Goal: Task Accomplishment & Management: Manage account settings

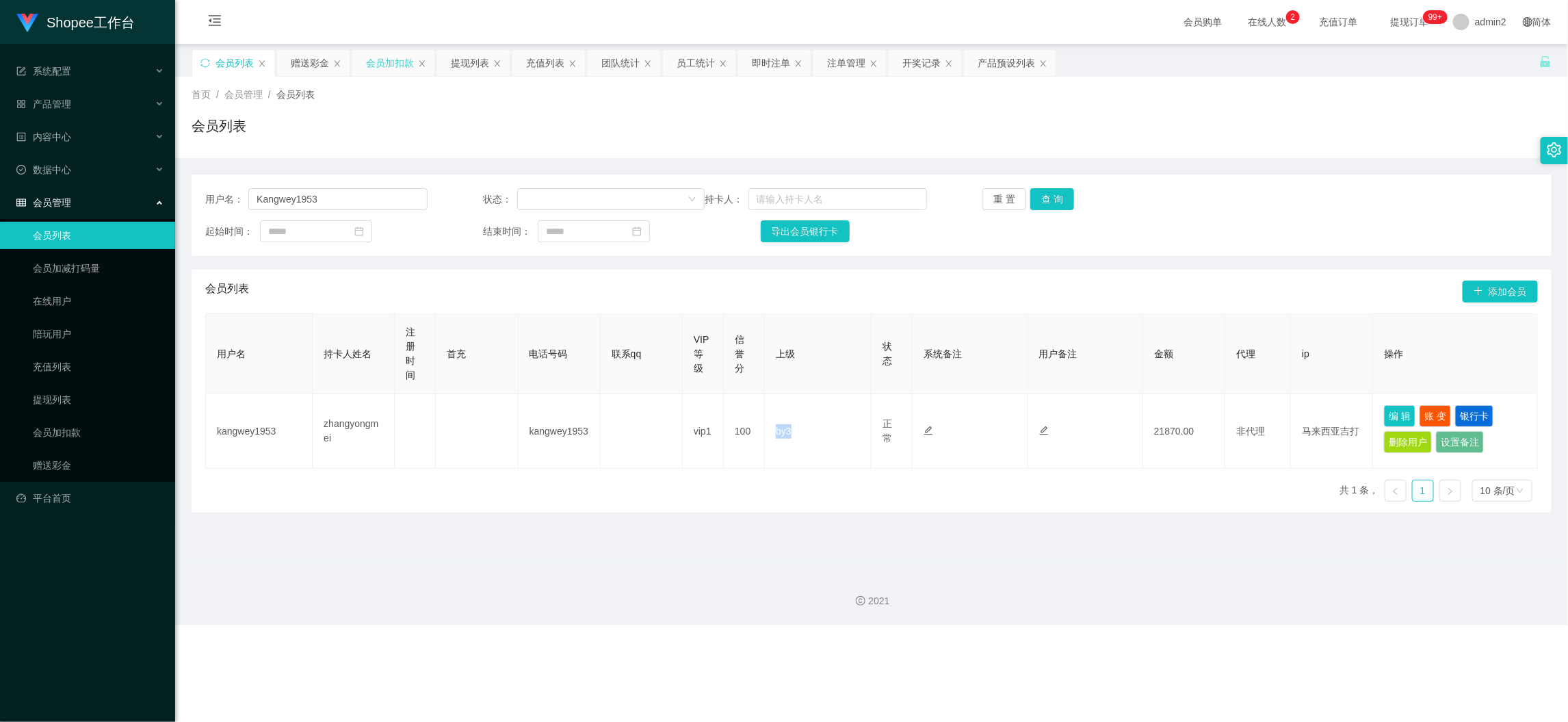
click at [391, 58] on div "会员加扣款" at bounding box center [390, 63] width 48 height 26
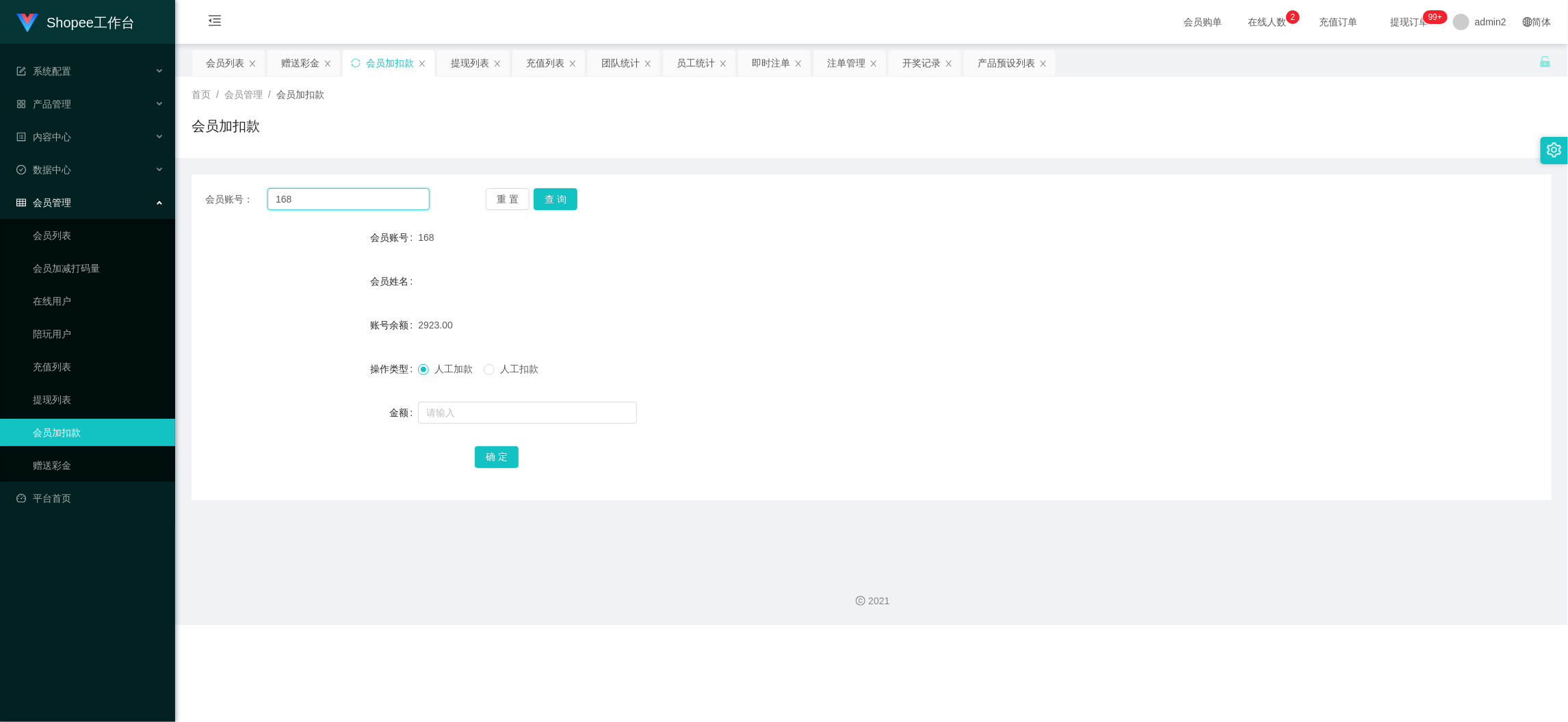
click at [364, 192] on input "168" at bounding box center [348, 199] width 162 height 22
drag, startPoint x: 364, startPoint y: 192, endPoint x: 425, endPoint y: 203, distance: 62.0
click at [371, 195] on input "168" at bounding box center [348, 199] width 162 height 22
click at [543, 195] on button "查 询" at bounding box center [556, 199] width 44 height 22
click at [542, 412] on input "text" at bounding box center [527, 412] width 219 height 22
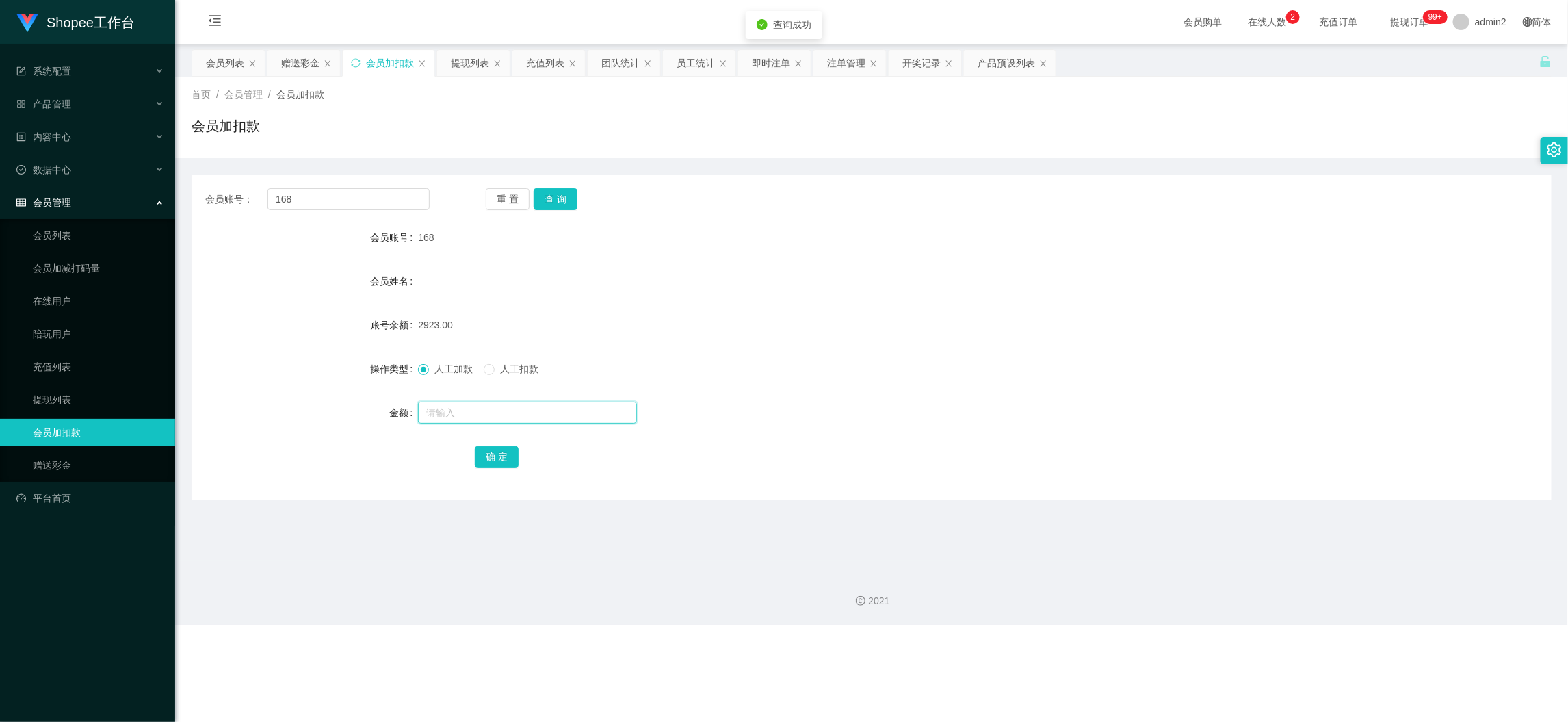
click at [542, 412] on input "text" at bounding box center [527, 412] width 219 height 22
type input "14"
drag, startPoint x: 492, startPoint y: 457, endPoint x: 601, endPoint y: 438, distance: 110.6
click at [492, 456] on button "确 定" at bounding box center [497, 457] width 44 height 22
click at [810, 410] on div "14" at bounding box center [814, 413] width 794 height 28
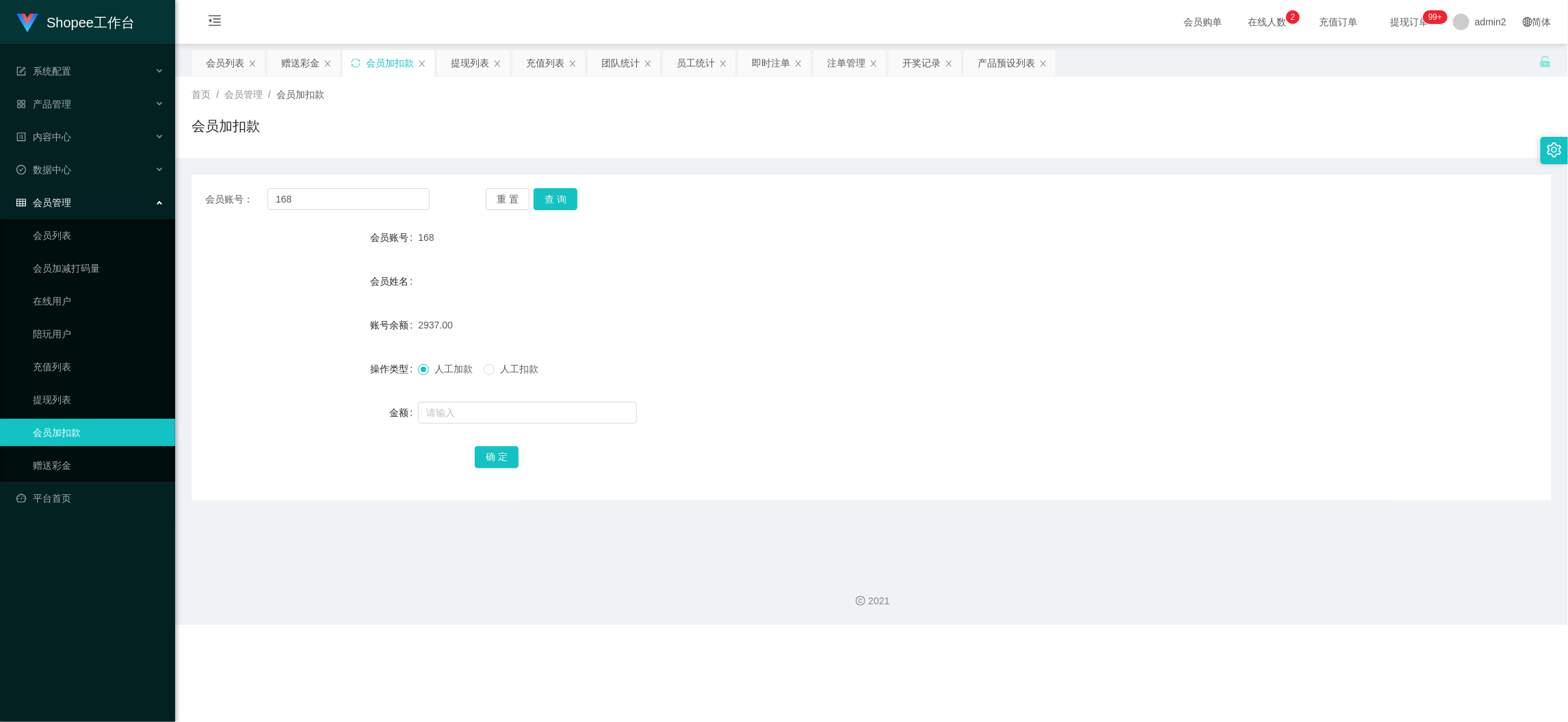
drag, startPoint x: 1243, startPoint y: 638, endPoint x: 857, endPoint y: 419, distance: 443.8
click at [1241, 638] on div "Shopee工作台 系统配置 产品管理 产品列表 产品预设列表 开奖记录 注单管理 即时注单 内容中心 数据中心 员工统计 团队统计 会员管理 会员列表 会员…" at bounding box center [784, 361] width 1568 height 722
click at [385, 197] on input "168" at bounding box center [348, 199] width 162 height 22
drag, startPoint x: 385, startPoint y: 197, endPoint x: 402, endPoint y: 205, distance: 18.8
click at [391, 201] on input "168" at bounding box center [348, 199] width 162 height 22
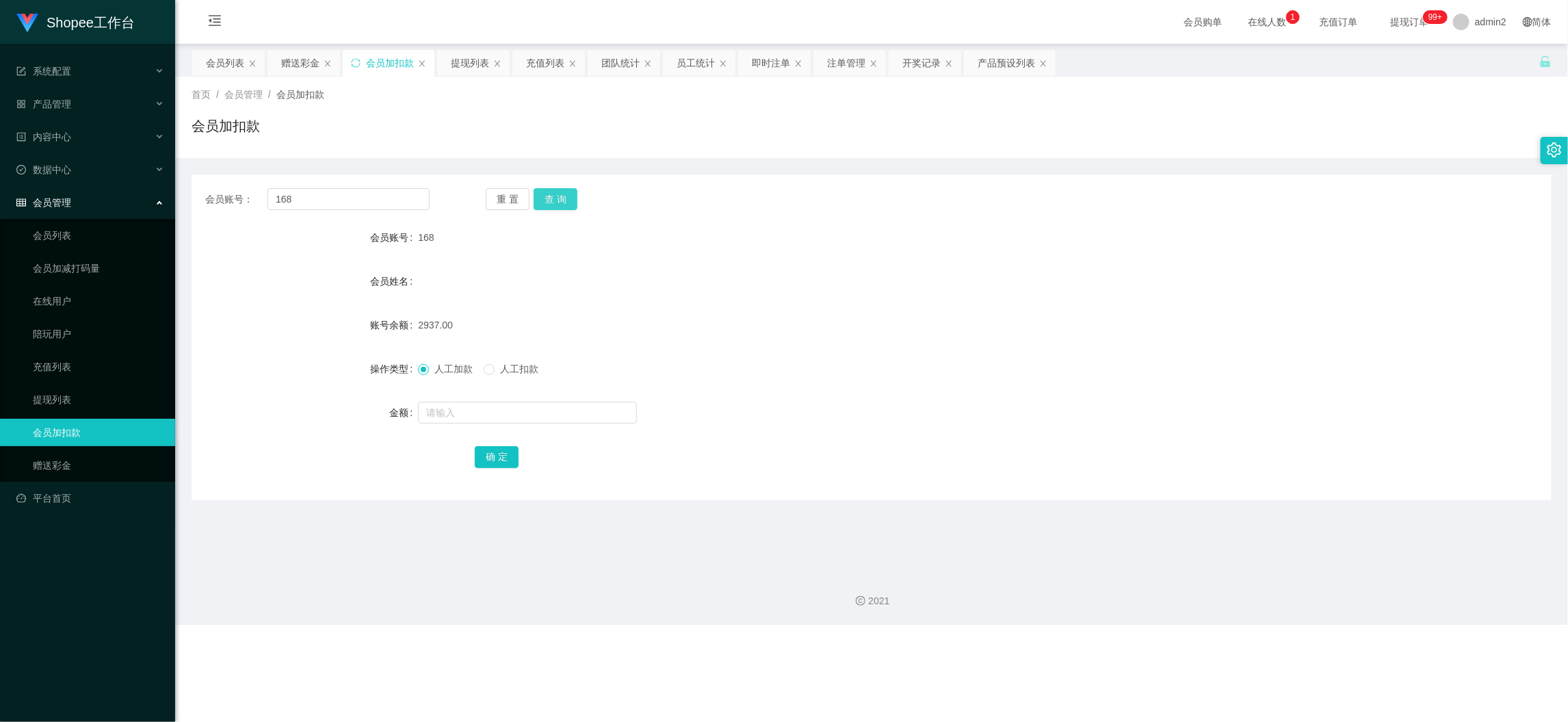
click at [558, 203] on button "查 询" at bounding box center [556, 199] width 44 height 22
click at [544, 414] on input "text" at bounding box center [527, 412] width 219 height 22
click at [544, 414] on input "1" at bounding box center [527, 412] width 219 height 22
type input "15"
click at [499, 458] on button "确 定" at bounding box center [497, 457] width 44 height 22
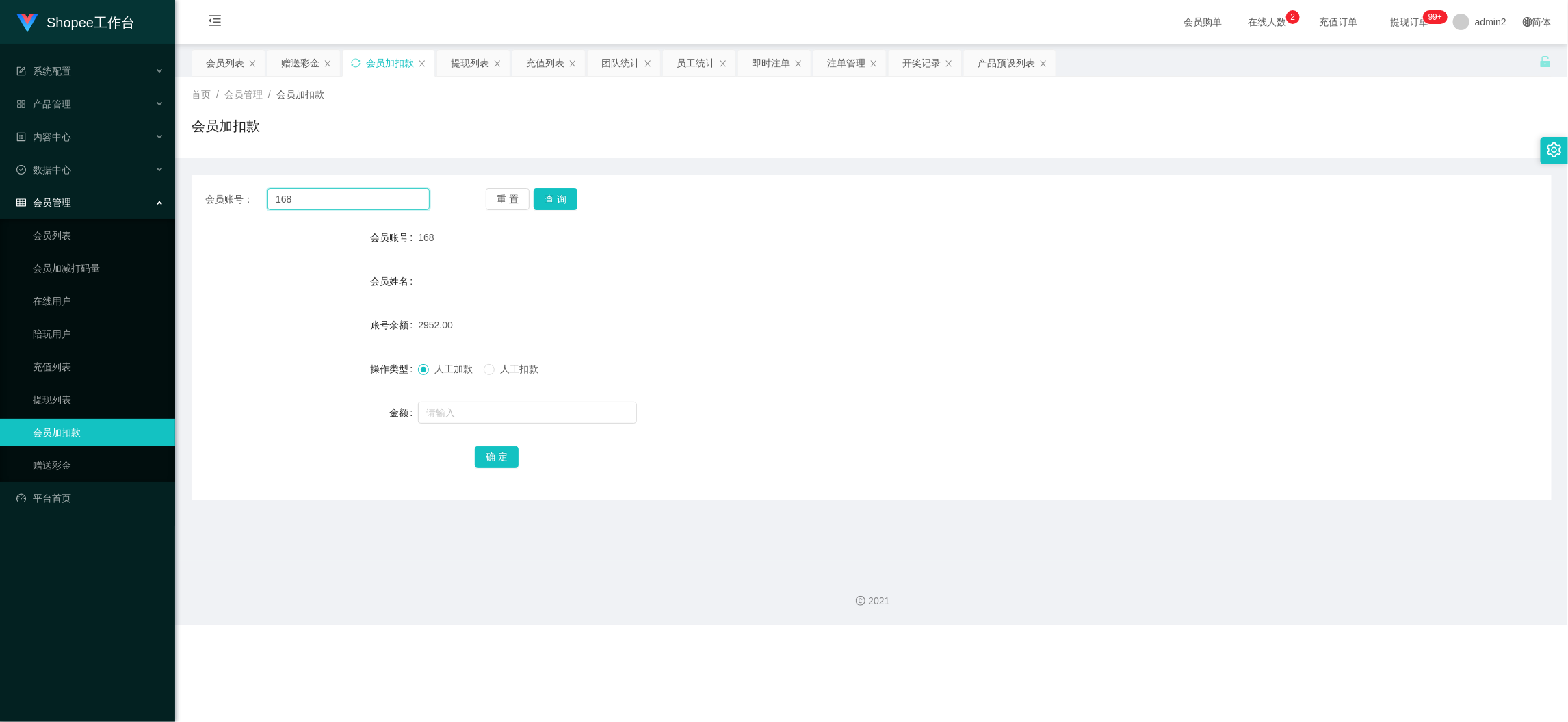
click at [413, 203] on input "168" at bounding box center [348, 199] width 162 height 22
click at [566, 203] on button "查 询" at bounding box center [556, 199] width 44 height 22
click at [541, 406] on input "text" at bounding box center [527, 412] width 219 height 22
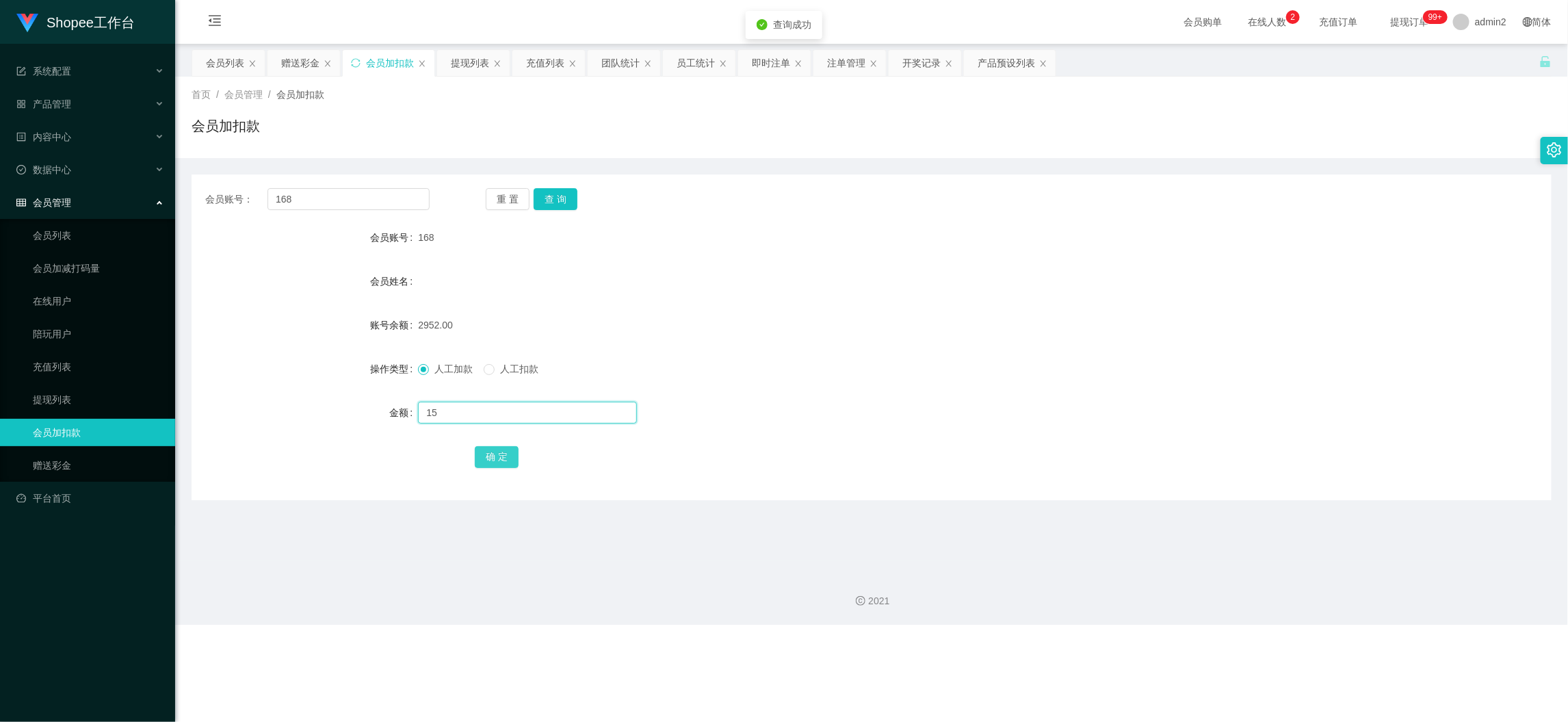
type input "15"
drag, startPoint x: 483, startPoint y: 458, endPoint x: 525, endPoint y: 457, distance: 42.0
click at [483, 459] on button "确 定" at bounding box center [497, 457] width 44 height 22
click at [865, 405] on div "15" at bounding box center [814, 413] width 794 height 28
click at [368, 199] on input "168" at bounding box center [348, 199] width 162 height 22
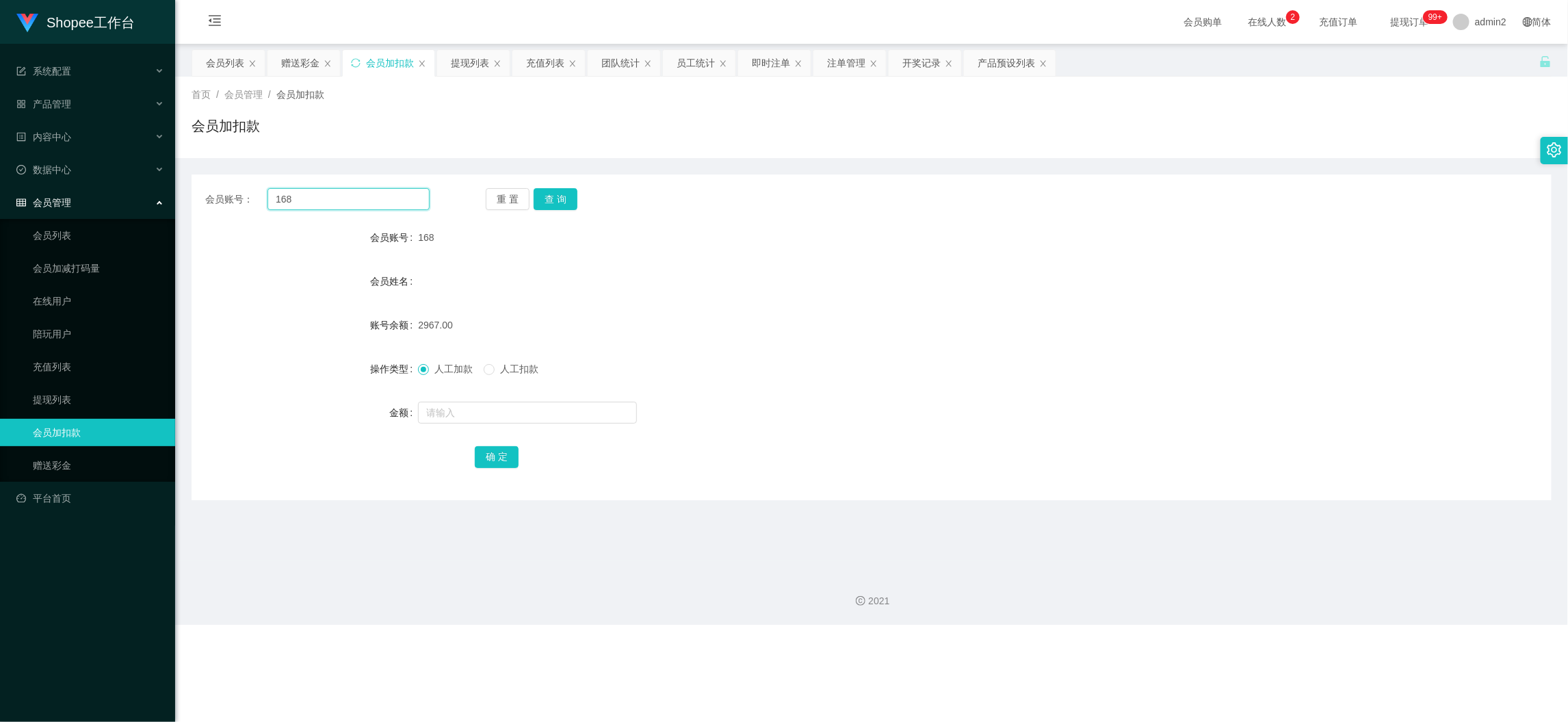
click at [370, 199] on input "168" at bounding box center [348, 199] width 162 height 22
paste input "5"
type input "5"
drag, startPoint x: 550, startPoint y: 186, endPoint x: 550, endPoint y: 199, distance: 13.0
click at [550, 186] on div "会员账号： 5 重 置 查 询 会员账号 168 会员姓名 账号余额 2967.00 操作类型 人工加款 人工扣款 金额 确 定" at bounding box center [872, 337] width 1360 height 325
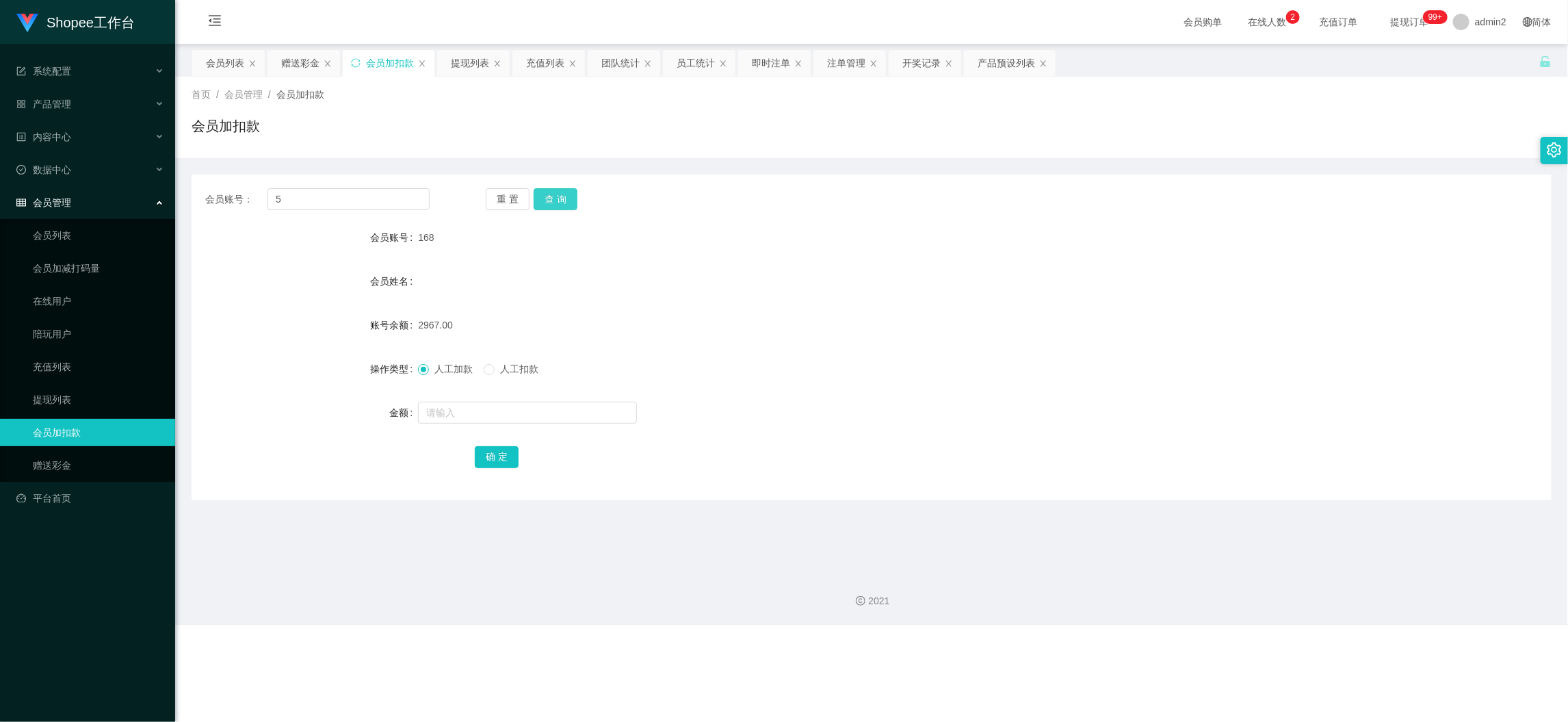
click at [552, 205] on button "查 询" at bounding box center [556, 199] width 44 height 22
click at [563, 412] on input "text" at bounding box center [527, 412] width 219 height 22
type input "15"
drag, startPoint x: 493, startPoint y: 455, endPoint x: 502, endPoint y: 452, distance: 9.5
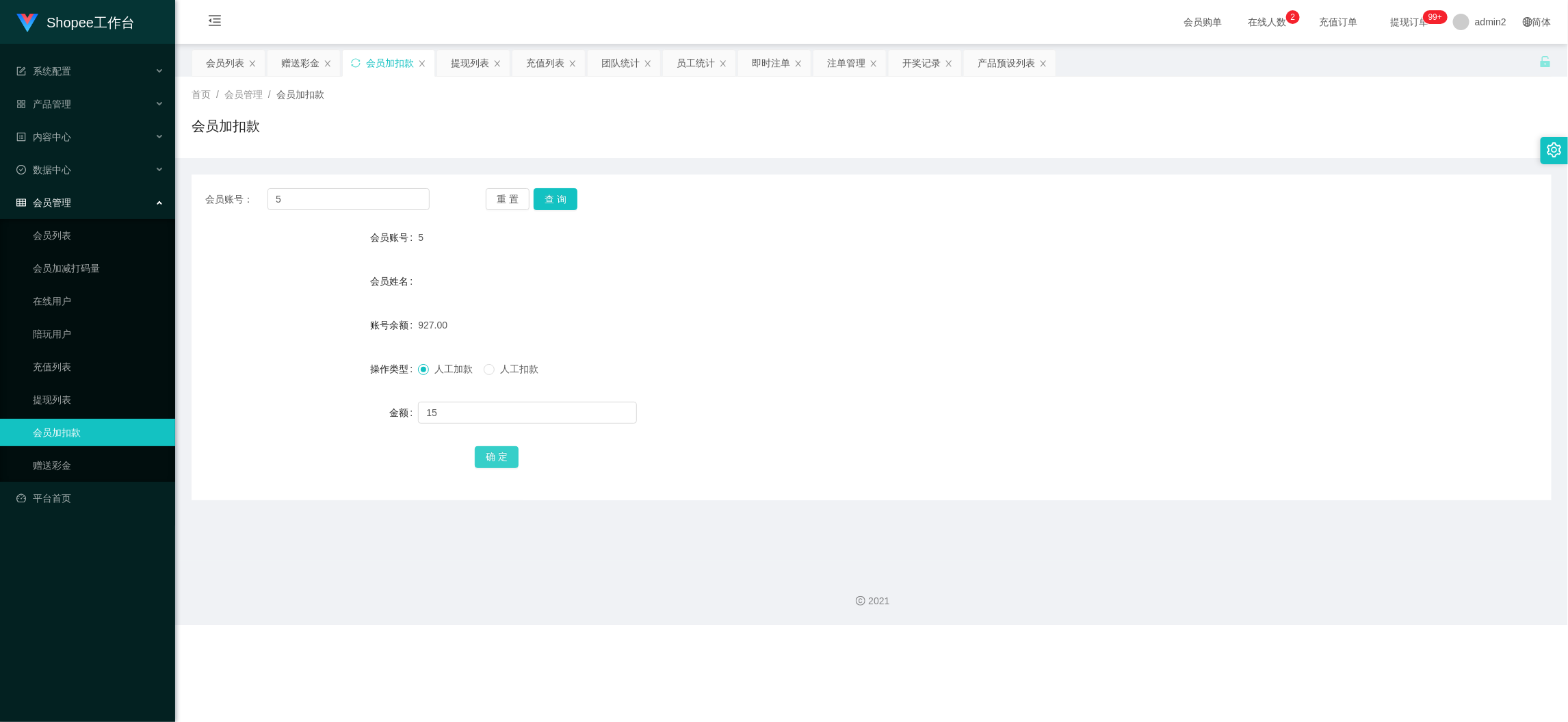
click at [493, 455] on button "确 定" at bounding box center [497, 457] width 44 height 22
click at [810, 408] on div "15" at bounding box center [814, 413] width 794 height 28
drag, startPoint x: 1218, startPoint y: 623, endPoint x: 923, endPoint y: 462, distance: 336.1
click at [1216, 624] on div "2021" at bounding box center [872, 593] width 1393 height 63
click at [381, 182] on div "会员账号： 5 重 置 查 询 会员账号 5 会员姓名 账号余额 942.00 操作类型 人工加款 人工扣款 金额 确 定" at bounding box center [872, 337] width 1360 height 325
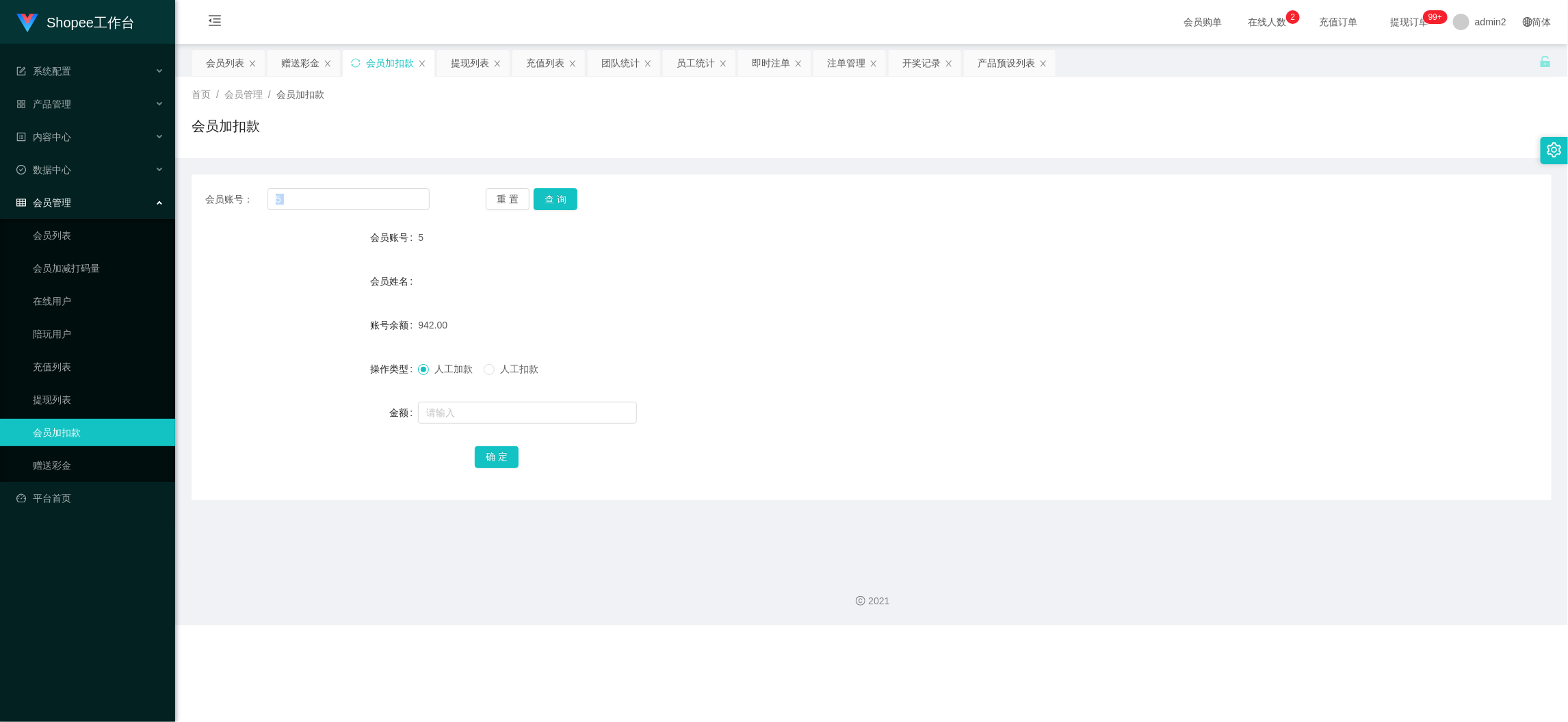
click at [384, 185] on div "会员账号： 5 重 置 查 询 会员账号 5 会员姓名 账号余额 942.00 操作类型 人工加款 人工扣款 金额 确 定" at bounding box center [872, 337] width 1360 height 325
click at [409, 197] on input "5" at bounding box center [348, 199] width 162 height 22
drag, startPoint x: 409, startPoint y: 197, endPoint x: 491, endPoint y: 208, distance: 82.7
click at [409, 197] on input "5" at bounding box center [348, 199] width 162 height 22
paste input "168"
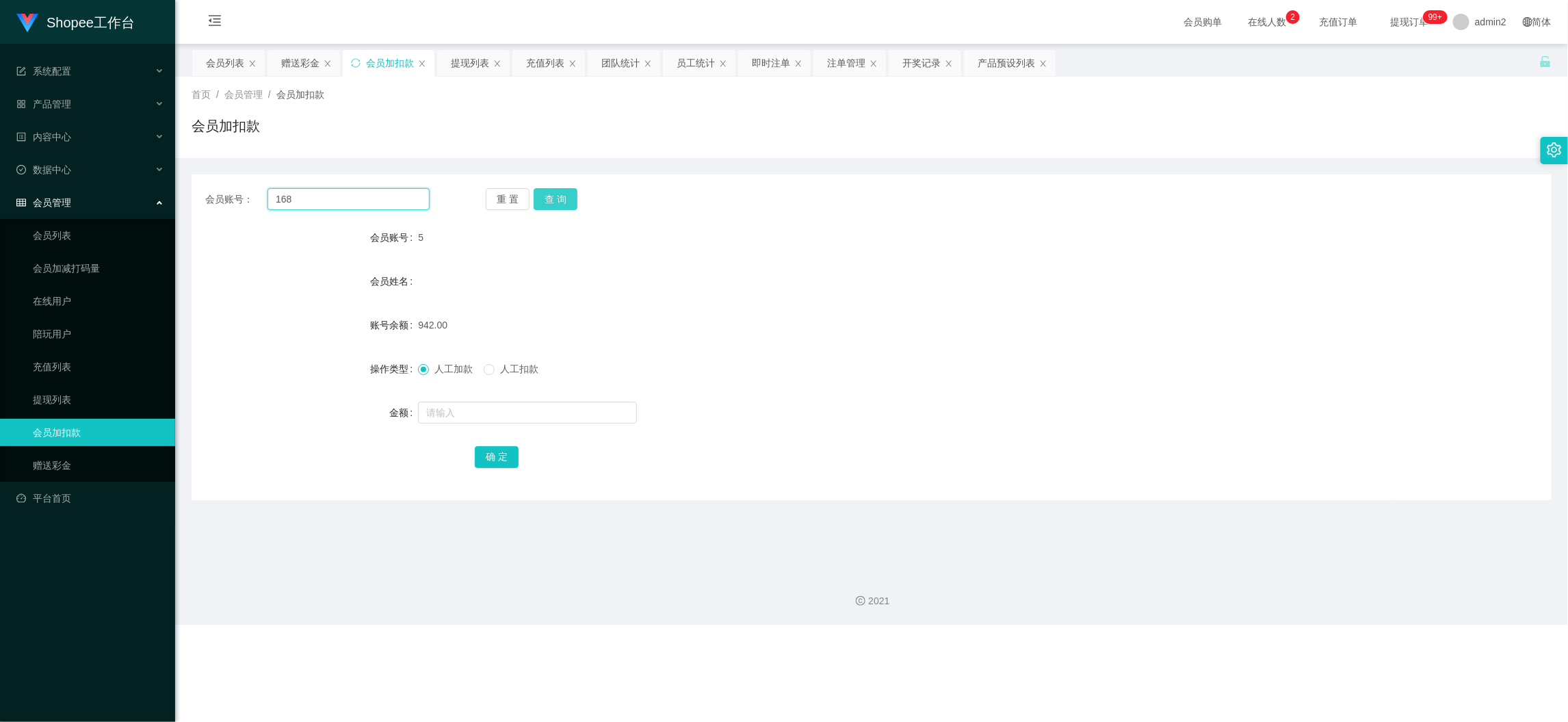
type input "168"
click at [570, 201] on button "查 询" at bounding box center [556, 199] width 44 height 22
click at [607, 404] on input "text" at bounding box center [527, 412] width 219 height 22
type input "15"
click at [502, 461] on button "确 定" at bounding box center [497, 457] width 44 height 22
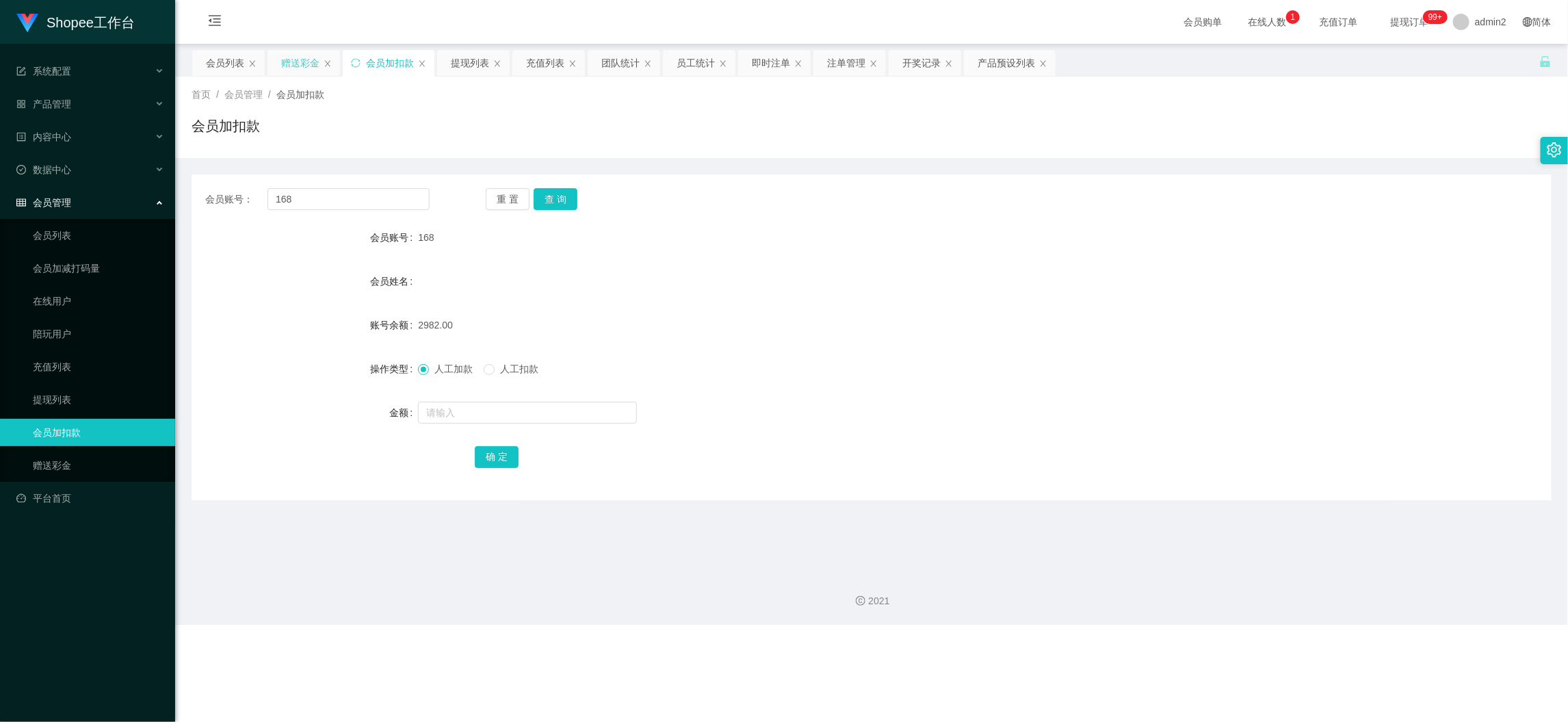
click at [289, 63] on div "赠送彩金" at bounding box center [301, 63] width 39 height 26
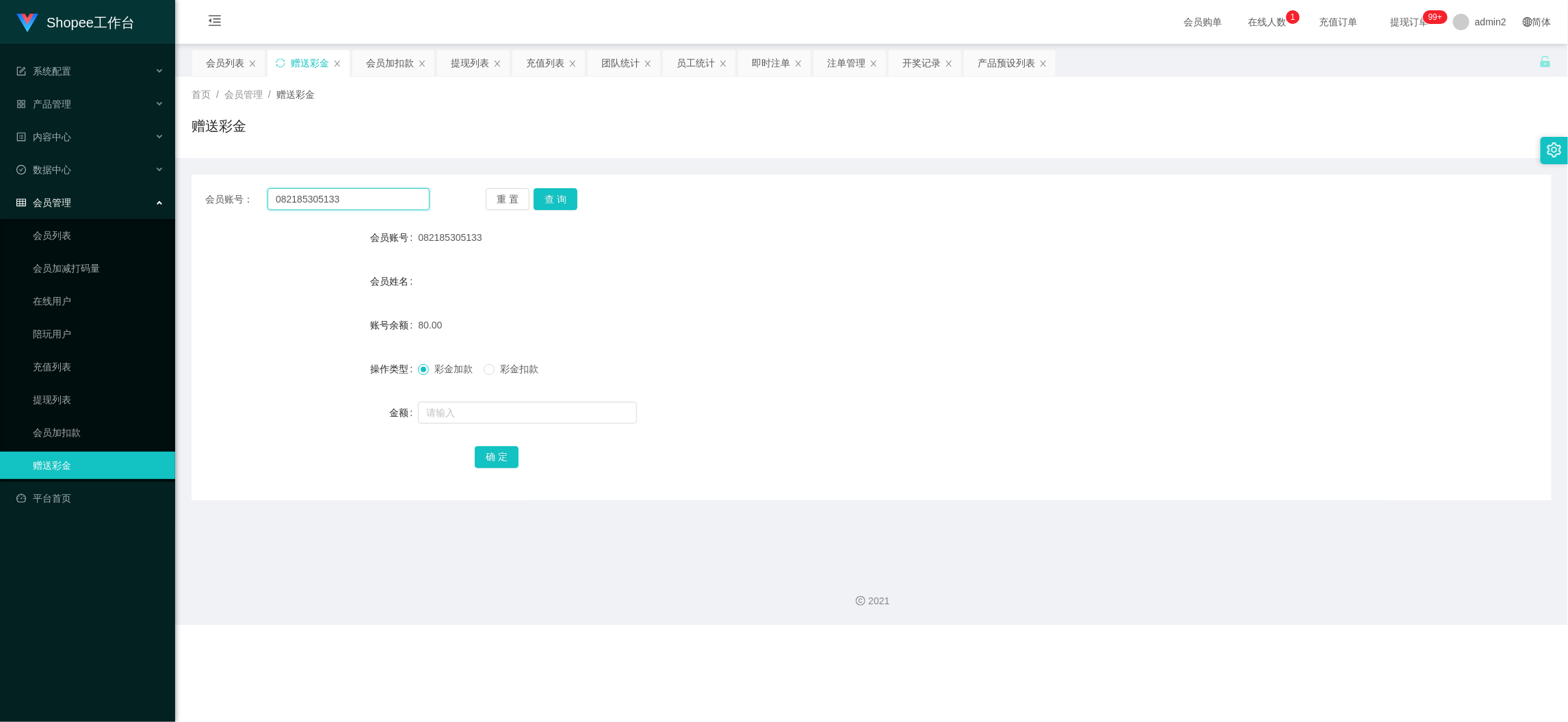
click at [356, 201] on input "082185305133" at bounding box center [348, 199] width 162 height 22
drag, startPoint x: 356, startPoint y: 201, endPoint x: 395, endPoint y: 205, distance: 39.2
click at [356, 201] on input "082185305133" at bounding box center [348, 199] width 162 height 22
paste input "Aarongwee"
type input "Aarongwee"
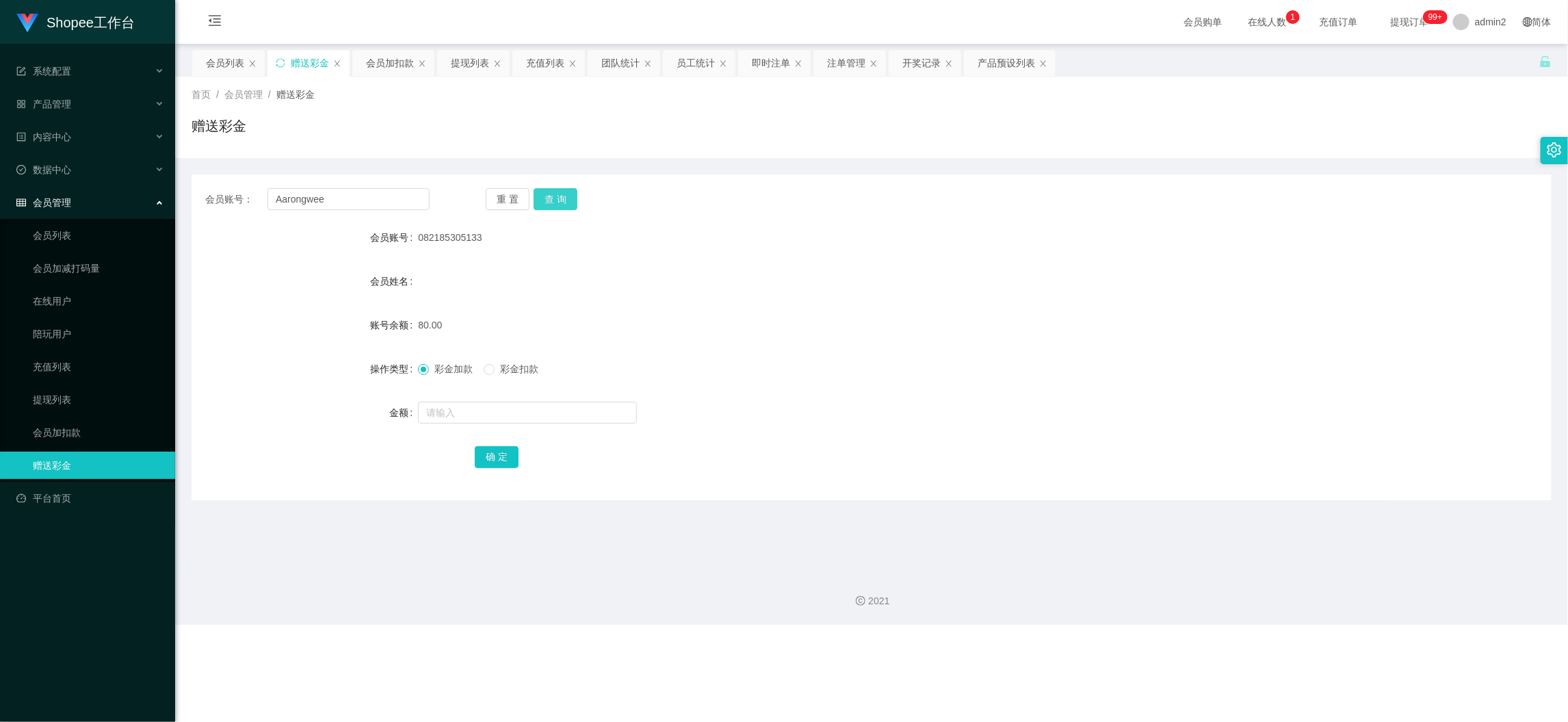
click at [558, 194] on button "查 询" at bounding box center [556, 199] width 44 height 22
click at [580, 414] on input "text" at bounding box center [527, 412] width 219 height 22
type input "80"
click at [495, 456] on button "确 定" at bounding box center [497, 457] width 44 height 22
click at [869, 392] on form "会员账号 Aarongwee 会员姓名 账号余额 0.00 操作类型 彩金加款 彩金扣款 金额 80 确 定" at bounding box center [872, 346] width 1360 height 246
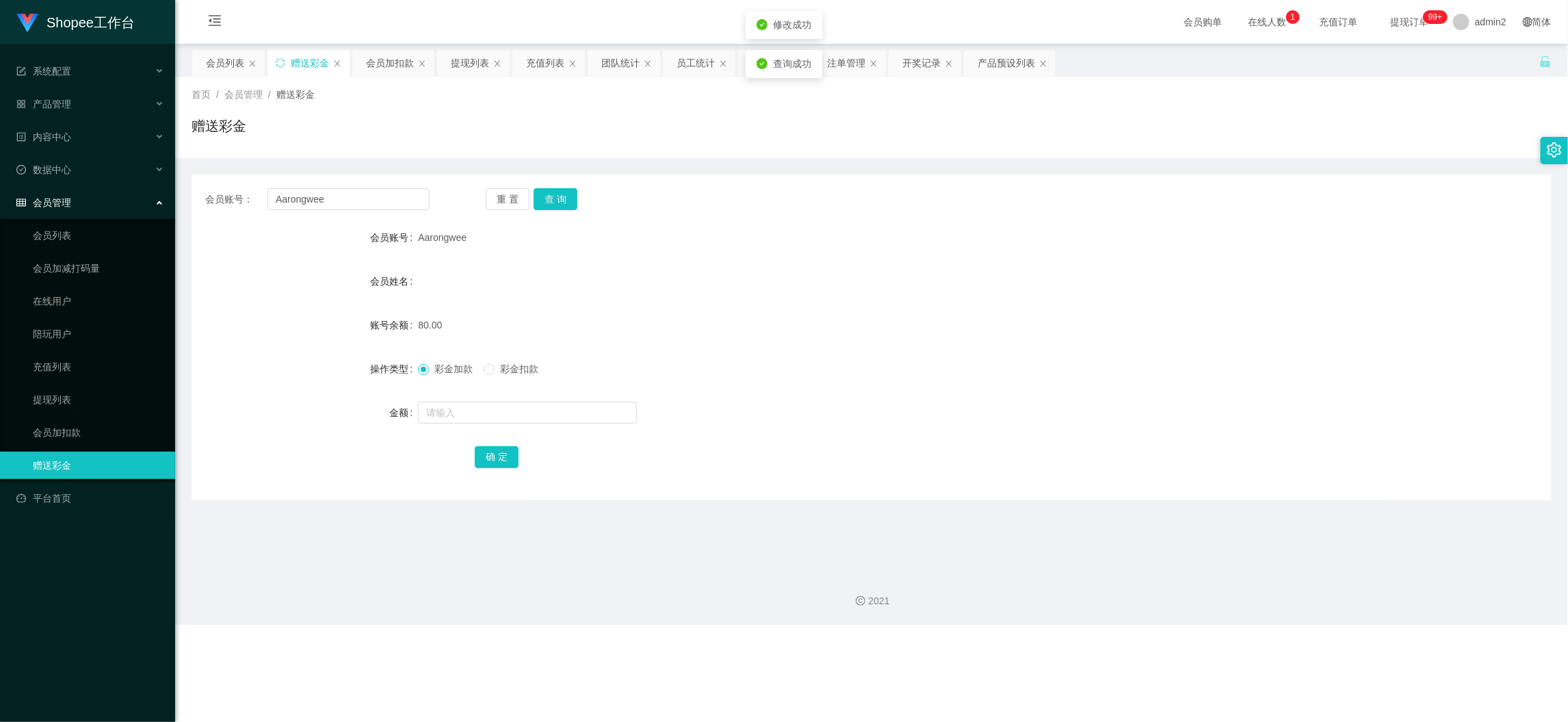
drag, startPoint x: 976, startPoint y: 622, endPoint x: 843, endPoint y: 346, distance: 306.4
click at [977, 622] on div "2021" at bounding box center [872, 593] width 1393 height 63
click at [335, 187] on div "会员账号： Aarongwee 重 置 查 询 会员账号 Aarongwee 会员姓名 账号余额 80.00 操作类型 彩金加款 彩金扣款 金额 确 定" at bounding box center [872, 337] width 1360 height 325
drag, startPoint x: 334, startPoint y: 187, endPoint x: 363, endPoint y: 208, distance: 35.8
click at [336, 190] on div "会员账号： Aarongwee 重 置 查 询 会员账号 Aarongwee 会员姓名 账号余额 80.00 操作类型 彩金加款 彩金扣款 金额 确 定" at bounding box center [872, 337] width 1360 height 325
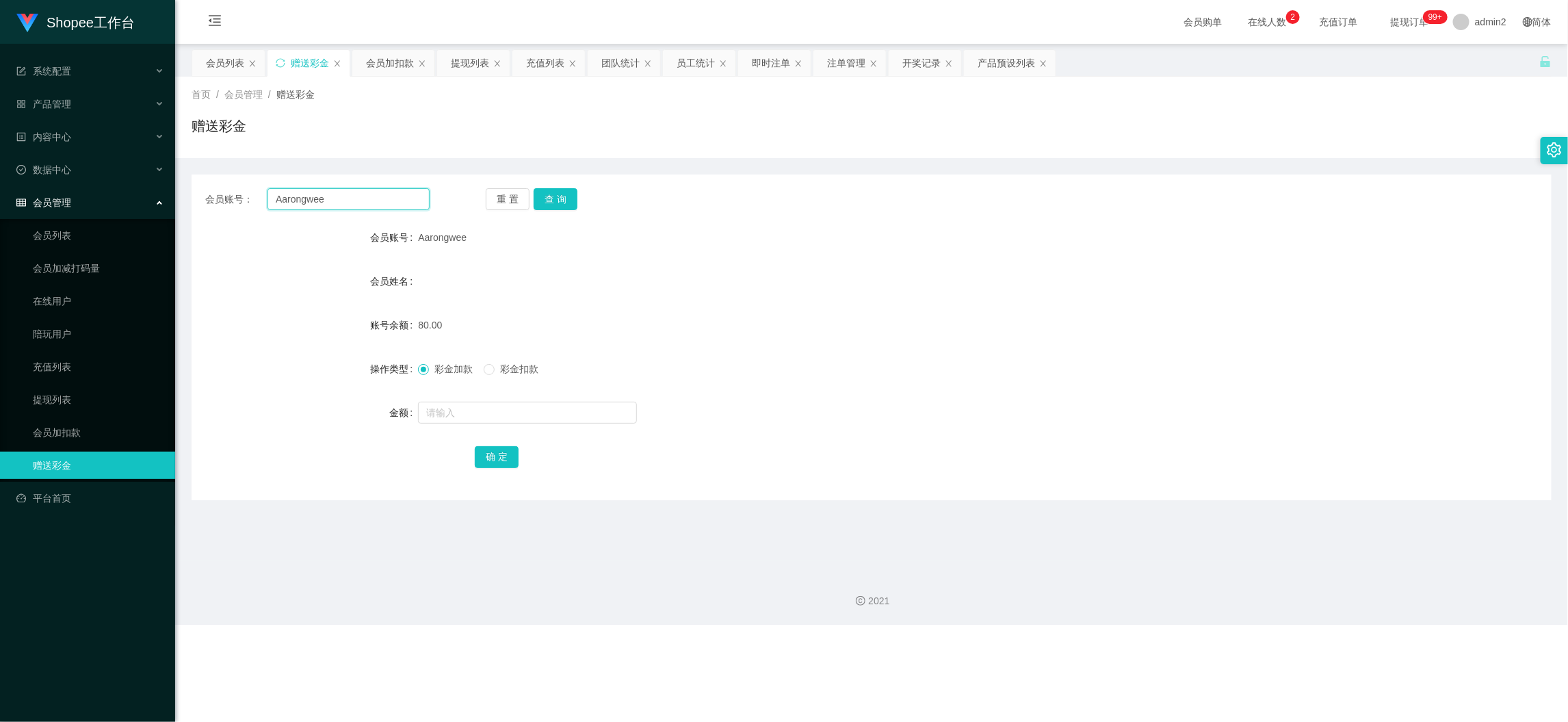
click at [363, 208] on input "Aarongwee" at bounding box center [348, 199] width 162 height 22
paste input "qiang1988"
type input "qiang1988"
click at [550, 201] on button "查 询" at bounding box center [556, 199] width 44 height 22
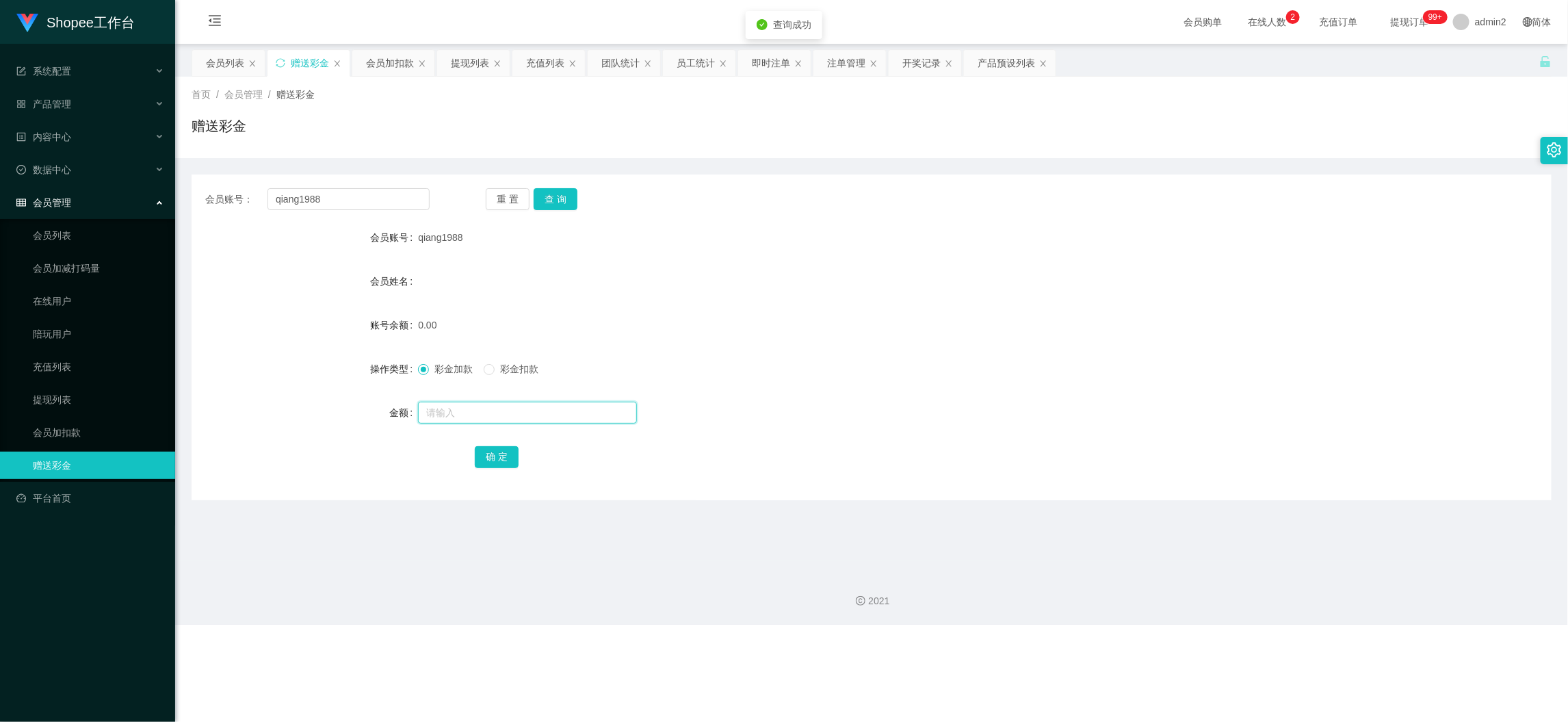
click at [587, 419] on input "text" at bounding box center [527, 412] width 219 height 22
click at [586, 419] on input "text" at bounding box center [527, 412] width 219 height 22
type input "80"
click at [510, 456] on button "确 定" at bounding box center [497, 457] width 44 height 22
click at [701, 308] on form "会员账号 qiang1988 会员姓名 账号余额 0.00 操作类型 彩金加款 彩金扣款 金额 80 确 定" at bounding box center [872, 346] width 1360 height 246
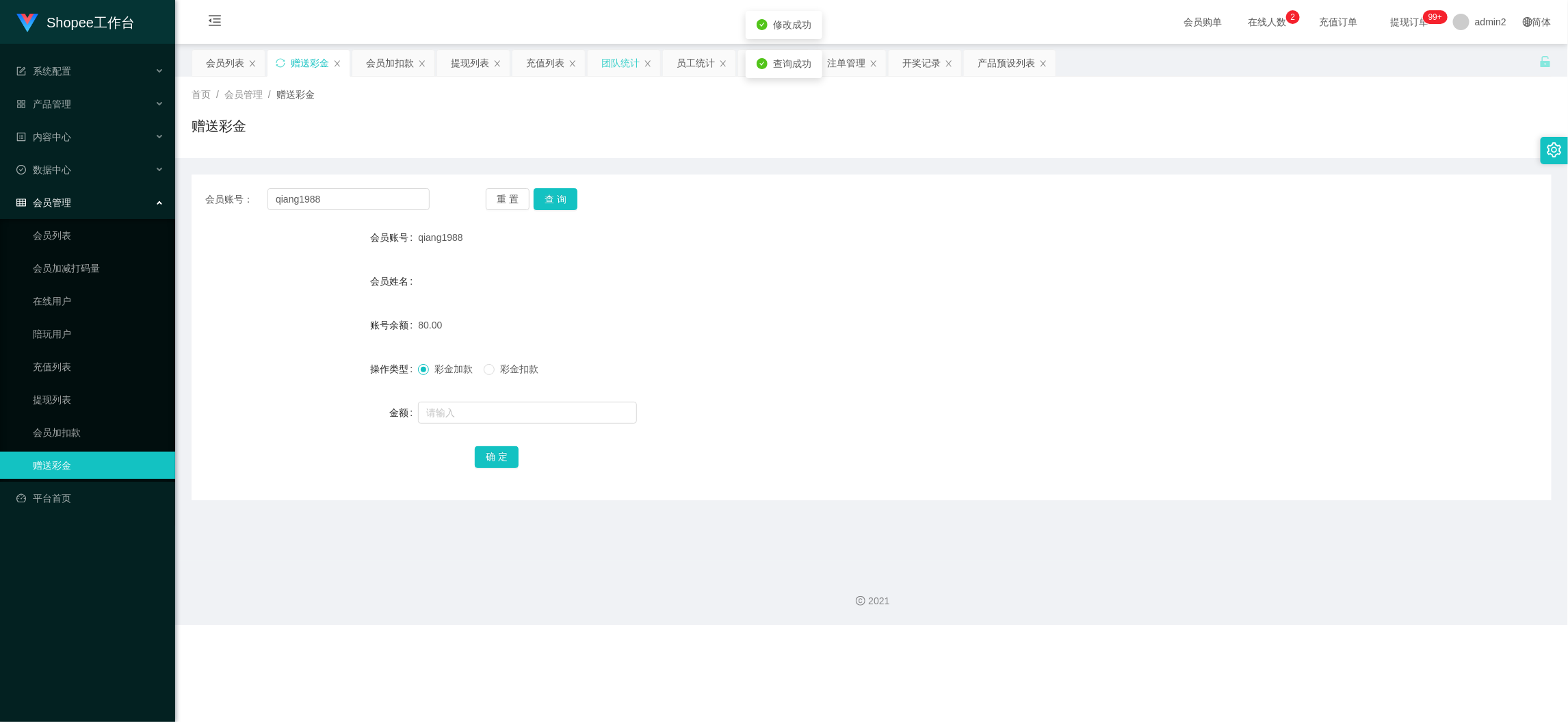
click at [612, 60] on div "团队统计" at bounding box center [621, 63] width 39 height 26
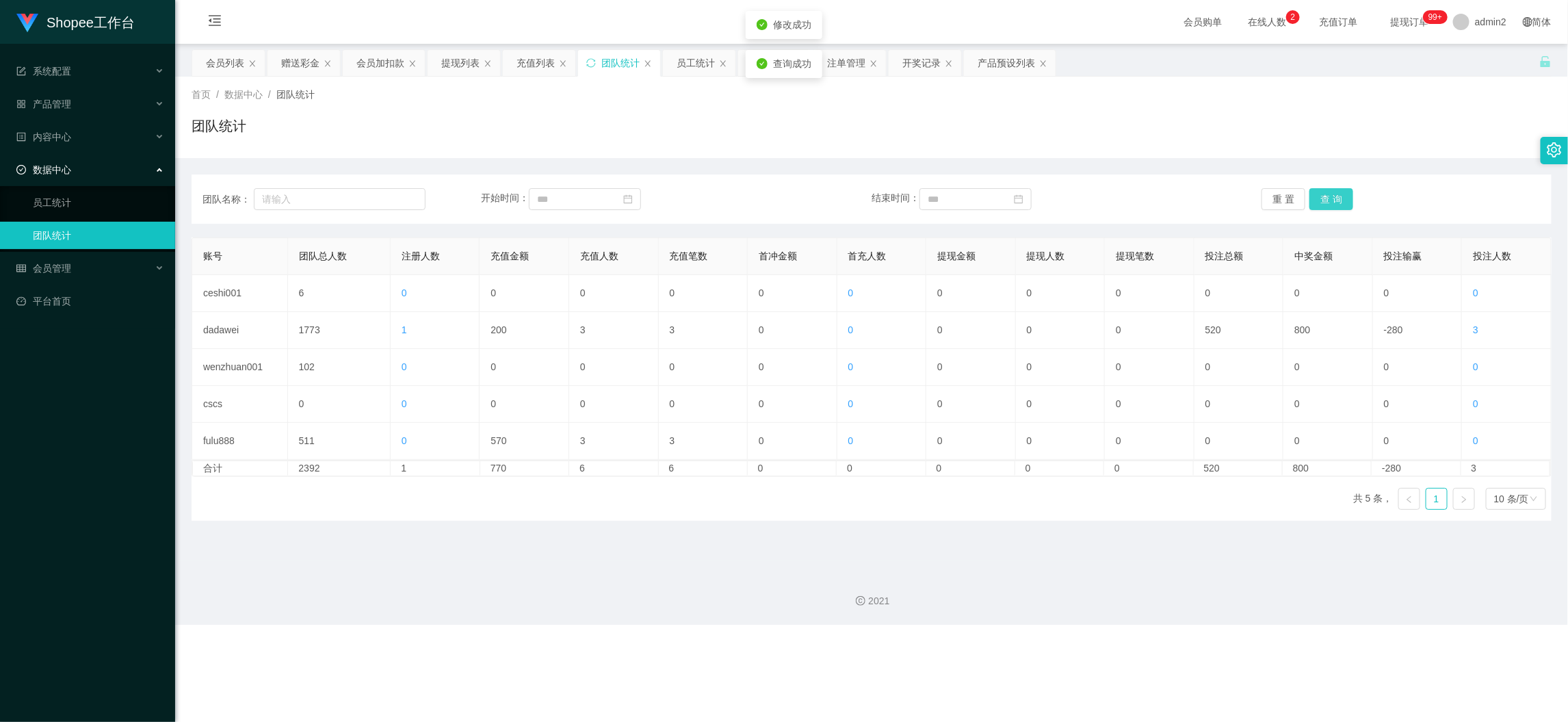
click at [1325, 193] on button "查 询" at bounding box center [1331, 199] width 44 height 22
click at [824, 132] on div "团队统计" at bounding box center [872, 132] width 1360 height 32
click at [287, 61] on div "赠送彩金" at bounding box center [301, 63] width 39 height 26
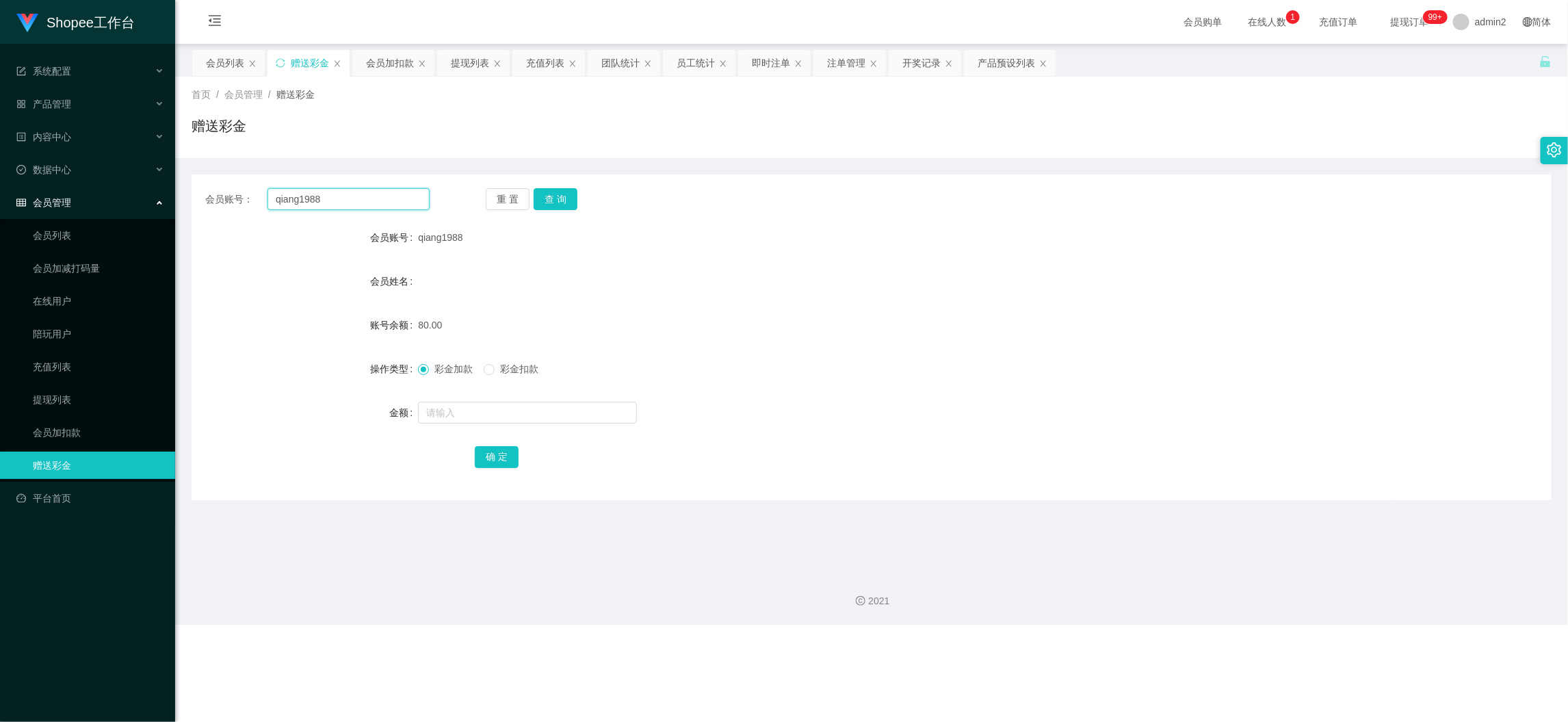
click at [329, 190] on input "qiang1988" at bounding box center [348, 199] width 162 height 22
paste input "Priscillayee97"
type input "Priscillayee97"
click at [545, 197] on button "查 询" at bounding box center [556, 199] width 44 height 22
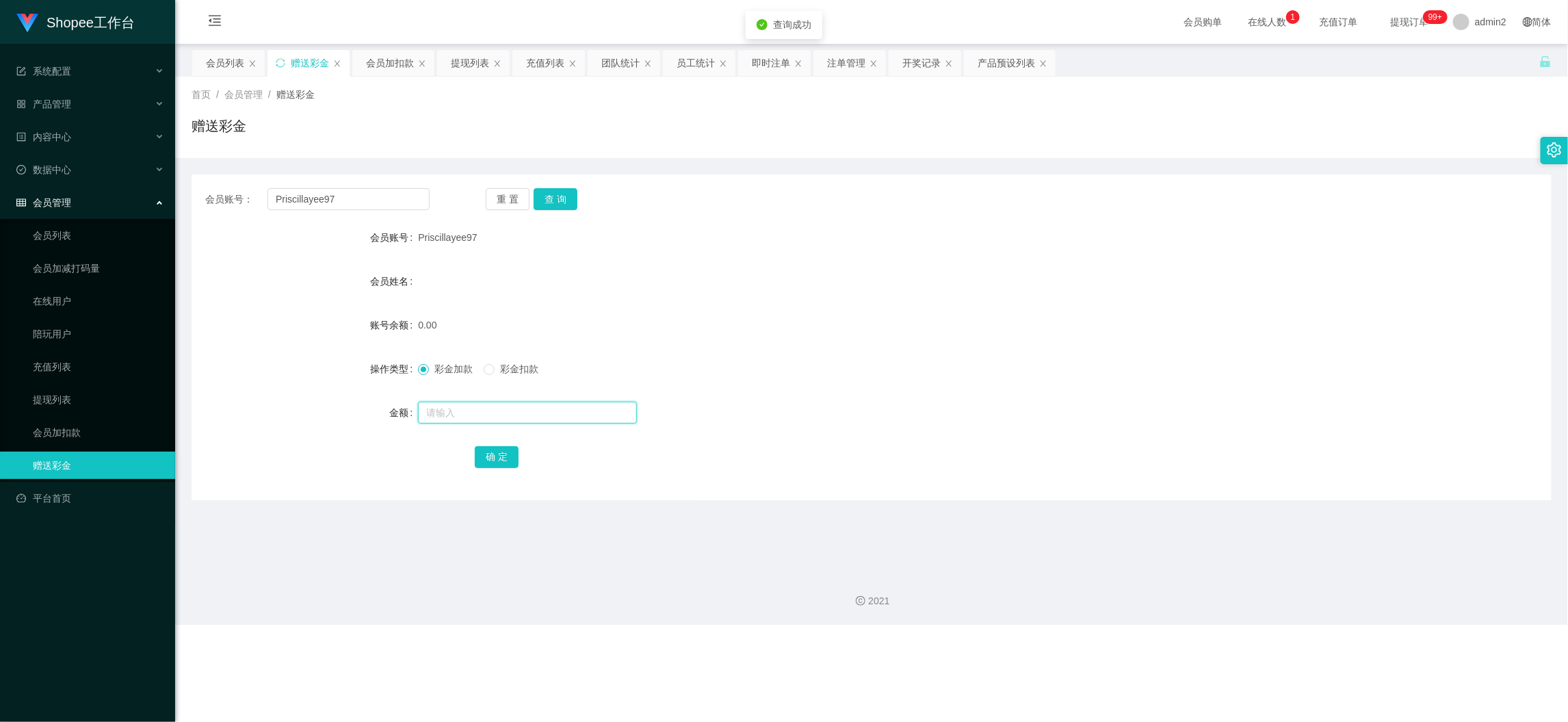
click at [554, 416] on input "text" at bounding box center [527, 412] width 219 height 22
type input "80"
drag, startPoint x: 502, startPoint y: 462, endPoint x: 565, endPoint y: 447, distance: 64.8
click at [502, 461] on button "确 定" at bounding box center [497, 457] width 44 height 22
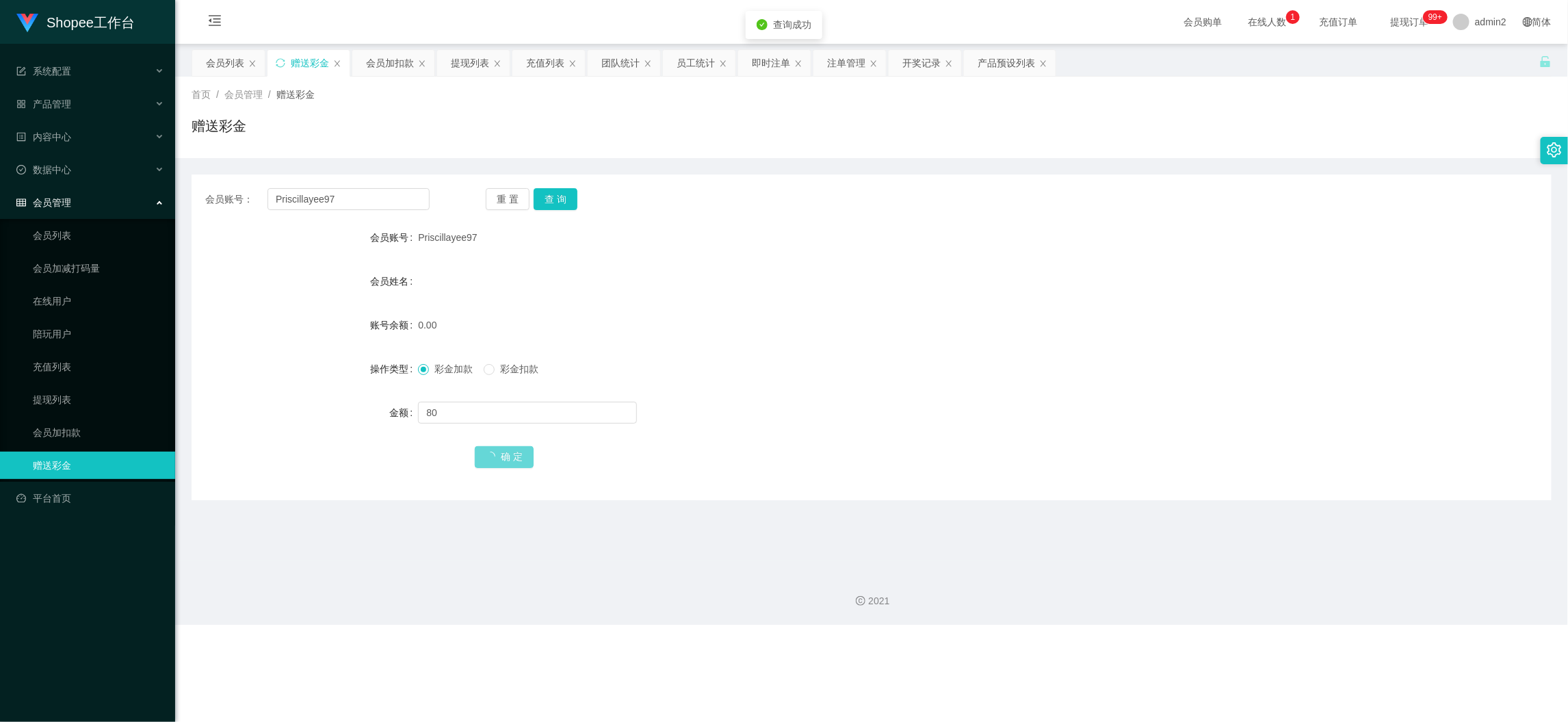
click at [923, 393] on form "会员账号 Priscillayee97 会员姓名 账号余额 0.00 操作类型 彩金加款 彩金扣款 金额 80 确 定" at bounding box center [872, 346] width 1360 height 246
click at [1028, 636] on div "Shopee工作台 系统配置 产品管理 产品列表 产品预设列表 开奖记录 注单管理 即时注单 内容中心 数据中心 员工统计 团队统计 会员管理 会员列表 会员…" at bounding box center [784, 361] width 1568 height 722
click at [386, 56] on div "会员加扣款" at bounding box center [390, 63] width 48 height 26
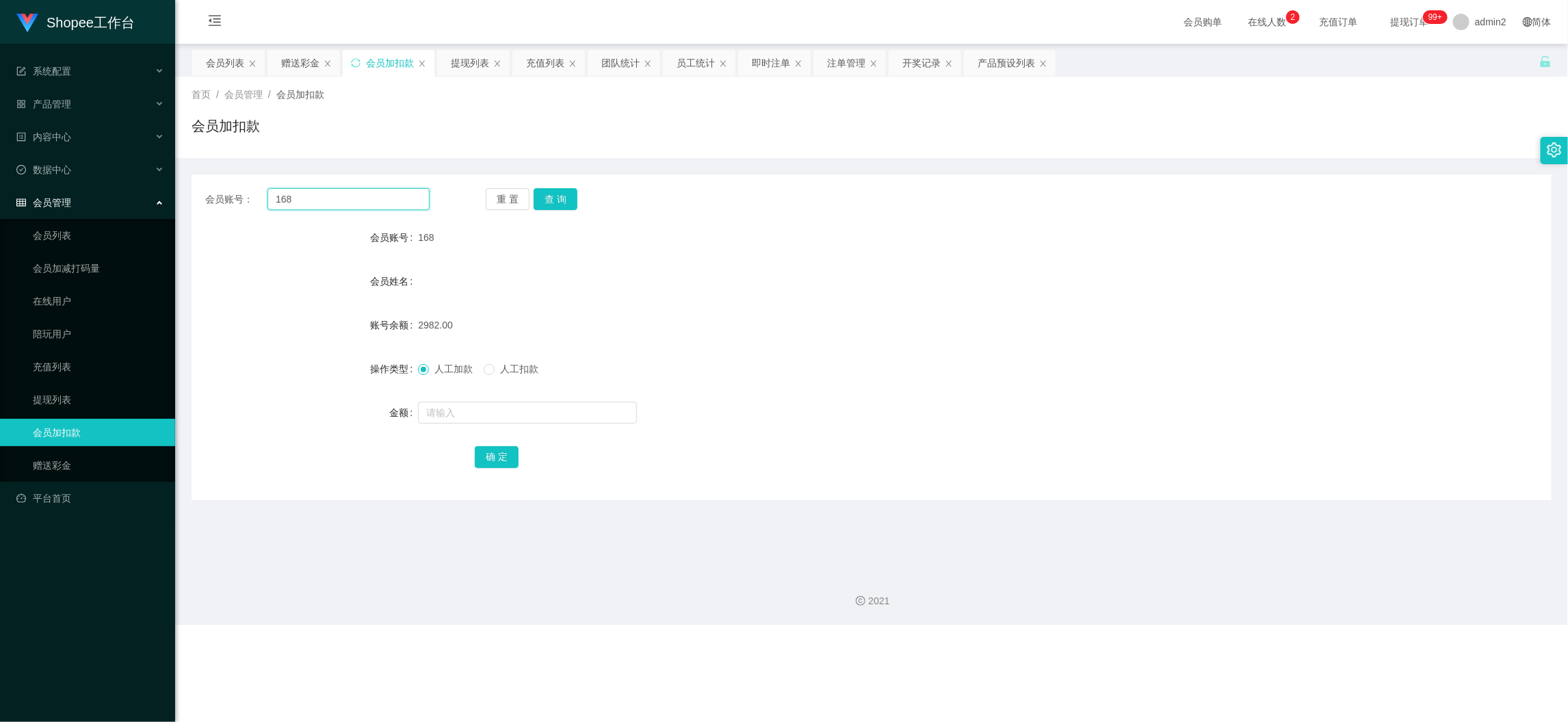
click at [371, 192] on input "168" at bounding box center [348, 199] width 162 height 22
click at [392, 192] on input "168" at bounding box center [348, 199] width 162 height 22
drag, startPoint x: 392, startPoint y: 192, endPoint x: 502, endPoint y: 215, distance: 112.4
click at [392, 193] on input "168" at bounding box center [348, 199] width 162 height 22
click at [554, 203] on button "查 询" at bounding box center [556, 199] width 44 height 22
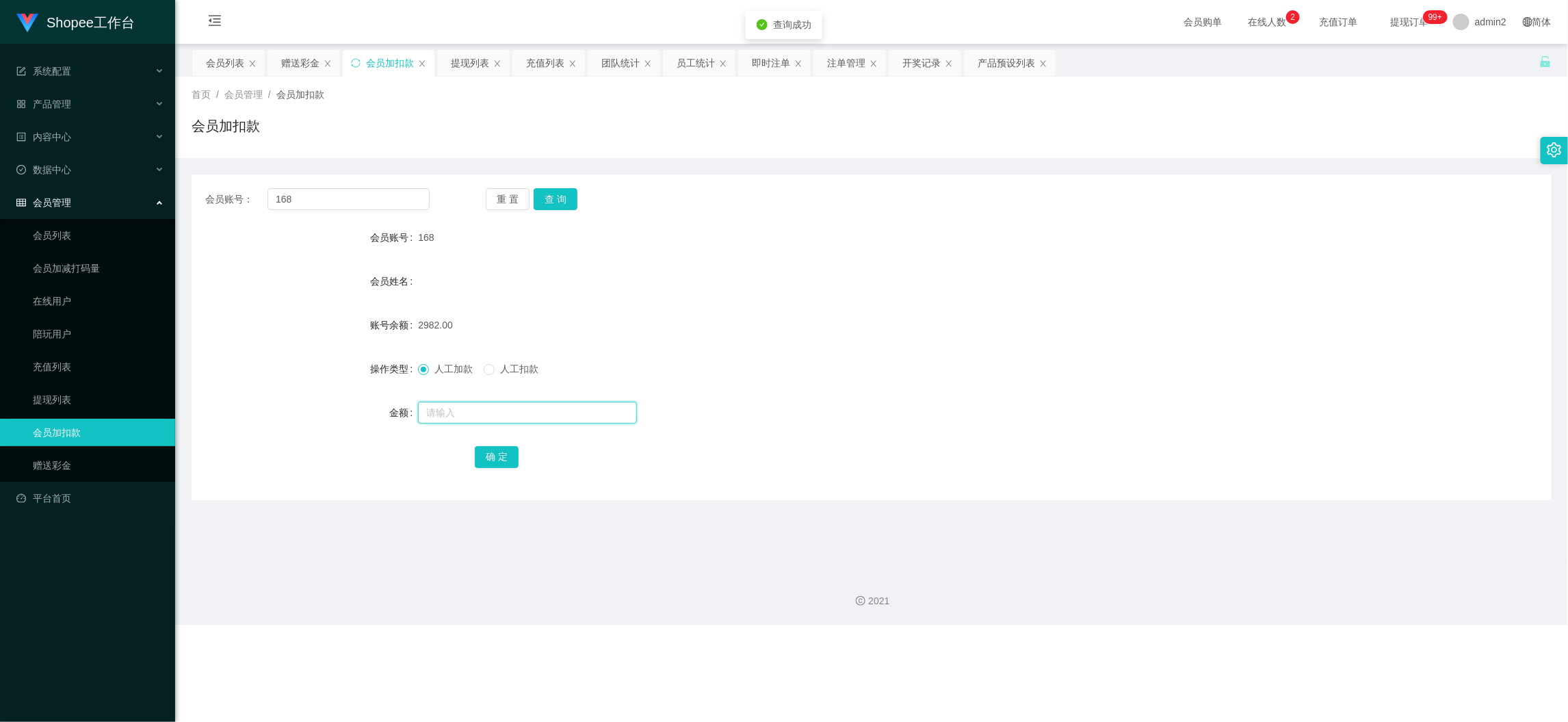
click at [554, 412] on input "text" at bounding box center [527, 412] width 219 height 22
click at [554, 412] on input "1" at bounding box center [527, 412] width 219 height 22
type input "14"
click at [494, 455] on button "确 定" at bounding box center [497, 457] width 44 height 22
click at [852, 385] on form "会员账号 168 会员姓名 账号余额 2982.00 操作类型 人工加款 人工扣款 金额 14 确 定" at bounding box center [872, 346] width 1360 height 246
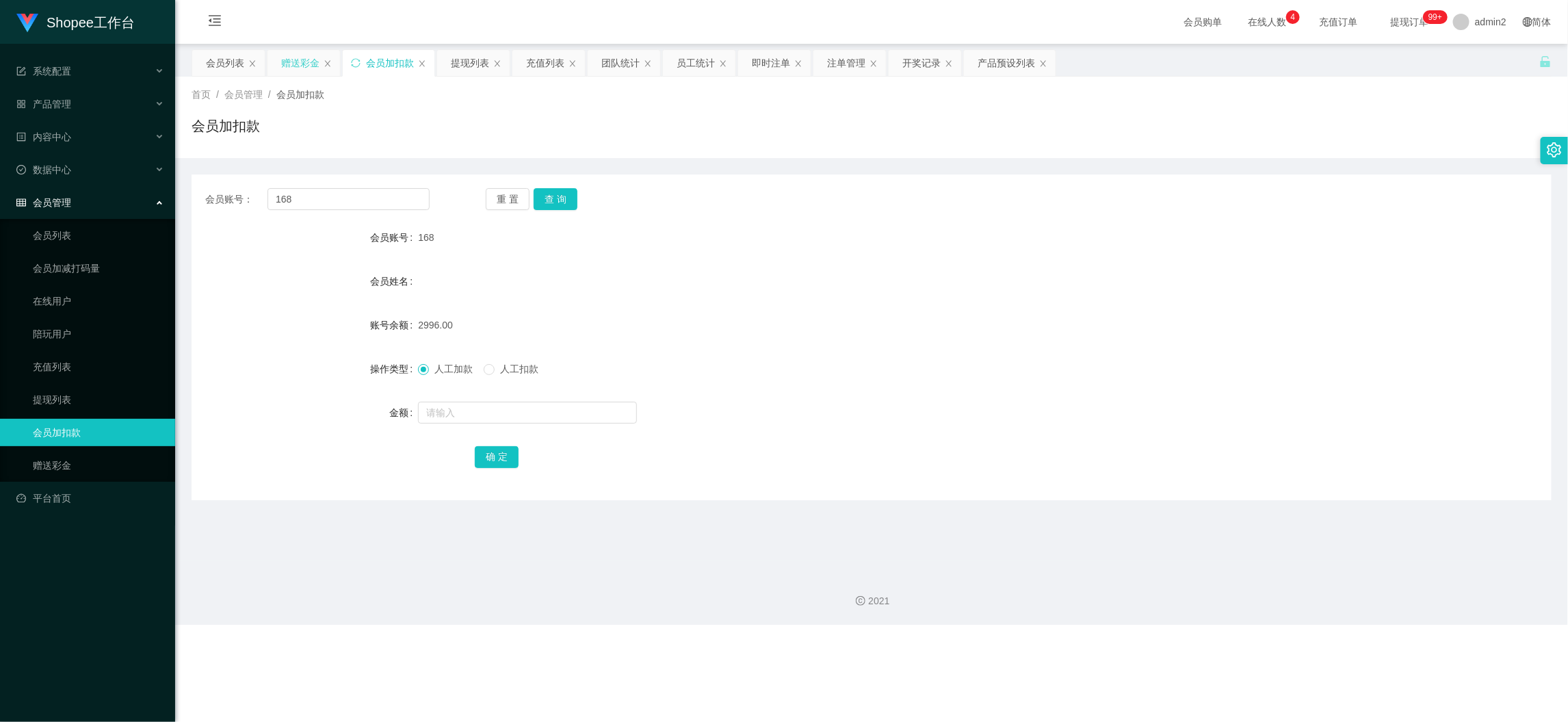
click at [301, 68] on div "赠送彩金" at bounding box center [301, 63] width 39 height 26
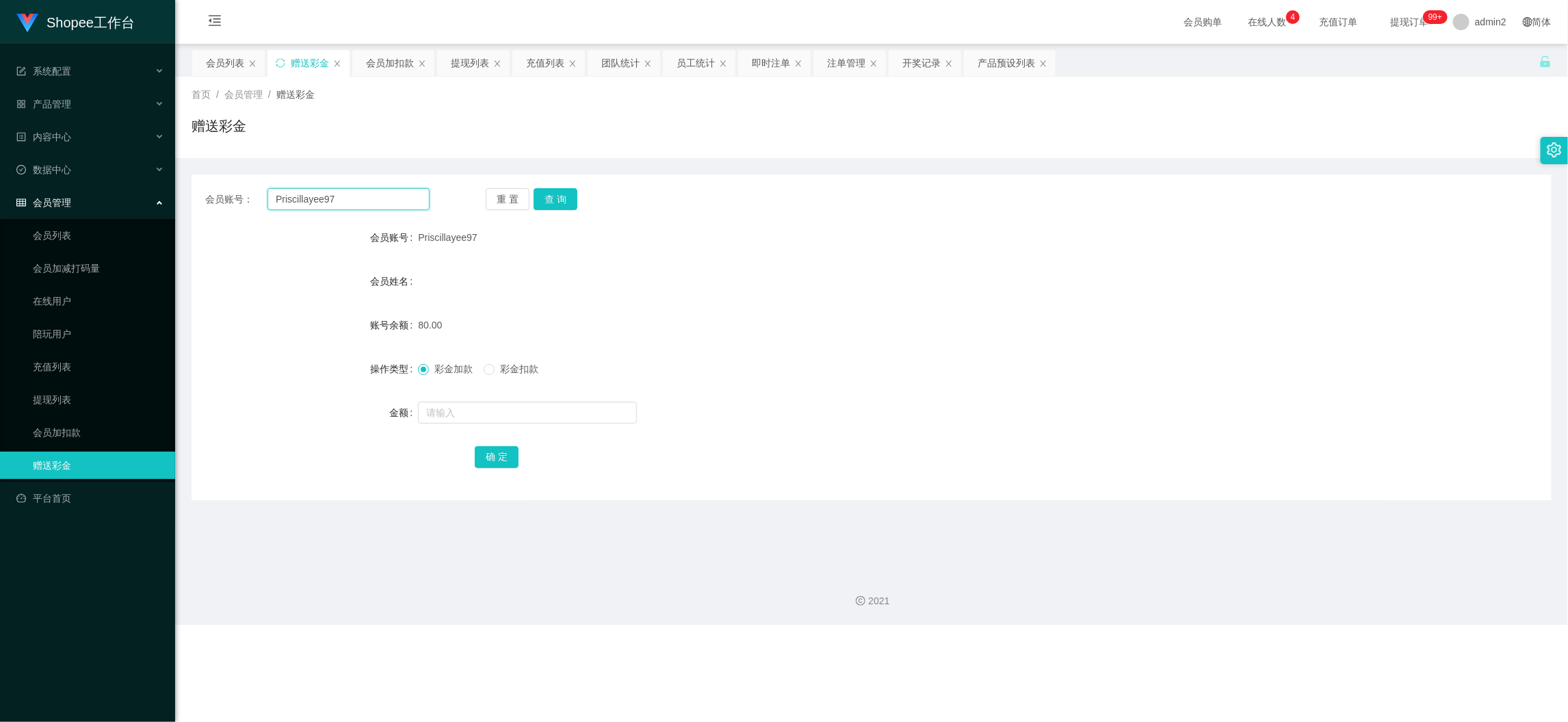
click at [348, 210] on input "Priscillayee97" at bounding box center [348, 199] width 162 height 22
click at [351, 201] on input "Priscillayee97" at bounding box center [348, 199] width 162 height 22
paste input "MayNieh"
type input "MayNieh"
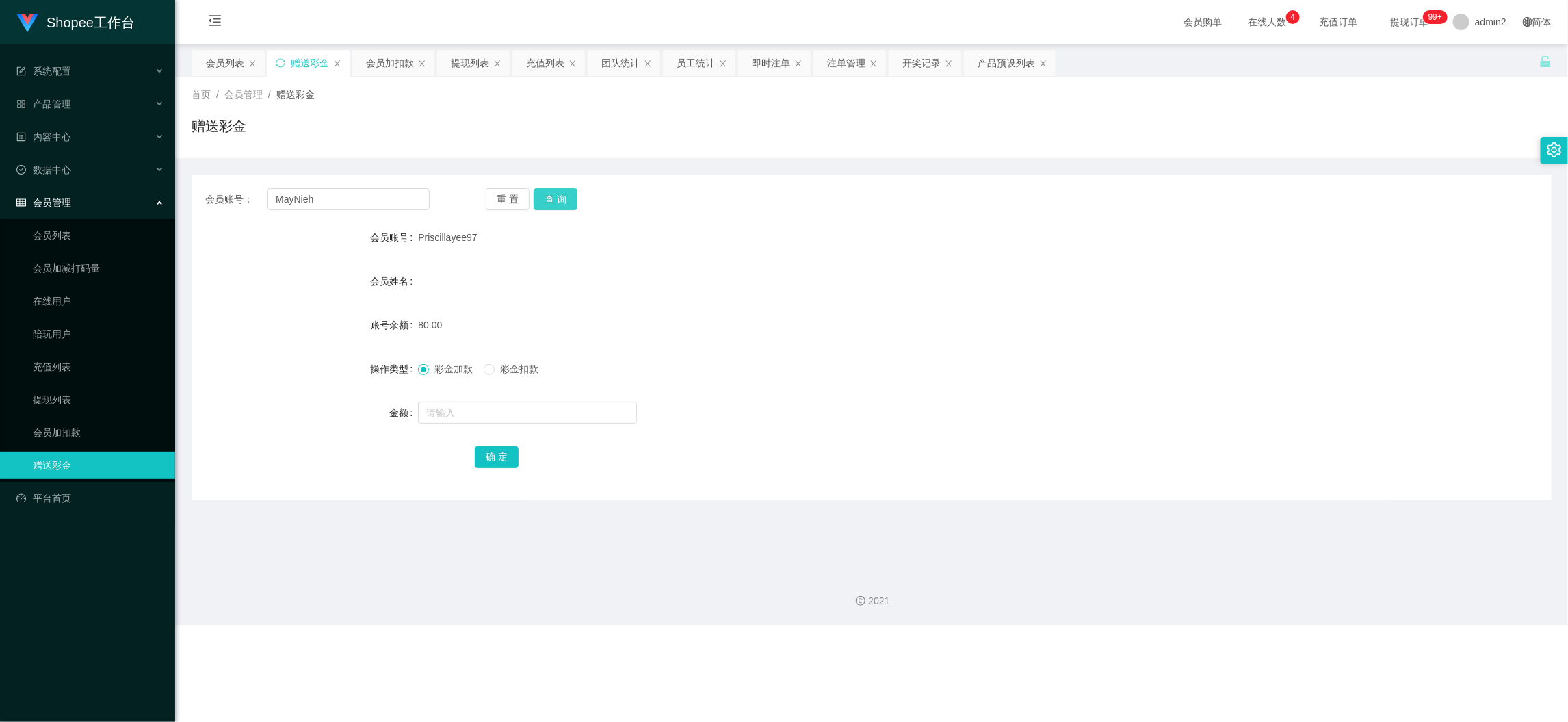
drag, startPoint x: 563, startPoint y: 199, endPoint x: 561, endPoint y: 207, distance: 8.2
click at [565, 199] on button "查 询" at bounding box center [556, 199] width 44 height 22
click at [603, 407] on input "text" at bounding box center [527, 412] width 219 height 22
click at [603, 407] on input "8" at bounding box center [527, 412] width 219 height 22
type input "80"
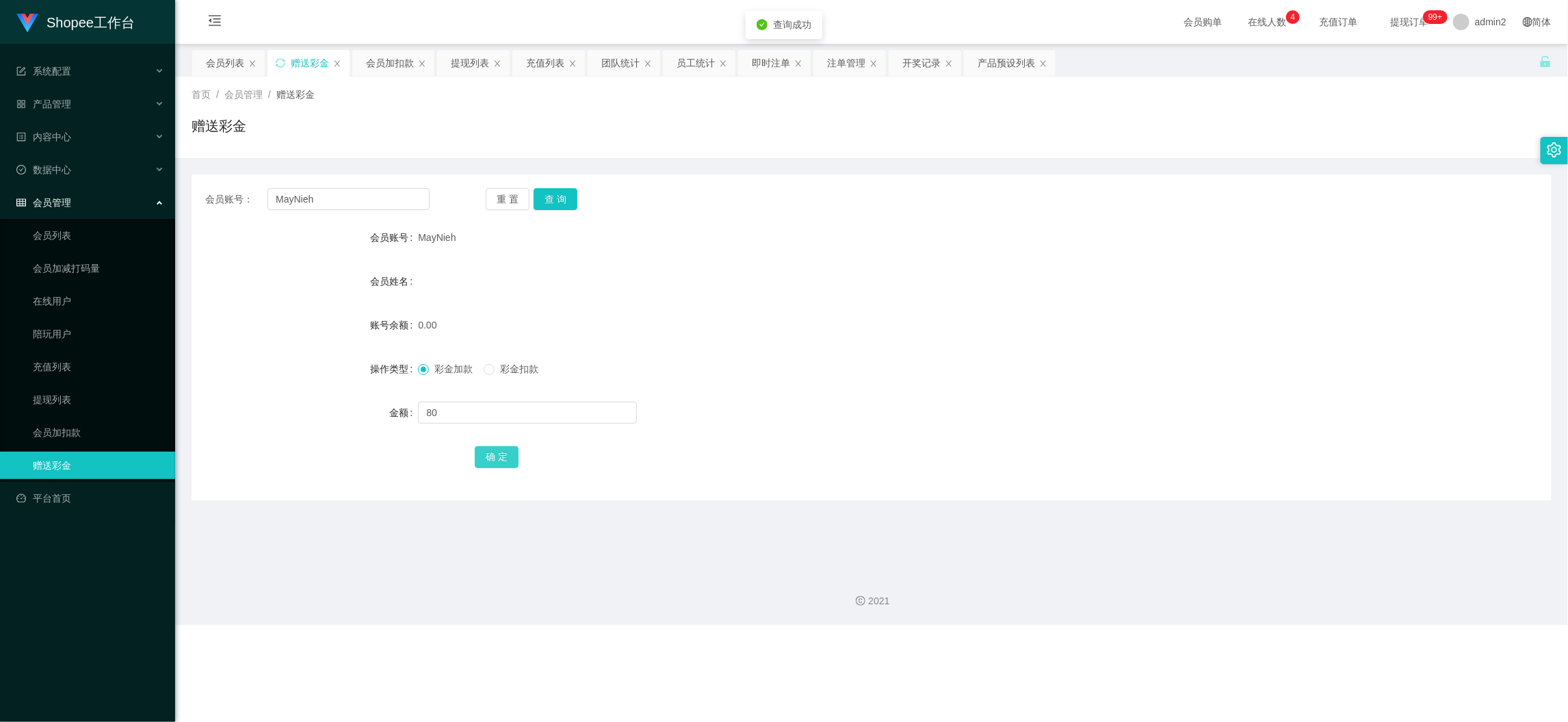
click at [479, 462] on button "确 定" at bounding box center [497, 457] width 44 height 22
click at [890, 421] on div "80" at bounding box center [814, 413] width 794 height 28
click at [405, 197] on input "MayNieh" at bounding box center [348, 199] width 162 height 22
paste input "CALINEMING21"
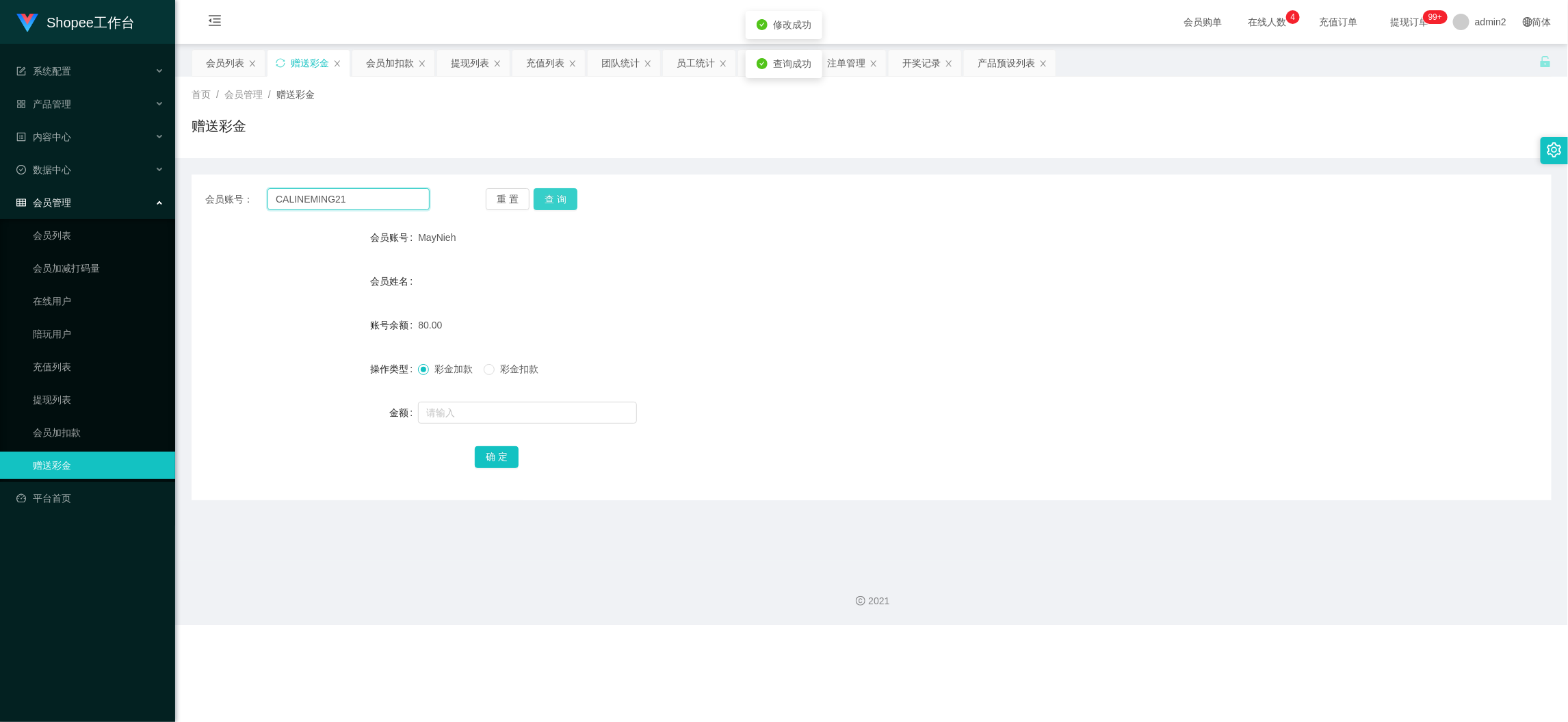
type input "CALINEMING21"
click at [567, 201] on button "查 询" at bounding box center [556, 199] width 44 height 22
click at [561, 414] on input "text" at bounding box center [527, 412] width 219 height 22
click at [561, 412] on input "text" at bounding box center [527, 412] width 219 height 22
type input "80"
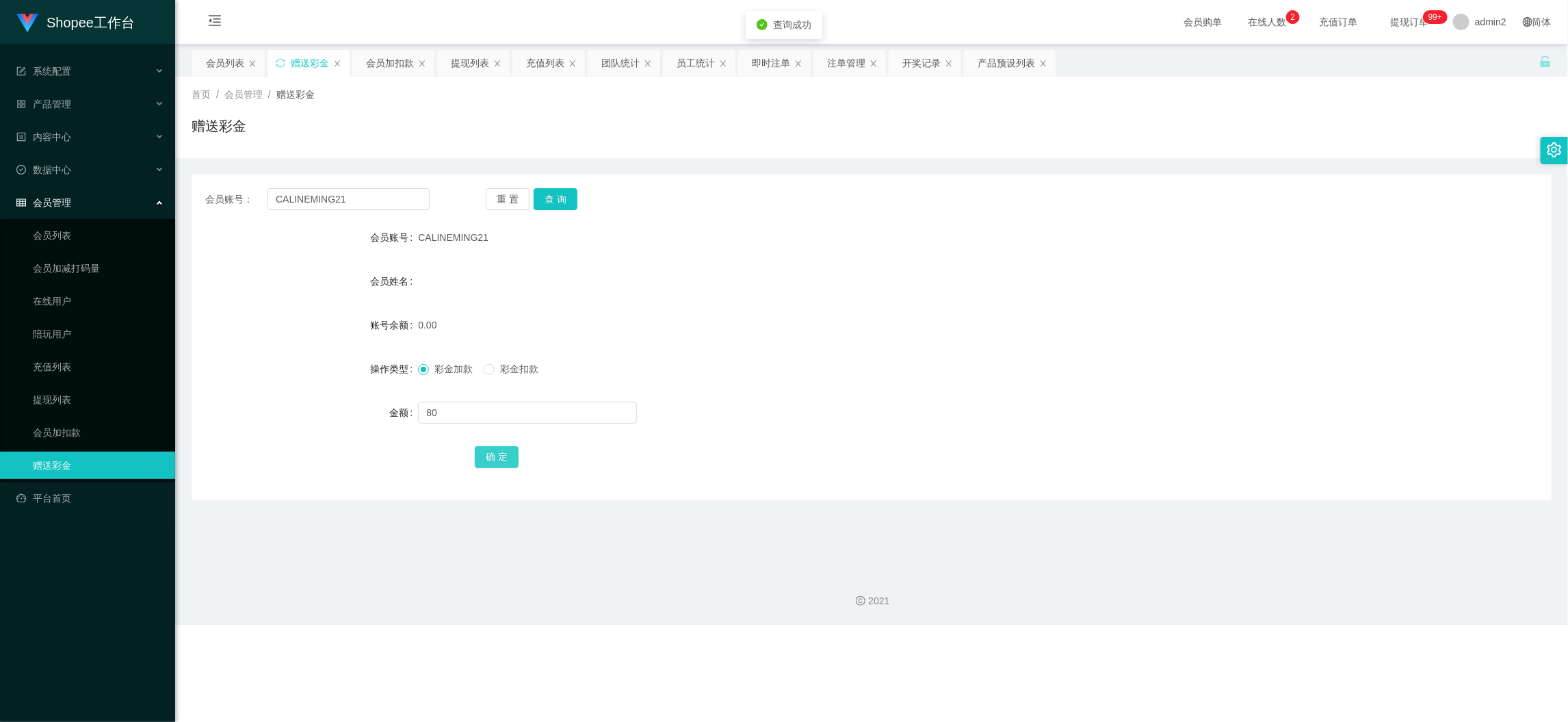
click at [491, 446] on button "确 定" at bounding box center [497, 457] width 44 height 22
click at [959, 378] on div "彩金加款 彩金扣款" at bounding box center [814, 369] width 794 height 28
click at [410, 201] on input "CALINEMING21" at bounding box center [348, 199] width 162 height 22
drag, startPoint x: 386, startPoint y: 68, endPoint x: 379, endPoint y: 117, distance: 49.5
click at [386, 68] on div "会员加扣款" at bounding box center [390, 63] width 48 height 26
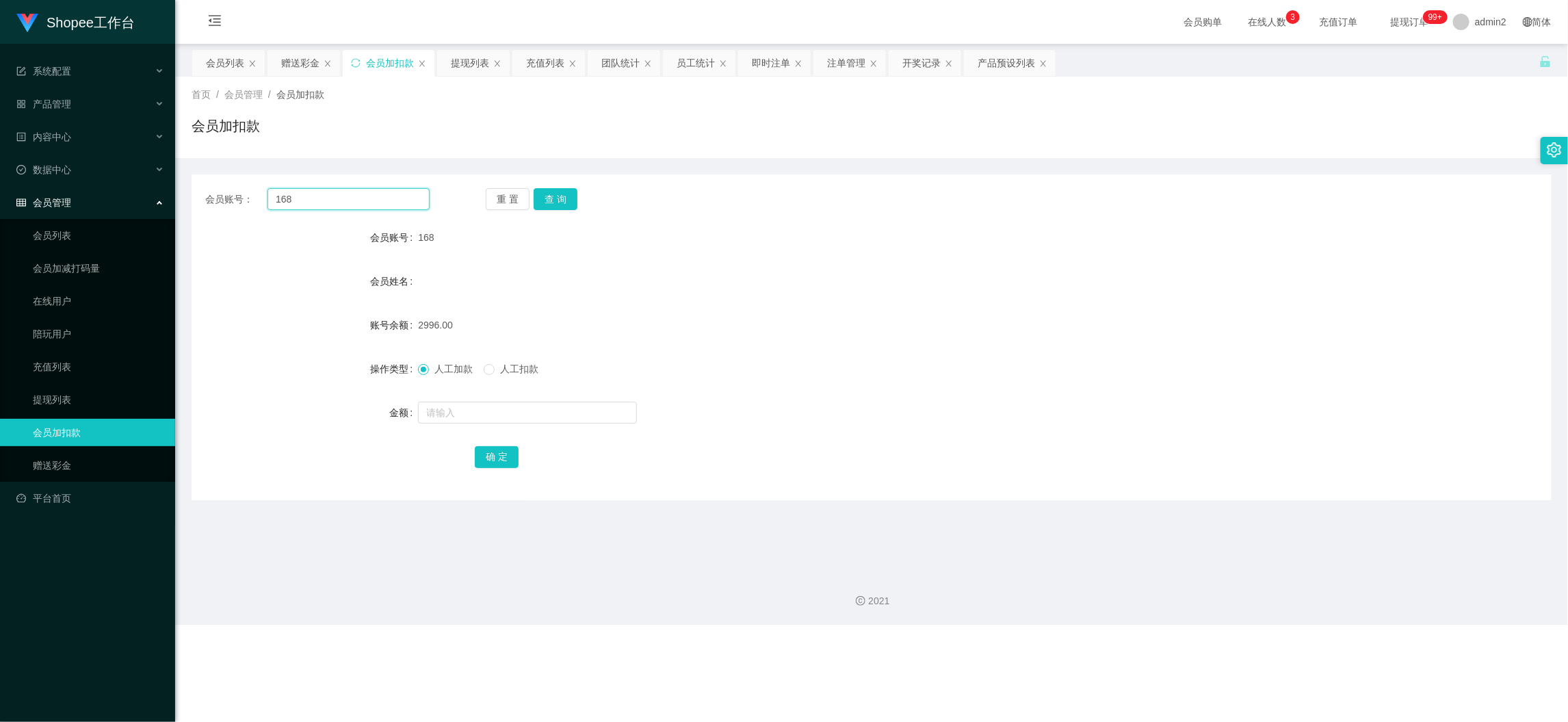
click at [392, 188] on input "168" at bounding box center [348, 199] width 162 height 22
paste input "5"
type input "5"
click at [554, 192] on button "查 询" at bounding box center [556, 199] width 44 height 22
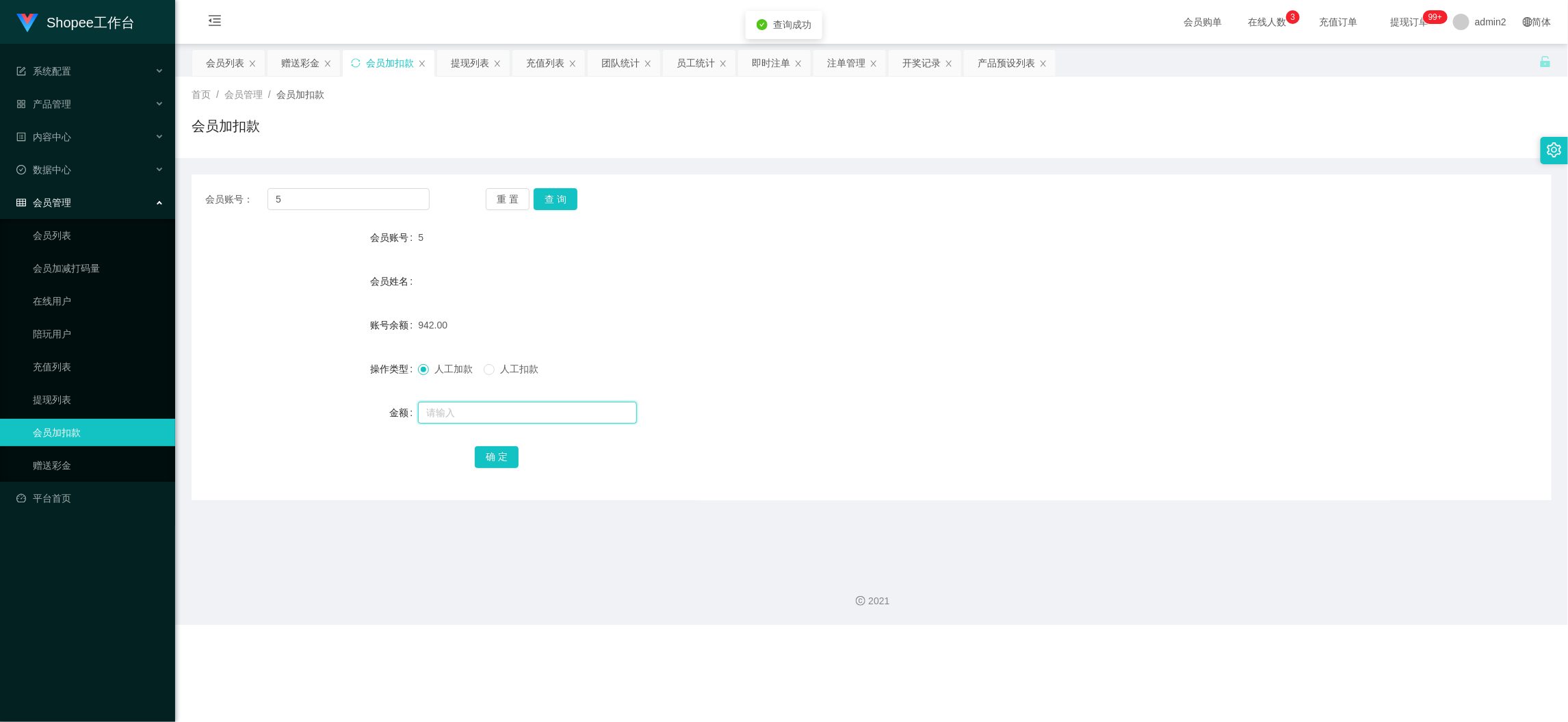
click at [598, 414] on input "text" at bounding box center [527, 412] width 219 height 22
type input "15"
click at [503, 452] on button "确 定" at bounding box center [497, 457] width 44 height 22
click at [912, 388] on form "会员账号 5 会员姓名 账号余额 942.00 操作类型 人工加款 人工扣款 金额 15 确 定" at bounding box center [872, 346] width 1360 height 246
click at [363, 193] on input "5" at bounding box center [348, 199] width 162 height 22
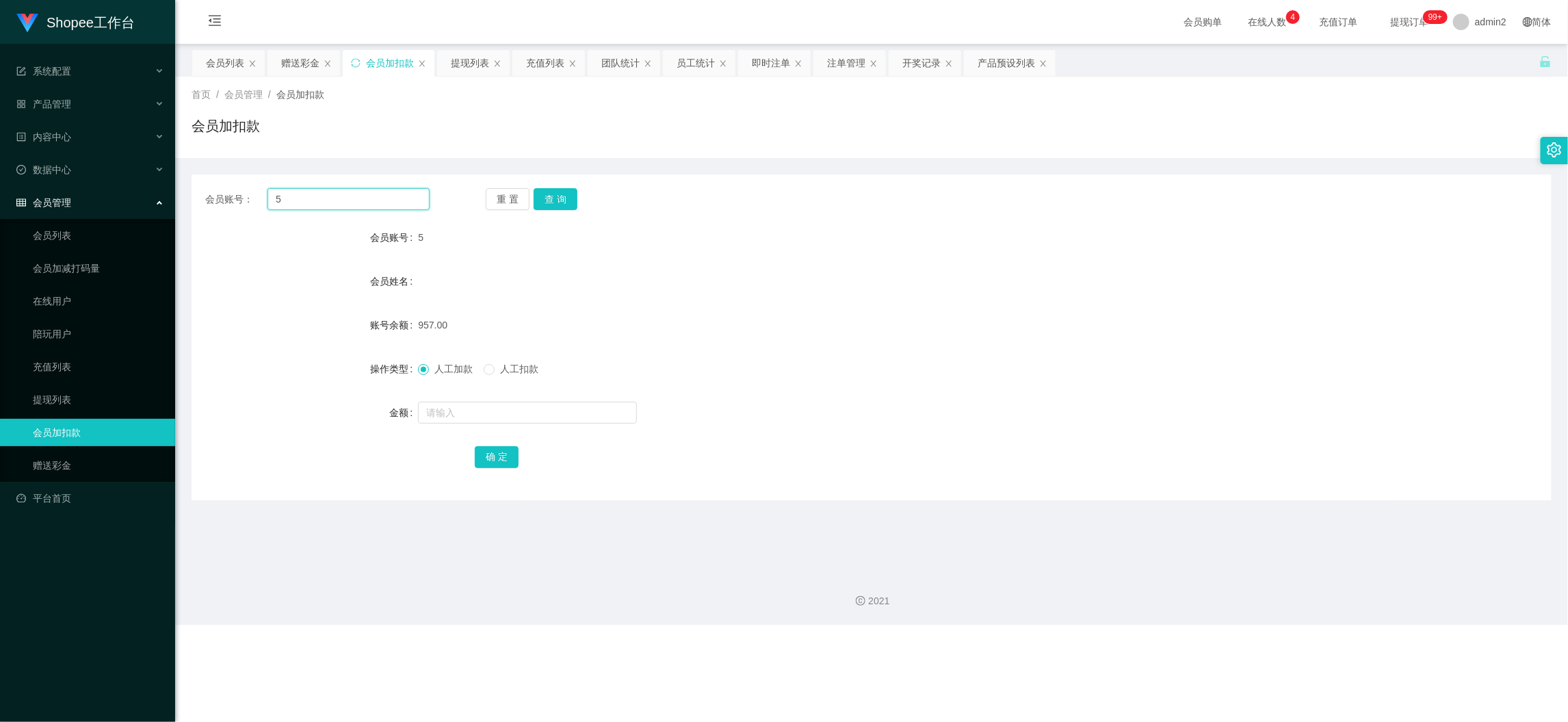
click at [363, 192] on input "5" at bounding box center [348, 199] width 162 height 22
paste input "168"
type input "168"
click at [569, 196] on button "查 询" at bounding box center [556, 199] width 44 height 22
click at [578, 410] on input "text" at bounding box center [527, 412] width 219 height 22
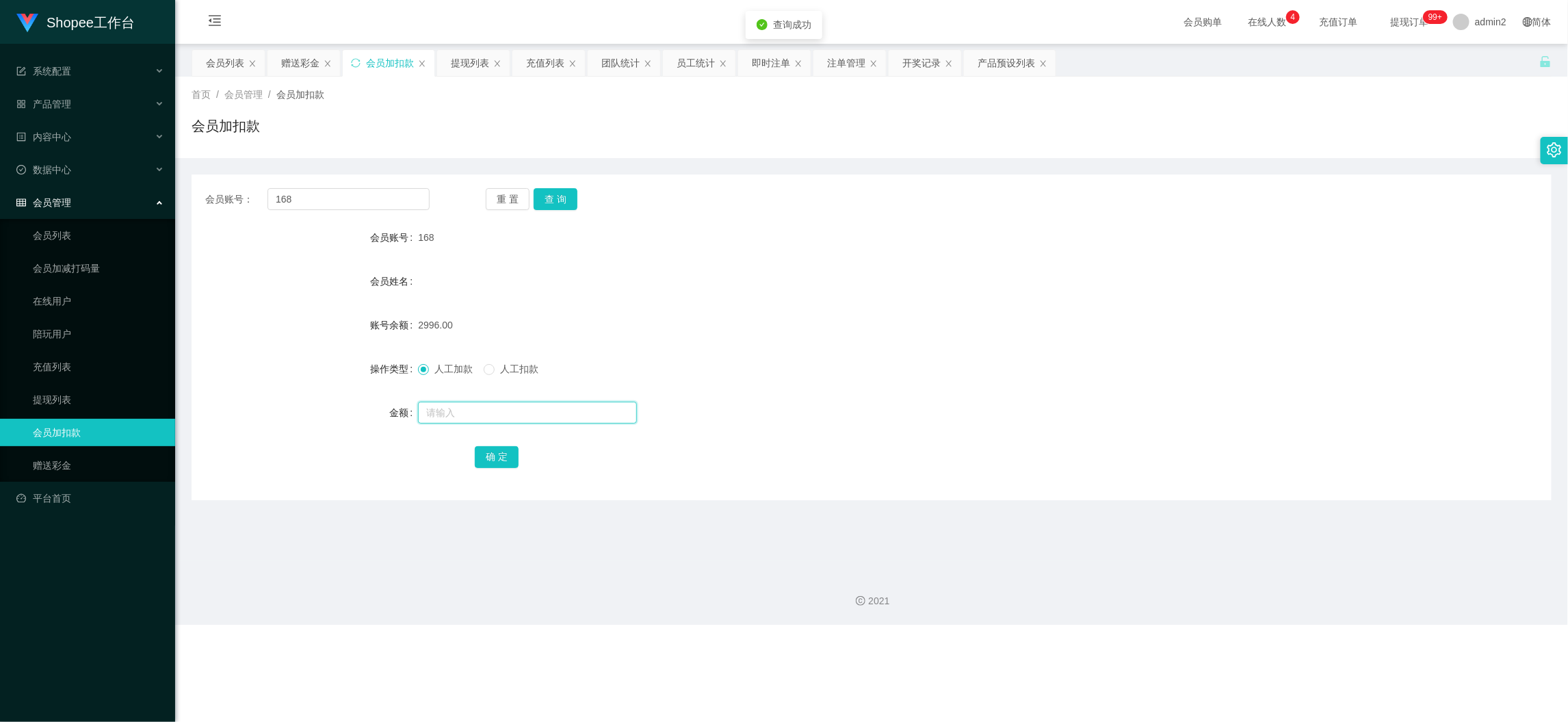
click at [578, 410] on input "text" at bounding box center [527, 412] width 219 height 22
type input "15"
click at [503, 456] on button "确 定" at bounding box center [497, 457] width 44 height 22
click at [887, 351] on form "会员账号 168 会员姓名 账号余额 2996.00 操作类型 人工加款 人工扣款 金额 15 确 定" at bounding box center [872, 346] width 1360 height 246
drag, startPoint x: 1217, startPoint y: 658, endPoint x: 1042, endPoint y: 521, distance: 222.2
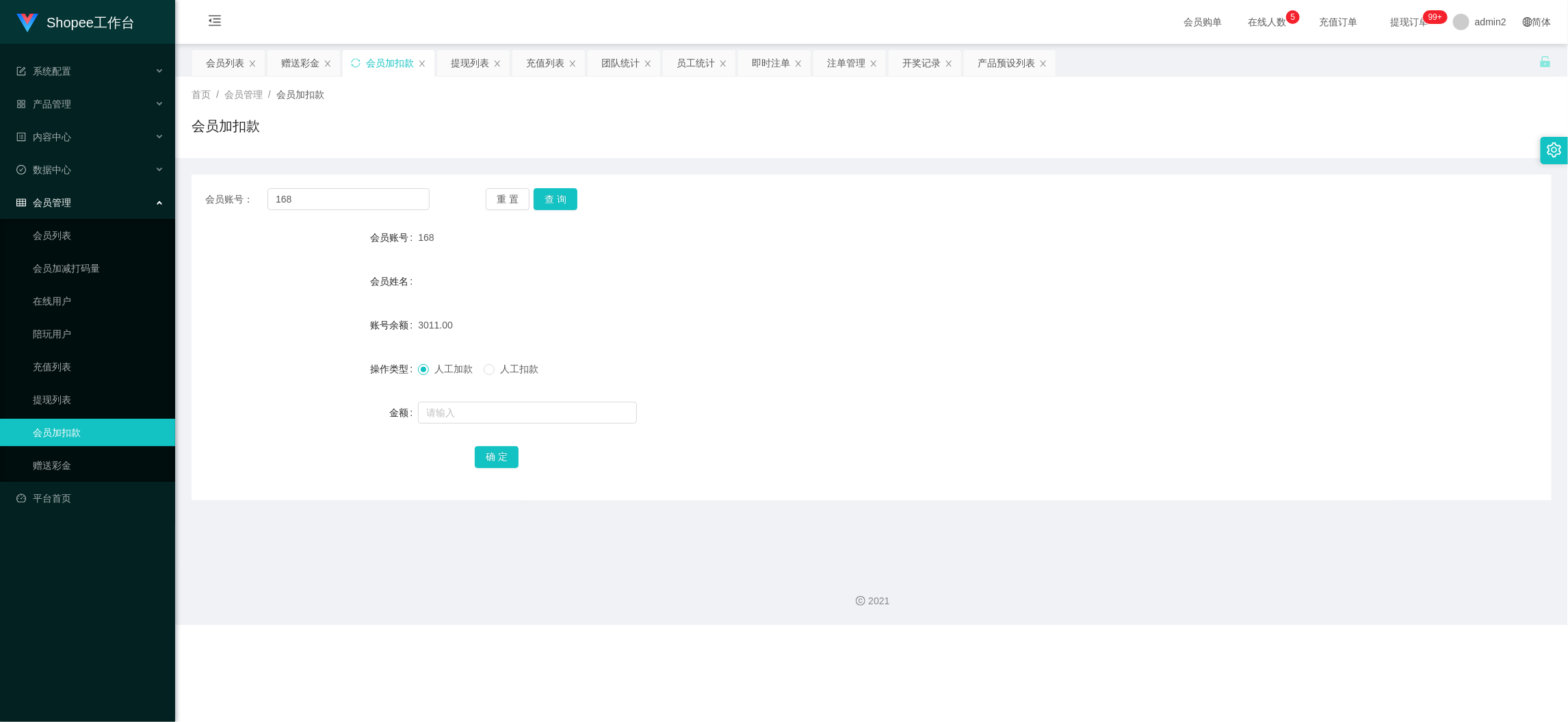
click at [1217, 658] on div "Shopee工作台 系统配置 产品管理 产品列表 产品预设列表 开奖记录 注单管理 即时注单 内容中心 数据中心 员工统计 团队统计 会员管理 会员列表 会员…" at bounding box center [784, 361] width 1568 height 722
click at [291, 65] on div "赠送彩金" at bounding box center [301, 63] width 39 height 26
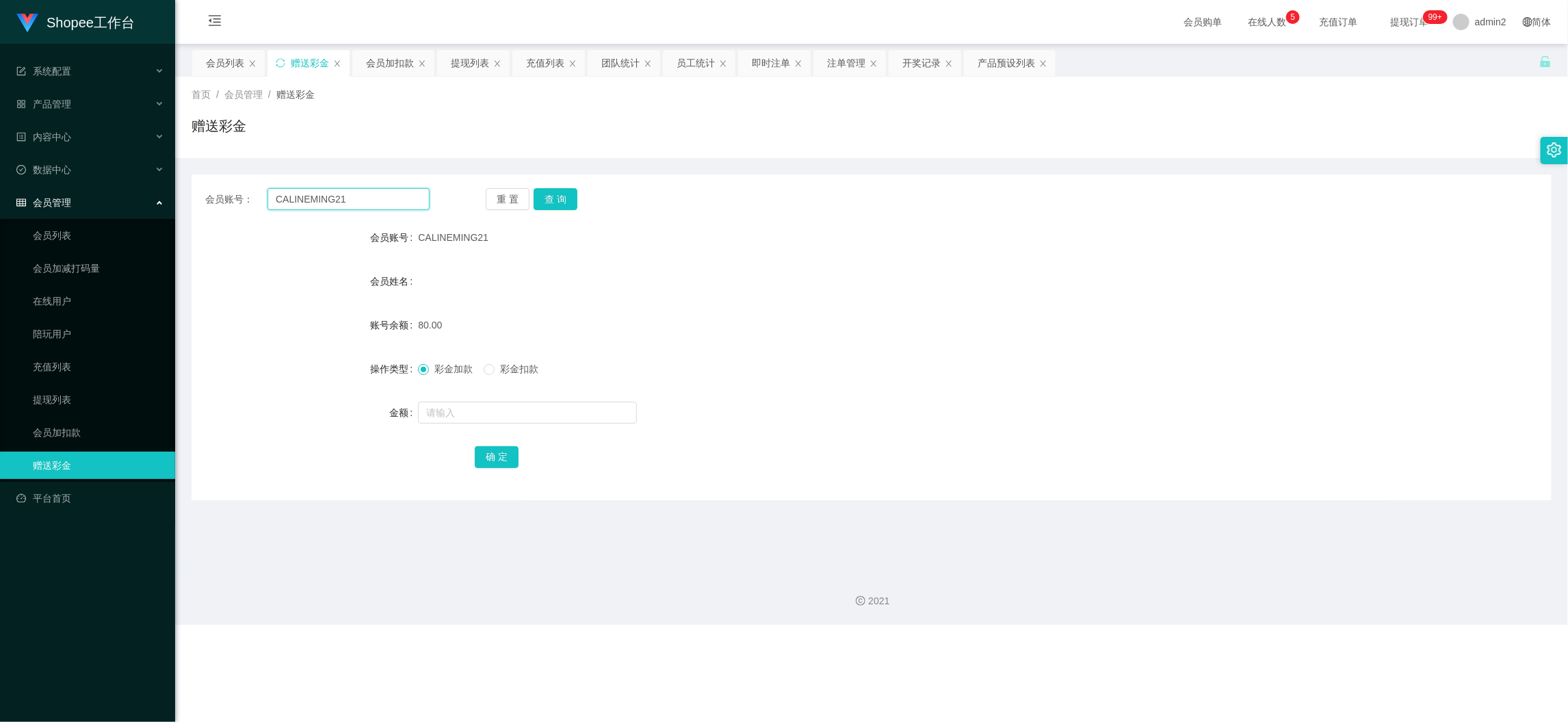
click at [393, 199] on input "CALINEMING21" at bounding box center [348, 199] width 162 height 22
paste input "Zizi"
type input "Zizi"
click at [552, 197] on button "查 询" at bounding box center [556, 199] width 44 height 22
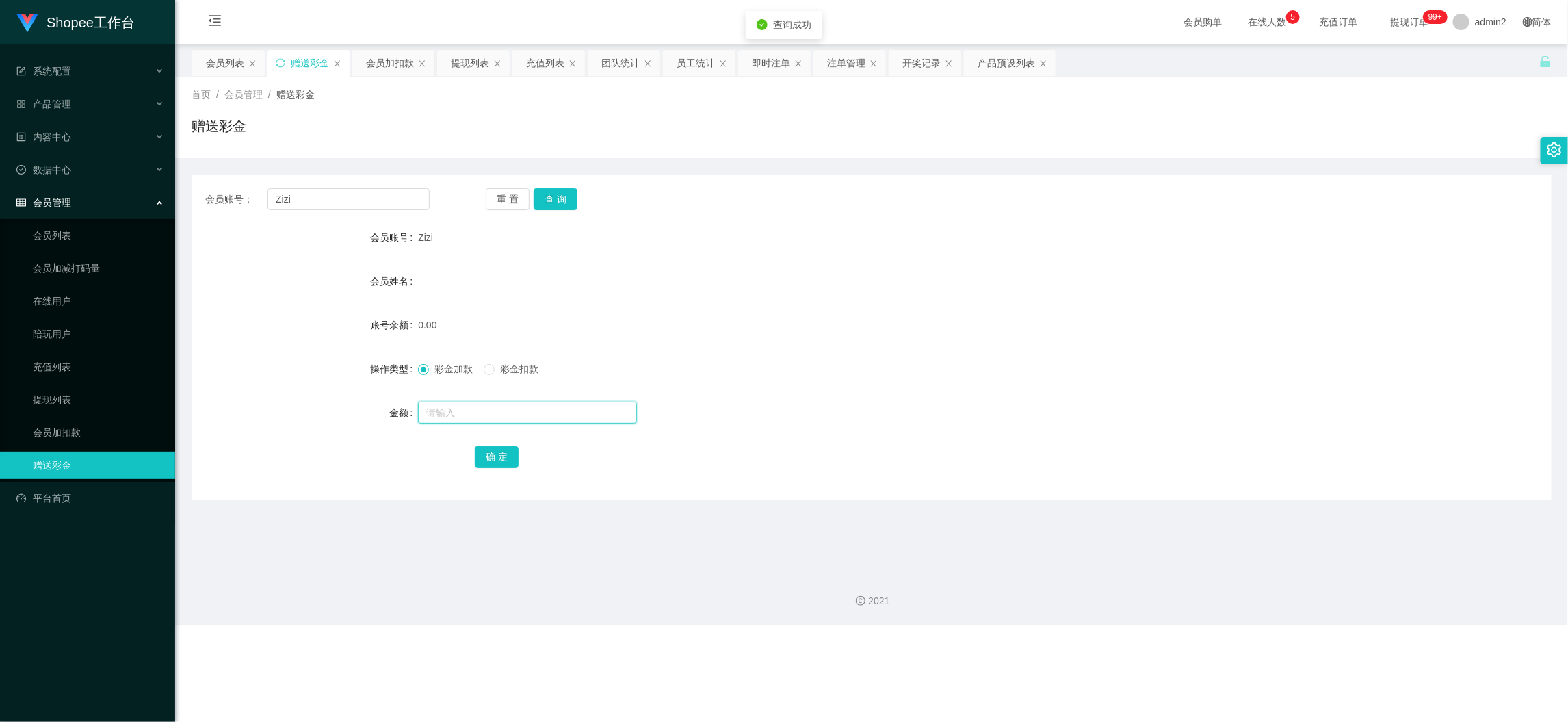
click at [580, 414] on input "text" at bounding box center [527, 412] width 219 height 22
type input "80"
drag, startPoint x: 494, startPoint y: 459, endPoint x: 554, endPoint y: 450, distance: 60.7
click at [494, 459] on button "确 定" at bounding box center [497, 457] width 44 height 22
click at [877, 408] on div "80" at bounding box center [814, 413] width 794 height 28
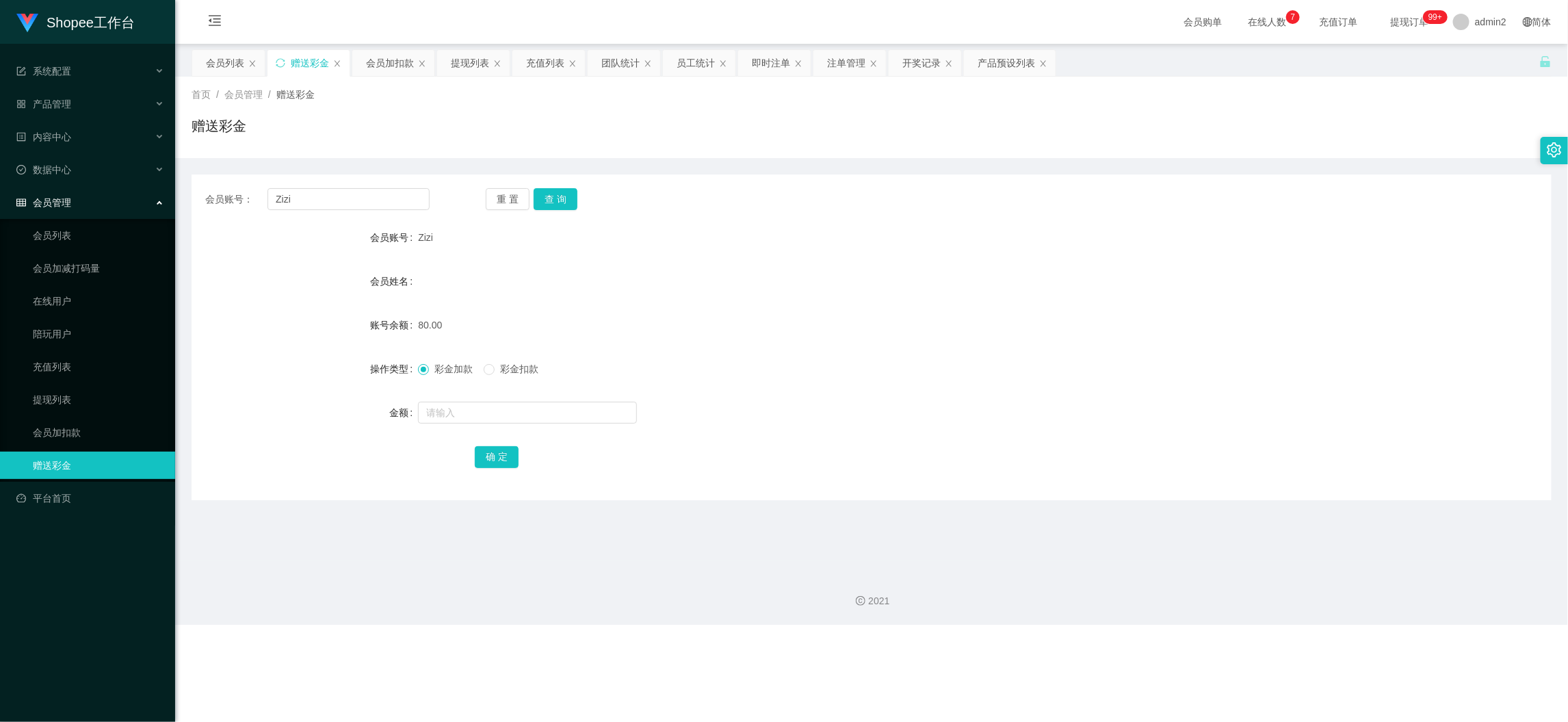
drag, startPoint x: 1247, startPoint y: 670, endPoint x: 956, endPoint y: 468, distance: 354.2
click at [1244, 663] on div "Shopee工作台 系统配置 产品管理 产品列表 产品预设列表 开奖记录 注单管理 即时注单 内容中心 数据中心 员工统计 团队统计 会员管理 会员列表 会员…" at bounding box center [784, 361] width 1568 height 722
click at [382, 188] on input "Zizi" at bounding box center [348, 199] width 162 height 22
paste input "0175687159"
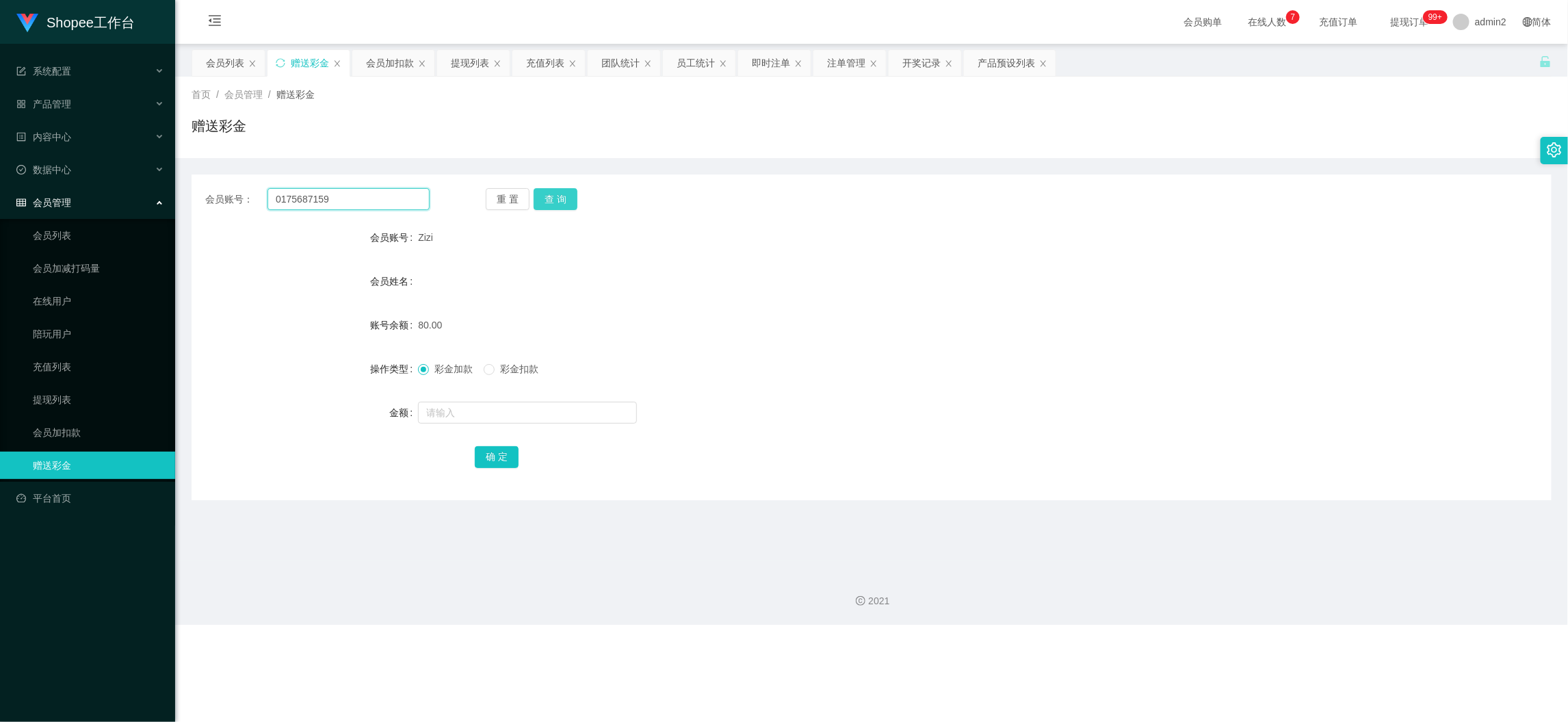
type input "0175687159"
click at [561, 199] on button "查 询" at bounding box center [556, 199] width 44 height 22
click at [547, 407] on input "text" at bounding box center [527, 412] width 219 height 22
click at [547, 407] on input "8" at bounding box center [527, 412] width 219 height 22
type input "80"
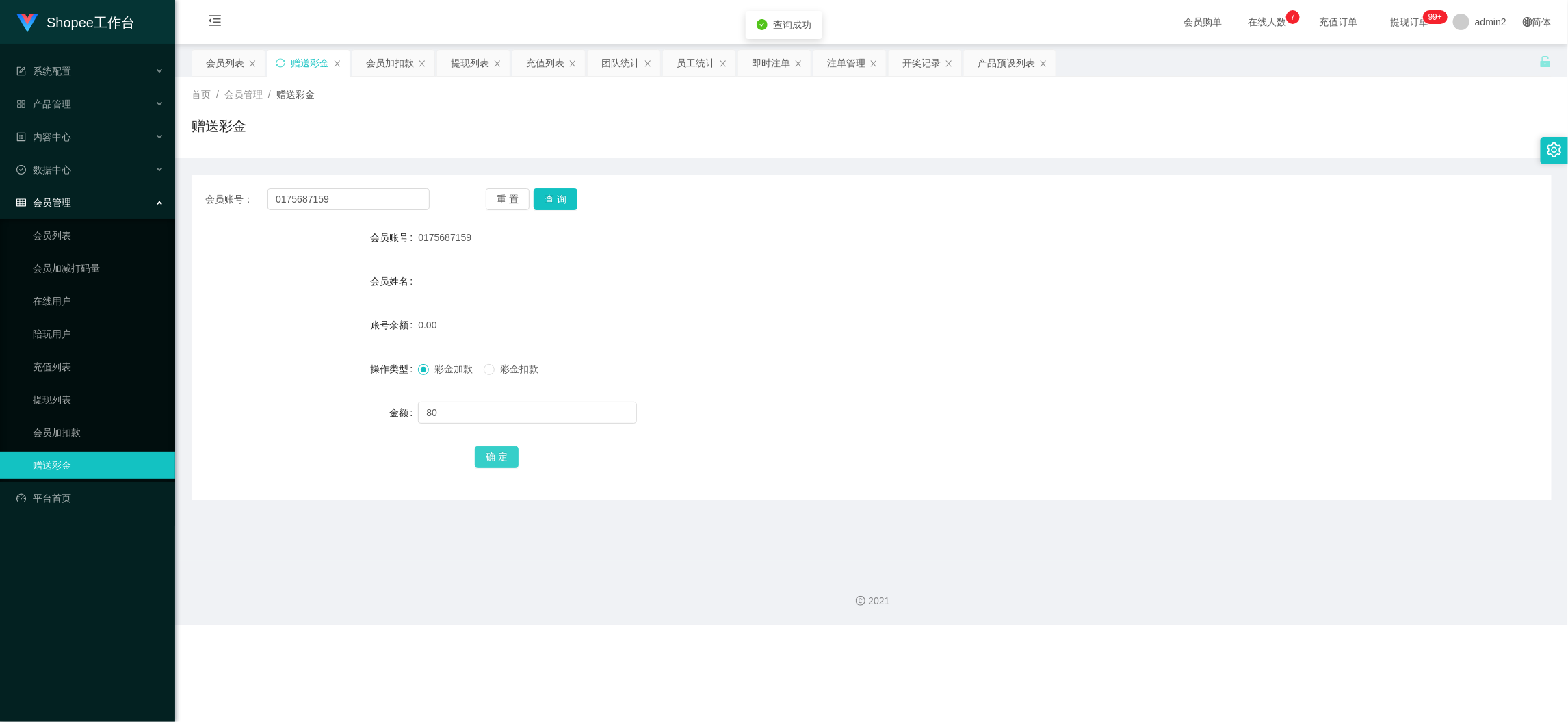
click at [496, 457] on button "确 定" at bounding box center [497, 457] width 44 height 22
click at [906, 369] on div "彩金加款 彩金扣款" at bounding box center [814, 369] width 794 height 28
click at [1235, 663] on div "Shopee工作台 系统配置 产品管理 产品列表 产品预设列表 开奖记录 注单管理 即时注单 内容中心 数据中心 员工统计 团队统计 会员管理 会员列表 会员…" at bounding box center [784, 361] width 1568 height 722
click at [376, 203] on input "0175687159" at bounding box center [348, 199] width 162 height 22
drag, startPoint x: 376, startPoint y: 203, endPoint x: 390, endPoint y: 205, distance: 14.1
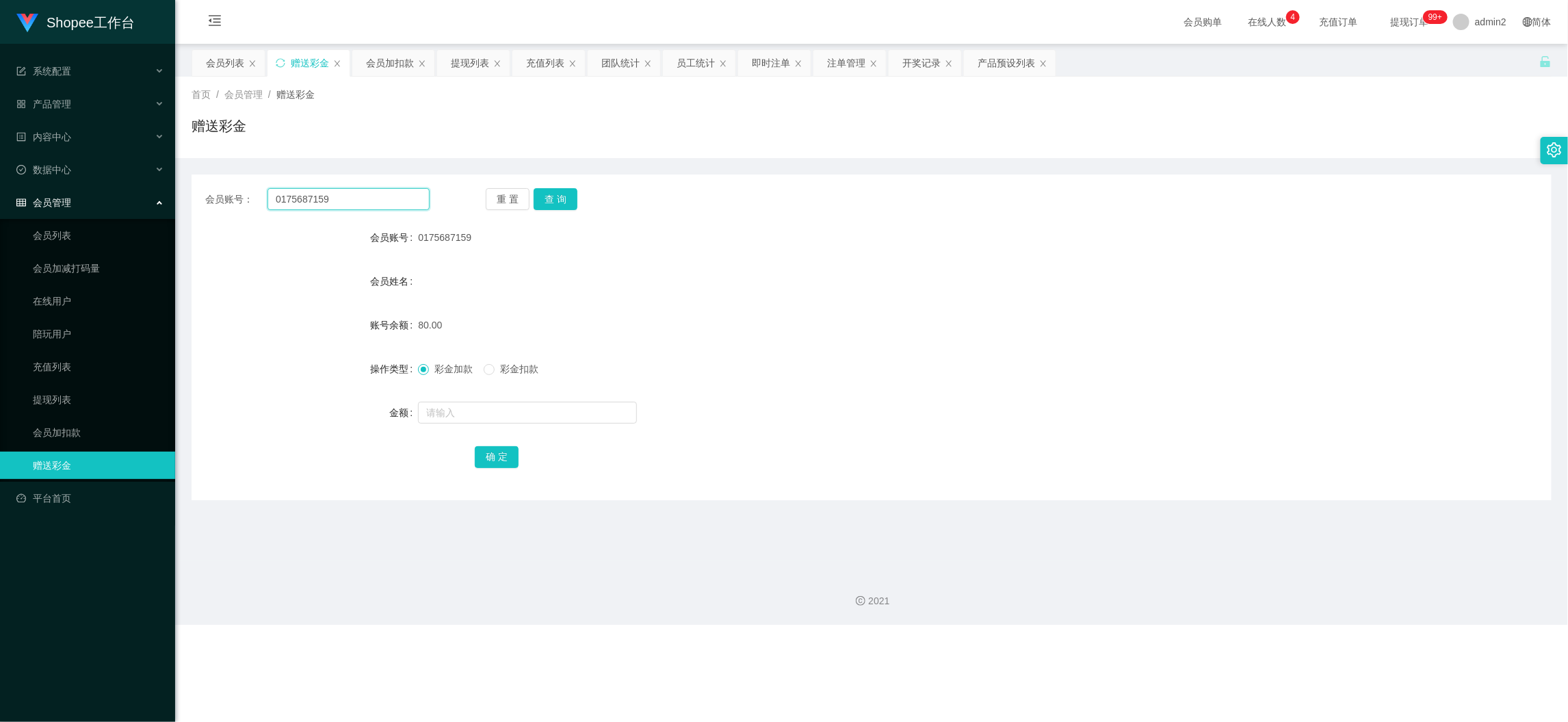
click at [381, 203] on input "0175687159" at bounding box center [348, 199] width 162 height 22
paste input "131316578961"
type input "131316578961"
click at [544, 199] on button "查 询" at bounding box center [556, 199] width 44 height 22
click at [566, 404] on input "text" at bounding box center [527, 412] width 219 height 22
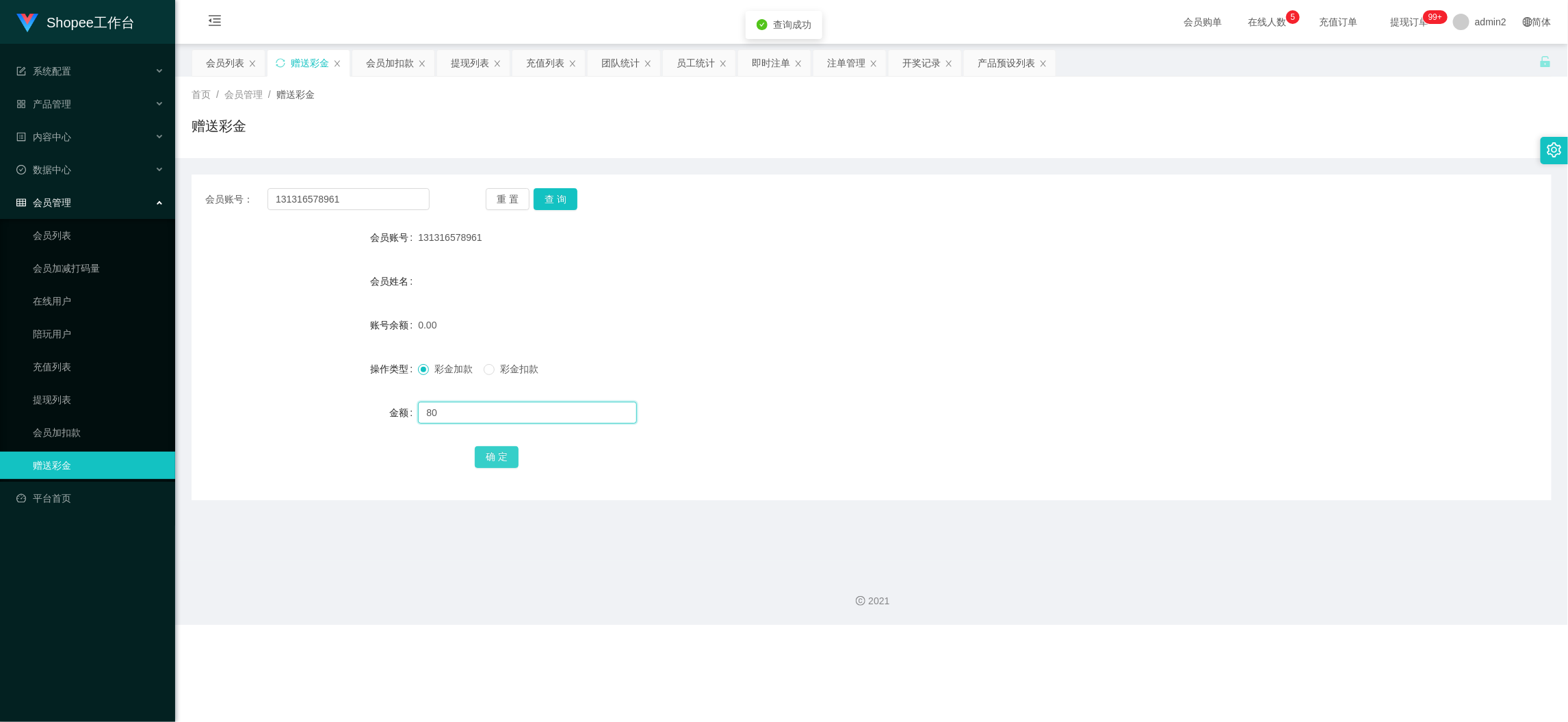
type input "80"
drag, startPoint x: 499, startPoint y: 455, endPoint x: 576, endPoint y: 437, distance: 79.1
click at [499, 455] on button "确 定" at bounding box center [497, 457] width 44 height 22
click at [1244, 670] on div "Shopee工作台 系统配置 产品管理 产品列表 产品预设列表 开奖记录 注单管理 即时注单 内容中心 数据中心 员工统计 团队统计 会员管理 会员列表 会员…" at bounding box center [784, 361] width 1568 height 722
click at [465, 62] on div "提现列表" at bounding box center [470, 63] width 39 height 26
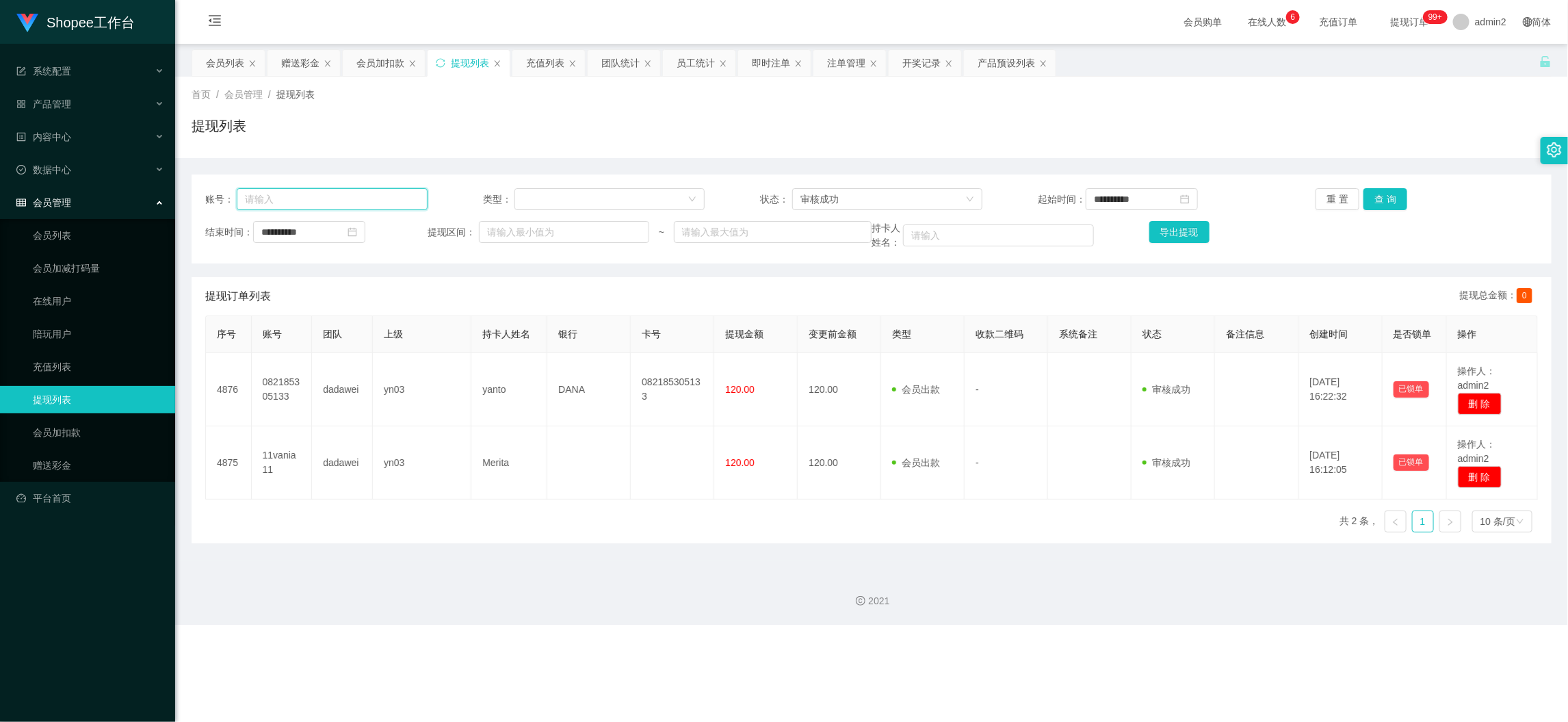
click at [394, 205] on input "text" at bounding box center [332, 199] width 191 height 22
paste input "qiang1988"
type input "qiang1988"
click at [339, 228] on input "**********" at bounding box center [309, 232] width 112 height 22
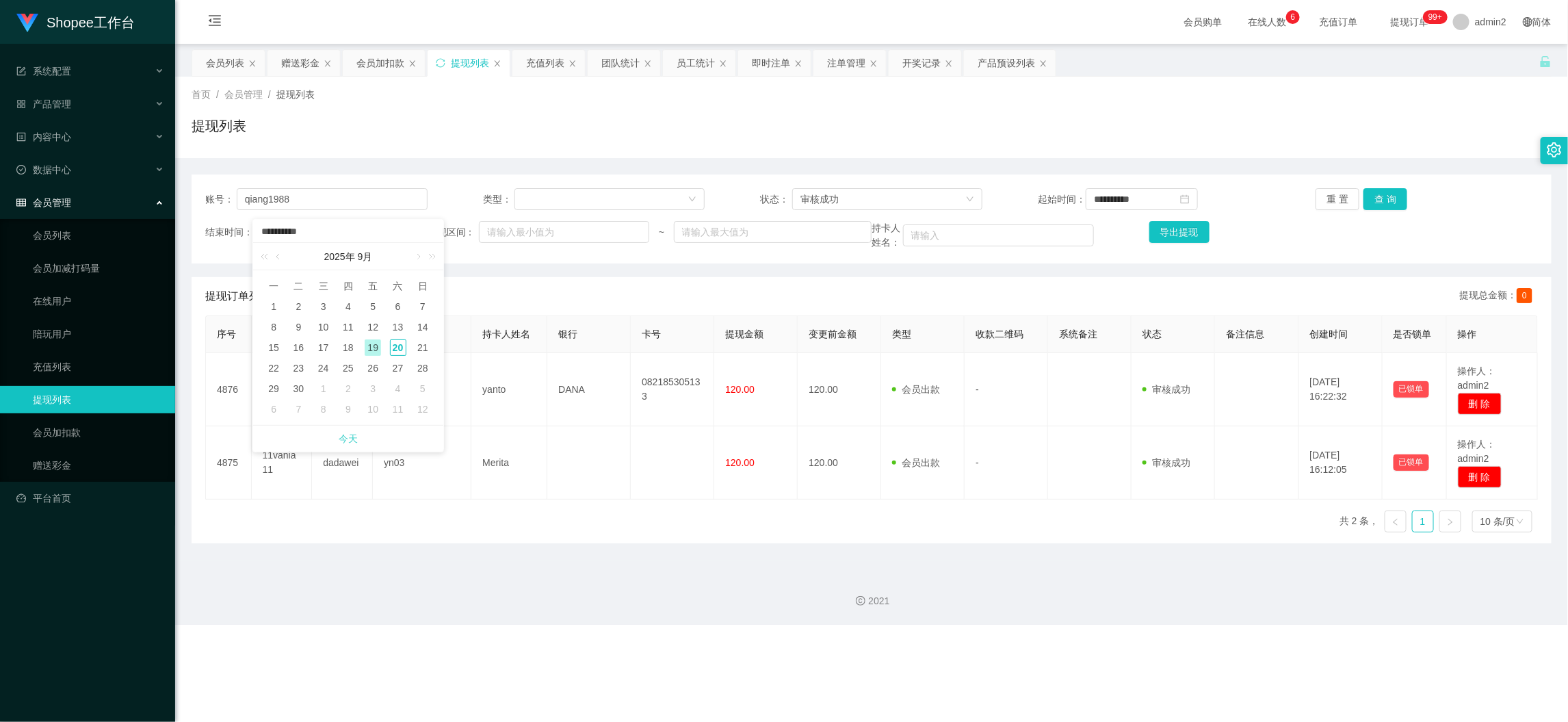
click at [350, 437] on link "今天" at bounding box center [348, 439] width 19 height 26
type input "**********"
click at [1156, 191] on input "**********" at bounding box center [1142, 199] width 112 height 22
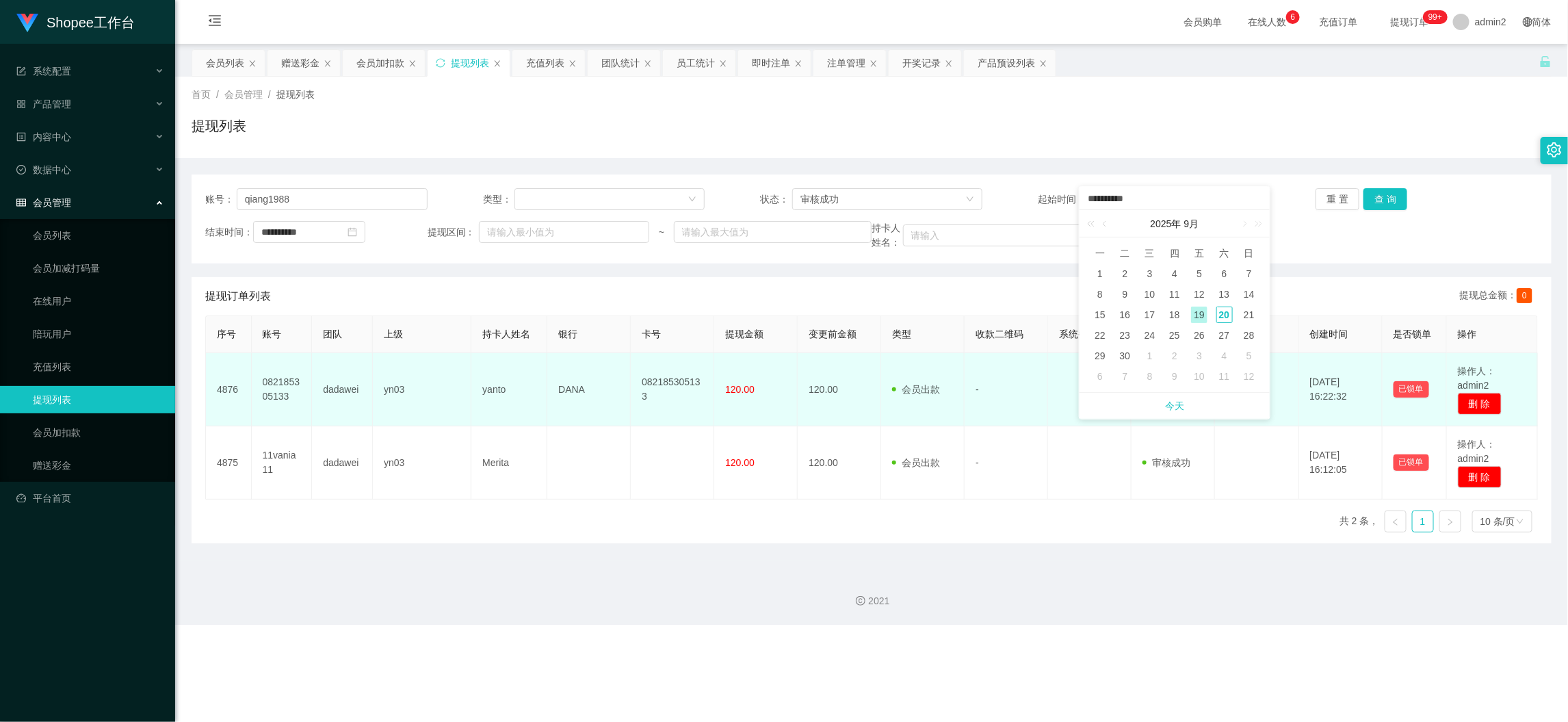
drag, startPoint x: 1178, startPoint y: 401, endPoint x: 1143, endPoint y: 381, distance: 40.3
click at [1178, 401] on link "今天" at bounding box center [1175, 406] width 19 height 26
type input "**********"
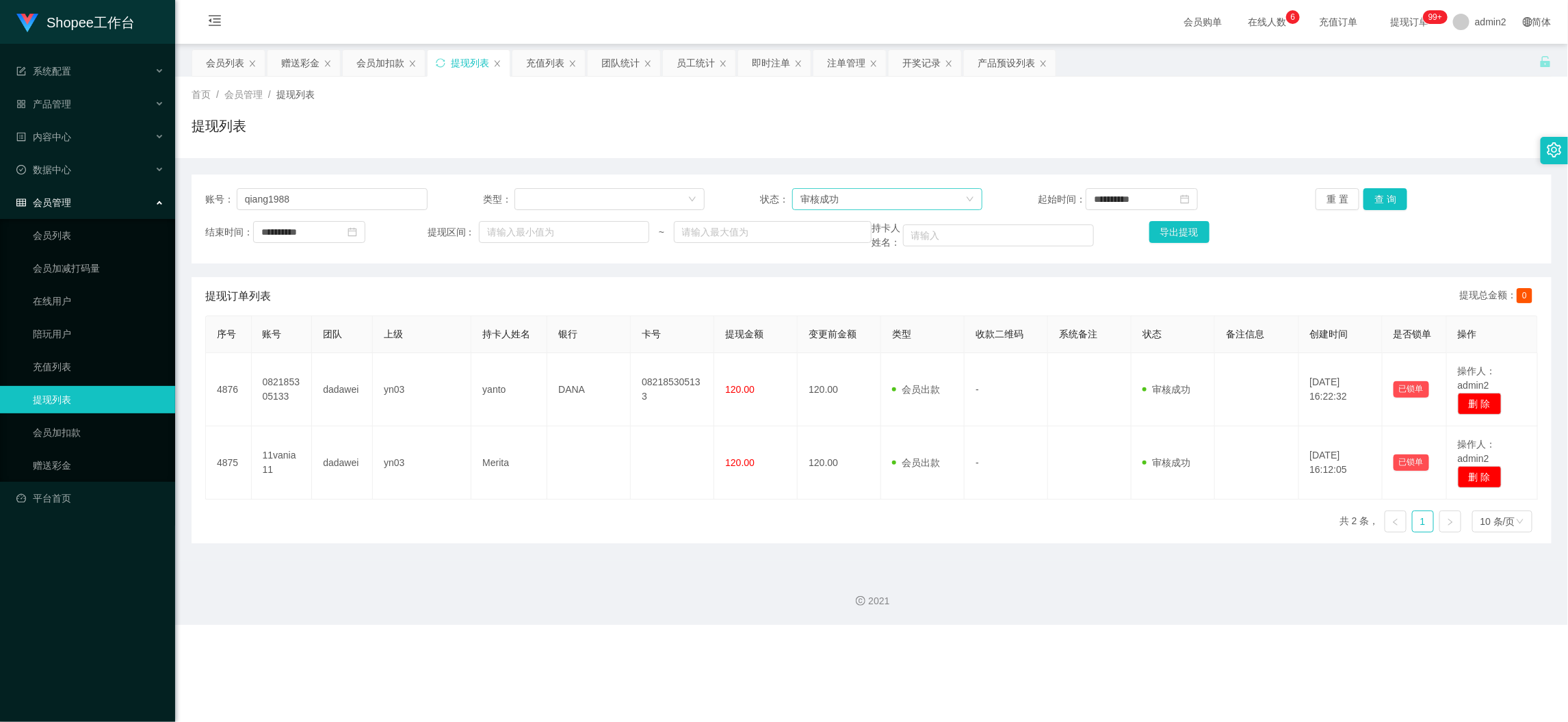
click at [854, 189] on div "审核成功" at bounding box center [883, 199] width 165 height 21
click at [845, 224] on li "等待审核" at bounding box center [882, 226] width 189 height 22
click at [1383, 195] on button "查 询" at bounding box center [1386, 199] width 44 height 22
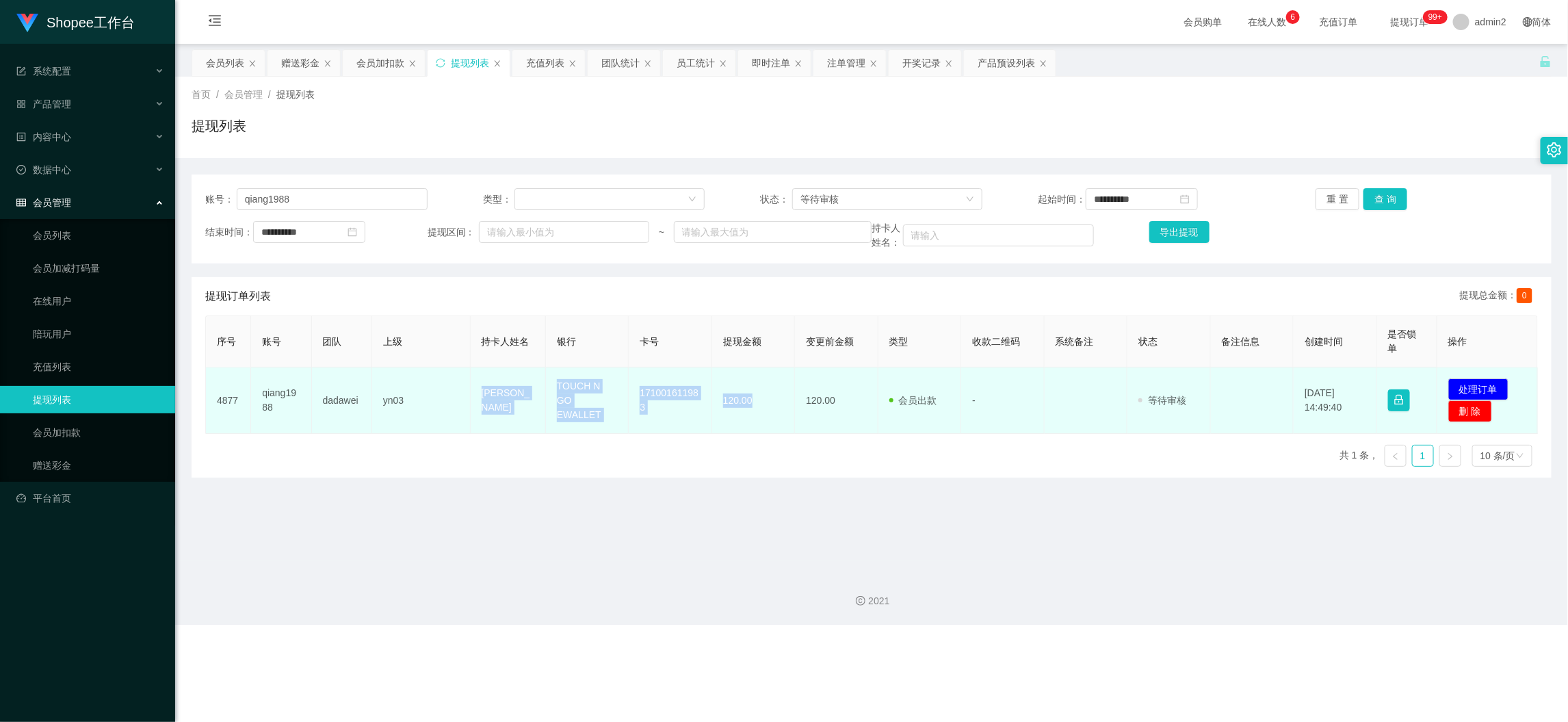
drag, startPoint x: 461, startPoint y: 386, endPoint x: 758, endPoint y: 412, distance: 298.1
click at [758, 412] on tr "4877 qiang1988 dadawei yn03 [PERSON_NAME] TOUCH N GO EWALLET 171001611983 120.0…" at bounding box center [872, 401] width 1332 height 66
copy tr "[PERSON_NAME] TOUCH N GO EWALLET 171001611983 120.00"
click at [1470, 390] on button "处理订单" at bounding box center [1478, 390] width 60 height 22
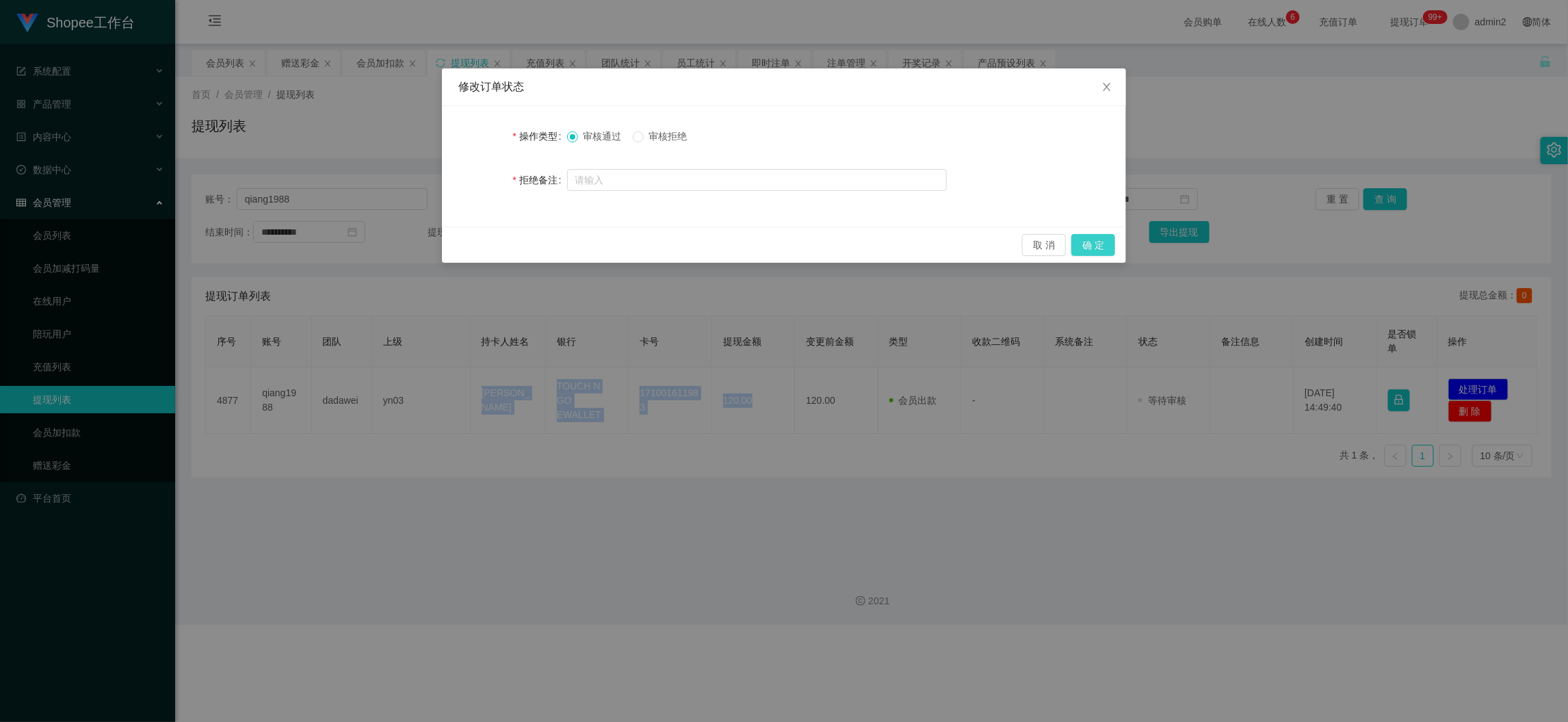
click at [1096, 245] on button "确 定" at bounding box center [1094, 245] width 44 height 22
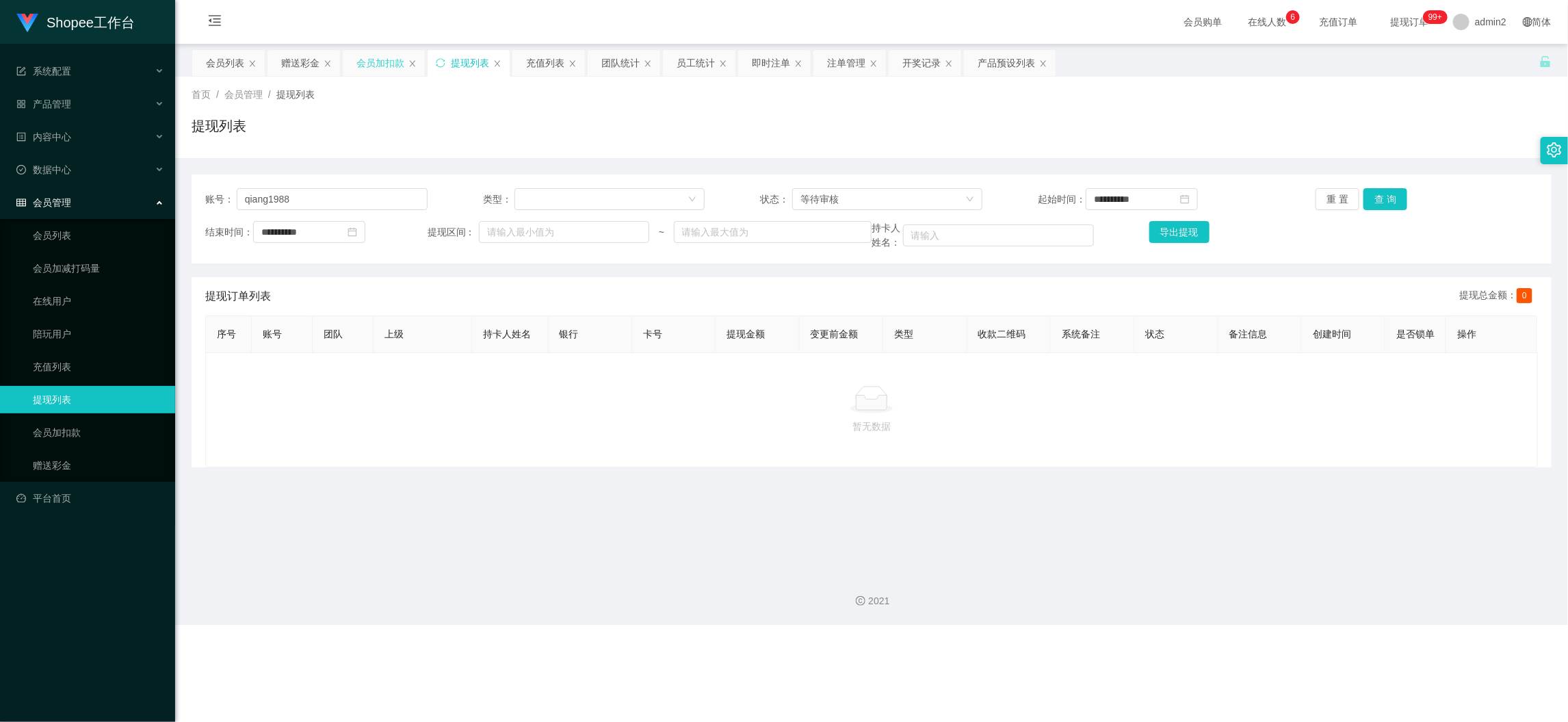
click at [379, 61] on div "会员加扣款" at bounding box center [380, 63] width 48 height 26
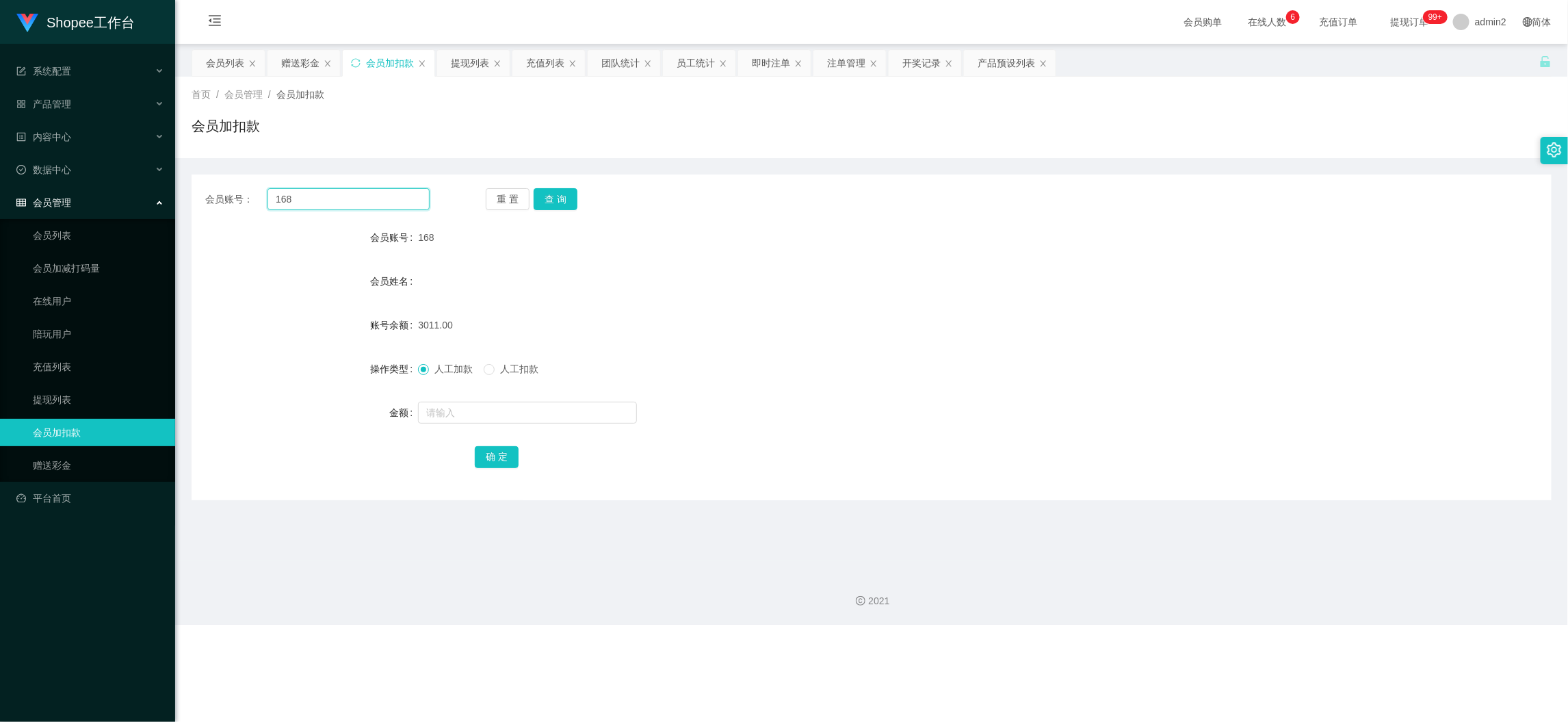
click at [365, 201] on input "168" at bounding box center [348, 199] width 162 height 22
paste input "5"
type input "5"
click at [579, 187] on div "会员账号： 5 重 置 查 询 会员账号 168 会员姓名 账号余额 3011.00 操作类型 人工加款 人工扣款 金额 确 定" at bounding box center [872, 337] width 1360 height 325
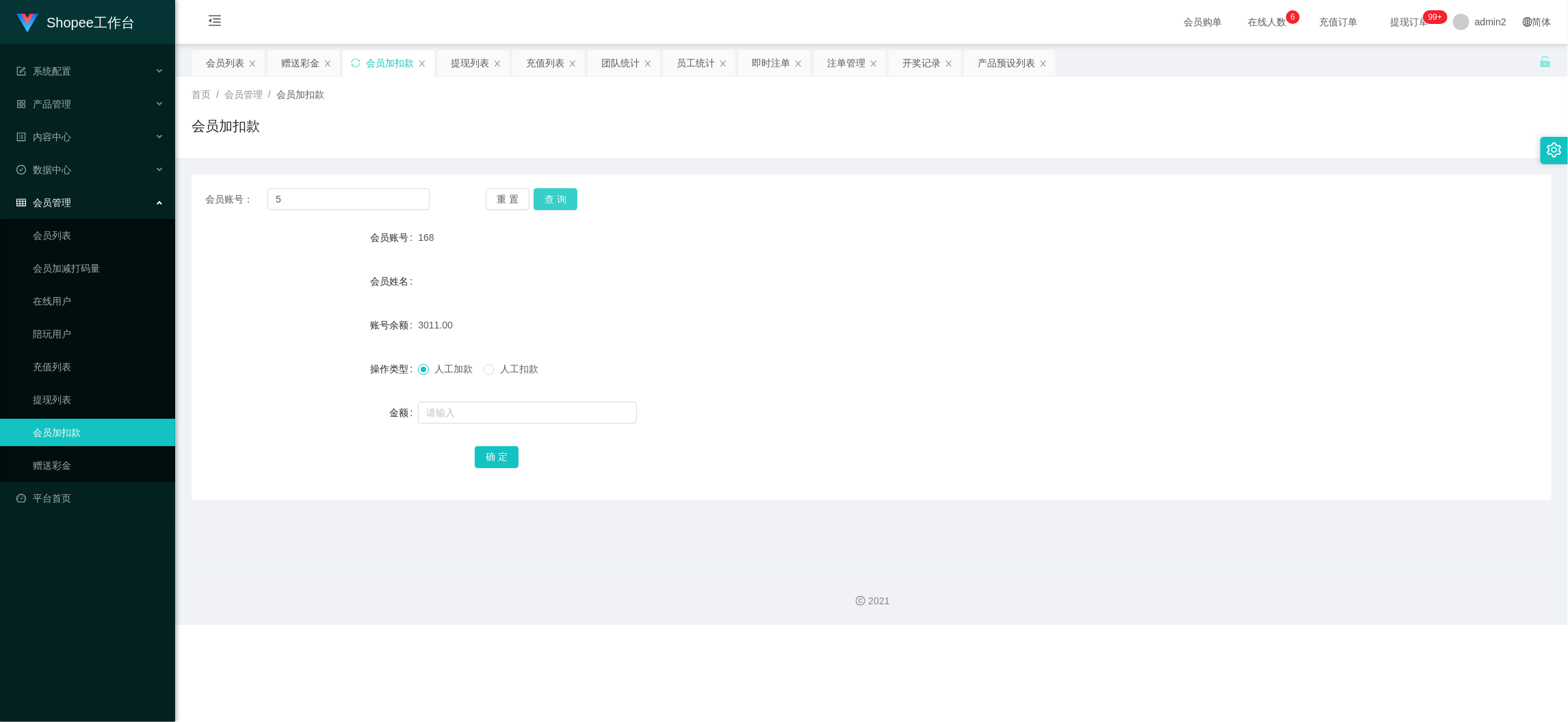
click at [561, 197] on button "查 询" at bounding box center [556, 199] width 44 height 22
click at [587, 416] on input "text" at bounding box center [527, 412] width 219 height 22
type input "15"
click at [490, 459] on button "确 定" at bounding box center [497, 457] width 44 height 22
click at [364, 201] on input "5" at bounding box center [348, 199] width 162 height 22
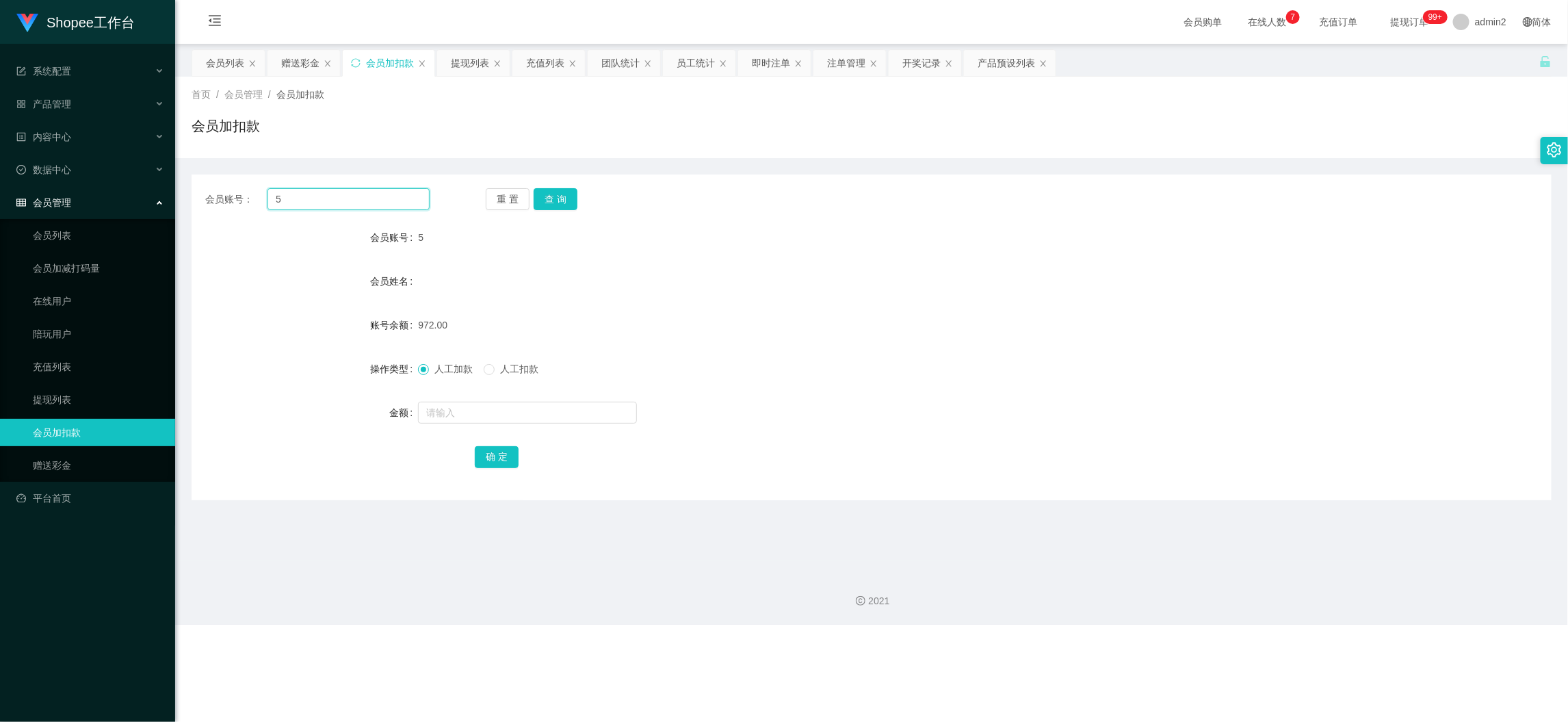
click at [364, 201] on input "5" at bounding box center [348, 199] width 162 height 22
paste input "98"
type input "98"
click at [561, 195] on button "查 询" at bounding box center [556, 199] width 44 height 22
click at [541, 410] on input "text" at bounding box center [527, 412] width 219 height 22
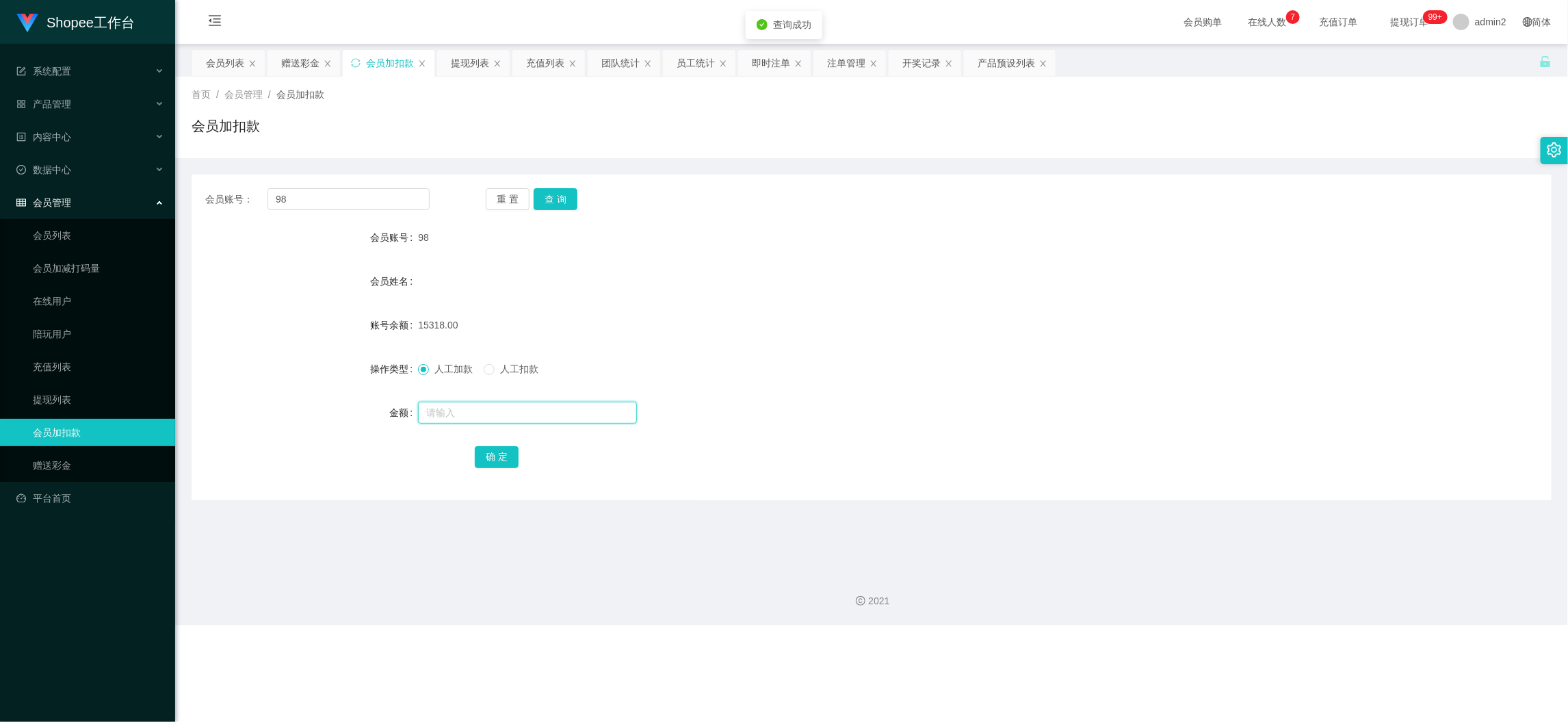
click at [541, 410] on input "text" at bounding box center [527, 412] width 219 height 22
type input "15"
drag, startPoint x: 497, startPoint y: 457, endPoint x: 516, endPoint y: 449, distance: 20.6
click at [497, 457] on button "确 定" at bounding box center [497, 457] width 44 height 22
click at [886, 394] on form "会员账号 98 会员姓名 账号余额 15318.00 操作类型 人工加款 人工扣款 金额 15 确 定" at bounding box center [872, 346] width 1360 height 246
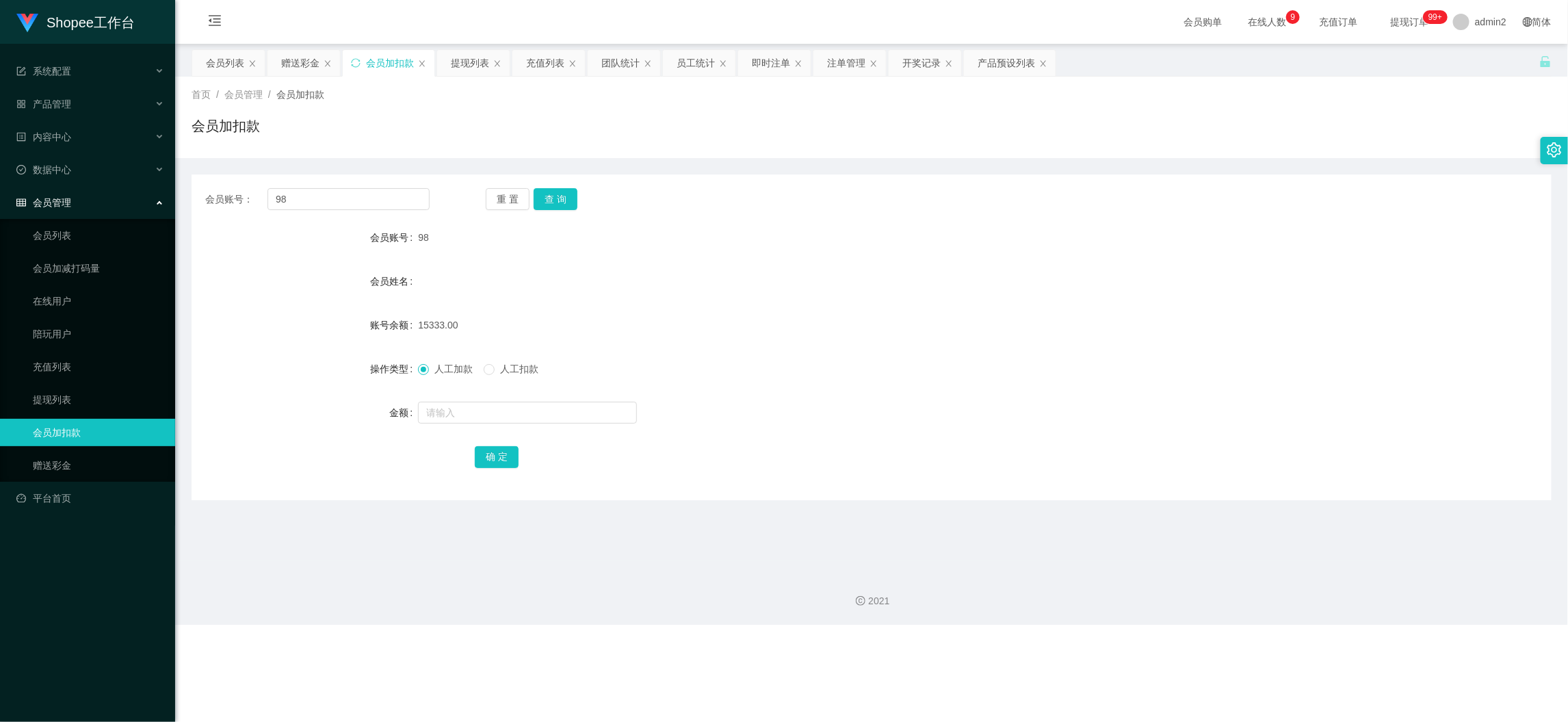
drag, startPoint x: 1267, startPoint y: 688, endPoint x: 1072, endPoint y: 500, distance: 270.9
click at [1267, 684] on div "Shopee工作台 系统配置 产品管理 产品列表 产品预设列表 开奖记录 注单管理 即时注单 内容中心 数据中心 员工统计 团队统计 会员管理 会员列表 会员…" at bounding box center [784, 361] width 1568 height 722
click at [465, 64] on div "提现列表" at bounding box center [470, 63] width 39 height 26
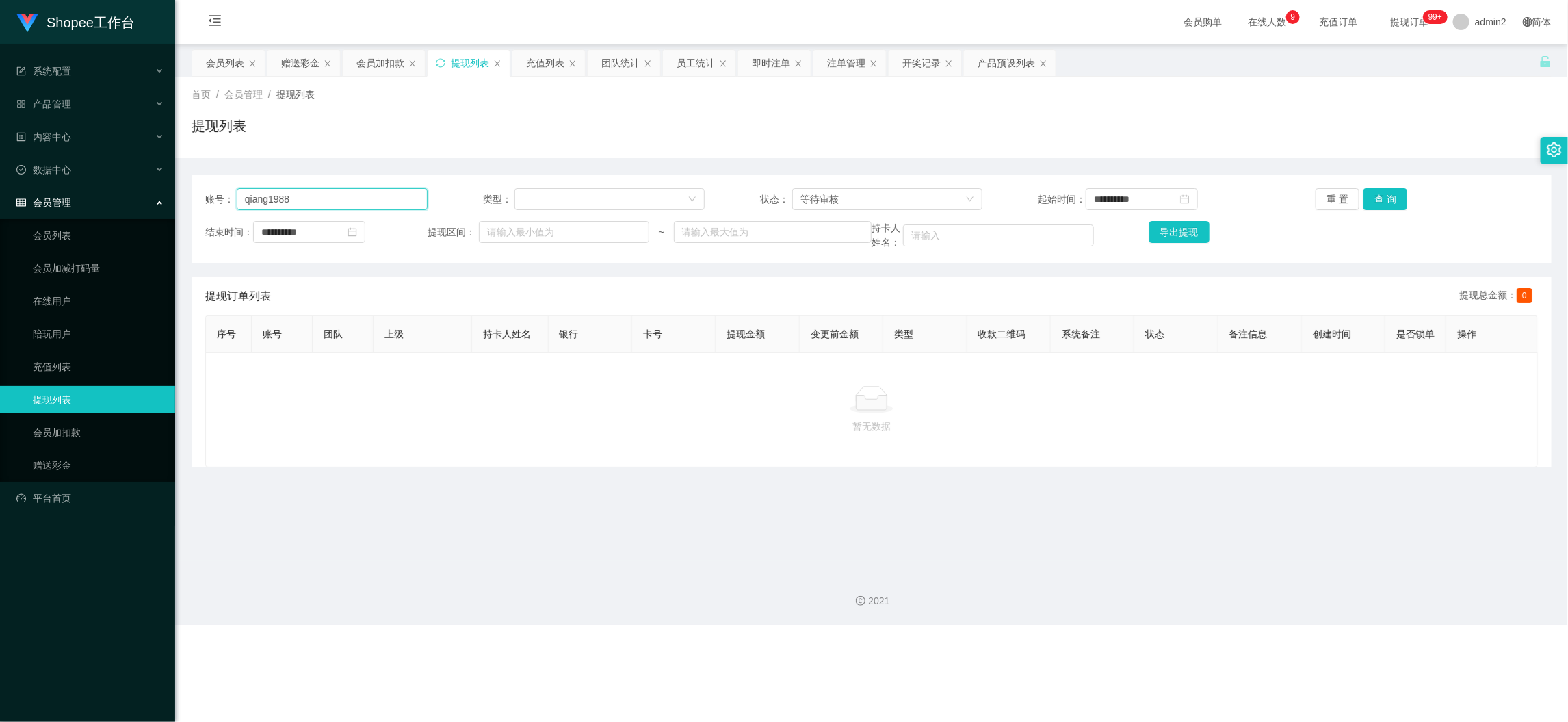
click at [381, 200] on input "qiang1988" at bounding box center [332, 199] width 191 height 22
click at [381, 199] on input "qiang1988" at bounding box center [332, 199] width 191 height 22
paste input "Aarongwee"
click at [1365, 192] on button "查 询" at bounding box center [1386, 199] width 44 height 22
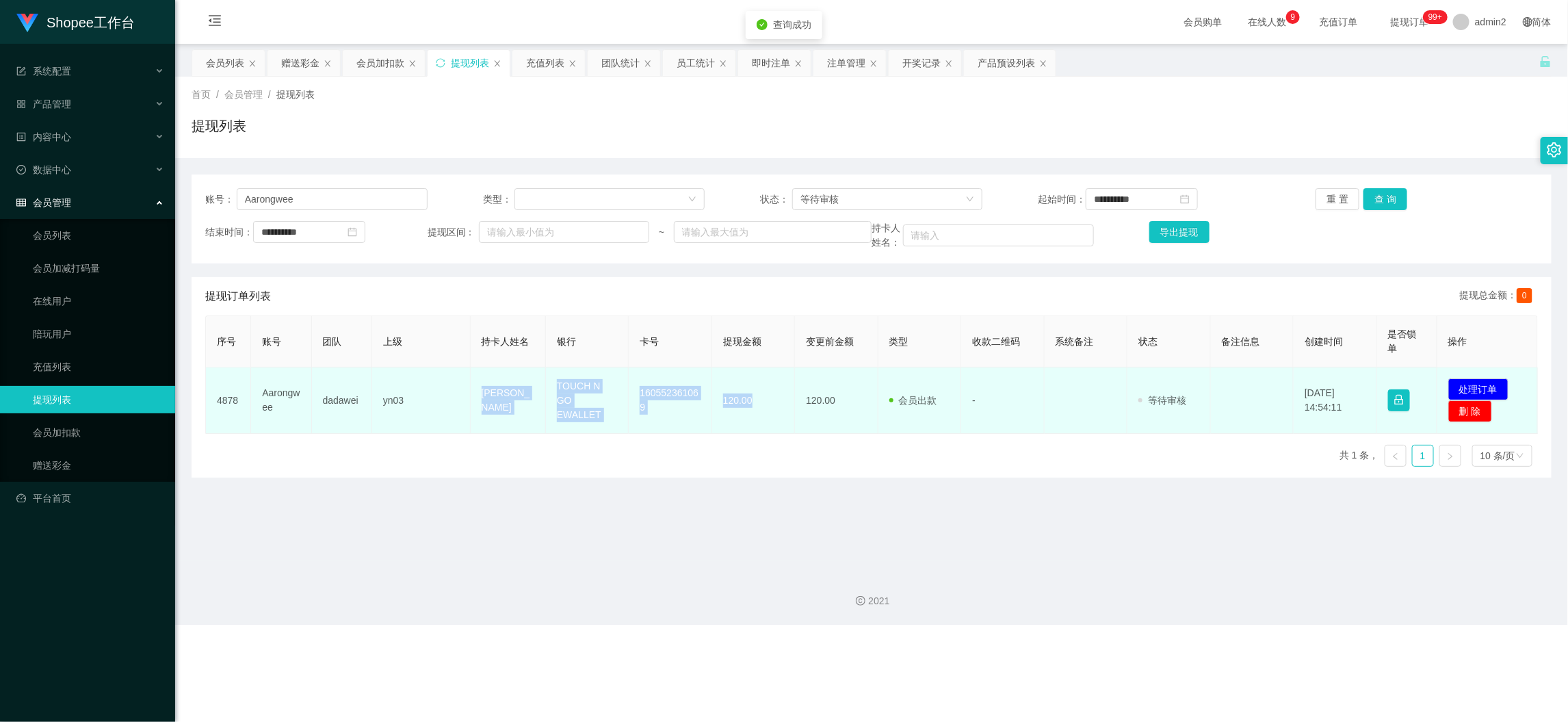
drag, startPoint x: 457, startPoint y: 390, endPoint x: 1158, endPoint y: 419, distance: 701.6
click at [784, 418] on tr "4878 Aarongwee dadawei yn03 Gwee [PERSON_NAME] TOUCH N GO EWALLET 160552361069 …" at bounding box center [872, 401] width 1332 height 66
copy tr "[PERSON_NAME] TOUCH N GO EWALLET 160552361069 120.00"
click at [1460, 382] on button "处理订单" at bounding box center [1478, 390] width 60 height 22
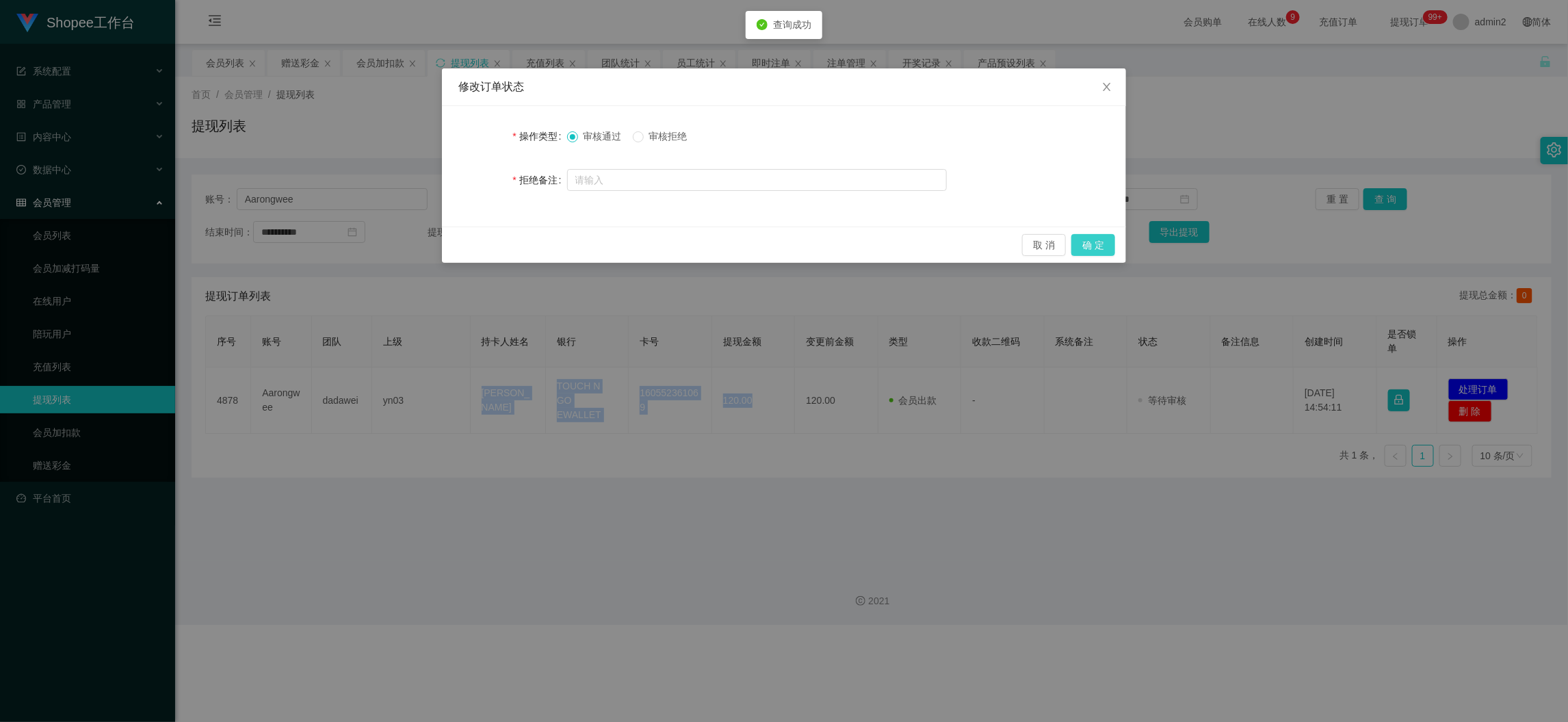
click at [1096, 243] on button "确 定" at bounding box center [1094, 245] width 44 height 22
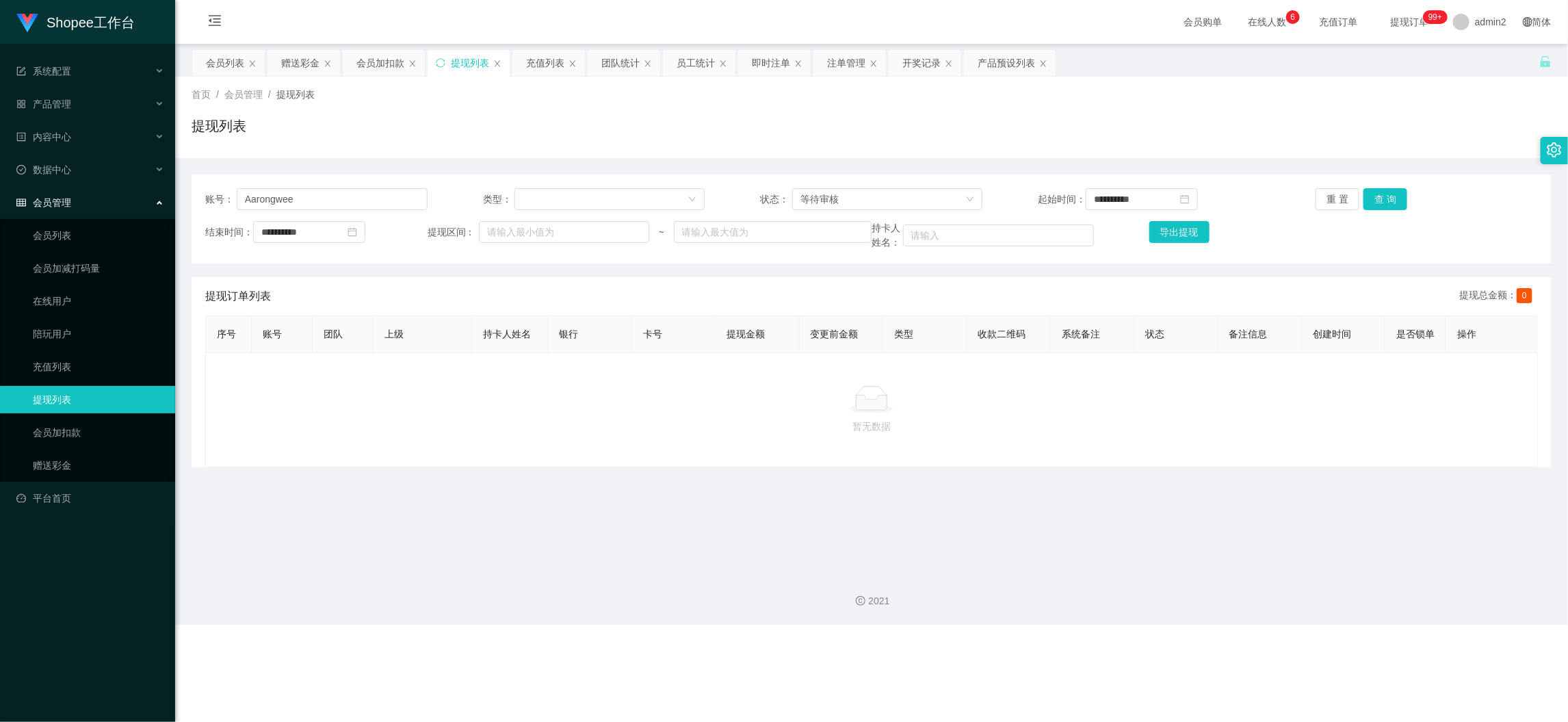
drag, startPoint x: 515, startPoint y: 465, endPoint x: 491, endPoint y: 333, distance: 134.2
click at [516, 461] on div "暂无数据" at bounding box center [872, 410] width 1333 height 115
click at [404, 185] on div "**********" at bounding box center [872, 219] width 1360 height 89
drag, startPoint x: 405, startPoint y: 185, endPoint x: 401, endPoint y: 199, distance: 14.6
click at [404, 188] on div "**********" at bounding box center [872, 219] width 1360 height 89
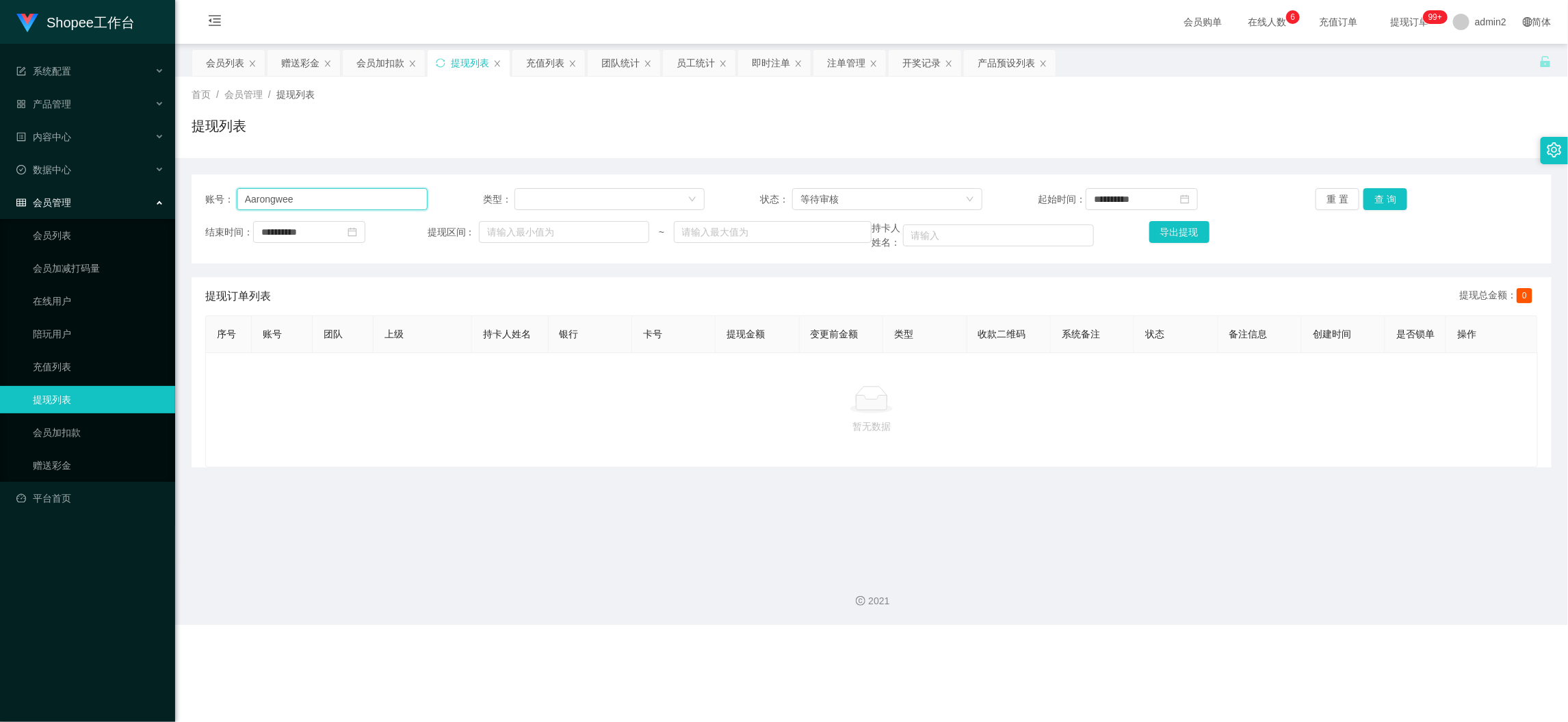
click at [401, 199] on input "Aarongwee" at bounding box center [332, 199] width 191 height 22
paste input "Priscillayee97"
type input "Priscillayee97"
click at [1371, 205] on button "查 询" at bounding box center [1386, 199] width 44 height 22
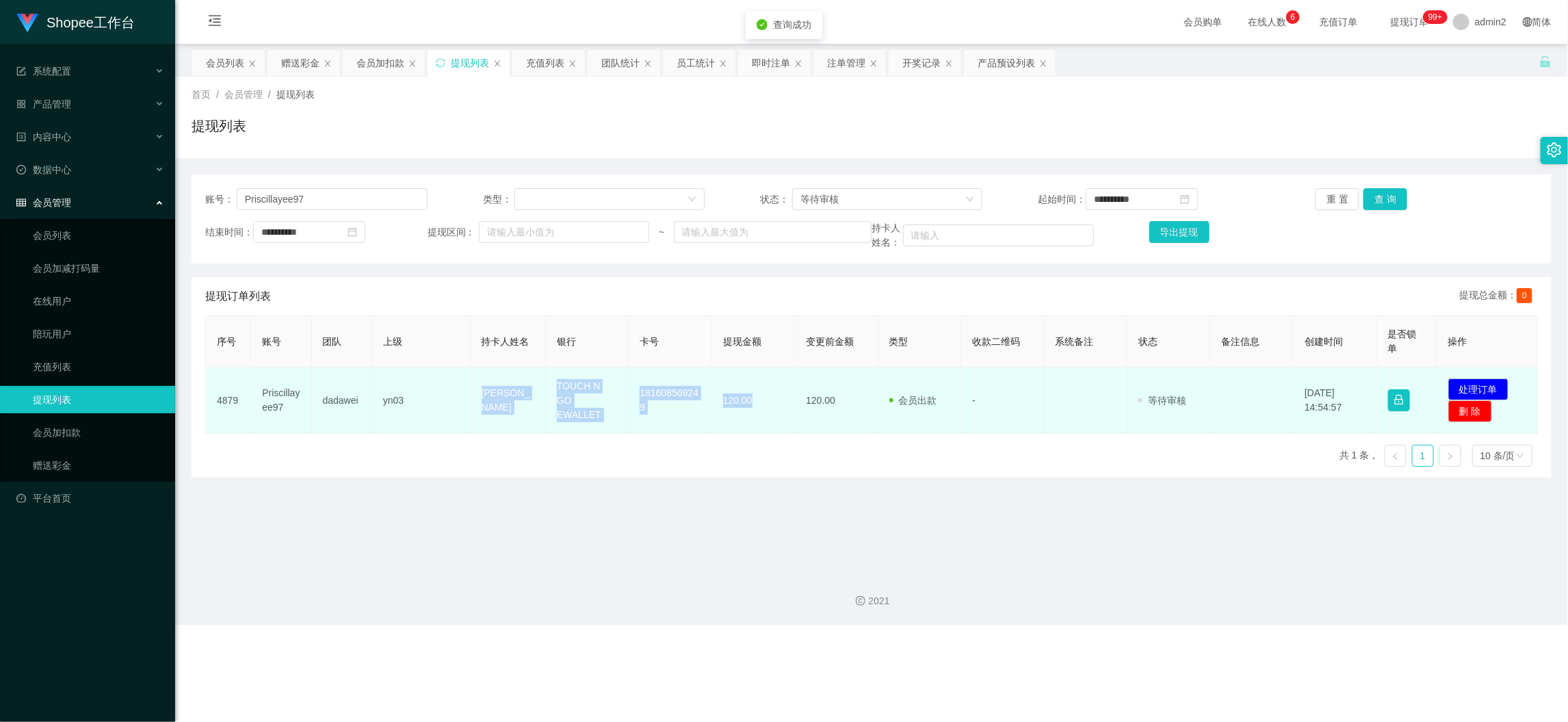
drag, startPoint x: 496, startPoint y: 399, endPoint x: 776, endPoint y: 419, distance: 280.7
click at [776, 419] on tr "4879 Priscillayee97 dadawei yn03 CHIN MUN YEE TOUCH N GO EWALLET 181608569249 1…" at bounding box center [872, 401] width 1332 height 66
copy tr "[PERSON_NAME] YEE TOUCH N GO EWALLET 181608569249 120.00"
click at [1478, 385] on button "处理订单" at bounding box center [1478, 390] width 60 height 22
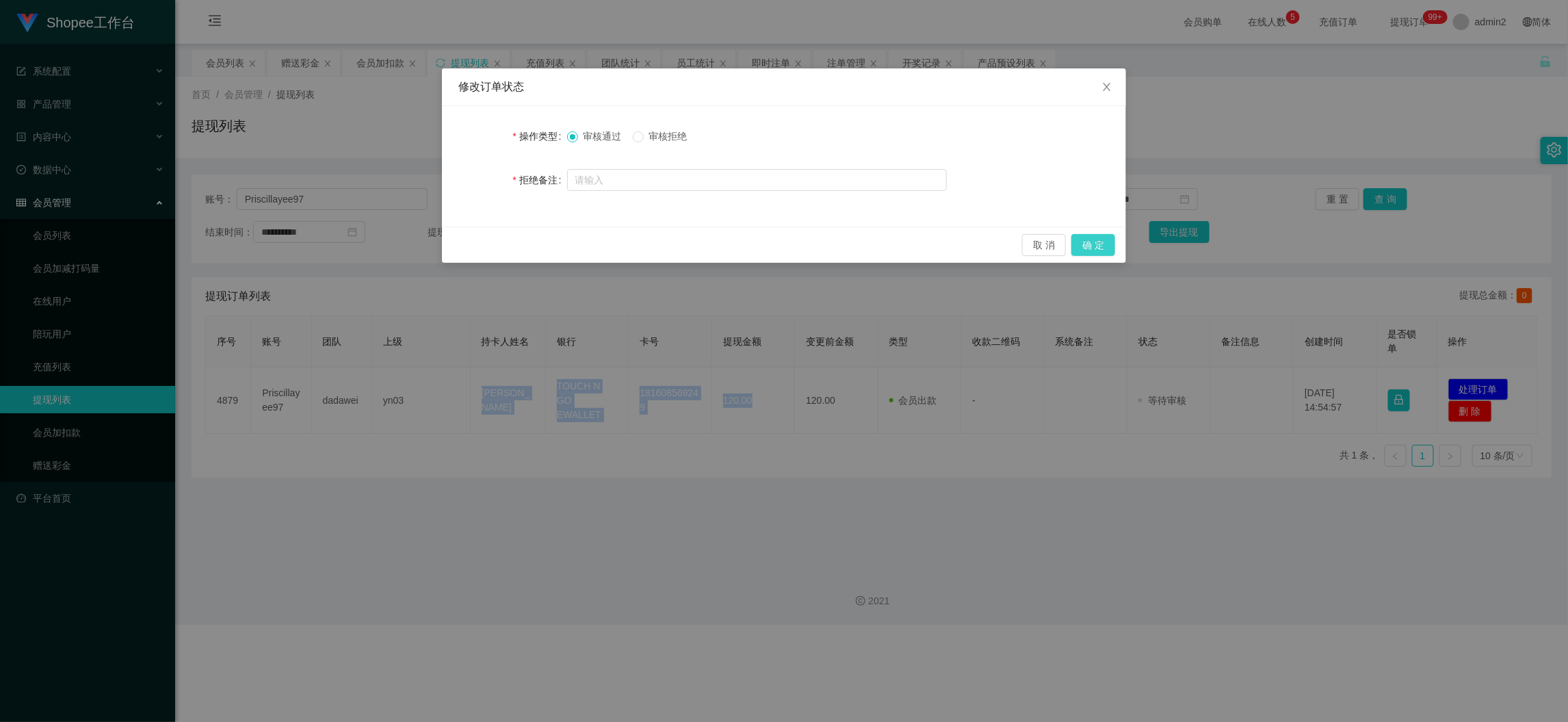
click at [1083, 251] on button "确 定" at bounding box center [1094, 245] width 44 height 22
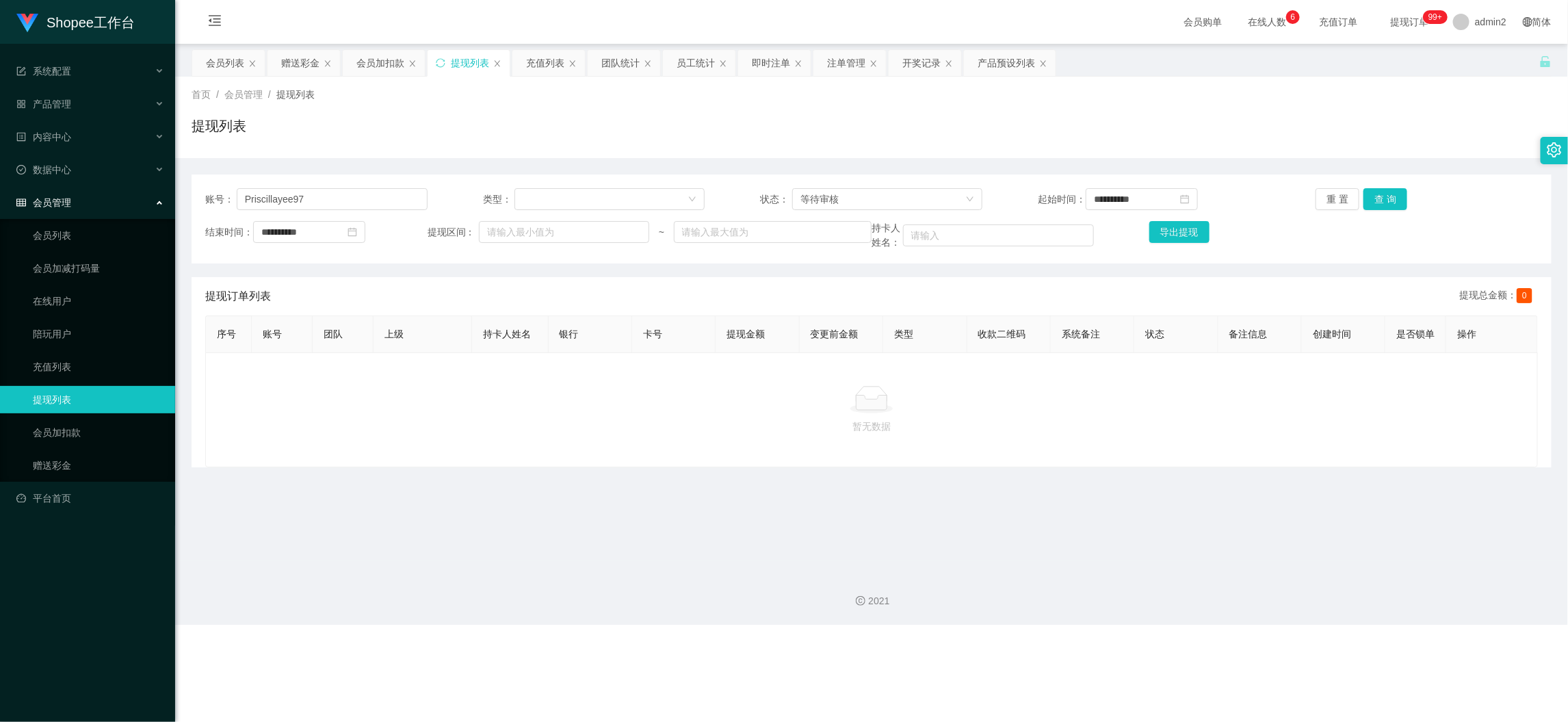
drag, startPoint x: 1225, startPoint y: 683, endPoint x: 1016, endPoint y: 525, distance: 262.0
click at [1225, 683] on div "Shopee工作台 系统配置 产品管理 产品列表 产品预设列表 开奖记录 注单管理 即时注单 内容中心 数据中心 员工统计 团队统计 会员管理 会员列表 会员…" at bounding box center [784, 361] width 1568 height 722
click at [298, 60] on div "赠送彩金" at bounding box center [301, 63] width 39 height 26
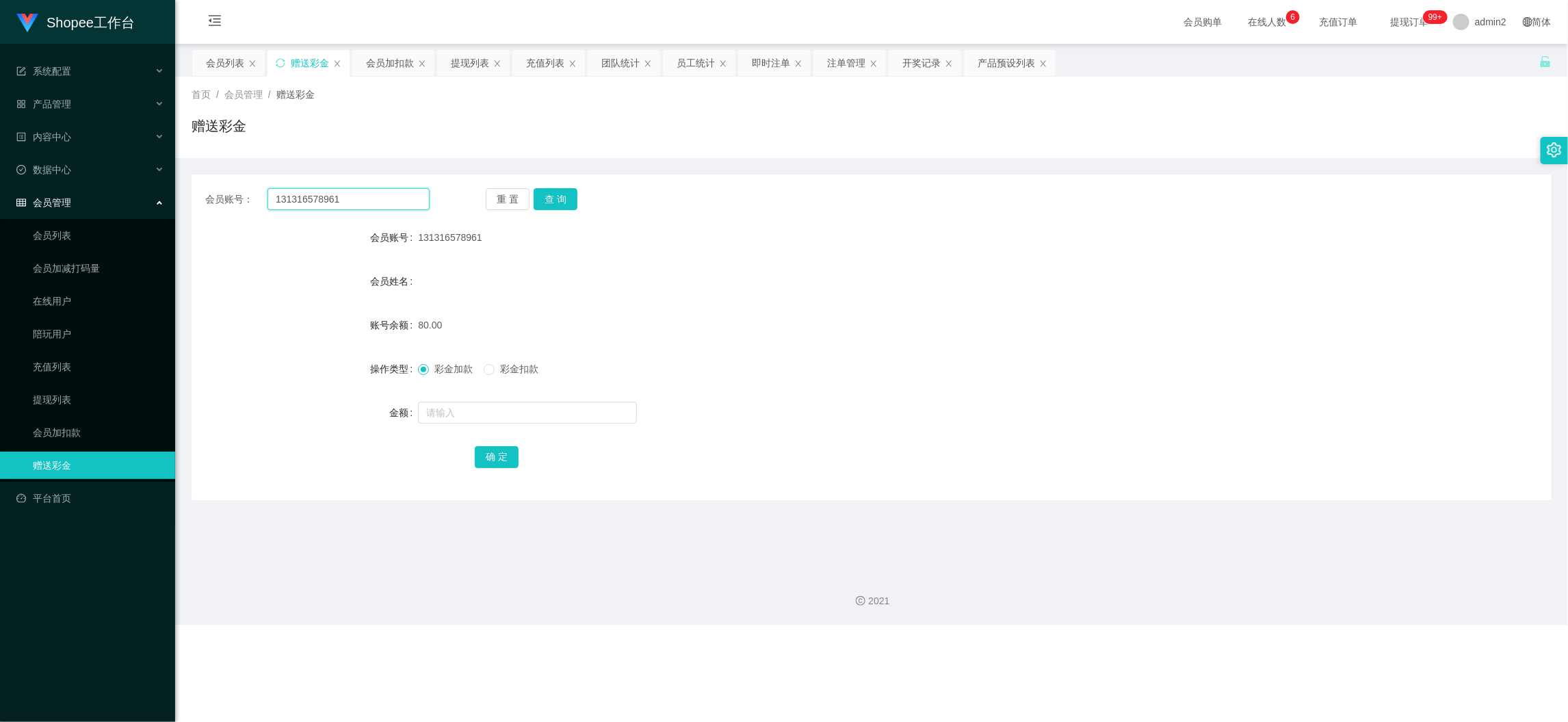
click at [376, 195] on input "131316578961" at bounding box center [348, 199] width 162 height 22
drag, startPoint x: 376, startPoint y: 195, endPoint x: 531, endPoint y: 217, distance: 156.6
click at [380, 196] on input "131316578961" at bounding box center [348, 199] width 162 height 22
paste input "Lim18"
type input "Lim18"
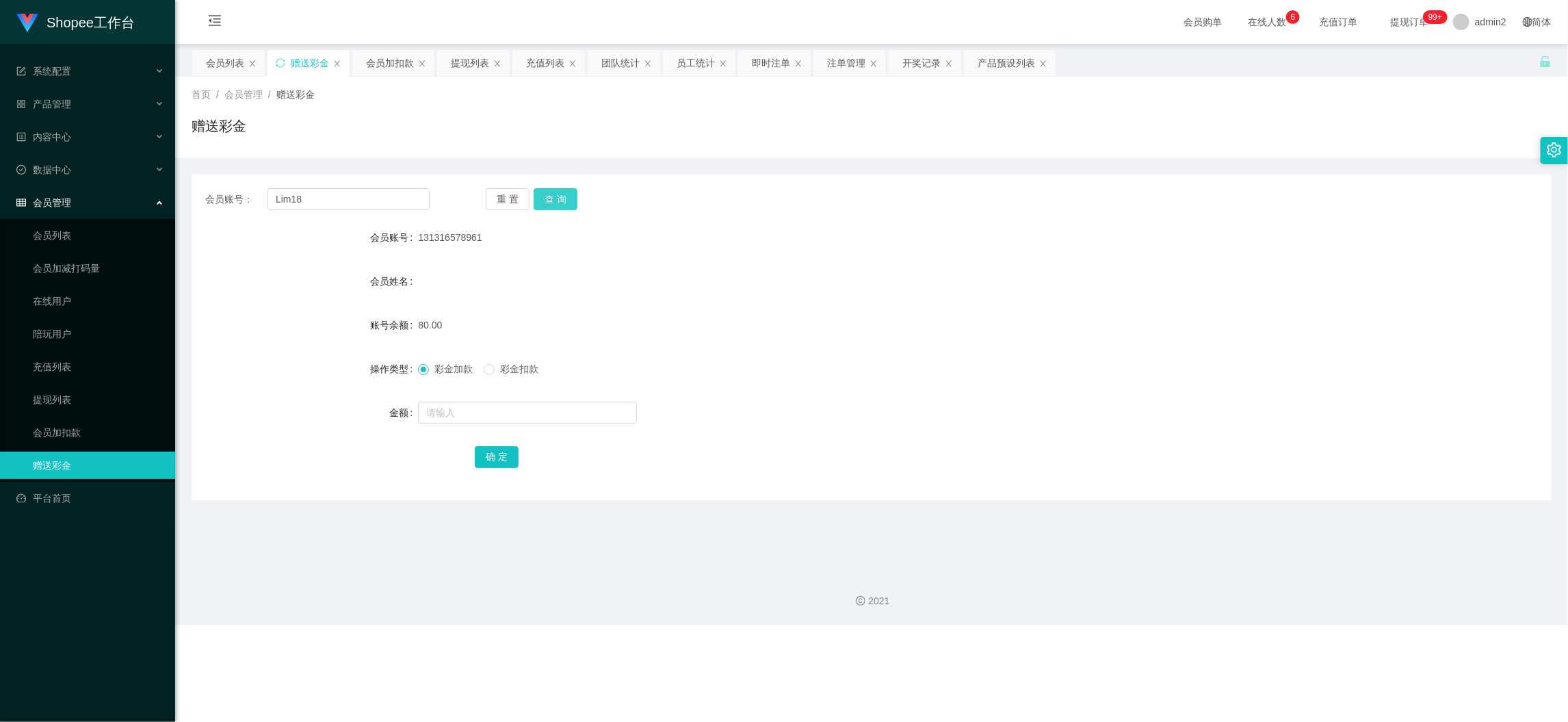
click at [566, 200] on button "查 询" at bounding box center [556, 199] width 44 height 22
click at [567, 409] on input "text" at bounding box center [527, 412] width 219 height 22
type input "80"
click at [508, 453] on button "确 定" at bounding box center [497, 457] width 44 height 22
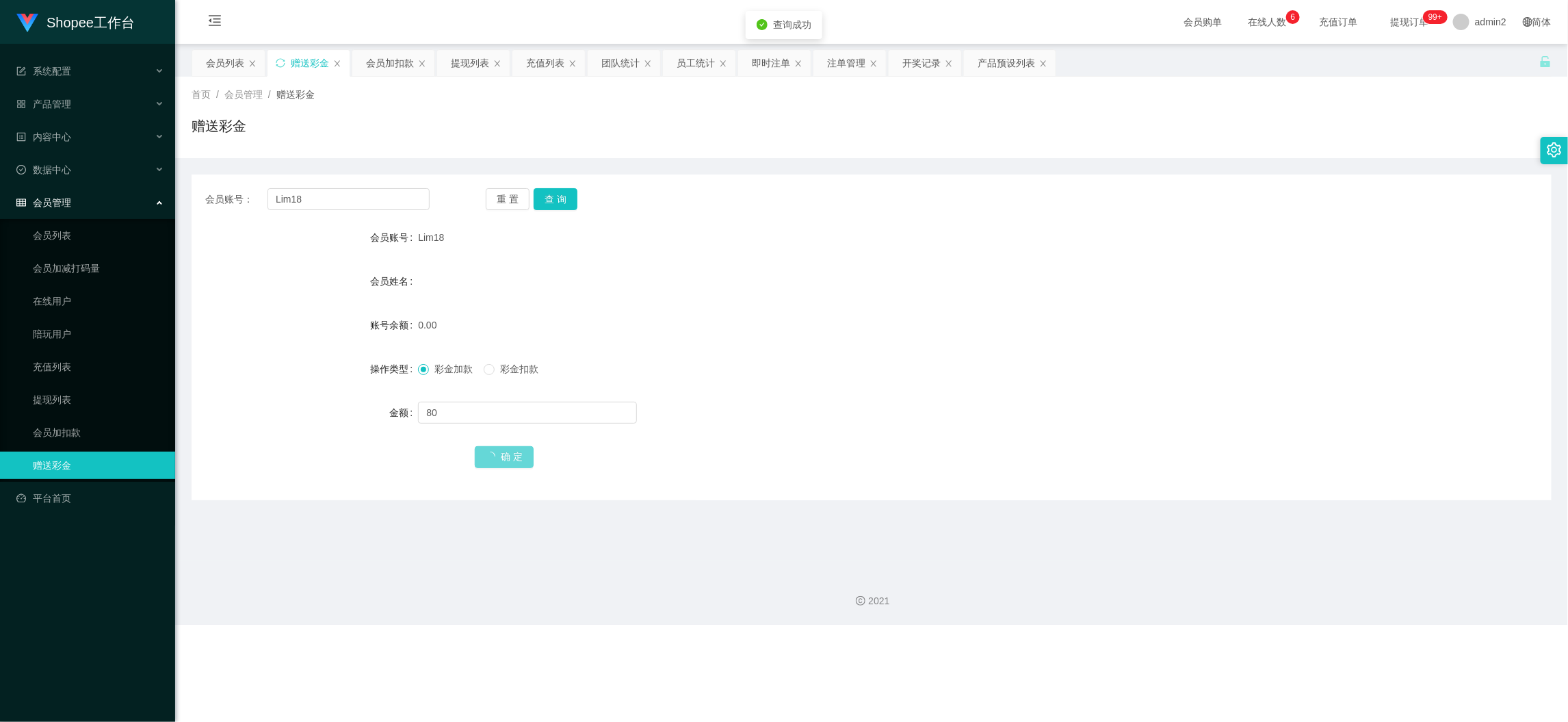
click at [904, 348] on form "会员账号 Lim18 会员姓名 账号余额 0.00 操作类型 彩金加款 彩金扣款 金额 80 确 定" at bounding box center [872, 346] width 1360 height 246
drag, startPoint x: 1235, startPoint y: 645, endPoint x: 996, endPoint y: 424, distance: 325.5
click at [1235, 642] on div "Shopee工作台 系统配置 产品管理 产品列表 产品预设列表 开奖记录 注单管理 即时注单 内容中心 数据中心 员工统计 团队统计 会员管理 会员列表 会员…" at bounding box center [784, 361] width 1568 height 722
click at [461, 61] on div "提现列表" at bounding box center [470, 63] width 39 height 26
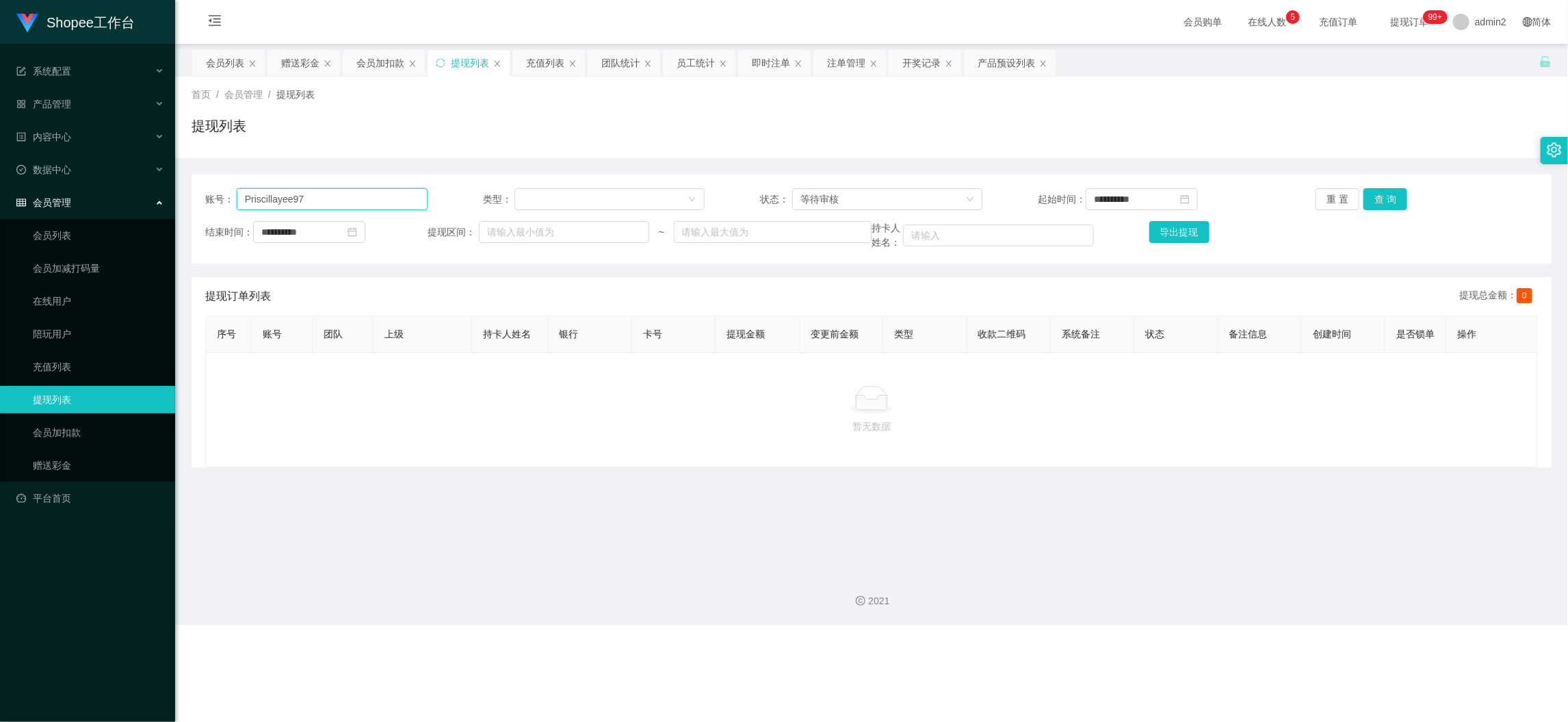
click at [401, 192] on input "Priscillayee97" at bounding box center [332, 199] width 191 height 22
paste input "CALINEMING21"
type input "CALINEMING21"
click at [1391, 201] on button "查 询" at bounding box center [1386, 199] width 44 height 22
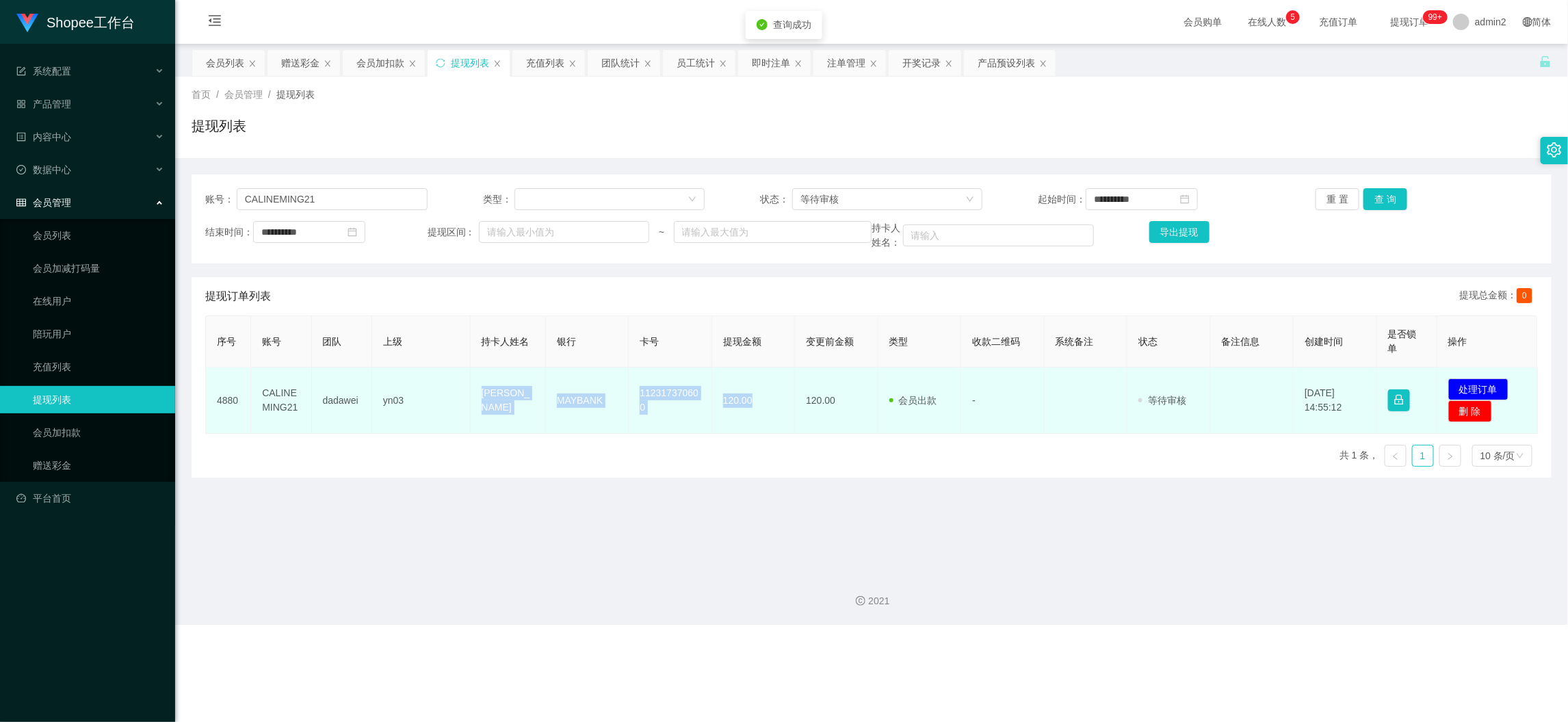
drag, startPoint x: 469, startPoint y: 392, endPoint x: 770, endPoint y: 410, distance: 301.5
click at [770, 410] on tr "4880 CALINEMING21 dadawei yn03 ONG MING MING MAYBANK 112317370600 120.00 120.00…" at bounding box center [872, 401] width 1332 height 66
copy tr "[PERSON_NAME] MAYBANK 112317370600 120.00"
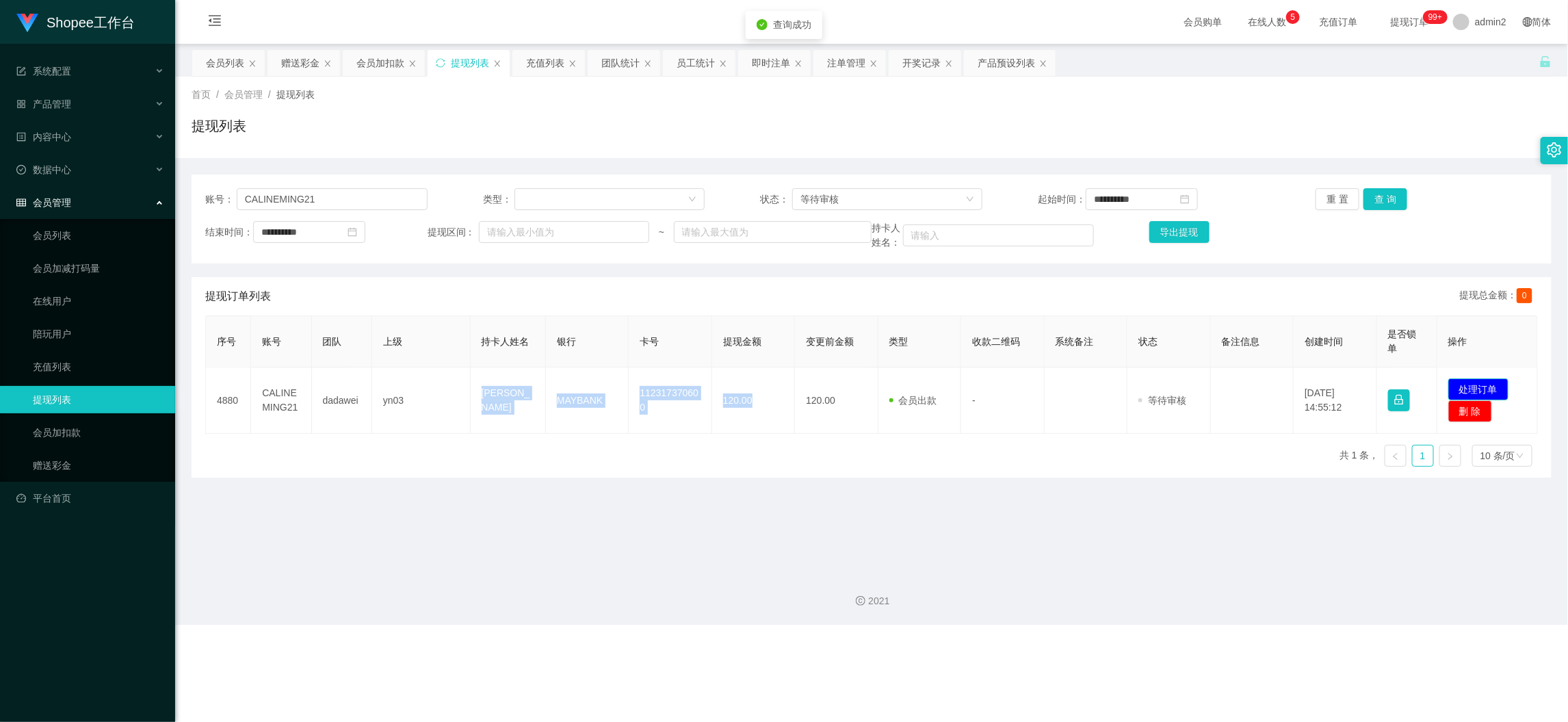
click at [1467, 385] on button "处理订单" at bounding box center [1478, 390] width 60 height 22
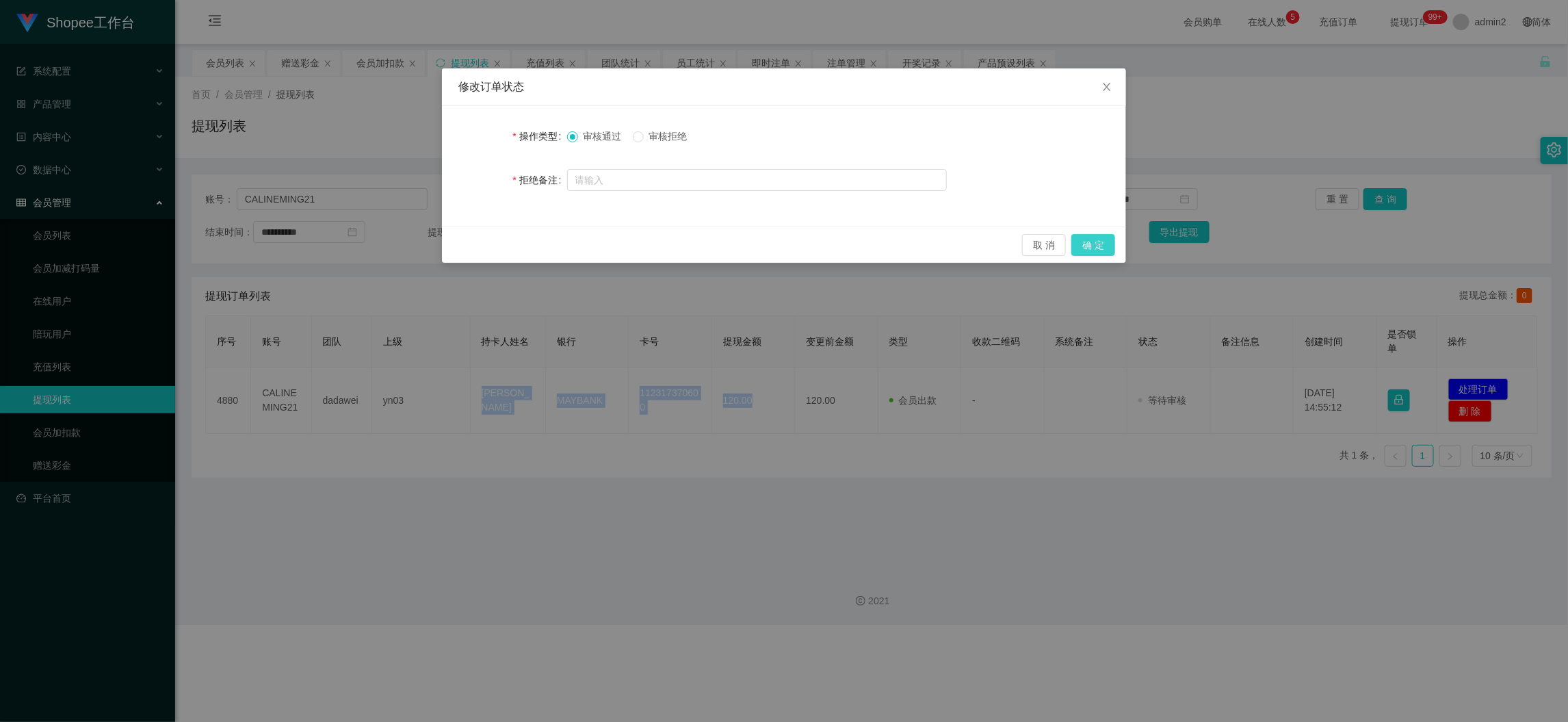
click at [1105, 246] on button "确 定" at bounding box center [1094, 245] width 44 height 22
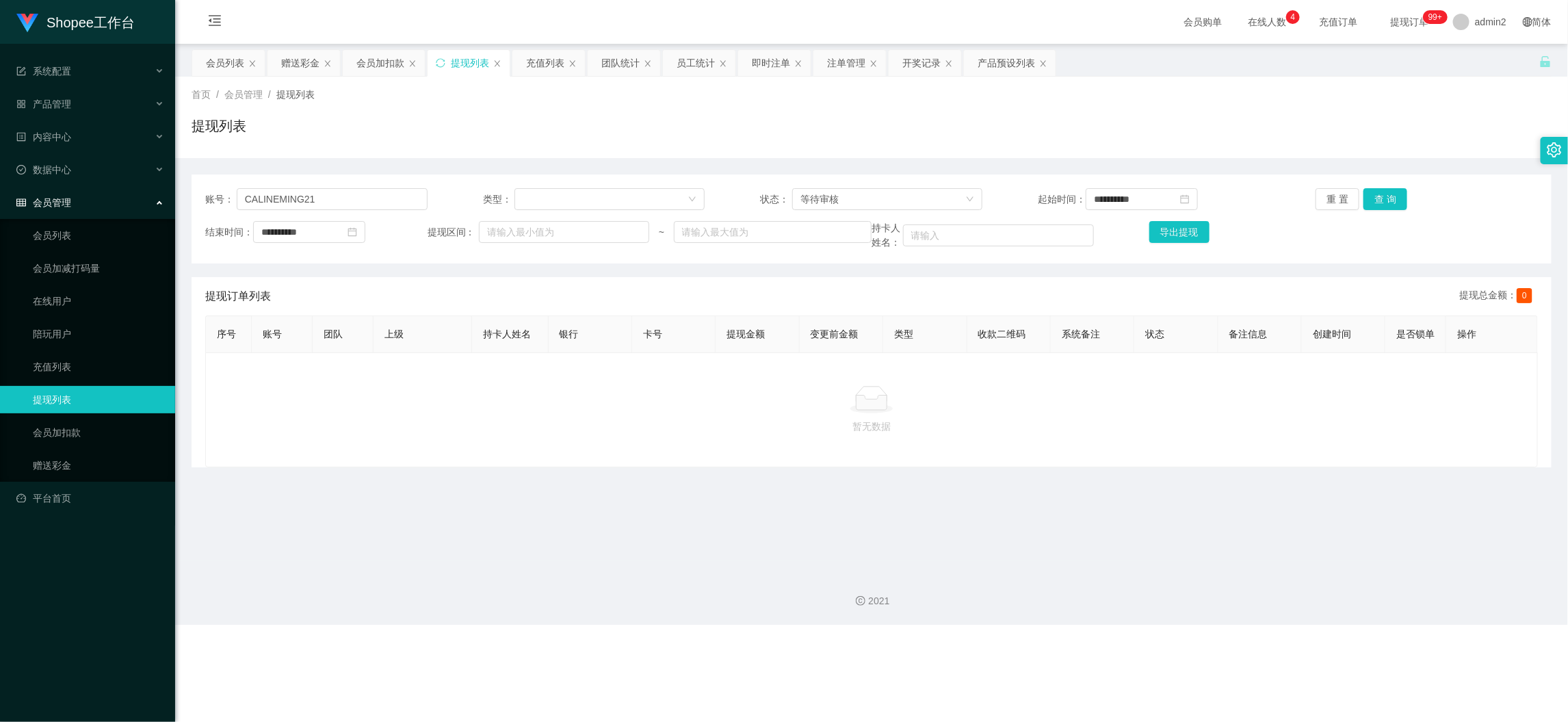
drag, startPoint x: 1210, startPoint y: 664, endPoint x: 807, endPoint y: 426, distance: 468.0
click at [1210, 661] on div "Shopee工作台 系统配置 产品管理 产品列表 产品预设列表 开奖记录 注单管理 即时注单 内容中心 数据中心 员工统计 团队统计 会员管理 会员列表 会员…" at bounding box center [784, 361] width 1568 height 722
click at [363, 209] on input "CALINEMING21" at bounding box center [332, 199] width 191 height 22
drag, startPoint x: 363, startPoint y: 209, endPoint x: 645, endPoint y: 223, distance: 282.3
click at [363, 210] on input "CALINEMING21" at bounding box center [332, 199] width 191 height 22
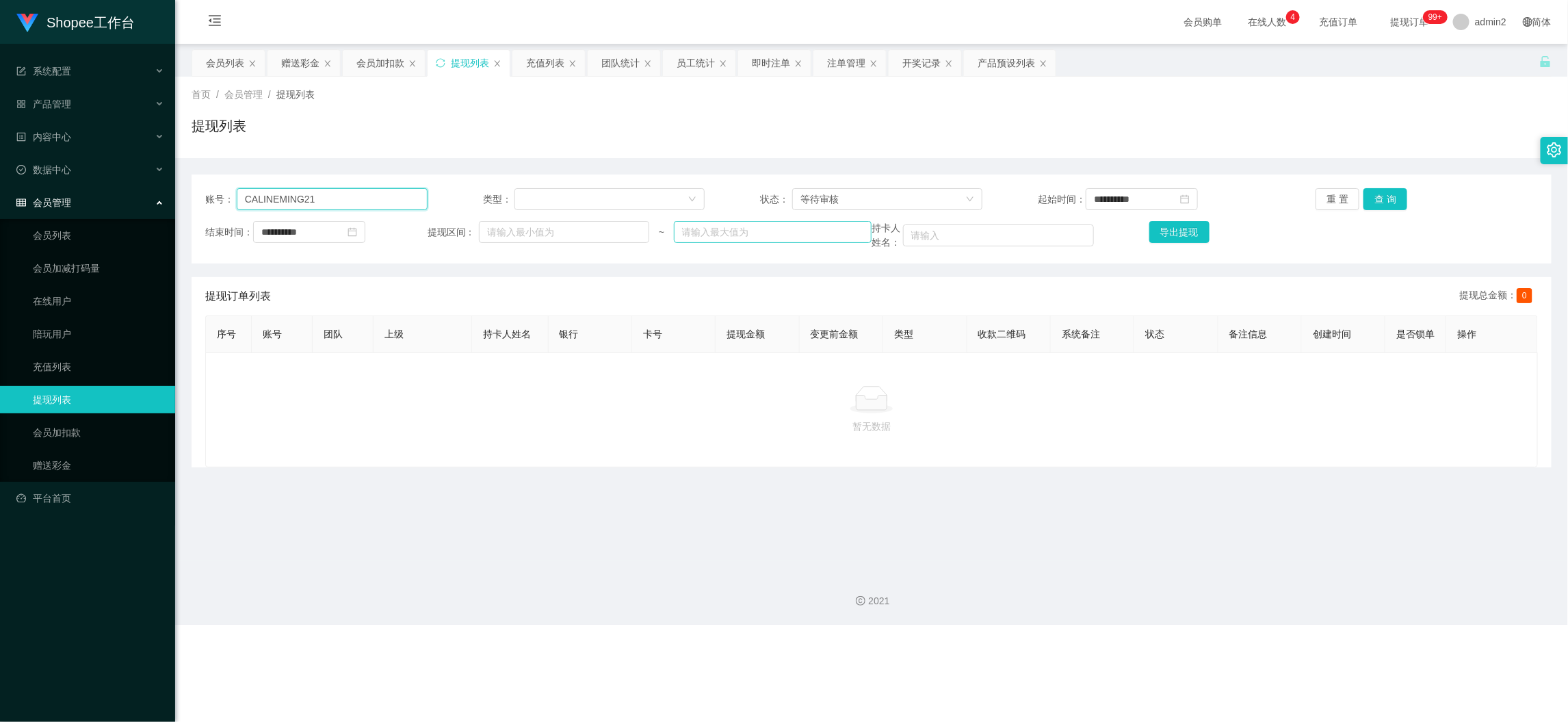
paste input "Zizi"
click at [1380, 193] on button "查 询" at bounding box center [1386, 199] width 44 height 22
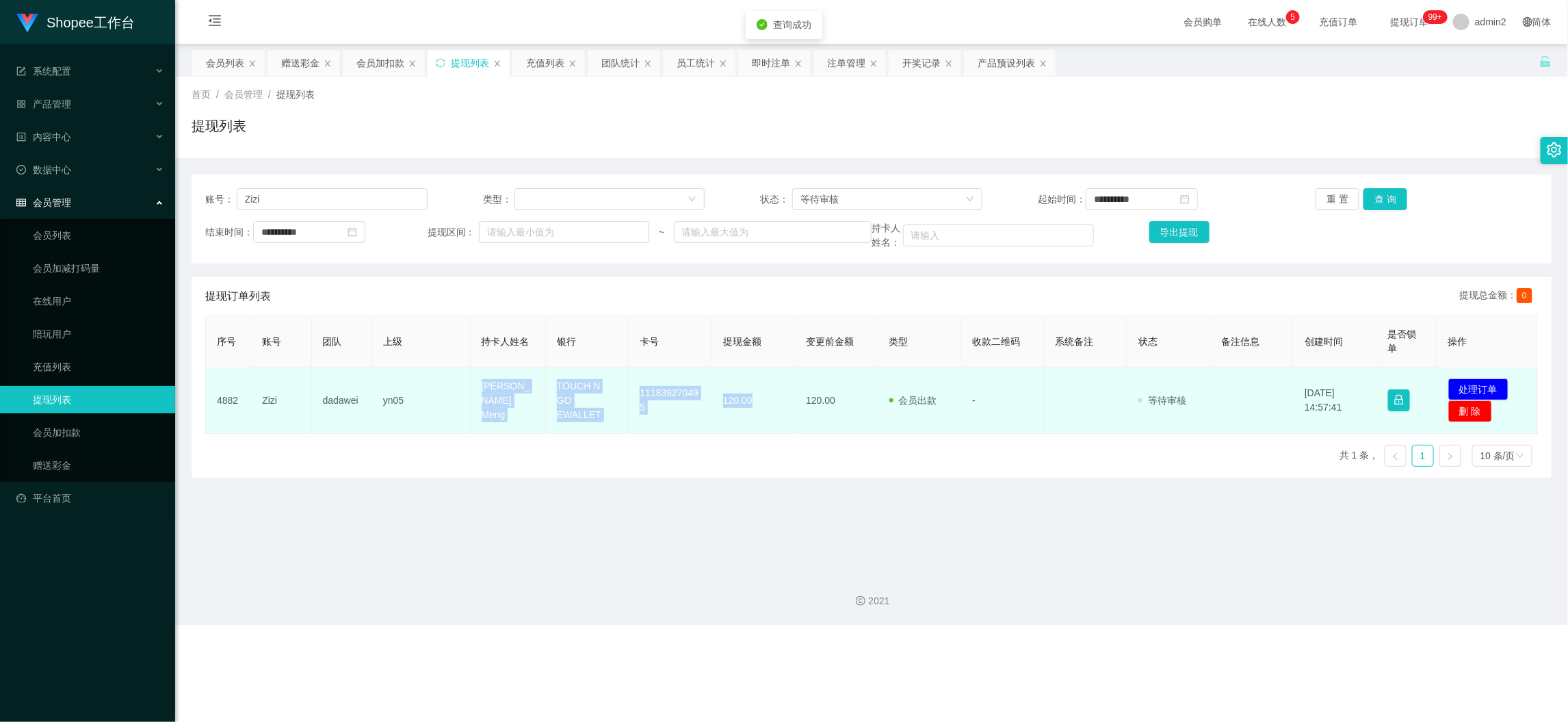
drag, startPoint x: 458, startPoint y: 381, endPoint x: 755, endPoint y: 417, distance: 299.2
click at [755, 417] on tr "4882 Zizi dadawei yn05 [PERSON_NAME] Meng TOUCH N GO EWALLET 111839270495 120.0…" at bounding box center [872, 401] width 1332 height 66
copy tr "[PERSON_NAME] Meng TOUCH N GO EWALLET 111839270495 120.00"
click at [1478, 381] on button "处理订单" at bounding box center [1478, 390] width 60 height 22
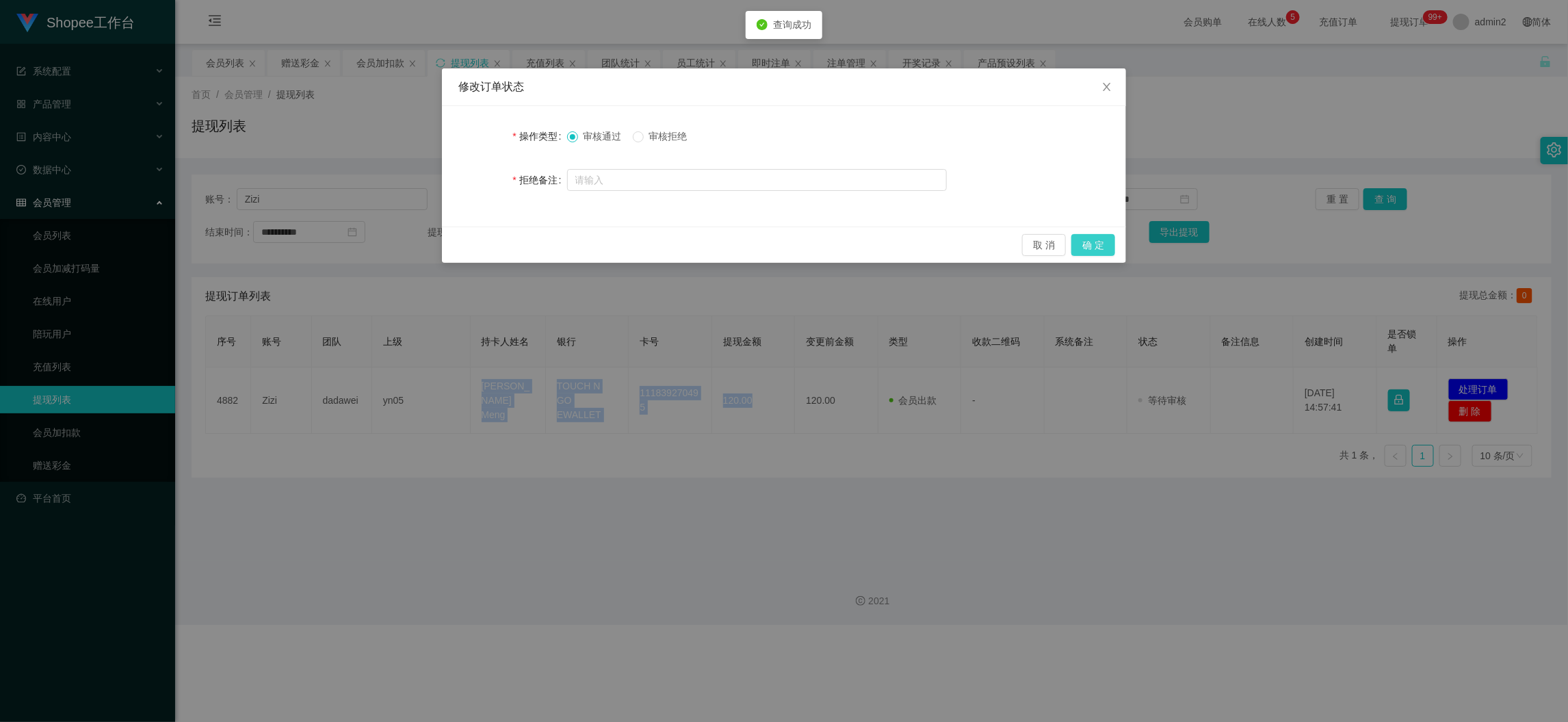
click at [1093, 242] on button "确 定" at bounding box center [1094, 245] width 44 height 22
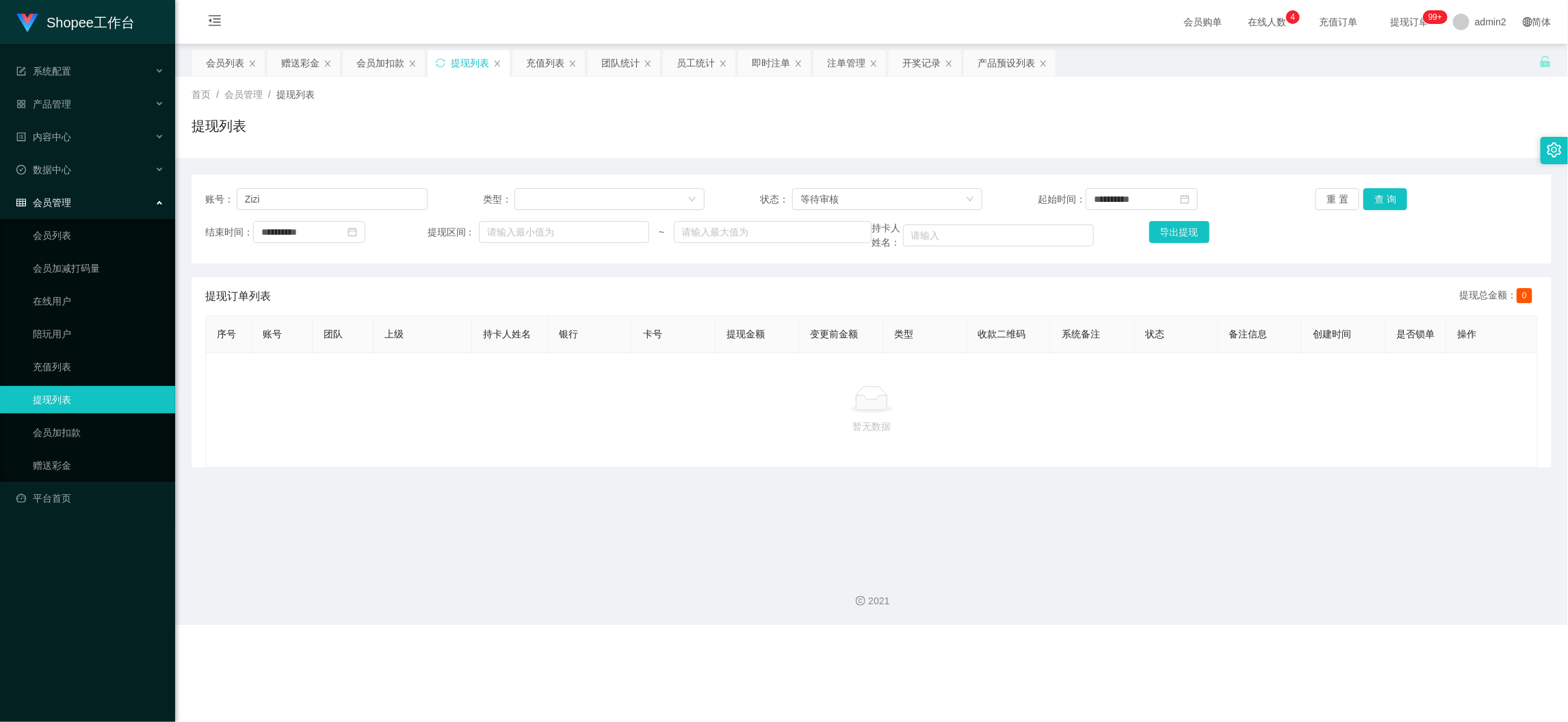
click at [1233, 634] on div "Shopee工作台 系统配置 产品管理 产品列表 产品预设列表 开奖记录 注单管理 即时注单 内容中心 数据中心 员工统计 团队统计 会员管理 会员列表 会员…" at bounding box center [784, 361] width 1568 height 722
click at [347, 204] on input "Zizi" at bounding box center [332, 199] width 191 height 22
paste input "0175687159"
type input "0175687159"
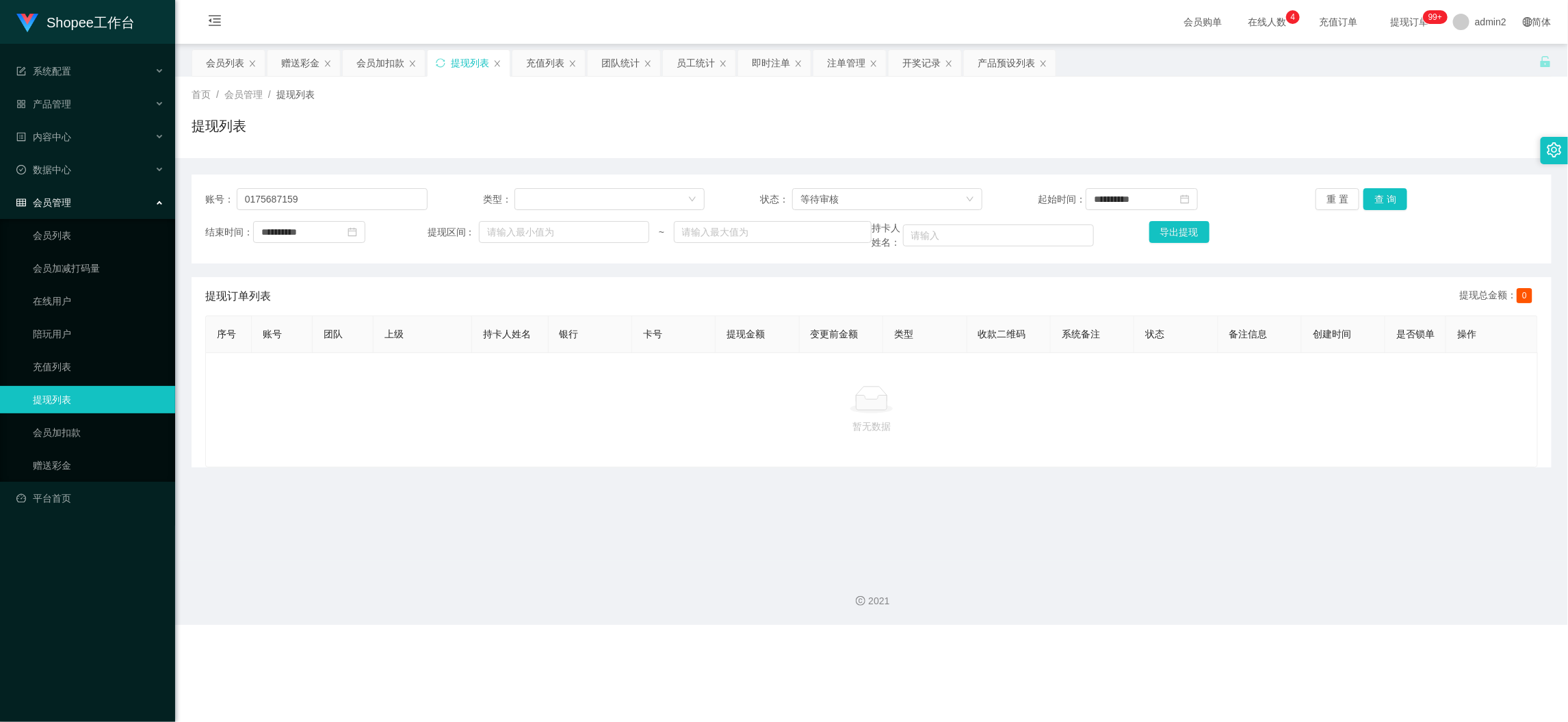
click at [1379, 186] on div "**********" at bounding box center [872, 219] width 1360 height 89
click at [1382, 199] on button "查 询" at bounding box center [1386, 199] width 44 height 22
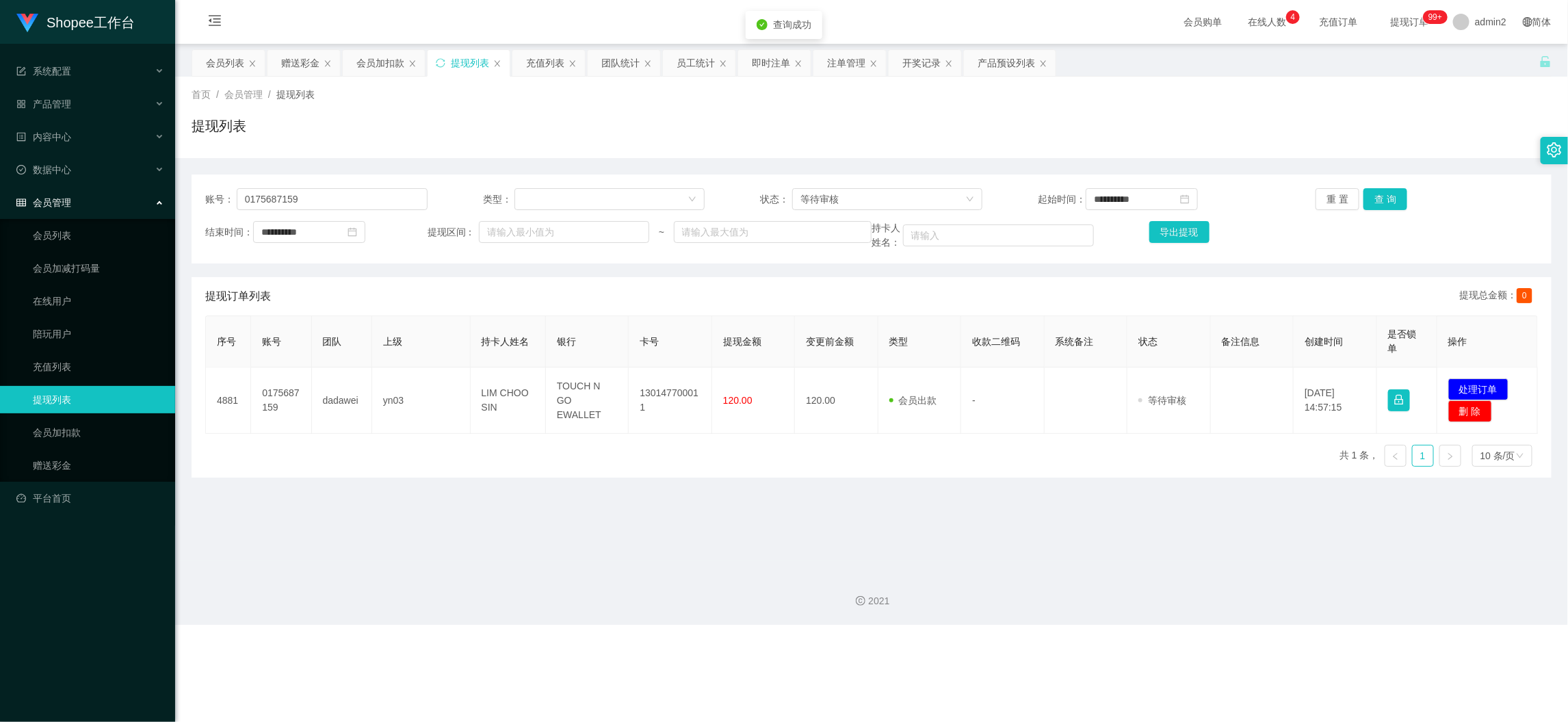
drag, startPoint x: 547, startPoint y: 477, endPoint x: 470, endPoint y: 413, distance: 100.1
click at [546, 477] on div "序号 账号 团队 上级 持卡人姓名 银行 卡号 提现金额 变更前金额 类型 收款二维码 系统备注 状态 备注信息 创建时间 是否锁单 操作 4881 0175…" at bounding box center [872, 396] width 1333 height 162
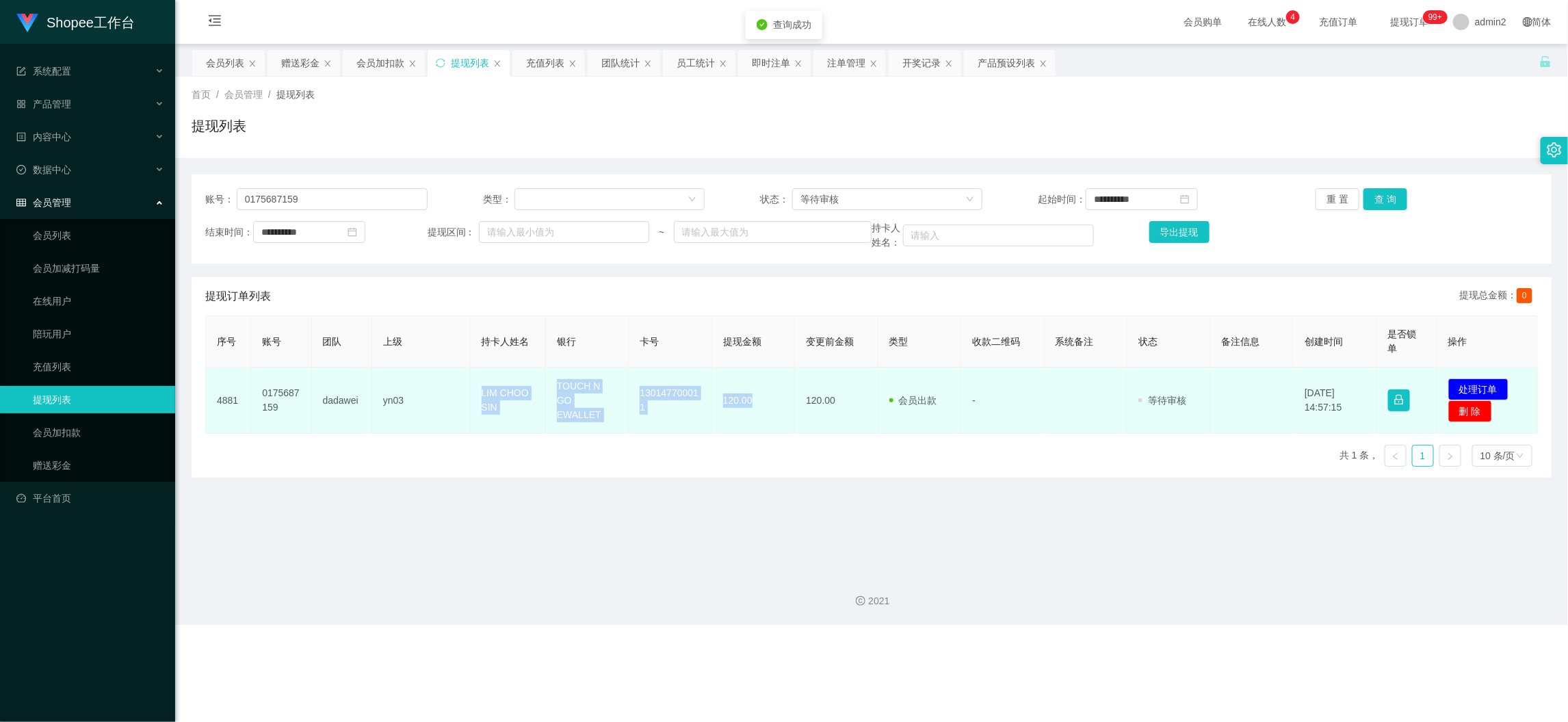
drag, startPoint x: 465, startPoint y: 385, endPoint x: 766, endPoint y: 413, distance: 302.3
click at [766, 413] on tr "4881 0175687159 dadawei yn03 LIM CHOO SIN TOUCH N GO EWALLET 130147700011 120.0…" at bounding box center [872, 401] width 1332 height 66
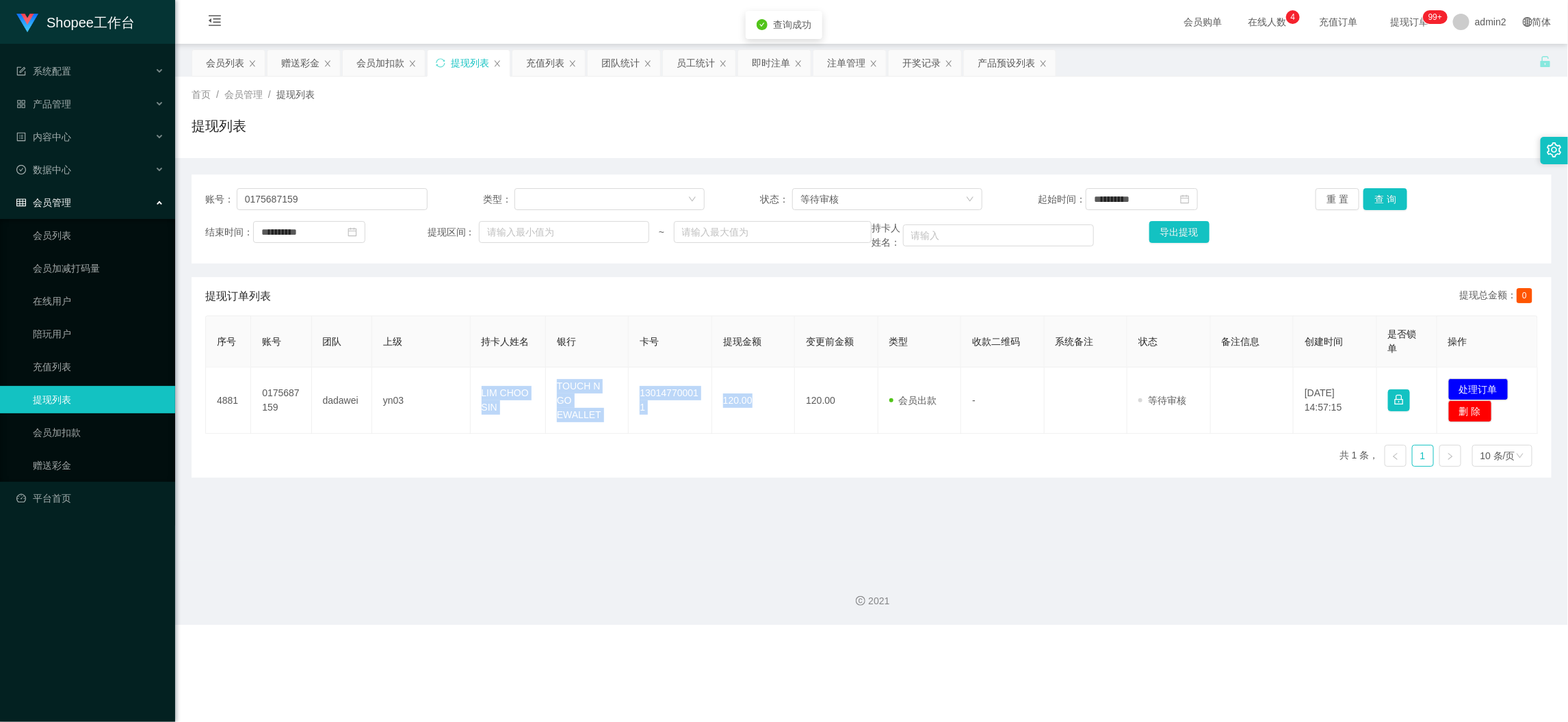
copy tr "LIM CHOO SIN TOUCH N GO EWALLET 130147700011 120.00"
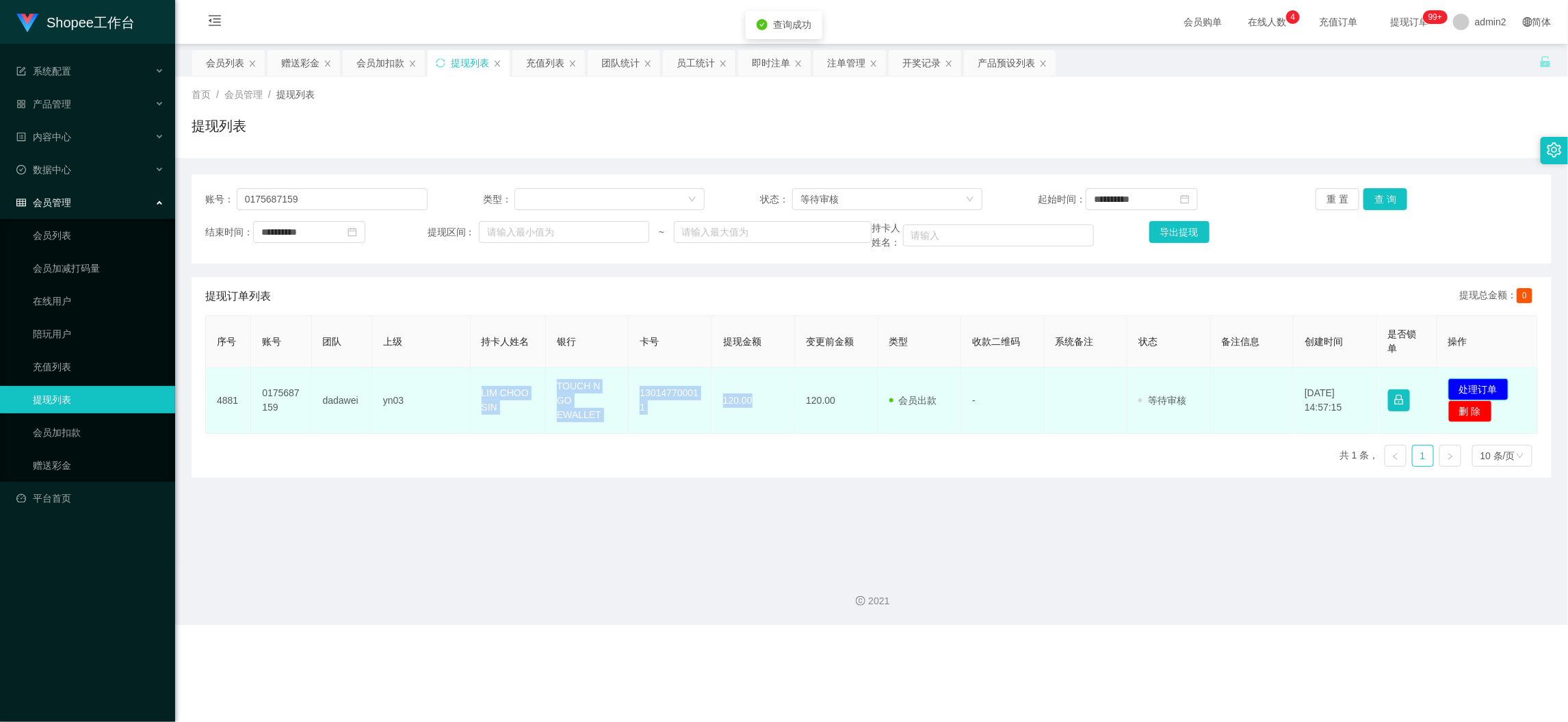
click at [1492, 385] on button "处理订单" at bounding box center [1478, 390] width 60 height 22
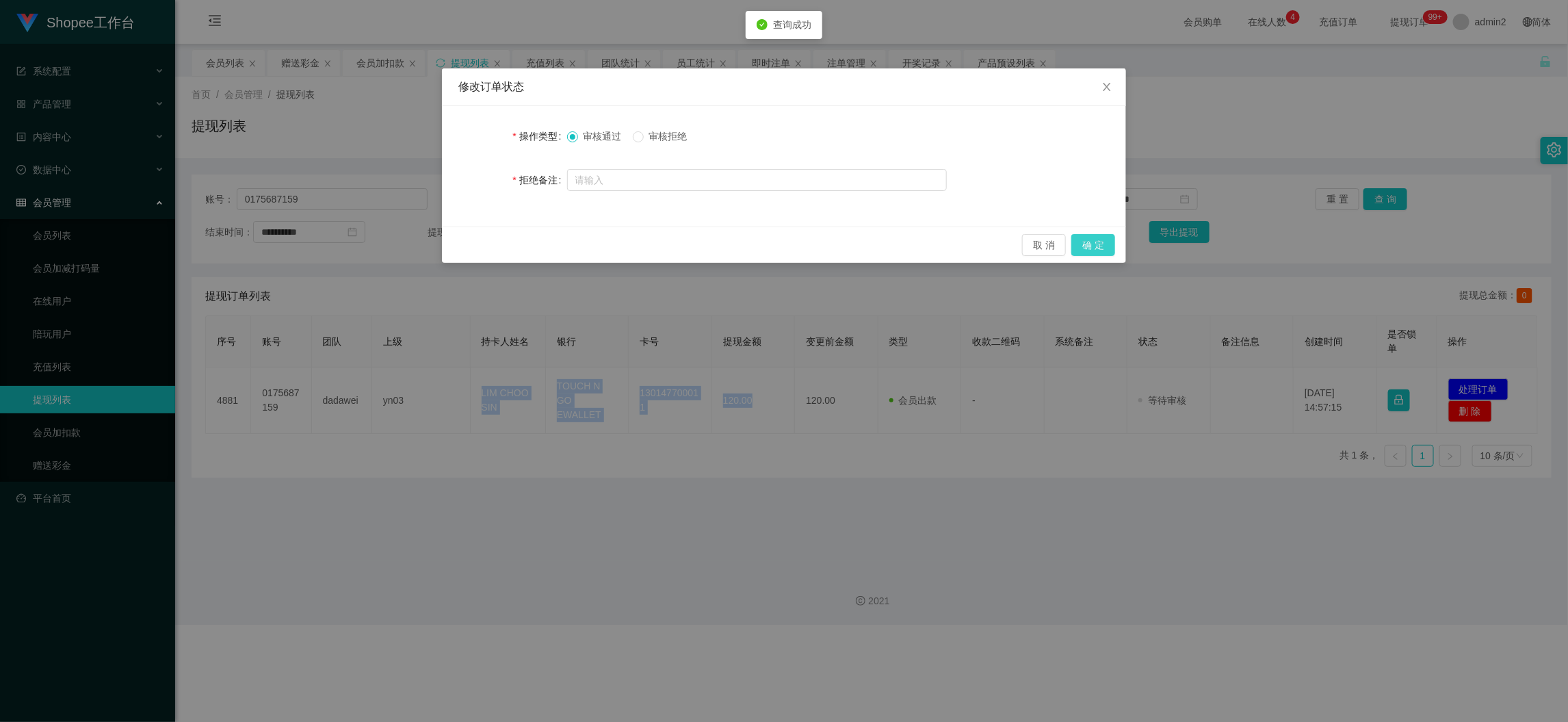
click at [1105, 242] on button "确 定" at bounding box center [1094, 245] width 44 height 22
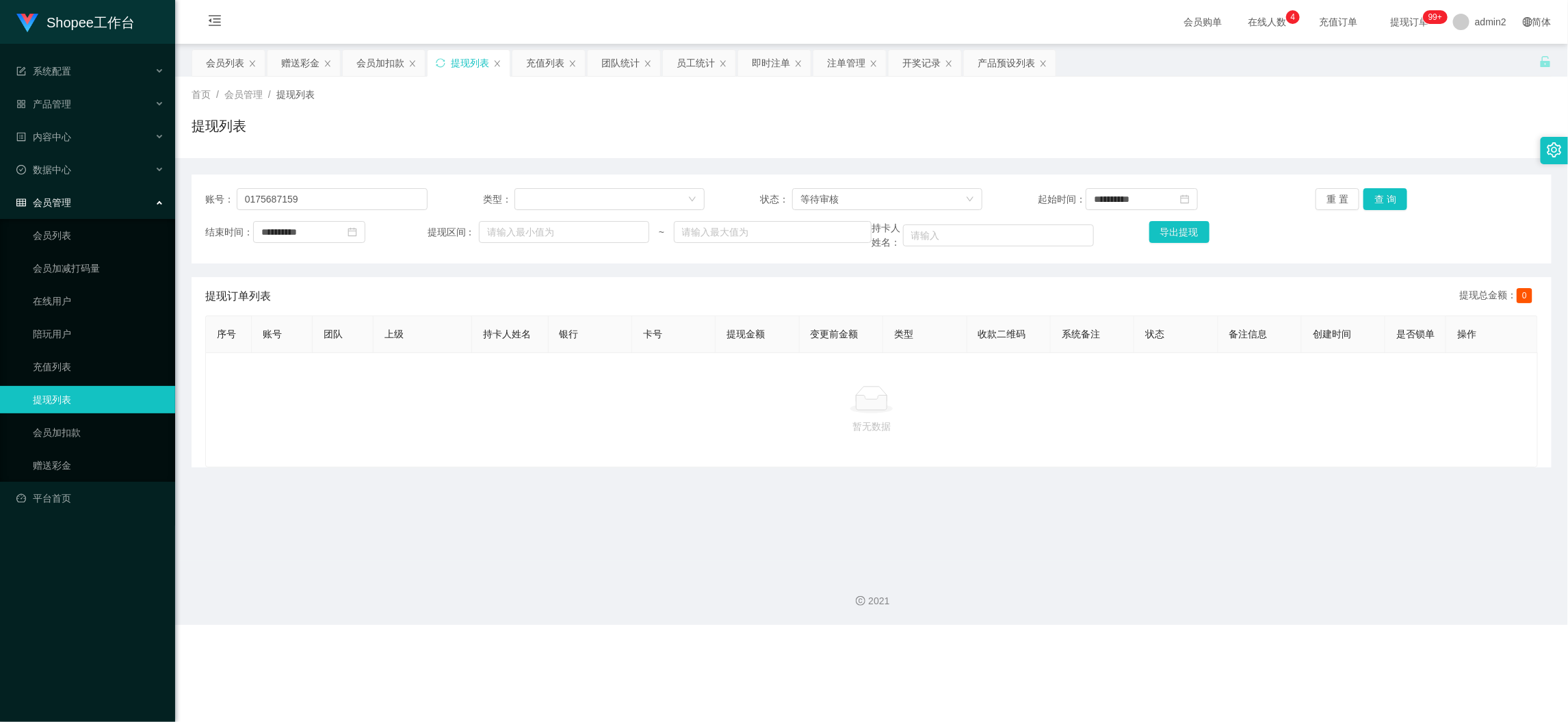
click at [1169, 645] on div "Shopee工作台 系统配置 产品管理 产品列表 产品预设列表 开奖记录 注单管理 即时注单 内容中心 数据中心 员工统计 团队统计 会员管理 会员列表 会员…" at bounding box center [784, 361] width 1568 height 722
click at [309, 57] on div "赠送彩金" at bounding box center [301, 63] width 39 height 26
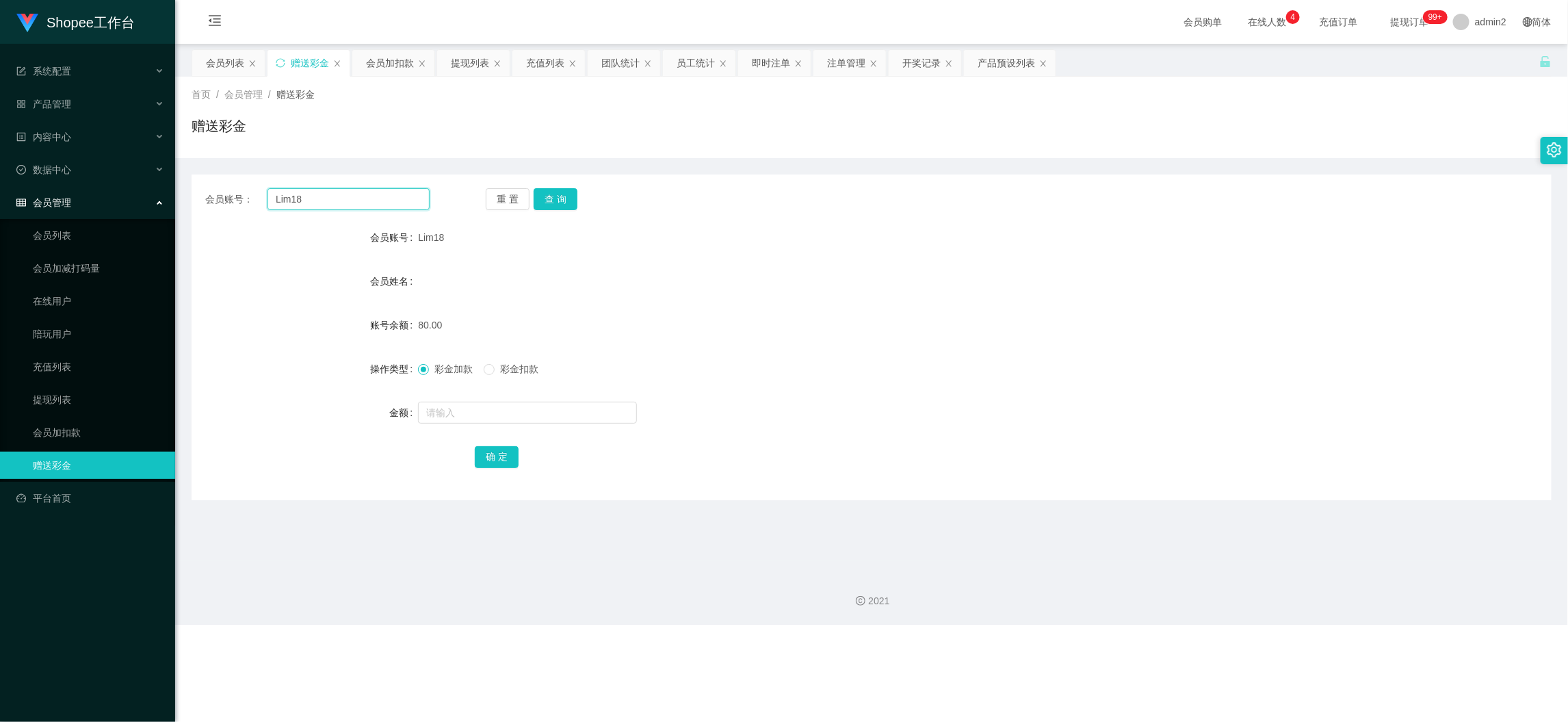
click at [367, 191] on input "Lim18" at bounding box center [348, 199] width 162 height 22
drag, startPoint x: 367, startPoint y: 191, endPoint x: 403, endPoint y: 207, distance: 39.4
click at [367, 192] on input "Lim18" at bounding box center [348, 199] width 162 height 22
paste input "Janice"
type input "Janice"
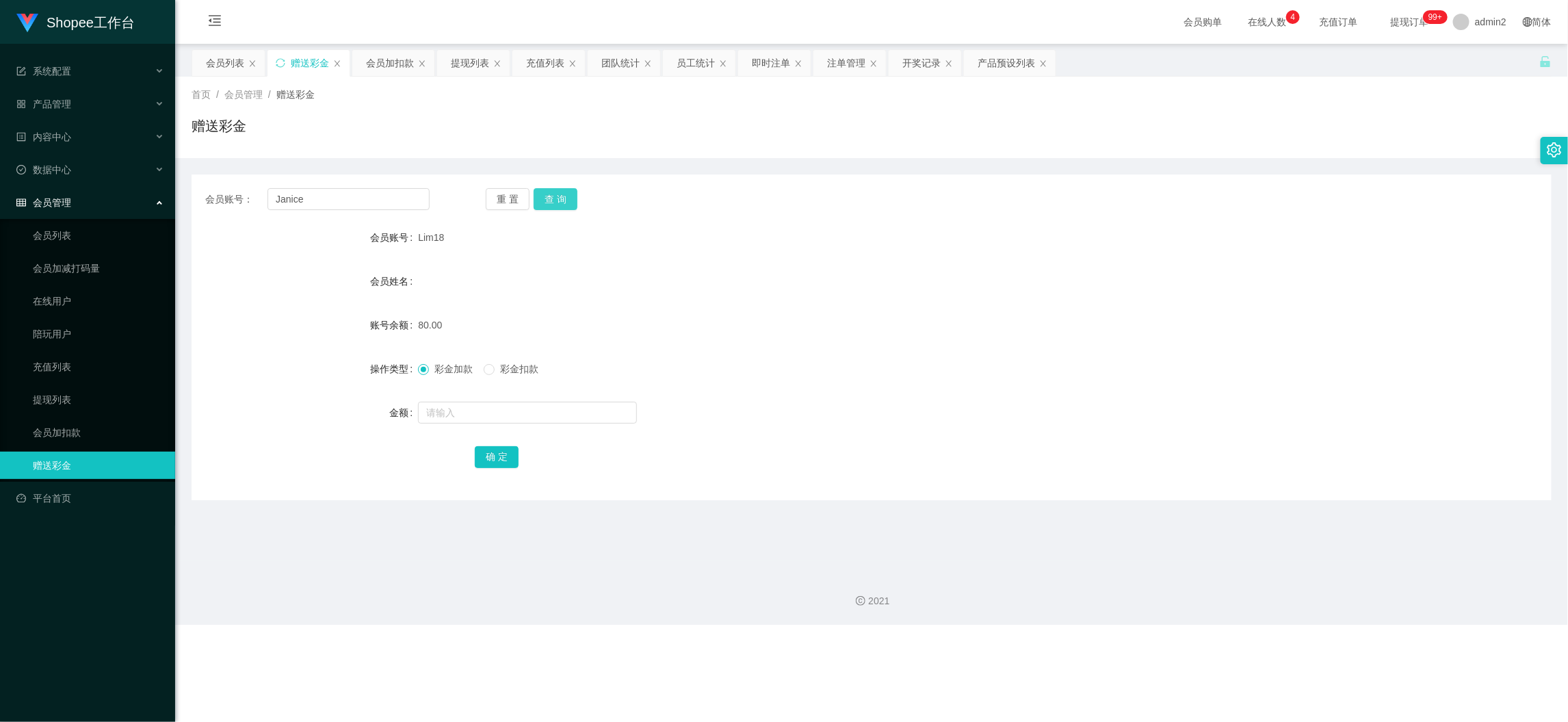
click at [547, 201] on button "查 询" at bounding box center [556, 199] width 44 height 22
click at [565, 407] on input "text" at bounding box center [527, 412] width 219 height 22
type input "80"
click at [487, 457] on button "确 定" at bounding box center [497, 457] width 44 height 22
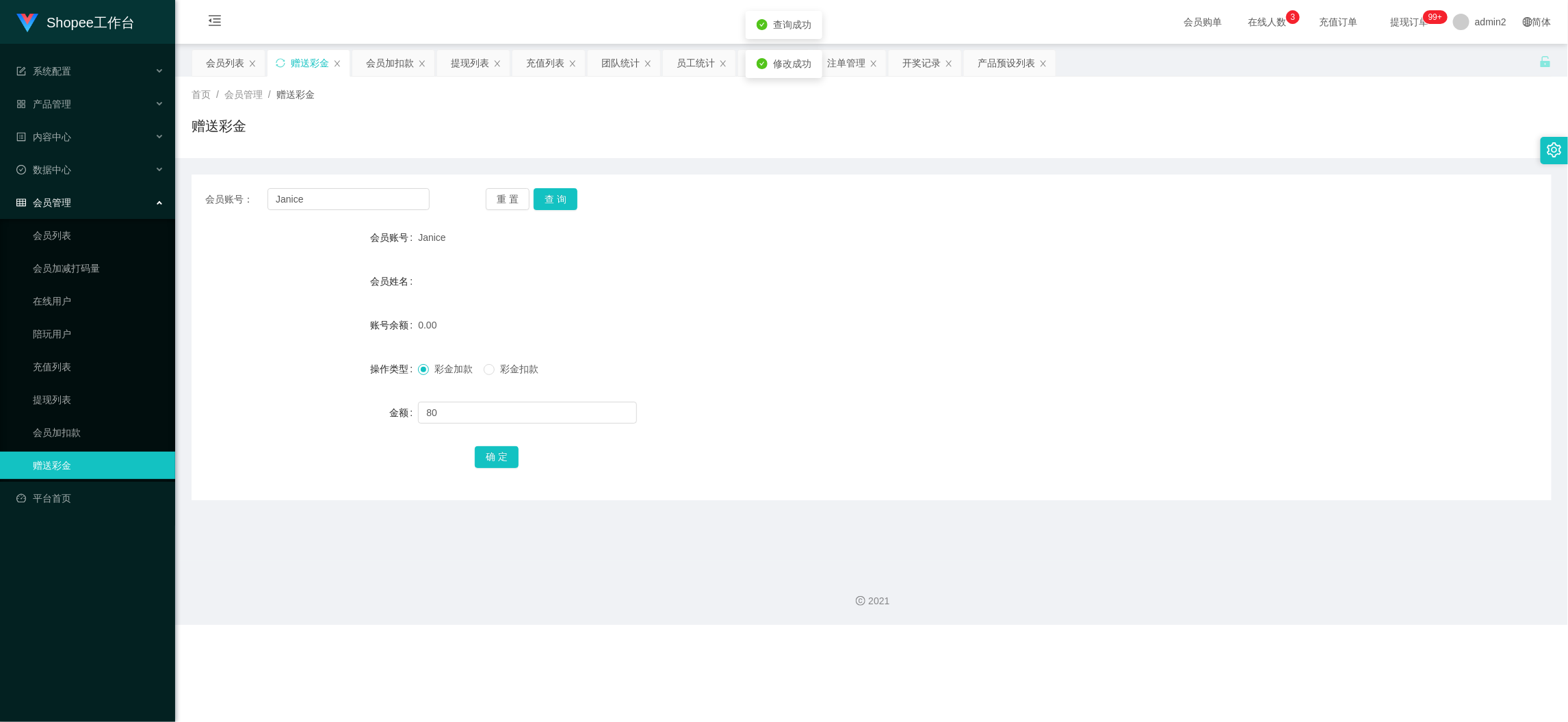
click at [936, 325] on div "0.00" at bounding box center [814, 325] width 794 height 28
click at [1230, 634] on div "Shopee工作台 系统配置 产品管理 产品列表 产品预设列表 开奖记录 注单管理 即时注单 内容中心 数据中心 员工统计 团队统计 会员管理 会员列表 会员…" at bounding box center [784, 361] width 1568 height 722
drag, startPoint x: 474, startPoint y: 56, endPoint x: 466, endPoint y: 201, distance: 145.2
click at [474, 58] on div "提现列表" at bounding box center [470, 63] width 39 height 26
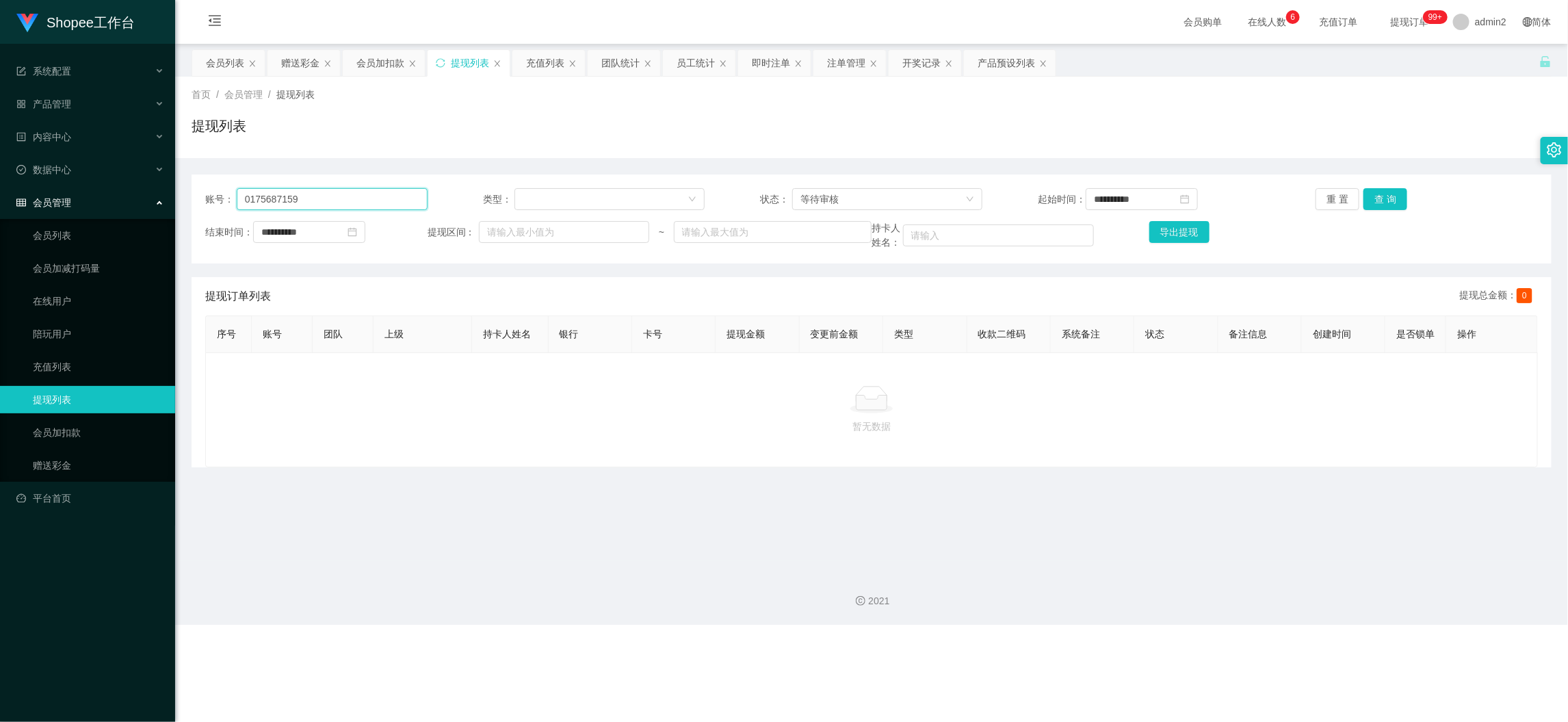
click at [374, 201] on input "0175687159" at bounding box center [332, 199] width 191 height 22
click at [375, 201] on input "0175687159" at bounding box center [332, 199] width 191 height 22
paste input "MayNieh"
type input "MayNieh"
click at [1379, 199] on button "查 询" at bounding box center [1386, 199] width 44 height 22
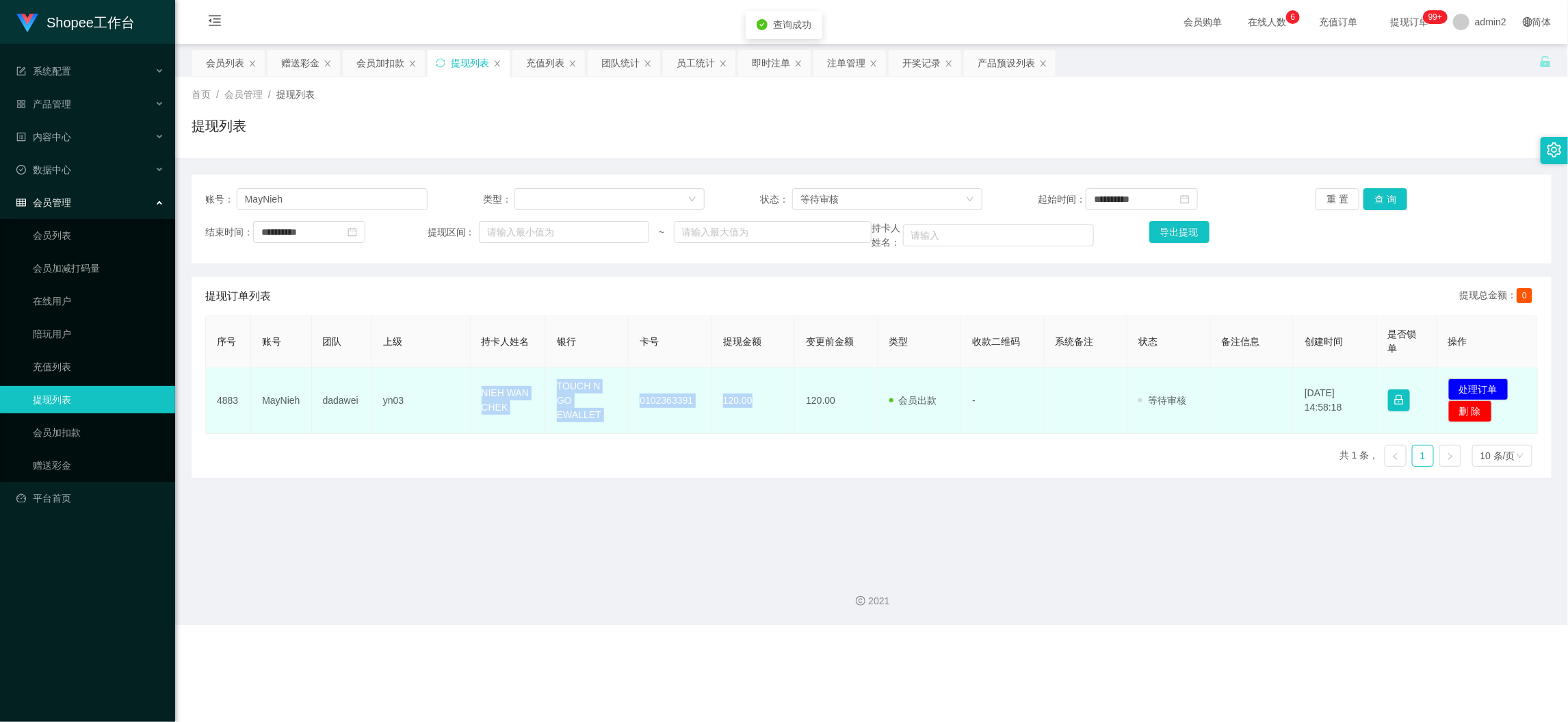
drag, startPoint x: 470, startPoint y: 385, endPoint x: 759, endPoint y: 416, distance: 290.7
click at [759, 416] on tr "4883 MayNieh dadawei yn03 NIEH WAN CHEK TOUCH N GO EWALLET 0102363391 120.00 12…" at bounding box center [872, 401] width 1332 height 66
copy tr "NIEH WAN CHEK TOUCH N GO EWALLET 0102363391 120.00"
click at [1474, 385] on button "处理订单" at bounding box center [1478, 390] width 60 height 22
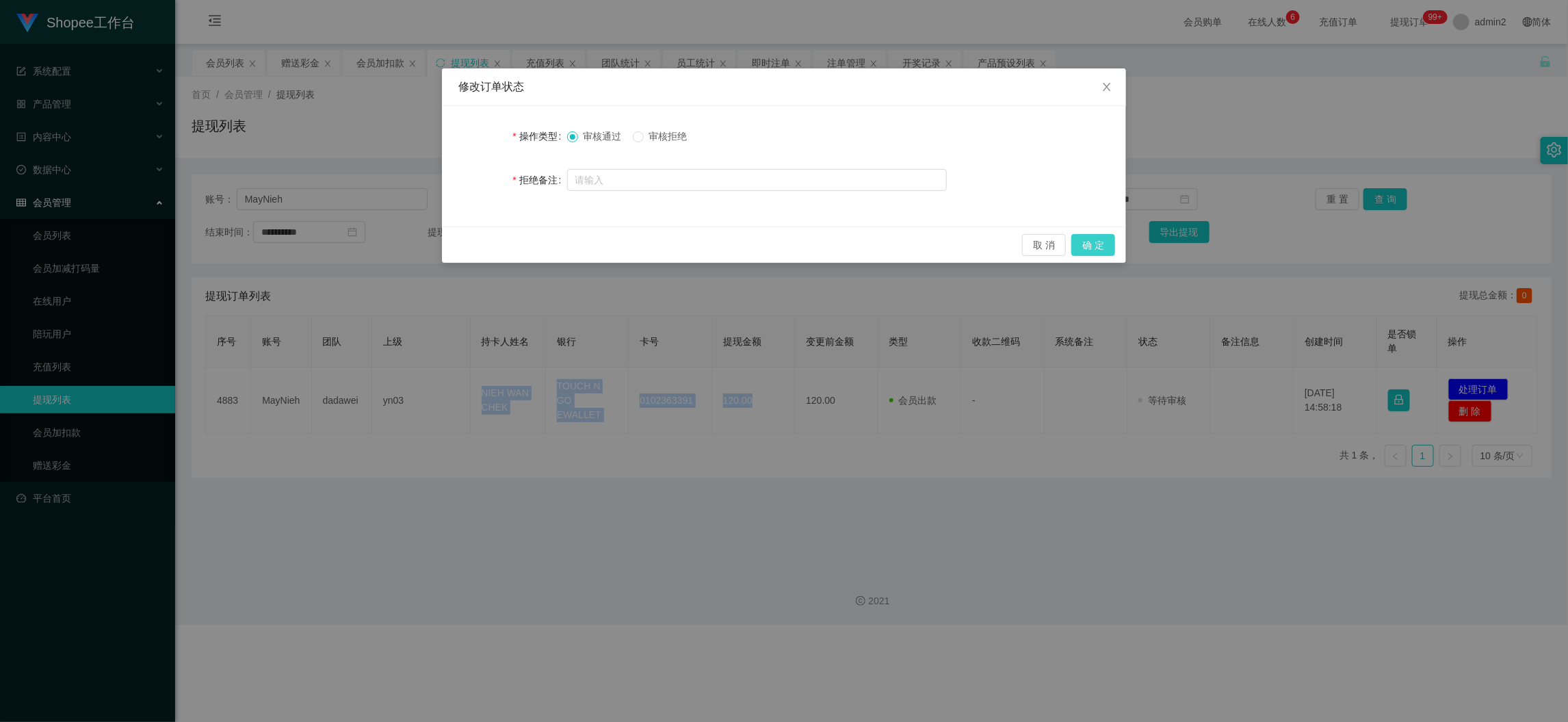
click at [1102, 244] on button "确 定" at bounding box center [1094, 245] width 44 height 22
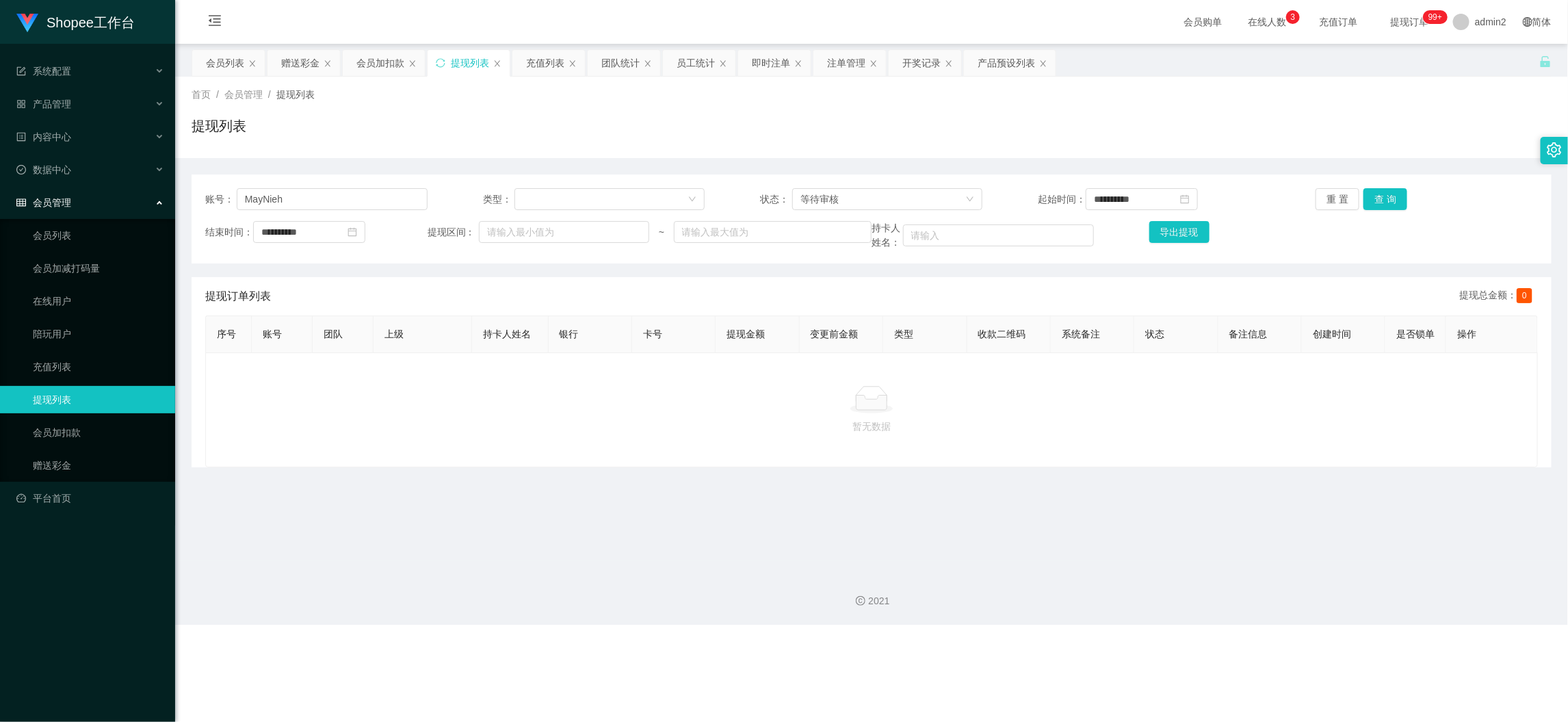
drag, startPoint x: 1142, startPoint y: 621, endPoint x: 1132, endPoint y: 612, distance: 13.5
click at [1142, 621] on div "2021" at bounding box center [872, 593] width 1393 height 63
click at [372, 61] on div "会员加扣款" at bounding box center [380, 63] width 48 height 26
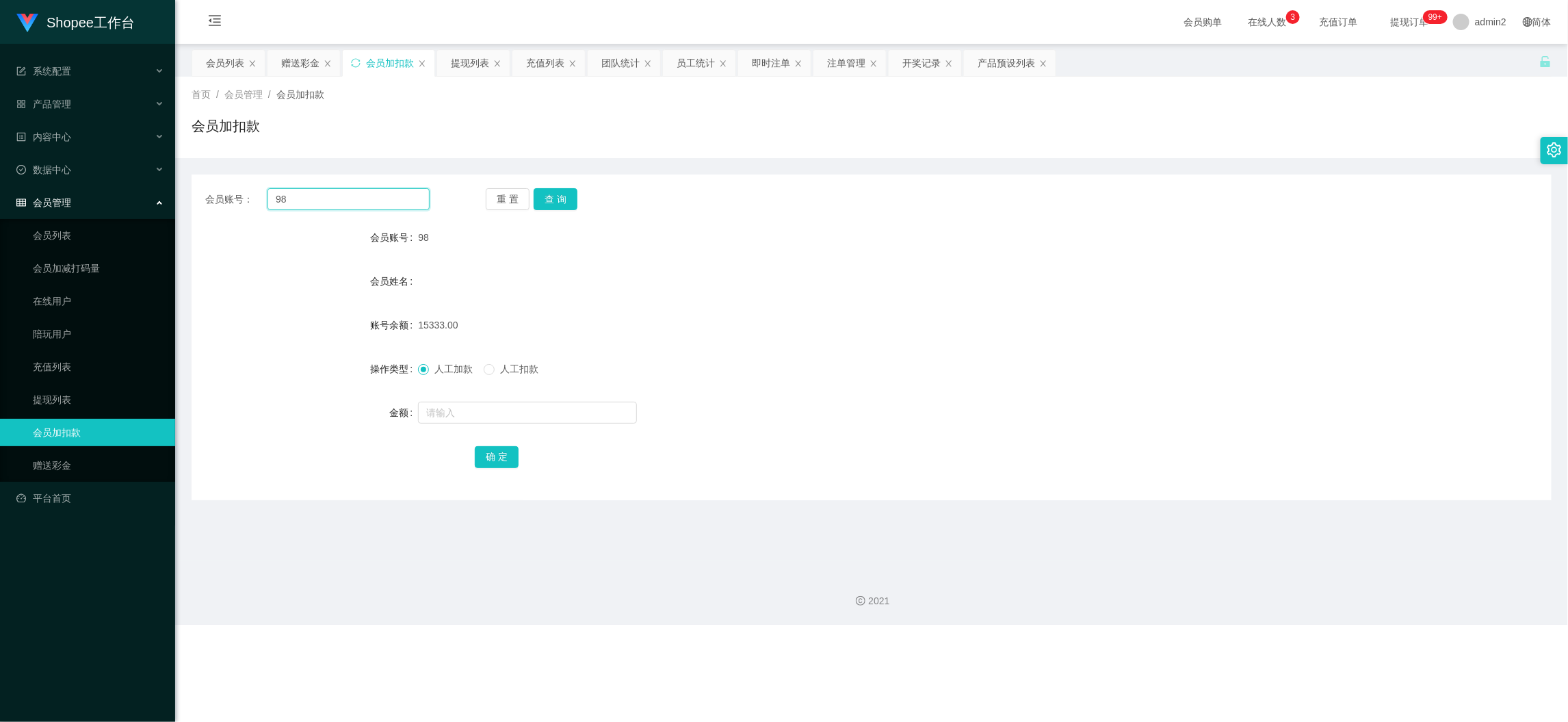
click at [380, 199] on input "98" at bounding box center [348, 199] width 162 height 22
click at [386, 199] on input "98" at bounding box center [348, 199] width 162 height 22
click at [567, 195] on button "查 询" at bounding box center [556, 199] width 44 height 22
click at [582, 414] on input "text" at bounding box center [527, 412] width 219 height 22
click at [582, 414] on input "1" at bounding box center [527, 412] width 219 height 22
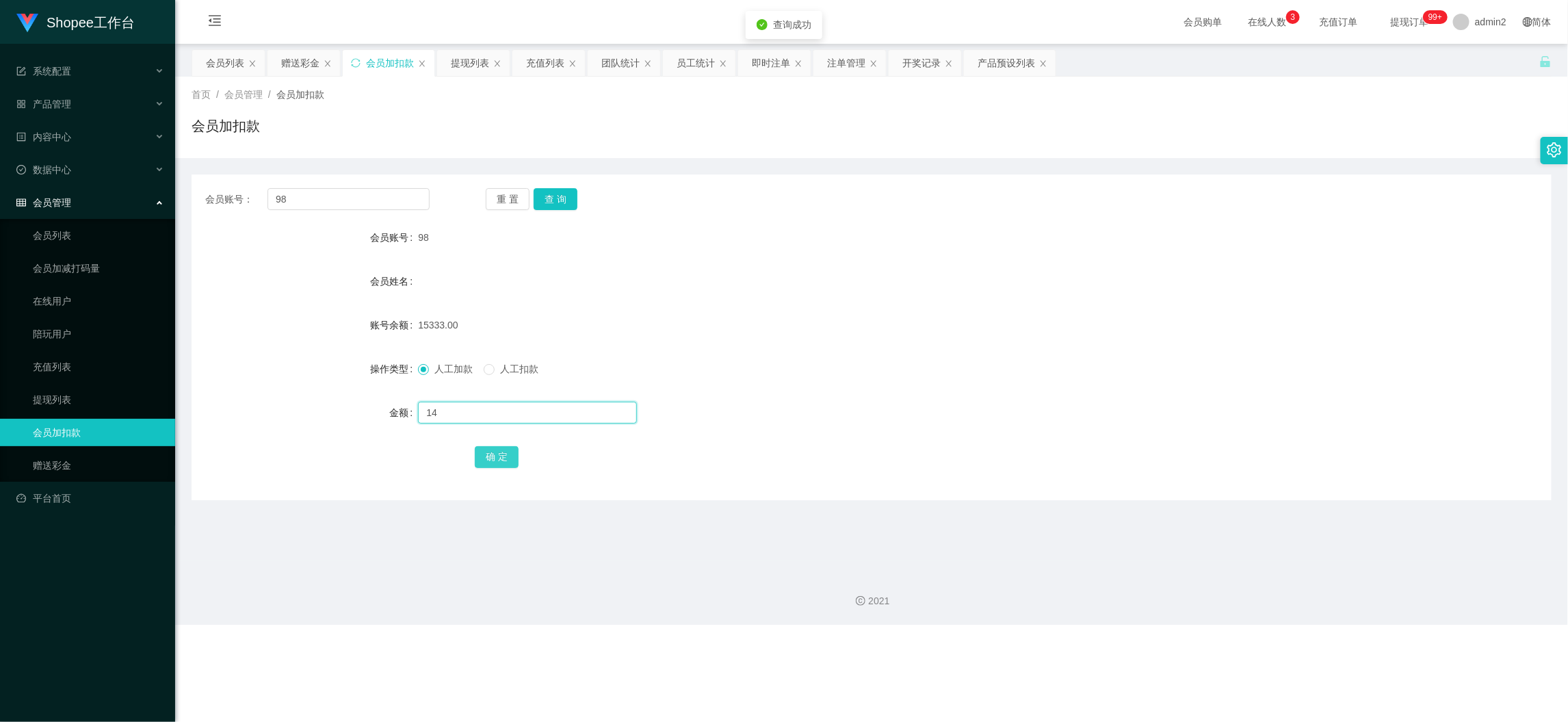
type input "14"
drag, startPoint x: 489, startPoint y: 452, endPoint x: 501, endPoint y: 447, distance: 13.0
click at [489, 452] on button "确 定" at bounding box center [497, 457] width 44 height 22
click at [352, 192] on input "98" at bounding box center [348, 199] width 162 height 22
drag, startPoint x: 352, startPoint y: 192, endPoint x: 394, endPoint y: 201, distance: 43.0
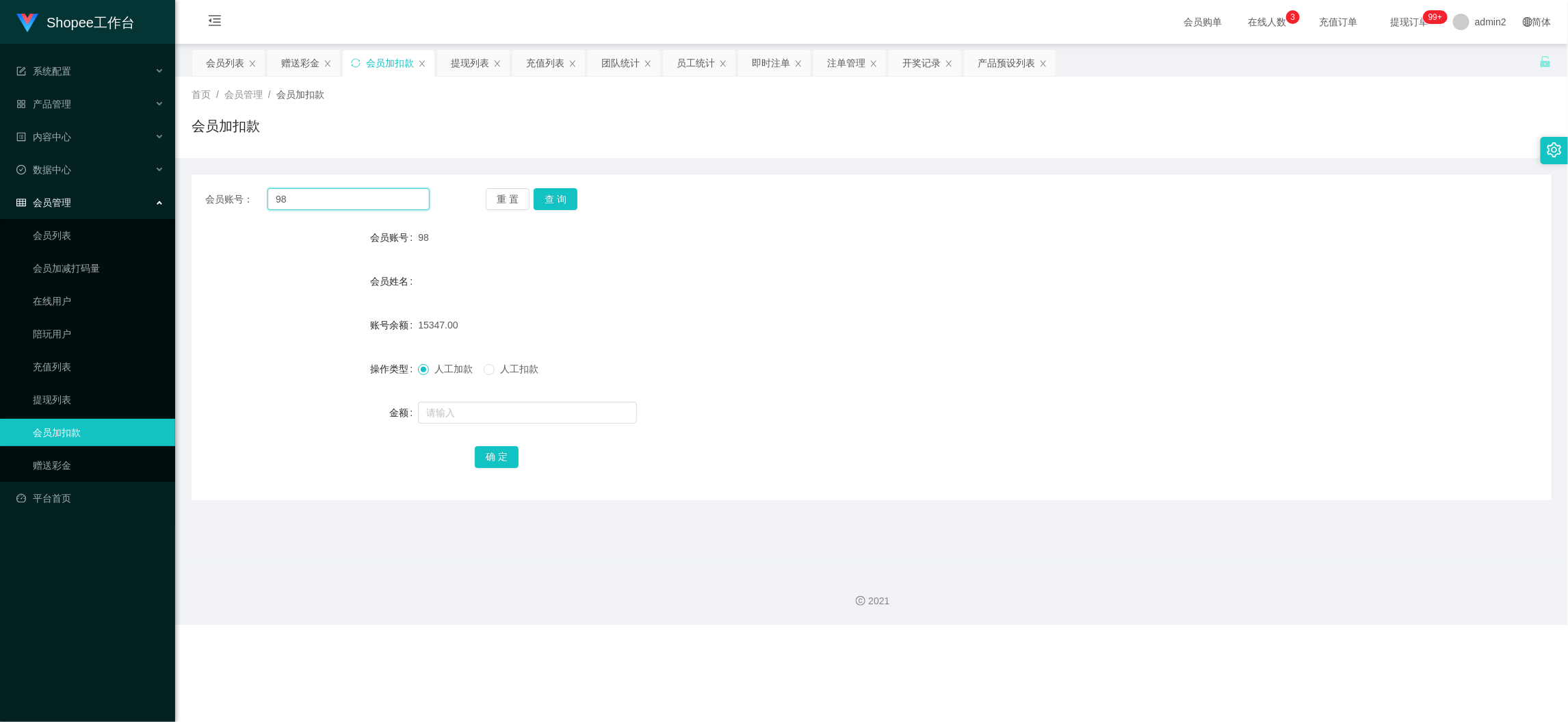
click at [354, 193] on input "98" at bounding box center [348, 199] width 162 height 22
paste input "16"
type input "168"
click at [552, 192] on button "查 询" at bounding box center [556, 199] width 44 height 22
click at [539, 413] on input "text" at bounding box center [527, 412] width 219 height 22
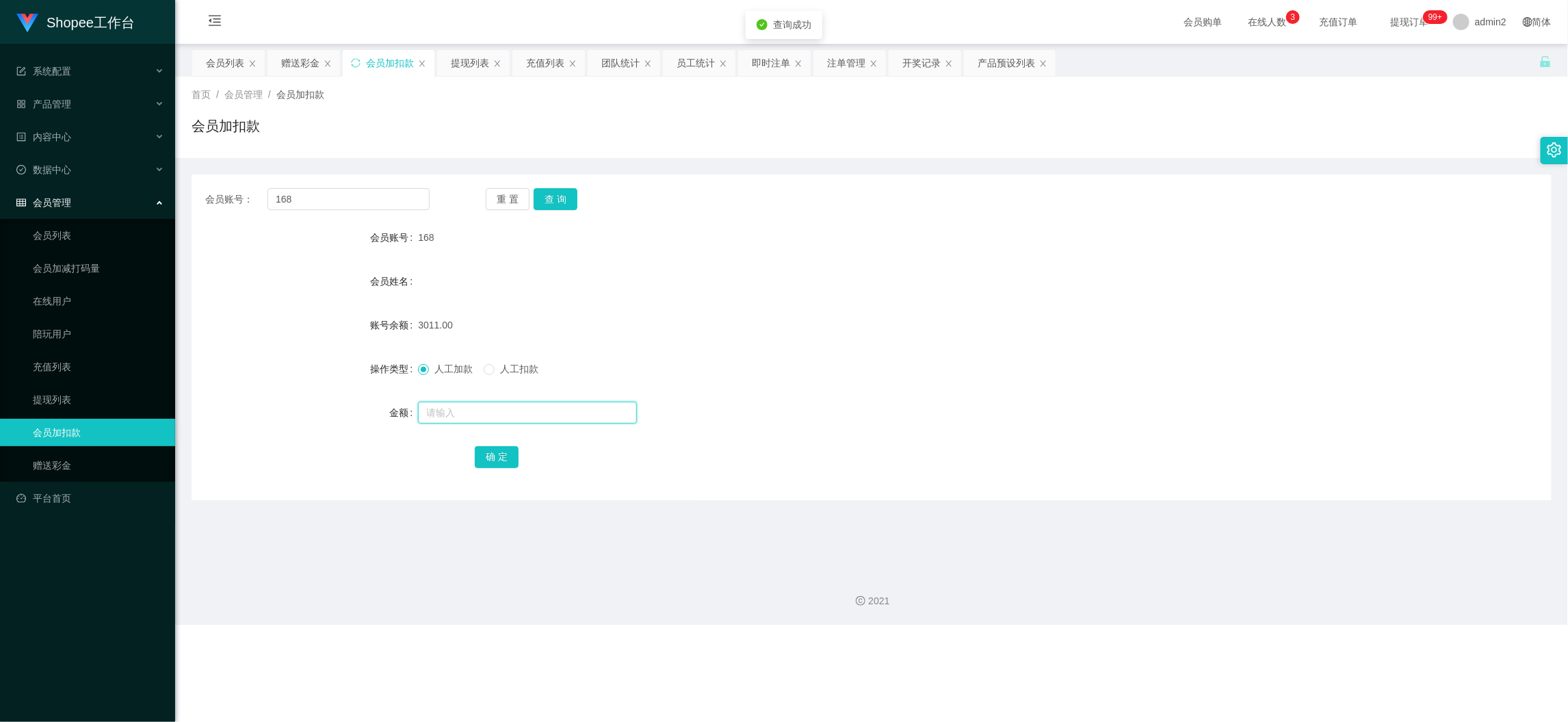
click at [539, 413] on input "text" at bounding box center [527, 412] width 219 height 22
type input "15"
drag, startPoint x: 485, startPoint y: 454, endPoint x: 583, endPoint y: 423, distance: 102.8
click at [485, 454] on button "确 定" at bounding box center [497, 457] width 44 height 22
drag, startPoint x: 1220, startPoint y: 662, endPoint x: 1122, endPoint y: 562, distance: 140.0
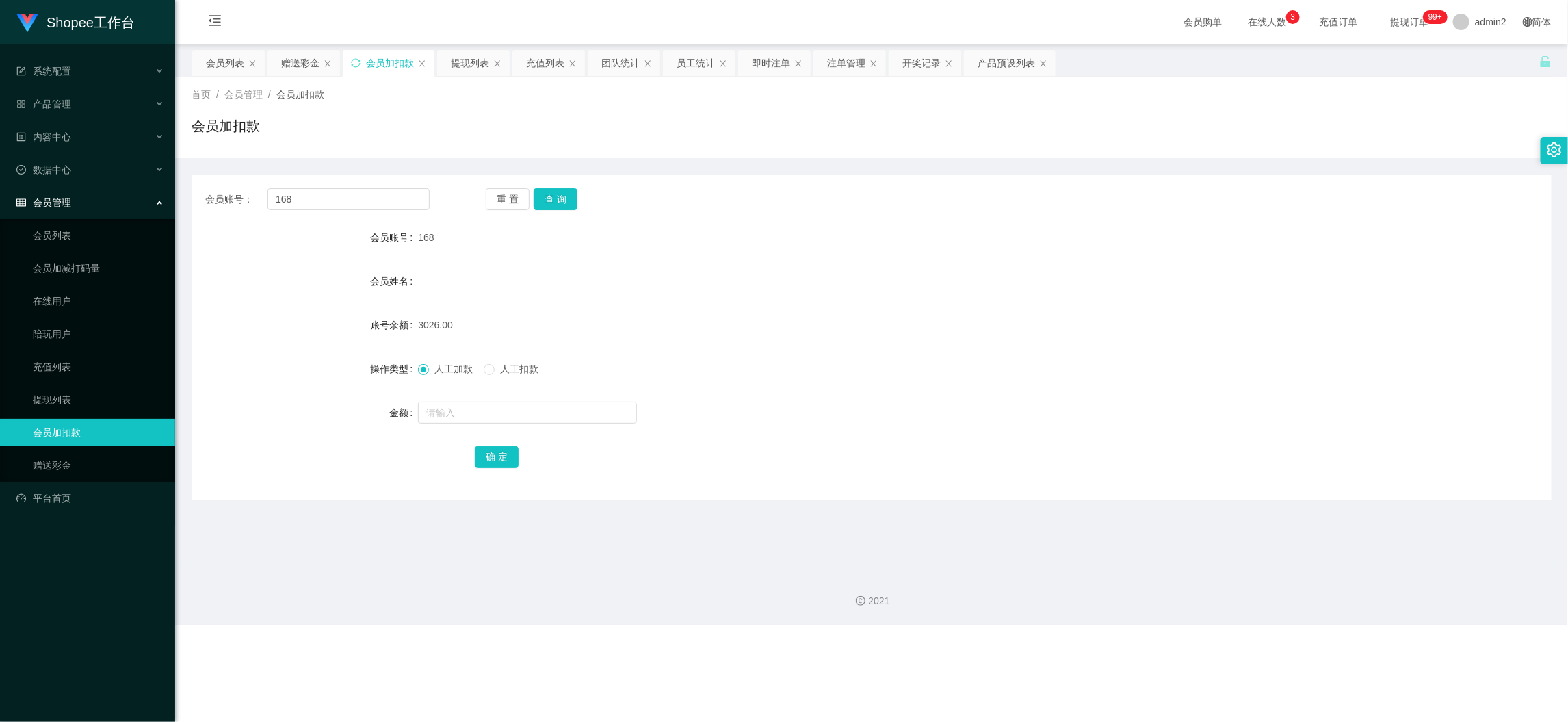
click at [1220, 663] on div "Shopee工作台 系统配置 产品管理 产品列表 产品预设列表 开奖记录 注单管理 即时注单 内容中心 数据中心 员工统计 团队统计 会员管理 会员列表 会员…" at bounding box center [784, 361] width 1568 height 722
click at [287, 54] on div "赠送彩金" at bounding box center [301, 63] width 39 height 26
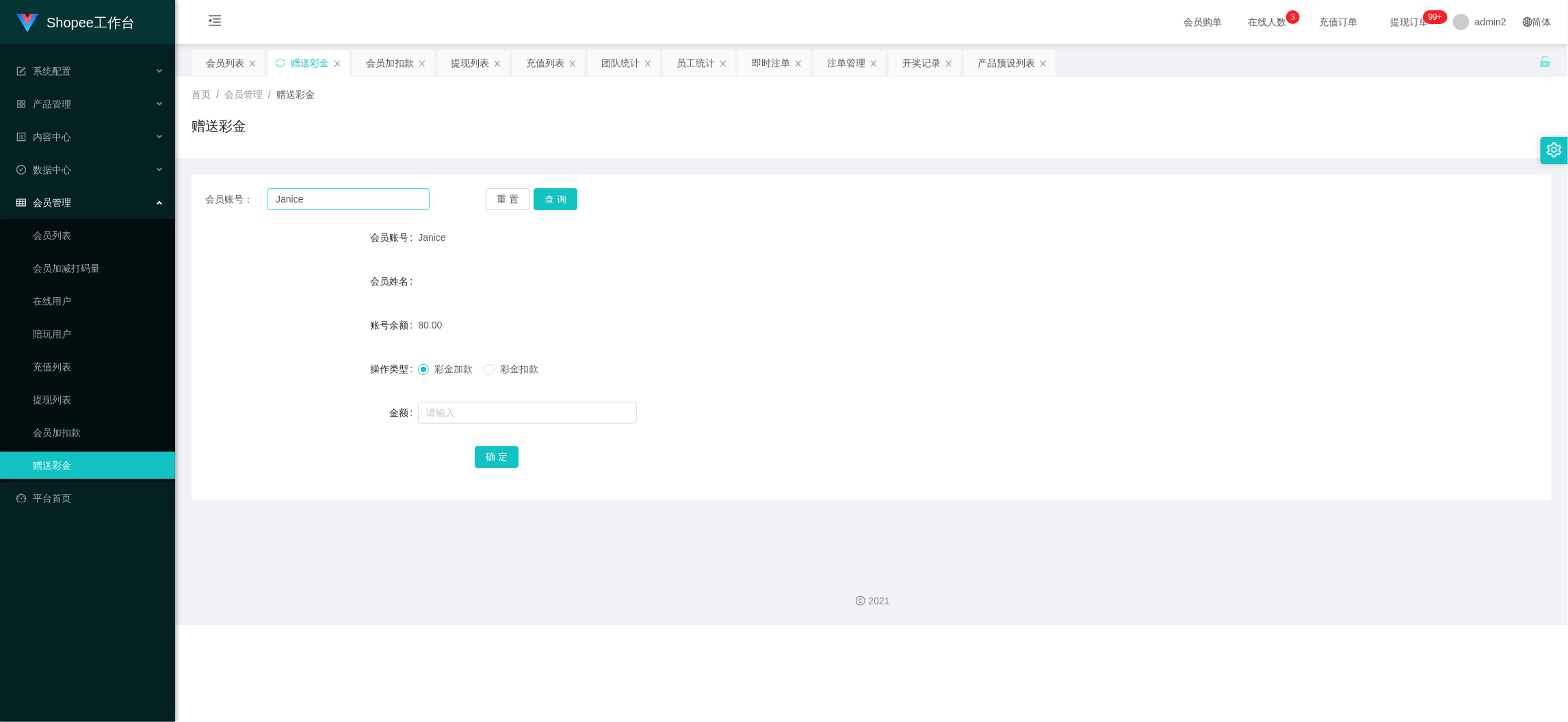
drag, startPoint x: 376, startPoint y: 211, endPoint x: 376, endPoint y: 203, distance: 8.0
click at [376, 211] on div "会员账号： [PERSON_NAME] 置 查 询 会员账号 Janice 会员姓名 账号余额 80.00 操作类型 彩金加款 彩金扣款 金额 确 定" at bounding box center [872, 337] width 1360 height 325
click at [377, 199] on input "Janice" at bounding box center [348, 199] width 162 height 22
click at [377, 197] on input "Janice" at bounding box center [348, 199] width 162 height 22
paste input "AngelQ"
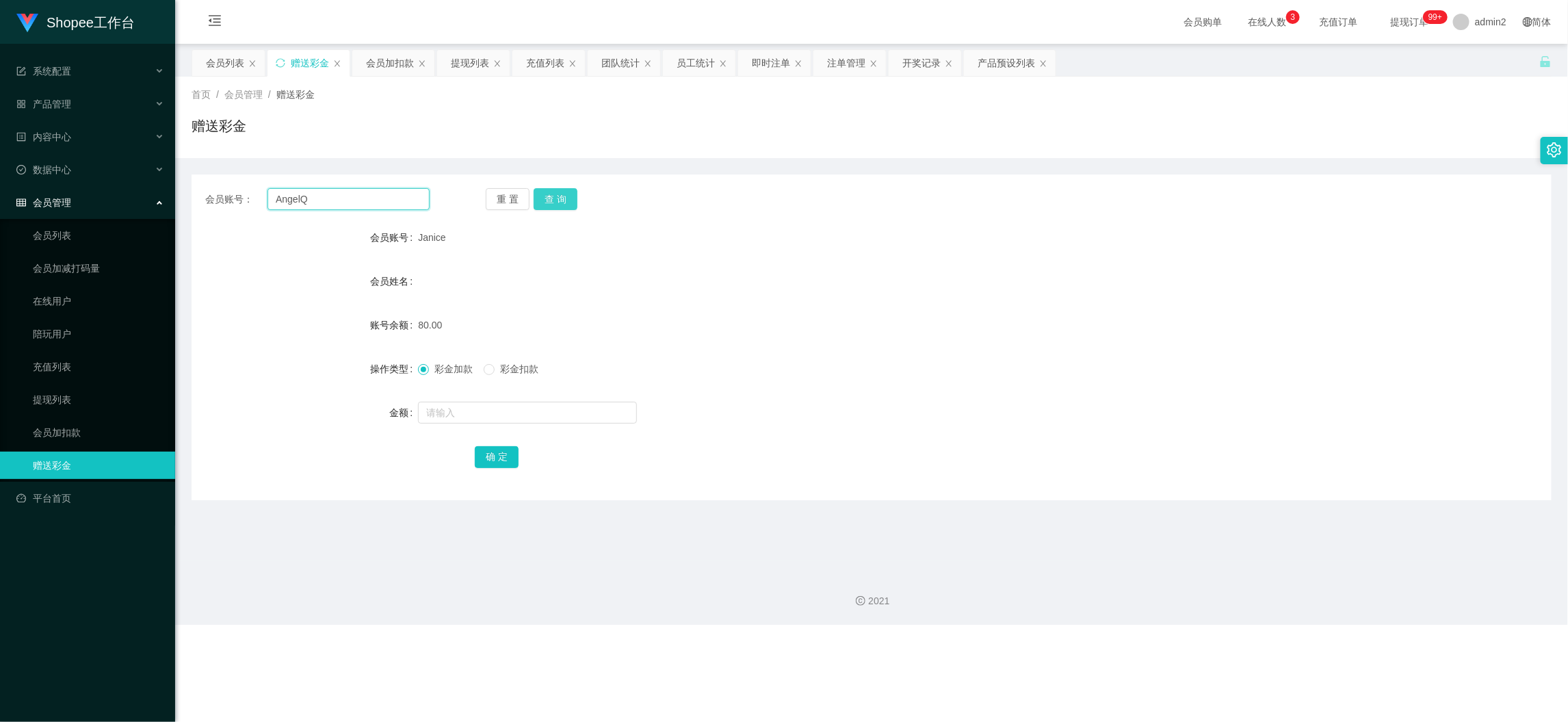
type input "AngelQ"
click at [556, 197] on button "查 询" at bounding box center [556, 199] width 44 height 22
click at [554, 419] on input "text" at bounding box center [527, 412] width 219 height 22
click at [554, 419] on input "text" at bounding box center [527, 412] width 219 height 22
type input "80"
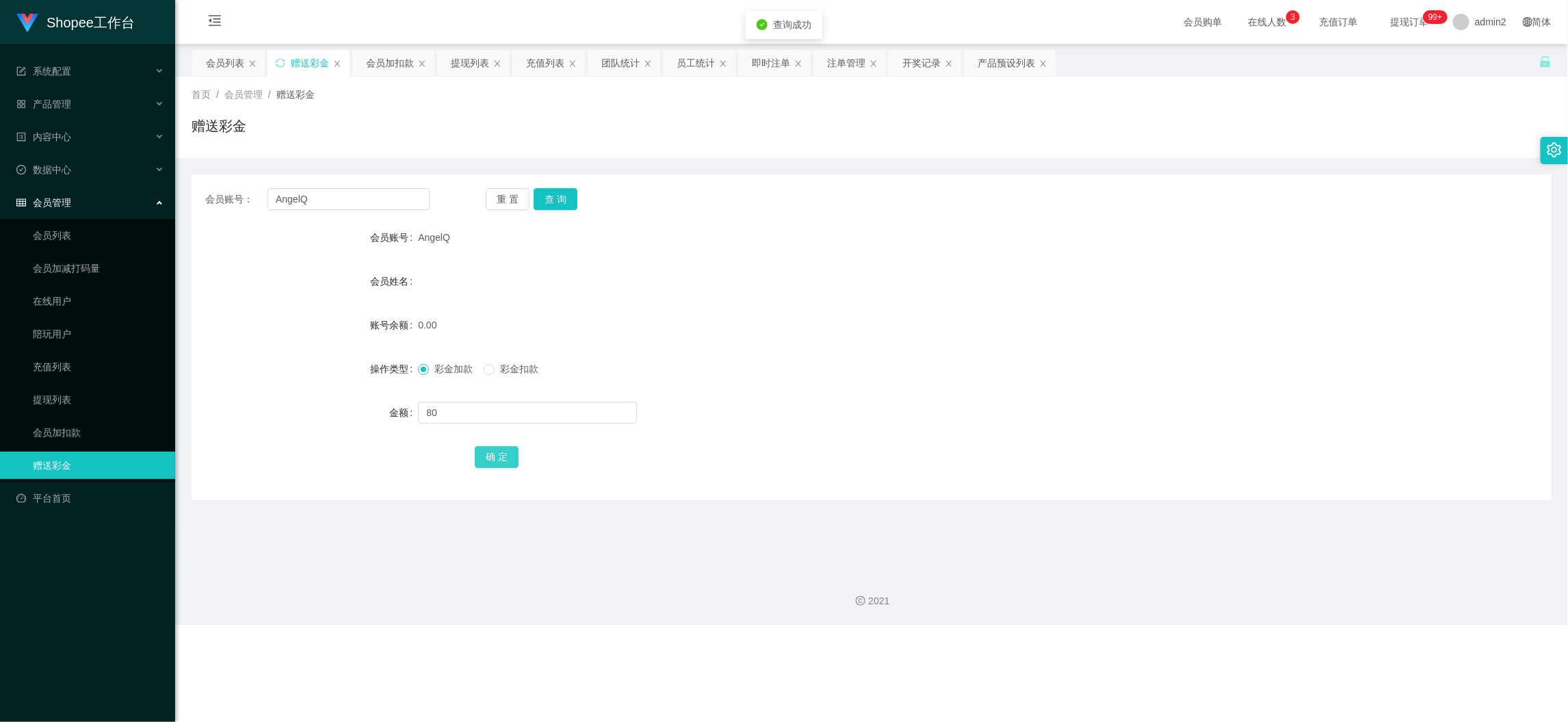
drag, startPoint x: 504, startPoint y: 457, endPoint x: 534, endPoint y: 441, distance: 34.0
click at [504, 457] on button "确 定" at bounding box center [497, 457] width 44 height 22
click at [887, 372] on div "彩金加款 彩金扣款" at bounding box center [814, 369] width 794 height 28
drag, startPoint x: 1245, startPoint y: 670, endPoint x: 1177, endPoint y: 582, distance: 111.2
click at [1245, 668] on div "Shopee工作台 系统配置 产品管理 产品列表 产品预设列表 开奖记录 注单管理 即时注单 内容中心 数据中心 员工统计 团队统计 会员管理 会员列表 会员…" at bounding box center [784, 361] width 1568 height 722
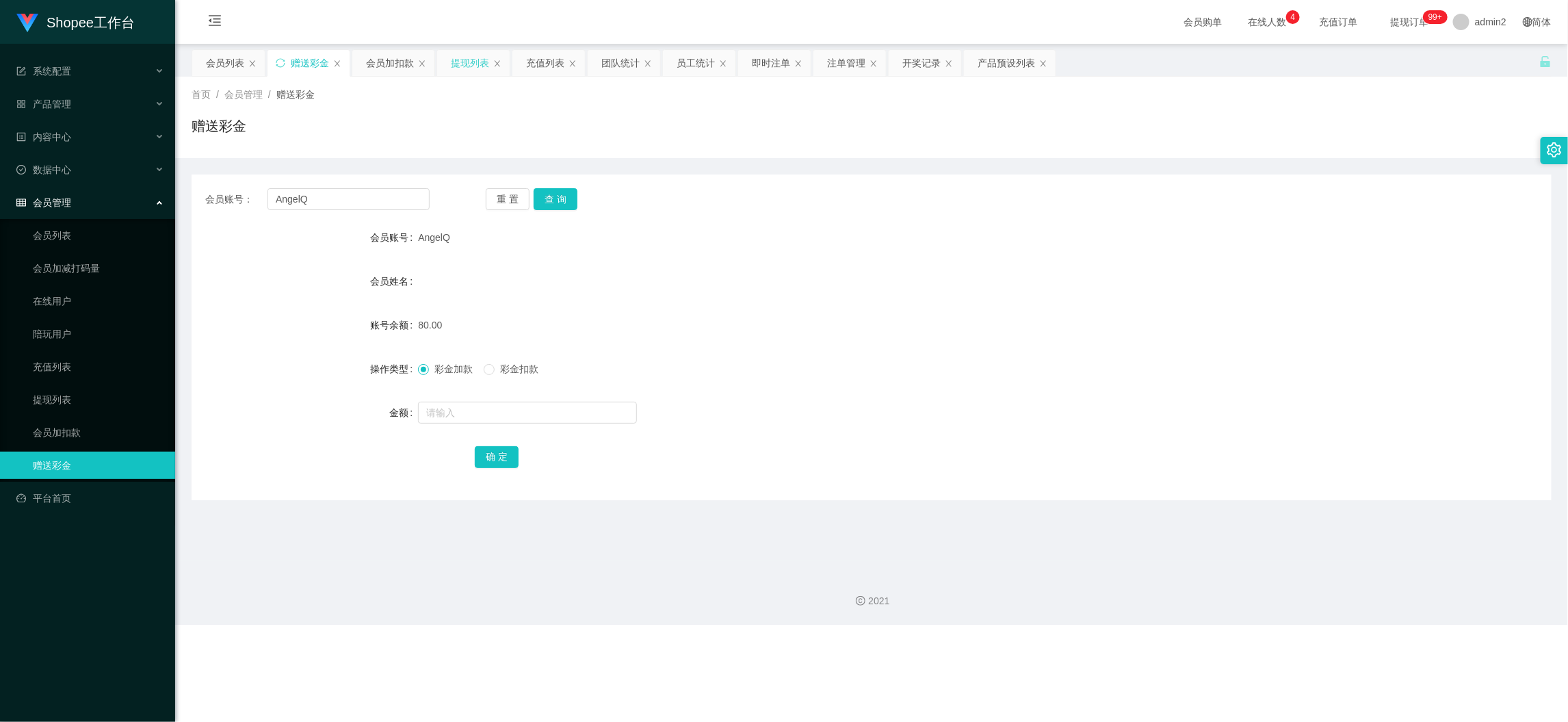
click at [469, 59] on div "提现列表" at bounding box center [470, 63] width 39 height 26
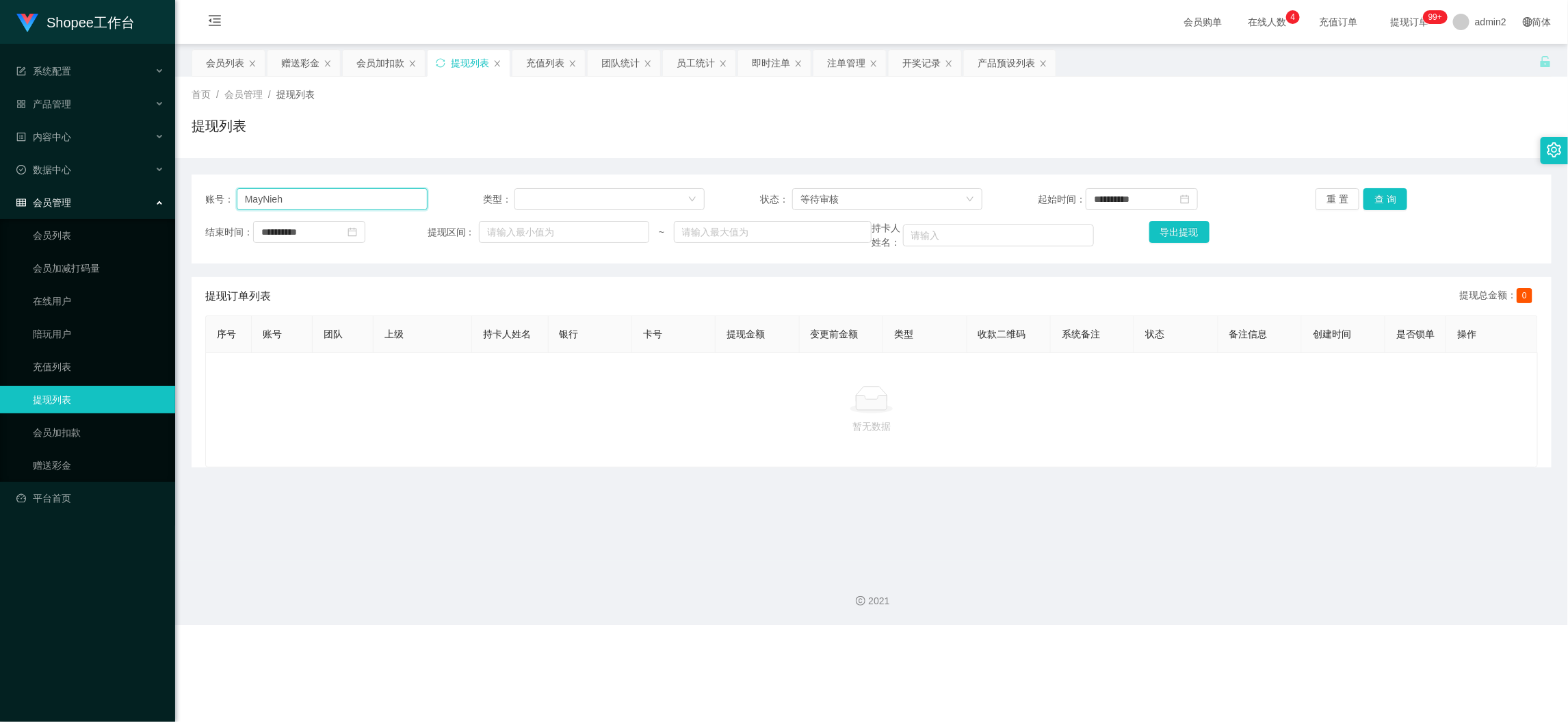
click at [379, 192] on input "MayNieh" at bounding box center [332, 199] width 191 height 22
drag, startPoint x: 379, startPoint y: 192, endPoint x: 394, endPoint y: 192, distance: 15.0
click at [383, 192] on input "MayNieh" at bounding box center [332, 199] width 191 height 22
paste input "Lim18"
click at [1365, 197] on button "查 询" at bounding box center [1386, 199] width 44 height 22
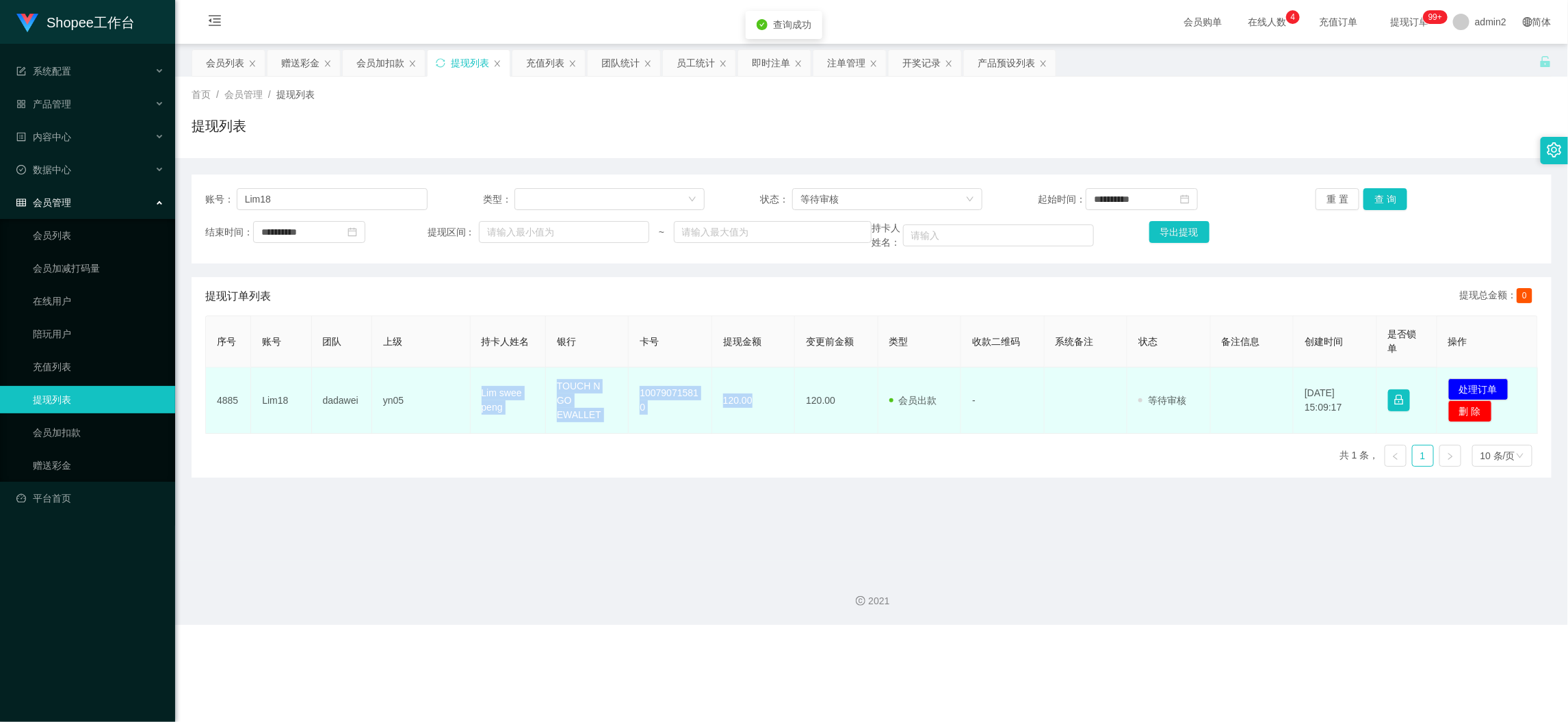
drag, startPoint x: 457, startPoint y: 383, endPoint x: 766, endPoint y: 412, distance: 310.4
click at [766, 412] on tr "4885 Lim18 dadawei yn05 Lim swee peng TOUCH N GO EWALLET 100790715810 120.00 12…" at bounding box center [872, 401] width 1332 height 66
copy tr "Lim swee peng TOUCH N GO EWALLET 100790715810 120.00"
click at [1471, 385] on button "处理订单" at bounding box center [1478, 390] width 60 height 22
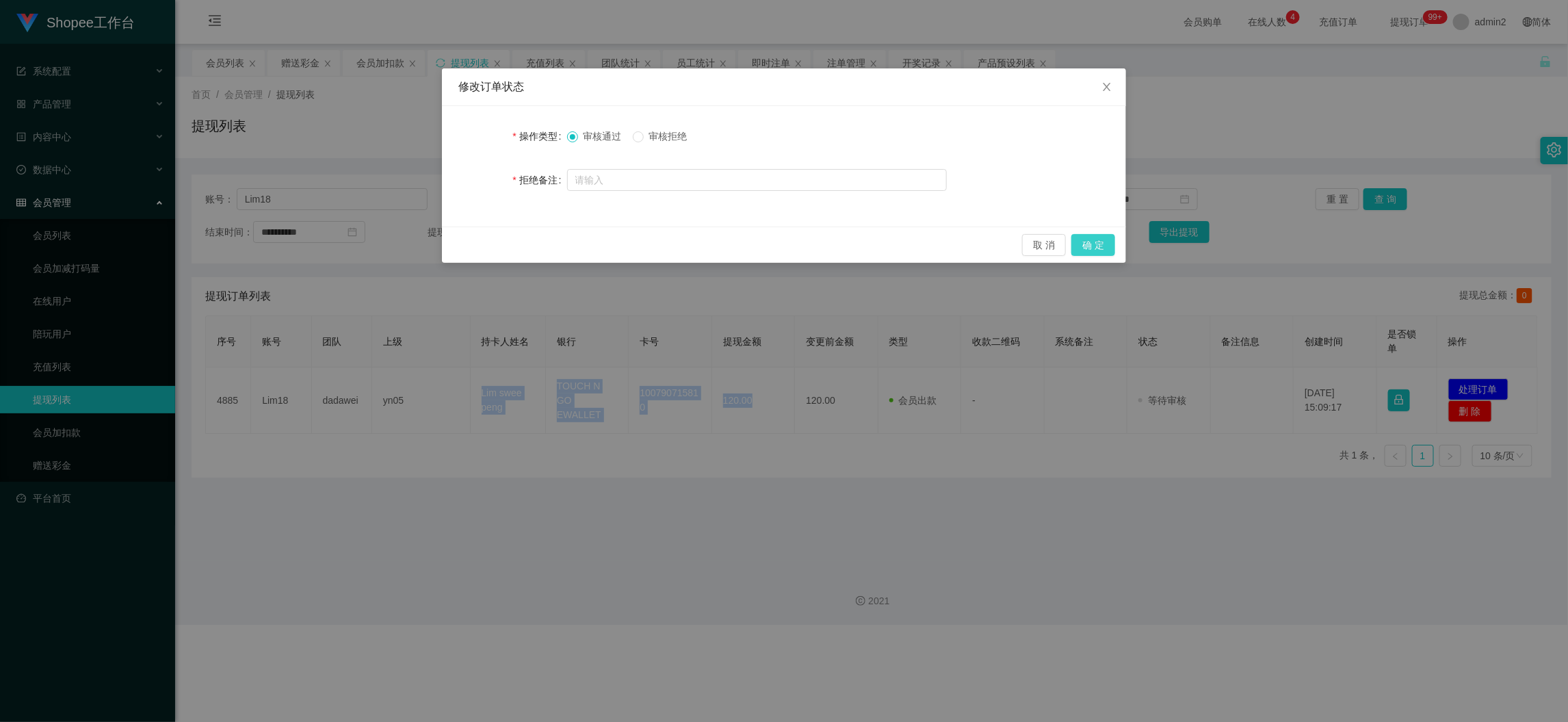
click at [1087, 241] on button "确 定" at bounding box center [1094, 245] width 44 height 22
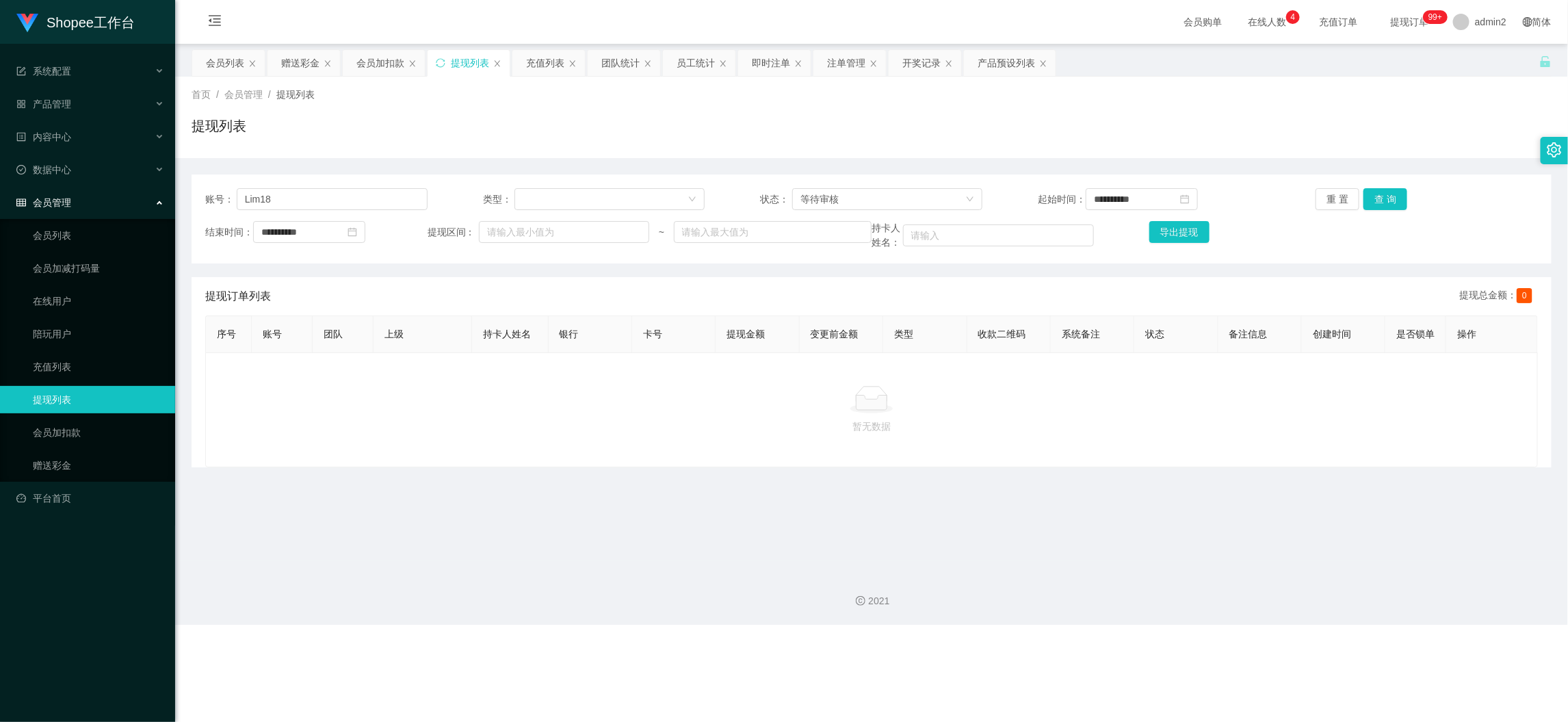
drag, startPoint x: 579, startPoint y: 450, endPoint x: 578, endPoint y: 440, distance: 10.0
click at [580, 450] on div "暂无数据" at bounding box center [872, 410] width 1333 height 115
click at [375, 190] on input "Lim18" at bounding box center [332, 199] width 191 height 22
paste input "131316578961"
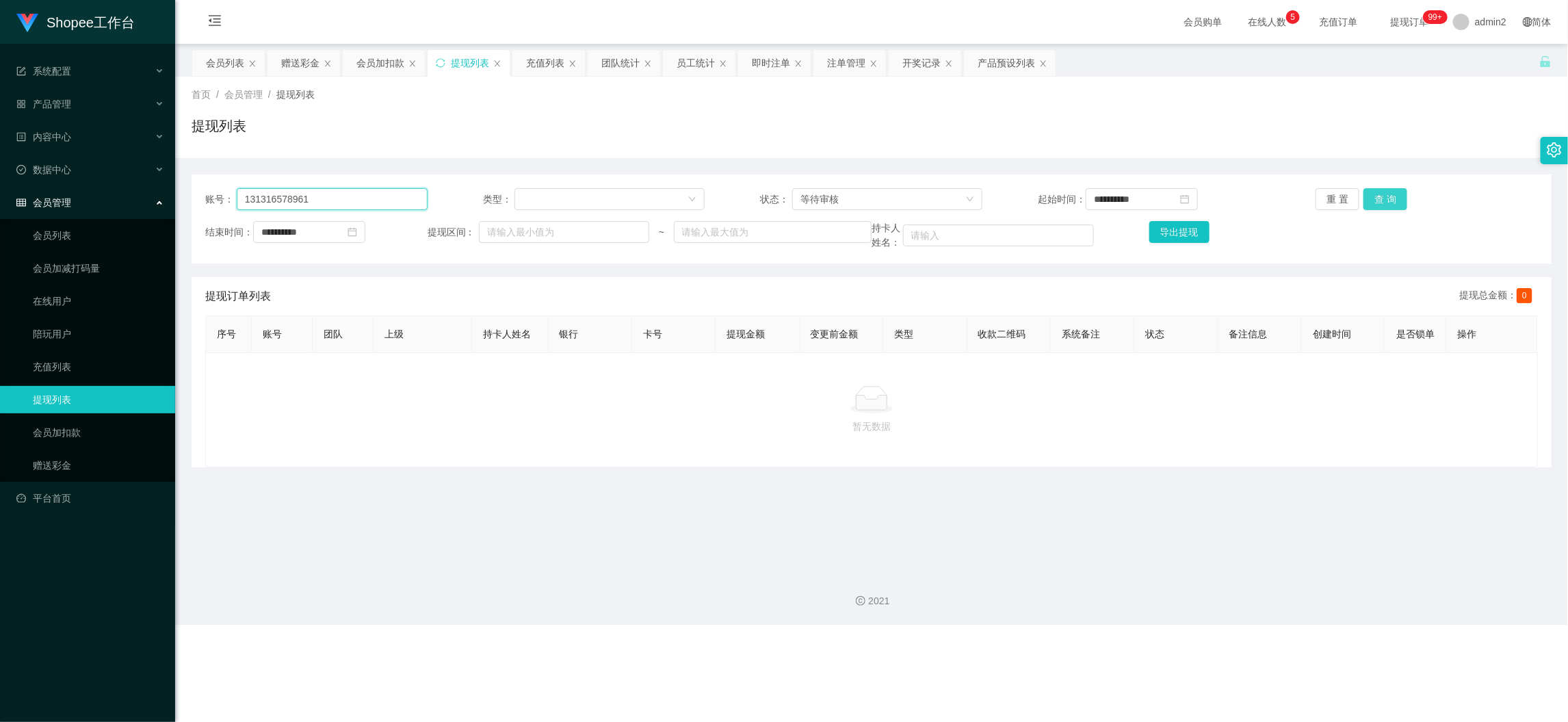
type input "131316578961"
drag, startPoint x: 1389, startPoint y: 195, endPoint x: 1403, endPoint y: 224, distance: 32.2
click at [1389, 195] on button "查 询" at bounding box center [1386, 199] width 44 height 22
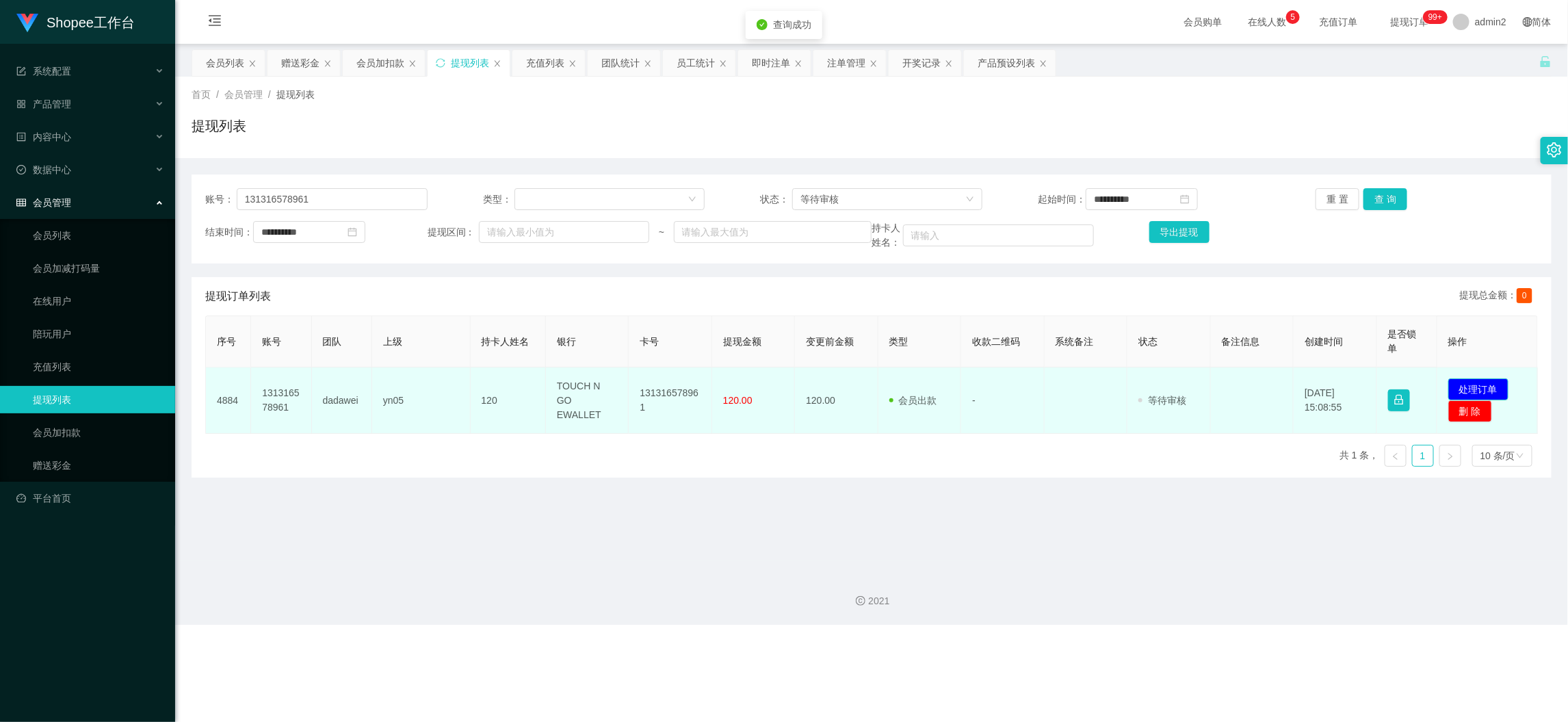
click at [1489, 381] on button "处理订单" at bounding box center [1478, 390] width 60 height 22
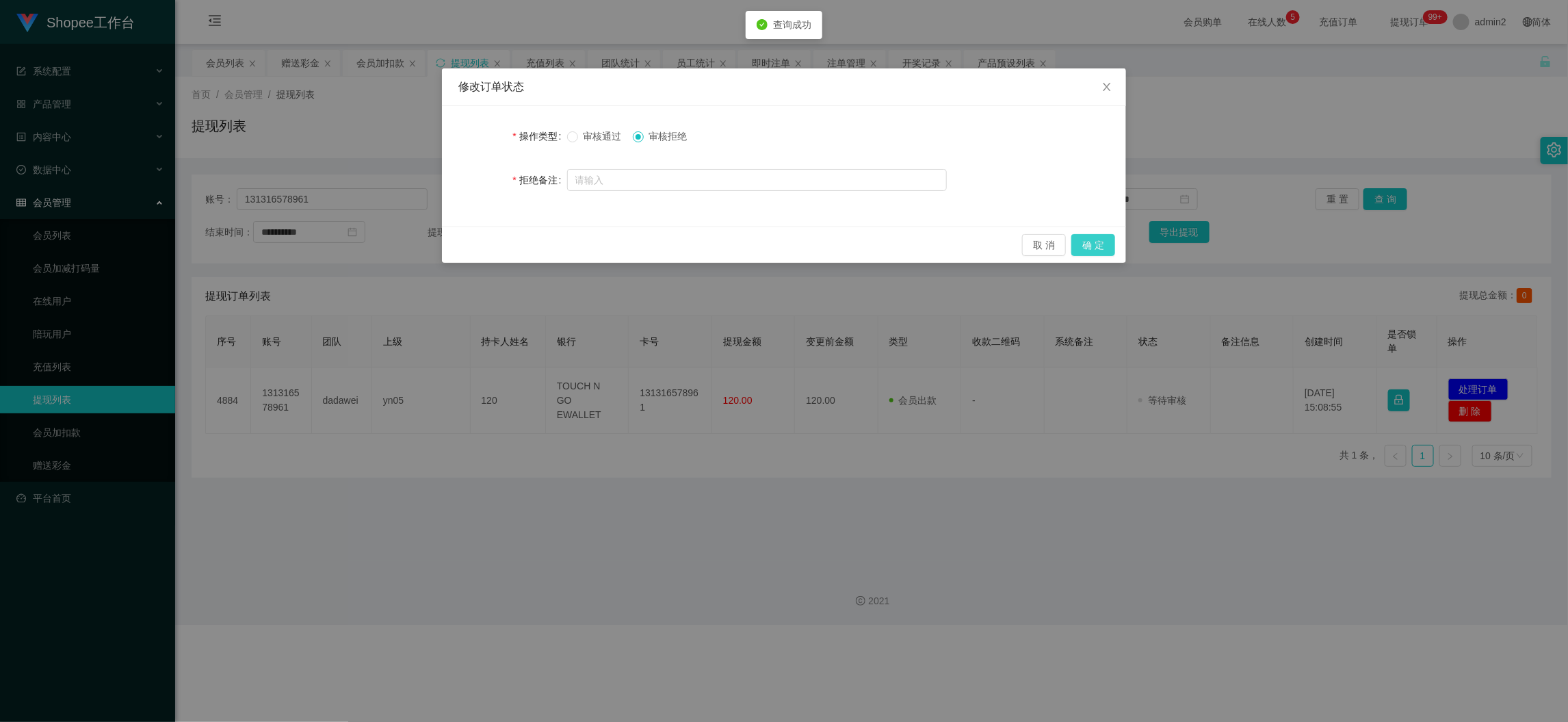
click at [1091, 245] on button "确 定" at bounding box center [1094, 245] width 44 height 22
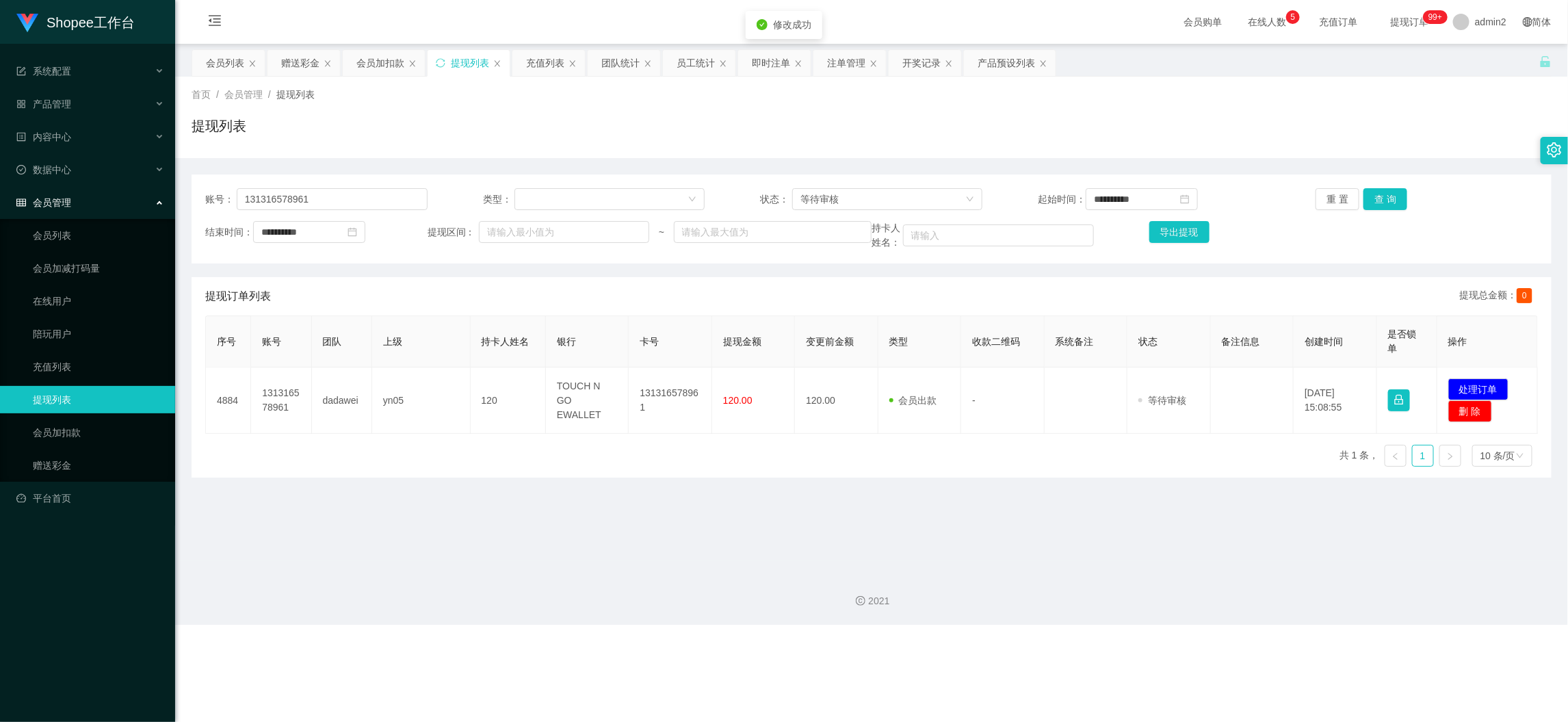
click at [936, 548] on div "Shopee工作台 系统配置 产品管理 产品列表 产品预设列表 开奖记录 注单管理 即时注单 内容中心 数据中心 员工统计 团队统计 会员管理 会员列表 会员…" at bounding box center [784, 361] width 1568 height 722
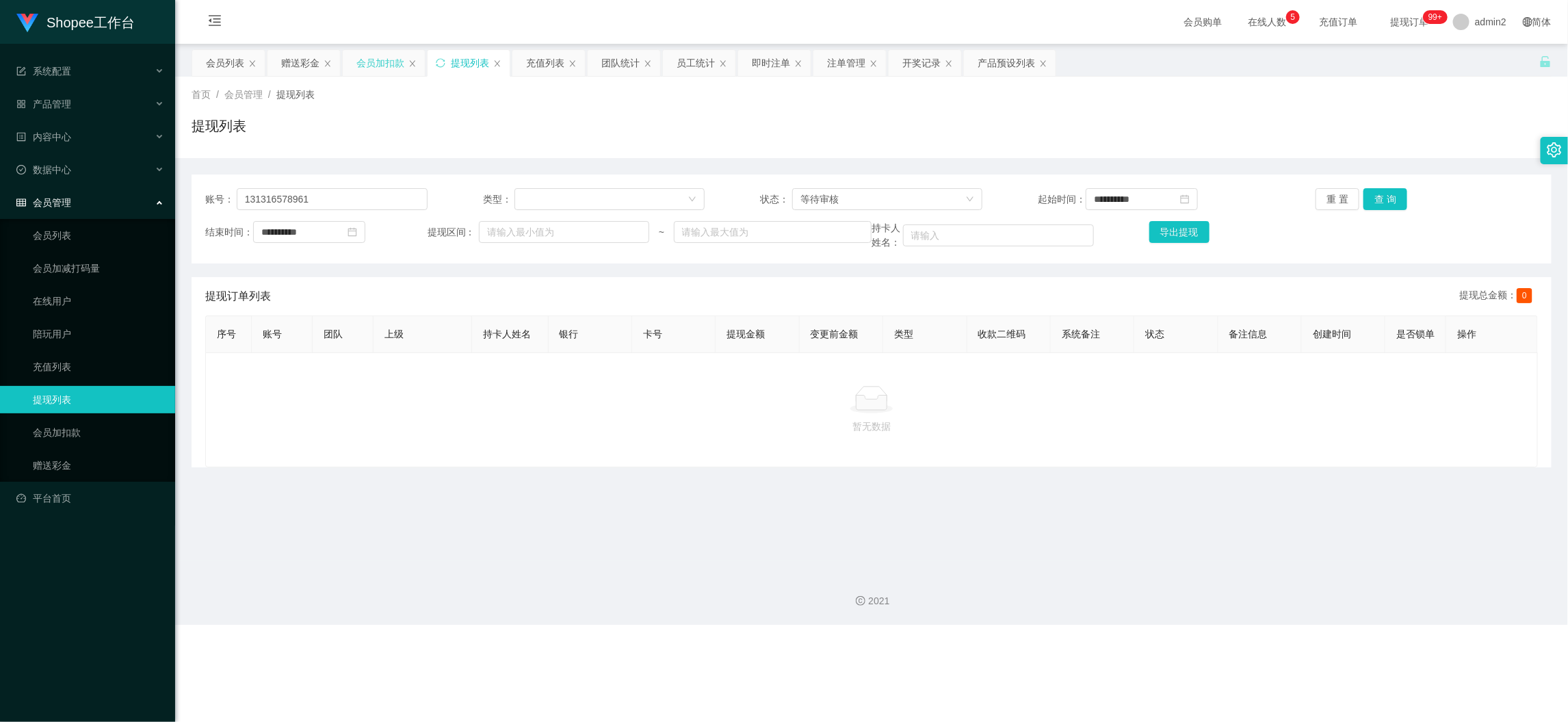
click at [385, 63] on div "会员加扣款" at bounding box center [380, 63] width 48 height 26
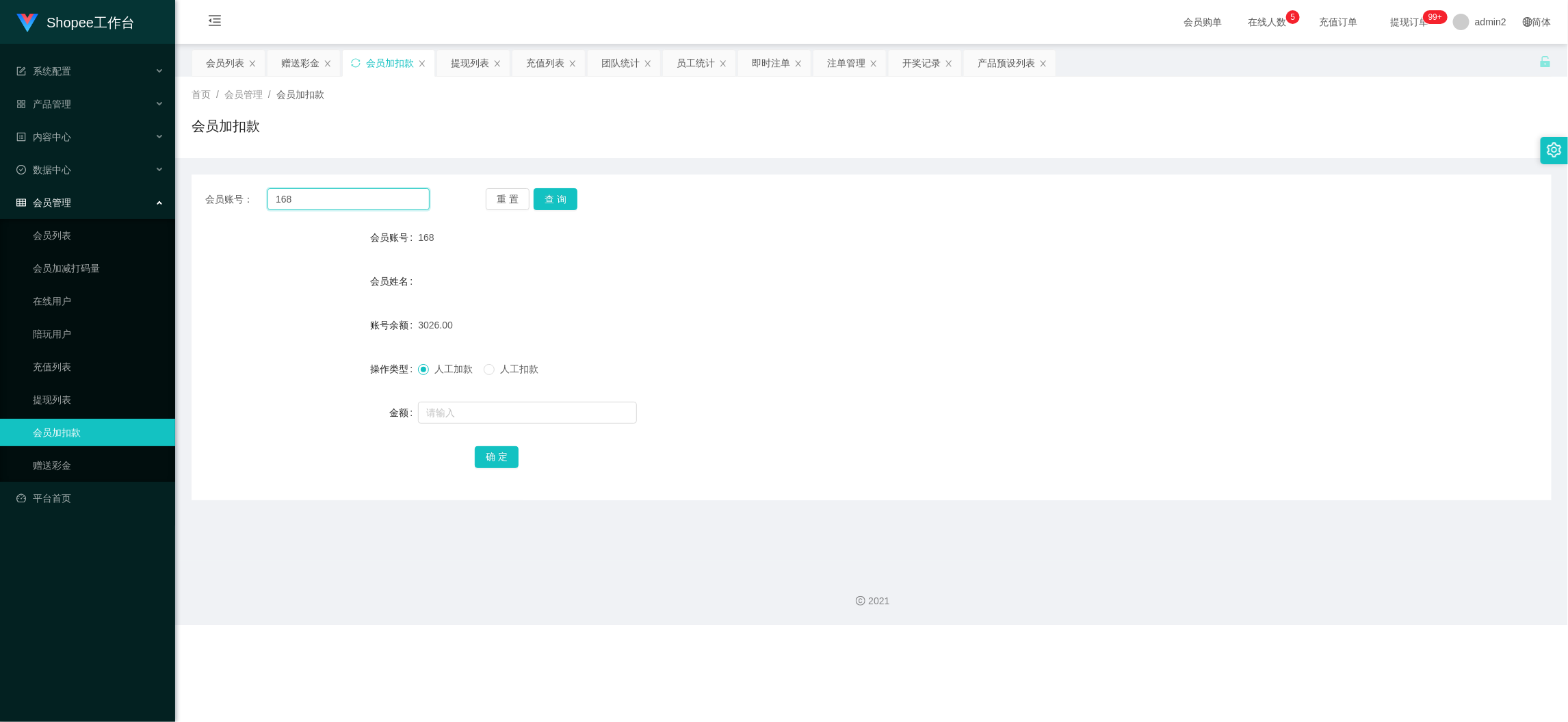
click at [354, 200] on input "168" at bounding box center [348, 199] width 162 height 22
paste input "5"
type input "5"
click at [563, 199] on button "查 询" at bounding box center [556, 199] width 44 height 22
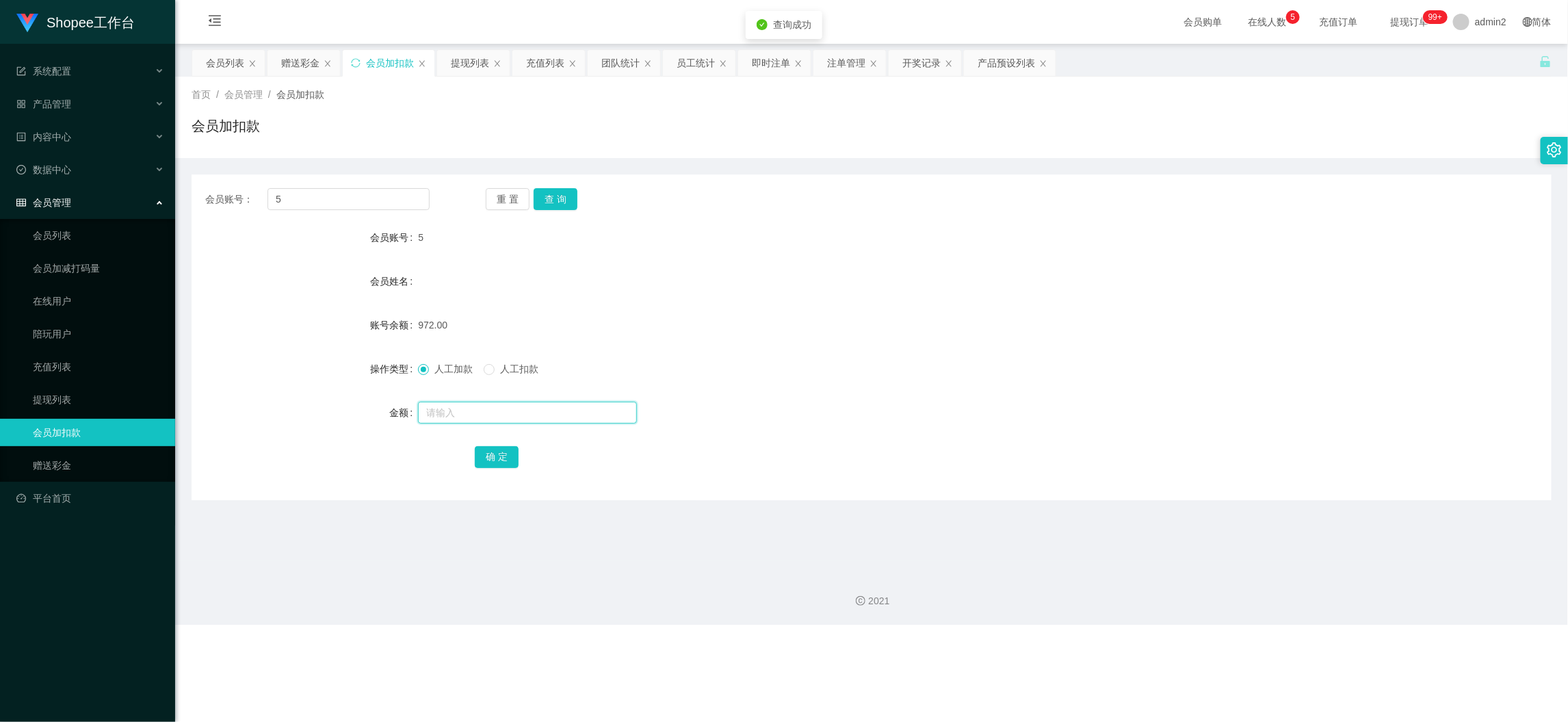
click at [565, 410] on input "text" at bounding box center [527, 412] width 219 height 22
type input "15"
click at [502, 449] on button "确 定" at bounding box center [497, 457] width 44 height 22
drag, startPoint x: 305, startPoint y: 57, endPoint x: 332, endPoint y: 96, distance: 47.4
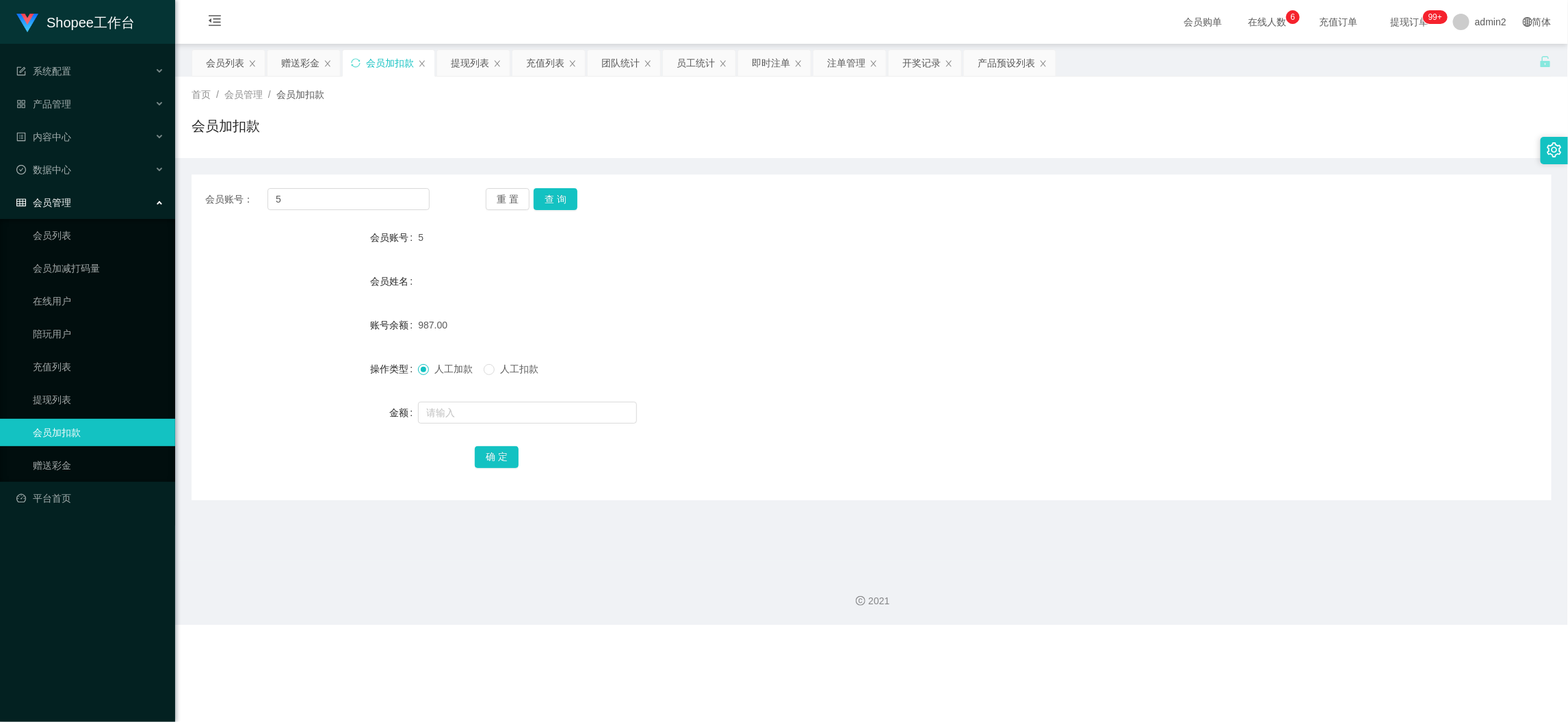
click at [305, 57] on div "赠送彩金" at bounding box center [301, 63] width 39 height 26
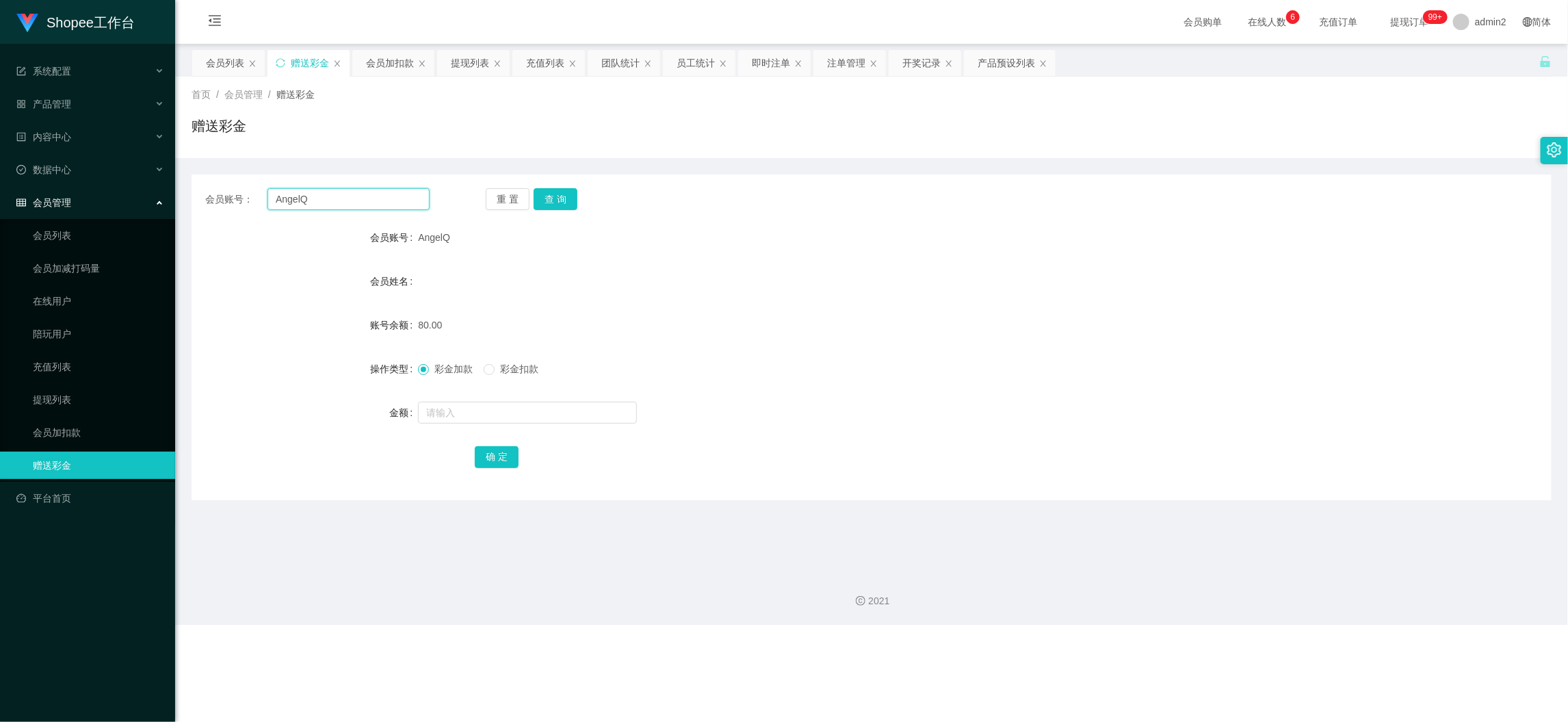
click at [393, 204] on input "AngelQ" at bounding box center [348, 199] width 162 height 22
paste input "Jimmy123"
type input "Jimmy123"
click at [563, 200] on button "查 询" at bounding box center [556, 199] width 44 height 22
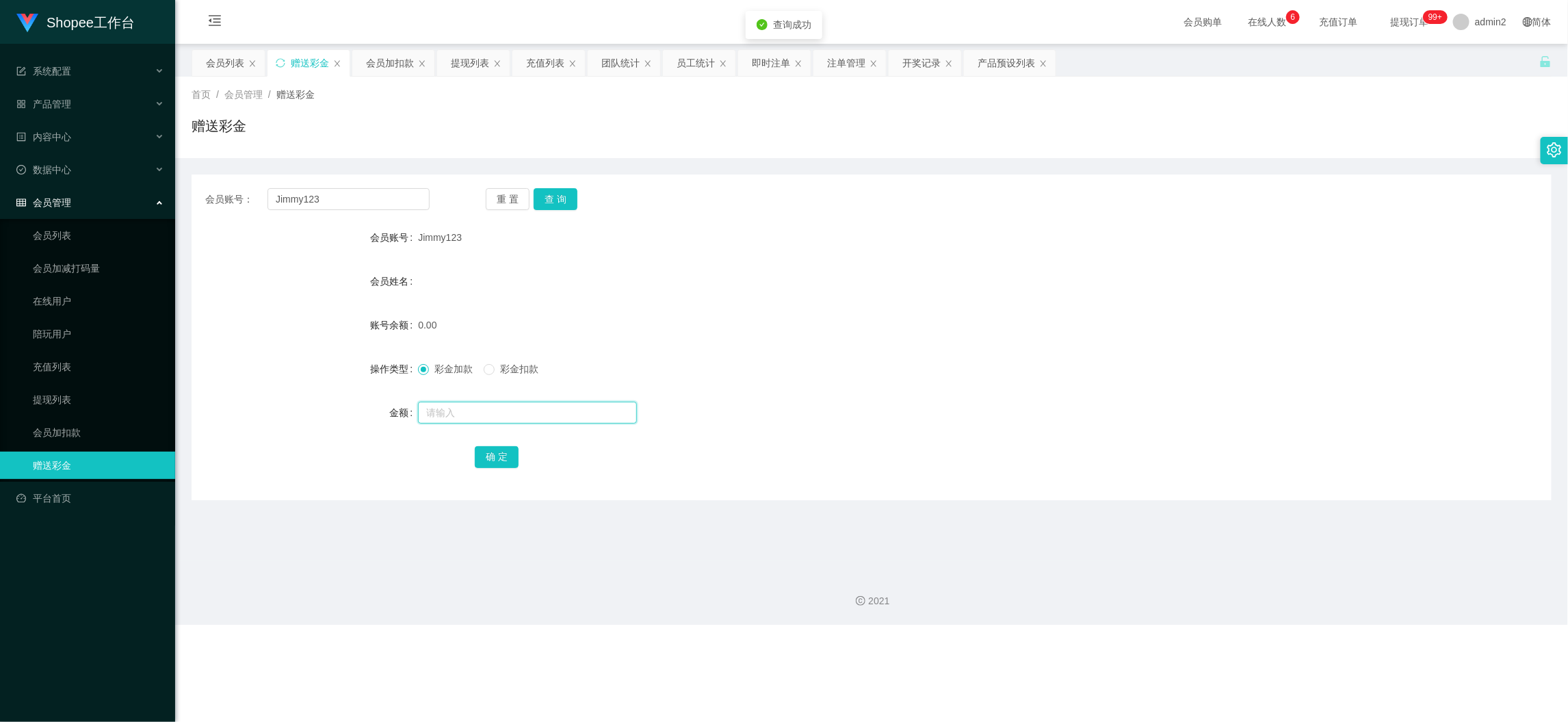
click at [557, 410] on input "text" at bounding box center [527, 412] width 219 height 22
type input "80"
drag, startPoint x: 491, startPoint y: 453, endPoint x: 502, endPoint y: 450, distance: 11.4
click at [491, 453] on button "确 定" at bounding box center [497, 457] width 44 height 22
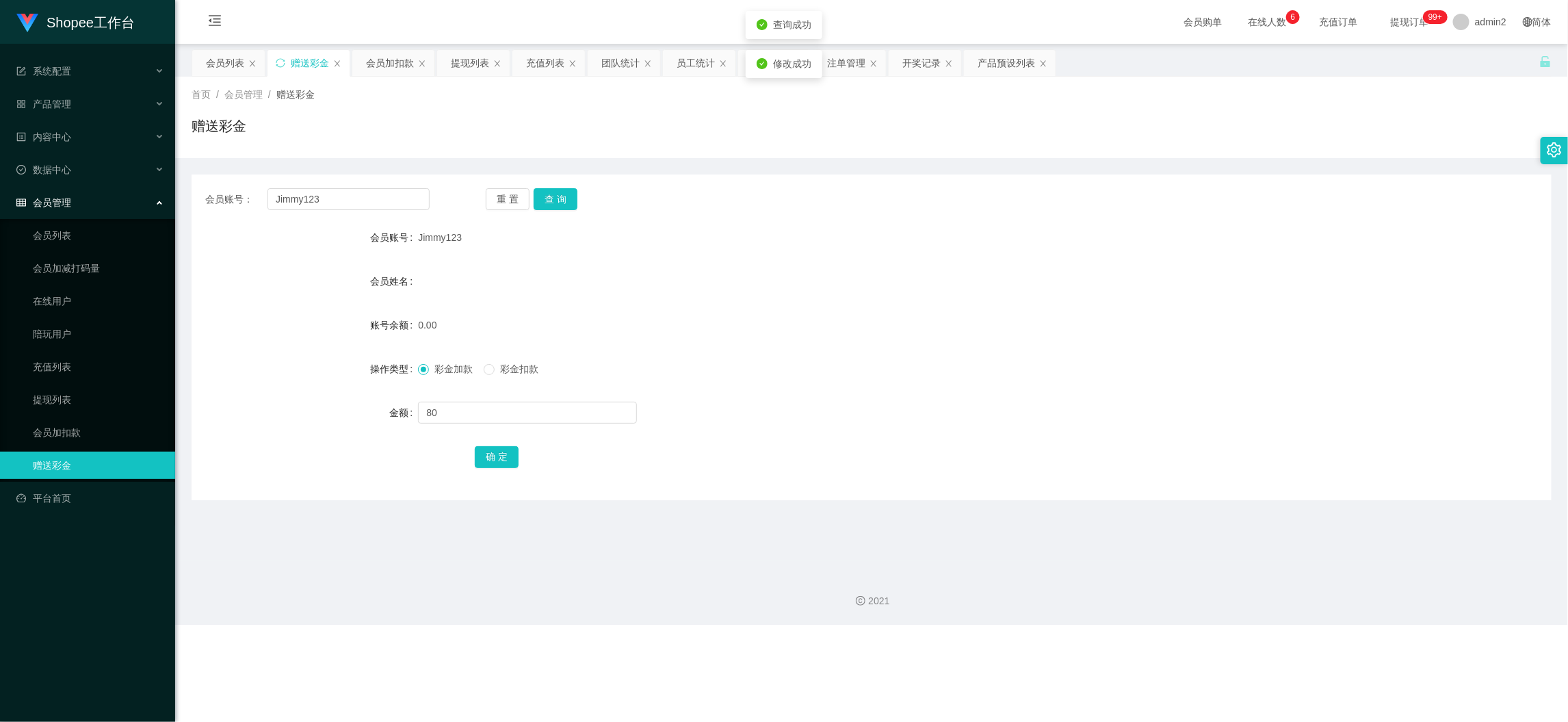
click at [916, 387] on form "会员账号 Jimmy123 会员姓名 账号余额 0.00 操作类型 彩金加款 彩金扣款 金额 80 确 定" at bounding box center [872, 346] width 1360 height 246
click at [1189, 667] on div "Shopee工作台 系统配置 产品管理 产品列表 产品预设列表 开奖记录 注单管理 即时注单 内容中心 数据中心 员工统计 团队统计 会员管理 会员列表 会员…" at bounding box center [784, 361] width 1568 height 722
click at [220, 59] on div "会员列表" at bounding box center [225, 63] width 39 height 26
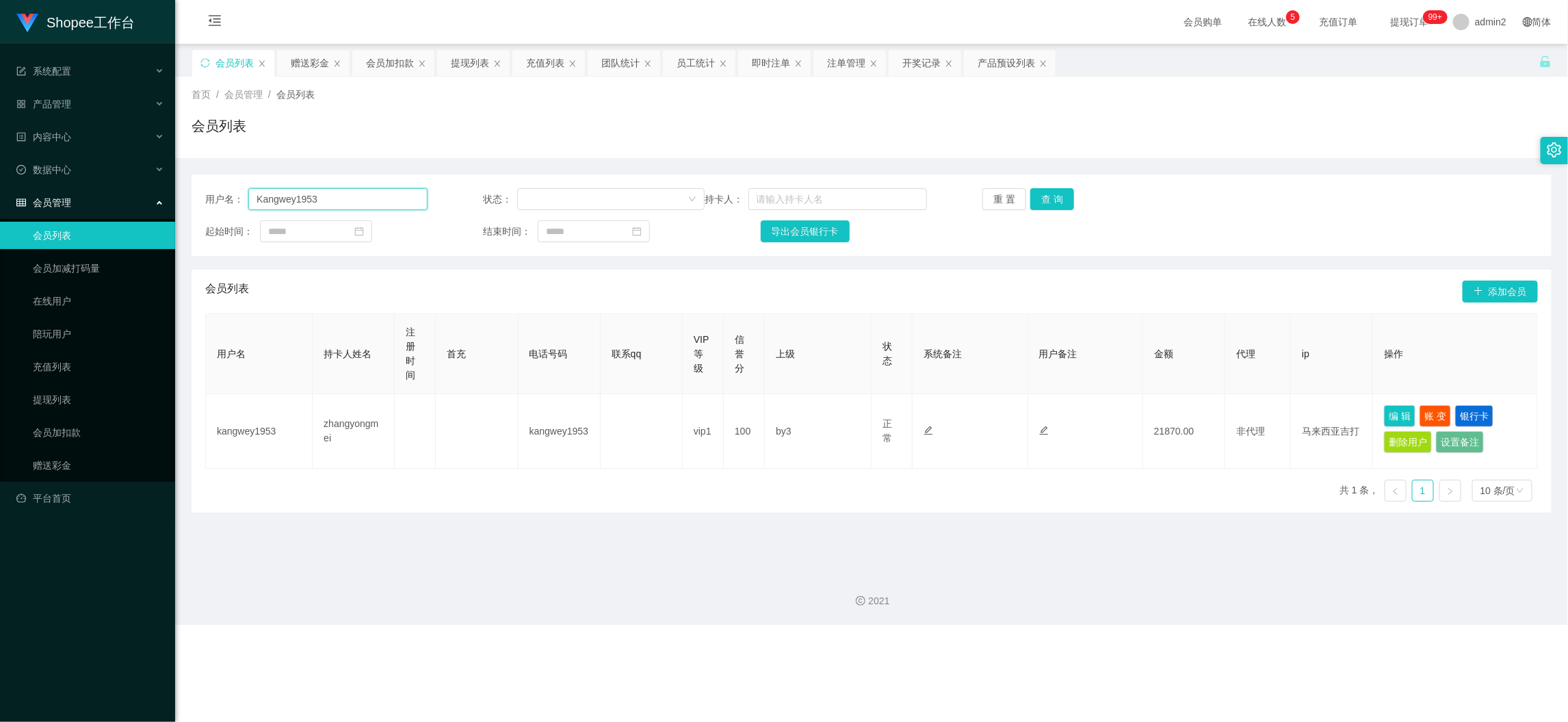
click at [319, 190] on input "Kangwey1953" at bounding box center [337, 199] width 179 height 22
drag, startPoint x: 319, startPoint y: 190, endPoint x: 428, endPoint y: 205, distance: 110.0
click at [321, 191] on input "Kangwey1953" at bounding box center [337, 199] width 179 height 22
paste input "168"
type input "168"
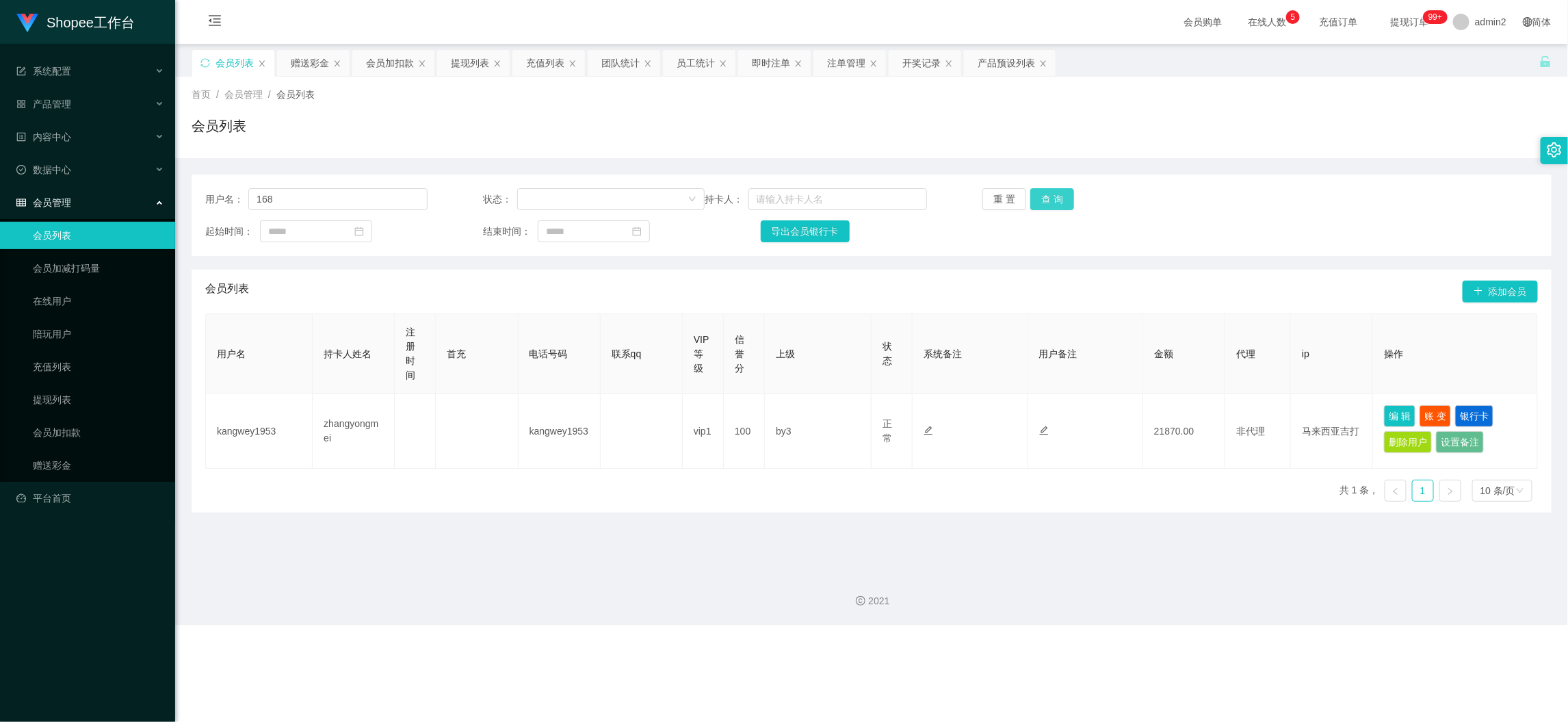
click at [1047, 199] on button "查 询" at bounding box center [1052, 199] width 44 height 22
click at [772, 529] on main "关闭左侧 关闭右侧 关闭其它 刷新页面 会员列表 赠送彩金 会员加扣款 提现列表 充值列表 团队统计 员工统计 即时注单 注单管理 开奖记录 产品预设列表 首…" at bounding box center [872, 303] width 1393 height 517
drag, startPoint x: 760, startPoint y: 498, endPoint x: 541, endPoint y: 259, distance: 324.2
click at [759, 499] on div "用户名 持卡人姓名 注册时间 首充 电话号码 联系qq VIP等级 信誉分 上级 状态 系统备注 用户备注 金额 代理 ip 操作 168 168 vip1 …" at bounding box center [872, 412] width 1333 height 199
click at [694, 61] on div "员工统计" at bounding box center [696, 63] width 39 height 26
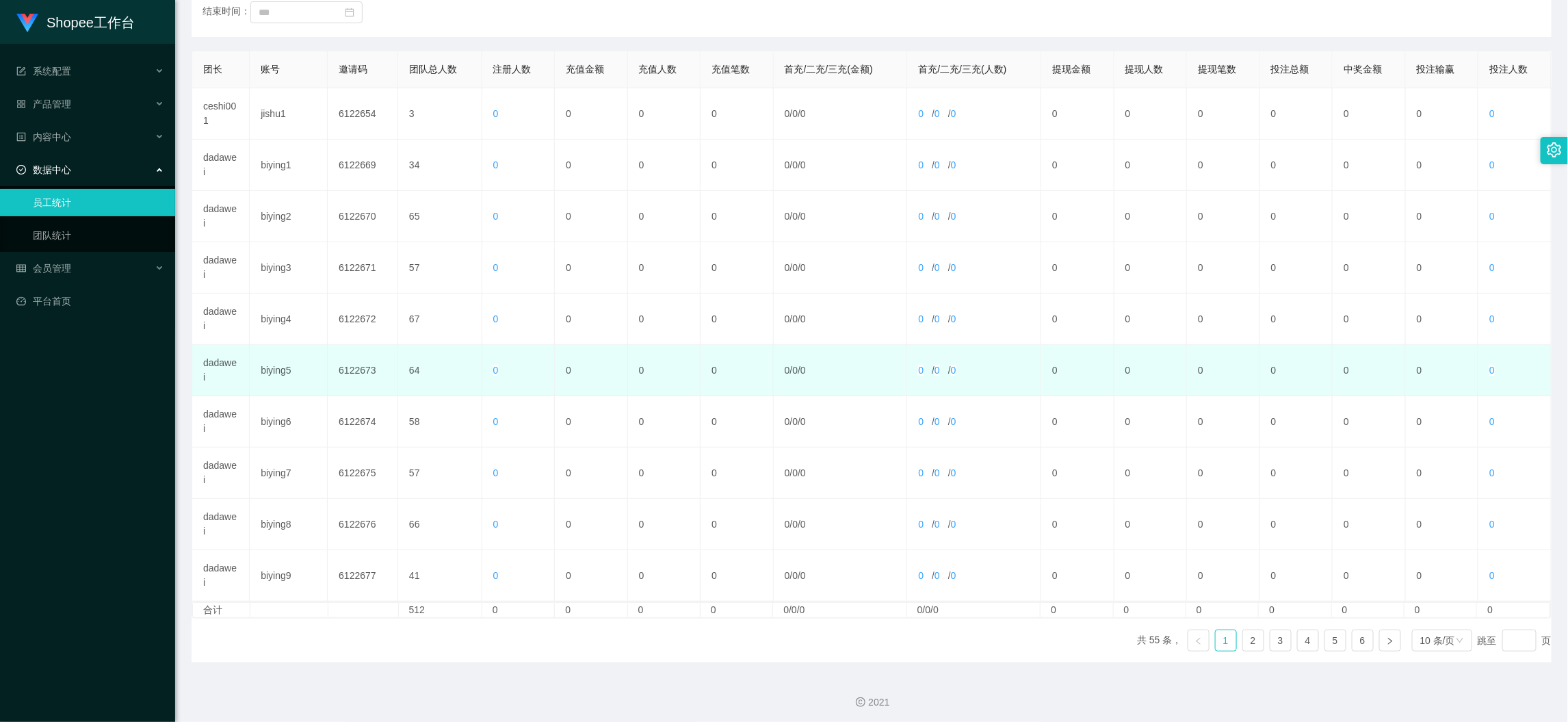
scroll to position [225, 0]
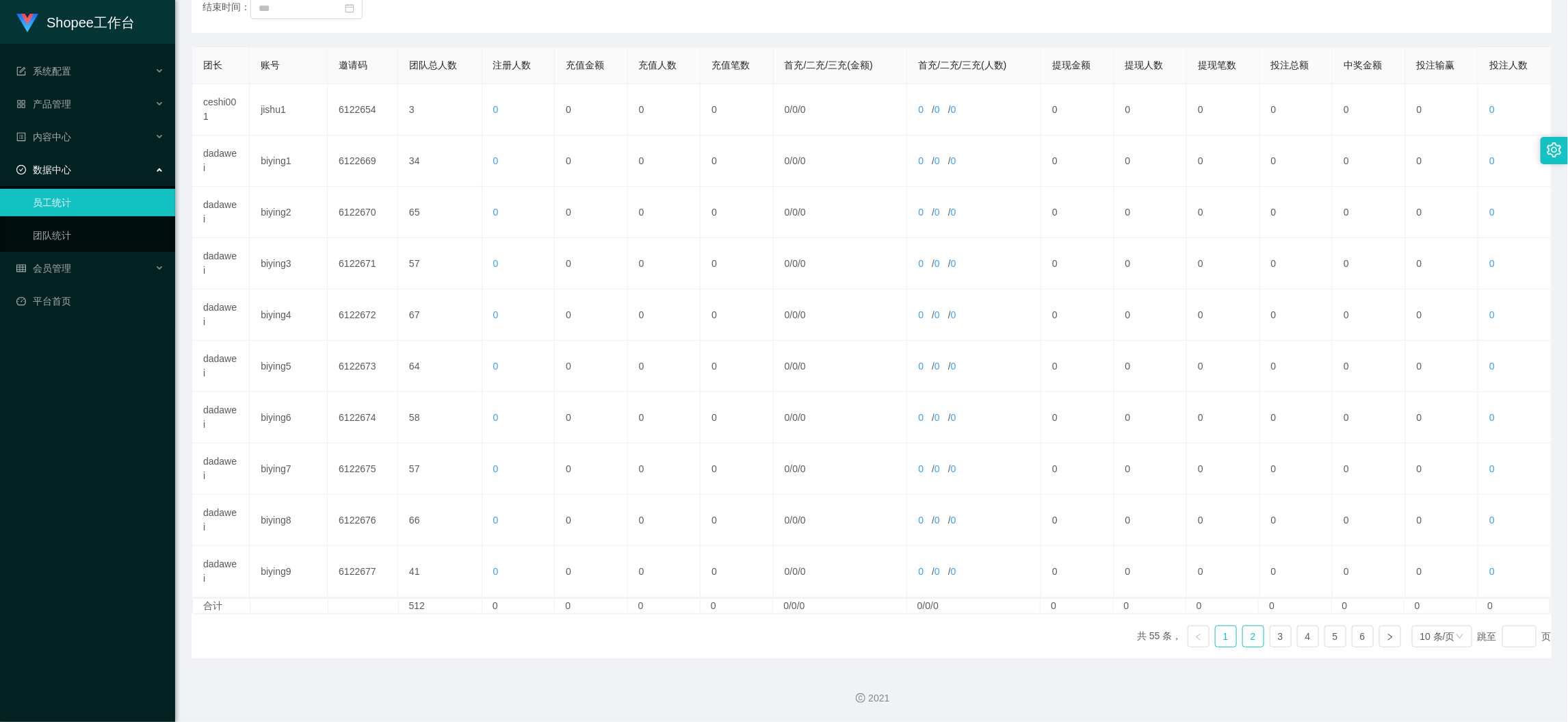
click at [1249, 634] on link "2" at bounding box center [1254, 636] width 21 height 21
click at [1271, 635] on link "3" at bounding box center [1281, 636] width 21 height 21
click at [1298, 639] on link "4" at bounding box center [1308, 636] width 21 height 21
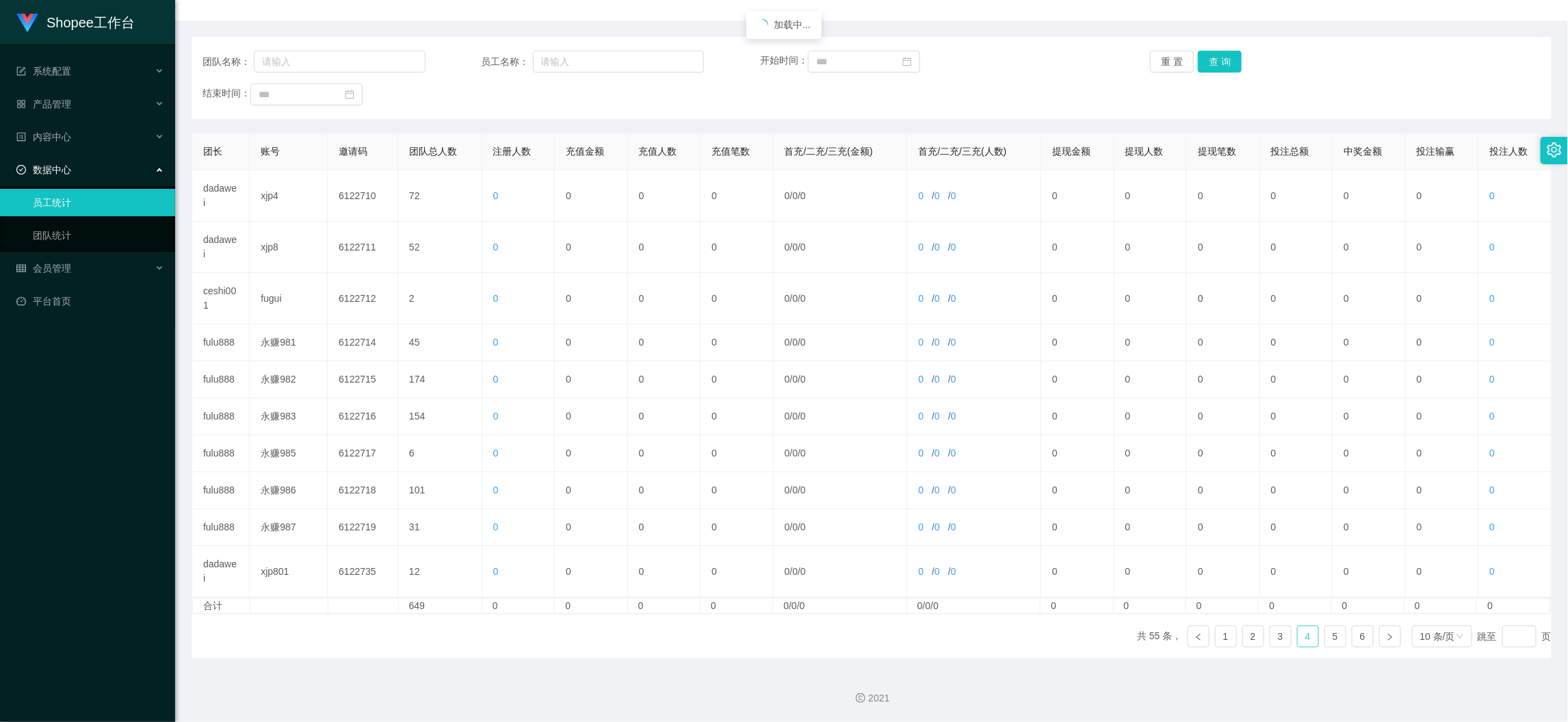
scroll to position [138, 0]
click at [1325, 639] on link "5" at bounding box center [1336, 636] width 21 height 21
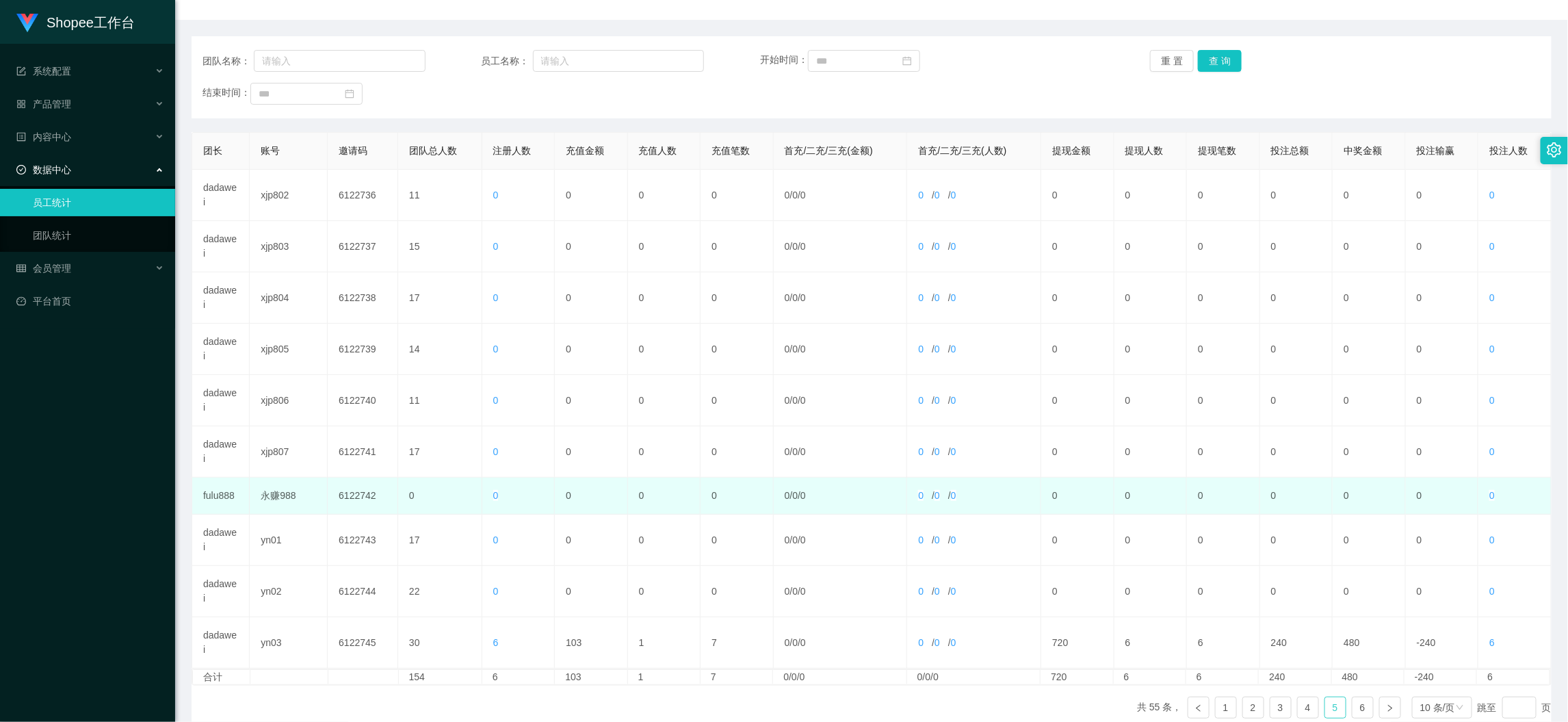
scroll to position [211, 0]
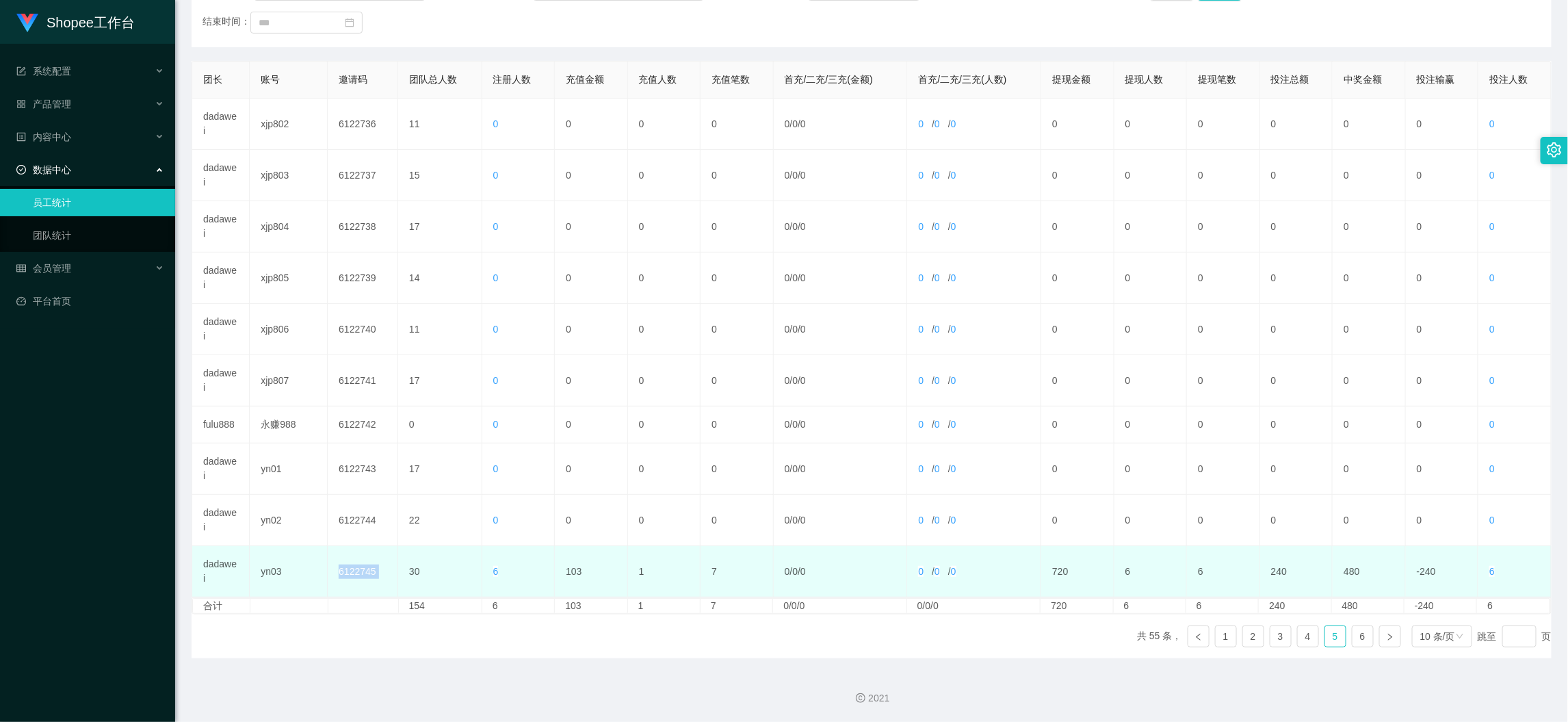
drag, startPoint x: 373, startPoint y: 579, endPoint x: 404, endPoint y: 581, distance: 31.1
click at [404, 581] on tr "dadawei yn03 6122745 30 6 103 1 7 0 / 0 / 0 0 / 0 / 0 720 6 6 240 480 -240 6" at bounding box center [872, 572] width 1360 height 51
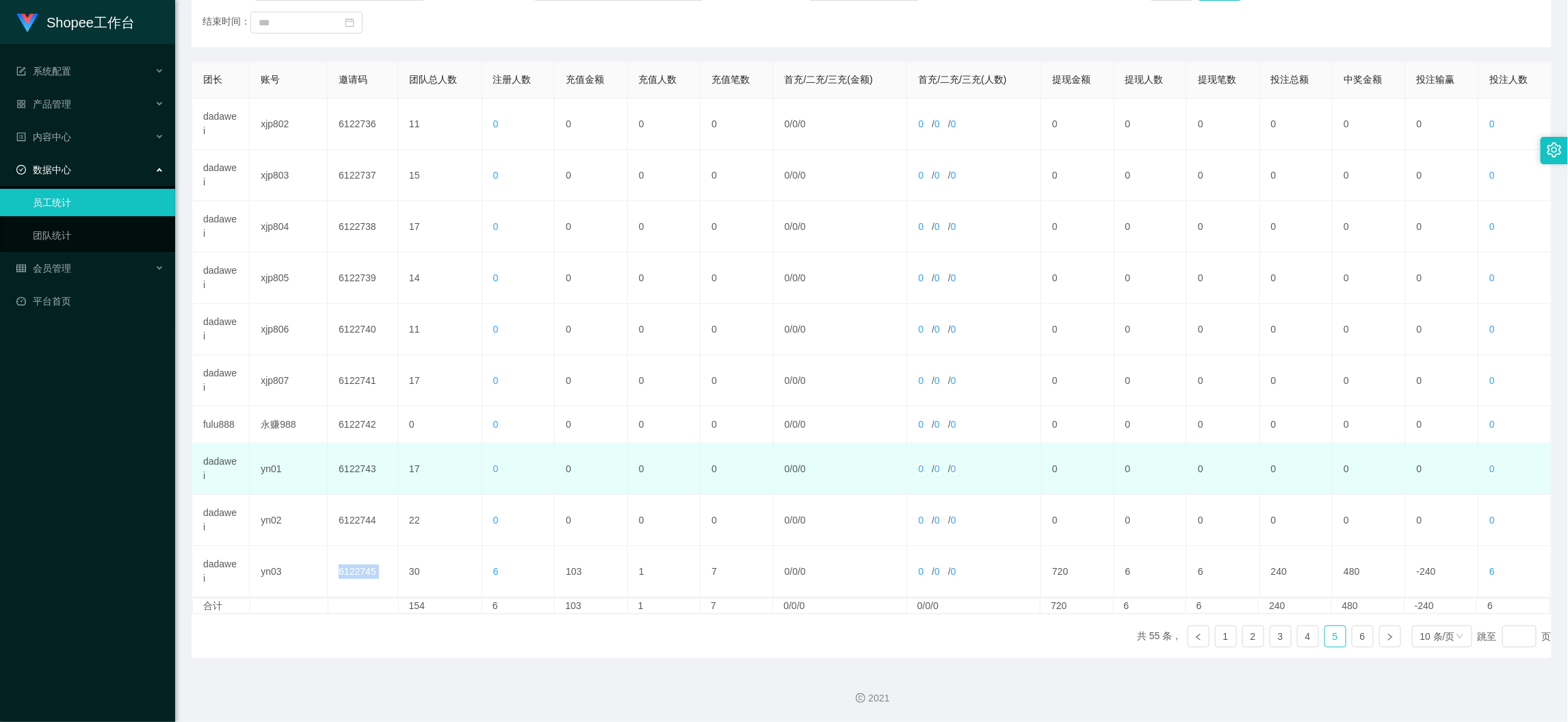
drag, startPoint x: 934, startPoint y: 705, endPoint x: 790, endPoint y: 486, distance: 262.1
click at [934, 704] on div "2021" at bounding box center [872, 698] width 1371 height 14
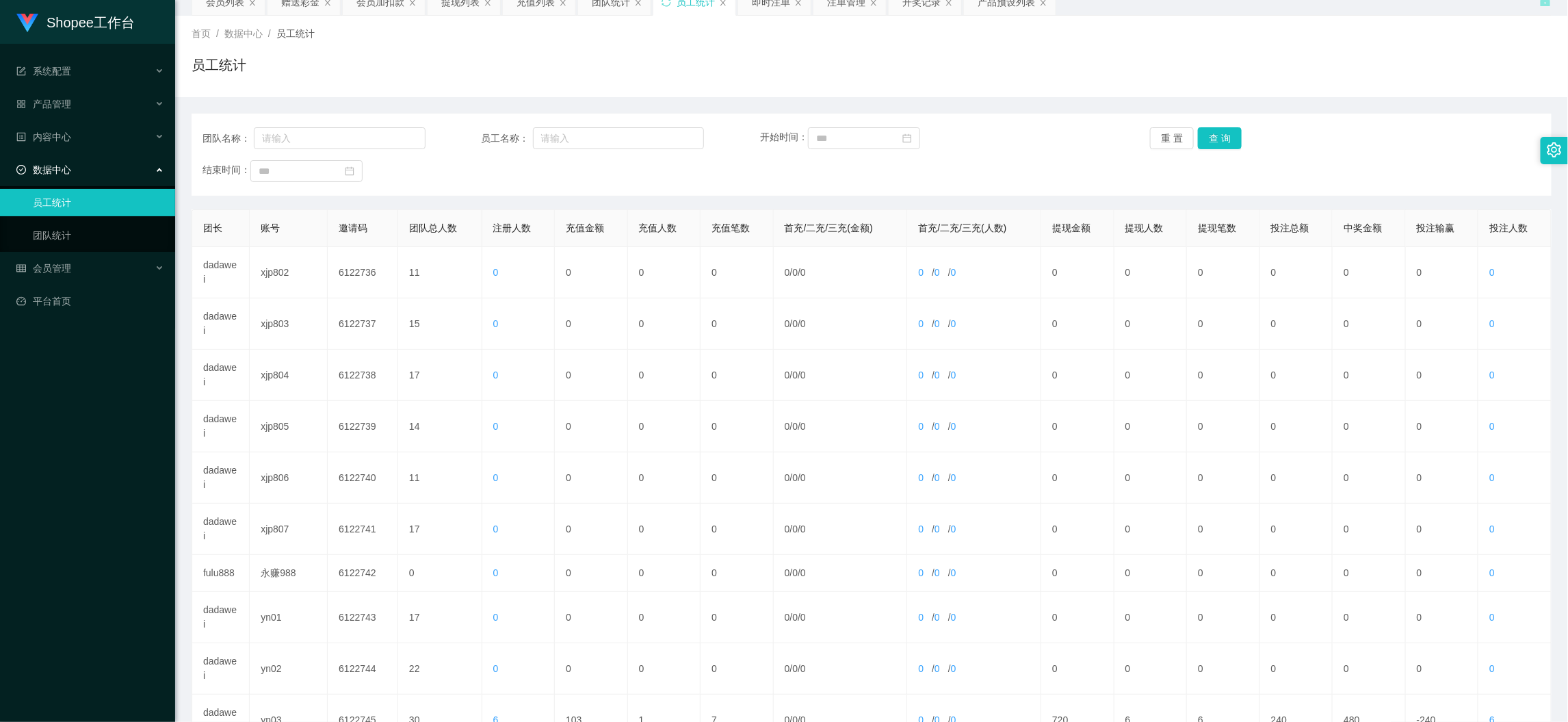
scroll to position [0, 0]
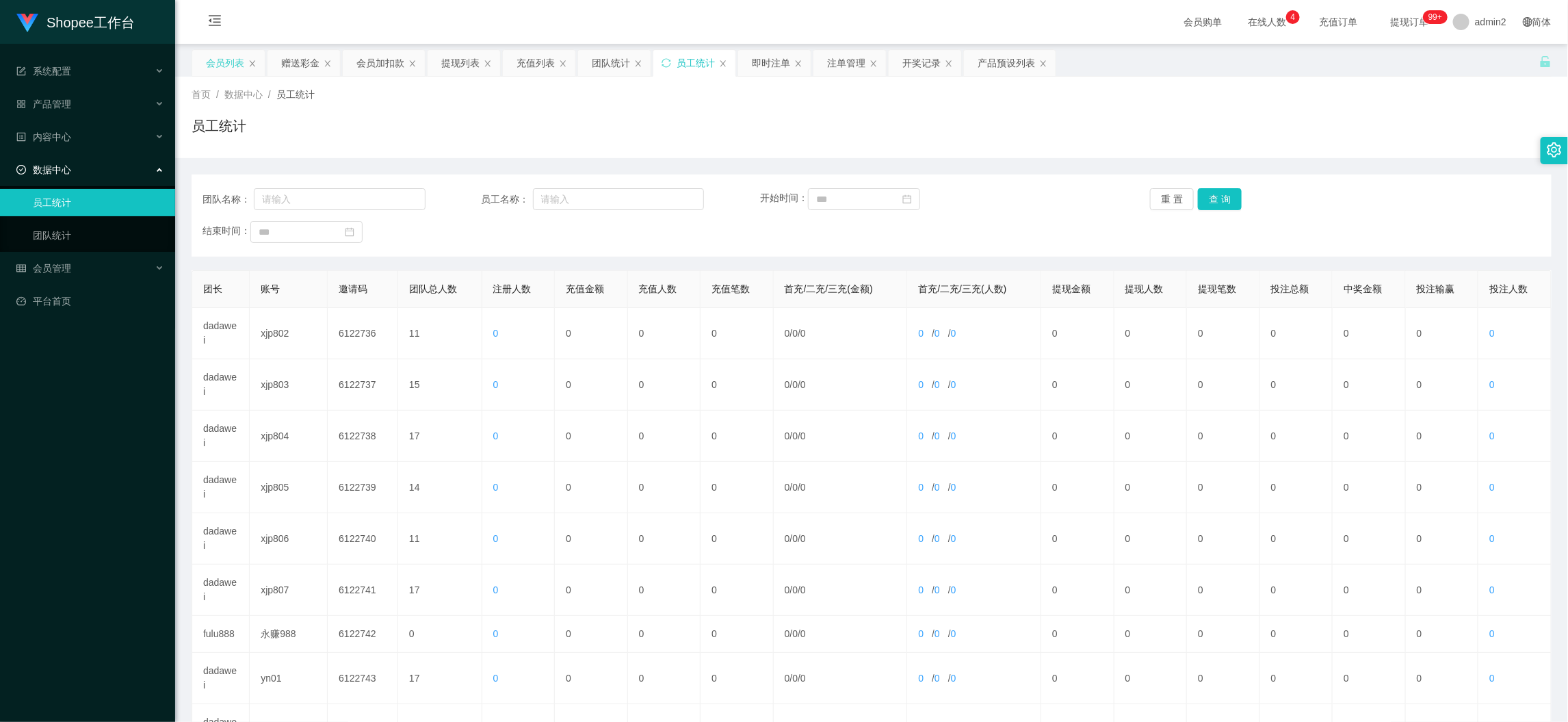
click at [237, 62] on div "会员列表" at bounding box center [225, 63] width 39 height 26
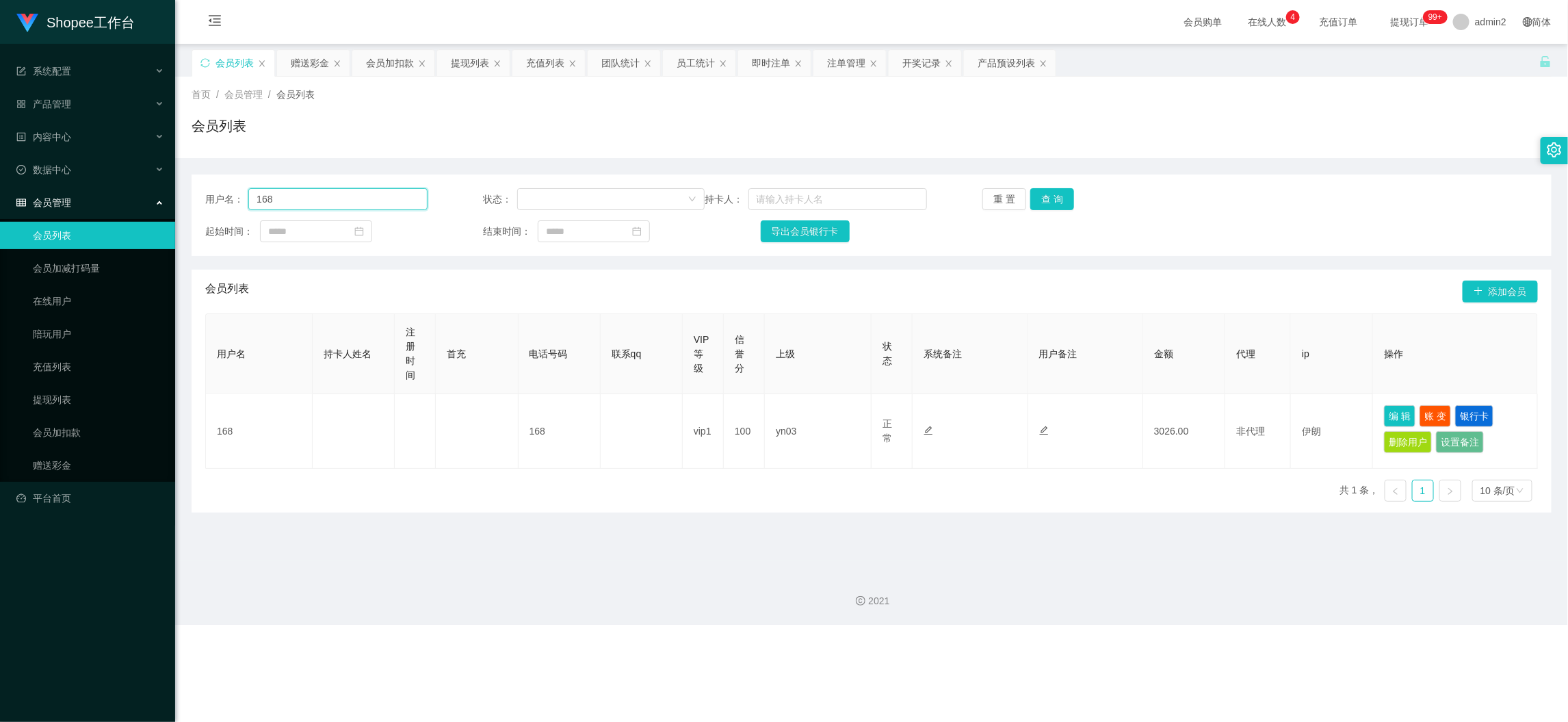
click at [338, 199] on input "168" at bounding box center [337, 199] width 179 height 22
drag, startPoint x: 338, startPoint y: 199, endPoint x: 379, endPoint y: 205, distance: 41.4
click at [343, 200] on input "168" at bounding box center [337, 199] width 179 height 22
paste input "MayNieh"
type input "MayNieh"
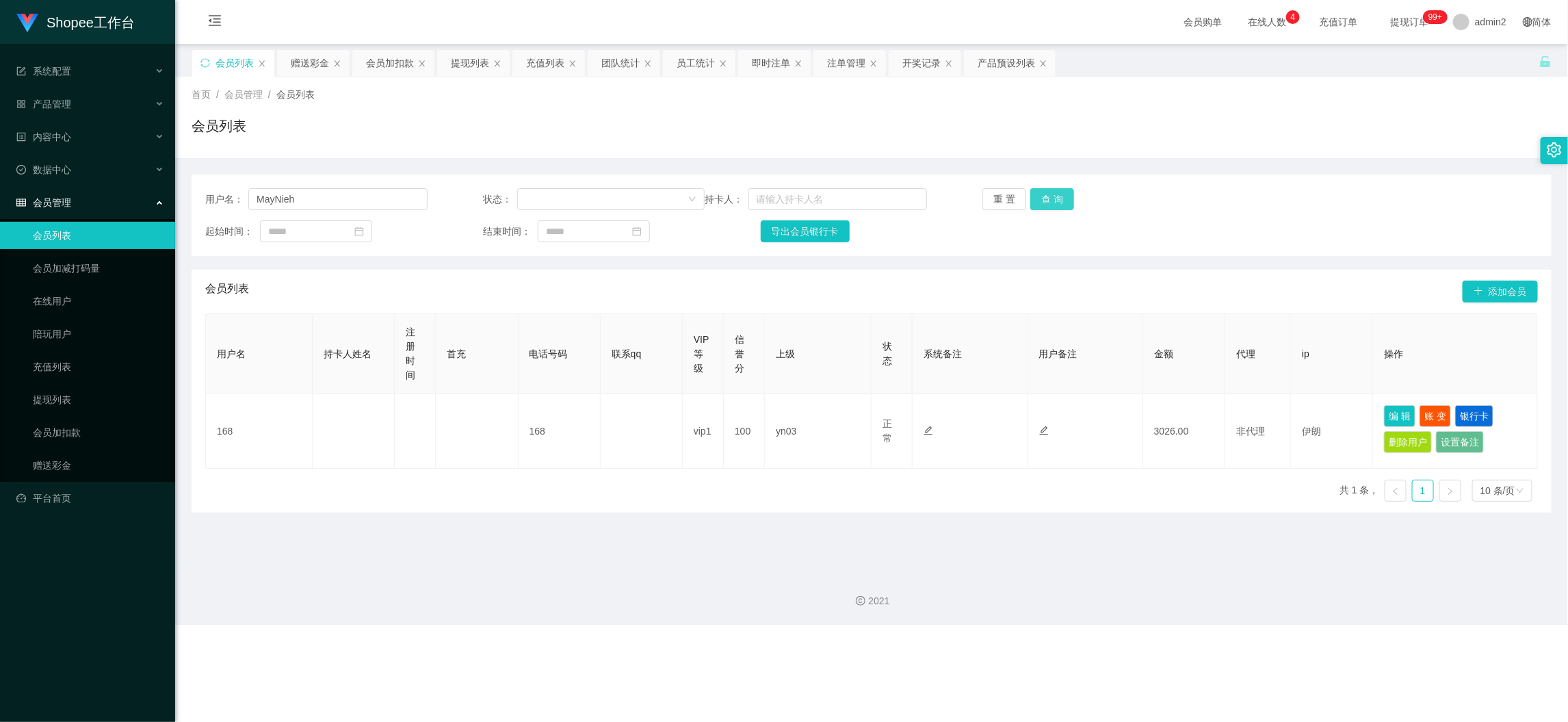
click at [1046, 191] on button "查 询" at bounding box center [1052, 199] width 44 height 22
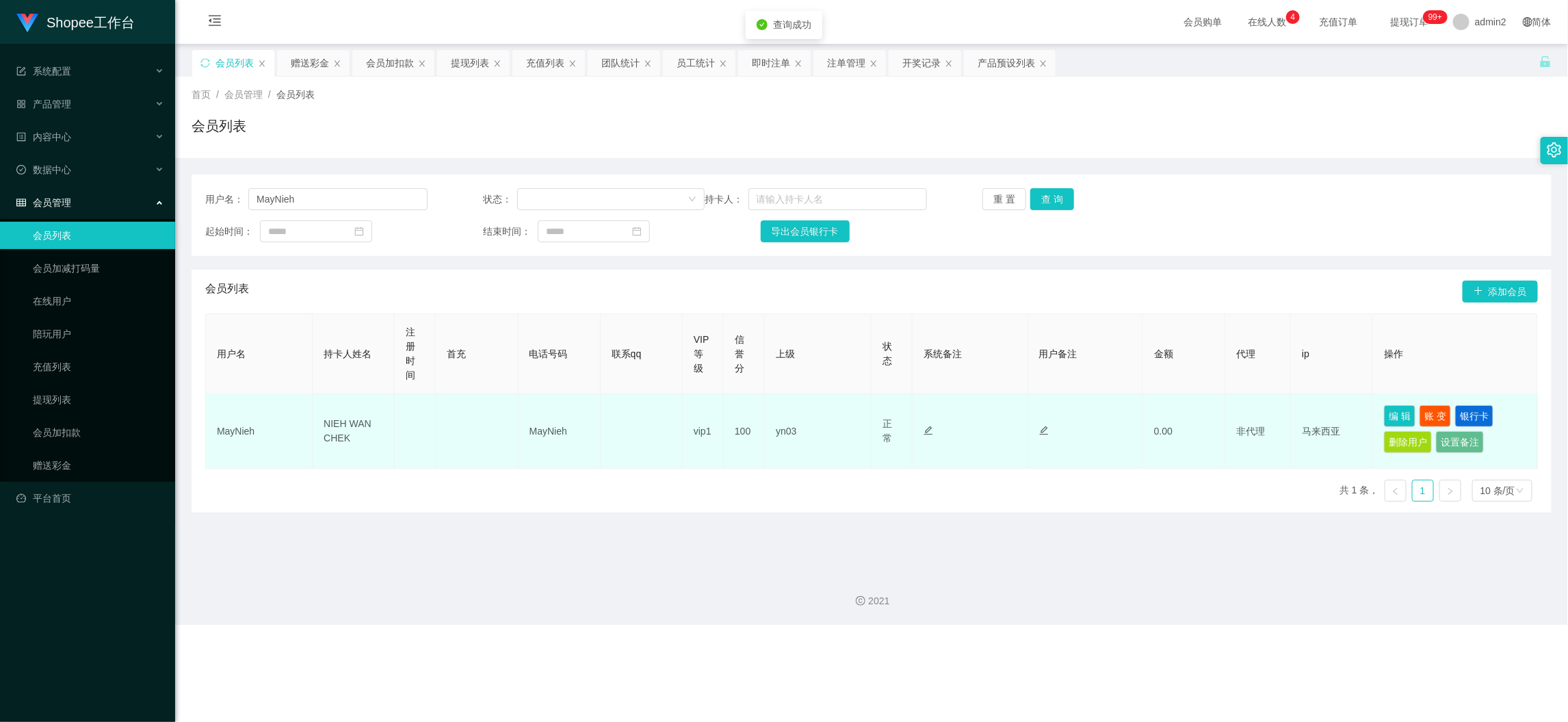
drag, startPoint x: 465, startPoint y: 416, endPoint x: 548, endPoint y: 430, distance: 84.2
click at [481, 417] on td at bounding box center [476, 432] width 82 height 74
click at [594, 432] on td "MayNieh" at bounding box center [559, 432] width 82 height 74
drag, startPoint x: 531, startPoint y: 427, endPoint x: 596, endPoint y: 430, distance: 65.1
click at [596, 430] on tr "MayNieh NIEH WAN CHEK MayNieh vip1 100 yn03 正常 禁止登录 禁止投注 禁止提现 禁止充值 0.00 非代理 马来西…" at bounding box center [872, 432] width 1332 height 74
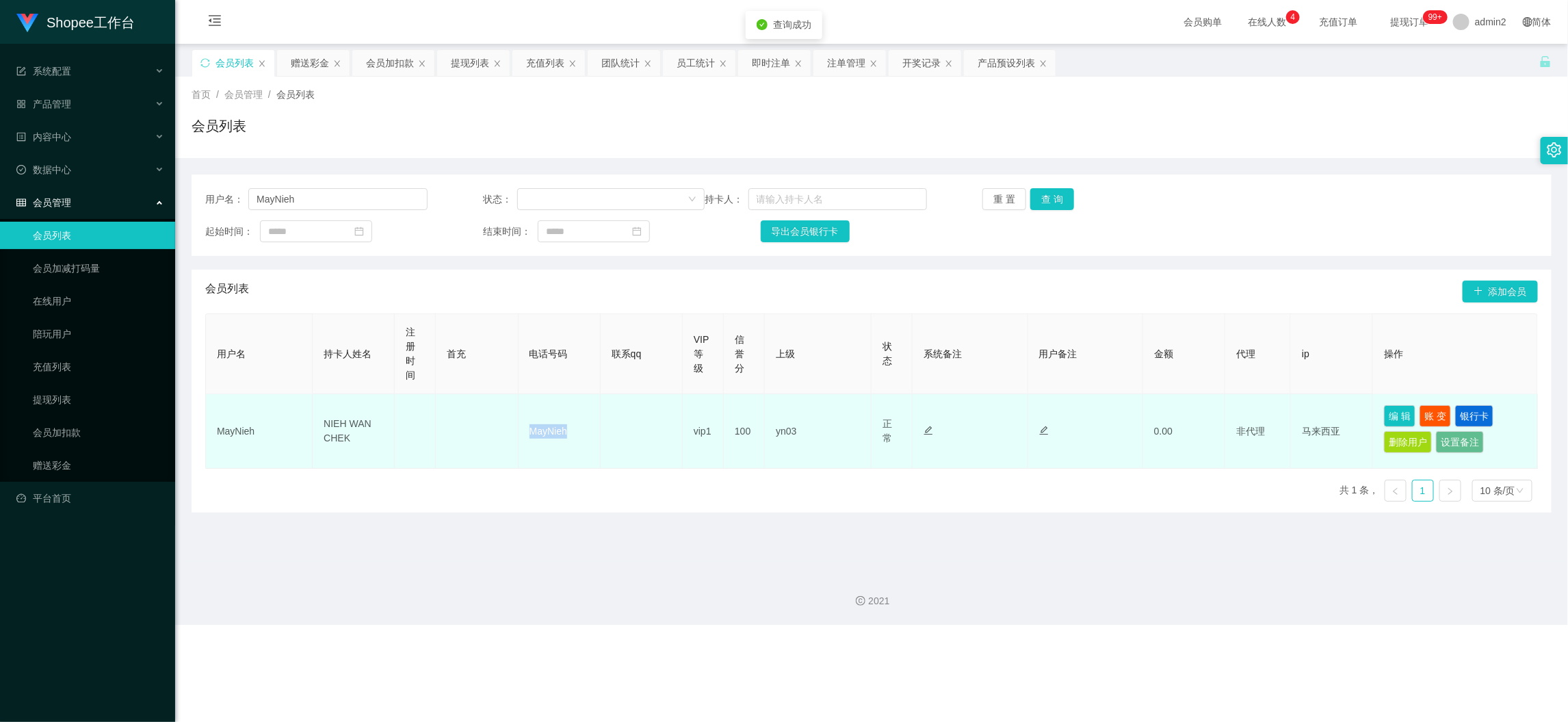
copy tr "MayNieh"
drag, startPoint x: 314, startPoint y: 410, endPoint x: 407, endPoint y: 438, distance: 97.1
click at [407, 438] on tr "MayNieh NIEH WAN CHEK MayNieh vip1 100 yn03 正常 禁止登录 禁止投注 禁止提现 禁止充值 0.00 非代理 马来西…" at bounding box center [872, 432] width 1332 height 74
copy td "NIEH WAN CHEK"
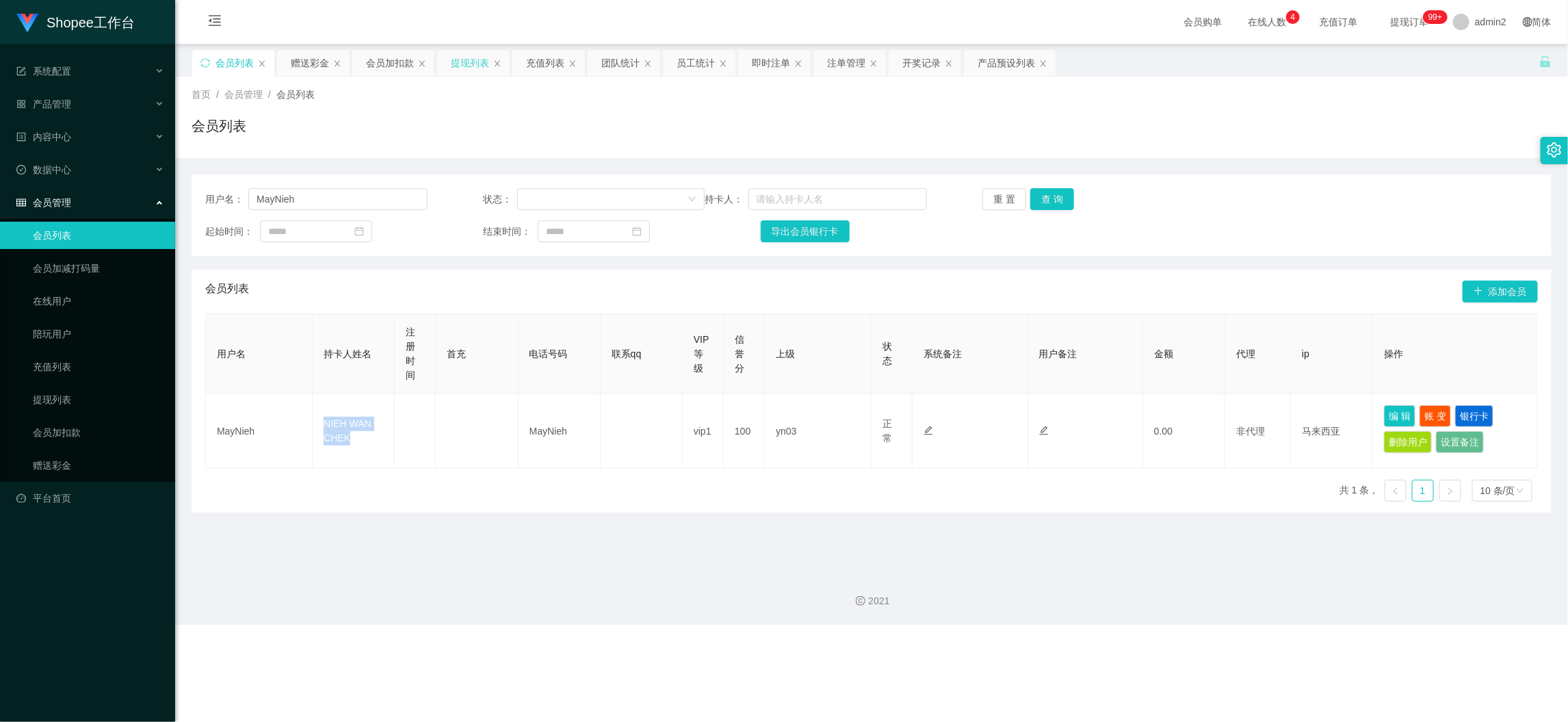
click at [469, 53] on div "提现列表" at bounding box center [470, 63] width 39 height 26
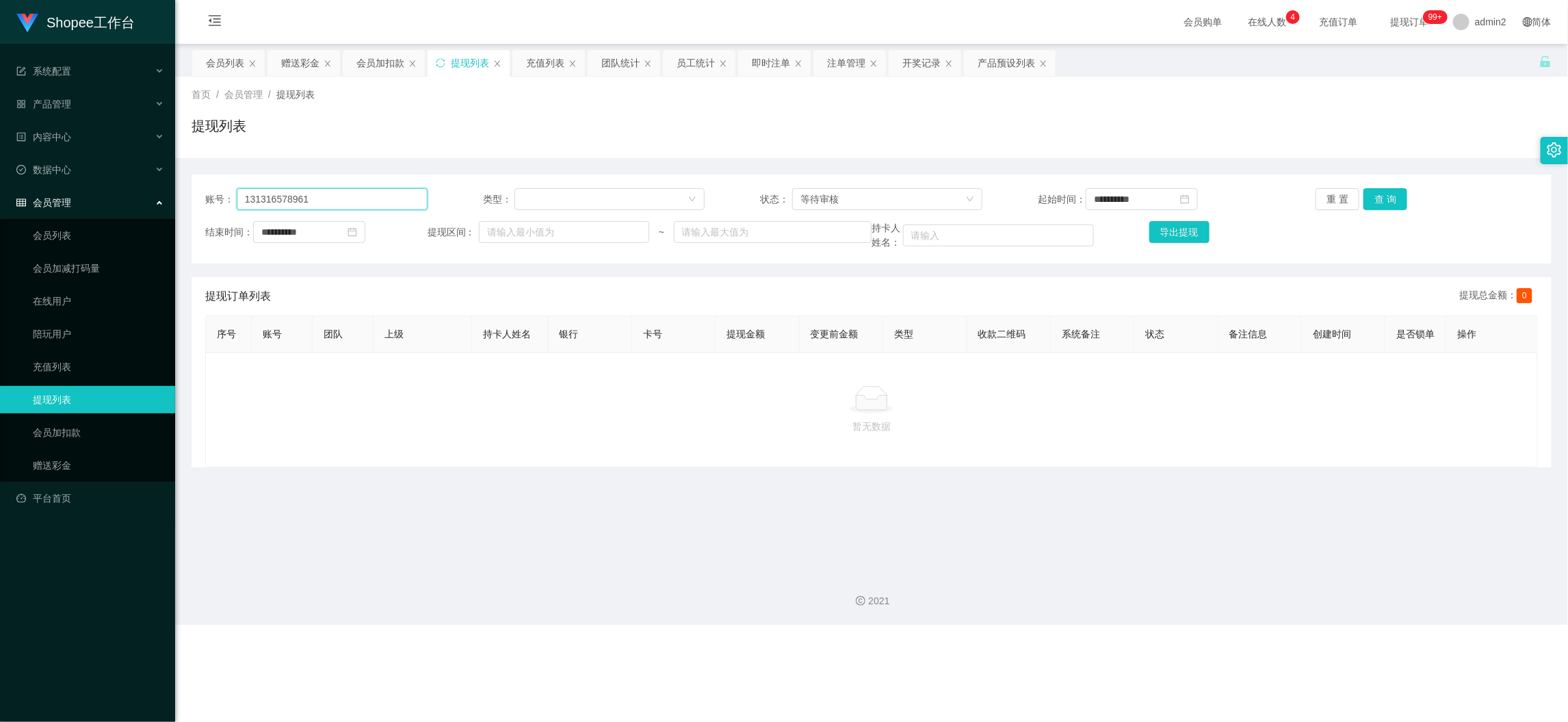
click at [401, 195] on input "131316578961" at bounding box center [332, 199] width 191 height 22
click at [401, 194] on input "131316578961" at bounding box center [332, 199] width 191 height 22
paste input "Janice"
type input "Janice"
click at [1367, 201] on button "查 询" at bounding box center [1386, 199] width 44 height 22
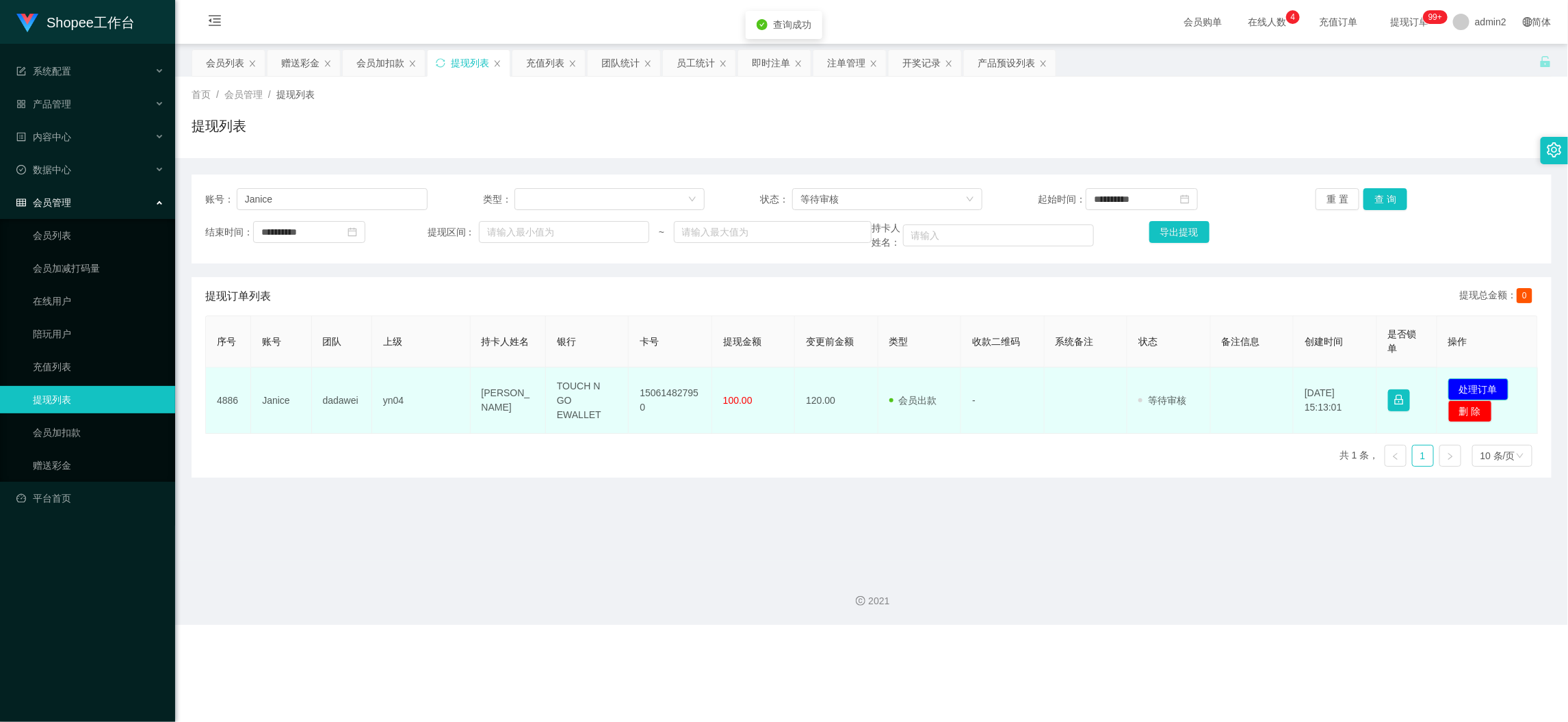
click at [1455, 385] on button "处理订单" at bounding box center [1478, 390] width 60 height 22
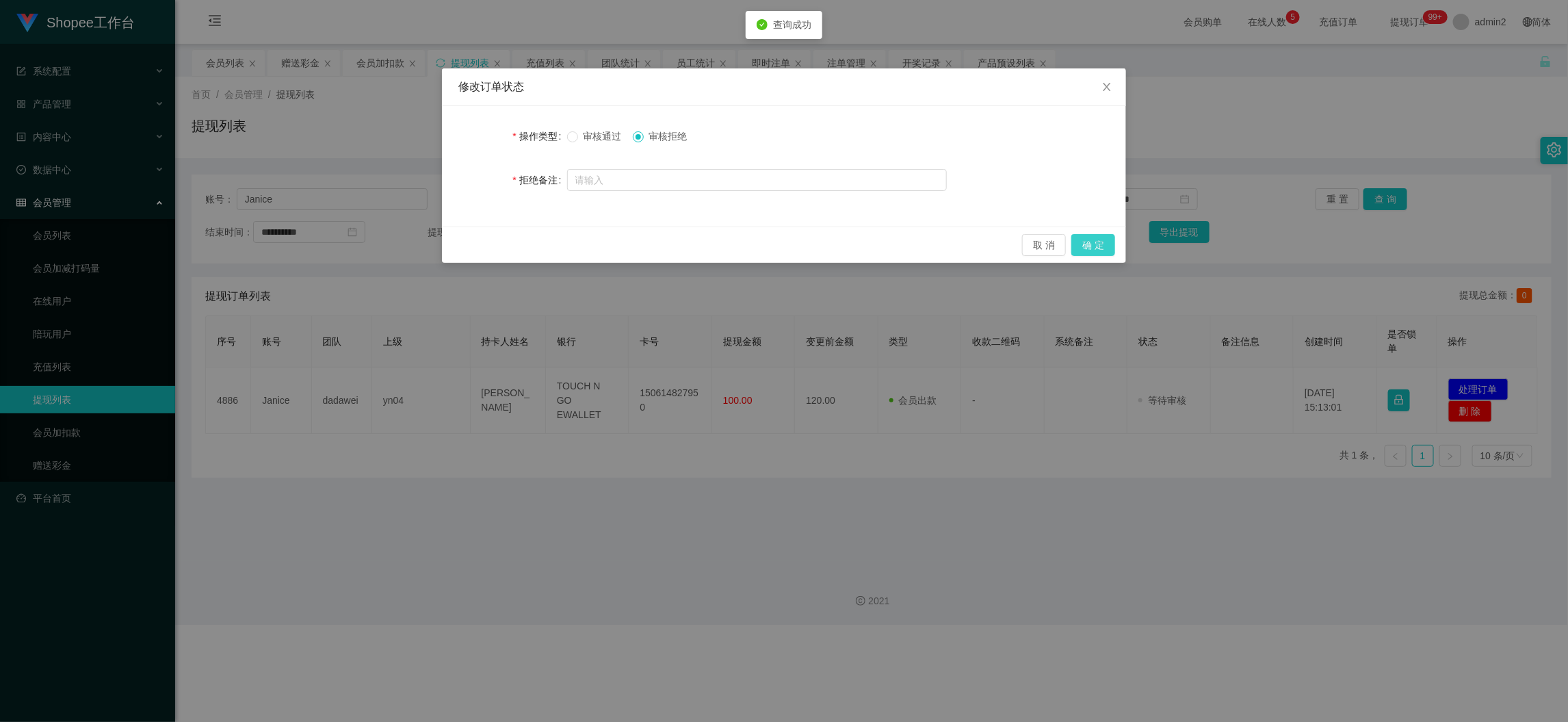
click at [1100, 242] on button "确 定" at bounding box center [1094, 245] width 44 height 22
click at [1041, 524] on div "修改订单状态 操作类型 审核通过 审核拒绝 拒绝备注 取 消 确 定" at bounding box center [784, 361] width 1568 height 722
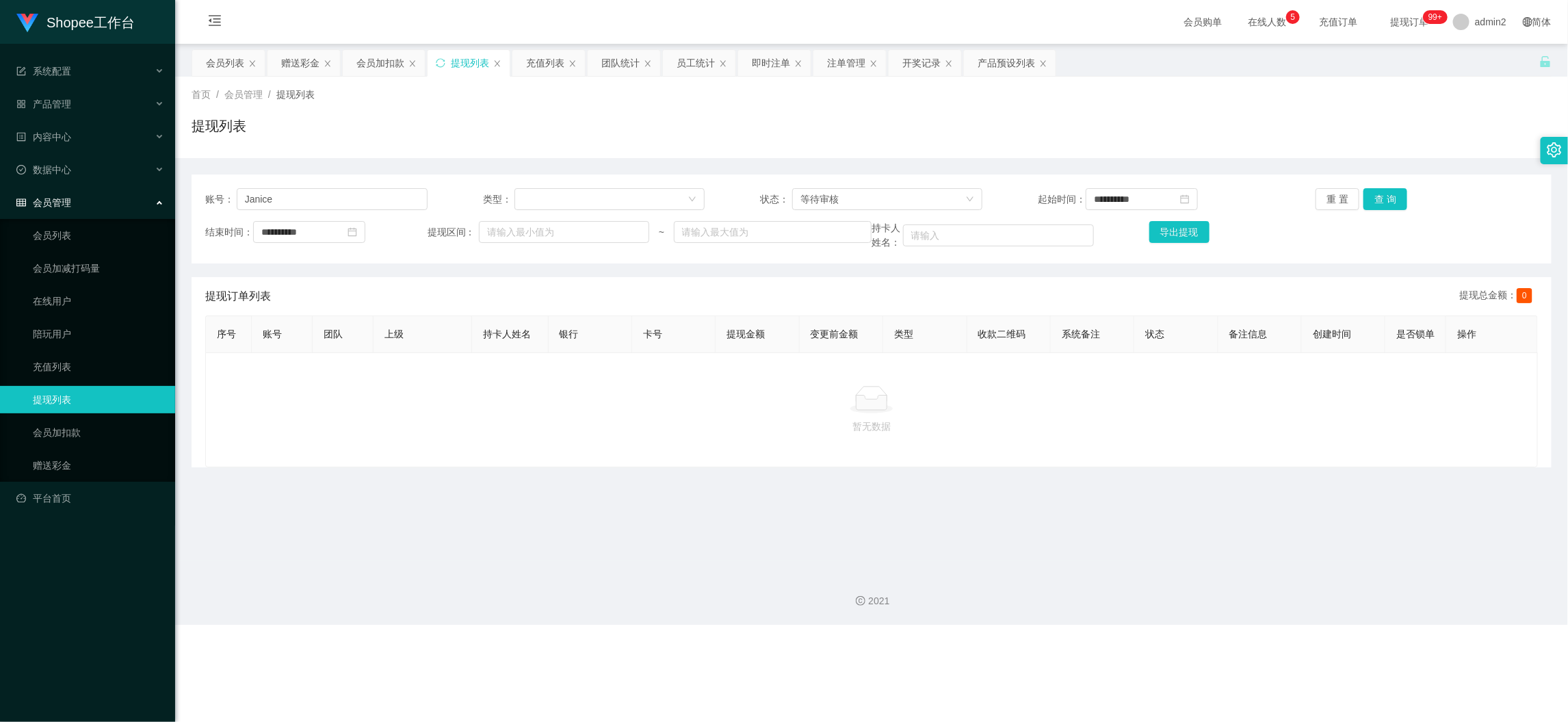
click at [953, 643] on div "Shopee工作台 系统配置 产品管理 产品列表 产品预设列表 开奖记录 注单管理 即时注单 内容中心 数据中心 员工统计 团队统计 会员管理 会员列表 会员…" at bounding box center [784, 361] width 1568 height 722
click at [683, 61] on div "员工统计" at bounding box center [696, 63] width 39 height 26
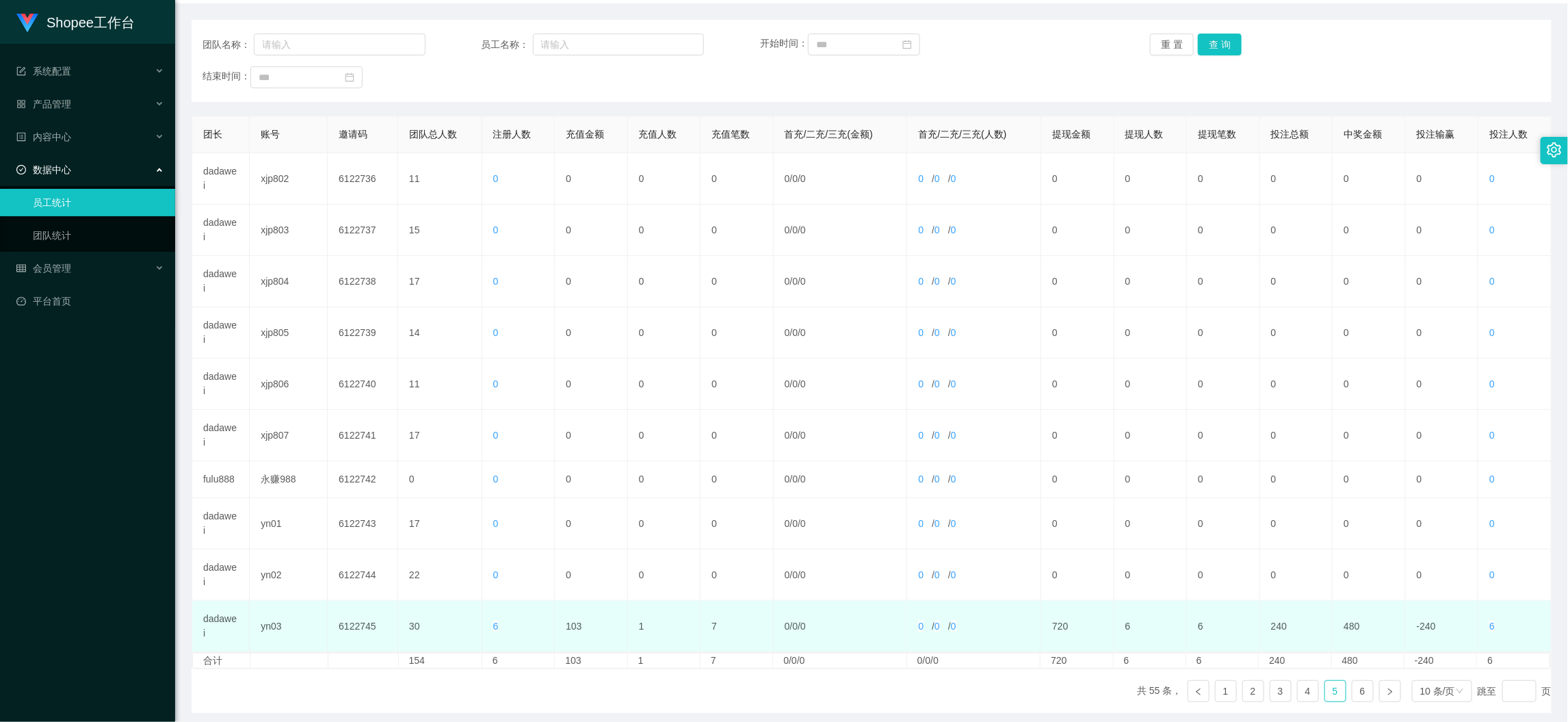
scroll to position [211, 0]
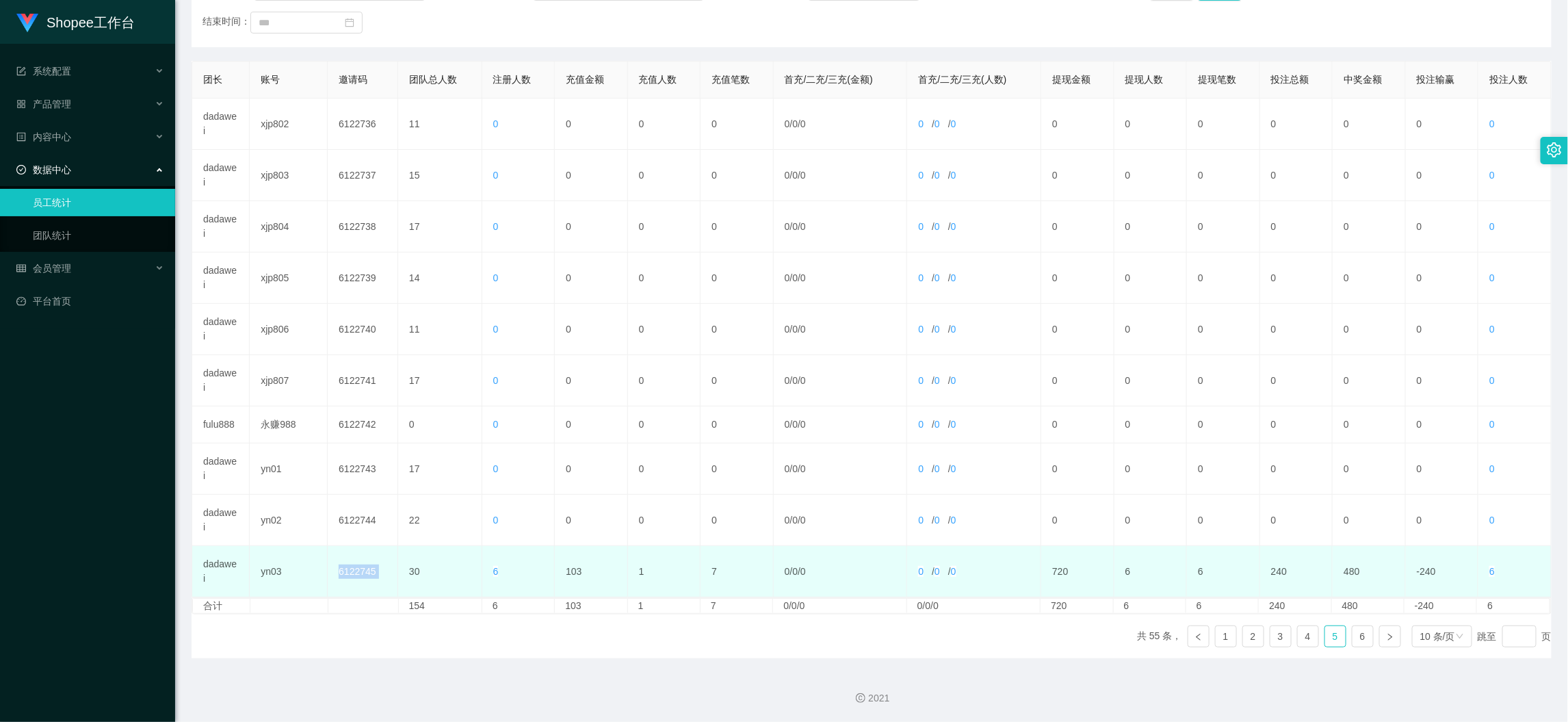
click at [399, 574] on tr "dadawei yn03 6122745 30 6 103 1 7 0 / 0 / 0 0 / 0 / 0 720 6 6 240 480 -240 6" at bounding box center [872, 572] width 1360 height 51
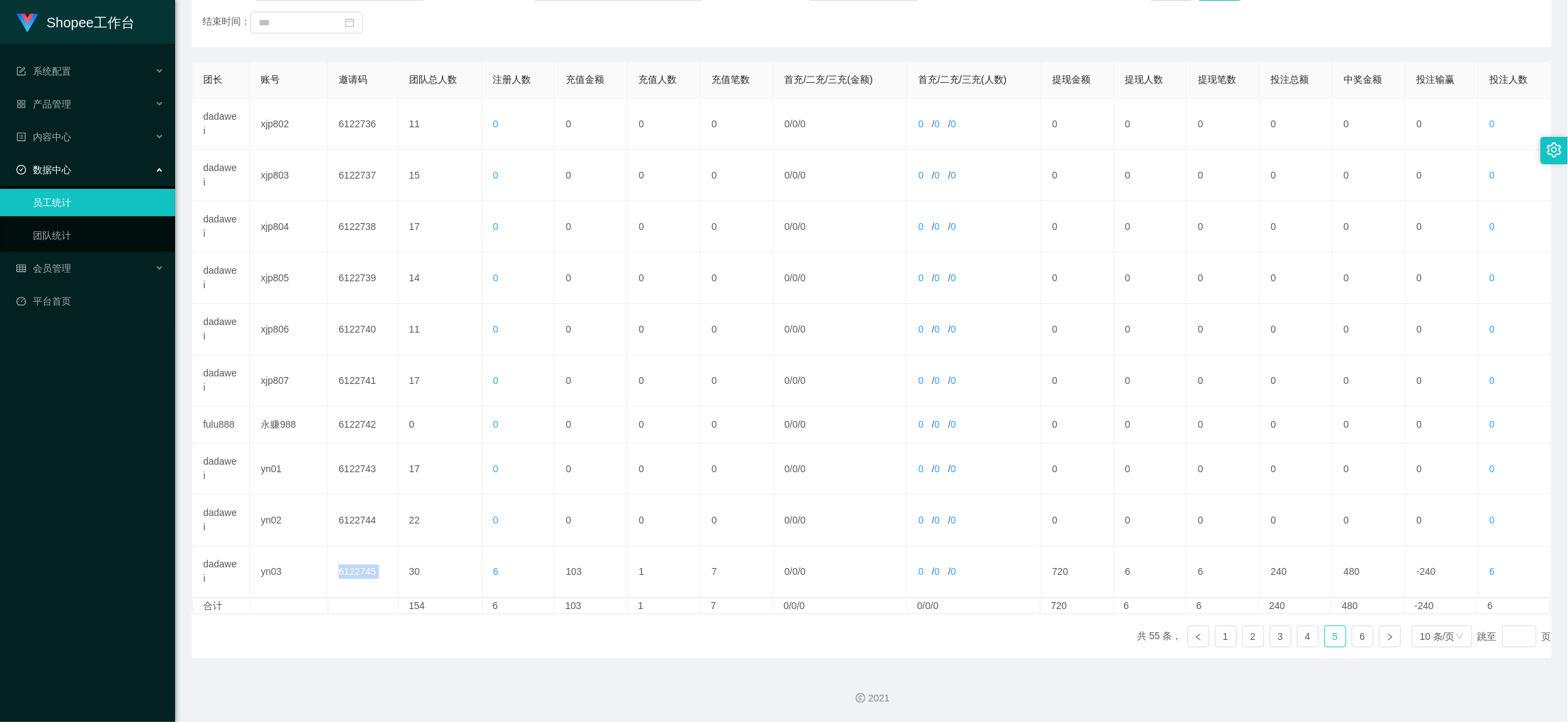
click at [1005, 646] on div "团长 账号 邀请码 团队总人数 注册人数 充值金额 充值人数 充值笔数 首充/二充/三充(金额) 首充/二充/三充(人数) 提现金额 提现人数 提现笔数 投注…" at bounding box center [872, 359] width 1360 height 597
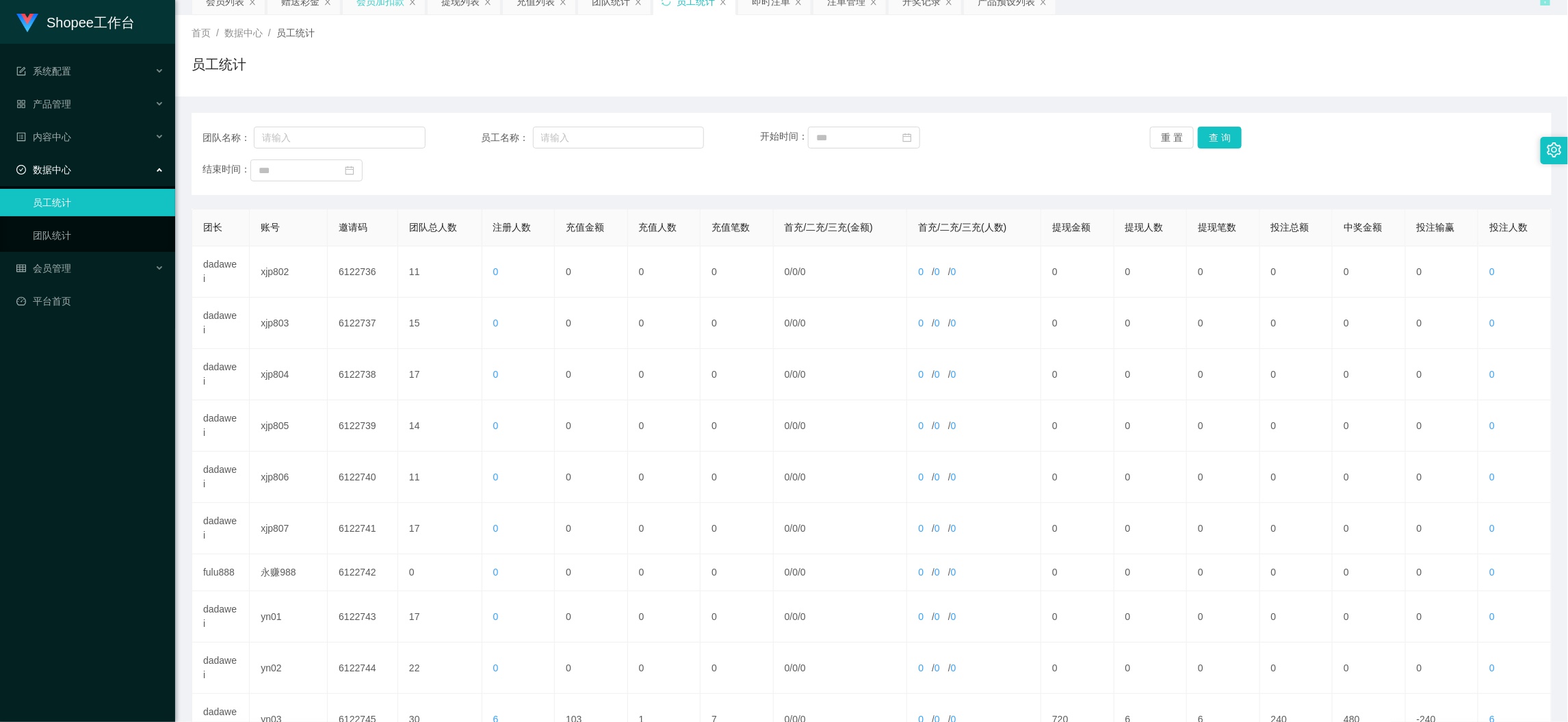
scroll to position [0, 0]
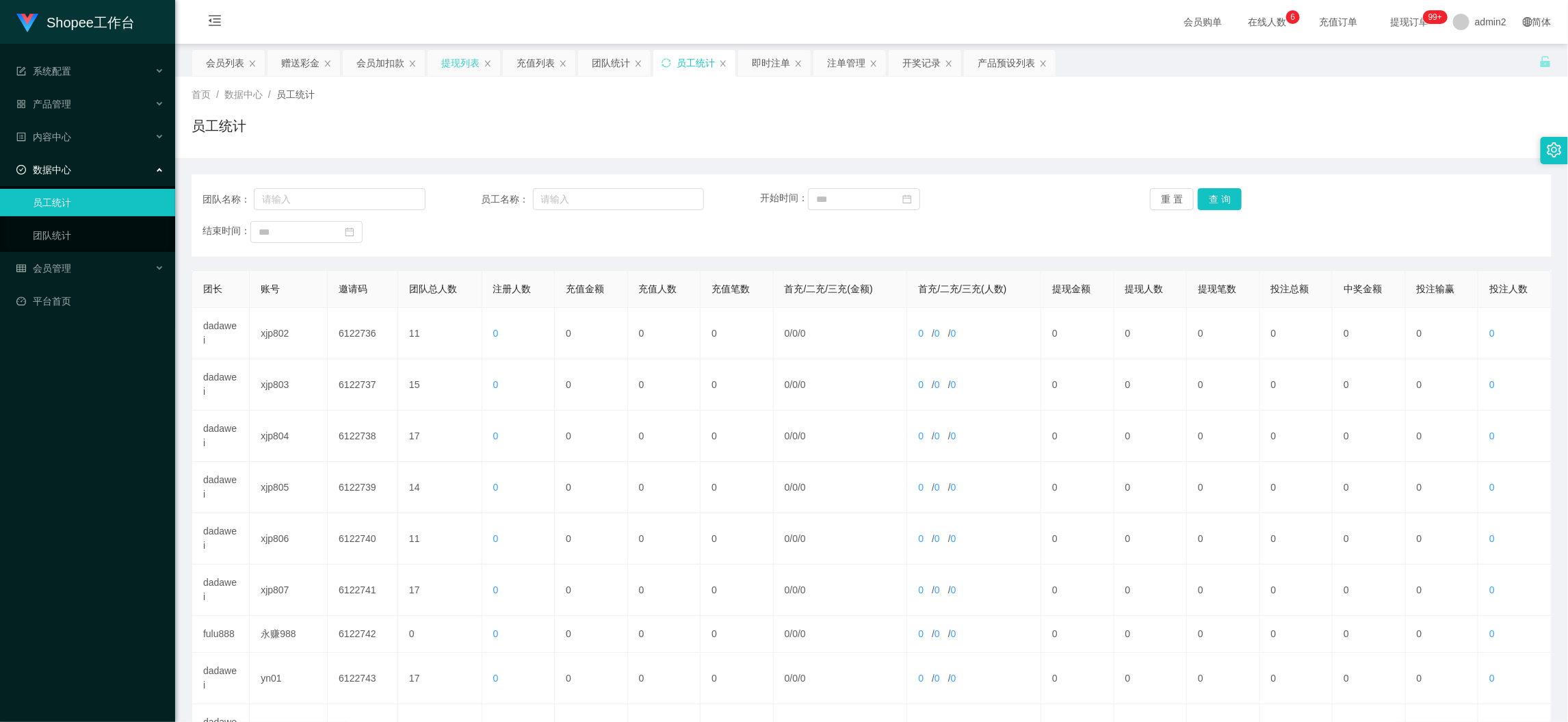
click at [449, 53] on div "提现列表" at bounding box center [461, 63] width 39 height 26
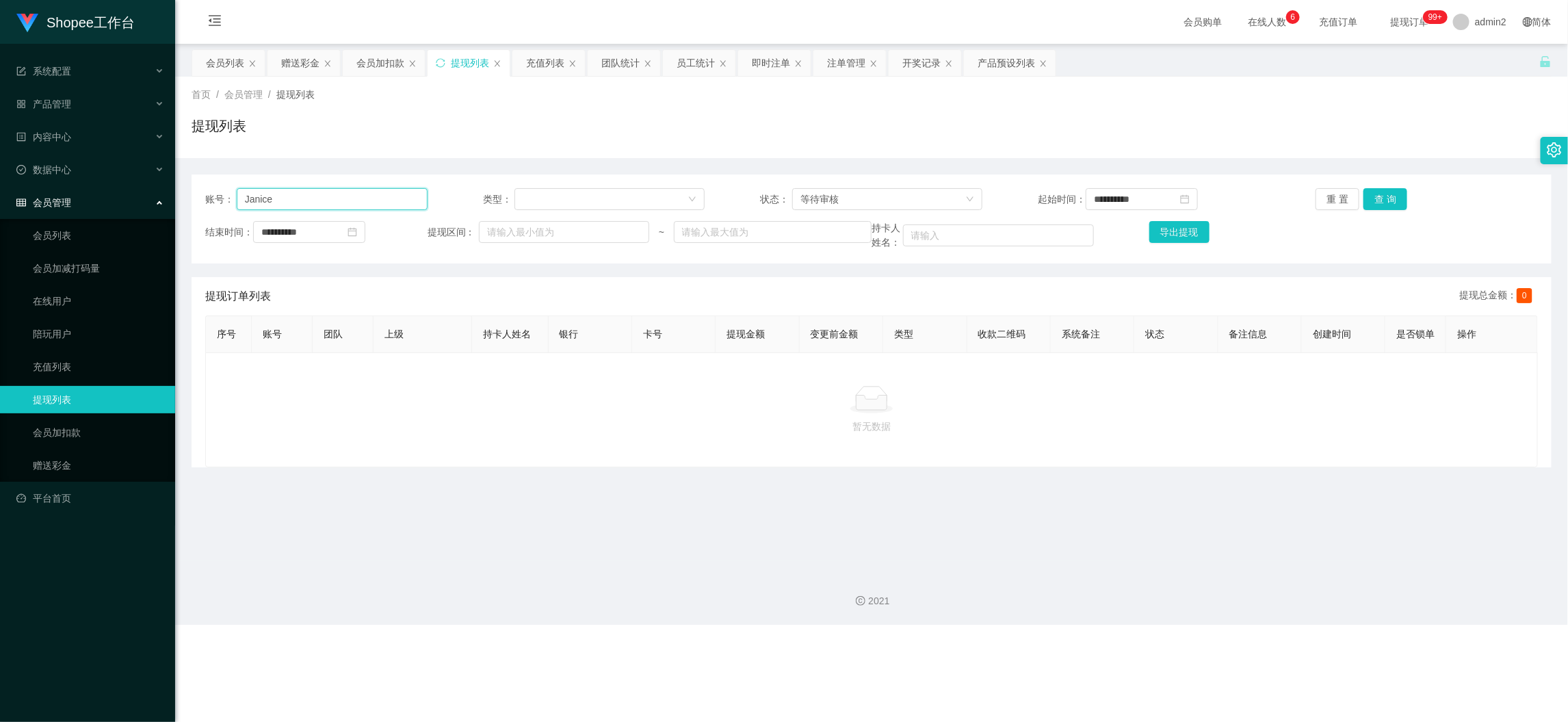
click at [371, 205] on input "Janice" at bounding box center [332, 199] width 191 height 22
click at [1391, 195] on button "查 询" at bounding box center [1386, 199] width 44 height 22
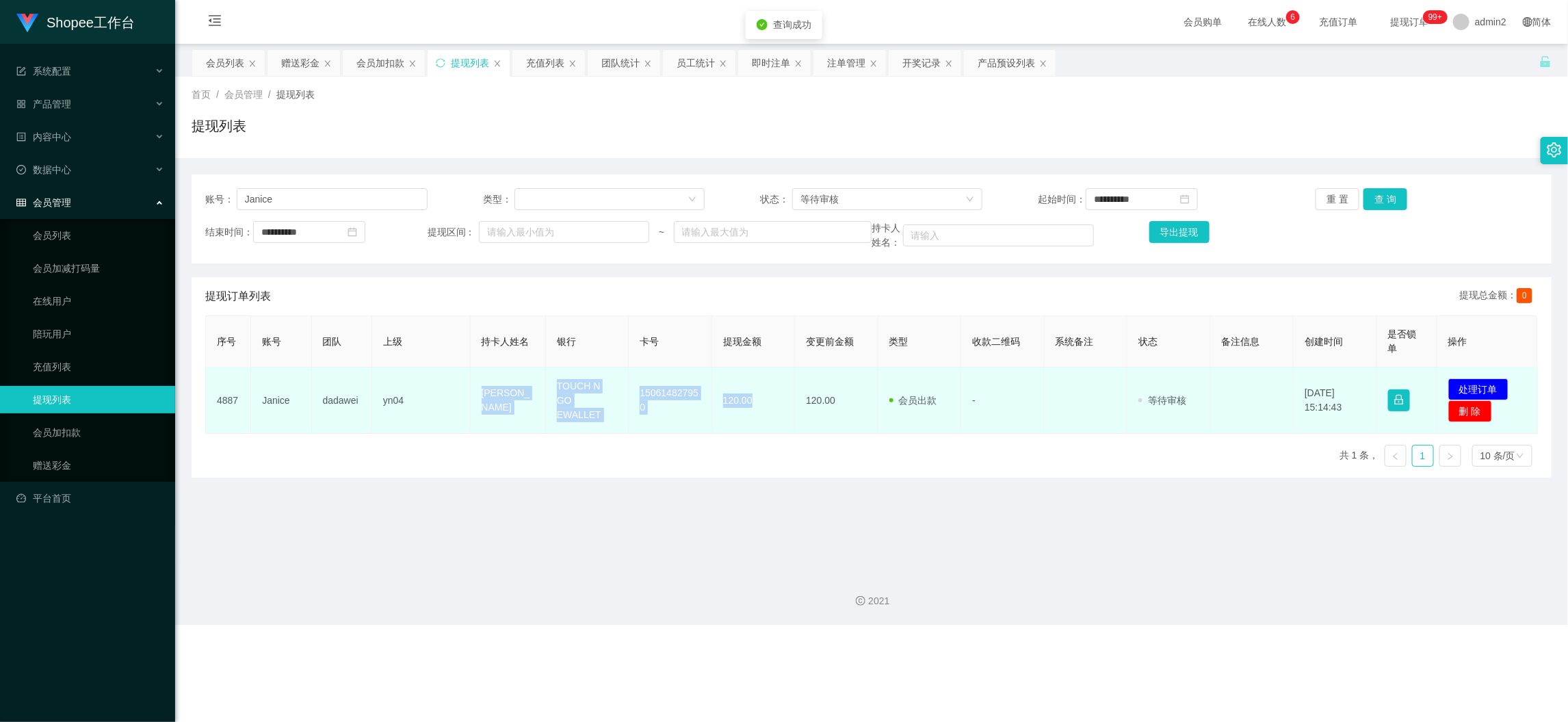
drag, startPoint x: 443, startPoint y: 393, endPoint x: 755, endPoint y: 405, distance: 312.2
click at [755, 405] on tr "4887 [PERSON_NAME] yn04 Wong Mian kiang TOUCH N GO EWALLET 150614827950 120.00 …" at bounding box center [872, 401] width 1332 height 66
click at [1470, 395] on button "处理订单" at bounding box center [1478, 390] width 60 height 22
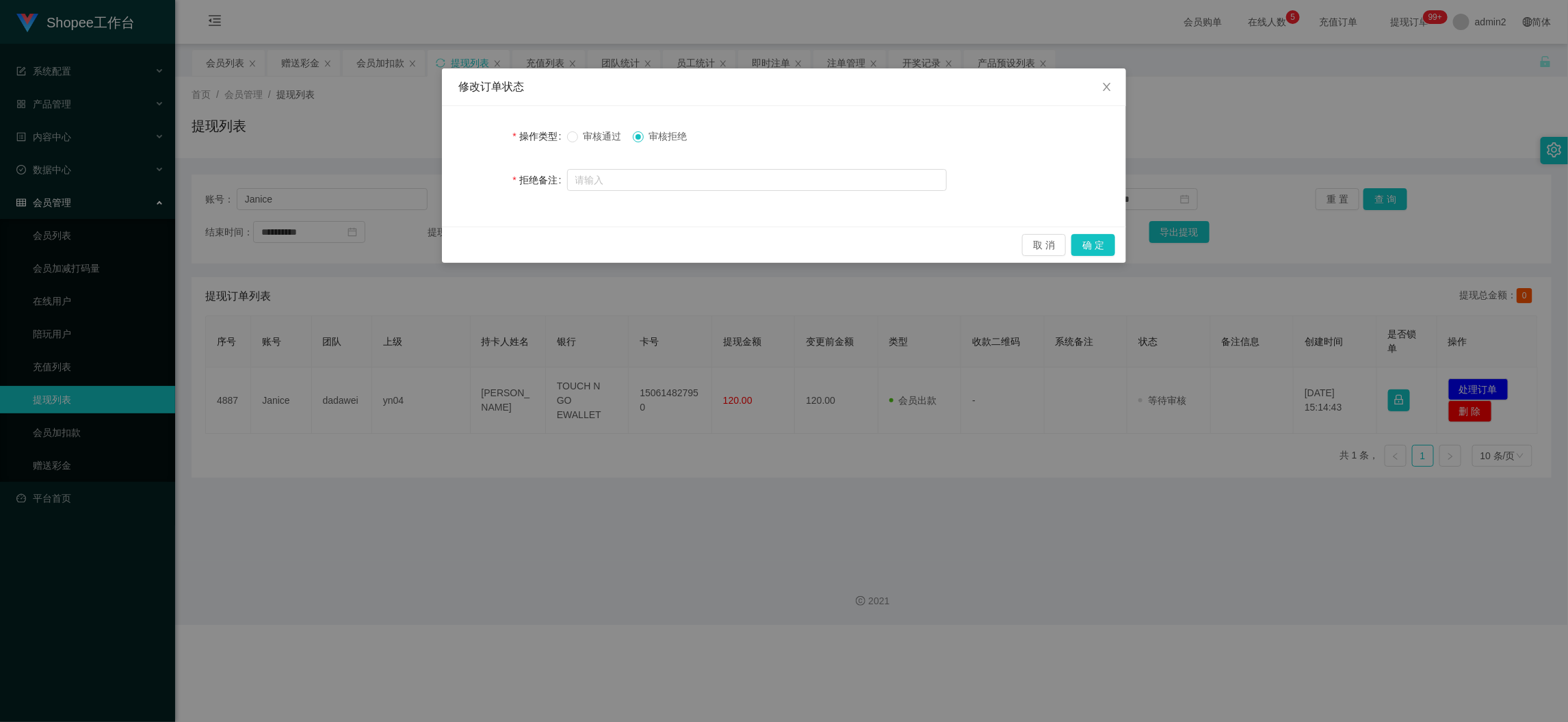
click at [574, 130] on label "审核通过" at bounding box center [597, 137] width 60 height 14
click at [1094, 245] on button "确 定" at bounding box center [1094, 245] width 44 height 22
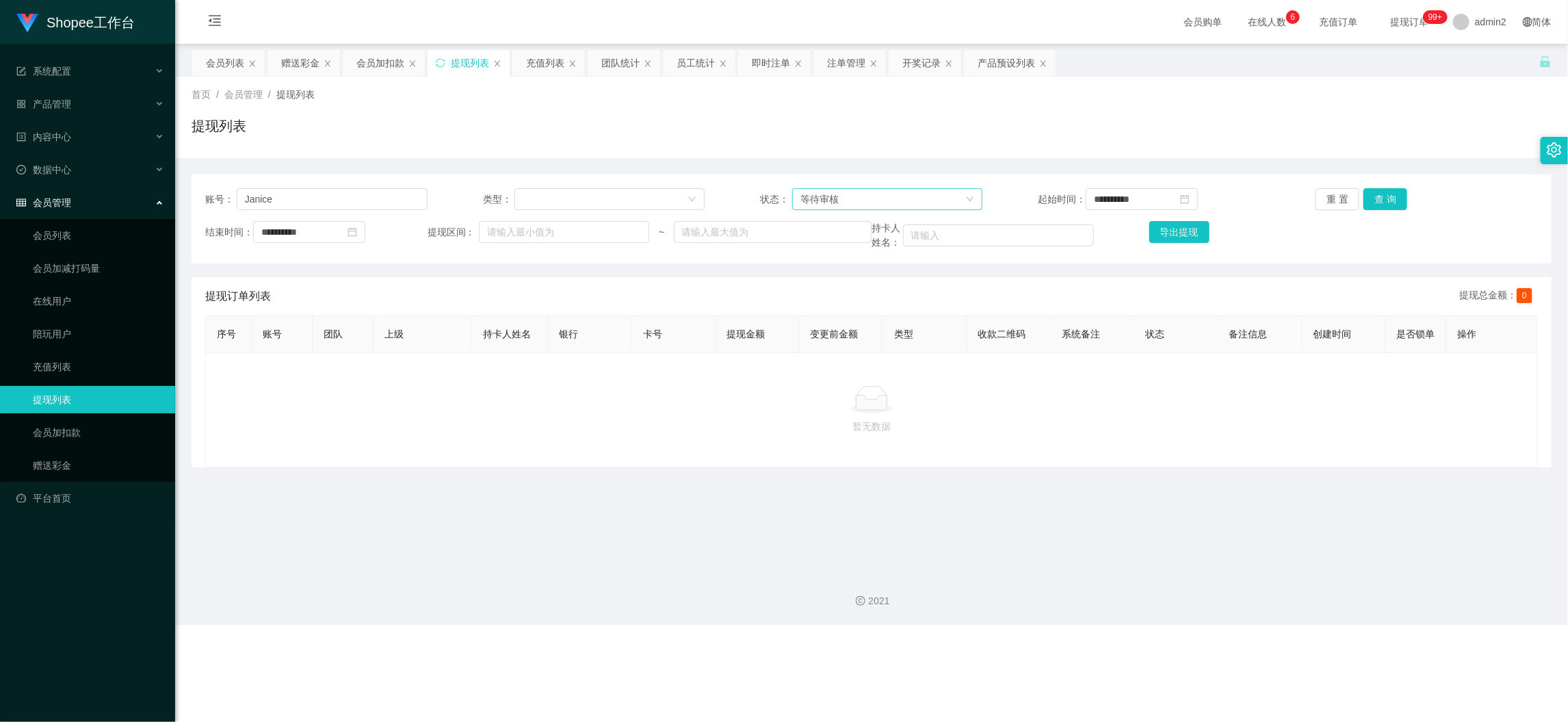
click at [818, 199] on div "等待审核" at bounding box center [820, 199] width 39 height 21
click at [856, 244] on li "审核成功" at bounding box center [882, 248] width 189 height 22
click at [1378, 197] on button "查 询" at bounding box center [1386, 199] width 44 height 22
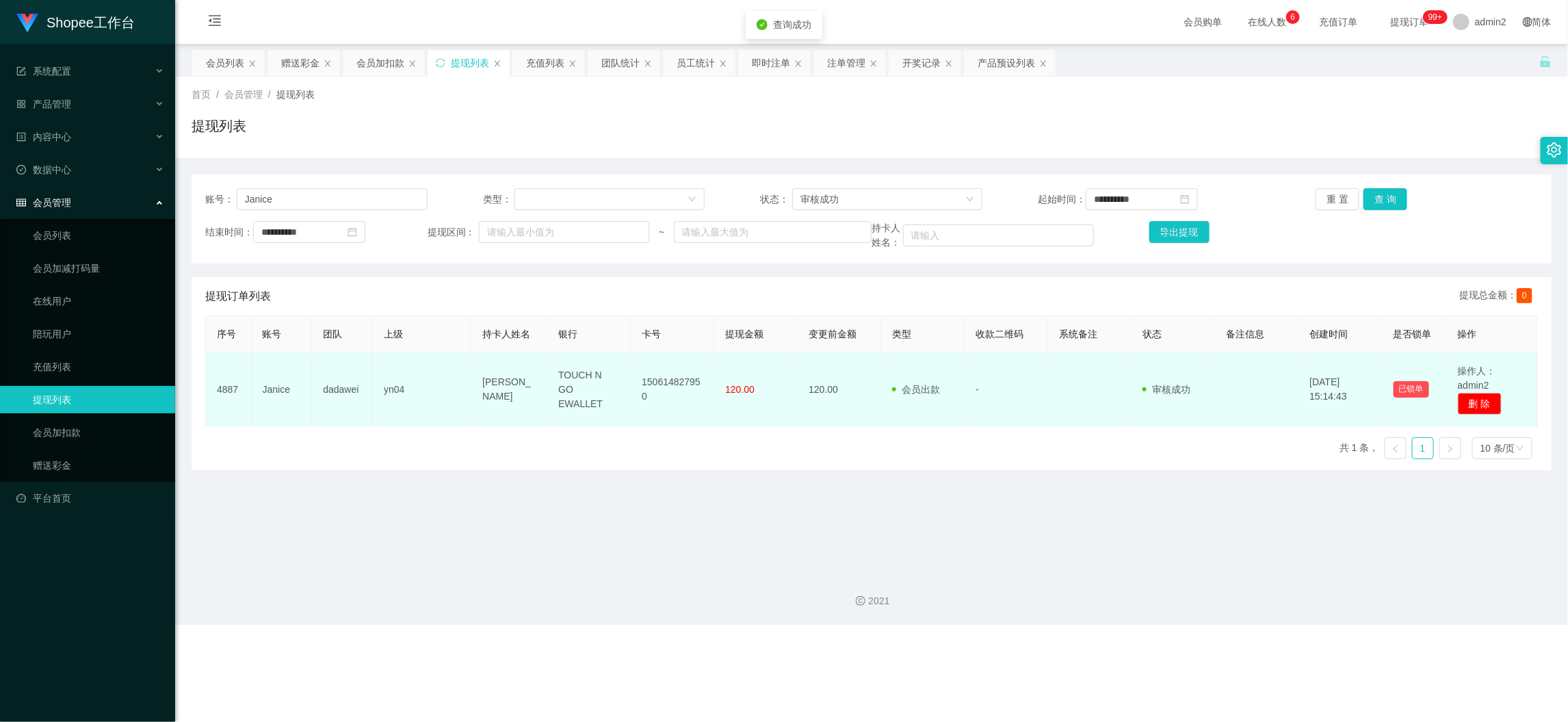
drag, startPoint x: 475, startPoint y: 377, endPoint x: 536, endPoint y: 399, distance: 64.8
click at [536, 399] on td "[PERSON_NAME]" at bounding box center [510, 390] width 76 height 73
click at [615, 401] on td "TOUCH N GO EWALLET" at bounding box center [589, 390] width 83 height 73
drag, startPoint x: 511, startPoint y: 394, endPoint x: 527, endPoint y: 397, distance: 16.3
click at [527, 397] on td "[PERSON_NAME]" at bounding box center [510, 390] width 76 height 73
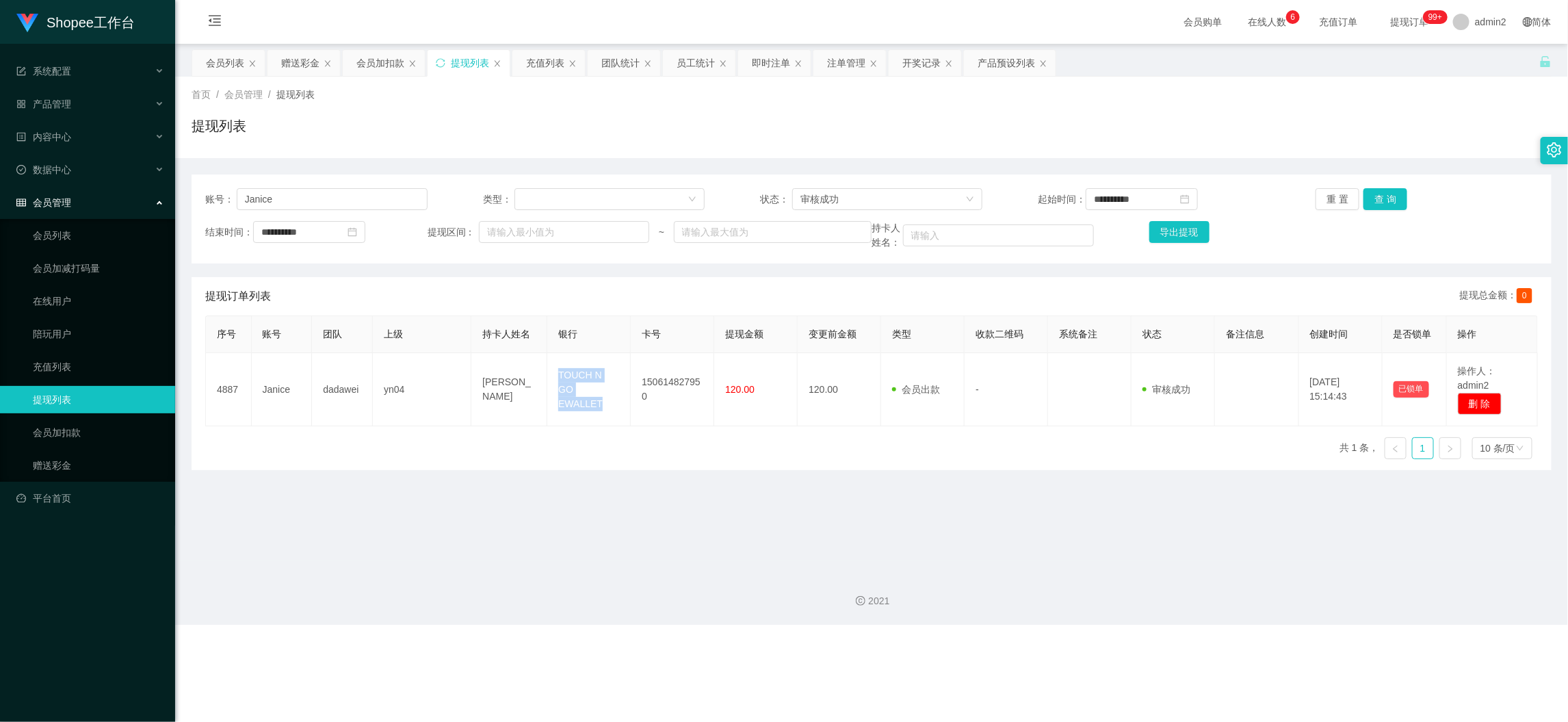
click at [578, 435] on div "序号 账号 团队 上级 持卡人姓名 银行 卡号 提现金额 变更前金额 类型 收款二维码 系统备注 状态 备注信息 创建时间 是否锁单 操作 4887 [PER…" at bounding box center [872, 392] width 1333 height 154
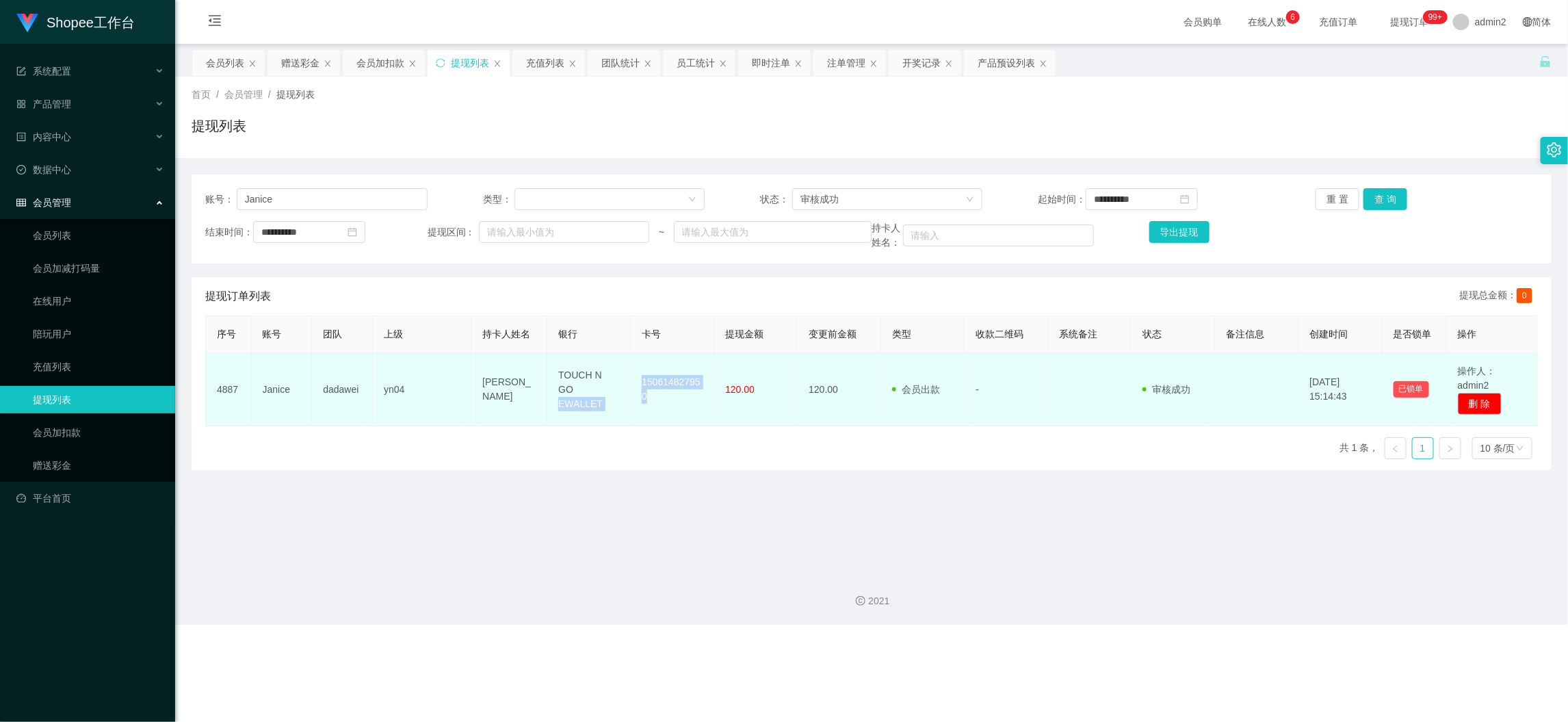
drag, startPoint x: 625, startPoint y: 377, endPoint x: 692, endPoint y: 397, distance: 69.9
click at [692, 397] on tr "4887 [PERSON_NAME] yn04 Wong Mian kiang TOUCH N GO EWALLET 150614827950 120.00 …" at bounding box center [872, 390] width 1332 height 73
drag, startPoint x: 652, startPoint y: 389, endPoint x: 642, endPoint y: 385, distance: 10.8
click at [652, 388] on td "150614827950" at bounding box center [672, 390] width 83 height 73
drag, startPoint x: 633, startPoint y: 378, endPoint x: 674, endPoint y: 401, distance: 47.0
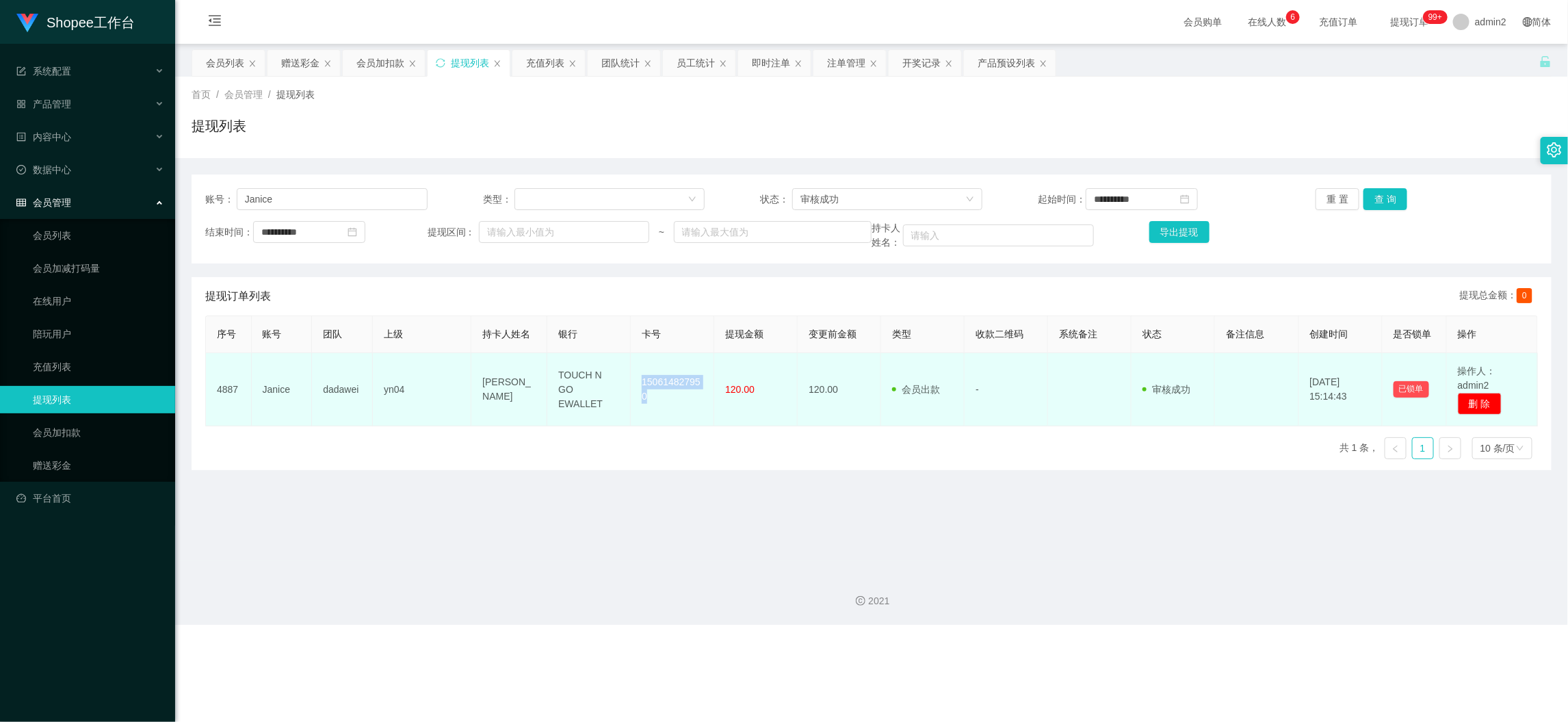
click at [672, 401] on td "150614827950" at bounding box center [672, 390] width 83 height 73
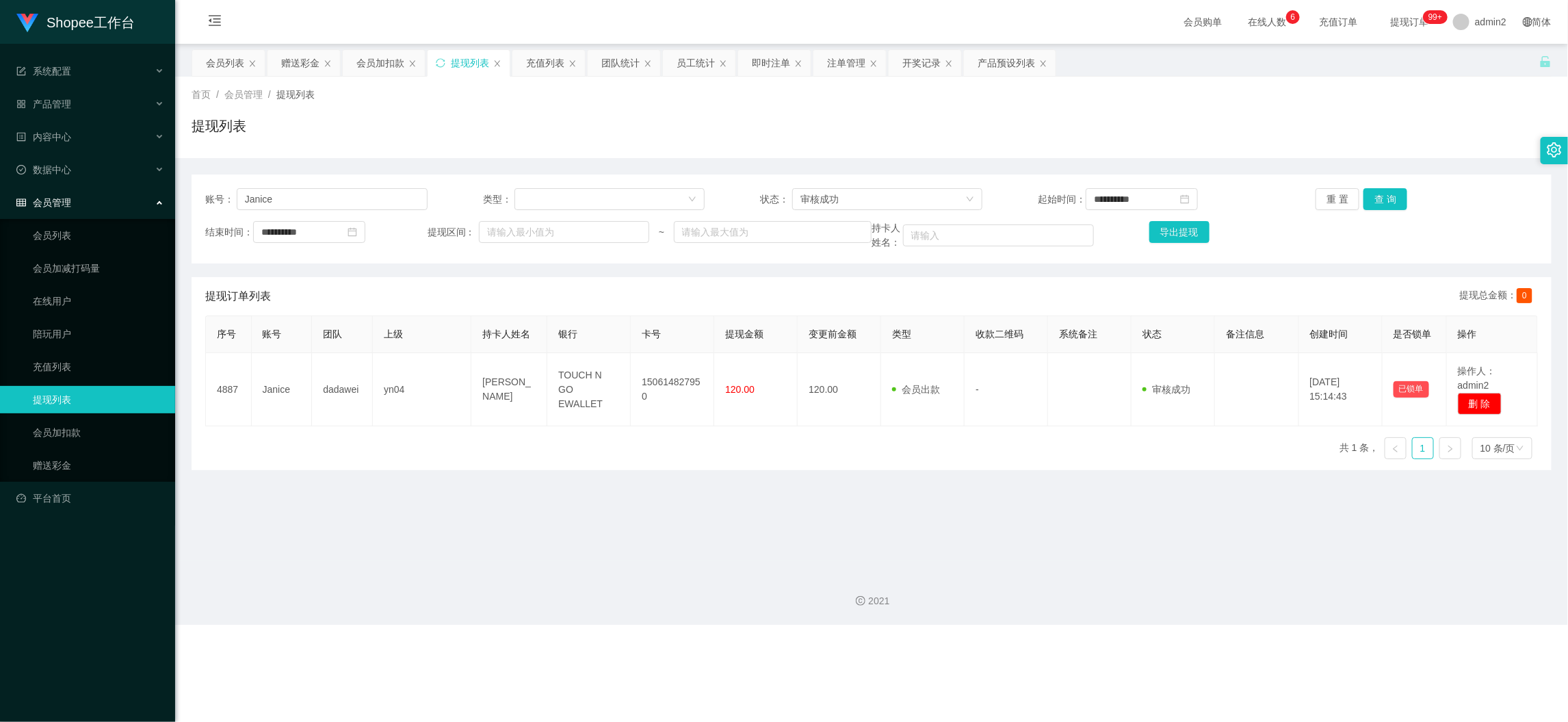
click at [1114, 630] on div "Shopee工作台 系统配置 产品管理 产品列表 产品预设列表 开奖记录 注单管理 即时注单 内容中心 数据中心 员工统计 团队统计 会员管理 会员列表 会员…" at bounding box center [784, 361] width 1568 height 722
click at [627, 65] on div "团队统计" at bounding box center [621, 63] width 39 height 26
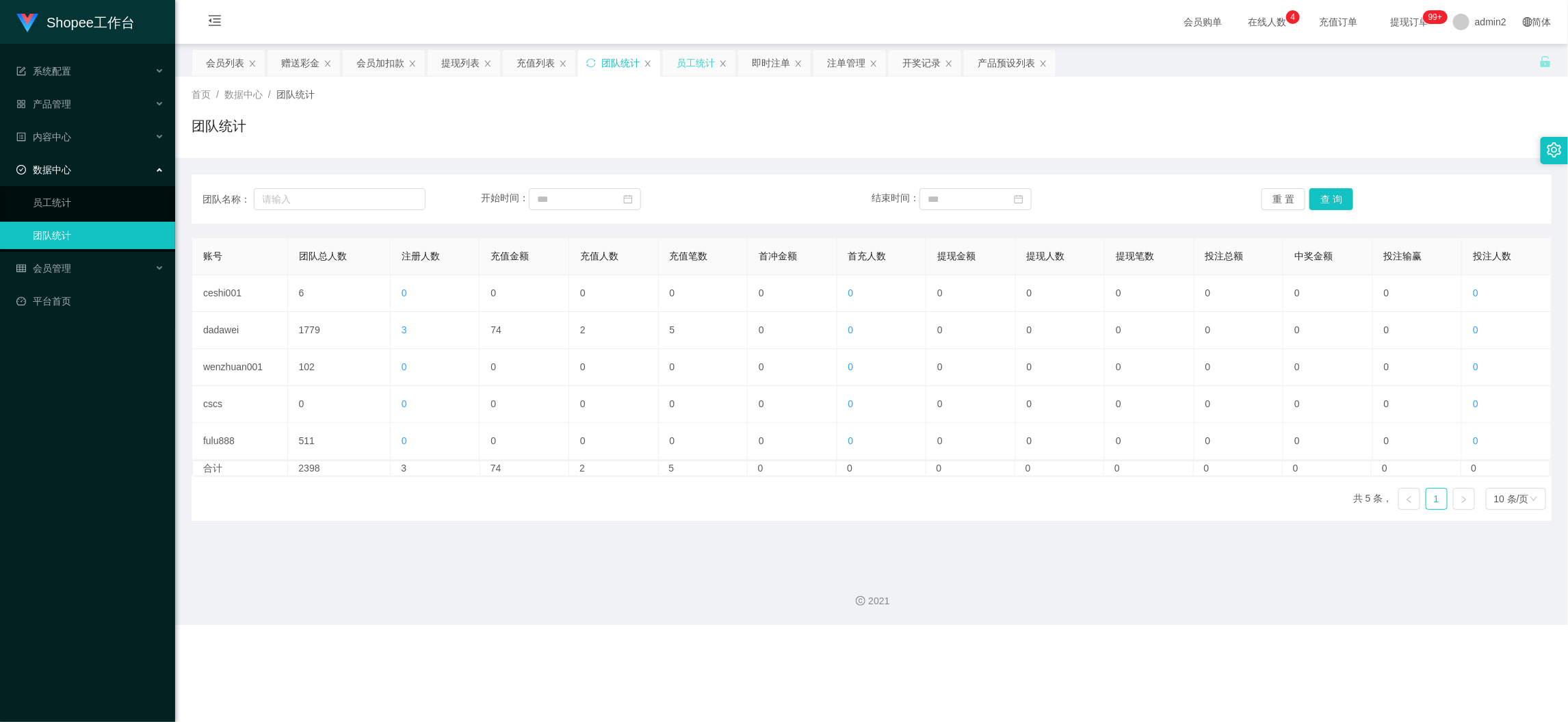
click at [695, 57] on div "员工统计" at bounding box center [696, 63] width 39 height 26
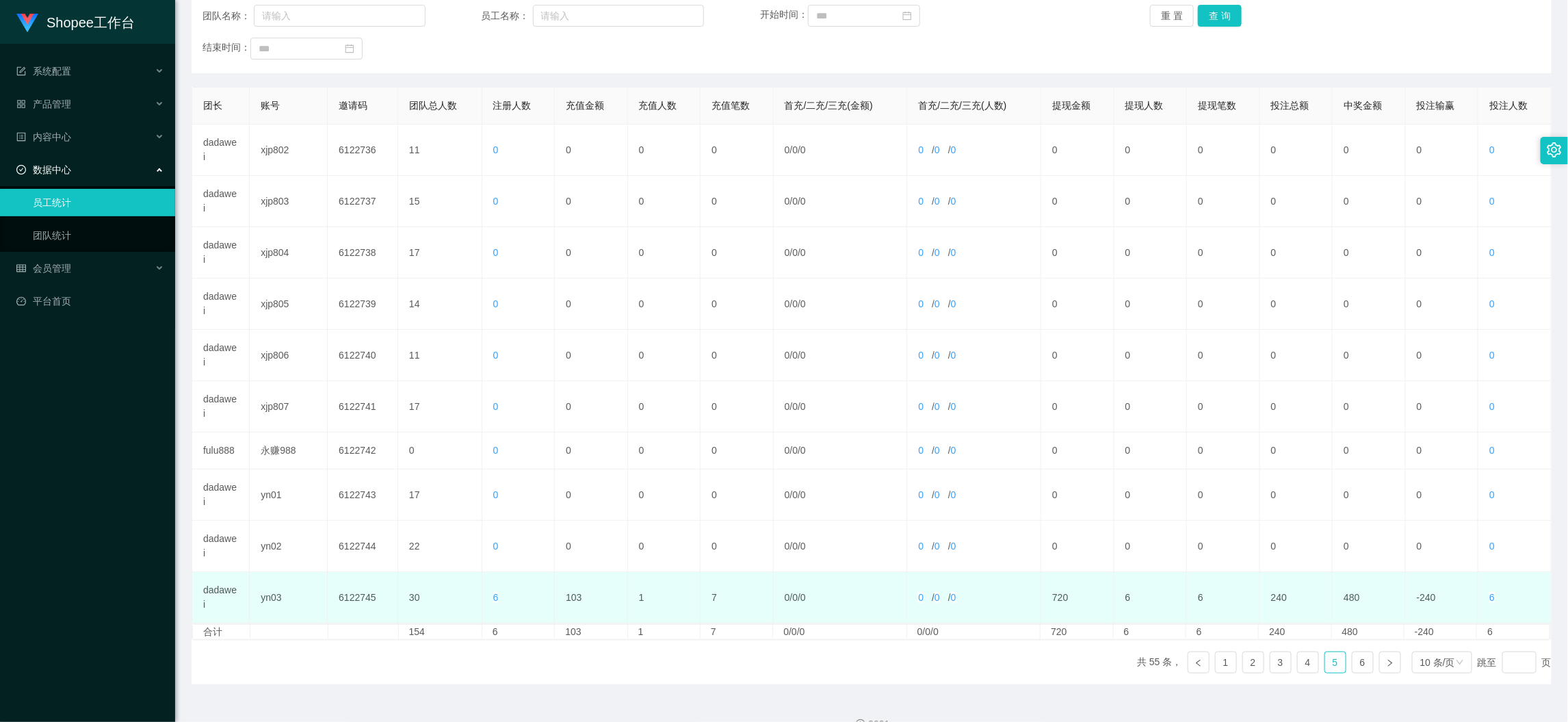
scroll to position [211, 0]
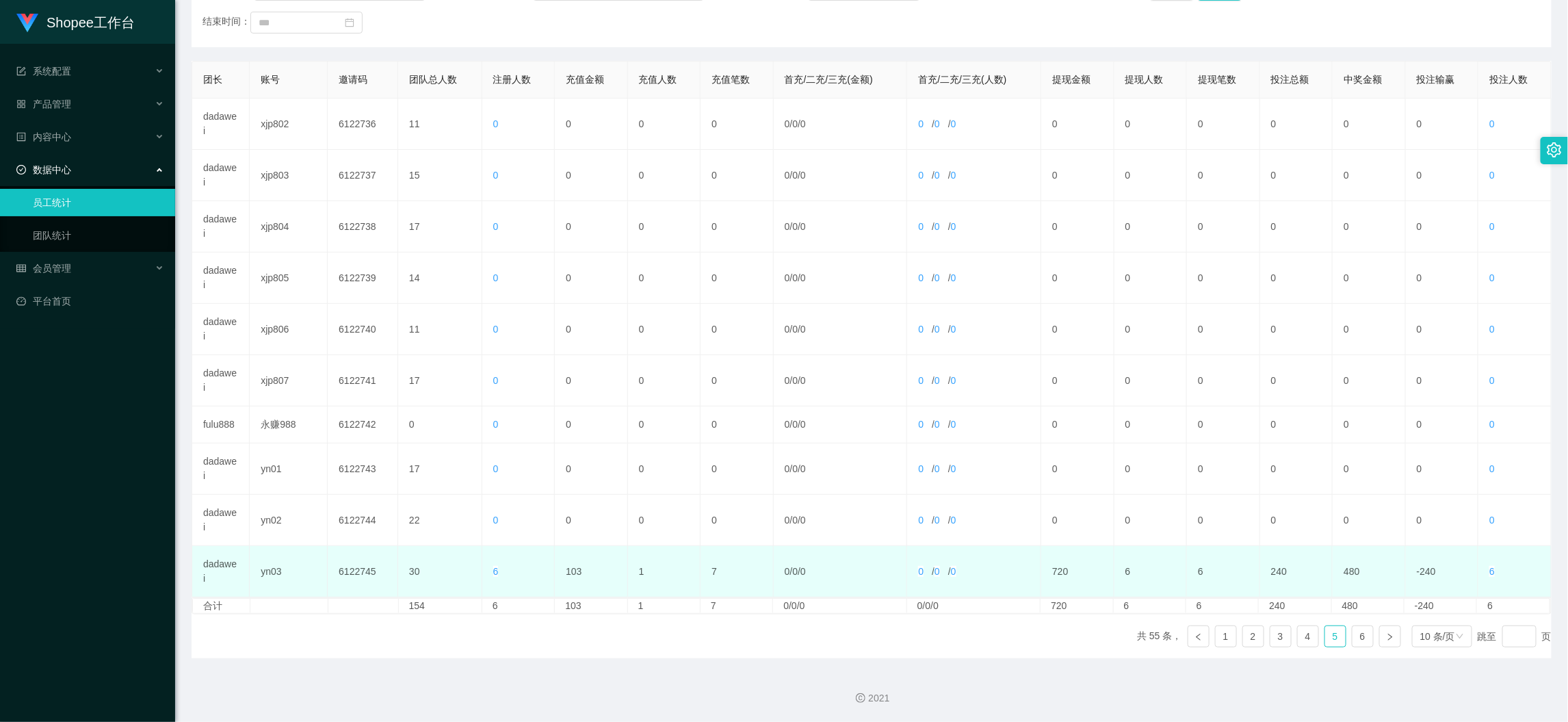
click at [354, 569] on td "6122745" at bounding box center [363, 572] width 70 height 51
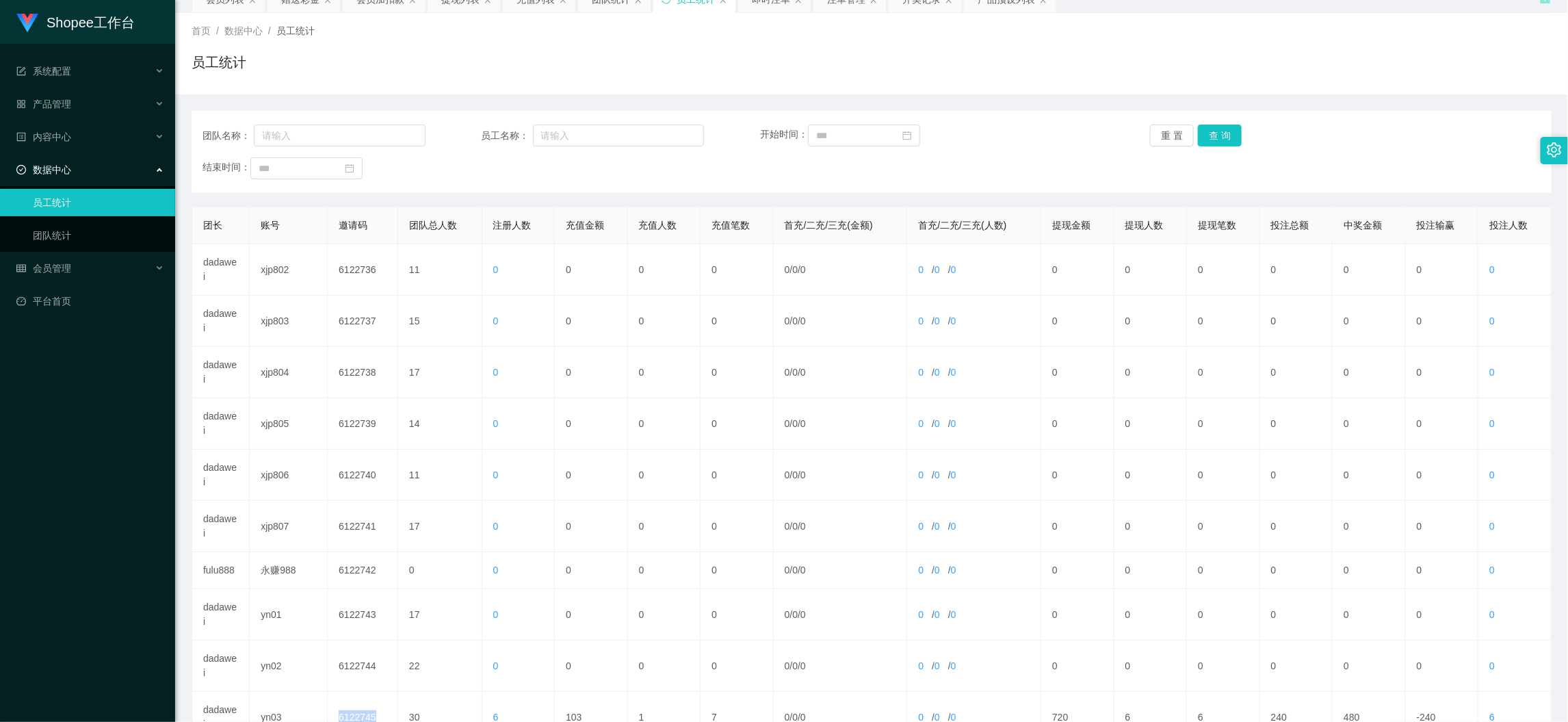
scroll to position [0, 0]
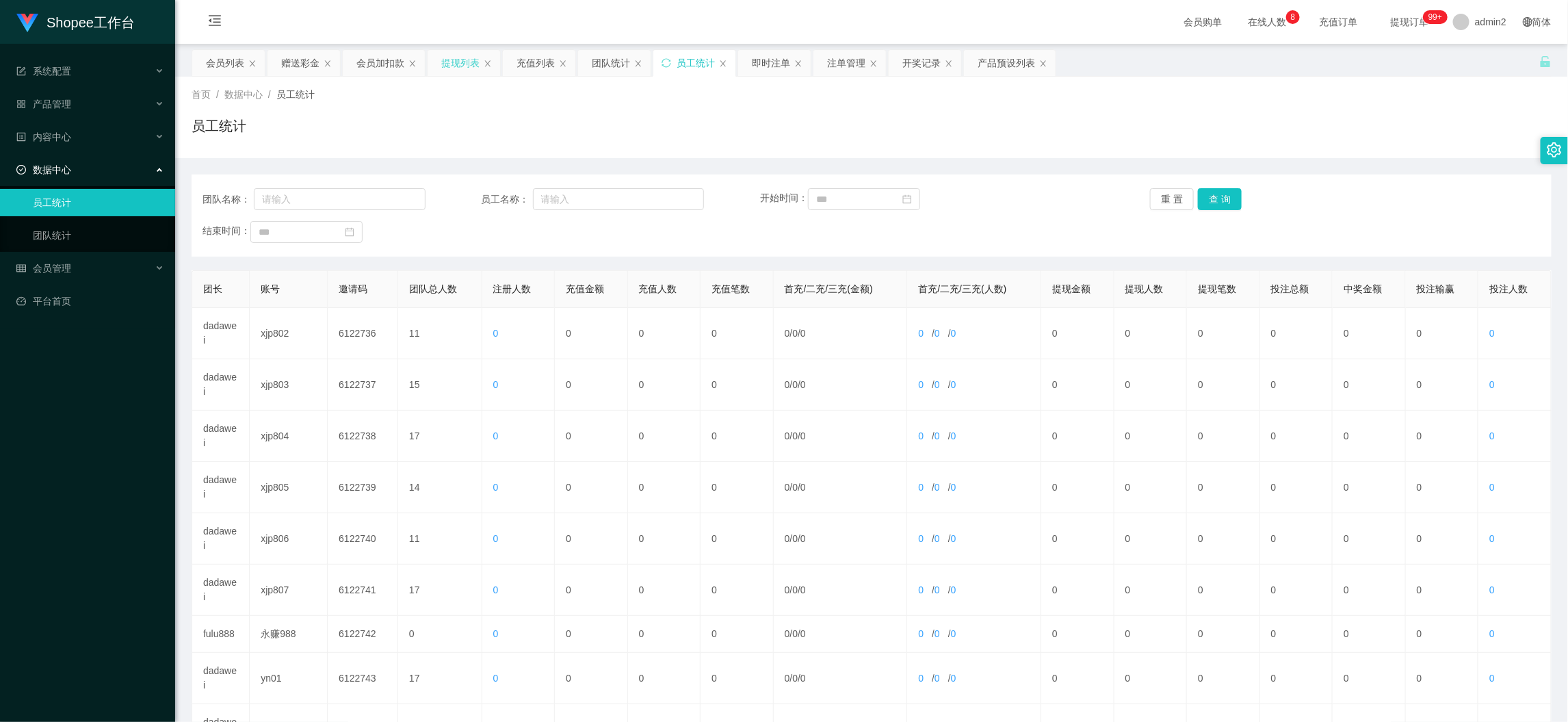
click at [461, 59] on div "提现列表" at bounding box center [461, 63] width 39 height 26
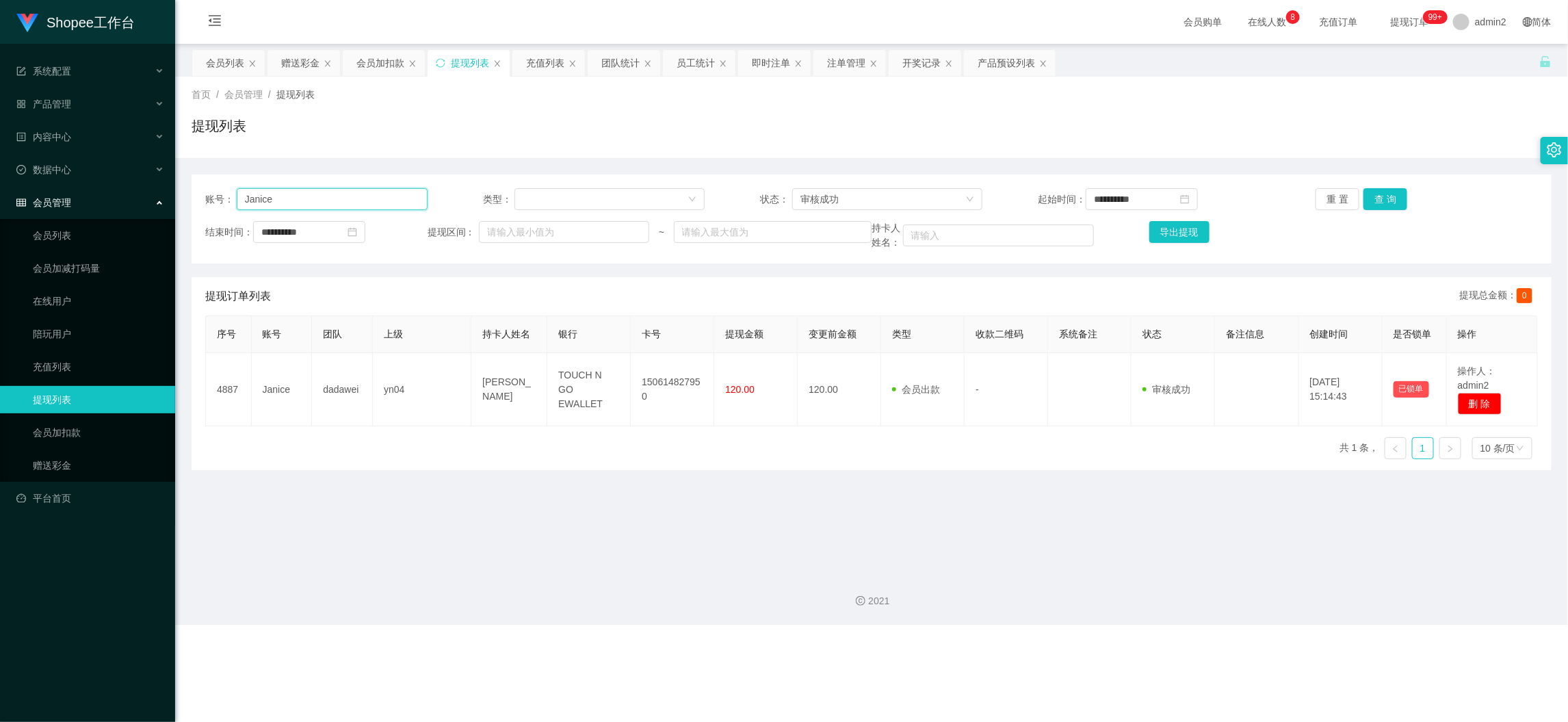
click at [376, 196] on input "Janice" at bounding box center [332, 199] width 191 height 22
drag, startPoint x: 376, startPoint y: 196, endPoint x: 918, endPoint y: 209, distance: 542.2
click at [376, 196] on input "Janice" at bounding box center [332, 199] width 191 height 22
paste input "131316578961"
type input "131316578961"
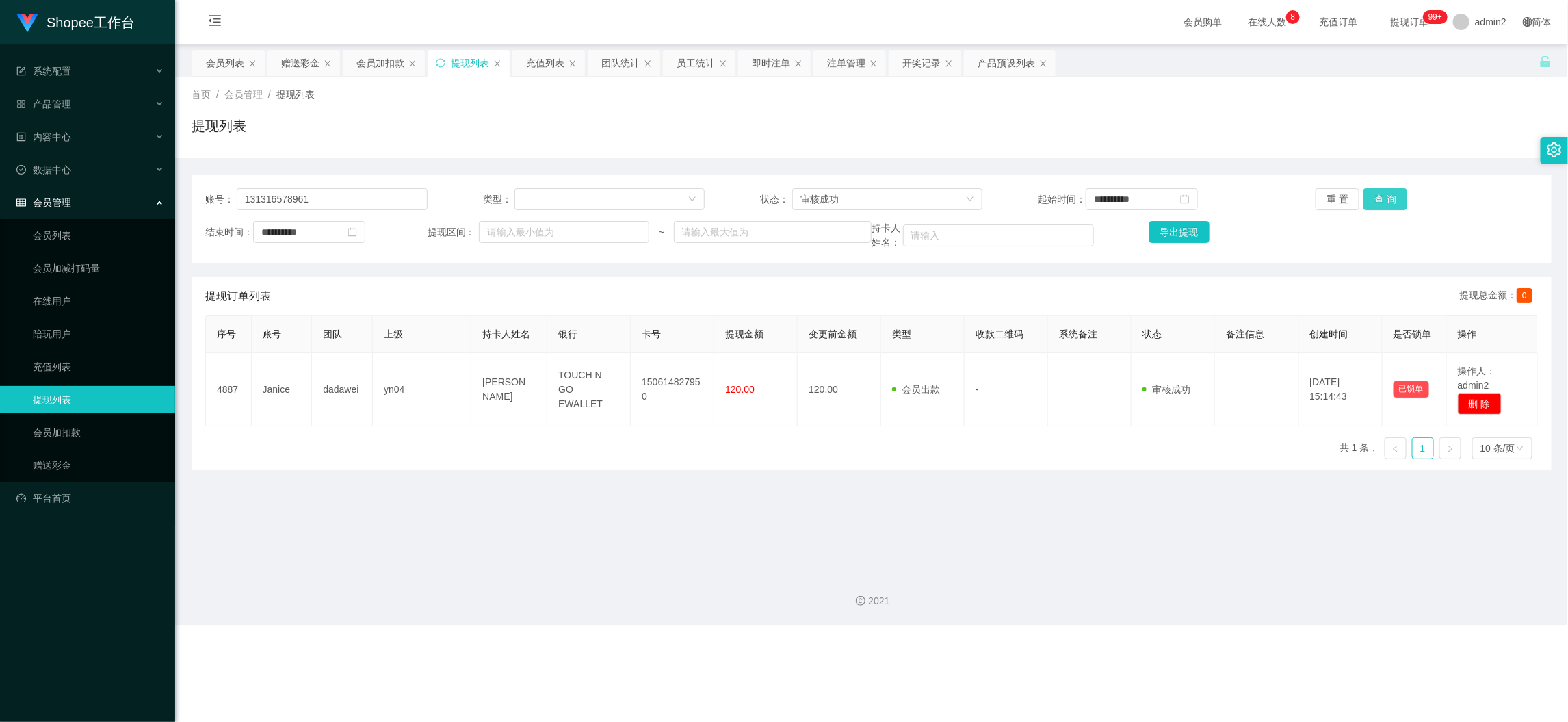
click at [1371, 192] on button "查 询" at bounding box center [1386, 199] width 44 height 22
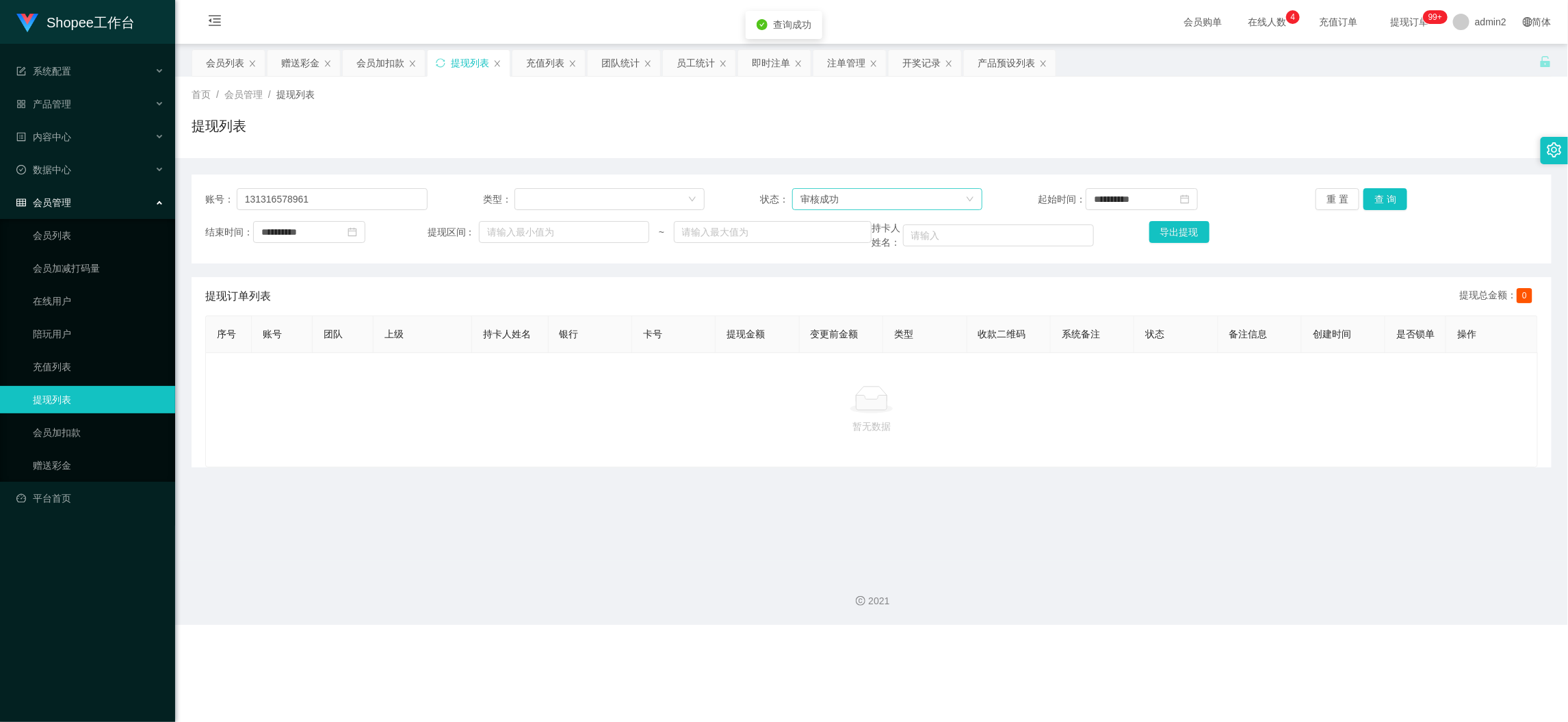
click at [887, 200] on div "审核成功" at bounding box center [883, 199] width 165 height 21
click at [870, 221] on li "等待审核" at bounding box center [882, 226] width 189 height 22
click at [1381, 192] on button "查 询" at bounding box center [1386, 199] width 44 height 22
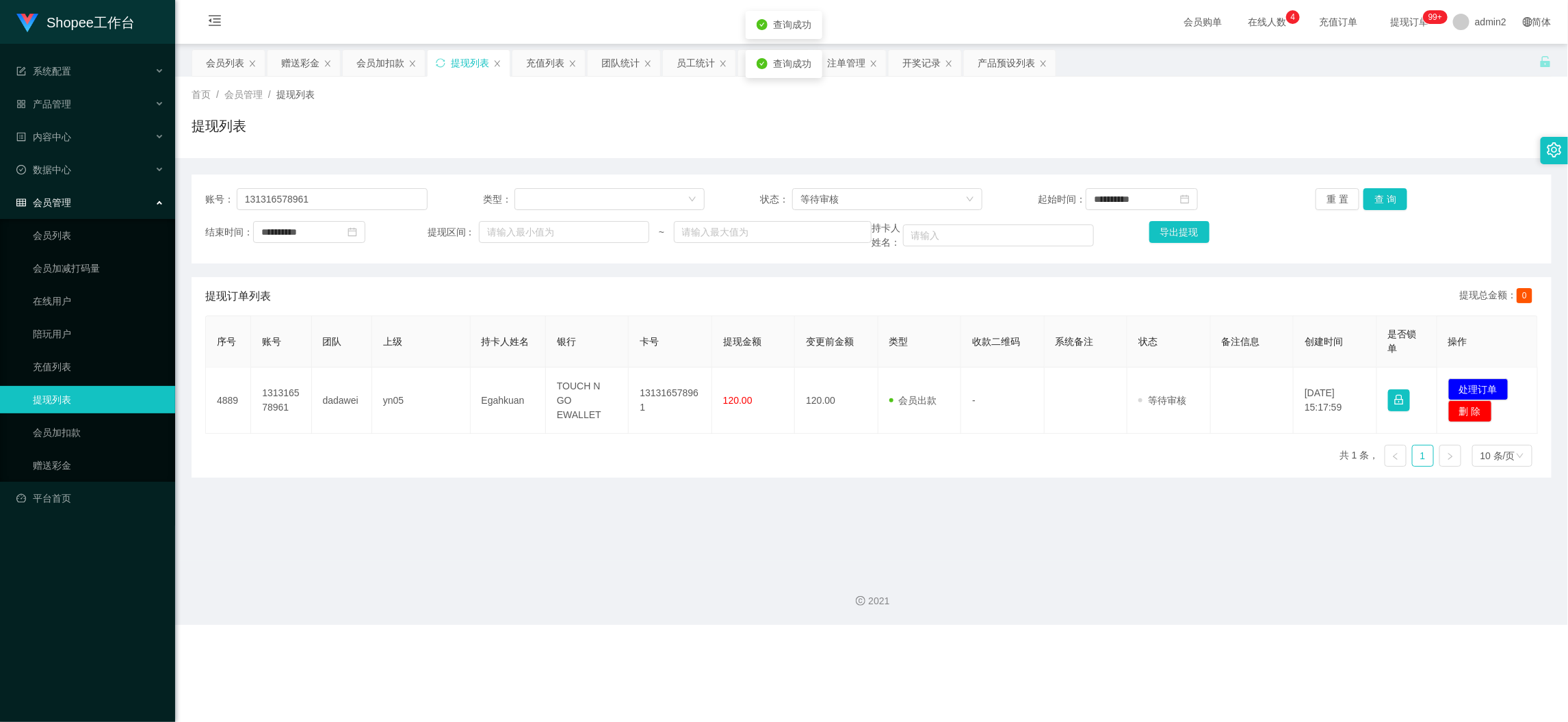
click at [512, 439] on div "序号 账号 团队 上级 持卡人姓名 银行 卡号 提现金额 变更前金额 类型 收款二维码 系统备注 状态 备注信息 创建时间 是否锁单 操作 4889 1313…" at bounding box center [872, 396] width 1333 height 162
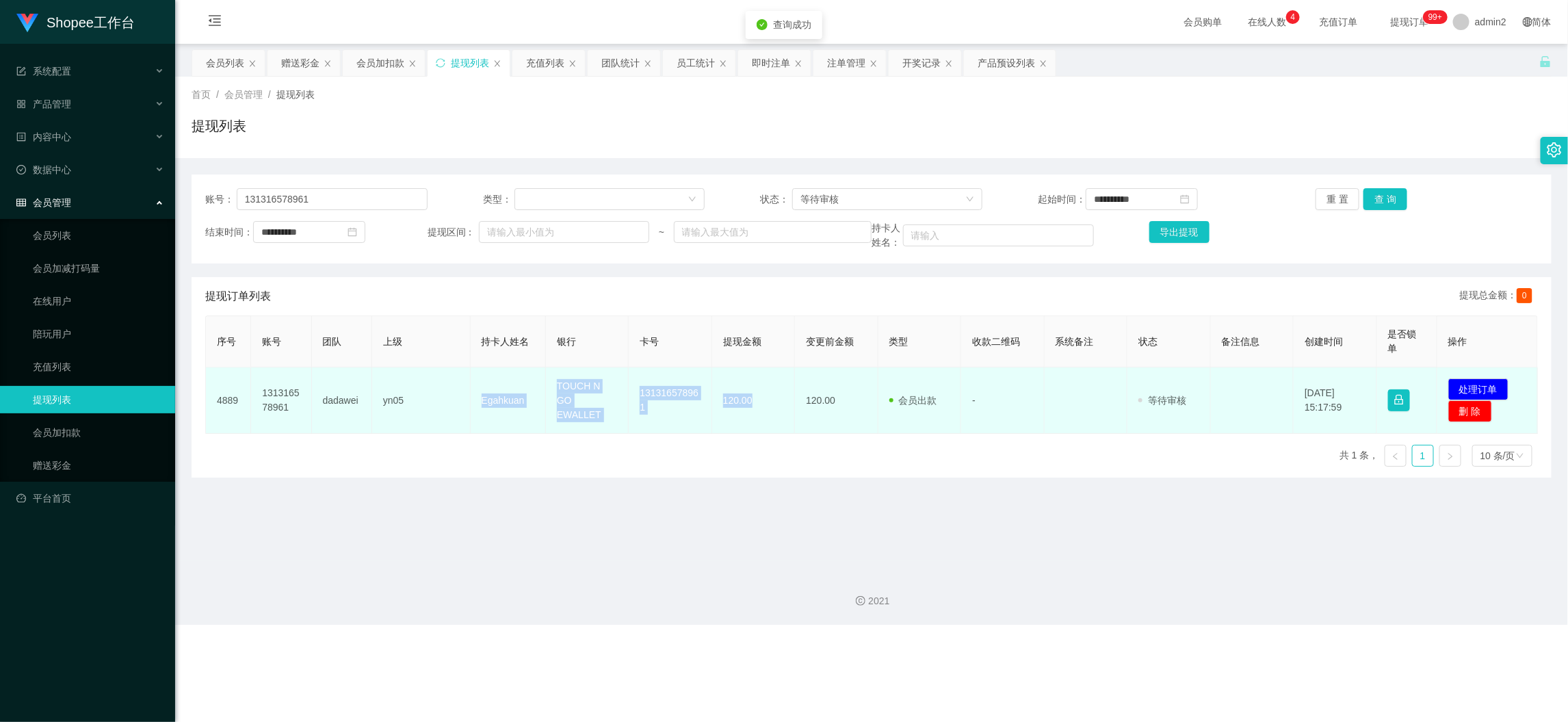
drag, startPoint x: 474, startPoint y: 393, endPoint x: 785, endPoint y: 401, distance: 311.1
click at [785, 401] on tr "4889 131316578961 dadawei yn05 Egahkuan TOUCH N GO EWALLET 131316578961 120.00 …" at bounding box center [872, 401] width 1332 height 66
click at [1471, 384] on button "处理订单" at bounding box center [1478, 390] width 60 height 22
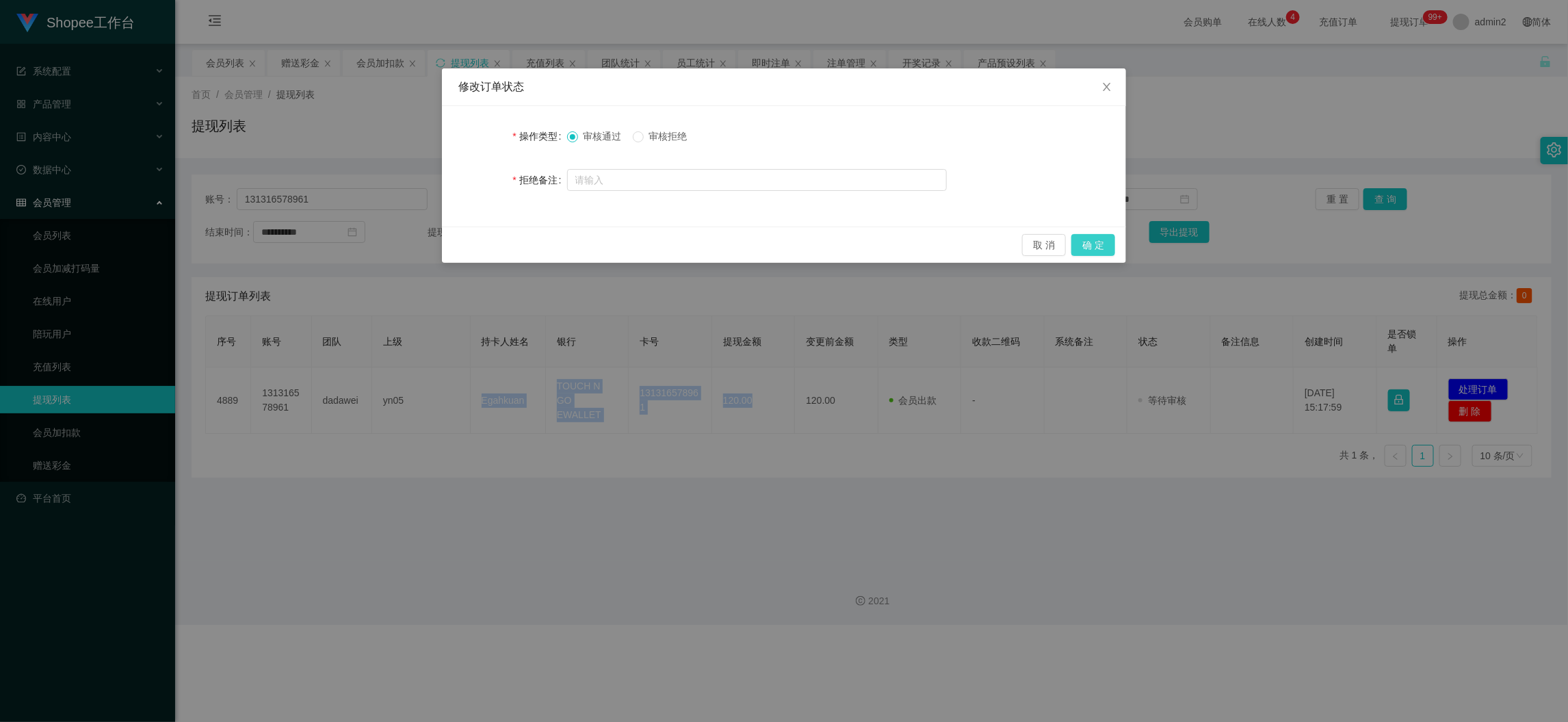
click at [1085, 245] on button "确 定" at bounding box center [1094, 245] width 44 height 22
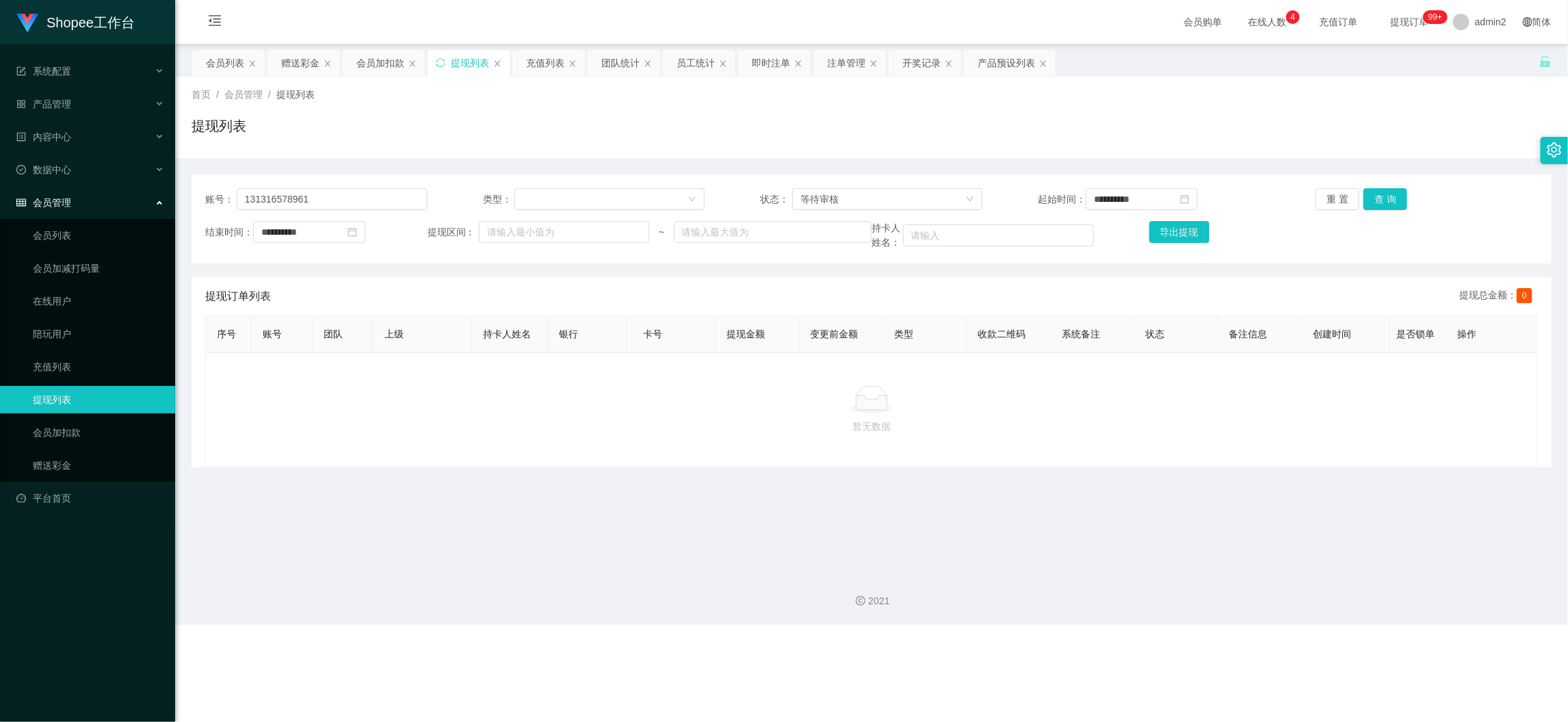
click at [1101, 609] on div "2021" at bounding box center [872, 593] width 1393 height 63
drag, startPoint x: 1233, startPoint y: 651, endPoint x: 1109, endPoint y: 519, distance: 181.1
click at [1233, 651] on div "Shopee工作台 系统配置 产品管理 产品列表 产品预设列表 开奖记录 注单管理 即时注单 内容中心 数据中心 员工统计 团队统计 会员管理 会员列表 会员…" at bounding box center [784, 361] width 1568 height 722
click at [290, 56] on div "赠送彩金" at bounding box center [301, 63] width 39 height 26
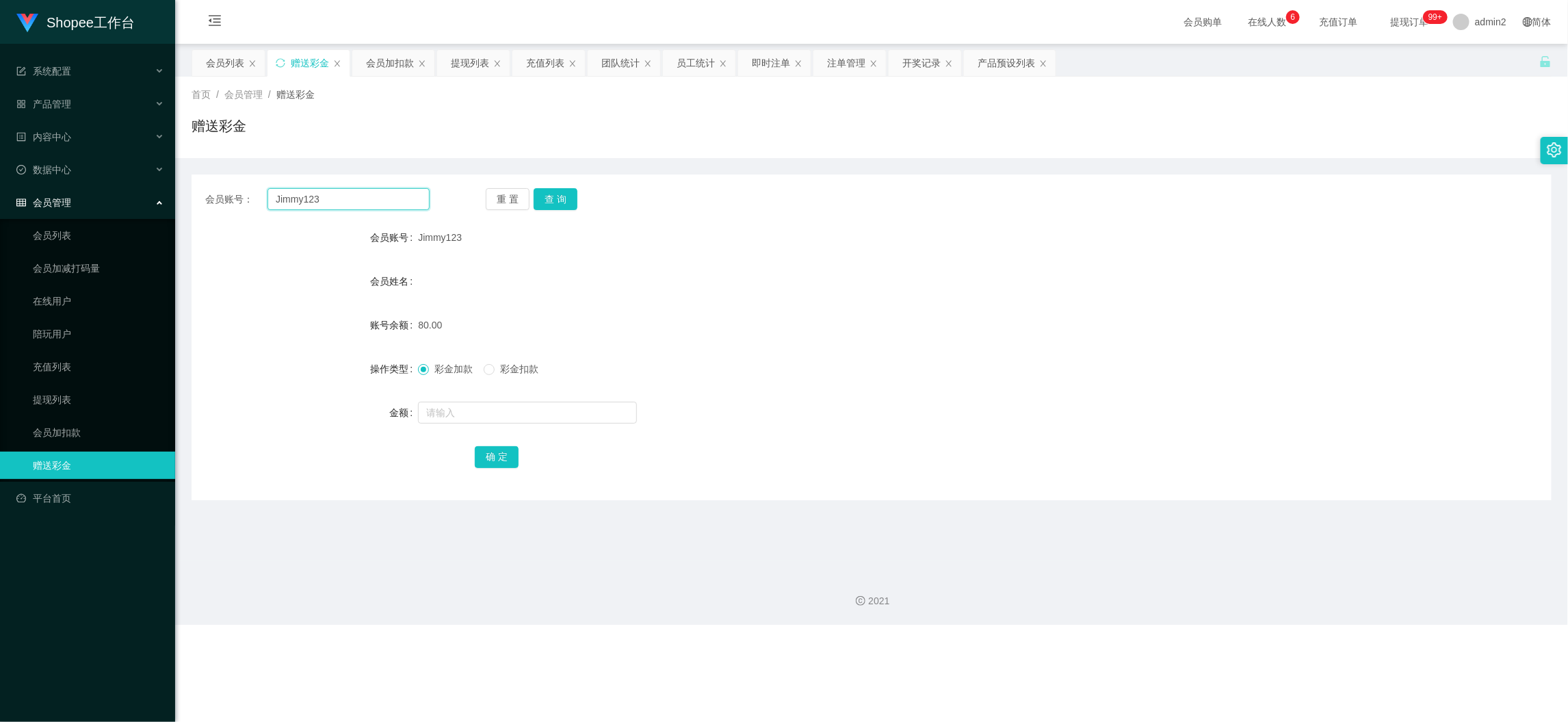
click at [372, 188] on input "Jimmy123" at bounding box center [348, 199] width 162 height 22
paste input "tan0205"
type input "tan0205"
click at [559, 200] on button "查 询" at bounding box center [556, 199] width 44 height 22
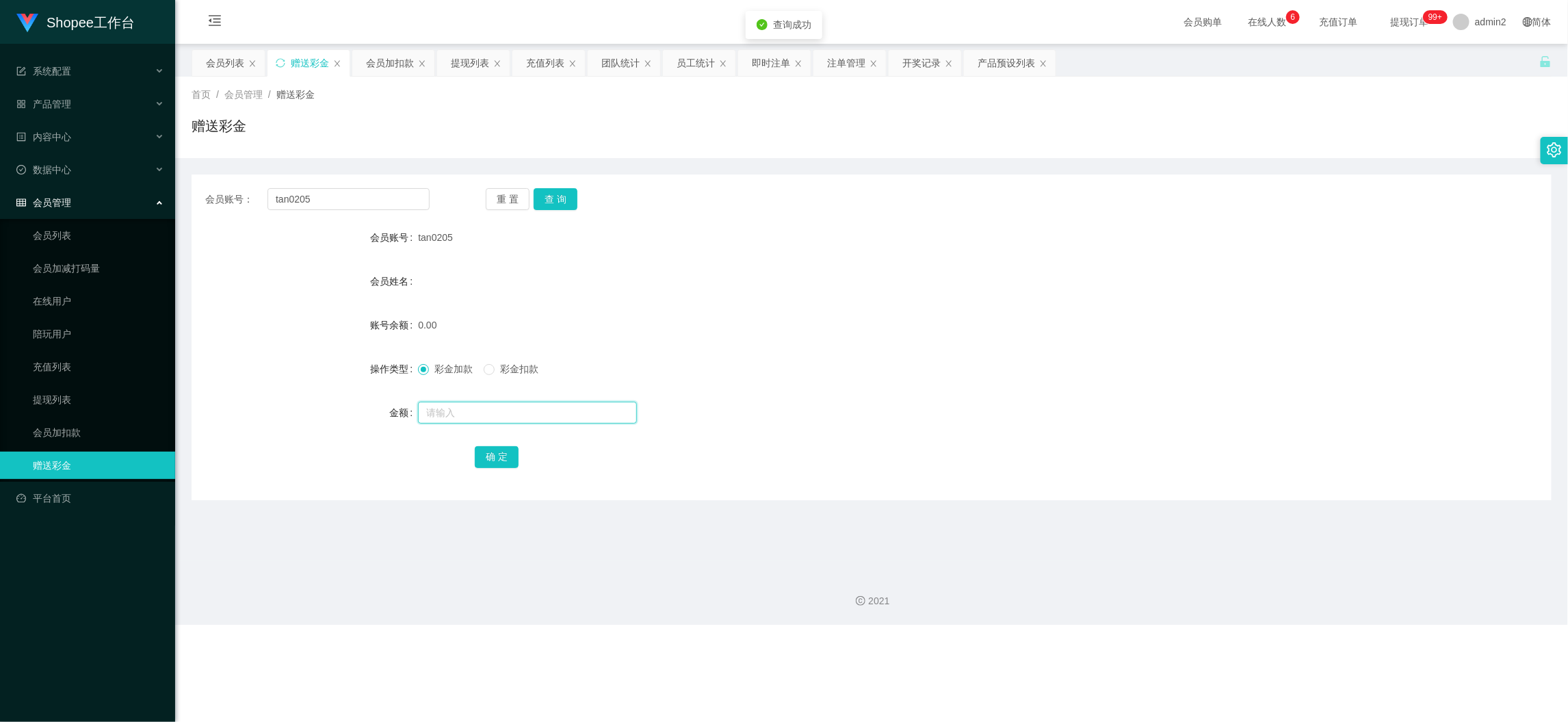
click at [554, 410] on input "text" at bounding box center [527, 412] width 219 height 22
type input "80"
drag, startPoint x: 495, startPoint y: 443, endPoint x: 495, endPoint y: 456, distance: 13.0
click at [495, 443] on div "确 定" at bounding box center [872, 457] width 794 height 28
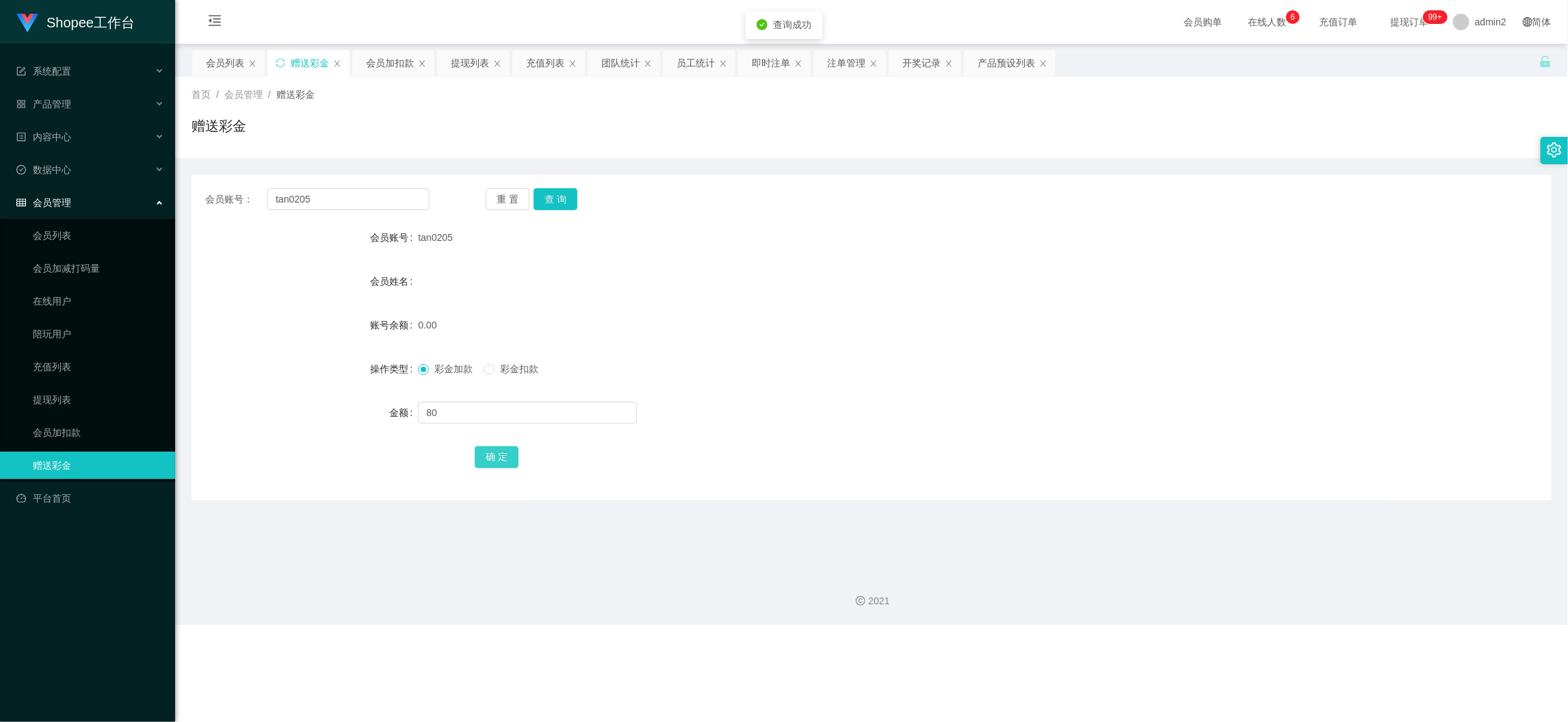
click at [495, 456] on button "确 定" at bounding box center [497, 457] width 44 height 22
click at [950, 371] on div "彩金加款 彩金扣款" at bounding box center [814, 369] width 794 height 28
drag, startPoint x: 1249, startPoint y: 670, endPoint x: 966, endPoint y: 452, distance: 357.2
click at [1249, 668] on div "Shopee工作台 系统配置 产品管理 产品列表 产品预设列表 开奖记录 注单管理 即时注单 内容中心 数据中心 员工统计 团队统计 会员管理 会员列表 会员…" at bounding box center [784, 361] width 1568 height 722
click at [479, 45] on main "关闭左侧 关闭右侧 关闭其它 刷新页面 会员列表 赠送彩金 会员加扣款 提现列表 充值列表 团队统计 员工统计 即时注单 注单管理 开奖记录 产品预设列表 首…" at bounding box center [872, 303] width 1393 height 517
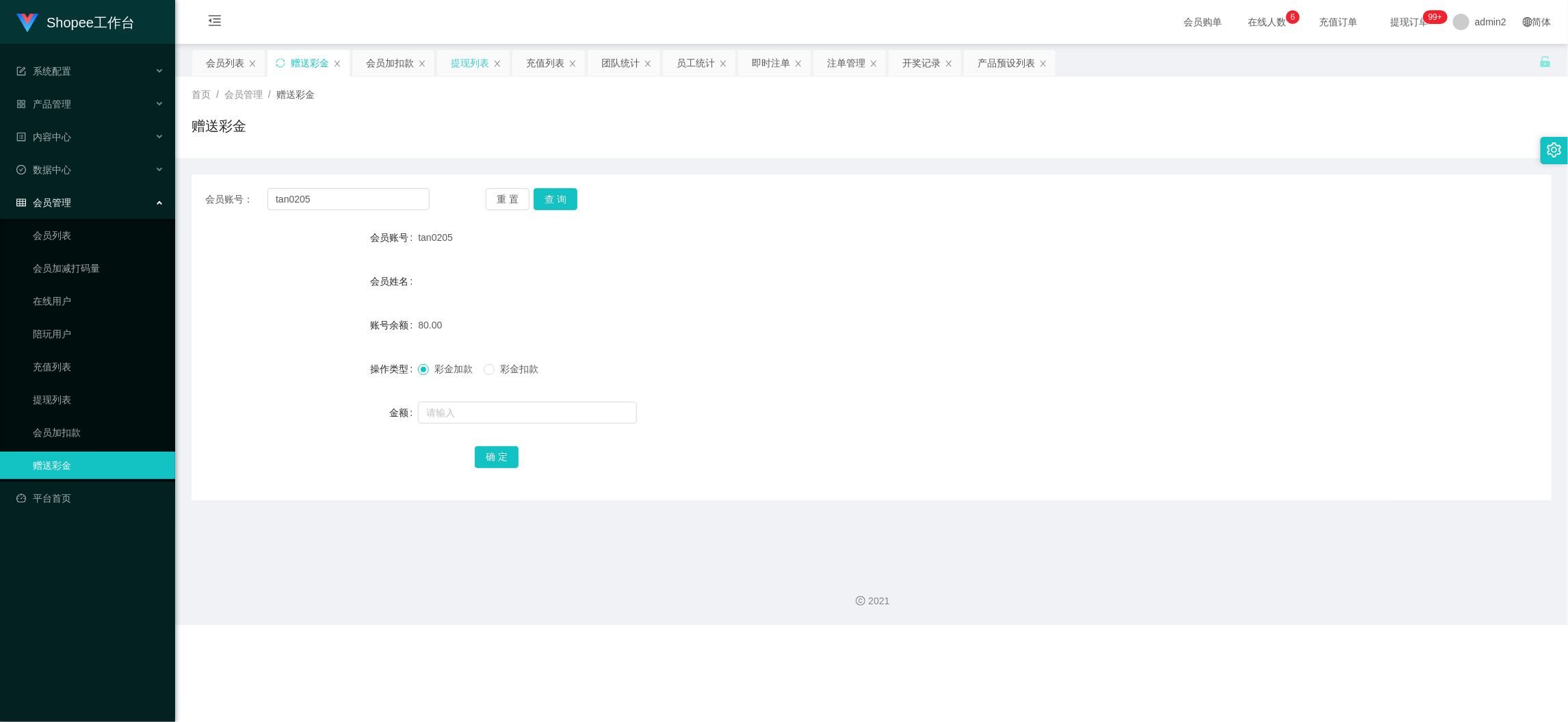
click at [472, 58] on div "提现列表" at bounding box center [470, 63] width 39 height 26
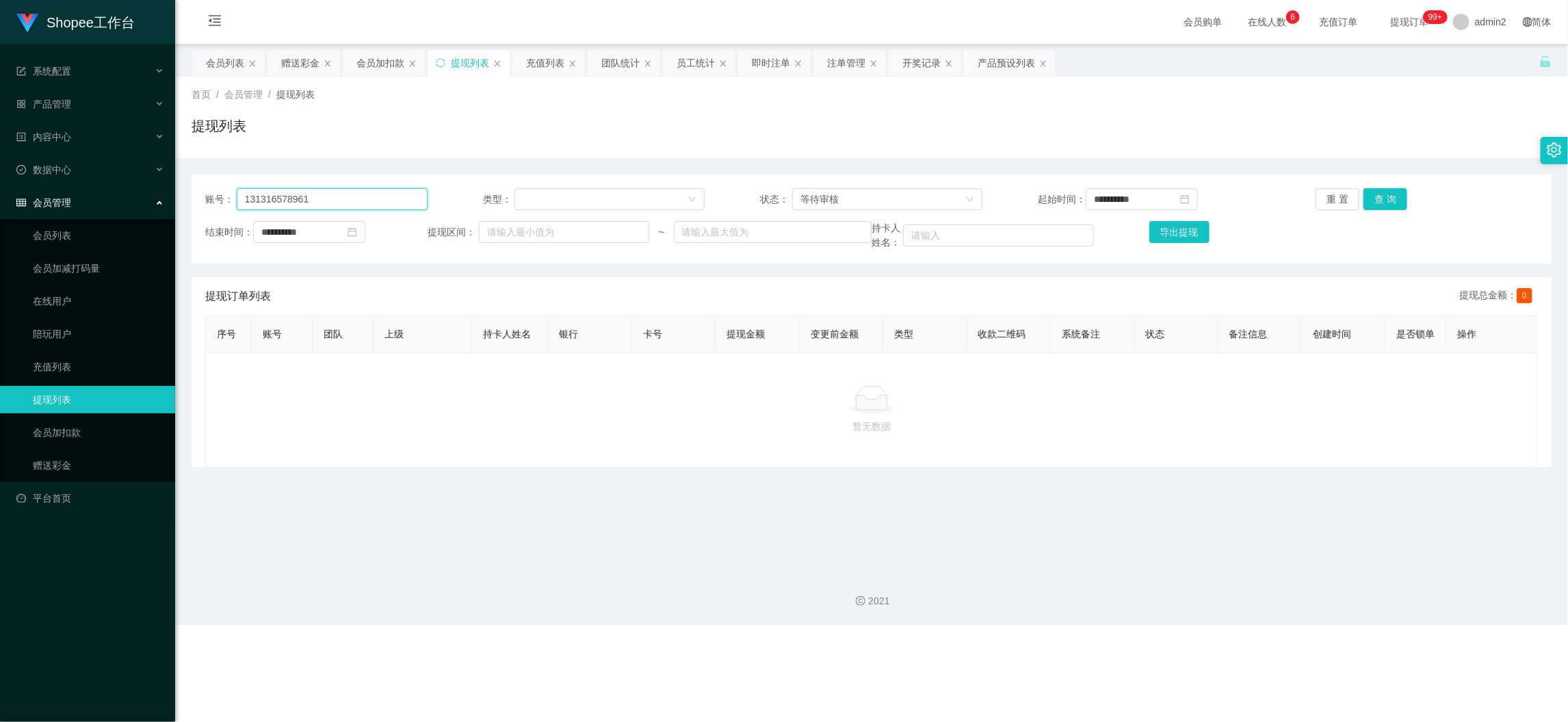
click at [385, 203] on input "131316578961" at bounding box center [332, 199] width 191 height 22
click at [385, 201] on input "131316578961" at bounding box center [332, 199] width 191 height 22
paste input "AngelQ"
type input "AngelQ"
drag, startPoint x: 1378, startPoint y: 188, endPoint x: 1371, endPoint y: 201, distance: 14.8
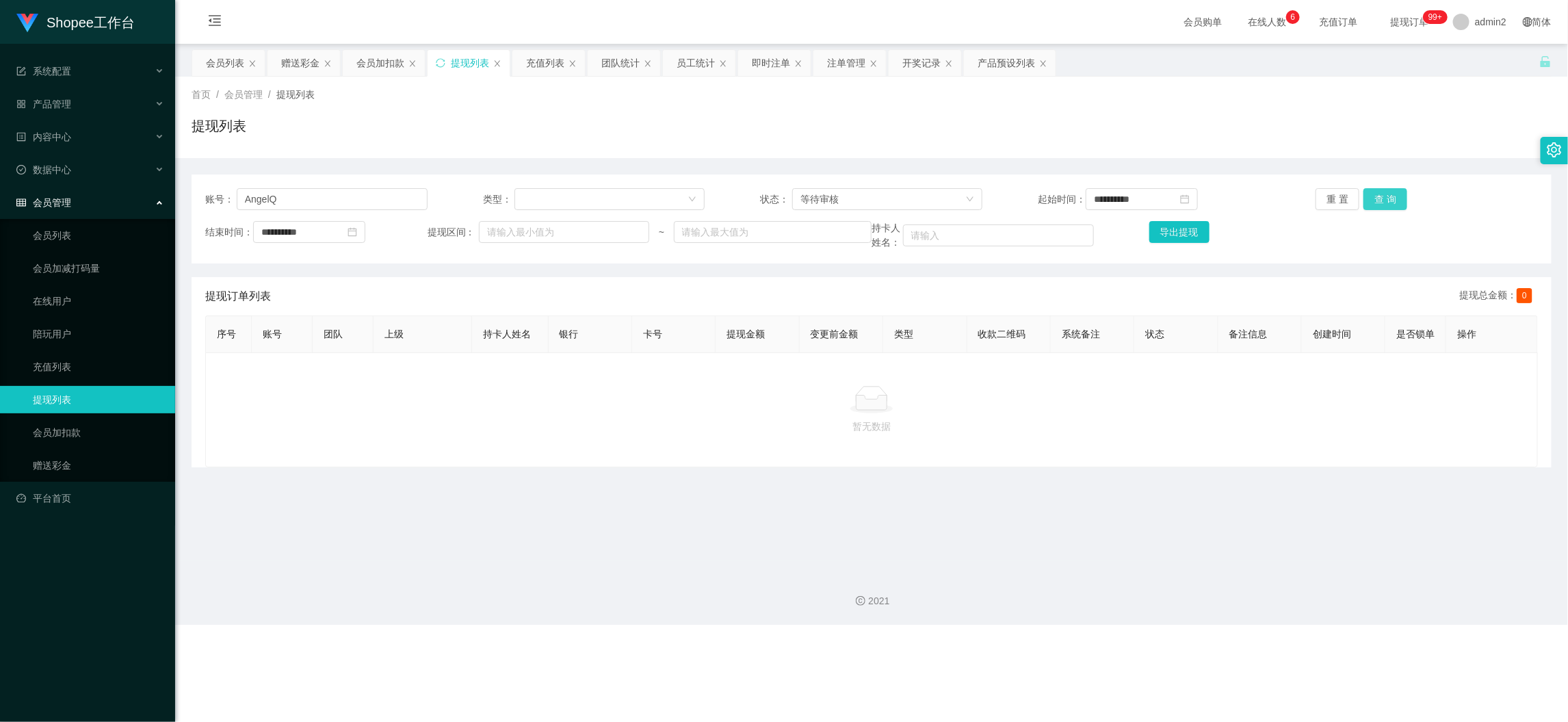
click at [1378, 188] on button "查 询" at bounding box center [1386, 199] width 44 height 22
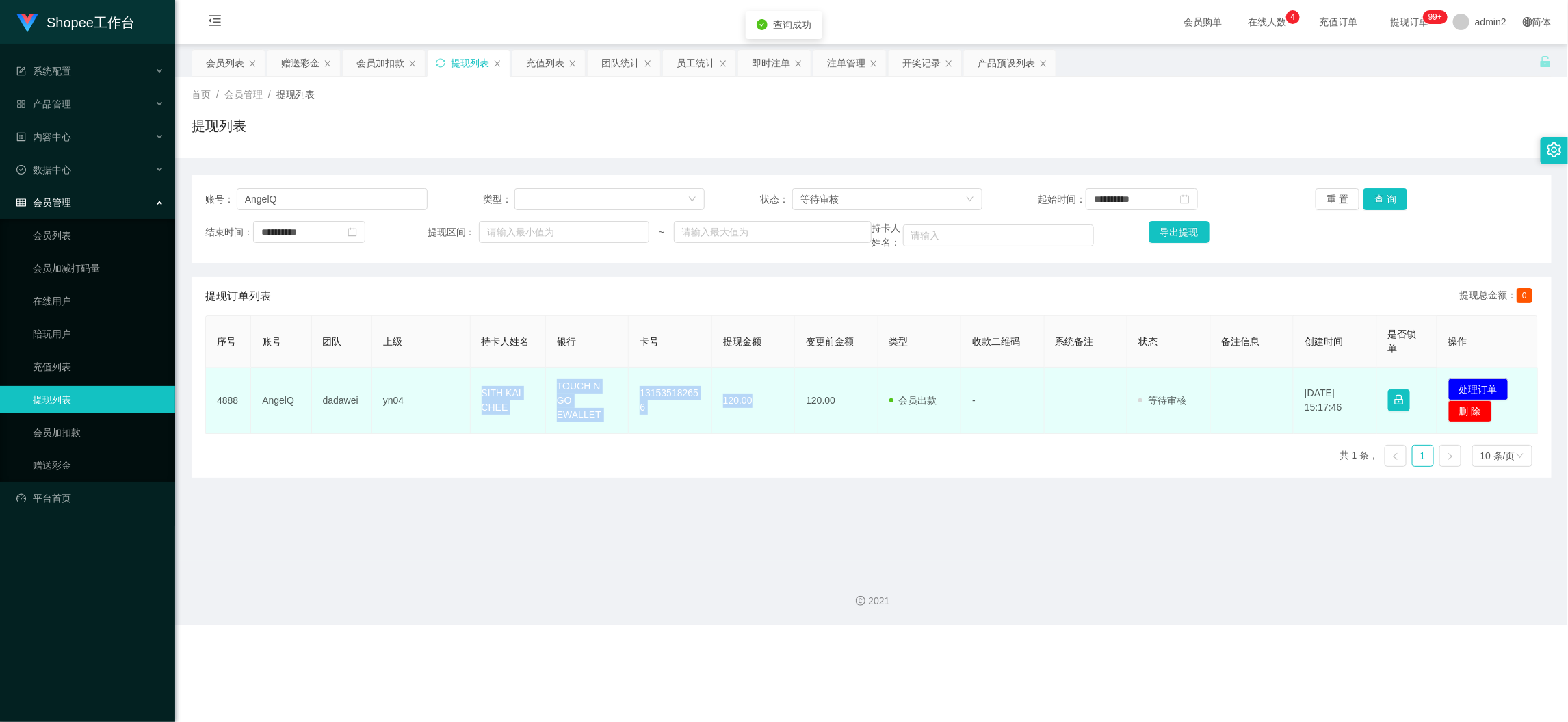
drag, startPoint x: 470, startPoint y: 389, endPoint x: 781, endPoint y: 409, distance: 311.6
click at [781, 409] on tr "4888 AngelQ dadawei yn04 SITH KAI CHEE TOUCH N GO EWALLET 131535182656 120.00 1…" at bounding box center [872, 401] width 1332 height 66
click at [1472, 382] on button "处理订单" at bounding box center [1478, 390] width 60 height 22
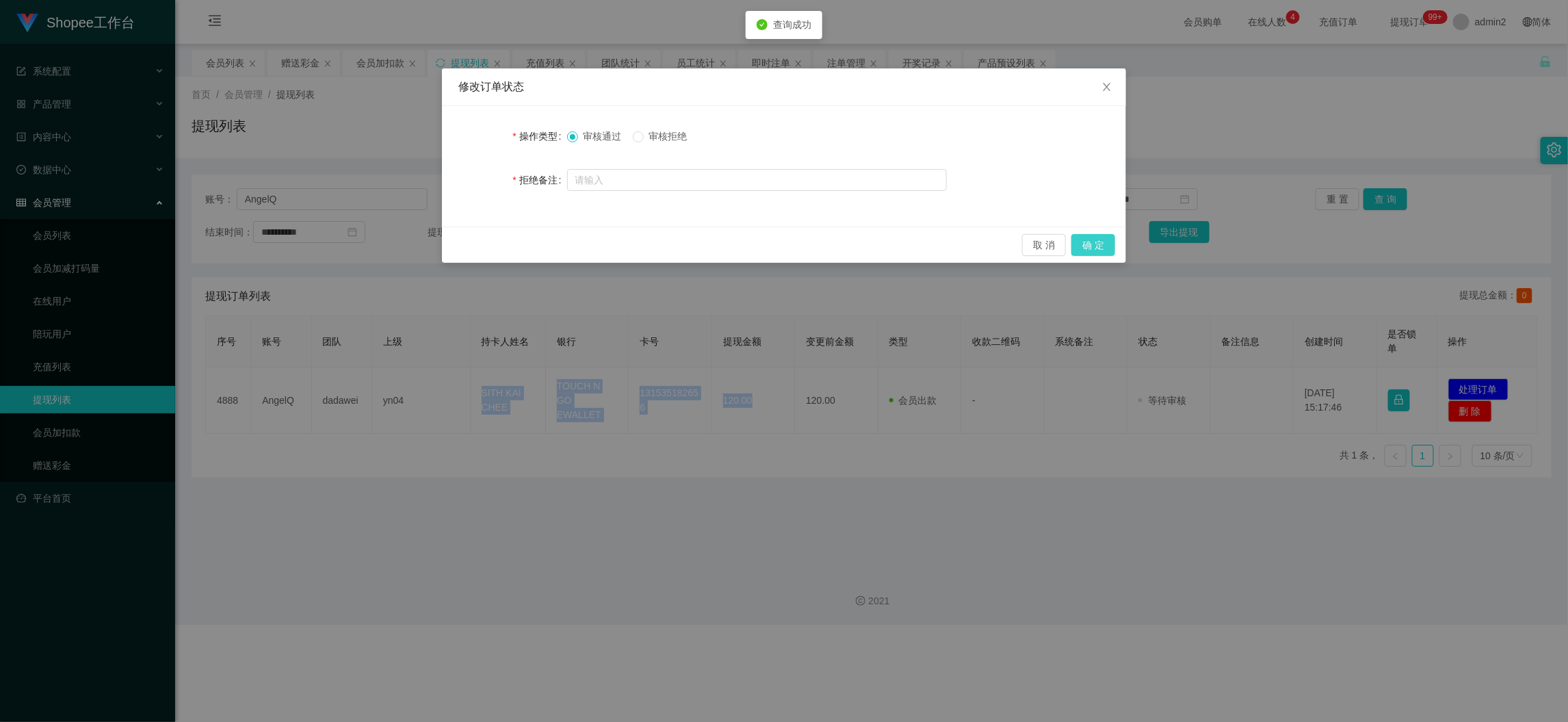
click at [1083, 245] on button "确 定" at bounding box center [1094, 245] width 44 height 22
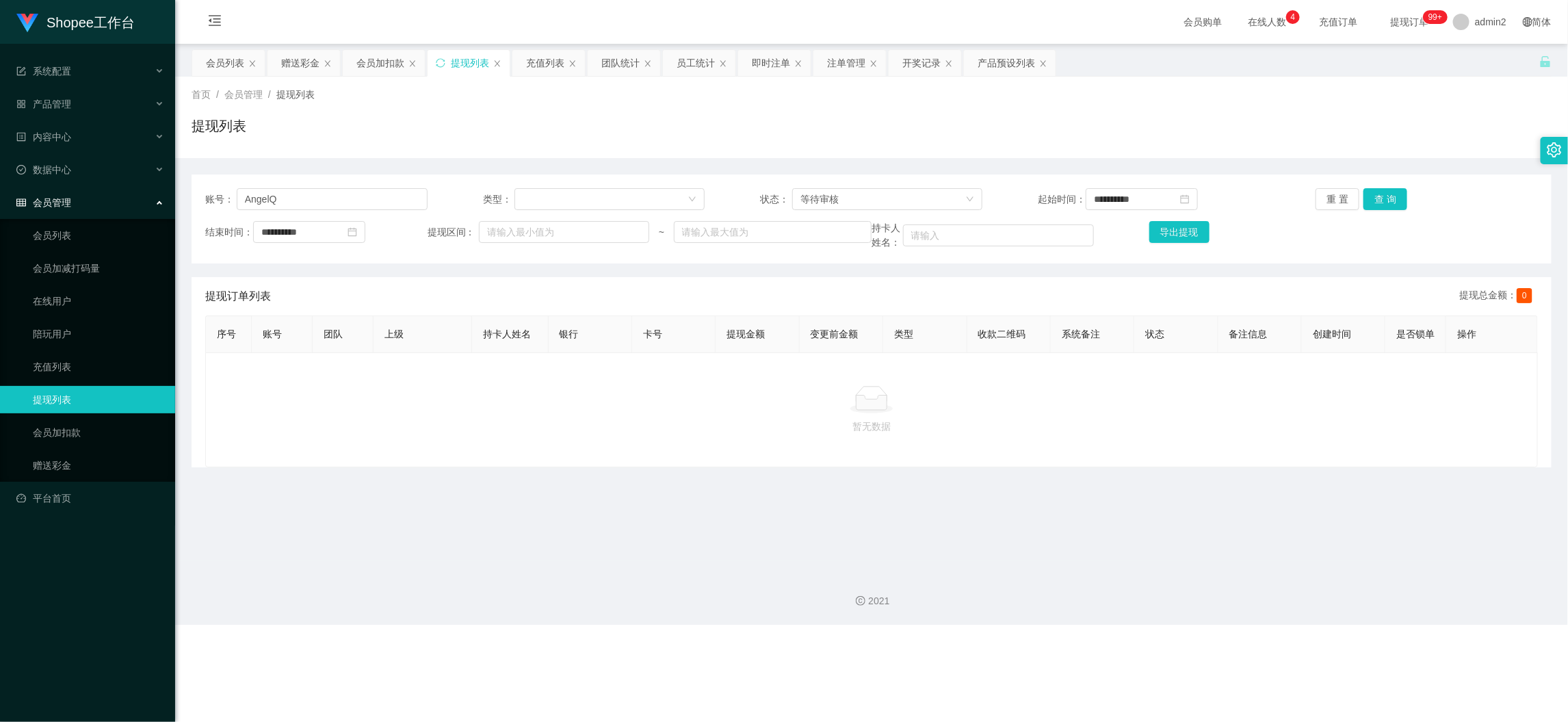
click at [1211, 626] on div "Shopee工作台 系统配置 产品管理 产品列表 产品预设列表 开奖记录 注单管理 即时注单 内容中心 数据中心 员工统计 团队统计 会员管理 会员列表 会员…" at bounding box center [784, 361] width 1568 height 722
click at [387, 54] on div "会员加扣款" at bounding box center [380, 63] width 48 height 26
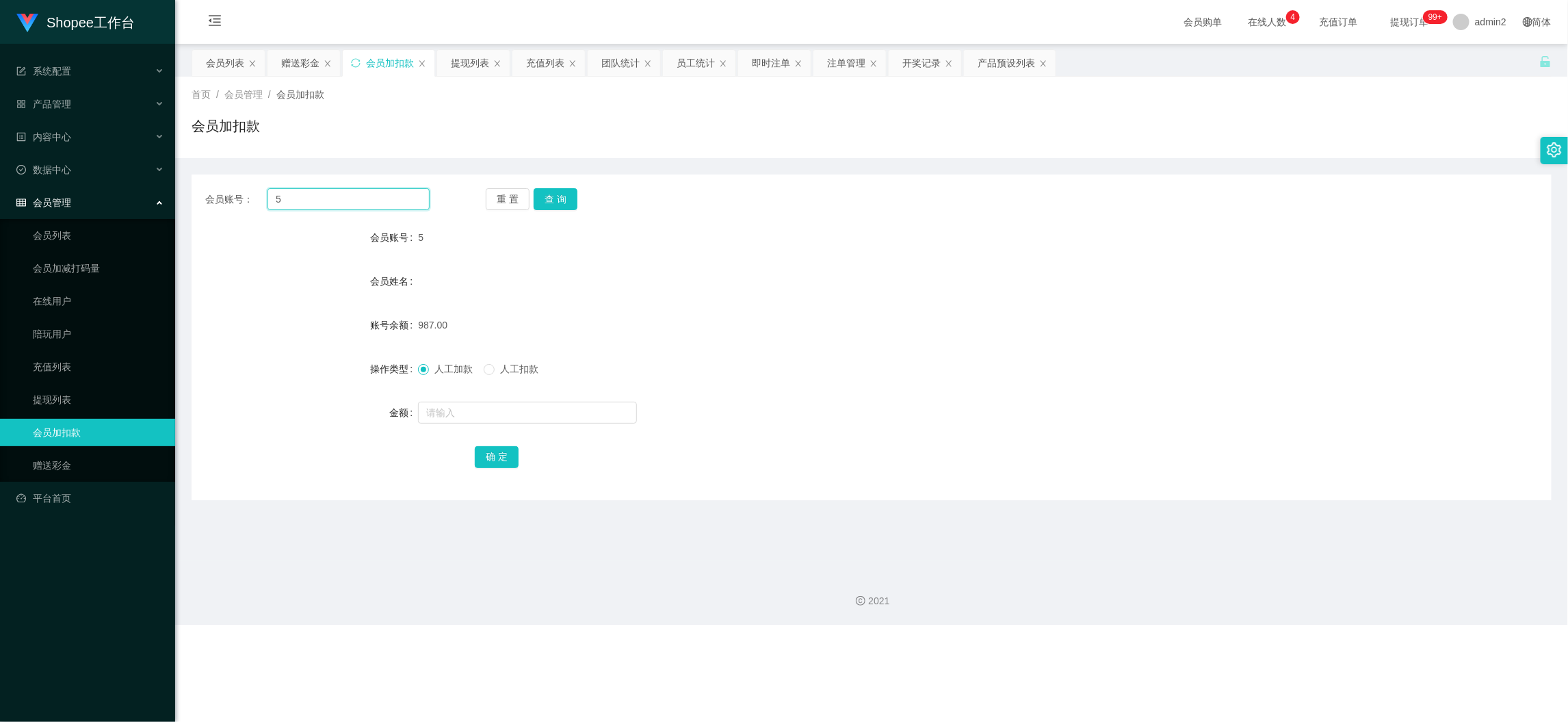
click at [379, 207] on input "5" at bounding box center [348, 199] width 162 height 22
click at [377, 205] on input "5" at bounding box center [348, 199] width 162 height 22
paste input "168"
type input "168"
click at [550, 199] on button "查 询" at bounding box center [556, 199] width 44 height 22
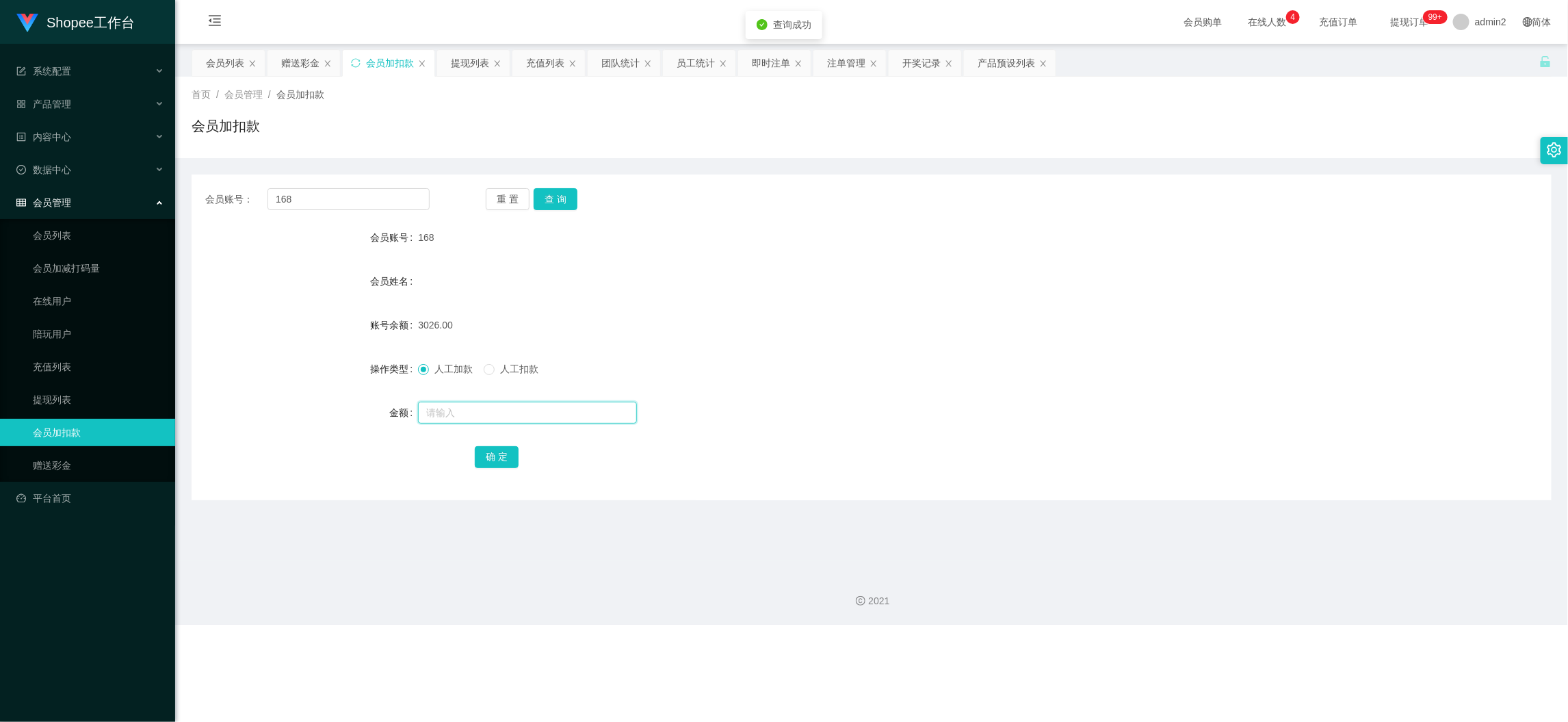
click at [541, 410] on input "text" at bounding box center [527, 412] width 219 height 22
type input "15"
drag, startPoint x: 490, startPoint y: 457, endPoint x: 546, endPoint y: 432, distance: 61.3
click at [490, 457] on button "确 定" at bounding box center [497, 457] width 44 height 22
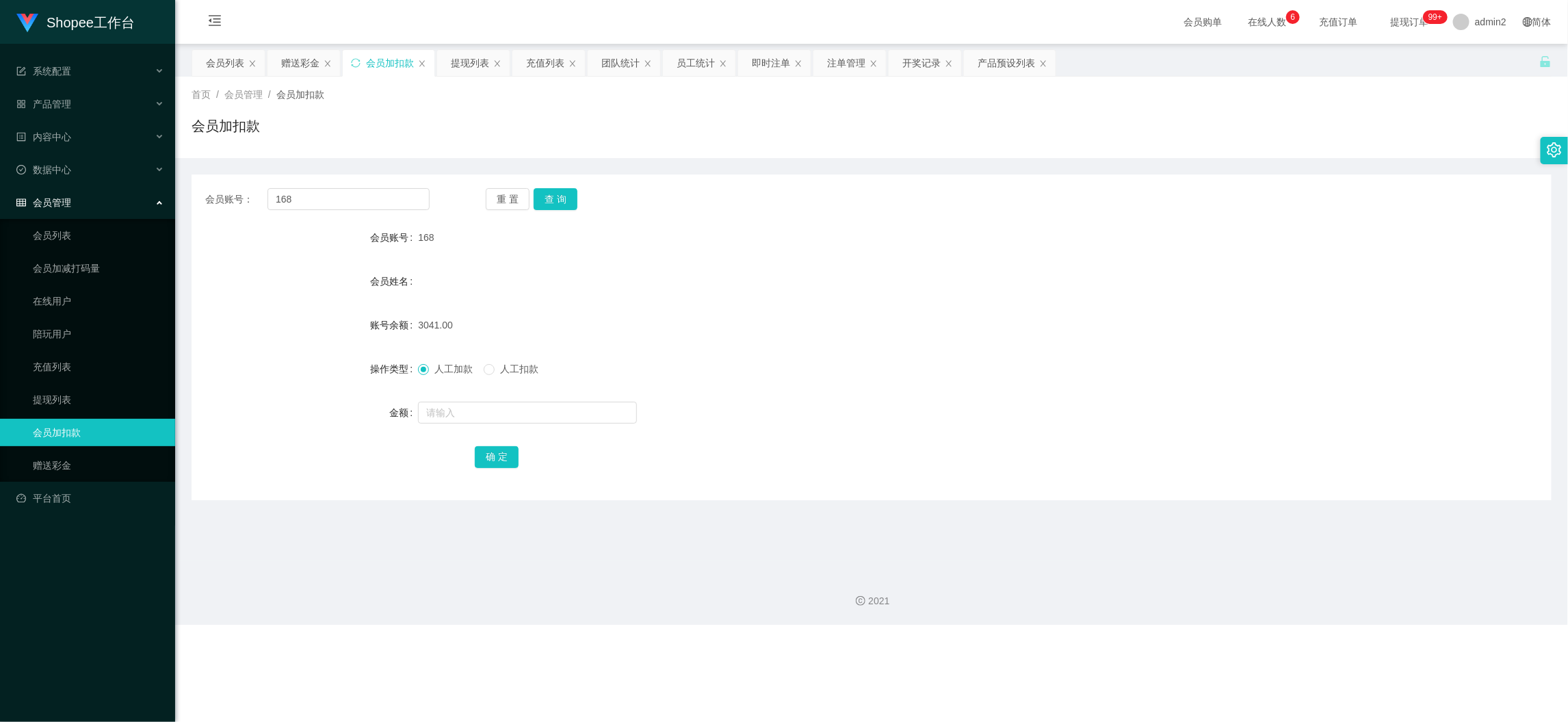
click at [330, 179] on div "会员账号： 168 重 置 查 询 会员账号 168 会员姓名 账号余额 3041.00 操作类型 人工加款 人工扣款 金额 确 定" at bounding box center [872, 337] width 1360 height 325
click at [352, 199] on input "168" at bounding box center [348, 199] width 162 height 22
paste input "5"
type input "5"
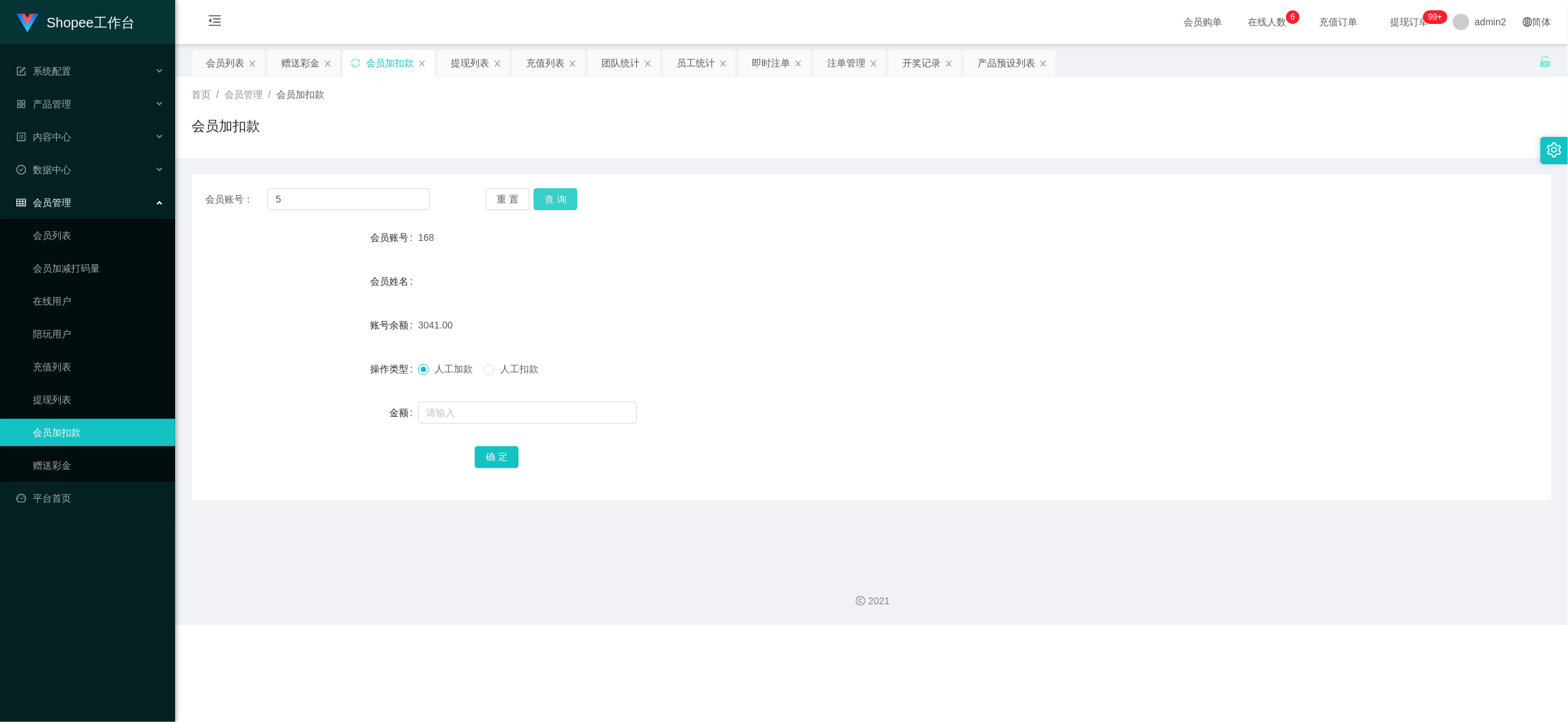
click at [536, 193] on button "查 询" at bounding box center [556, 199] width 44 height 22
click at [548, 416] on input "text" at bounding box center [527, 412] width 219 height 22
click at [548, 416] on input "1" at bounding box center [527, 412] width 219 height 22
type input "15"
click at [481, 459] on button "确 定" at bounding box center [497, 457] width 44 height 22
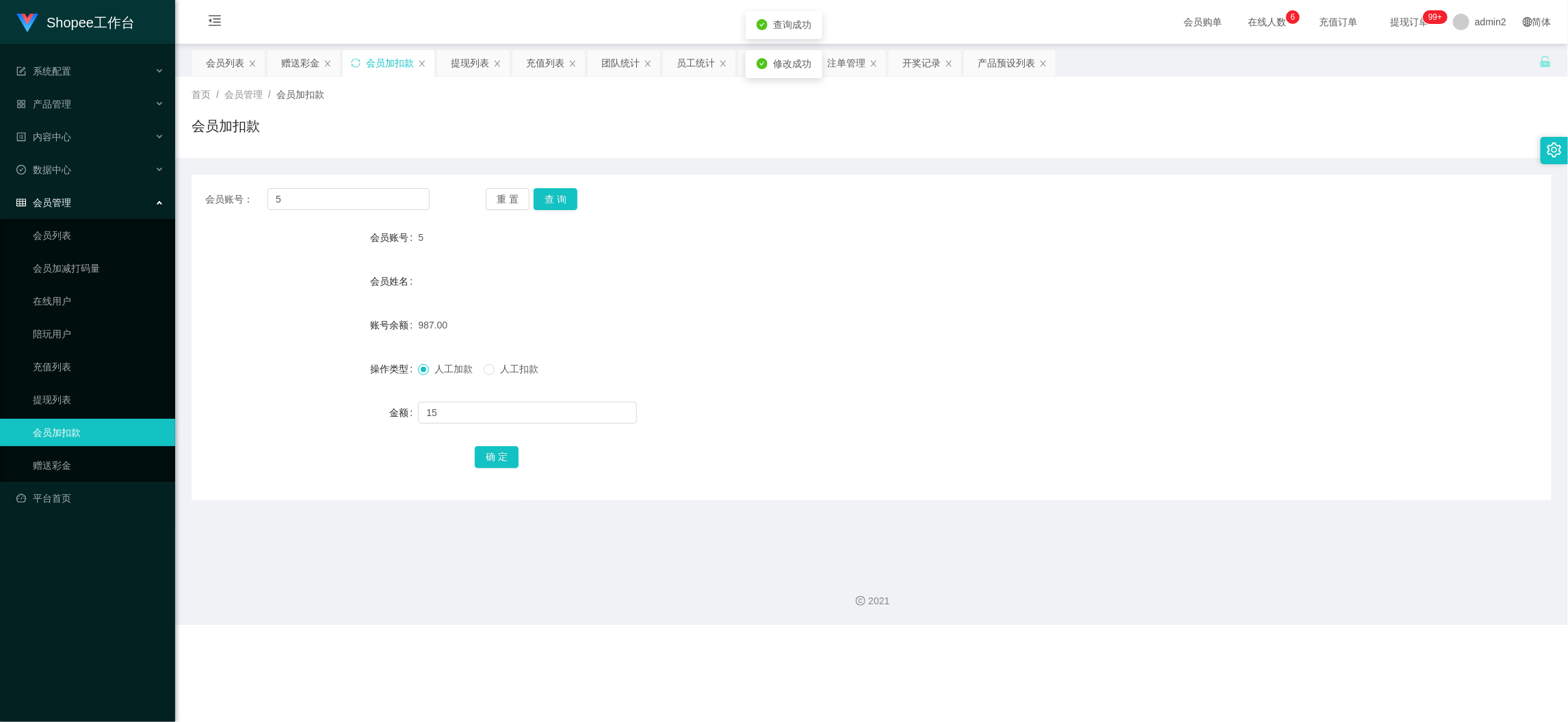
click at [919, 385] on form "会员账号 5 会员姓名 账号余额 987.00 操作类型 人工加款 人工扣款 金额 15 确 定" at bounding box center [872, 346] width 1360 height 246
click at [675, 281] on div "会员姓名" at bounding box center [872, 281] width 1360 height 28
click at [367, 199] on input "5" at bounding box center [348, 199] width 162 height 22
click at [368, 192] on input "5" at bounding box center [348, 199] width 162 height 22
click at [462, 72] on div "提现列表" at bounding box center [470, 63] width 39 height 26
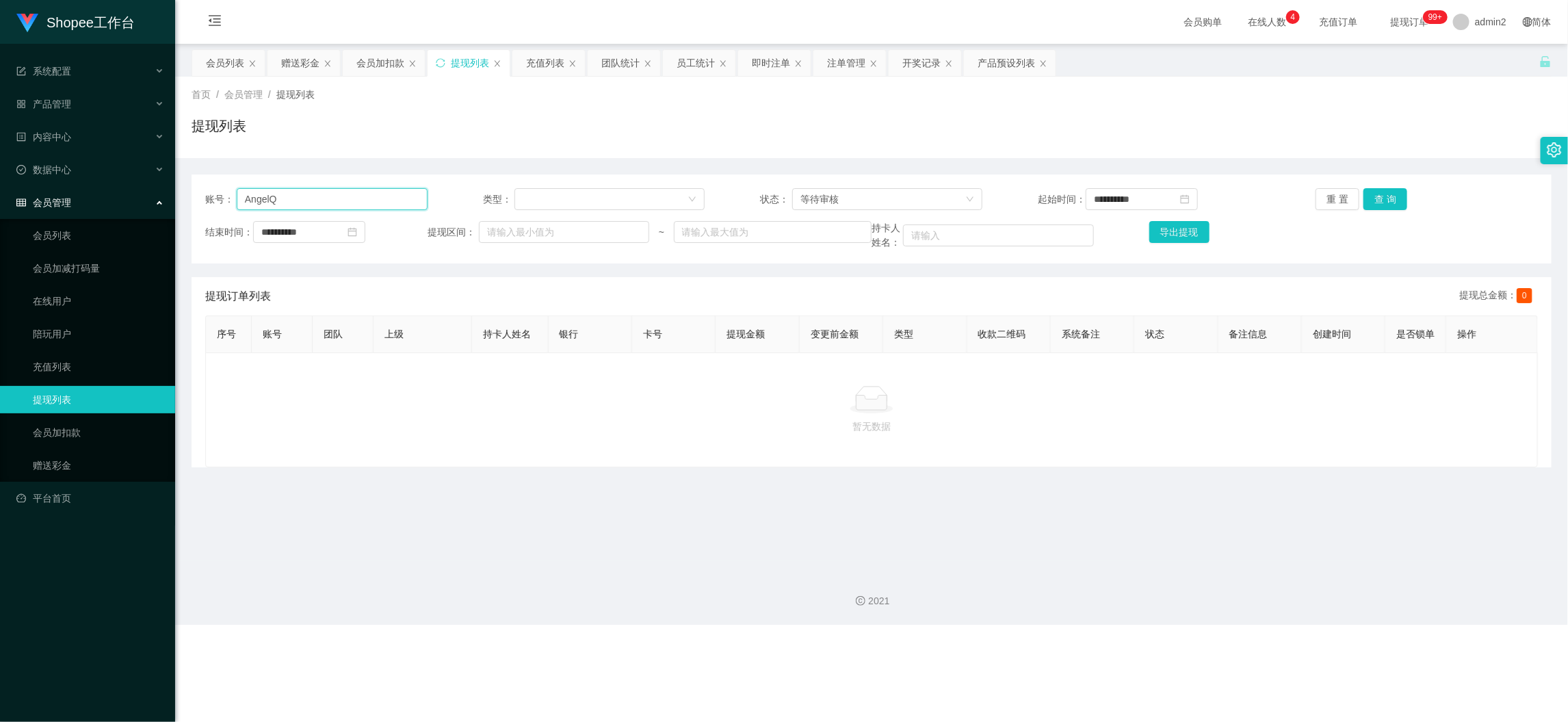
click at [376, 193] on input "AngelQ" at bounding box center [332, 199] width 191 height 22
paste input "Jimmy123"
type input "Jimmy123"
click at [1374, 194] on button "查 询" at bounding box center [1386, 199] width 44 height 22
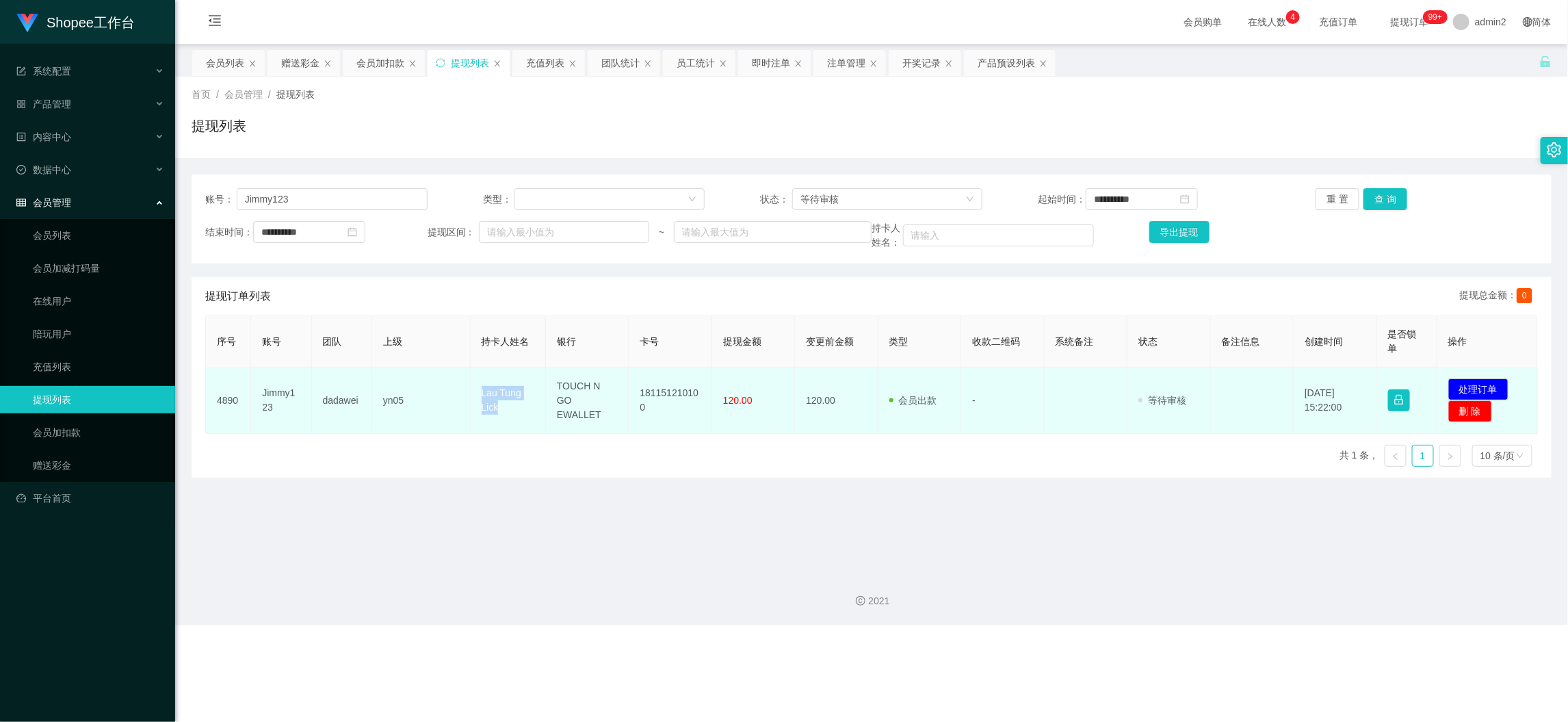
drag, startPoint x: 490, startPoint y: 401, endPoint x: 519, endPoint y: 408, distance: 29.8
click at [519, 408] on td "Lau Tung Lick" at bounding box center [508, 401] width 75 height 66
drag, startPoint x: 534, startPoint y: 444, endPoint x: 550, endPoint y: 398, distance: 48.7
click at [534, 443] on div "序号 账号 团队 上级 持卡人姓名 银行 卡号 提现金额 变更前金额 类型 收款二维码 系统备注 状态 备注信息 创建时间 是否锁单 操作 4890 Jimm…" at bounding box center [872, 396] width 1333 height 162
drag, startPoint x: 553, startPoint y: 384, endPoint x: 654, endPoint y: 417, distance: 106.3
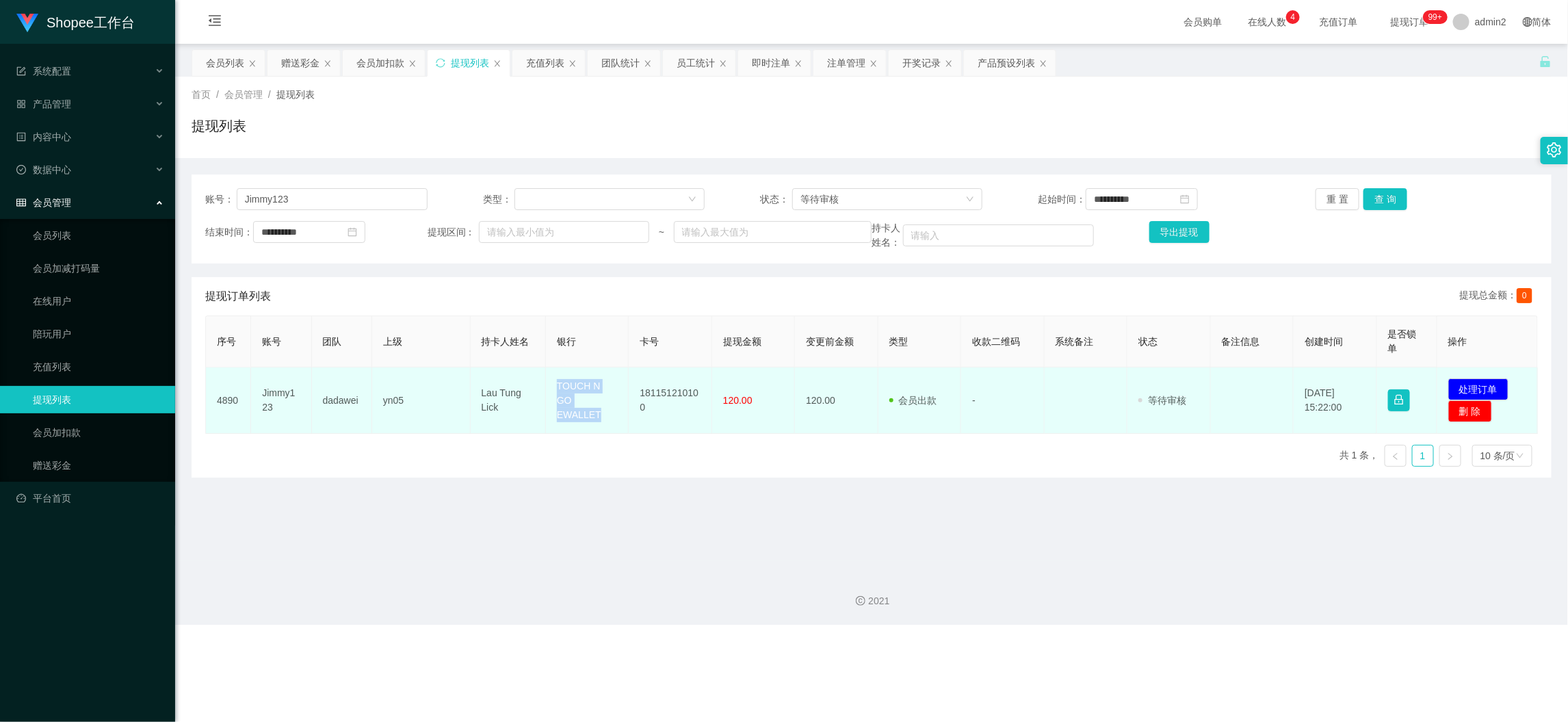
click at [603, 413] on td "TOUCH N GO EWALLET" at bounding box center [587, 401] width 83 height 66
drag, startPoint x: 634, startPoint y: 390, endPoint x: 682, endPoint y: 411, distance: 52.4
click at [682, 411] on td "181151210100" at bounding box center [670, 401] width 83 height 66
drag, startPoint x: 698, startPoint y: 477, endPoint x: 723, endPoint y: 425, distance: 57.7
click at [698, 477] on div "序号 账号 团队 上级 持卡人姓名 银行 卡号 提现金额 变更前金额 类型 收款二维码 系统备注 状态 备注信息 创建时间 是否锁单 操作 4890 Jimm…" at bounding box center [872, 396] width 1333 height 162
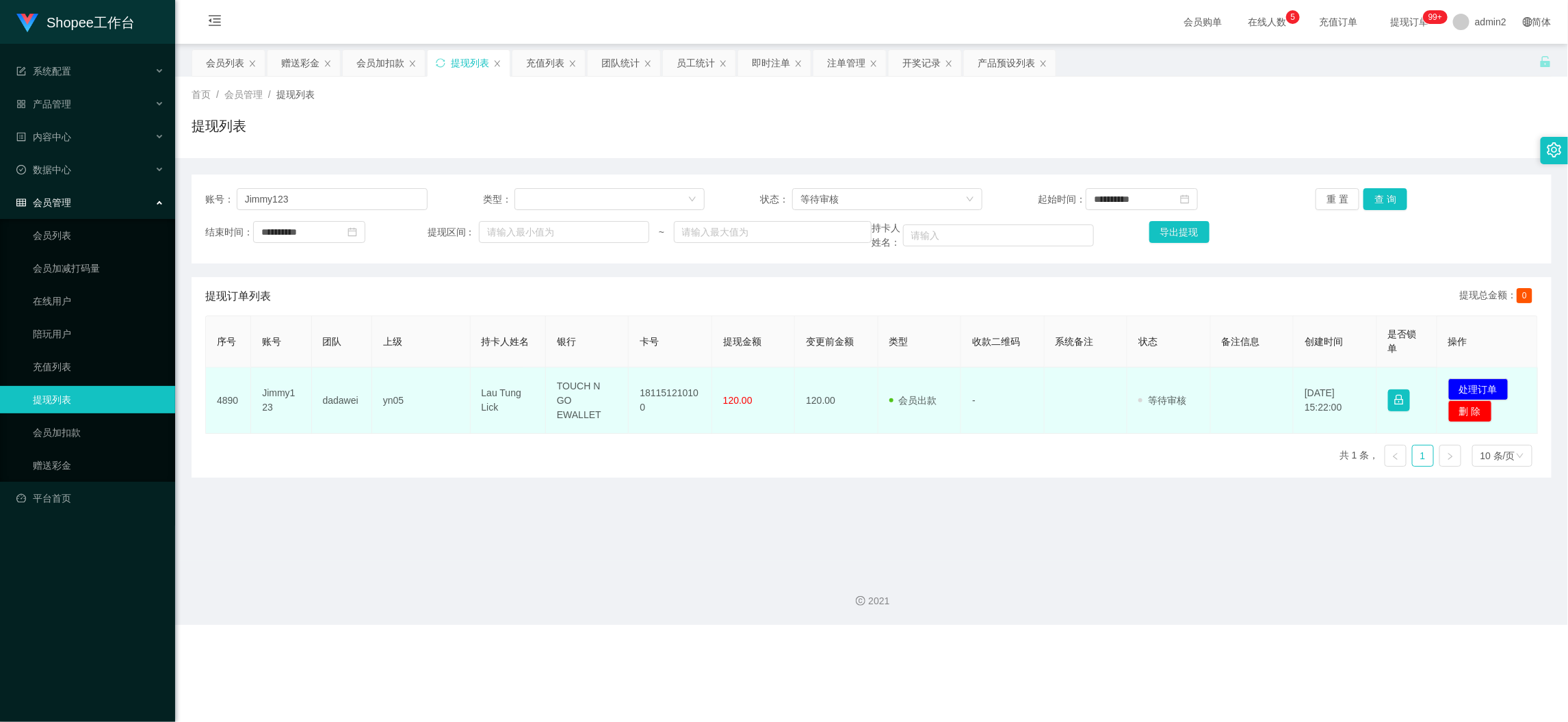
click at [723, 397] on span "120.00" at bounding box center [738, 401] width 30 height 11
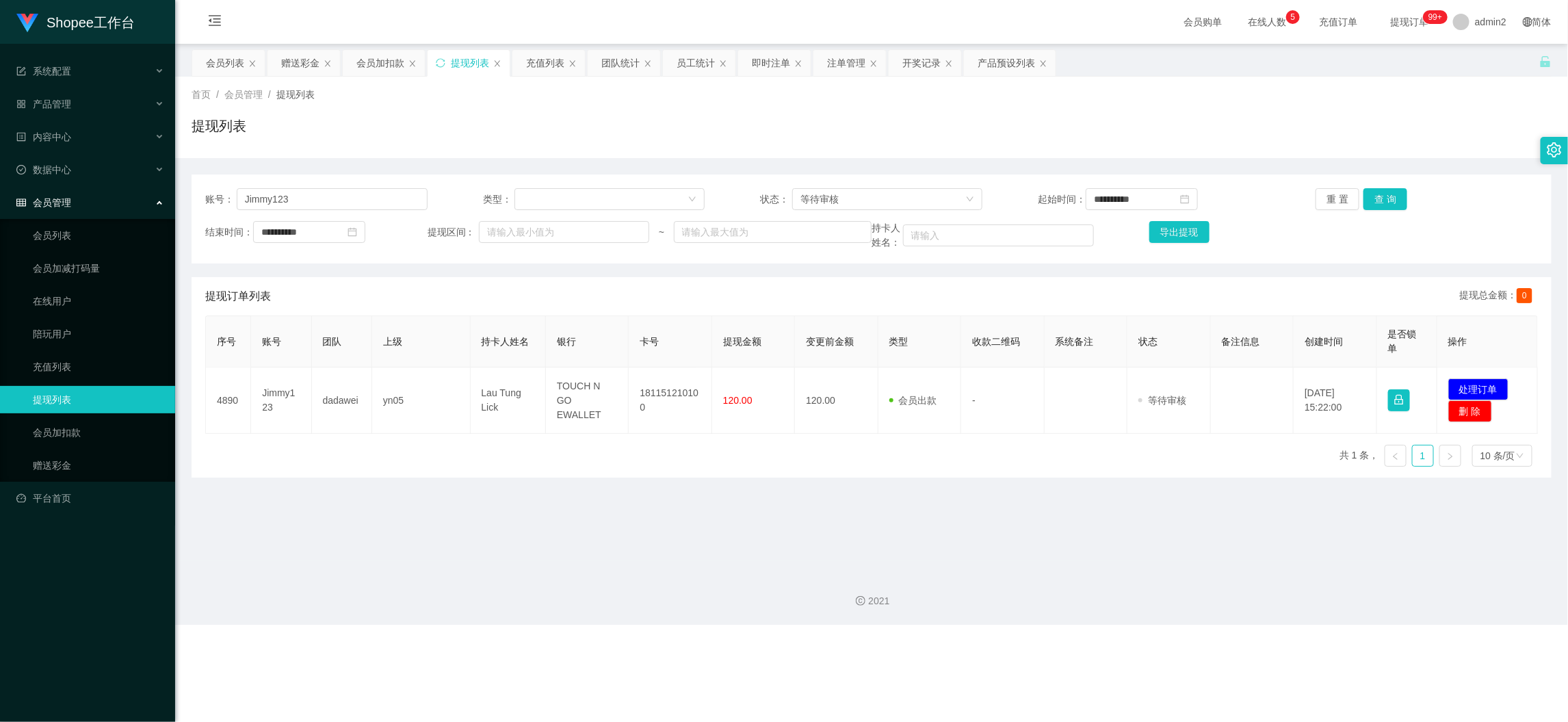
click at [676, 525] on main "**********" at bounding box center [872, 303] width 1393 height 517
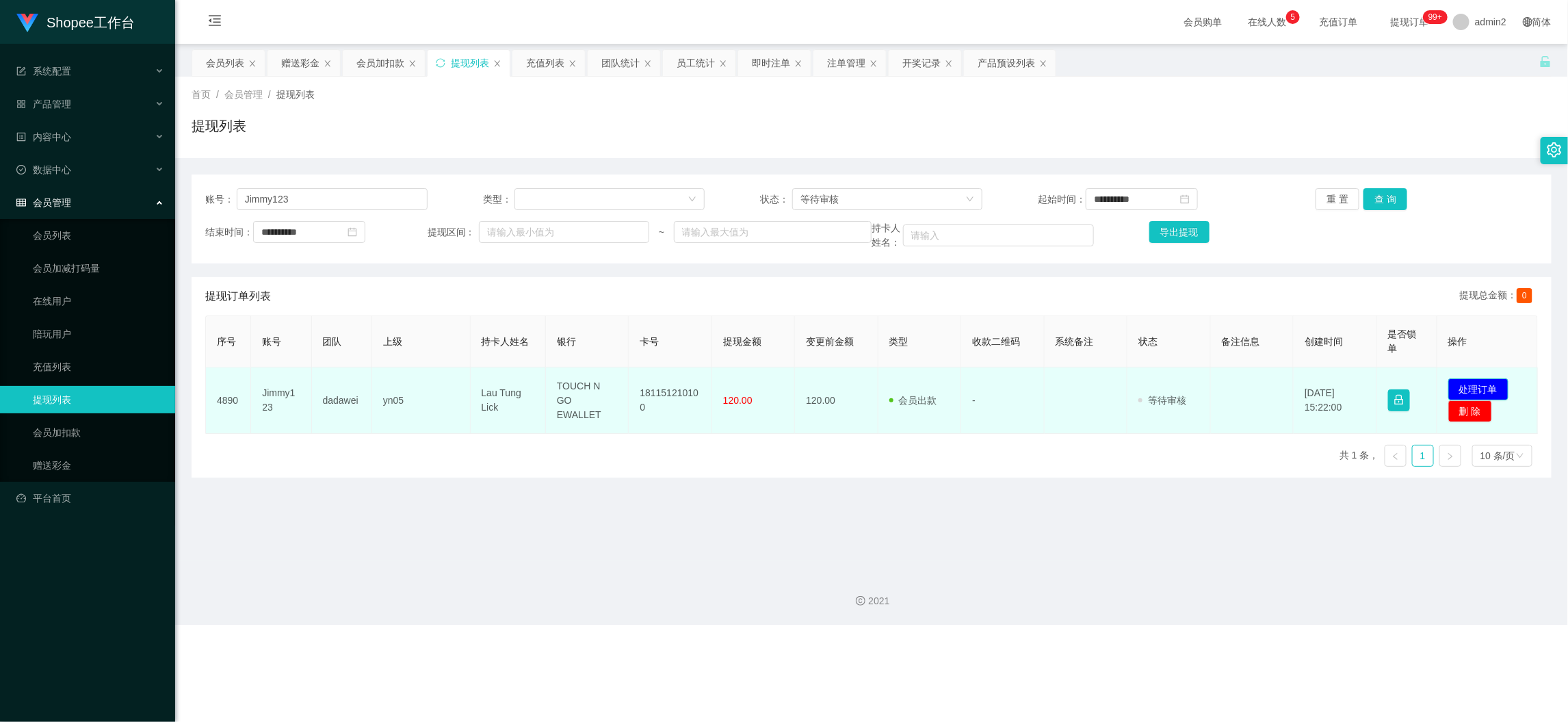
click at [1476, 384] on button "处理订单" at bounding box center [1478, 390] width 60 height 22
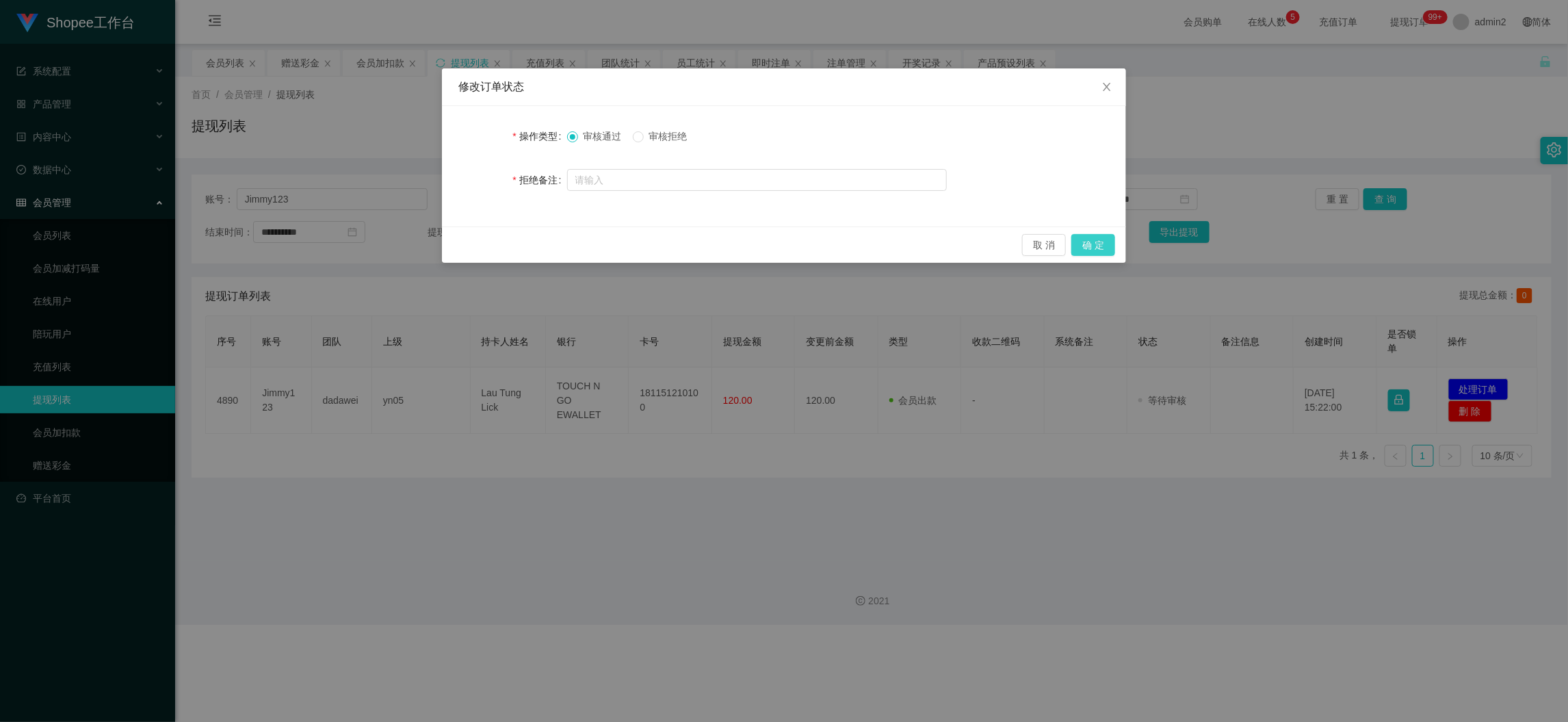
click at [1093, 244] on button "确 定" at bounding box center [1094, 245] width 44 height 22
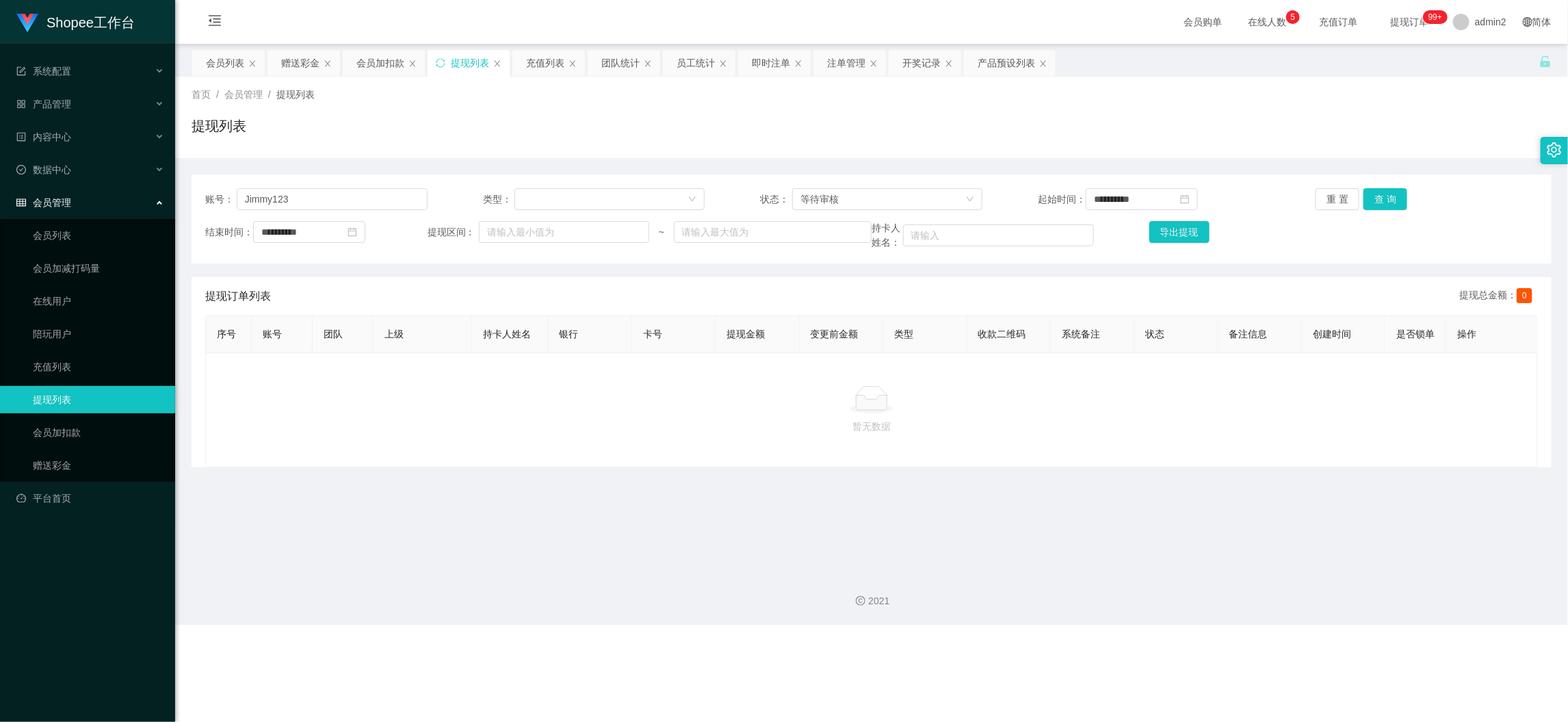
drag, startPoint x: 708, startPoint y: 426, endPoint x: 737, endPoint y: 289, distance: 140.0
click at [708, 413] on div at bounding box center [872, 400] width 1309 height 28
click at [850, 195] on div "等待审核" at bounding box center [883, 199] width 165 height 21
click at [843, 250] on li "审核成功" at bounding box center [882, 248] width 189 height 22
click at [1376, 194] on button "查 询" at bounding box center [1386, 199] width 44 height 22
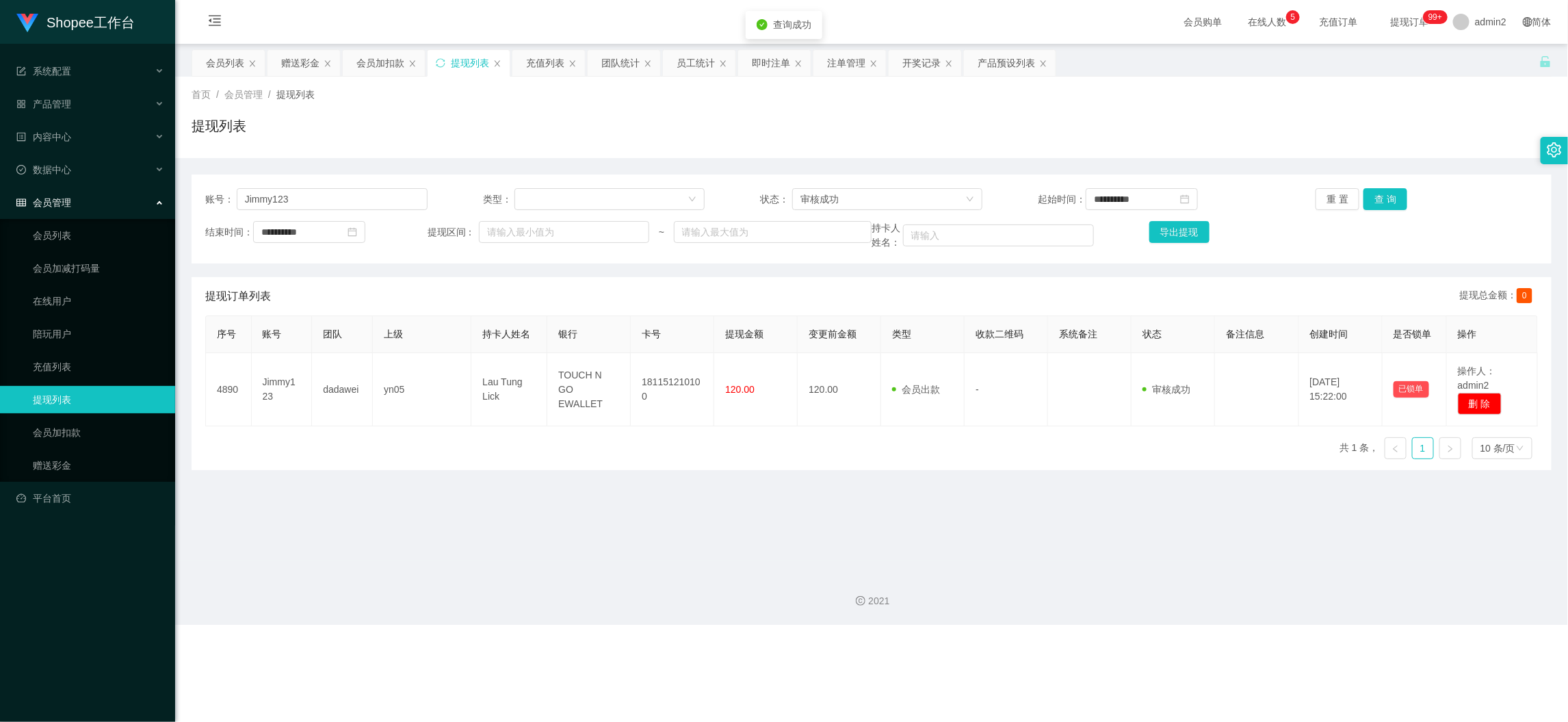
click at [811, 510] on main "**********" at bounding box center [872, 303] width 1393 height 517
click at [1303, 668] on div "Shopee工作台 系统配置 产品管理 产品列表 产品预设列表 开奖记录 注单管理 即时注单 内容中心 数据中心 员工统计 团队统计 会员管理 会员列表 会员…" at bounding box center [784, 361] width 1568 height 722
click at [297, 57] on div "赠送彩金" at bounding box center [301, 63] width 39 height 26
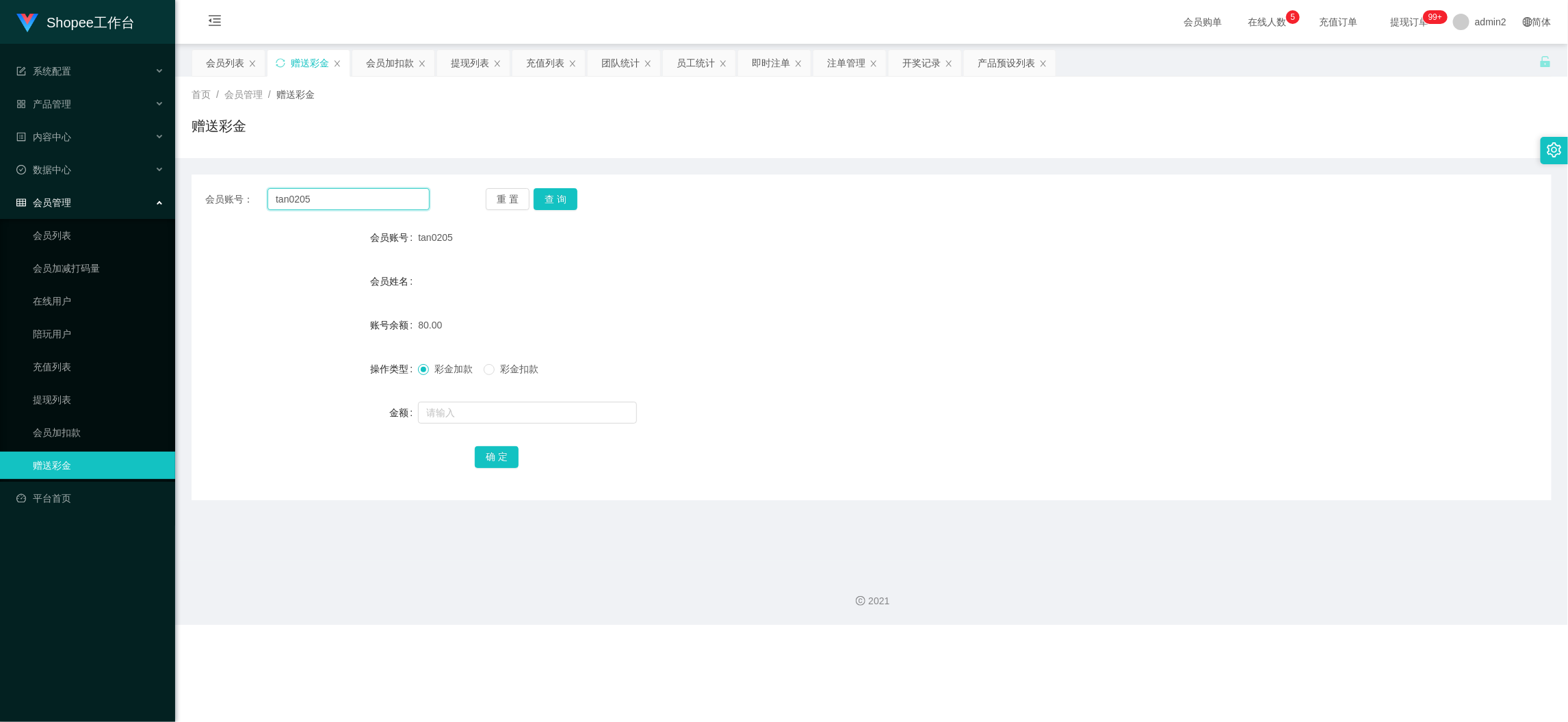
click at [359, 194] on input "tan0205" at bounding box center [348, 199] width 162 height 22
drag, startPoint x: 359, startPoint y: 194, endPoint x: 430, endPoint y: 211, distance: 73.0
click at [360, 196] on input "tan0205" at bounding box center [348, 199] width 162 height 22
paste input "mia0820"
type input "mia0820"
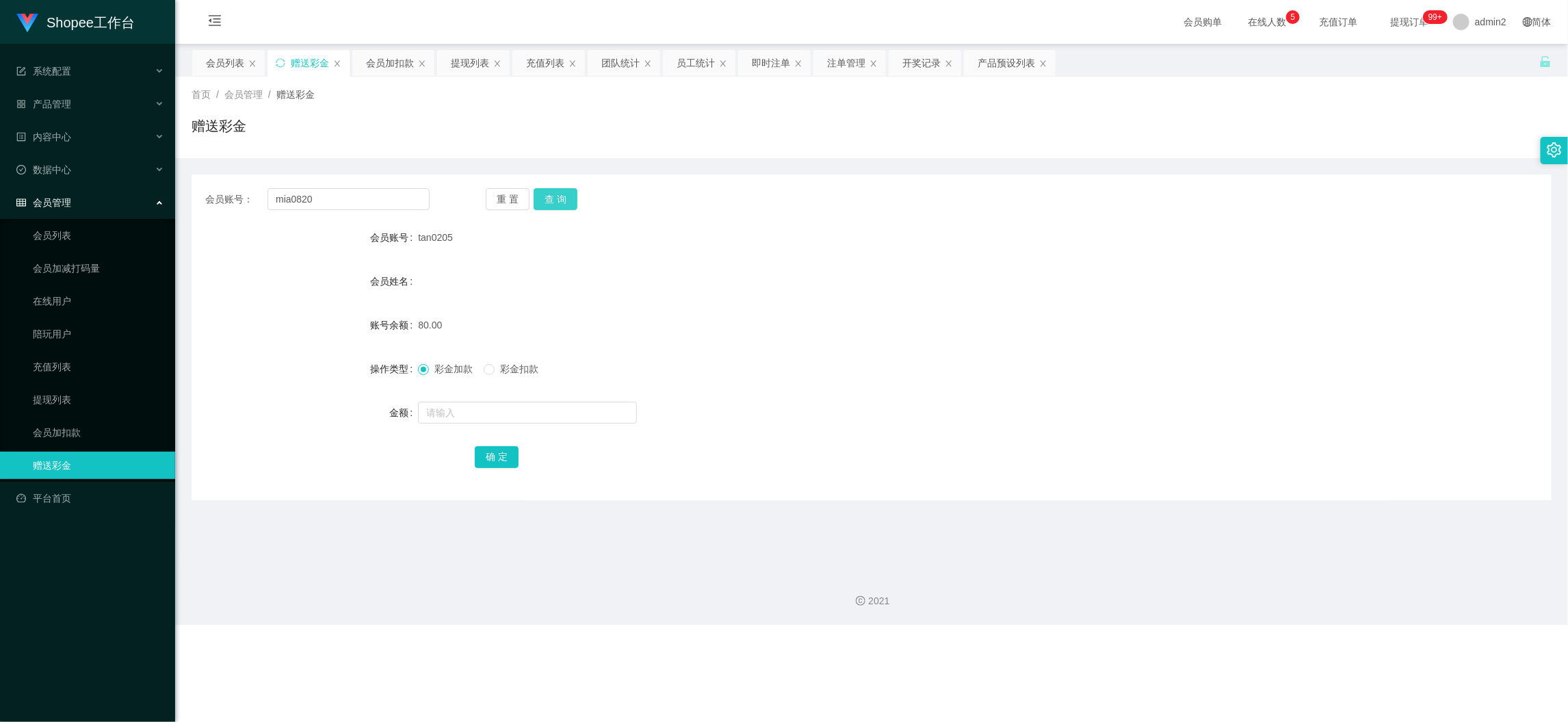
click at [561, 197] on button "查 询" at bounding box center [556, 199] width 44 height 22
click at [579, 414] on input "text" at bounding box center [527, 412] width 219 height 22
type input "80"
click at [494, 465] on button "确 定" at bounding box center [497, 457] width 44 height 22
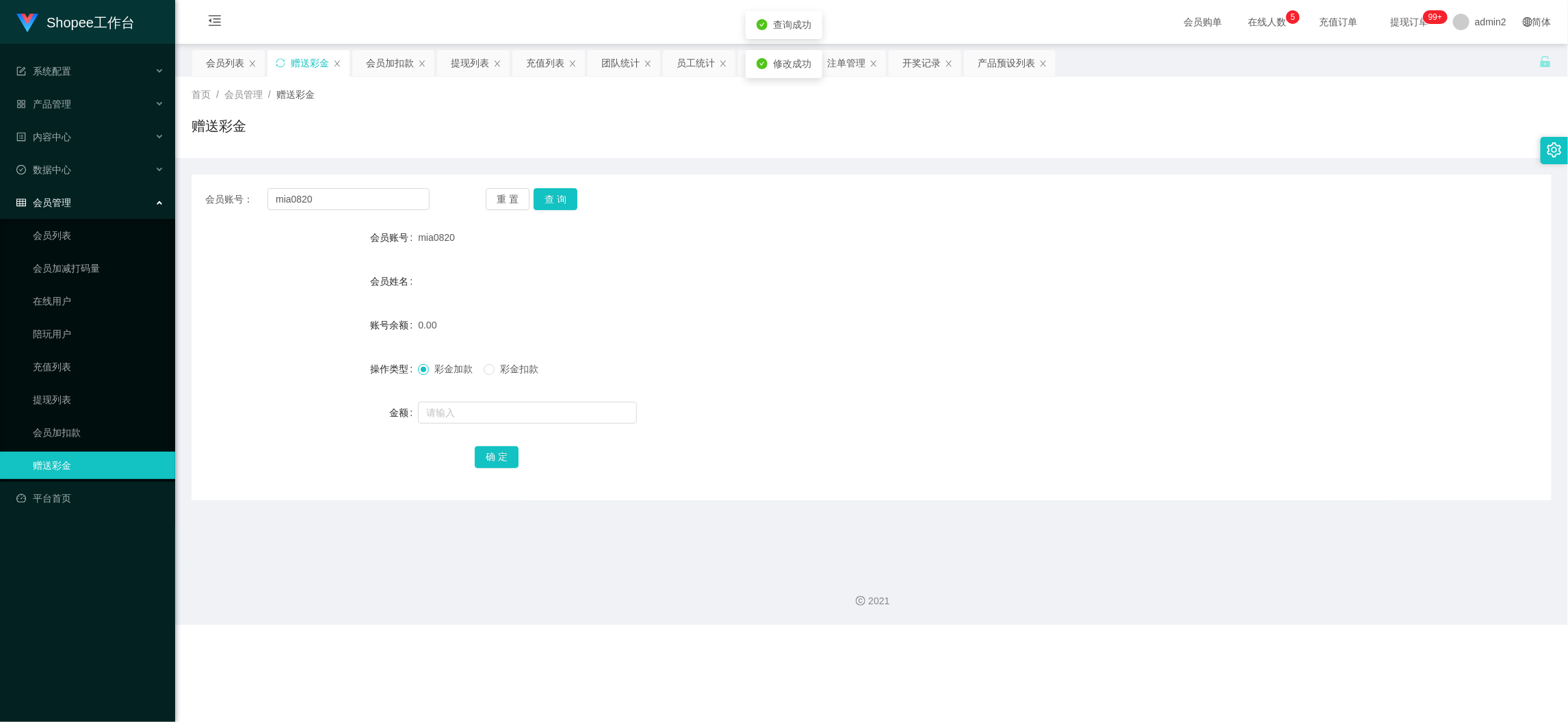
drag, startPoint x: 1034, startPoint y: 393, endPoint x: 1045, endPoint y: 394, distance: 11.0
click at [1038, 393] on form "会员账号 mia0820 会员姓名 账号余额 0.00 操作类型 彩金加款 彩金扣款 金额 确 定" at bounding box center [872, 346] width 1360 height 246
drag, startPoint x: 1245, startPoint y: 645, endPoint x: 1224, endPoint y: 618, distance: 34.2
click at [1245, 648] on div "Shopee工作台 系统配置 产品管理 产品列表 产品预设列表 开奖记录 注单管理 即时注单 内容中心 数据中心 员工统计 团队统计 会员管理 会员列表 会员…" at bounding box center [784, 361] width 1568 height 722
click at [363, 196] on input "mia0820" at bounding box center [348, 199] width 162 height 22
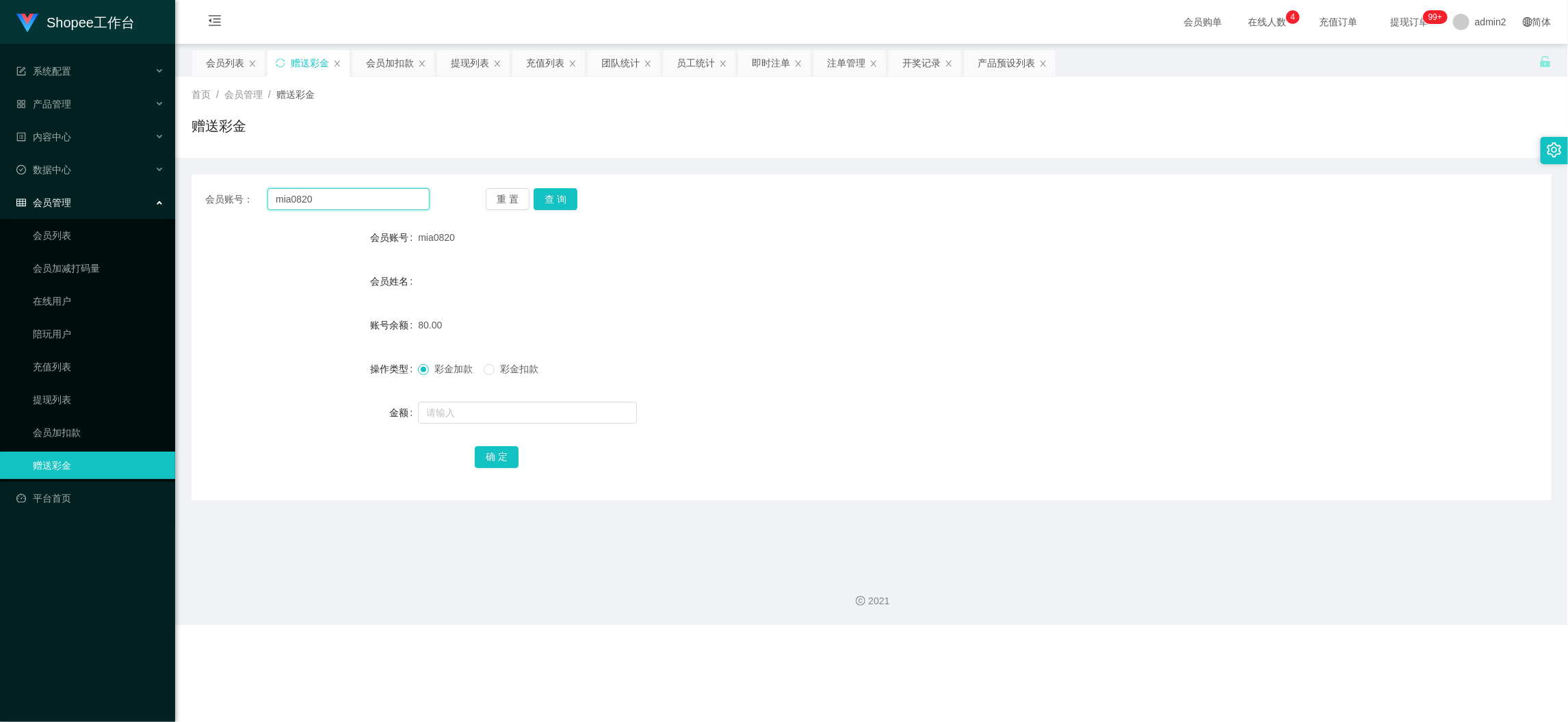
click at [363, 196] on input "mia0820" at bounding box center [348, 199] width 162 height 22
paste input "khkhoo1048"
type input "khkhoo1048"
click at [555, 199] on button "查 询" at bounding box center [556, 199] width 44 height 22
click at [592, 409] on input "text" at bounding box center [527, 412] width 219 height 22
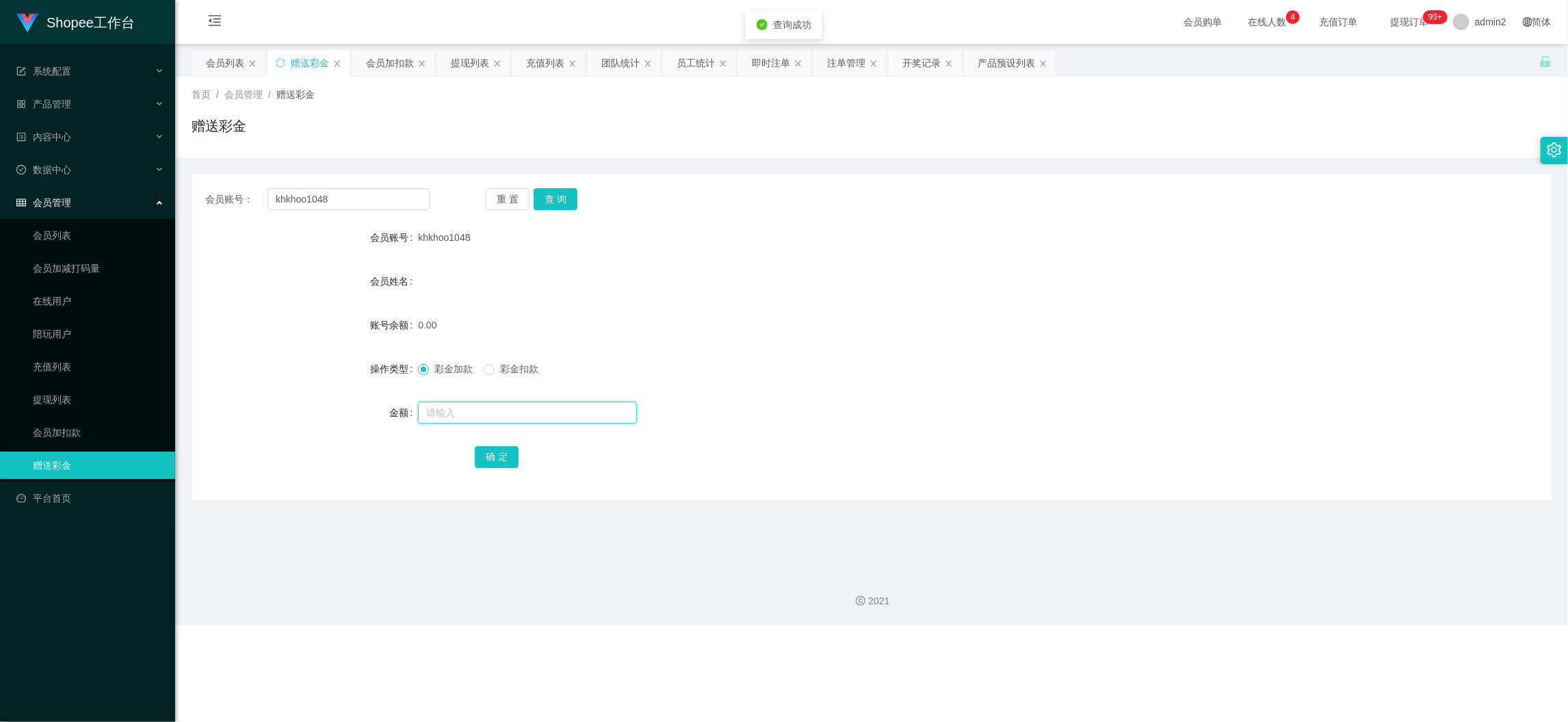
click at [592, 409] on input "text" at bounding box center [527, 412] width 219 height 22
type input "80"
drag, startPoint x: 507, startPoint y: 456, endPoint x: 537, endPoint y: 453, distance: 30.1
click at [506, 456] on button "确 定" at bounding box center [497, 457] width 44 height 22
click at [927, 424] on div "80" at bounding box center [814, 413] width 794 height 28
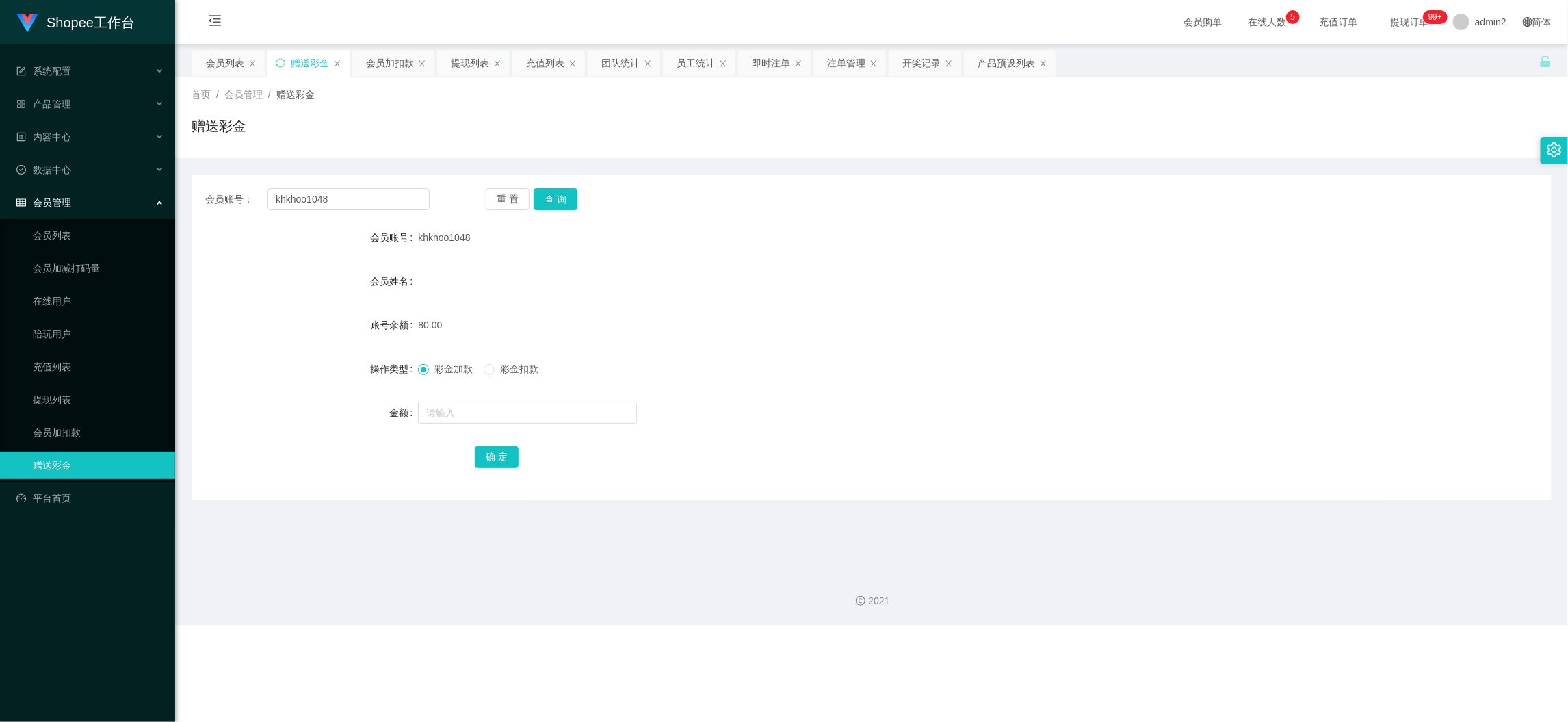
click at [1220, 651] on div "Shopee工作台 系统配置 产品管理 产品列表 产品预设列表 开奖记录 注单管理 即时注单 内容中心 数据中心 员工统计 团队统计 会员管理 会员列表 会员…" at bounding box center [784, 361] width 1568 height 722
drag, startPoint x: 222, startPoint y: 62, endPoint x: 277, endPoint y: 97, distance: 65.2
click at [222, 62] on div "会员列表" at bounding box center [225, 63] width 39 height 26
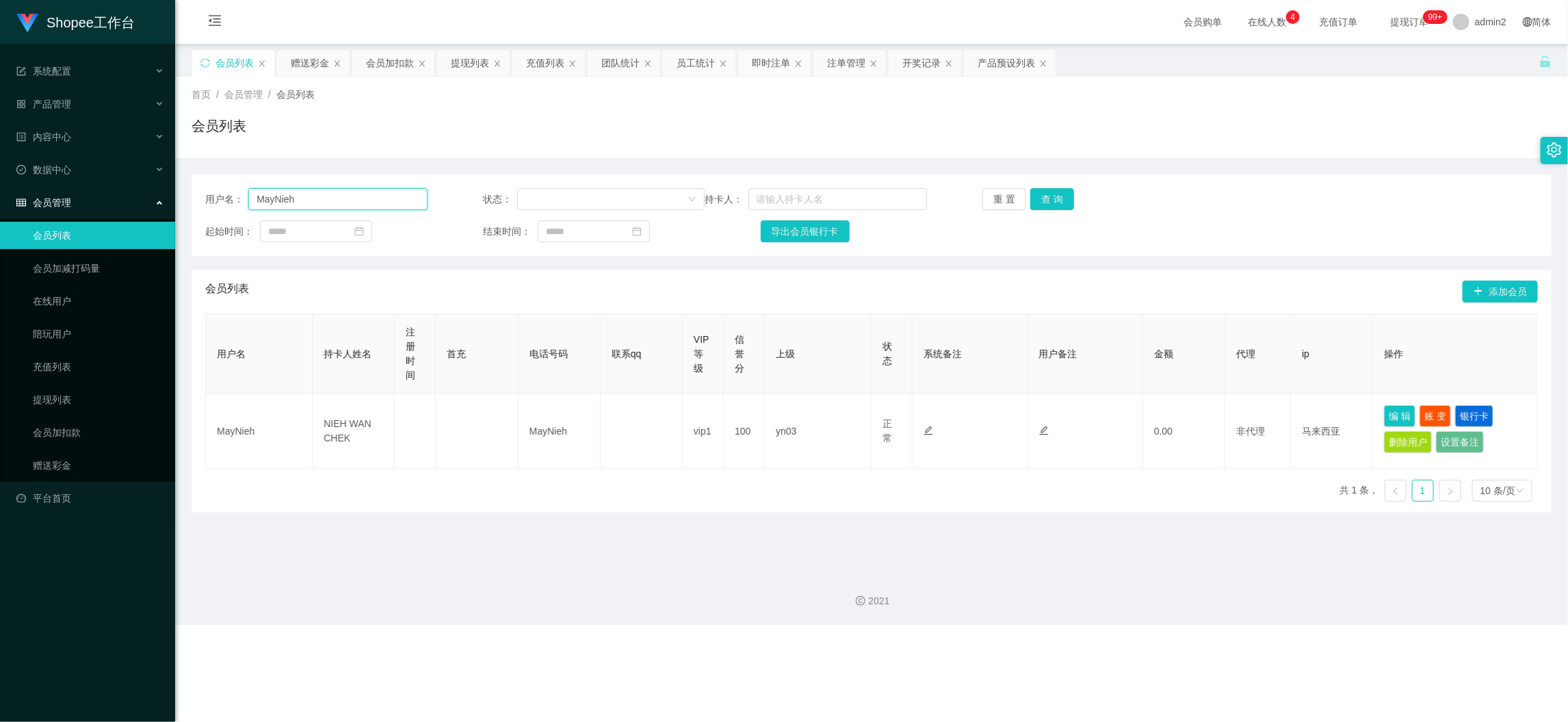
click at [330, 201] on input "MayNieh" at bounding box center [337, 199] width 179 height 22
drag, startPoint x: 330, startPoint y: 201, endPoint x: 491, endPoint y: 203, distance: 161.0
click at [330, 201] on input "MayNieh" at bounding box center [337, 199] width 179 height 22
paste input "Jimmy123"
type input "Jimmy123"
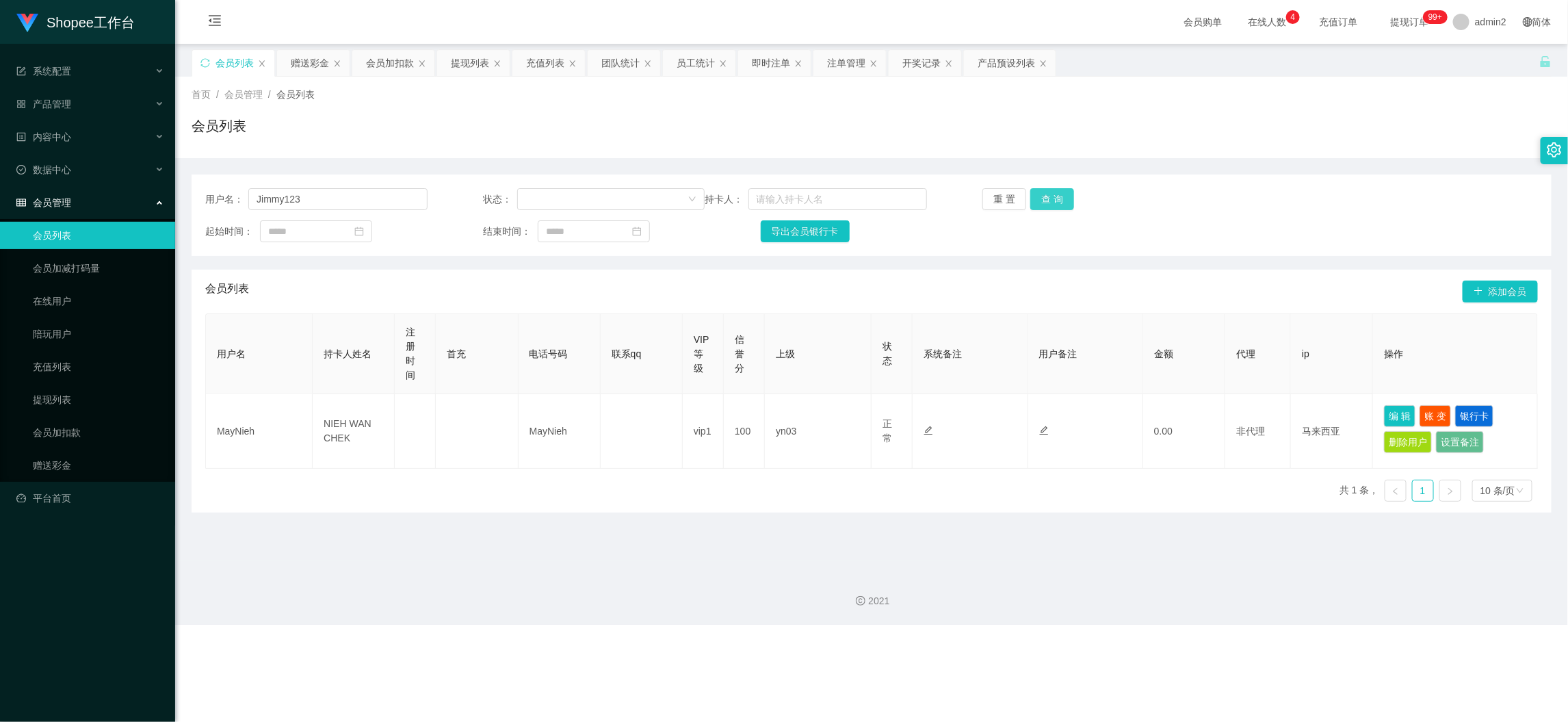
drag, startPoint x: 1038, startPoint y: 205, endPoint x: 1030, endPoint y: 232, distance: 28.2
click at [1041, 207] on button "查 询" at bounding box center [1052, 199] width 44 height 22
click at [1232, 632] on div "Shopee工作台 系统配置 产品管理 产品列表 产品预设列表 开奖记录 注单管理 即时注单 内容中心 数据中心 员工统计 团队统计 会员管理 会员列表 会员…" at bounding box center [784, 361] width 1568 height 722
click at [466, 62] on div "提现列表" at bounding box center [470, 63] width 39 height 26
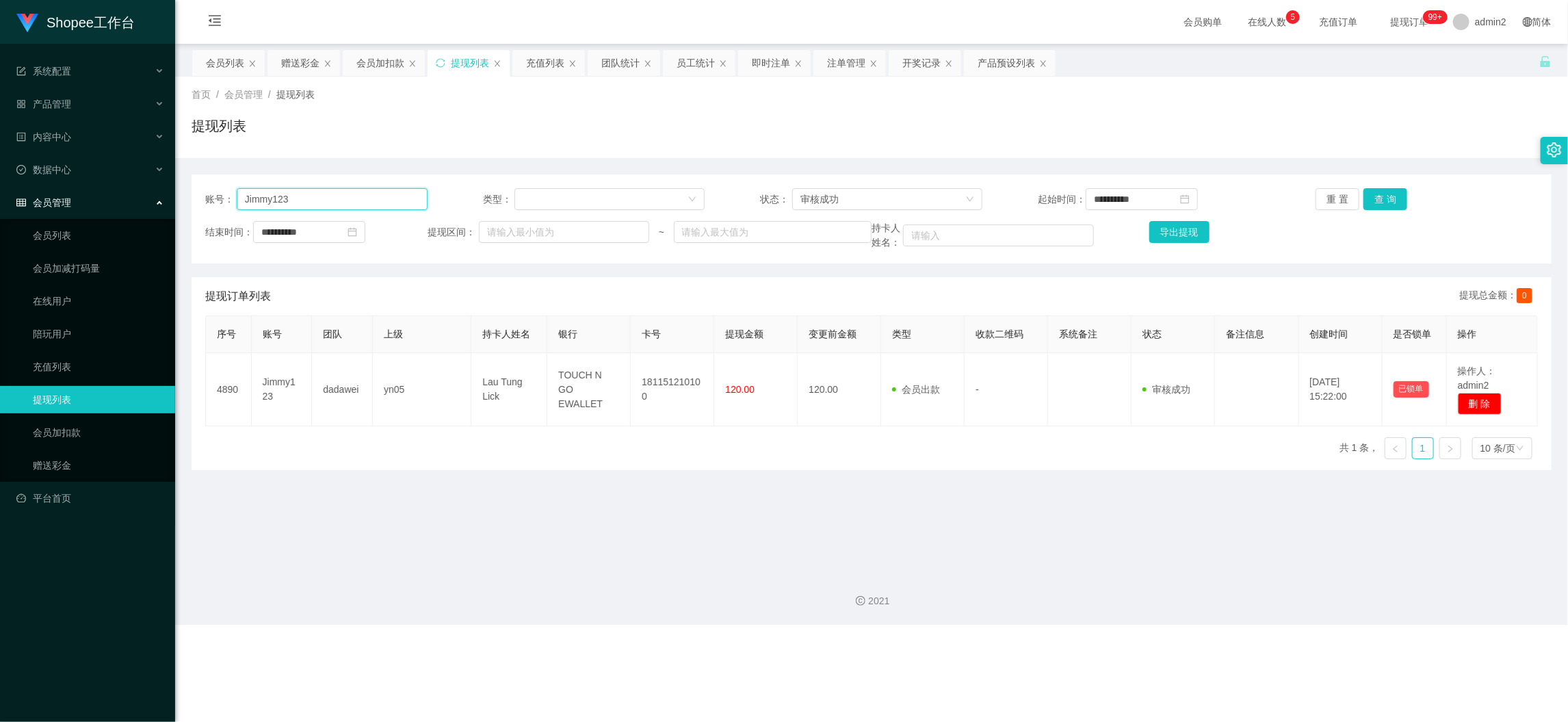
click at [393, 201] on input "Jimmy123" at bounding box center [332, 199] width 191 height 22
drag, startPoint x: 393, startPoint y: 201, endPoint x: 702, endPoint y: 196, distance: 309.0
click at [395, 199] on input "Jimmy123" at bounding box center [332, 199] width 191 height 22
paste input "tan0205"
click at [1380, 205] on button "查 询" at bounding box center [1386, 199] width 44 height 22
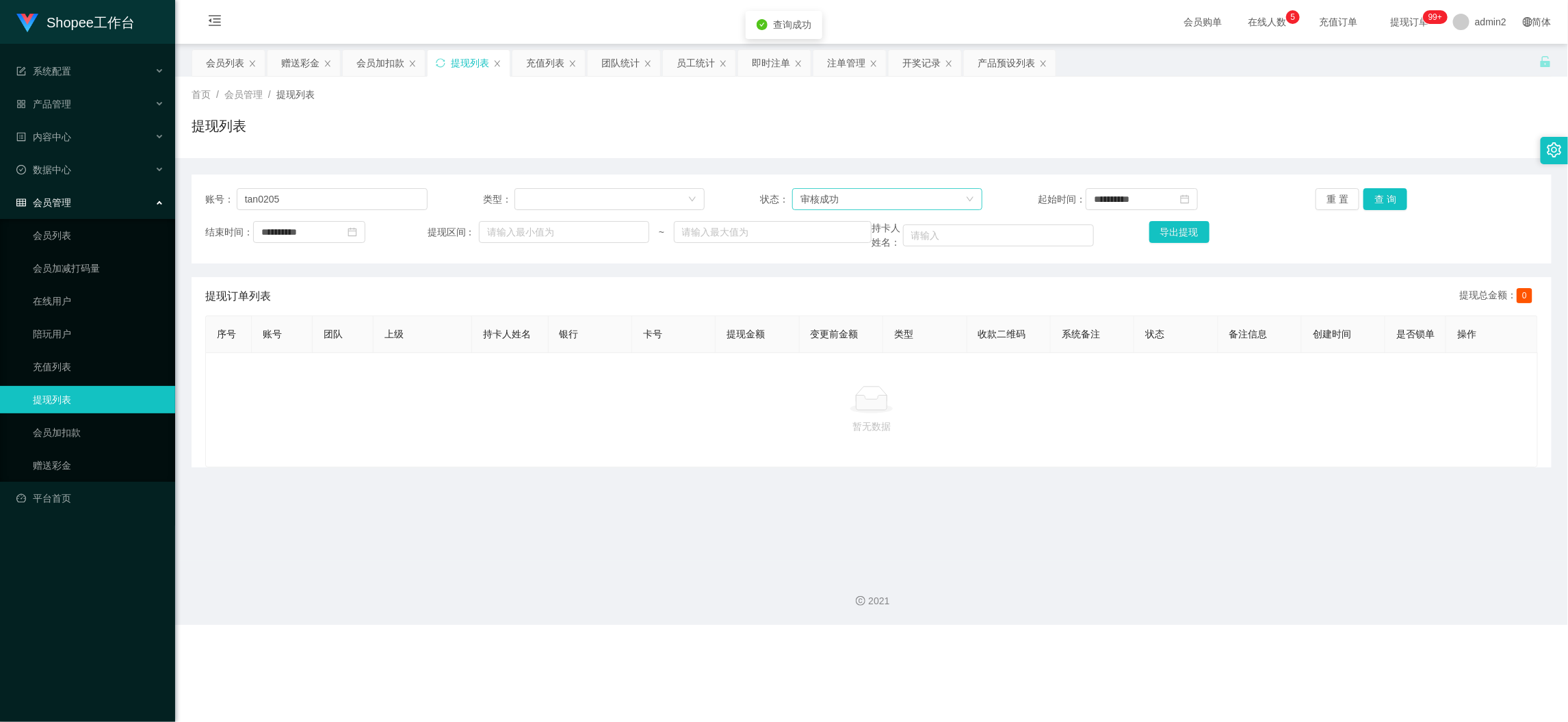
click at [949, 201] on div "审核成功" at bounding box center [883, 199] width 165 height 21
click at [907, 230] on li "等待审核" at bounding box center [882, 226] width 189 height 22
click at [1378, 201] on button "查 询" at bounding box center [1386, 199] width 44 height 22
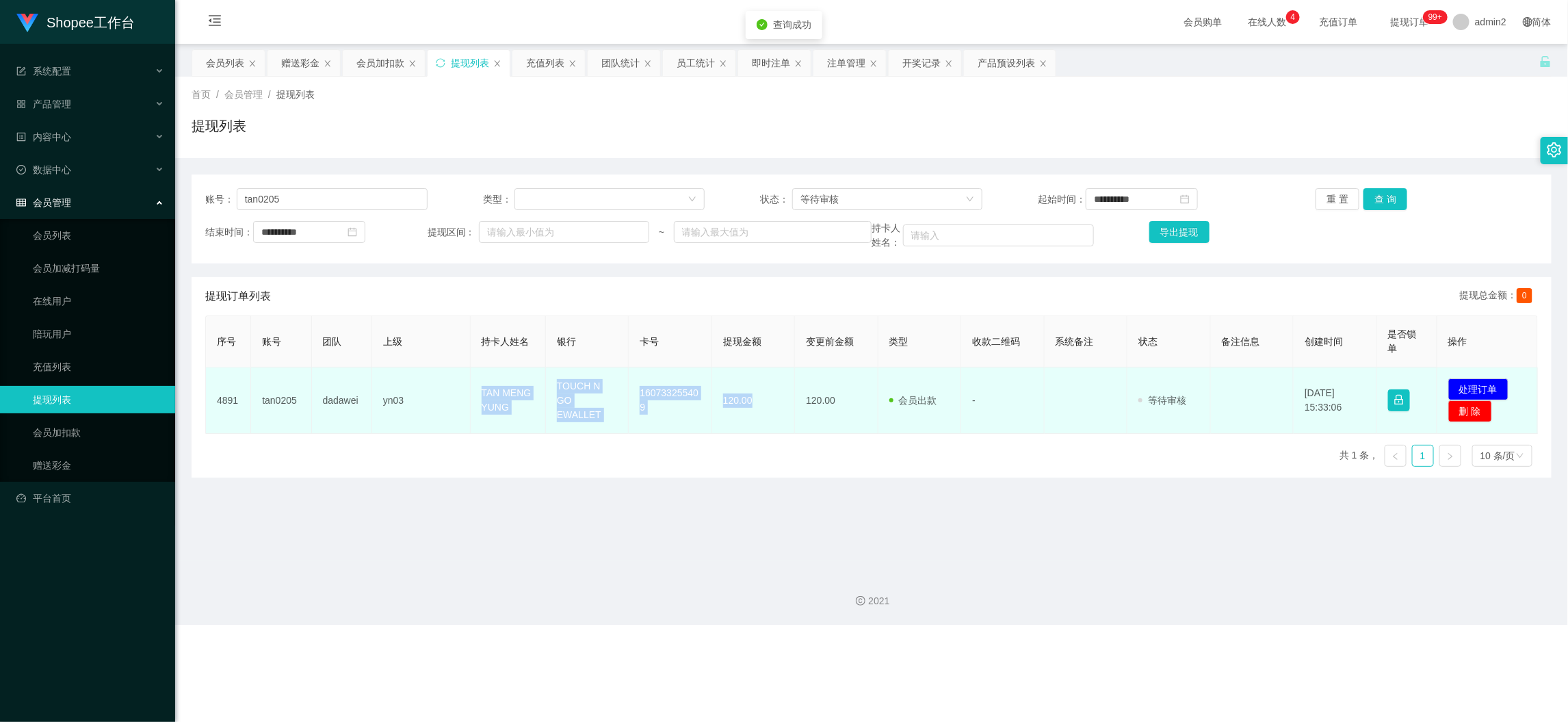
drag, startPoint x: 492, startPoint y: 394, endPoint x: 1094, endPoint y: 407, distance: 602.1
click at [756, 405] on tr "4891 tan0205 dadawei yn03 TAN MENG YUNG TOUCH N GO EWALLET 160733255409 120.00 …" at bounding box center [872, 401] width 1332 height 66
click at [1489, 379] on button "处理订单" at bounding box center [1478, 390] width 60 height 22
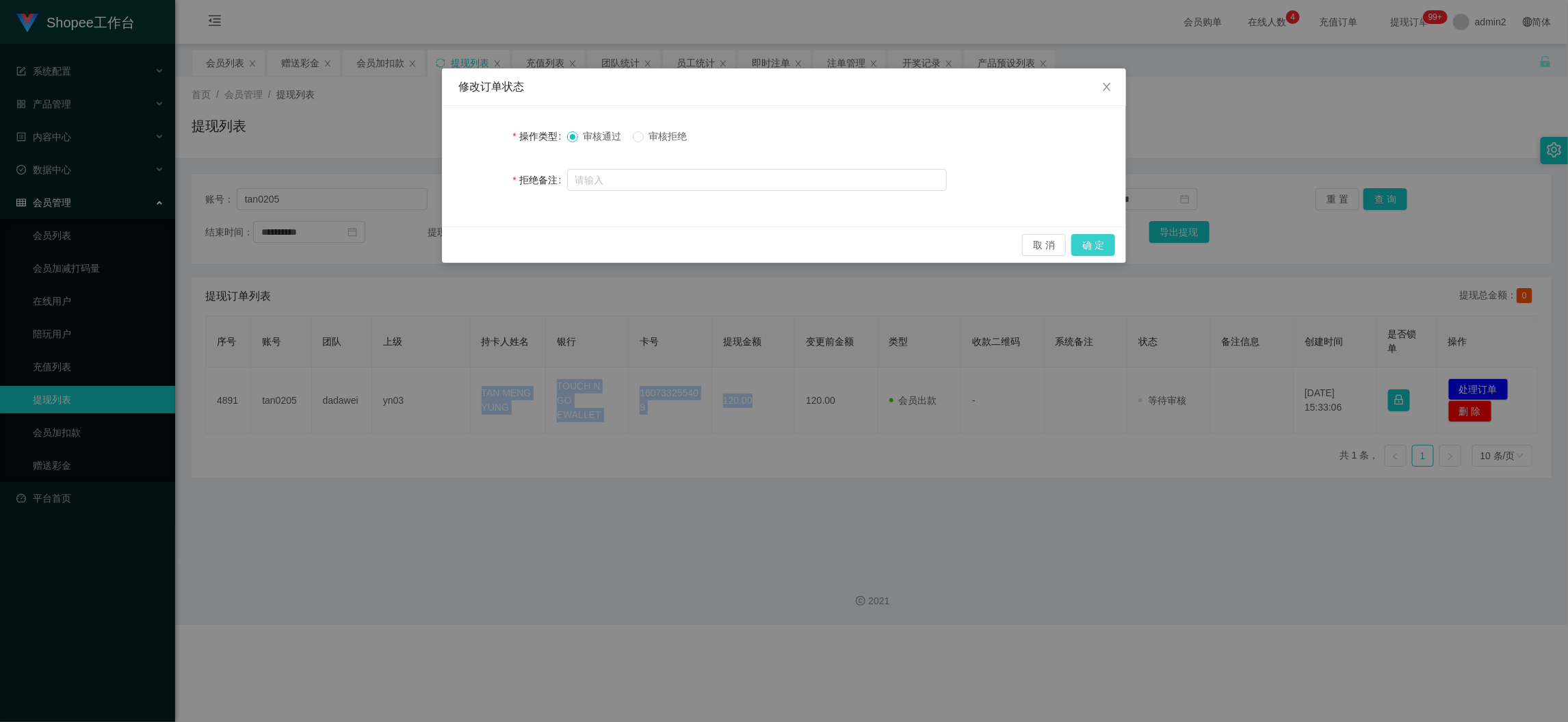
click at [1100, 247] on button "确 定" at bounding box center [1094, 245] width 44 height 22
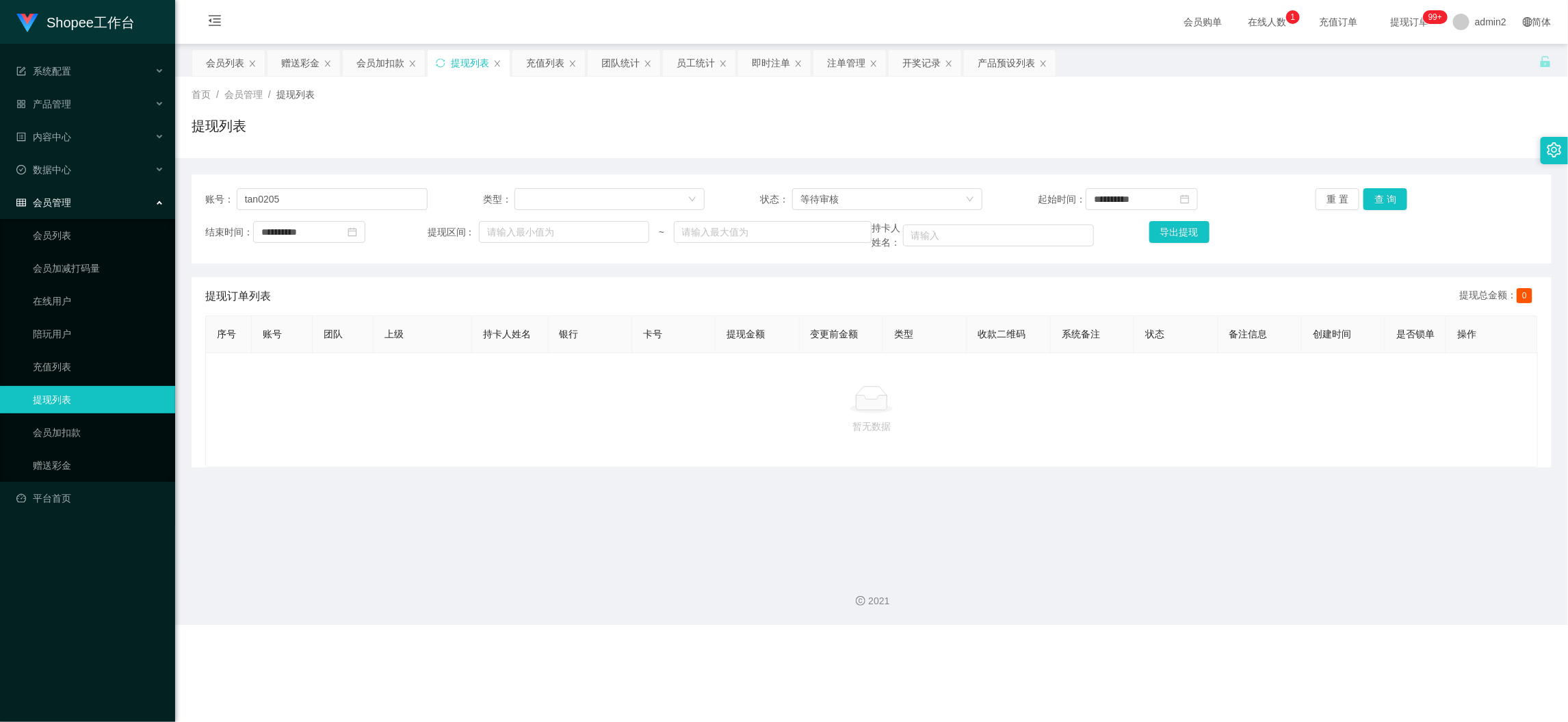
click at [1230, 660] on div "Shopee工作台 系统配置 产品管理 产品列表 产品预设列表 开奖记录 注单管理 即时注单 内容中心 数据中心 员工统计 团队统计 会员管理 会员列表 会员…" at bounding box center [784, 361] width 1568 height 722
click at [388, 192] on input "tan0205" at bounding box center [332, 199] width 191 height 22
drag, startPoint x: 389, startPoint y: 192, endPoint x: 827, endPoint y: 211, distance: 438.4
click at [389, 192] on input "tan0205" at bounding box center [332, 199] width 191 height 22
paste input "khkhoo1048"
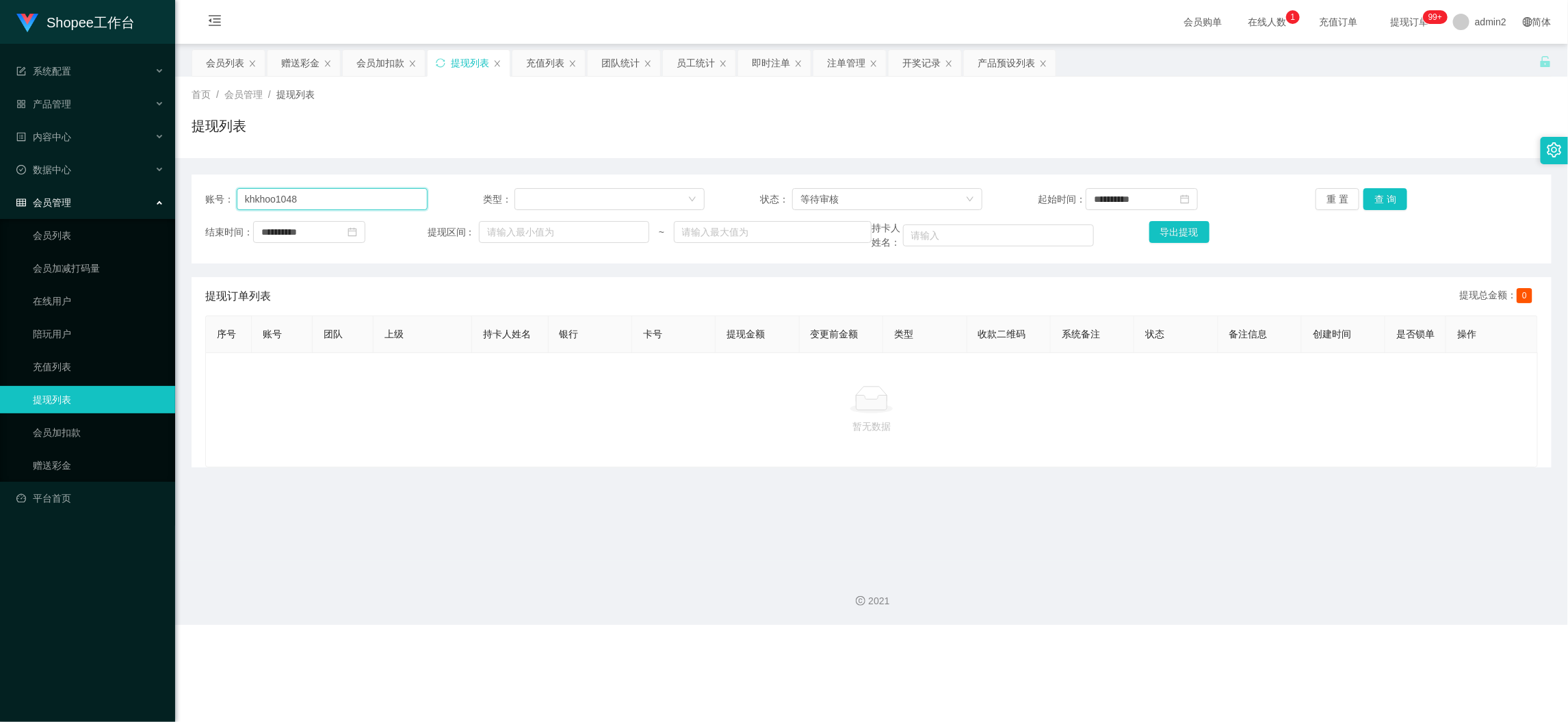
type input "khkhoo1048"
click at [1369, 197] on button "查 询" at bounding box center [1386, 199] width 44 height 22
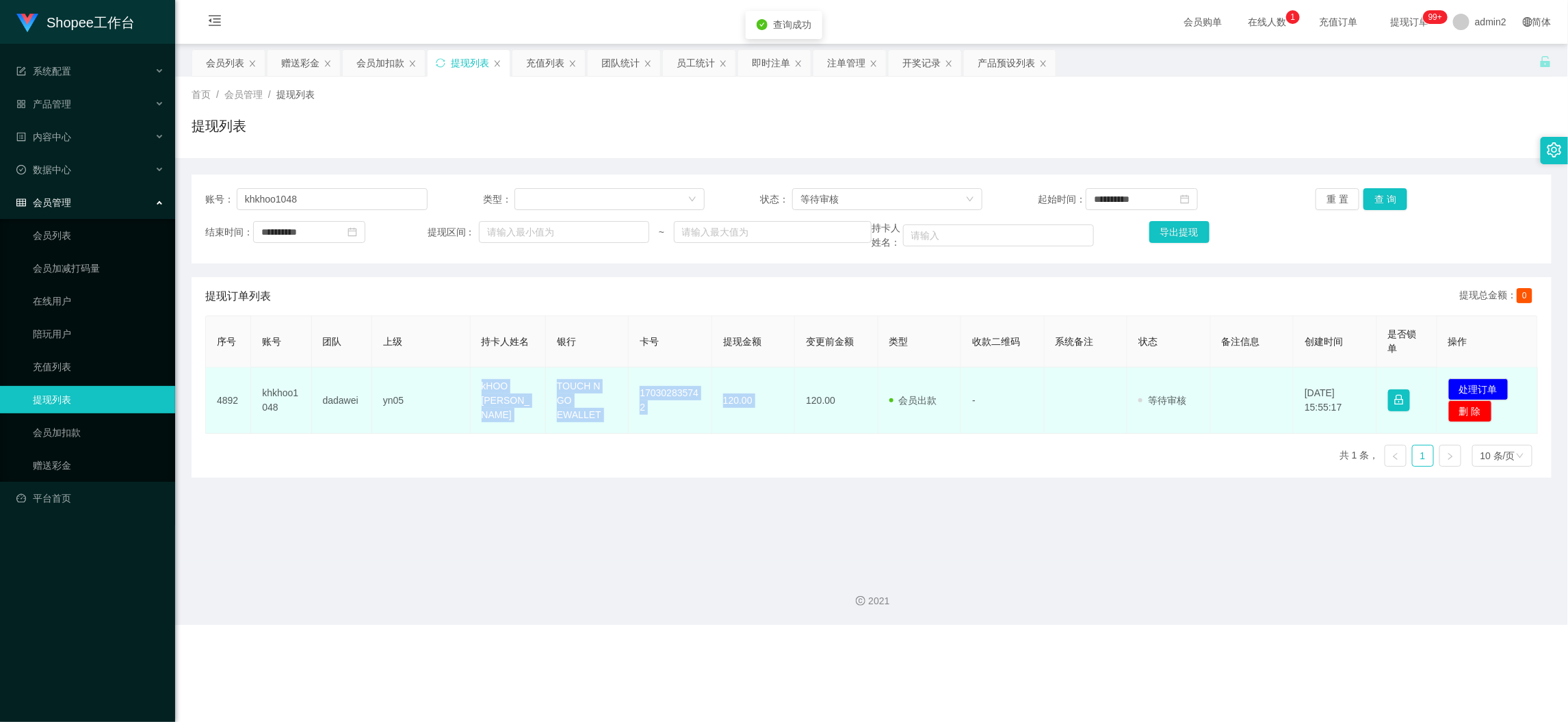
drag, startPoint x: 470, startPoint y: 381, endPoint x: 792, endPoint y: 422, distance: 324.6
click at [792, 422] on tr "4892 khkhoo1048 dadawei yn05 kHOO KIAN HOOI TOUCH N GO EWALLET 170302835742 120…" at bounding box center [872, 401] width 1332 height 66
click at [1485, 387] on button "处理订单" at bounding box center [1478, 390] width 60 height 22
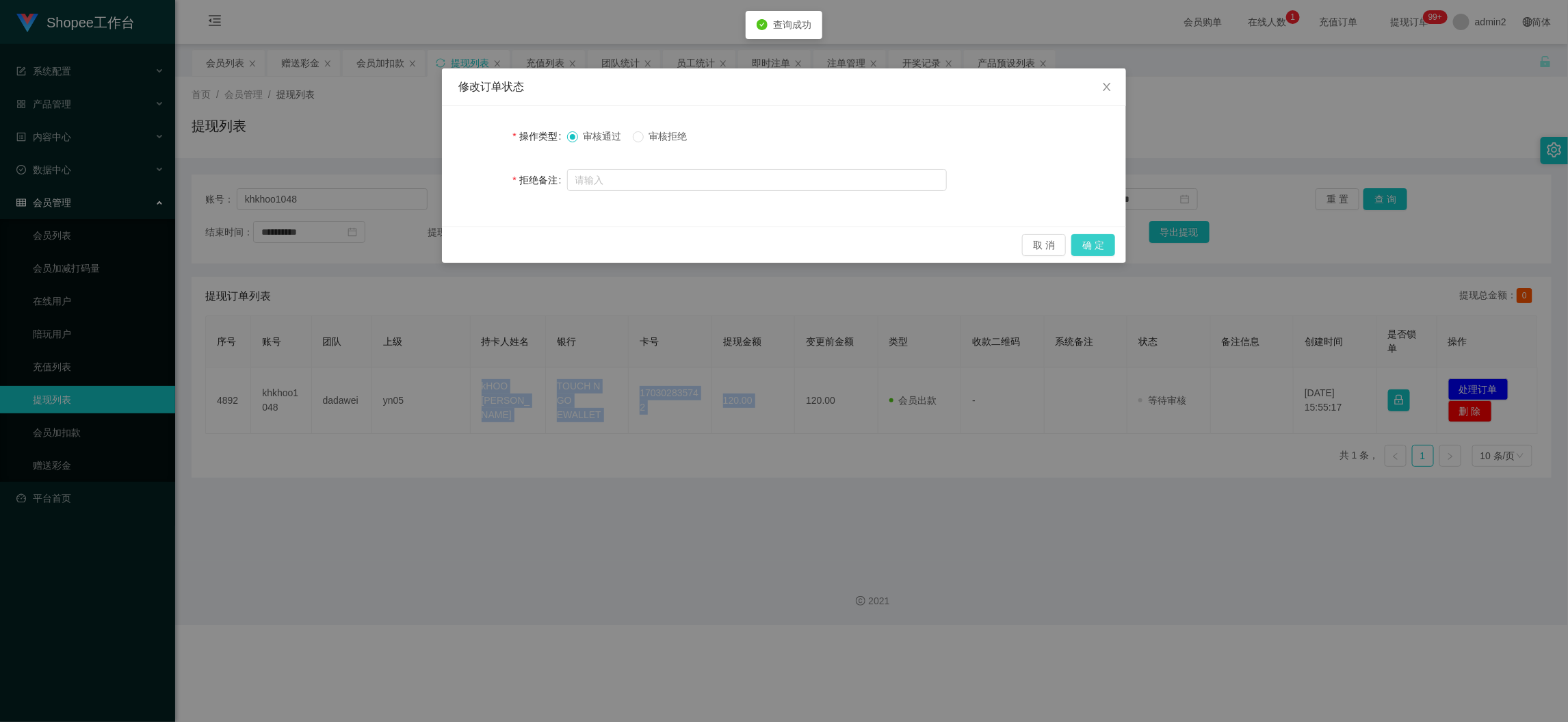
click at [1092, 244] on button "确 定" at bounding box center [1094, 245] width 44 height 22
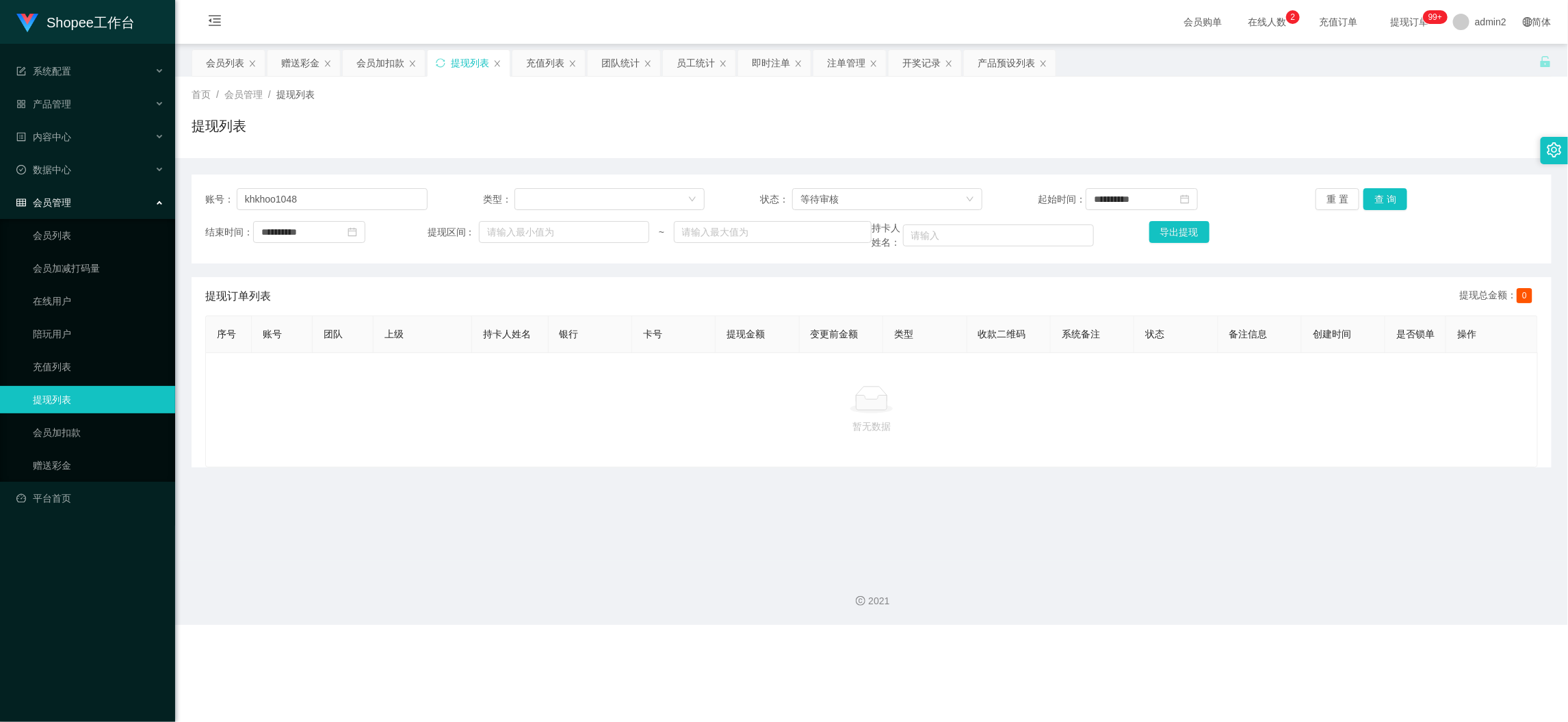
drag, startPoint x: 1206, startPoint y: 630, endPoint x: 1199, endPoint y: 624, distance: 9.2
click at [1206, 630] on div "Shopee工作台 系统配置 产品管理 产品列表 产品预设列表 开奖记录 注单管理 即时注单 内容中心 数据中心 员工统计 团队统计 会员管理 会员列表 会员…" at bounding box center [784, 361] width 1568 height 722
click at [385, 60] on div "会员加扣款" at bounding box center [380, 63] width 48 height 26
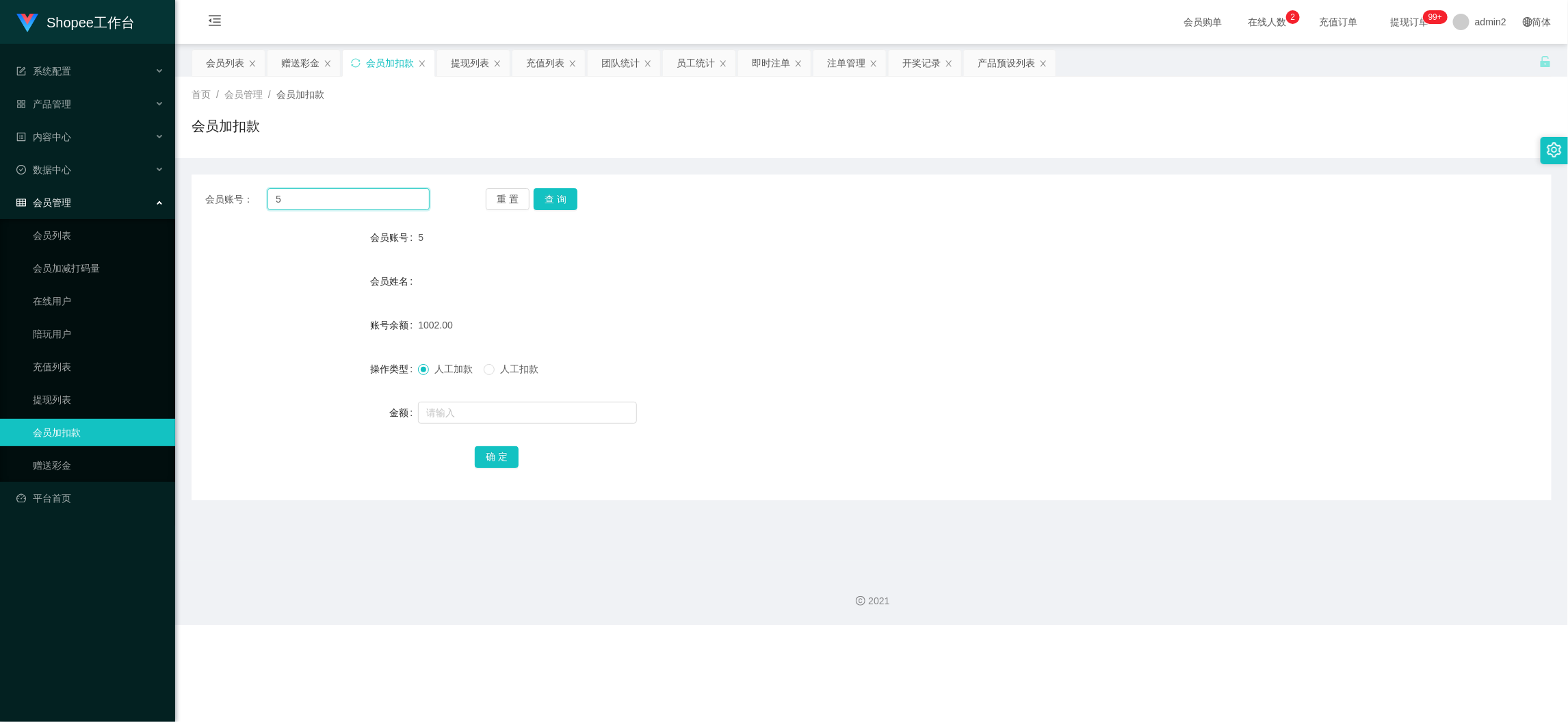
click at [363, 200] on input "5" at bounding box center [348, 199] width 162 height 22
click at [567, 205] on button "查 询" at bounding box center [556, 199] width 44 height 22
click at [588, 405] on input "text" at bounding box center [527, 412] width 219 height 22
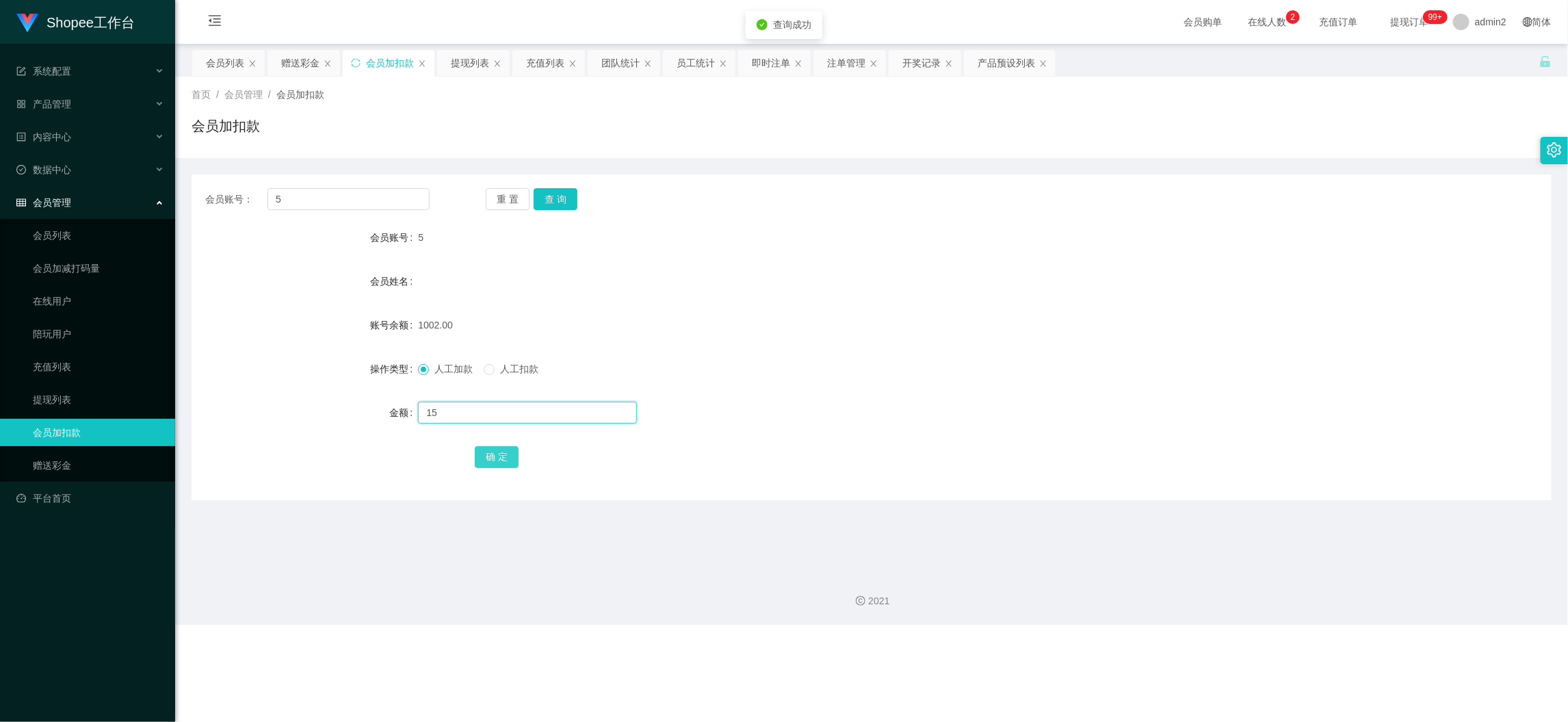
type input "15"
drag, startPoint x: 492, startPoint y: 457, endPoint x: 536, endPoint y: 454, distance: 44.1
click at [492, 457] on button "确 定" at bounding box center [497, 457] width 44 height 22
click at [298, 60] on div "赠送彩金" at bounding box center [301, 63] width 39 height 26
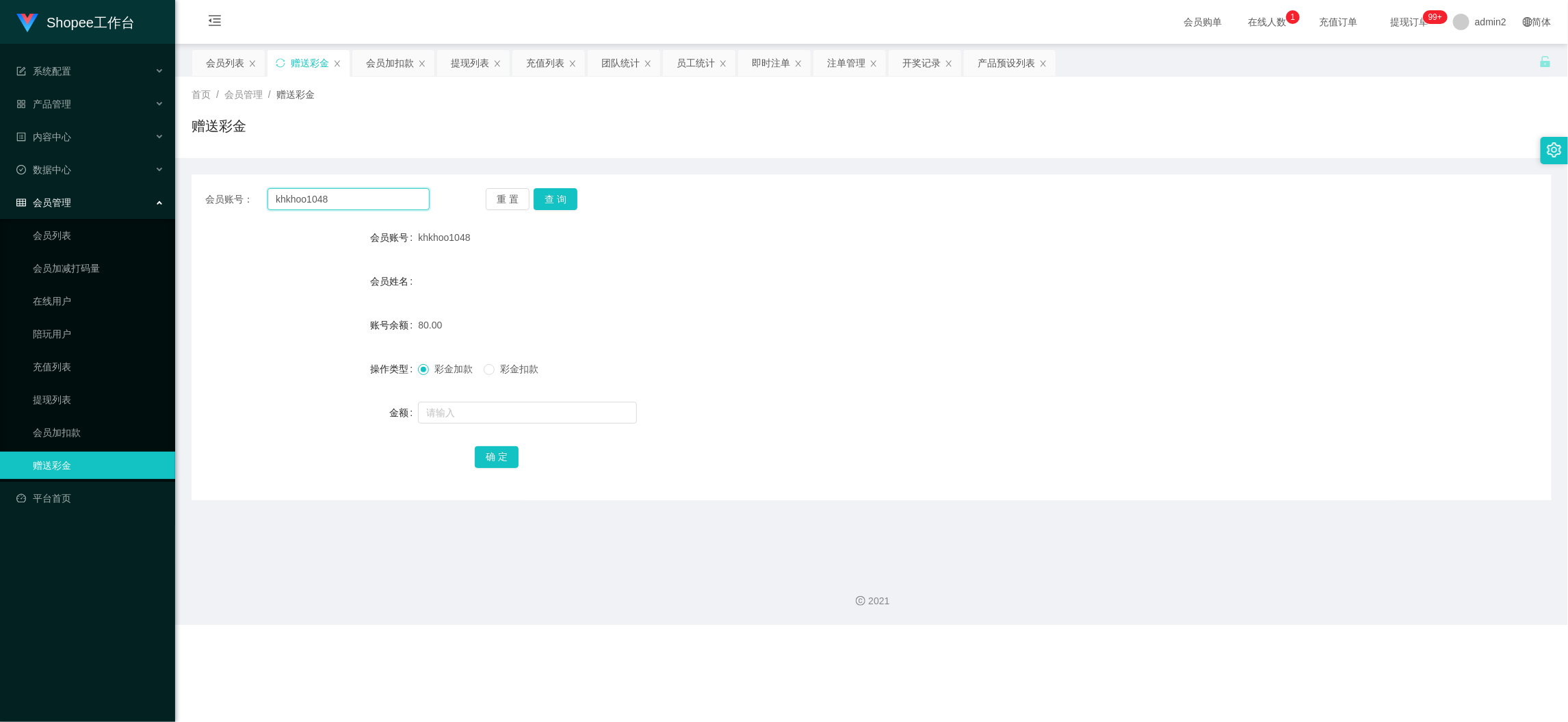
click at [375, 192] on input "khkhoo1048" at bounding box center [348, 199] width 162 height 22
drag, startPoint x: 375, startPoint y: 192, endPoint x: 514, endPoint y: 211, distance: 140.3
click at [382, 196] on input "khkhoo1048" at bounding box center [348, 199] width 162 height 22
paste input "Tiong"
type input "Tiong"
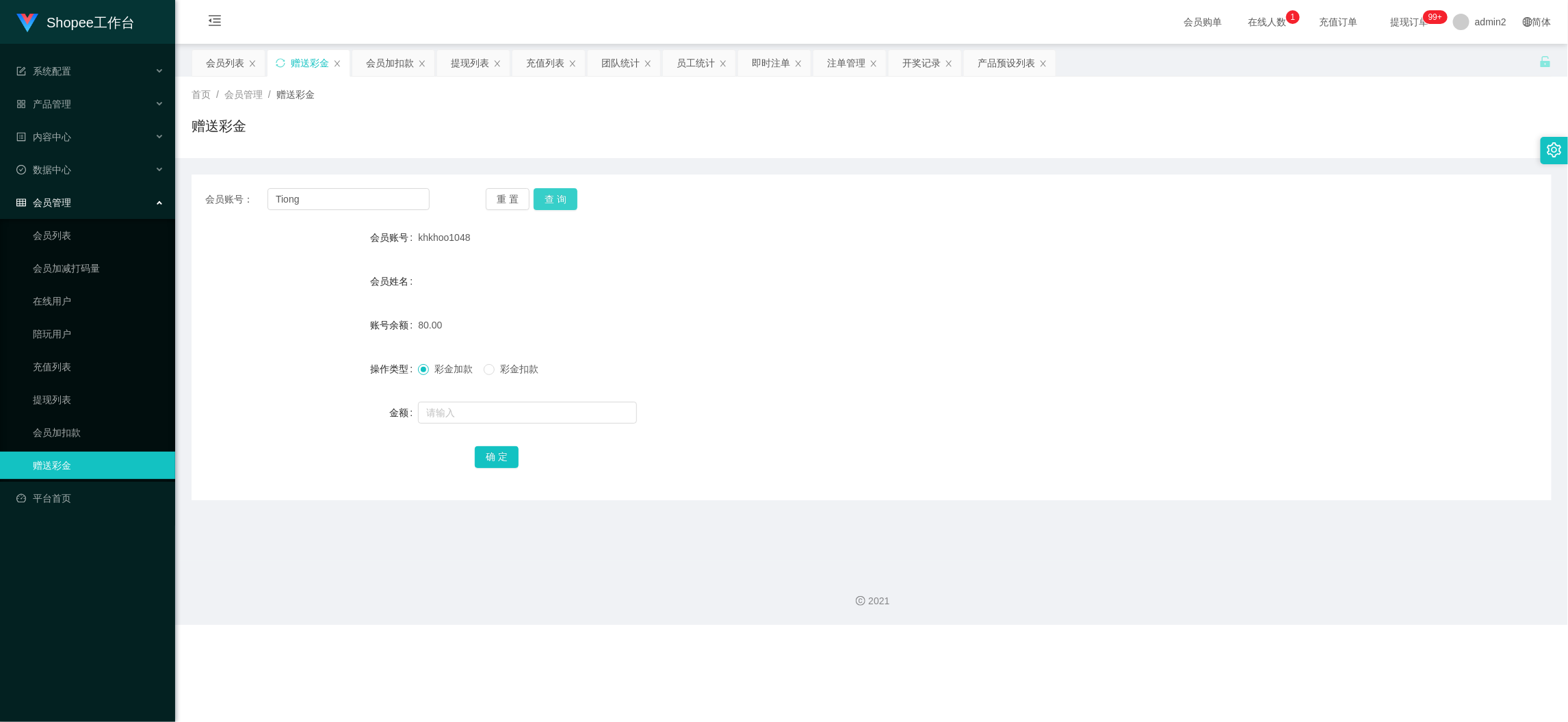
click at [545, 197] on button "查 询" at bounding box center [556, 199] width 44 height 22
click at [590, 413] on input "text" at bounding box center [527, 412] width 219 height 22
type input "80"
click at [495, 459] on button "确 定" at bounding box center [497, 457] width 44 height 22
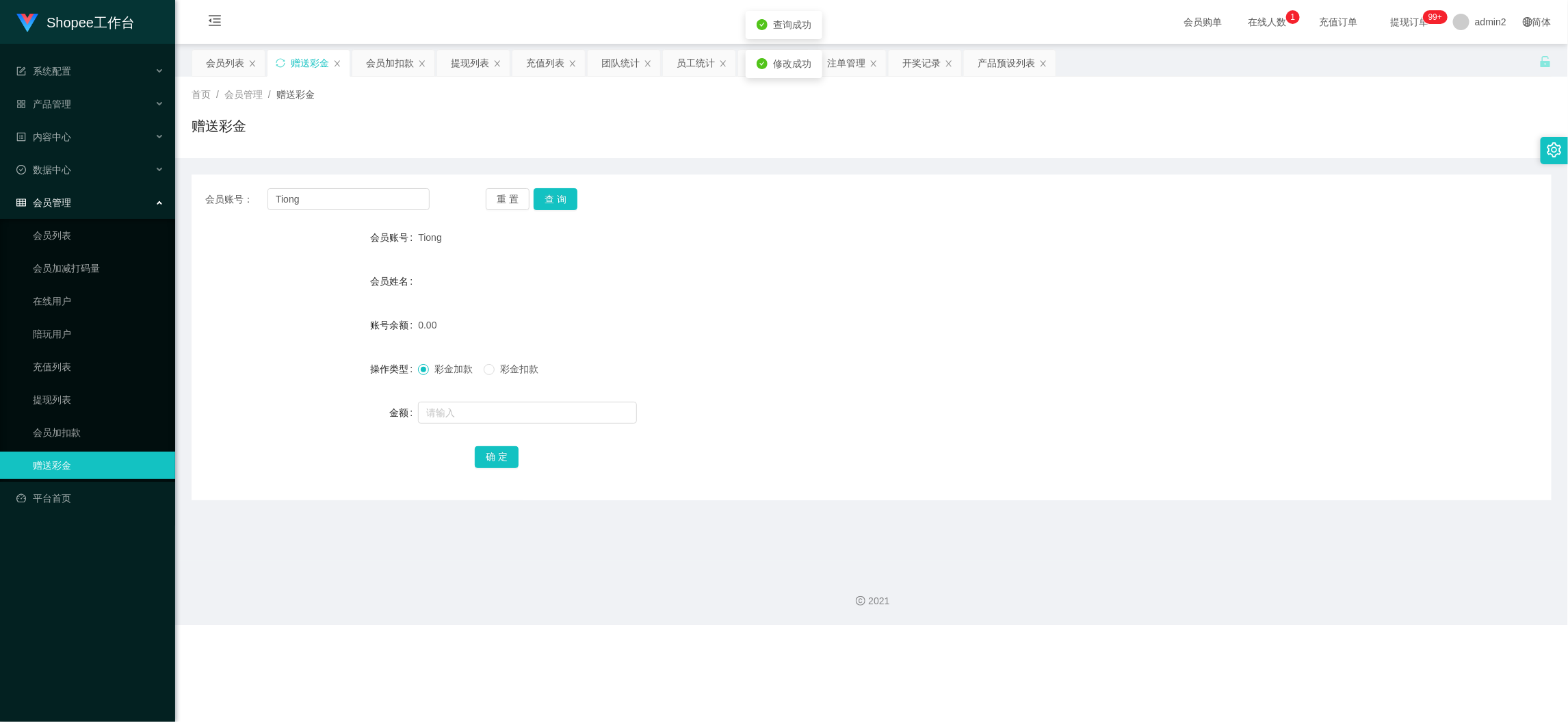
click at [918, 394] on form "会员账号 Tiong 会员姓名 账号余额 0.00 操作类型 彩金加款 彩金扣款 金额 确 定" at bounding box center [872, 346] width 1360 height 246
click at [1205, 655] on div "Shopee工作台 系统配置 产品管理 产品列表 产品预设列表 开奖记录 注单管理 即时注单 内容中心 数据中心 员工统计 团队统计 会员管理 会员列表 会员…" at bounding box center [784, 361] width 1568 height 722
click at [388, 68] on div "会员加扣款" at bounding box center [390, 63] width 48 height 26
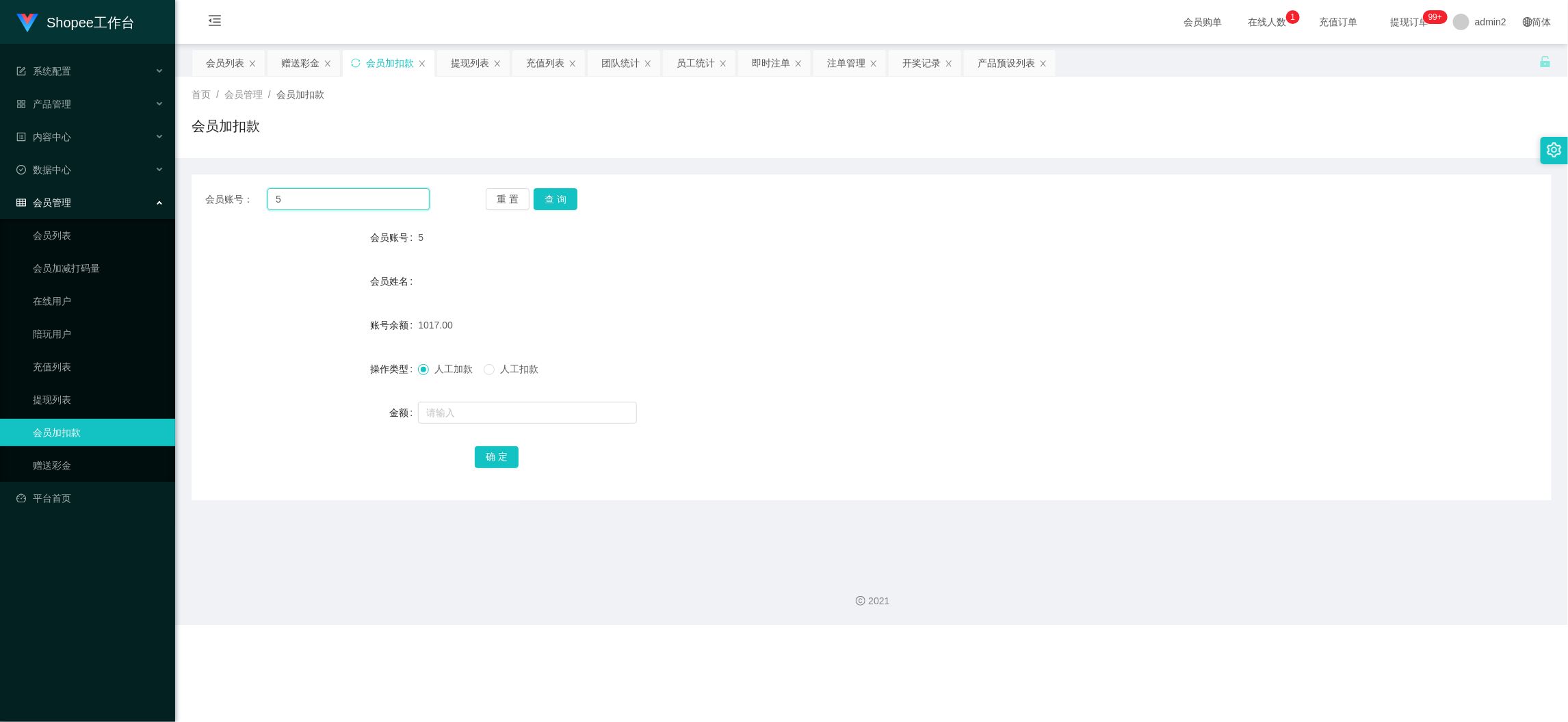
click at [384, 201] on input "5" at bounding box center [348, 199] width 162 height 22
click at [379, 196] on input "5" at bounding box center [348, 199] width 162 height 22
drag, startPoint x: 379, startPoint y: 197, endPoint x: 531, endPoint y: 215, distance: 153.1
click at [380, 197] on input "5" at bounding box center [348, 199] width 162 height 22
paste input "168"
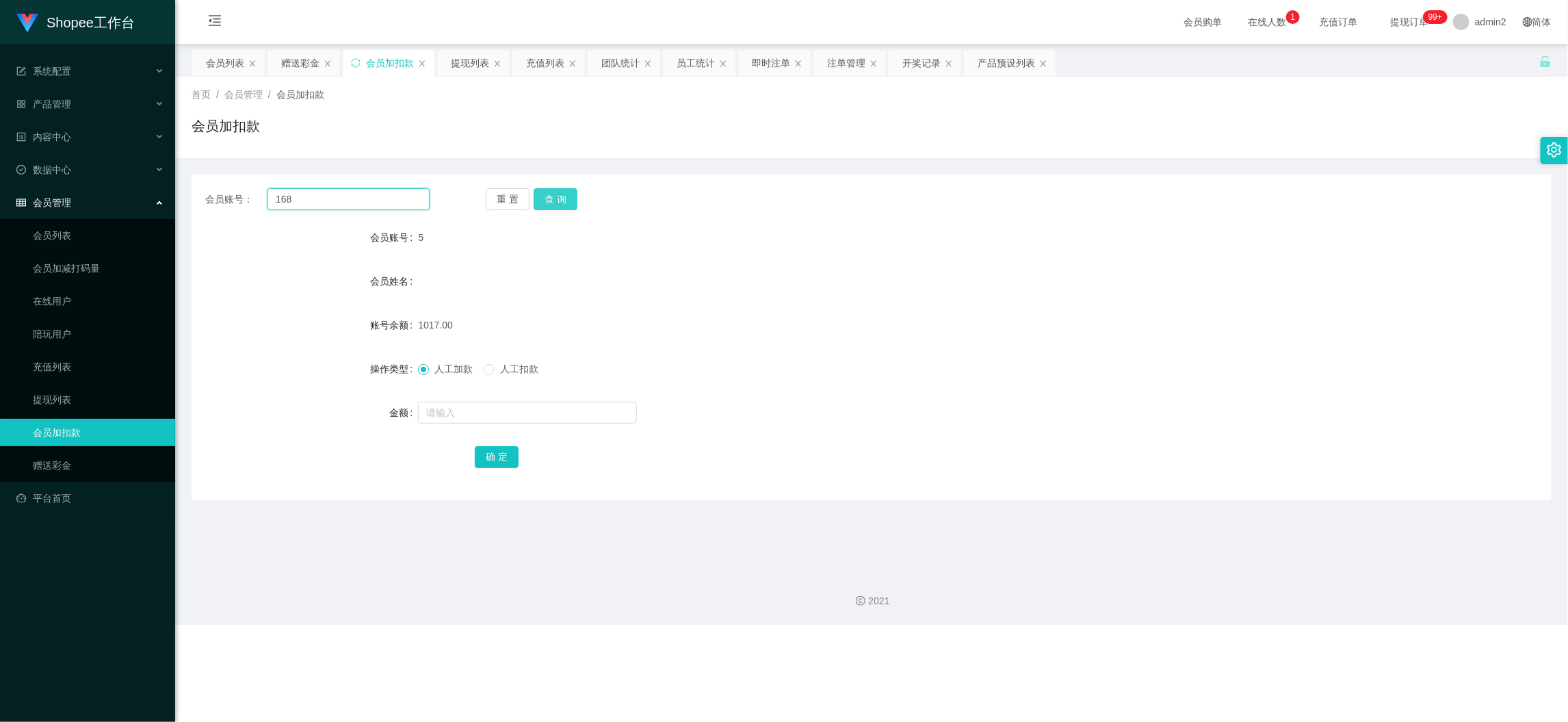
type input "168"
click at [561, 199] on button "查 询" at bounding box center [556, 199] width 44 height 22
click at [574, 414] on input "text" at bounding box center [527, 412] width 219 height 22
type input "15"
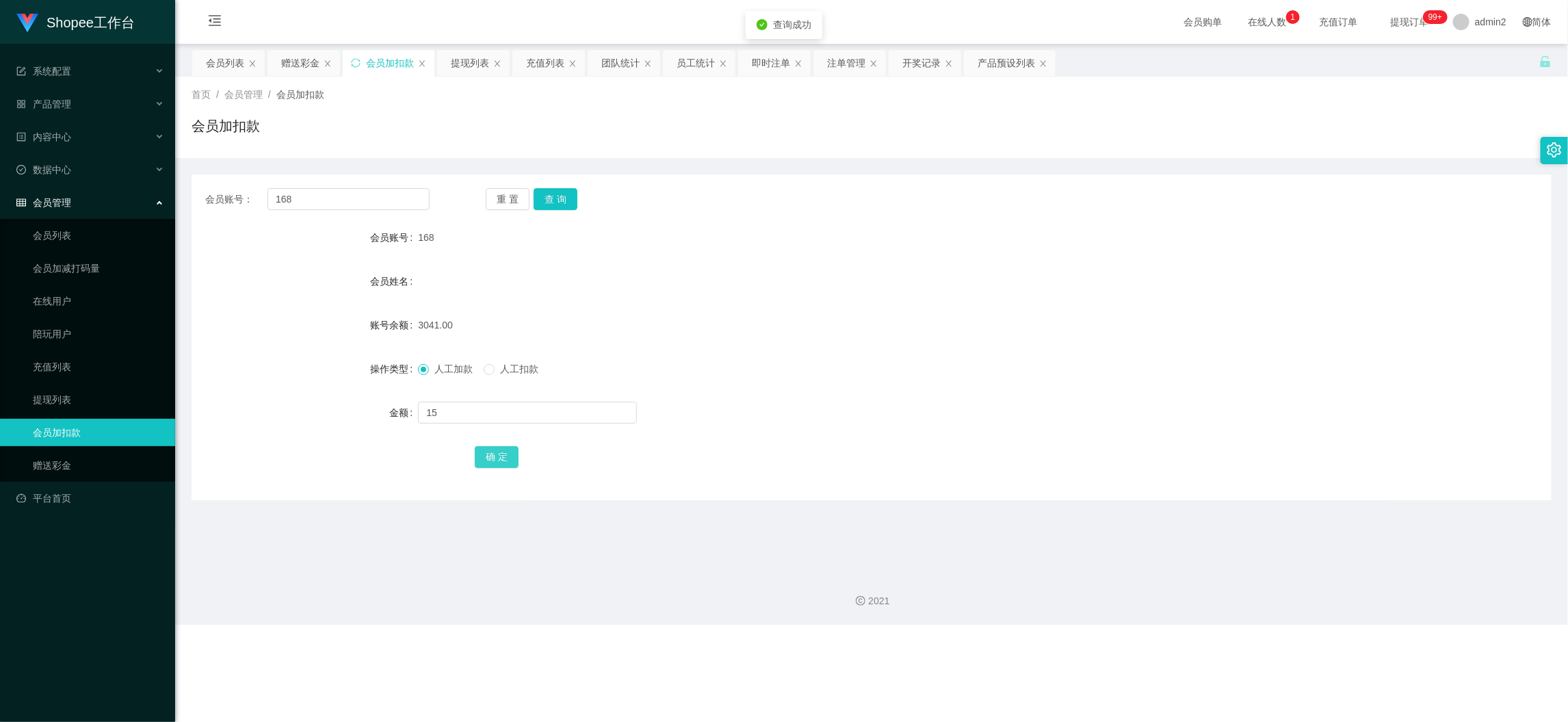
click at [490, 457] on button "确 定" at bounding box center [497, 457] width 44 height 22
click at [474, 62] on div "提现列表" at bounding box center [470, 63] width 39 height 26
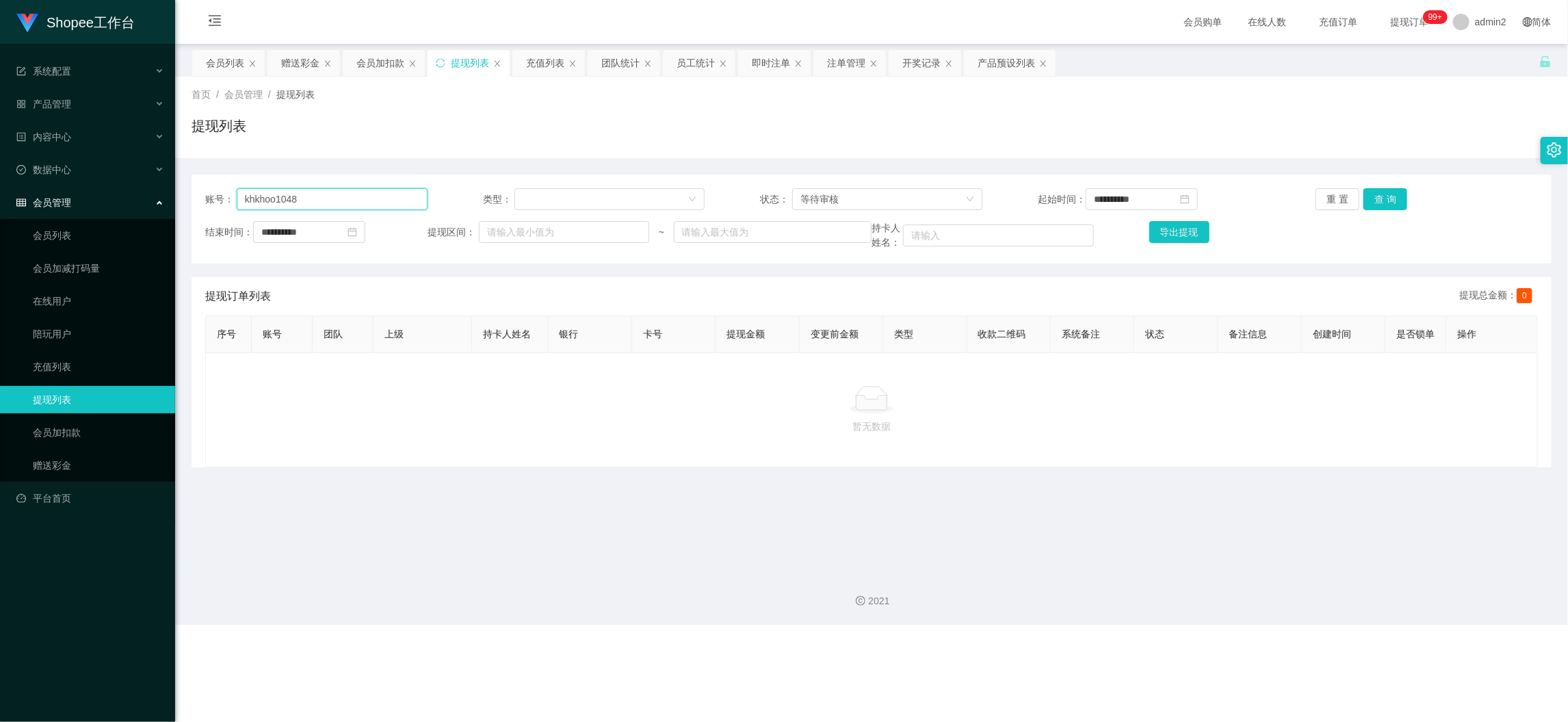
click at [399, 193] on input "khkhoo1048" at bounding box center [332, 199] width 191 height 22
paste input "Tiong"
type input "Tiong"
click at [1388, 195] on button "查 询" at bounding box center [1386, 199] width 44 height 22
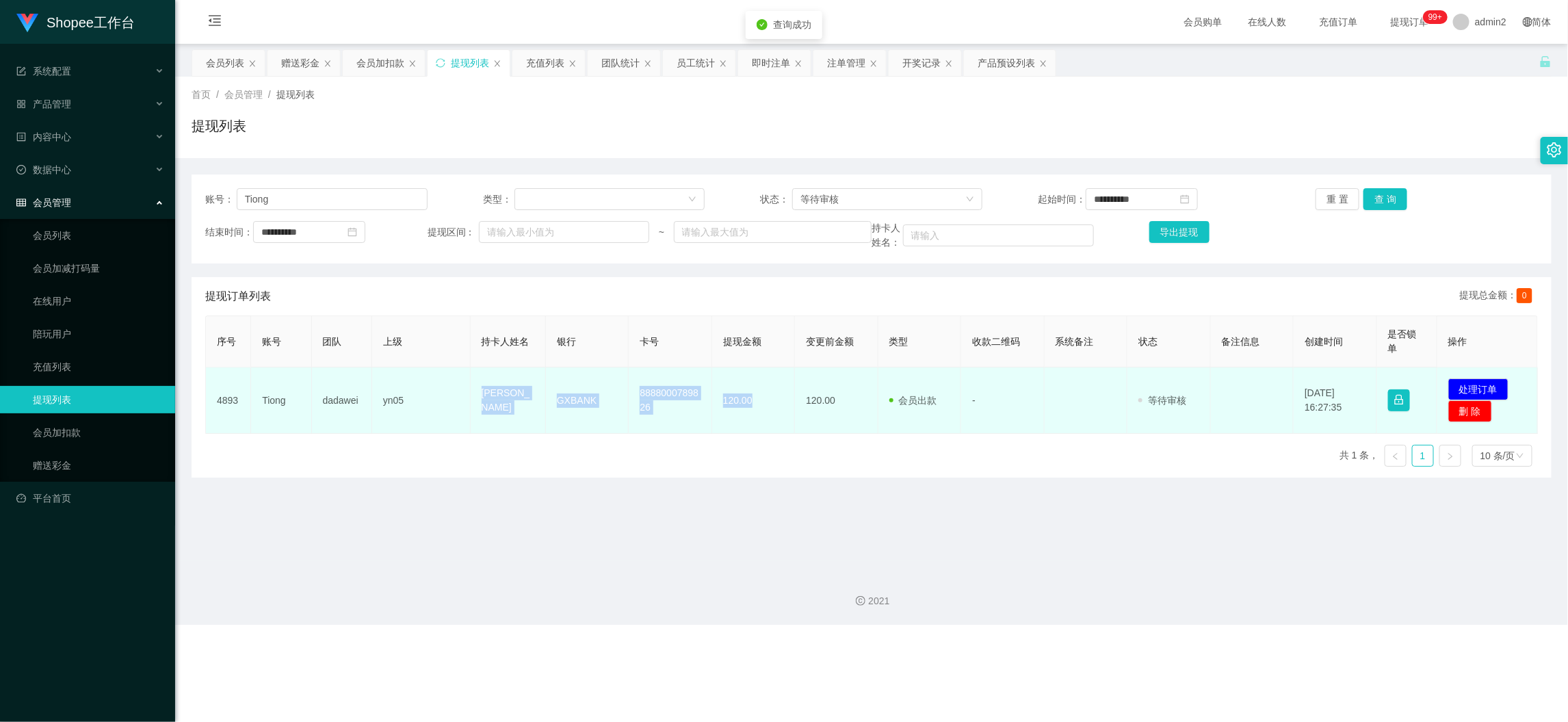
drag, startPoint x: 466, startPoint y: 390, endPoint x: 766, endPoint y: 414, distance: 301.0
click at [766, 414] on tr "4893 Tiong dadawei yn05 Kho Giap chong GXBANK 8888000789826 120.00 120.00 会员出款 …" at bounding box center [872, 401] width 1332 height 66
click at [1485, 389] on button "处理订单" at bounding box center [1478, 390] width 60 height 22
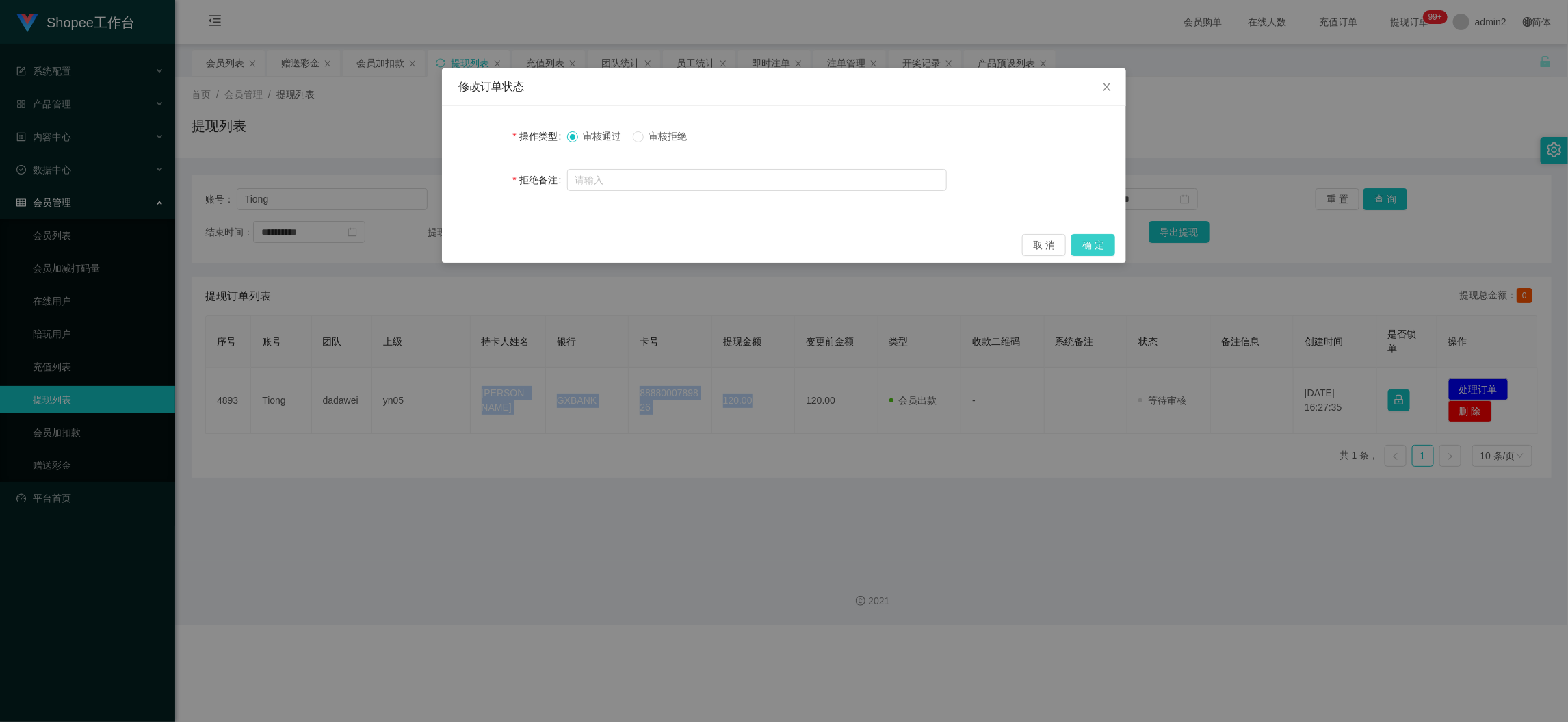
click at [1089, 247] on button "确 定" at bounding box center [1094, 245] width 44 height 22
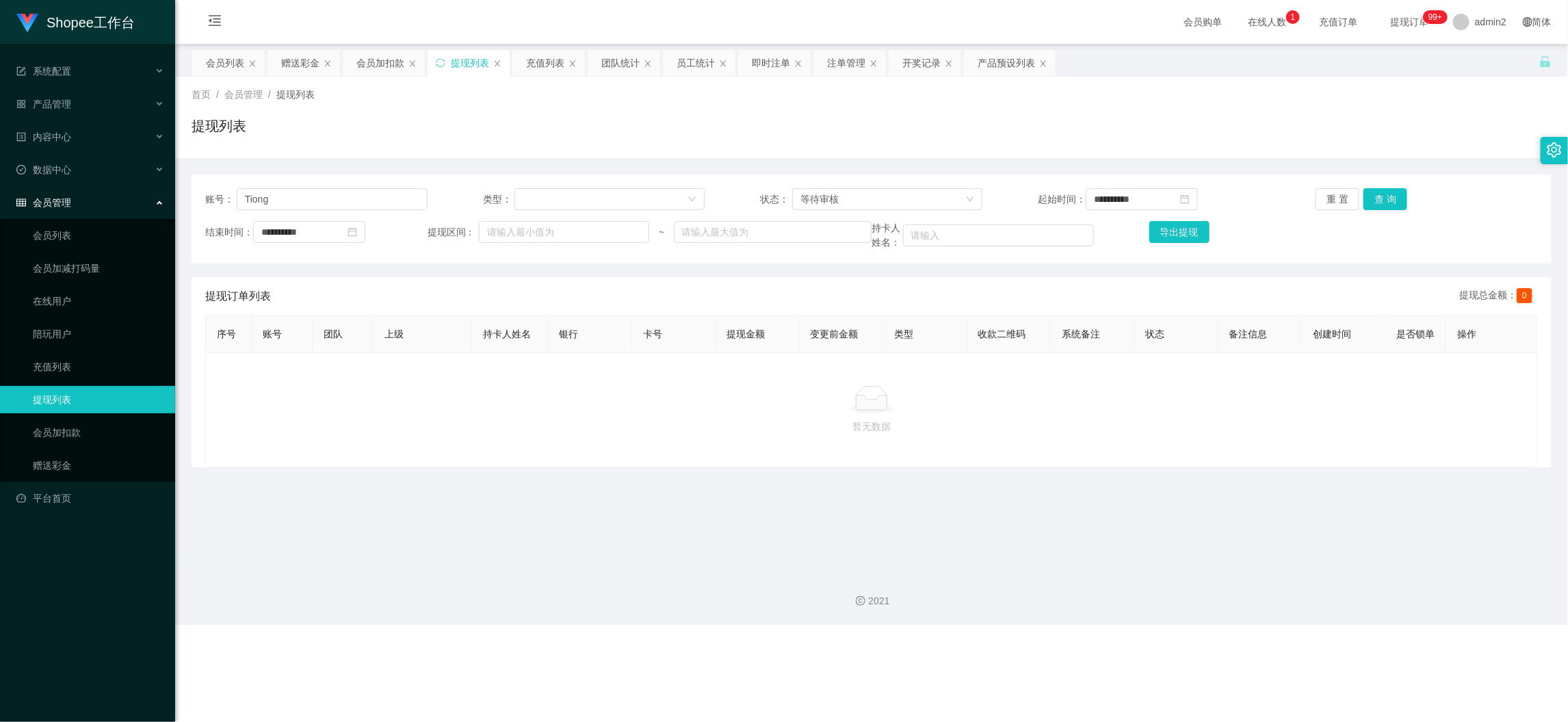
drag, startPoint x: 1245, startPoint y: 658, endPoint x: 1185, endPoint y: 601, distance: 82.8
click at [1245, 656] on div "Shopee工作台 系统配置 产品管理 产品列表 产品预设列表 开奖记录 注单管理 即时注单 内容中心 数据中心 员工统计 团队统计 会员管理 会员列表 会员…" at bounding box center [784, 361] width 1568 height 722
click at [292, 60] on div "赠送彩金" at bounding box center [301, 63] width 39 height 26
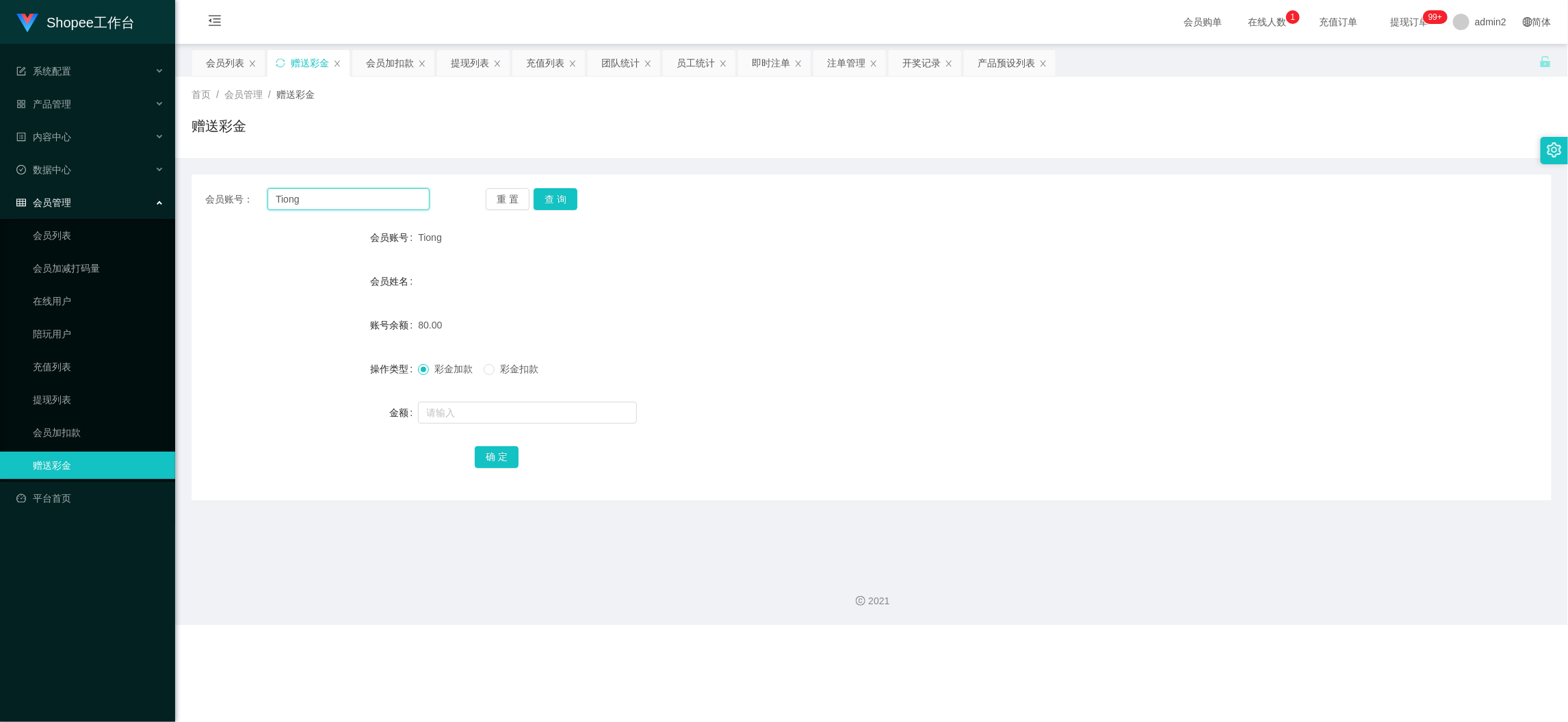
click at [376, 205] on input "Tiong" at bounding box center [348, 199] width 162 height 22
click at [376, 205] on input "Tiong" at bounding box center [348, 199] width 162 height 22
paste input "ARIS123"
type input "ARIS123"
click at [556, 197] on button "查 询" at bounding box center [556, 199] width 44 height 22
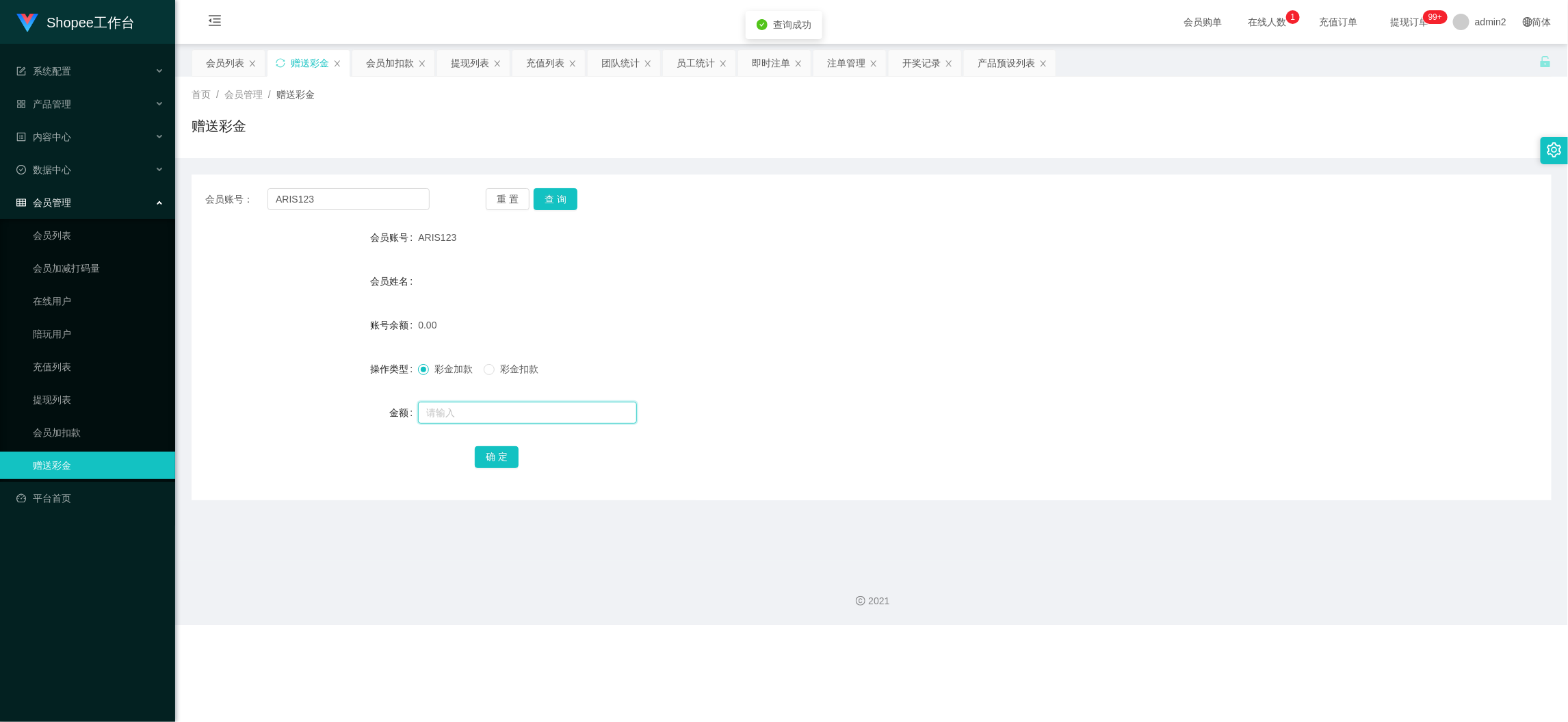
click at [566, 422] on input "text" at bounding box center [527, 412] width 219 height 22
click at [569, 414] on input "text" at bounding box center [527, 412] width 219 height 22
type input "80"
click at [497, 457] on button "确 定" at bounding box center [497, 457] width 44 height 22
click at [969, 377] on div "彩金加款 彩金扣款" at bounding box center [814, 369] width 794 height 28
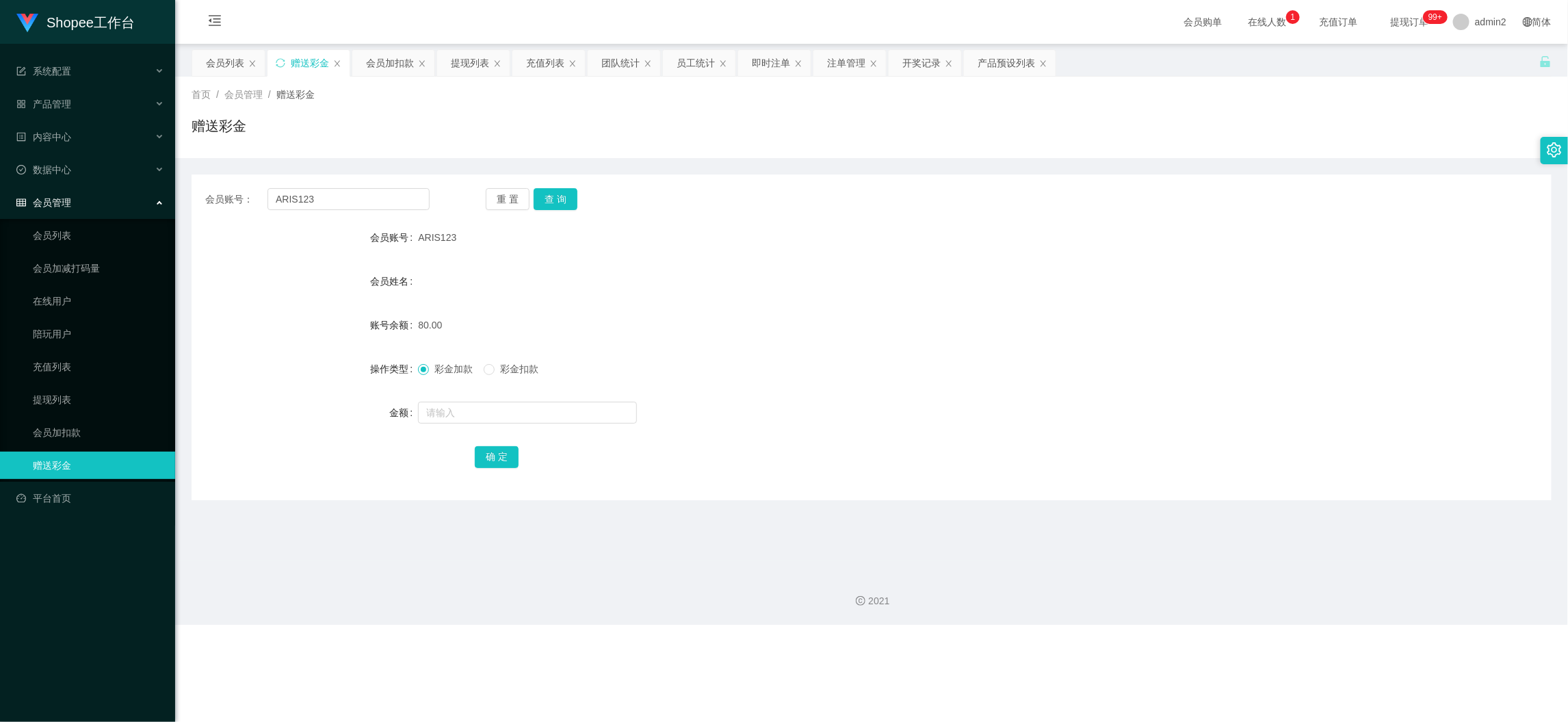
drag, startPoint x: 389, startPoint y: 86, endPoint x: 389, endPoint y: 78, distance: 8.0
click at [389, 83] on div "首页 / 会员管理 / 赠送彩金 / 赠送彩金" at bounding box center [872, 117] width 1393 height 81
click at [390, 68] on div "会员加扣款" at bounding box center [390, 63] width 48 height 26
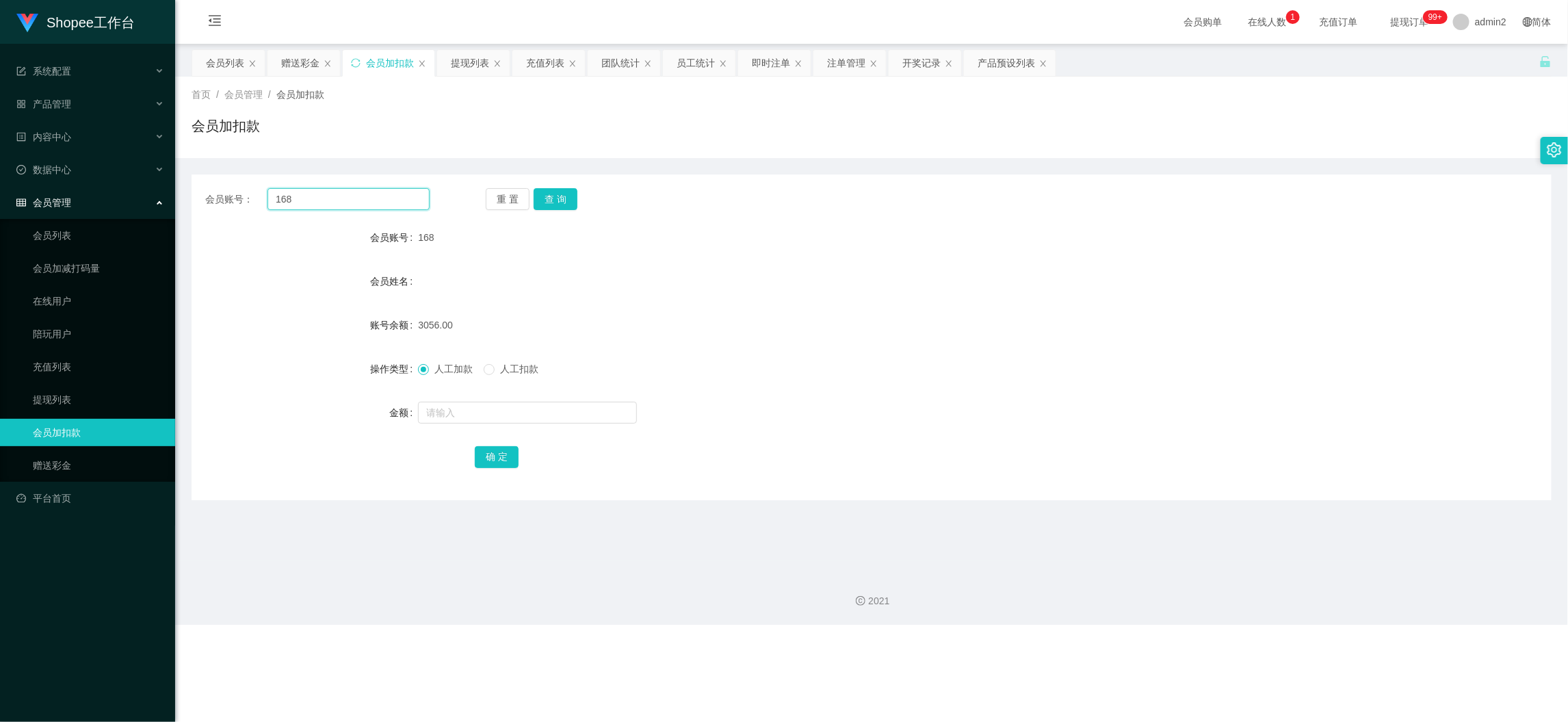
click at [379, 203] on input "168" at bounding box center [348, 199] width 162 height 22
click at [378, 200] on input "168" at bounding box center [348, 199] width 162 height 22
paste input "98"
click at [316, 193] on input "16898" at bounding box center [348, 199] width 162 height 22
drag, startPoint x: 316, startPoint y: 193, endPoint x: 498, endPoint y: 207, distance: 182.5
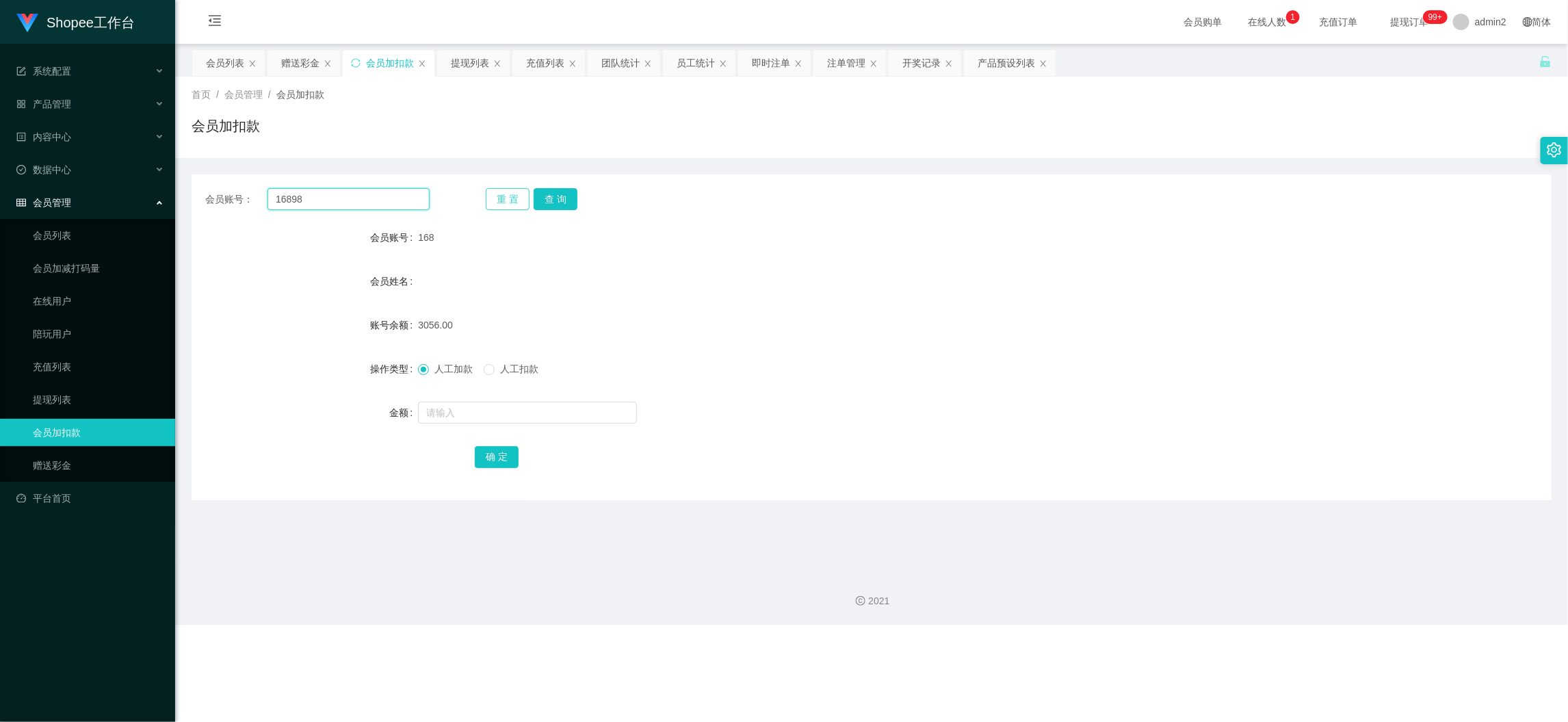
click at [320, 193] on input "16898" at bounding box center [348, 199] width 162 height 22
paste input "text"
type input "98"
click at [554, 201] on button "查 询" at bounding box center [556, 199] width 44 height 22
click at [538, 414] on input "text" at bounding box center [527, 412] width 219 height 22
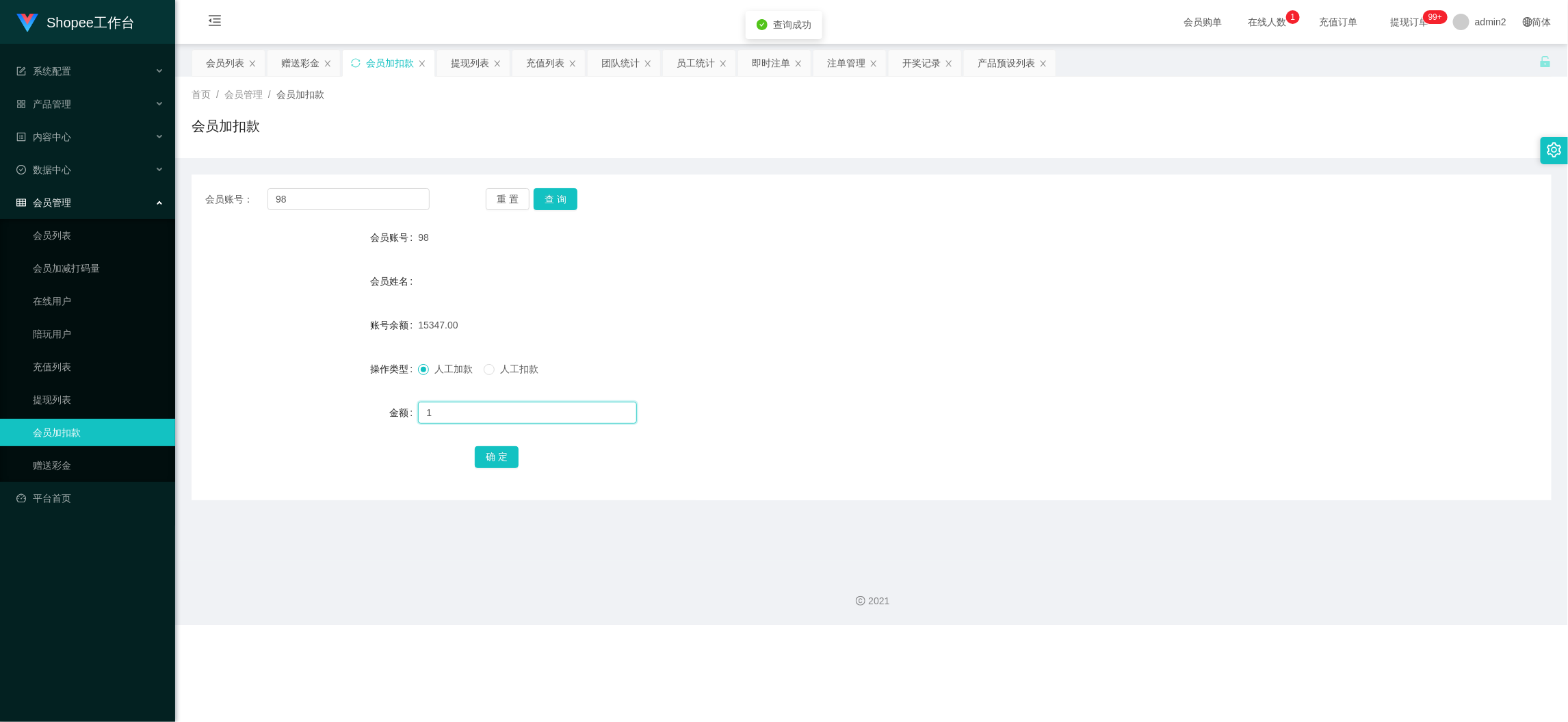
click at [538, 414] on input "1" at bounding box center [527, 412] width 219 height 22
type input "15"
click at [485, 457] on button "确 定" at bounding box center [497, 457] width 44 height 22
click at [1264, 656] on div "Shopee工作台 系统配置 产品管理 产品列表 产品预设列表 开奖记录 注单管理 即时注单 内容中心 数据中心 员工统计 团队统计 会员管理 会员列表 会员…" at bounding box center [784, 361] width 1568 height 722
click at [467, 62] on div "提现列表" at bounding box center [470, 63] width 39 height 26
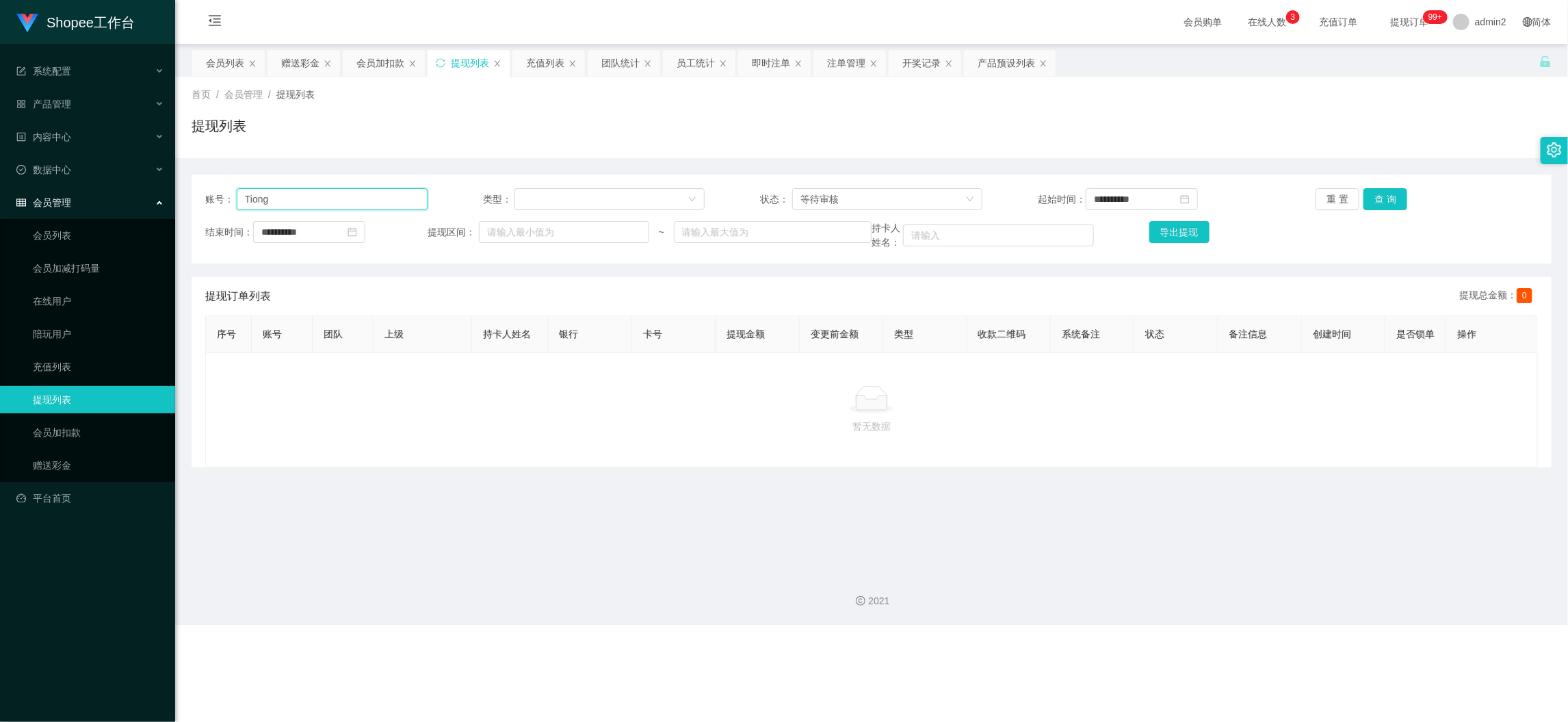
click at [385, 190] on input "Tiong" at bounding box center [332, 199] width 191 height 22
paste input "ARIS123"
type input "ARIS123"
click at [1389, 201] on button "查 询" at bounding box center [1386, 199] width 44 height 22
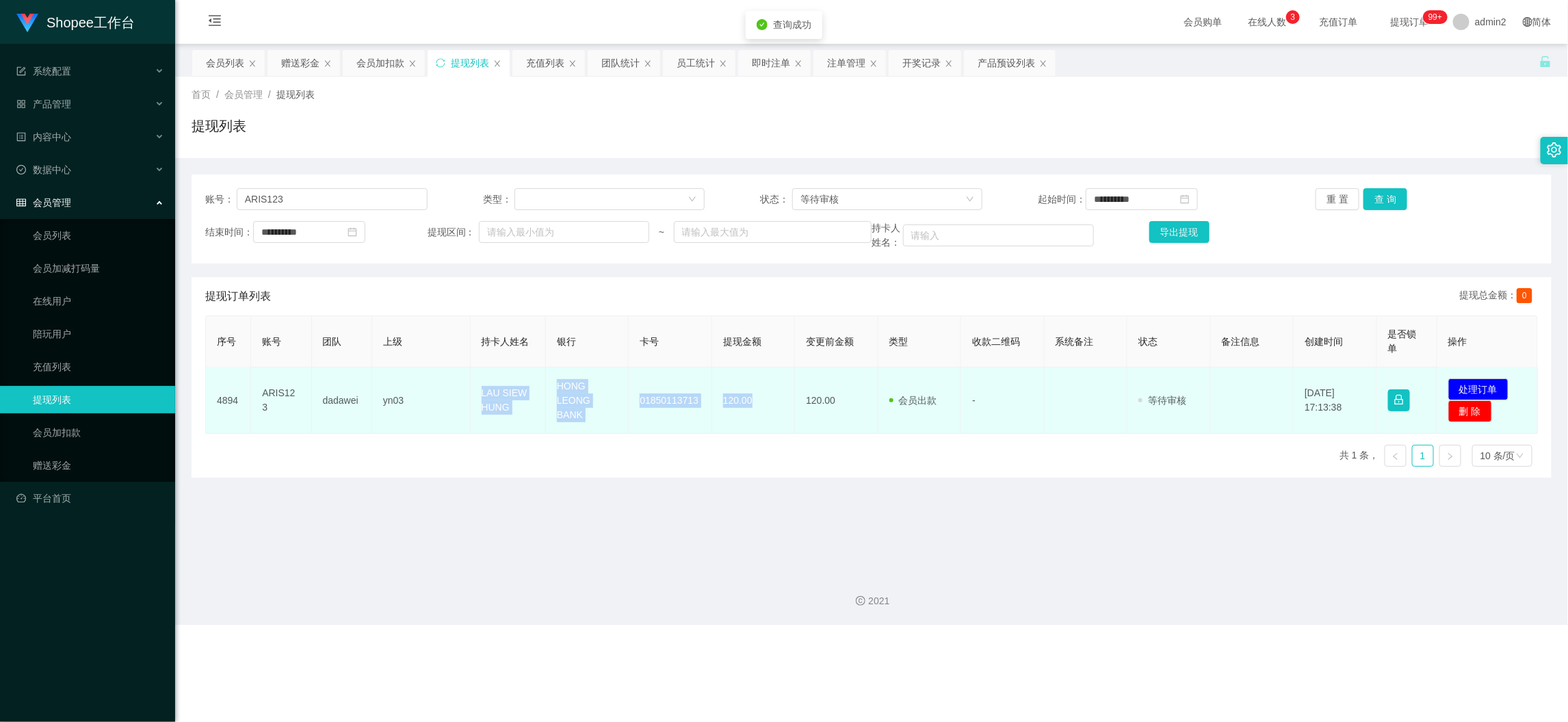
drag, startPoint x: 468, startPoint y: 383, endPoint x: 745, endPoint y: 415, distance: 278.8
click at [745, 415] on tr "4894 ARIS123 dadawei yn03 LAU SIEW HUNG HONG LEONG BANK 01850113713 120.00 120.…" at bounding box center [872, 401] width 1332 height 66
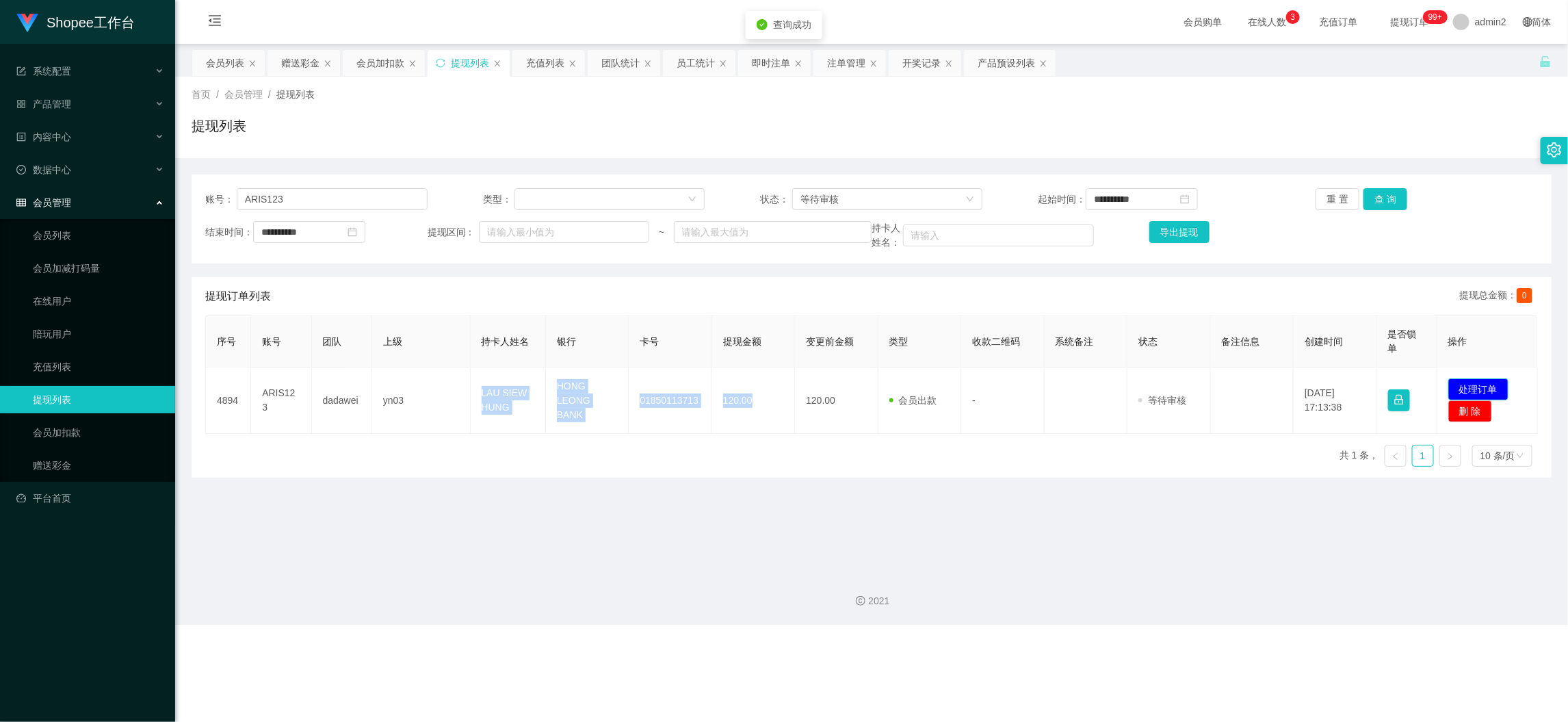
drag, startPoint x: 1476, startPoint y: 383, endPoint x: 1391, endPoint y: 378, distance: 85.1
click at [1476, 384] on button "处理订单" at bounding box center [1478, 390] width 60 height 22
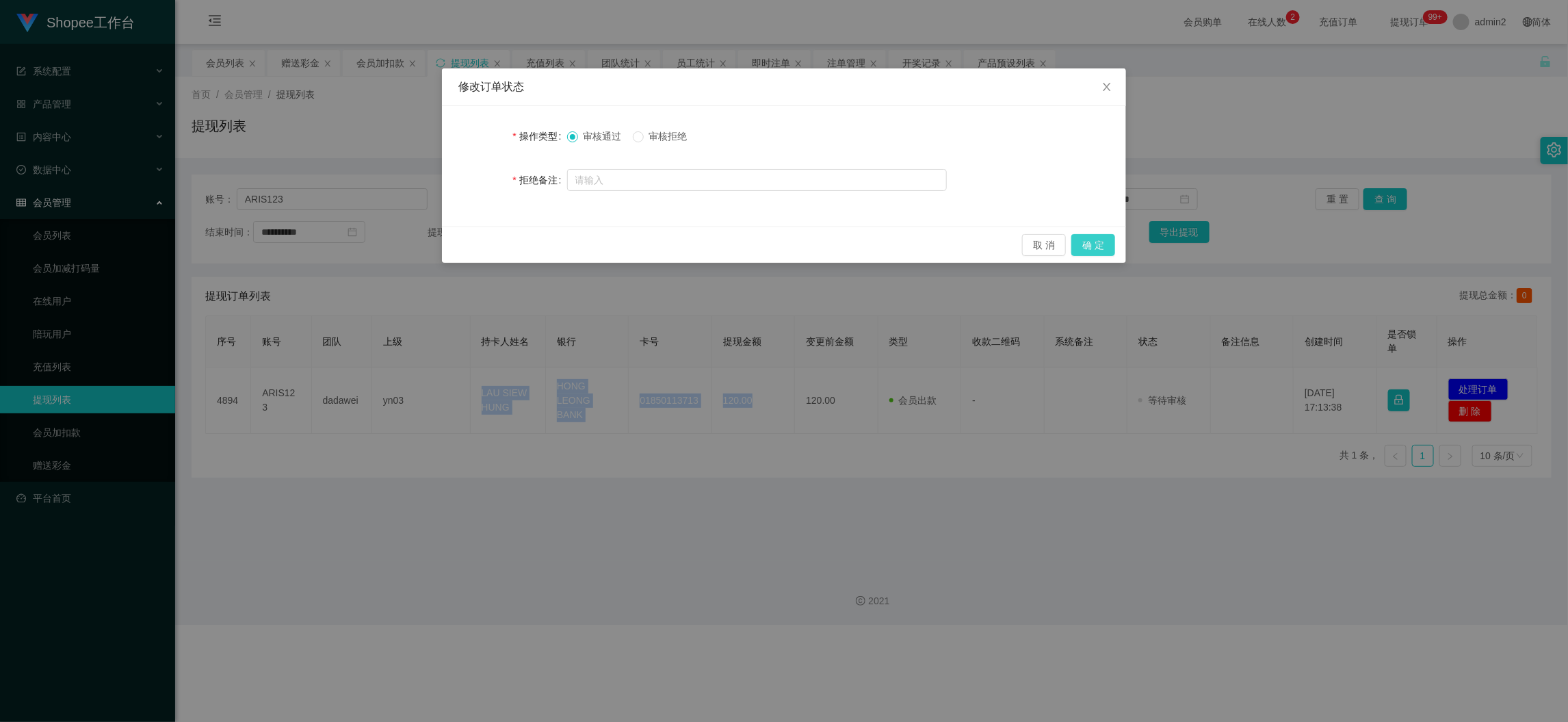
click at [1088, 241] on button "确 定" at bounding box center [1094, 245] width 44 height 22
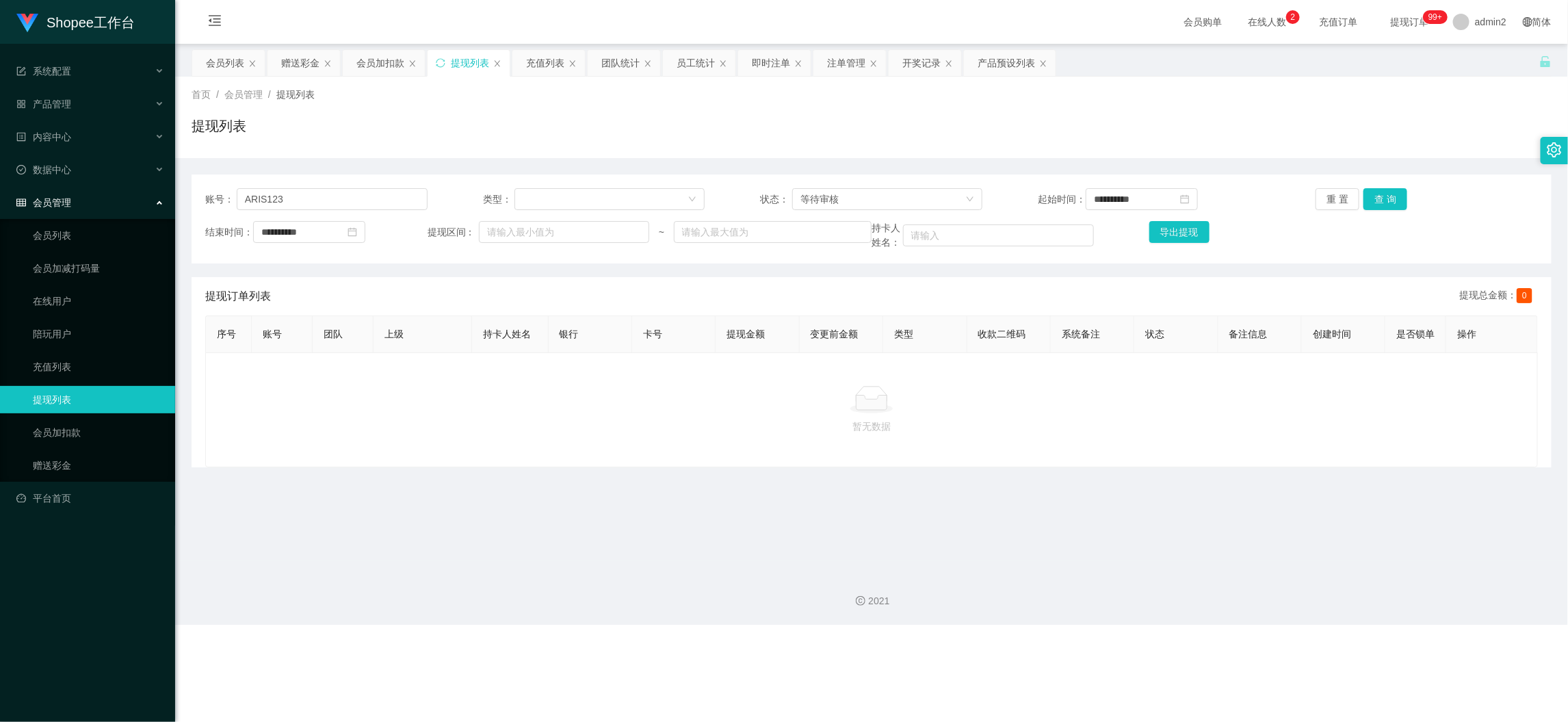
drag, startPoint x: 1257, startPoint y: 663, endPoint x: 685, endPoint y: 341, distance: 656.4
click at [1257, 662] on div "Shopee工作台 系统配置 产品管理 产品列表 产品预设列表 开奖记录 注单管理 即时注单 内容中心 数据中心 员工统计 团队统计 会员管理 会员列表 会员…" at bounding box center [784, 361] width 1568 height 722
click at [299, 61] on div "赠送彩金" at bounding box center [301, 63] width 39 height 26
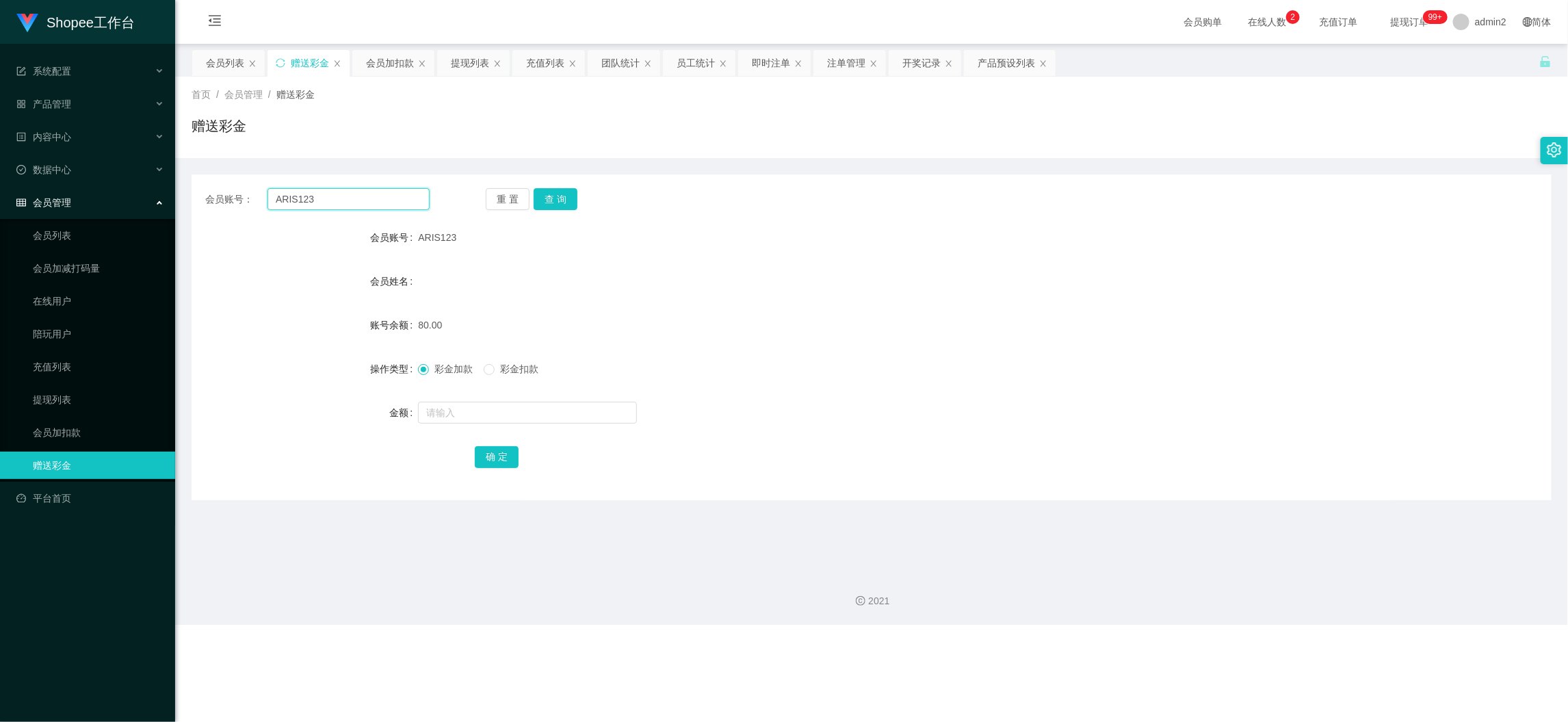
click at [378, 195] on input "ARIS123" at bounding box center [348, 199] width 162 height 22
paste input "Ling8888"
type input "Ling8888"
click at [546, 197] on button "查 询" at bounding box center [556, 199] width 44 height 22
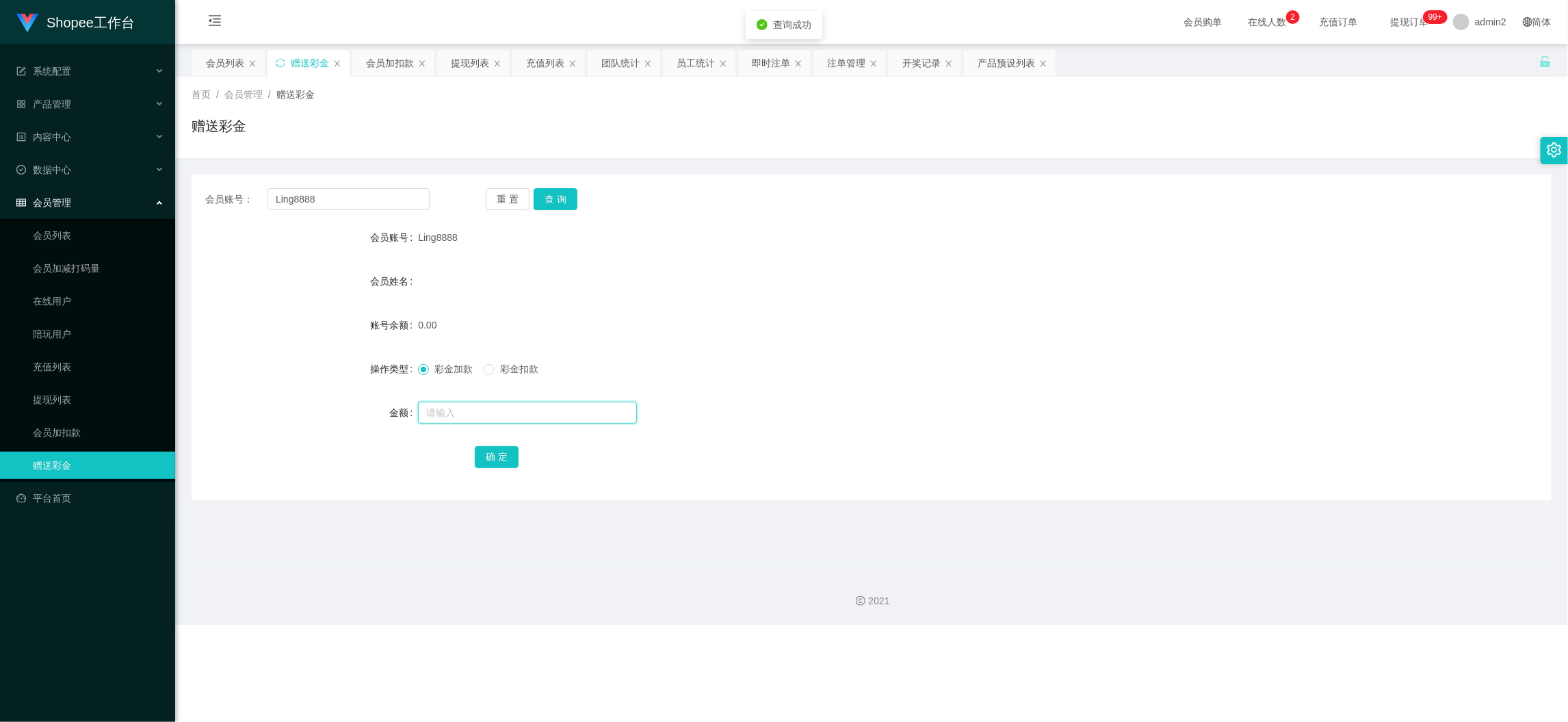
click at [537, 403] on input "text" at bounding box center [527, 412] width 219 height 22
type input "80"
click at [493, 454] on button "确 定" at bounding box center [497, 457] width 44 height 22
click at [912, 386] on form "会员账号 Ling8888 会员姓名 账号余额 0.00 操作类型 彩金加款 彩金扣款 金额 确 定" at bounding box center [872, 346] width 1360 height 246
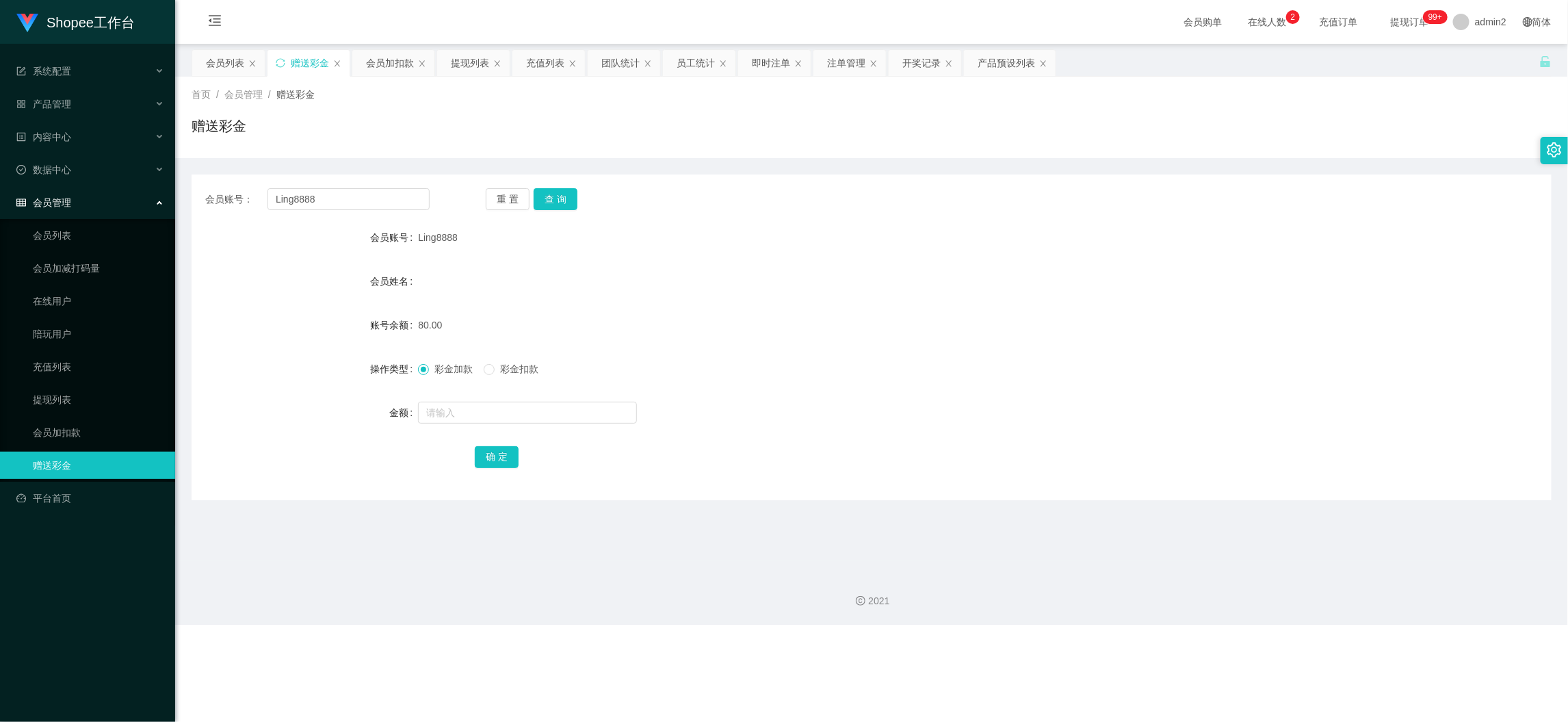
drag, startPoint x: 1265, startPoint y: 645, endPoint x: 1199, endPoint y: 588, distance: 87.2
click at [1262, 647] on div "Shopee工作台 系统配置 产品管理 产品列表 产品预设列表 开奖记录 注单管理 即时注单 内容中心 数据中心 员工统计 团队统计 会员管理 会员列表 会员…" at bounding box center [784, 361] width 1568 height 722
click at [372, 197] on input "Ling8888" at bounding box center [348, 199] width 162 height 22
paste input "liping1234"
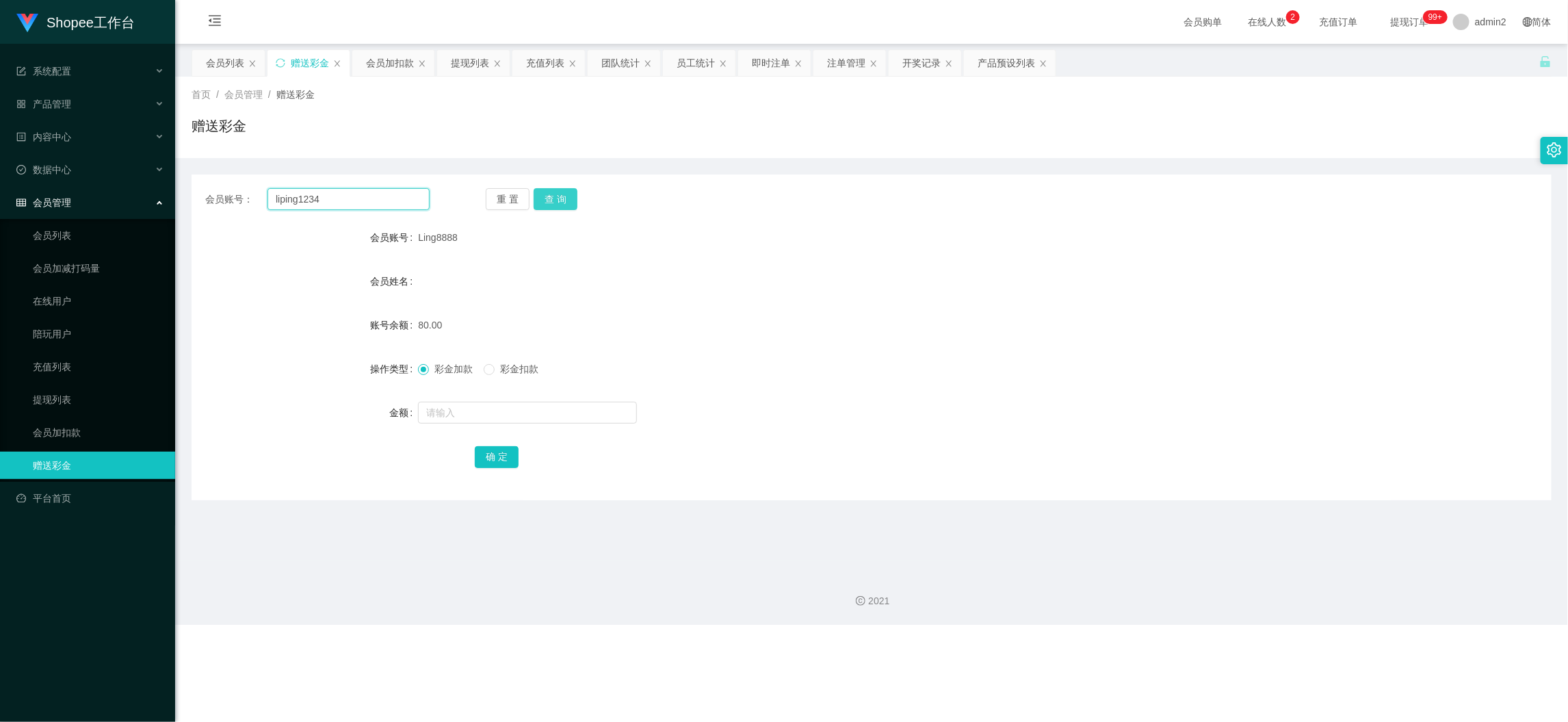
type input "liping1234"
click at [558, 191] on button "查 询" at bounding box center [556, 199] width 44 height 22
click at [579, 412] on input "text" at bounding box center [527, 412] width 219 height 22
type input "0"
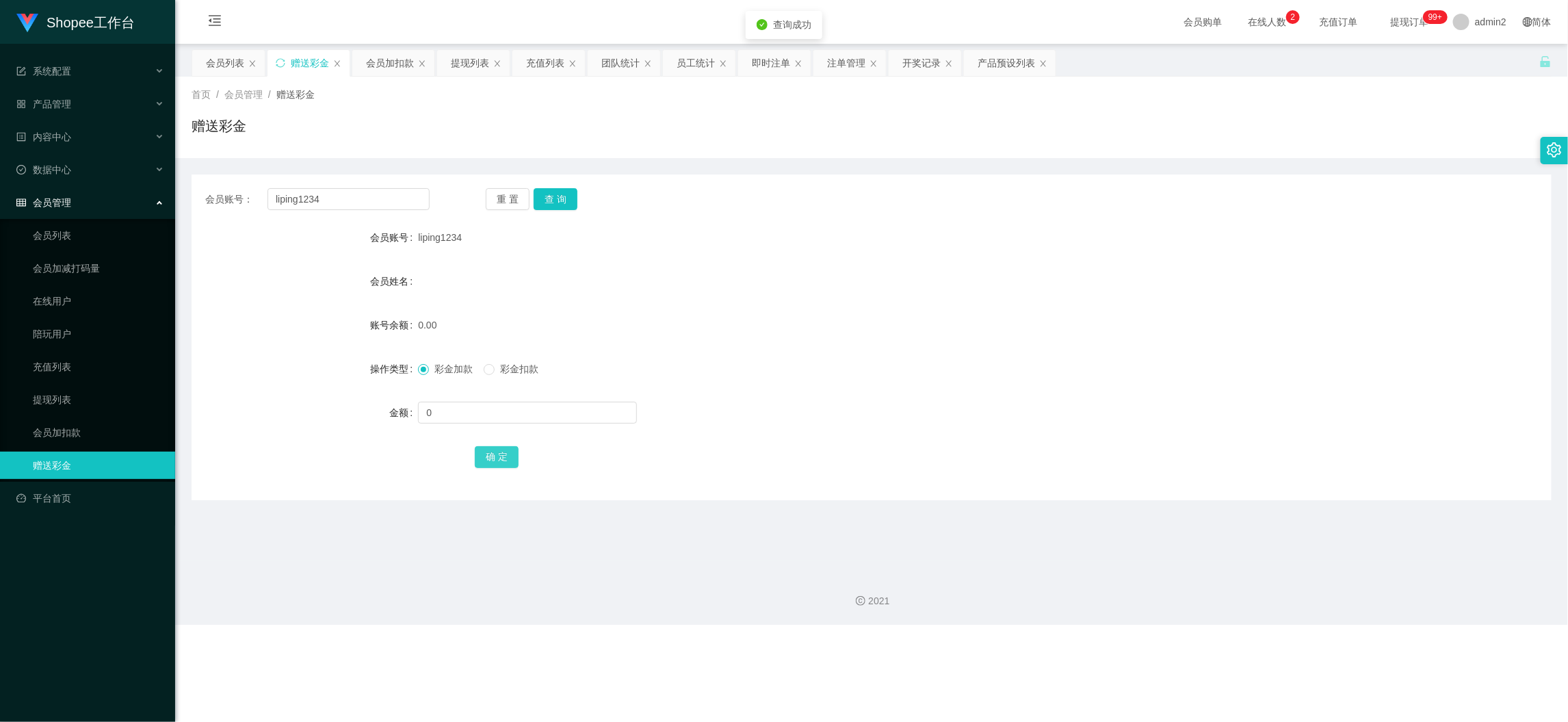
click at [494, 456] on button "确 定" at bounding box center [497, 457] width 44 height 22
click at [520, 409] on input "0" at bounding box center [527, 412] width 219 height 22
type input "80"
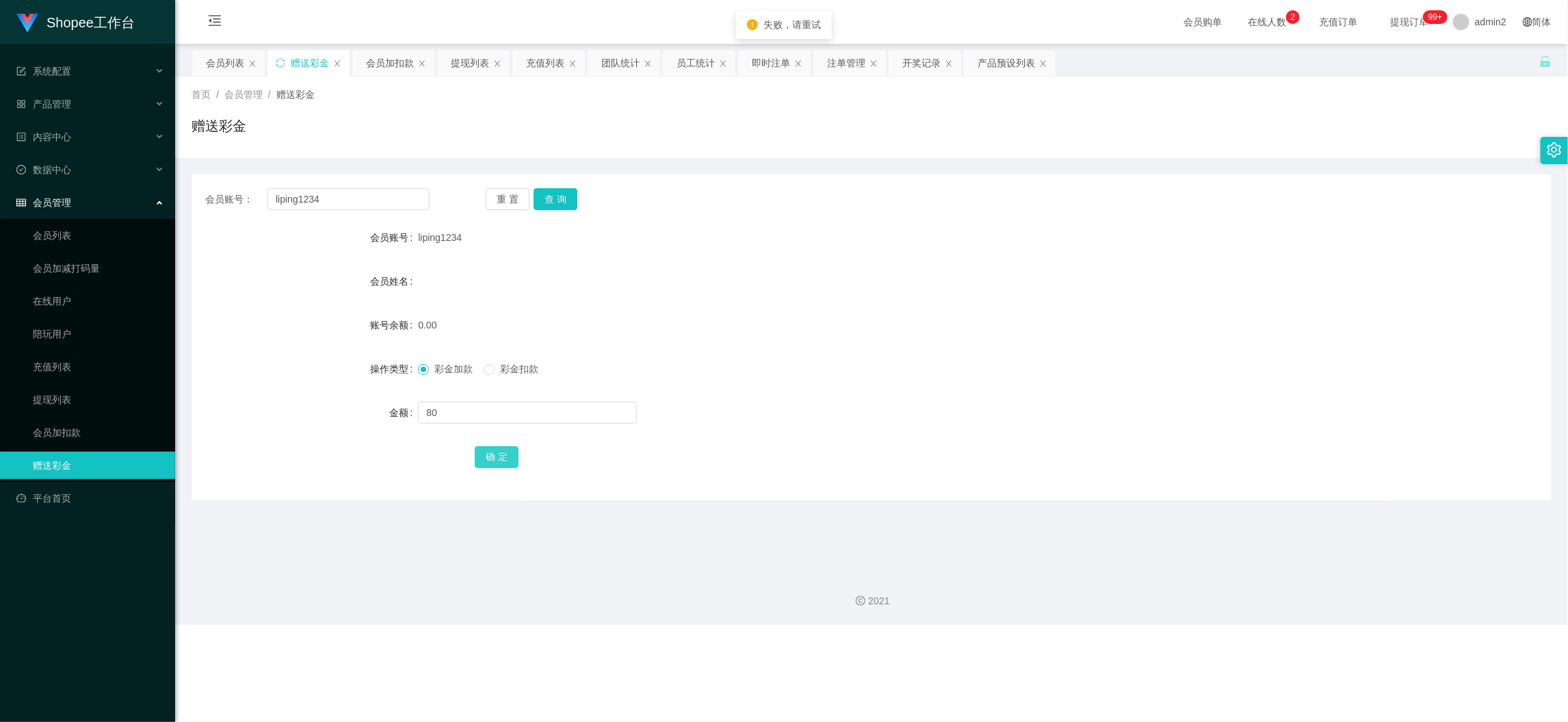
click at [490, 458] on button "确 定" at bounding box center [497, 457] width 44 height 22
click at [892, 384] on form "会员账号 liping1234 会员姓名 账号余额 80.00 操作类型 彩金加款 彩金扣款 金额 确 定" at bounding box center [872, 346] width 1360 height 246
click at [1080, 628] on div "Shopee工作台 系统配置 产品管理 产品列表 产品预设列表 开奖记录 注单管理 即时注单 内容中心 数据中心 员工统计 团队统计 会员管理 会员列表 会员…" at bounding box center [784, 361] width 1568 height 722
click at [368, 64] on div "会员加扣款" at bounding box center [390, 63] width 48 height 26
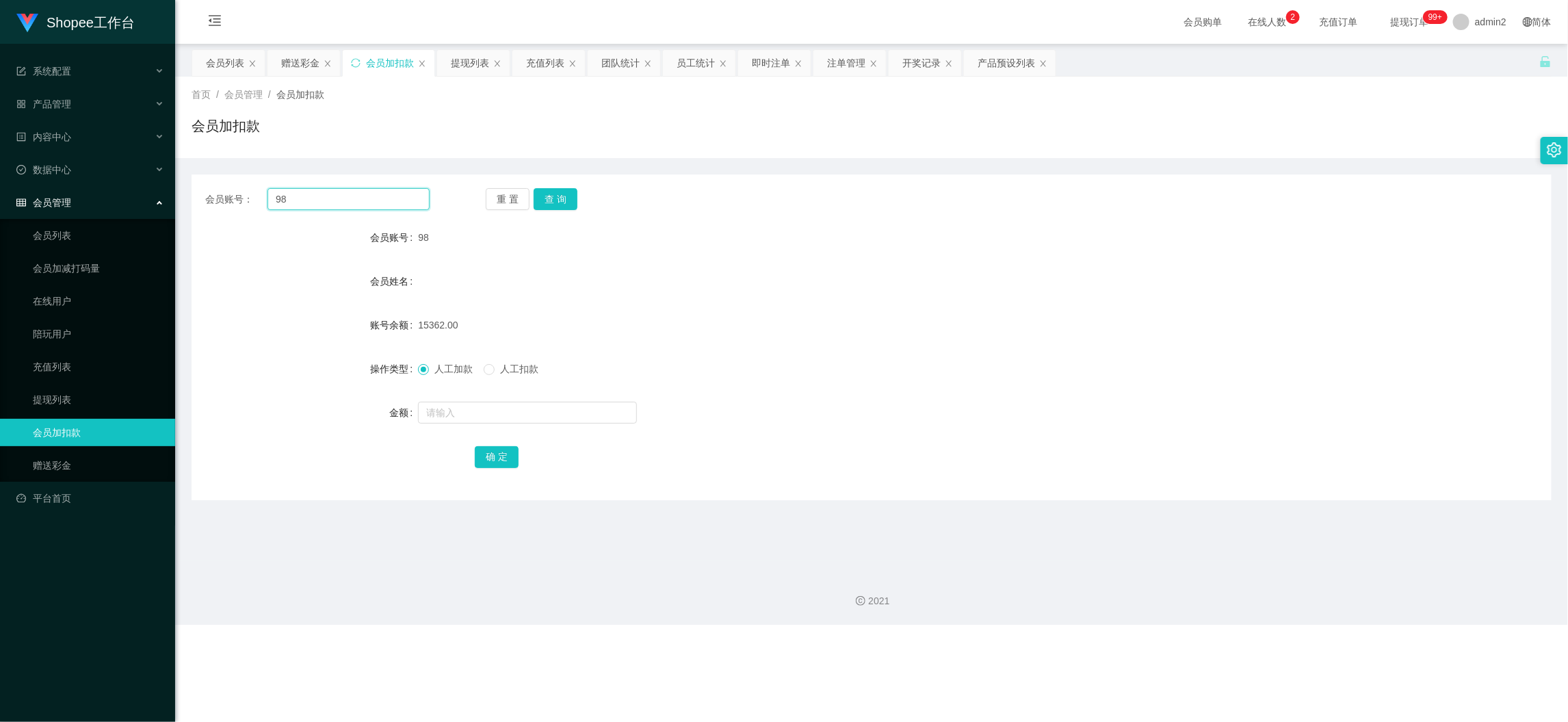
click at [409, 205] on input "98" at bounding box center [348, 199] width 162 height 22
paste input "16"
type input "168"
click at [569, 201] on button "查 询" at bounding box center [556, 199] width 44 height 22
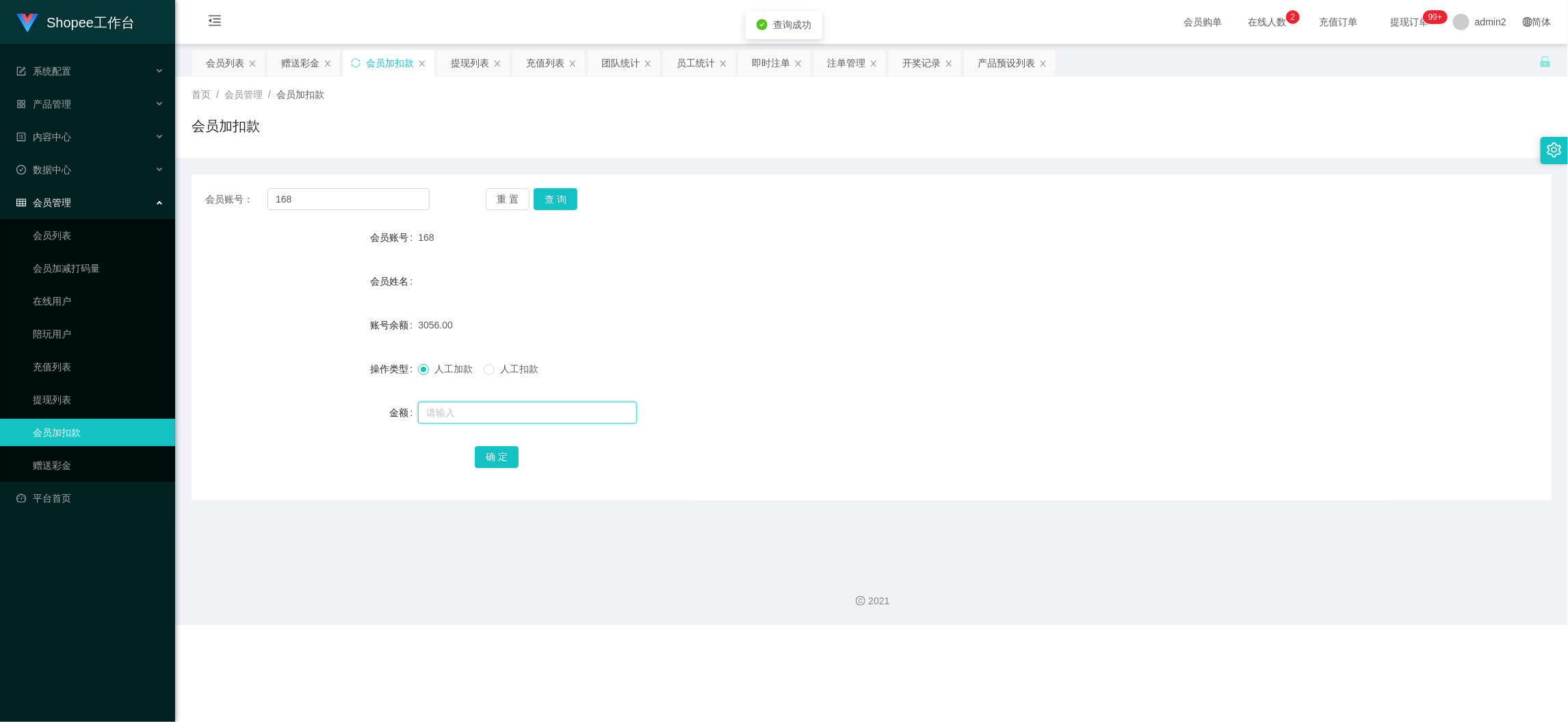
click at [561, 414] on input "text" at bounding box center [527, 412] width 219 height 22
type input "14"
drag, startPoint x: 500, startPoint y: 455, endPoint x: 512, endPoint y: 448, distance: 13.9
click at [500, 455] on button "确 定" at bounding box center [497, 457] width 44 height 22
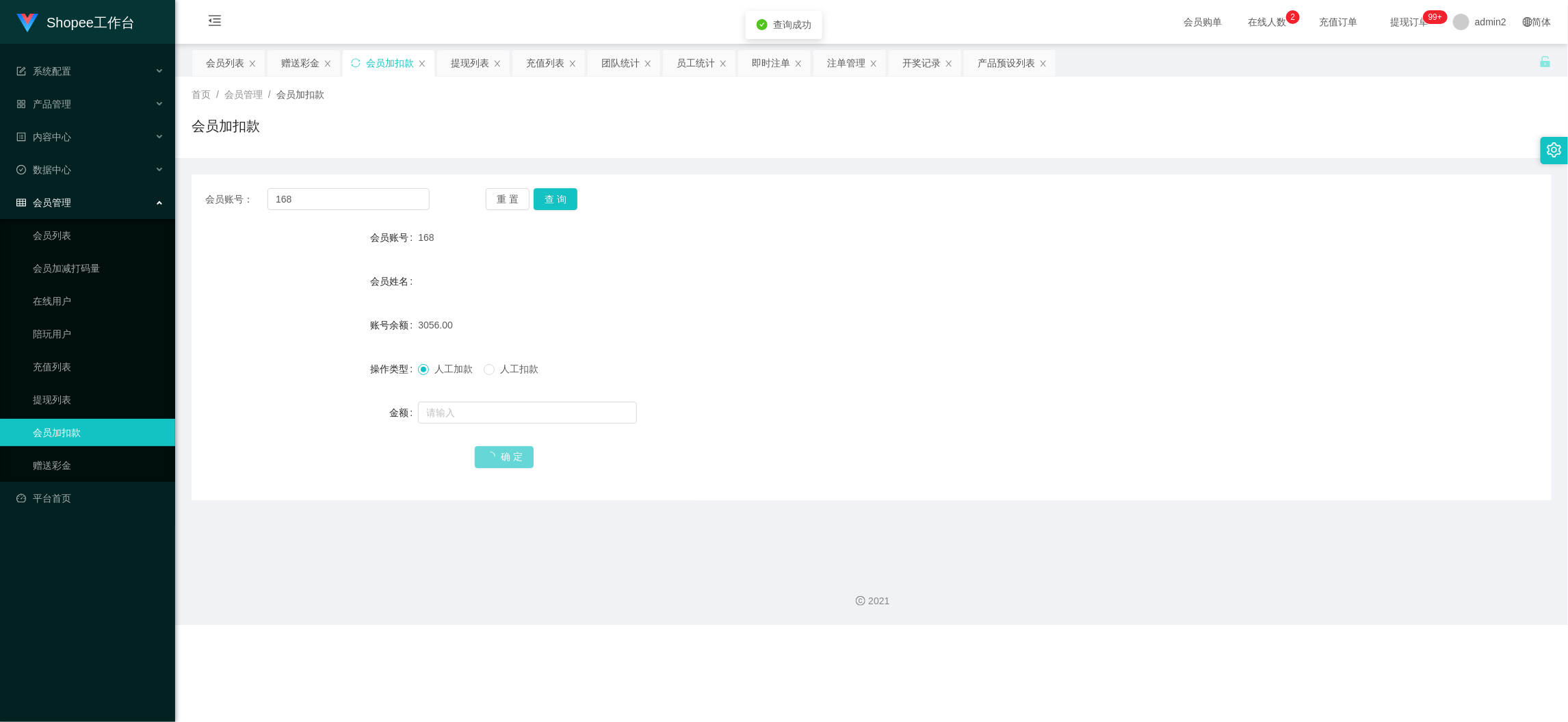
click at [886, 360] on div "人工加款 人工扣款" at bounding box center [814, 369] width 794 height 28
drag, startPoint x: 1159, startPoint y: 624, endPoint x: 1152, endPoint y: 614, distance: 12.2
click at [1159, 624] on div "2021" at bounding box center [872, 593] width 1393 height 63
click at [460, 60] on div "提现列表" at bounding box center [470, 63] width 39 height 26
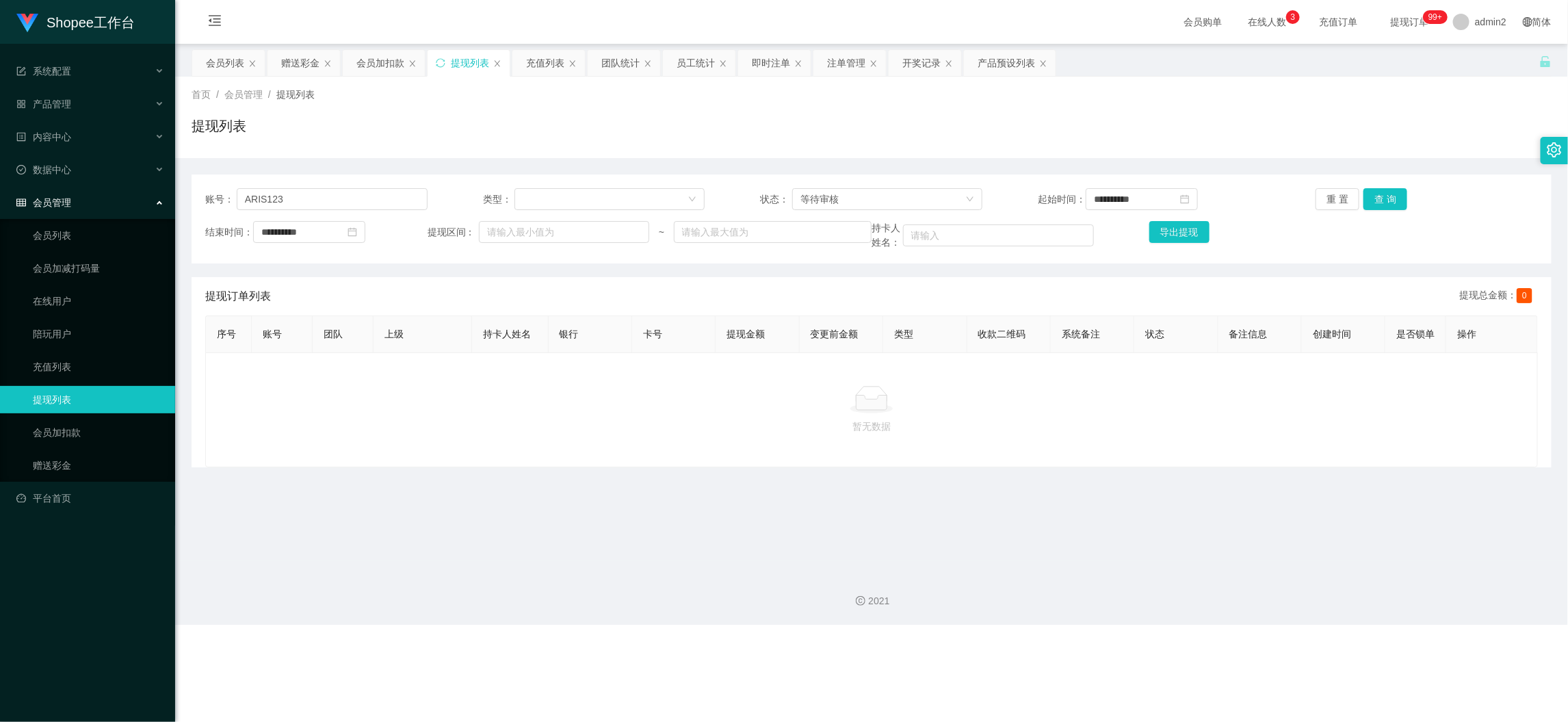
drag, startPoint x: 1088, startPoint y: 649, endPoint x: 972, endPoint y: 518, distance: 175.0
click at [1088, 649] on div "Shopee工作台 系统配置 产品管理 产品列表 产品预设列表 开奖记录 注单管理 即时注单 内容中心 数据中心 员工统计 团队统计 会员管理 会员列表 会员…" at bounding box center [784, 361] width 1568 height 722
click at [396, 197] on input "ARIS123" at bounding box center [332, 199] width 191 height 22
paste input "5"
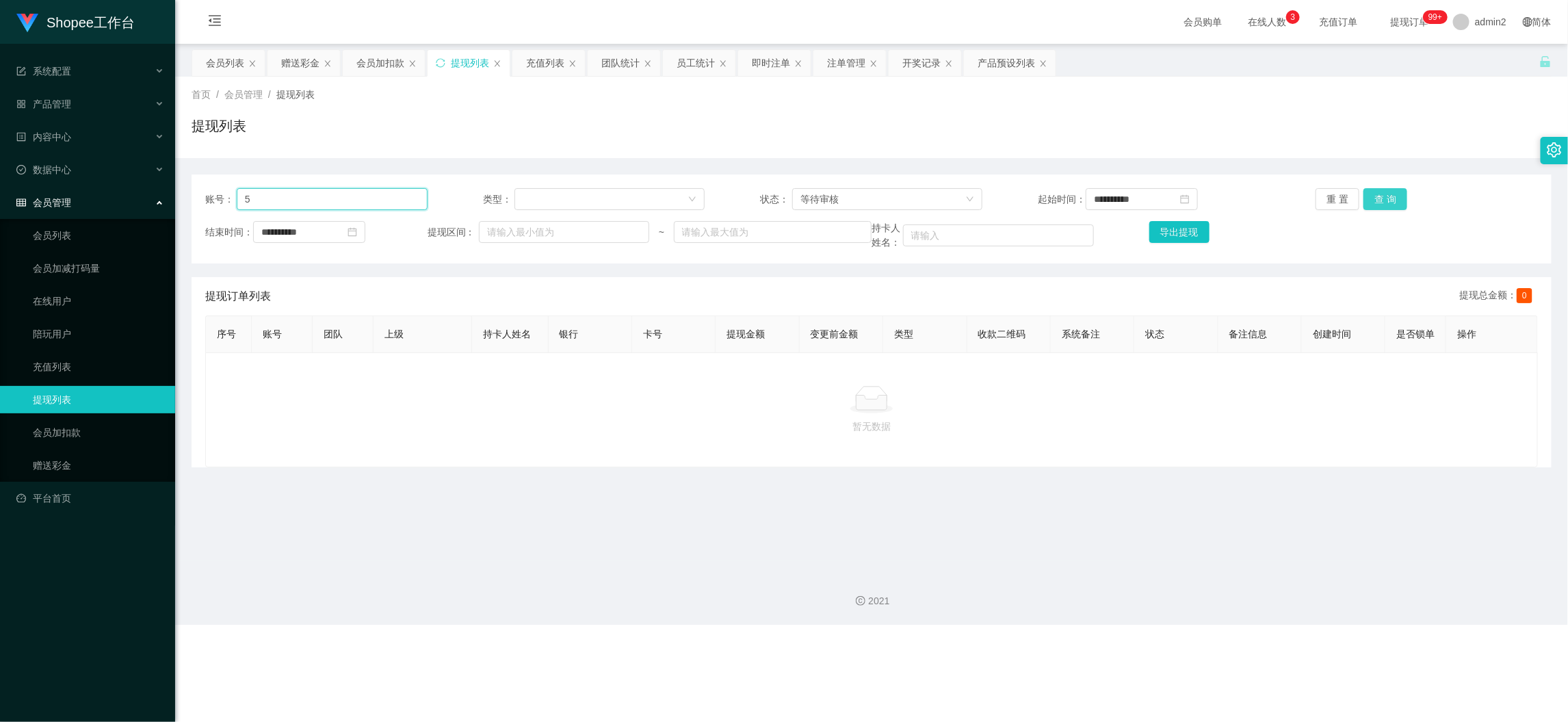
type input "5"
click at [1376, 191] on button "查 询" at bounding box center [1386, 199] width 44 height 22
click at [383, 58] on div "会员加扣款" at bounding box center [380, 63] width 48 height 26
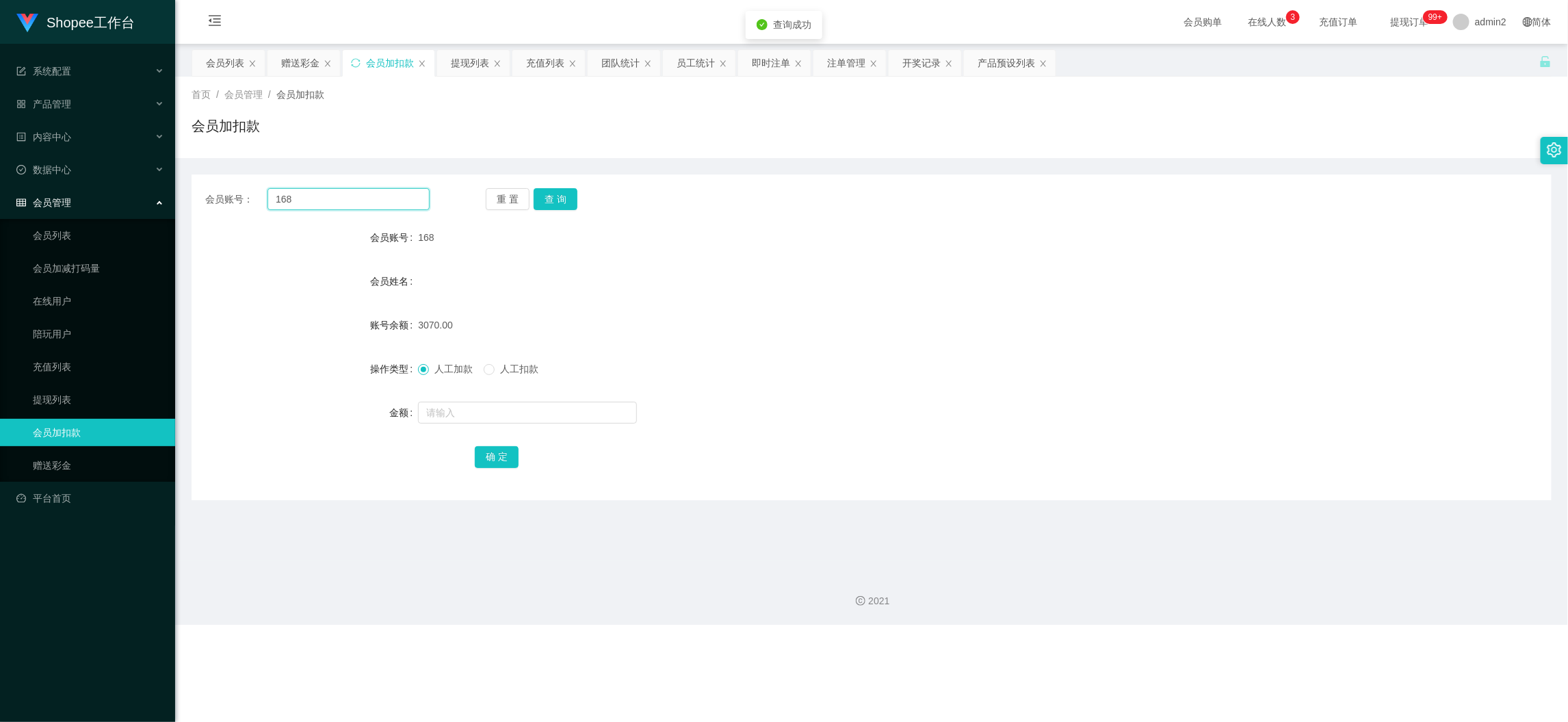
click at [357, 203] on input "168" at bounding box center [348, 199] width 162 height 22
paste input "5"
type input "5"
click at [551, 196] on button "查 询" at bounding box center [556, 199] width 44 height 22
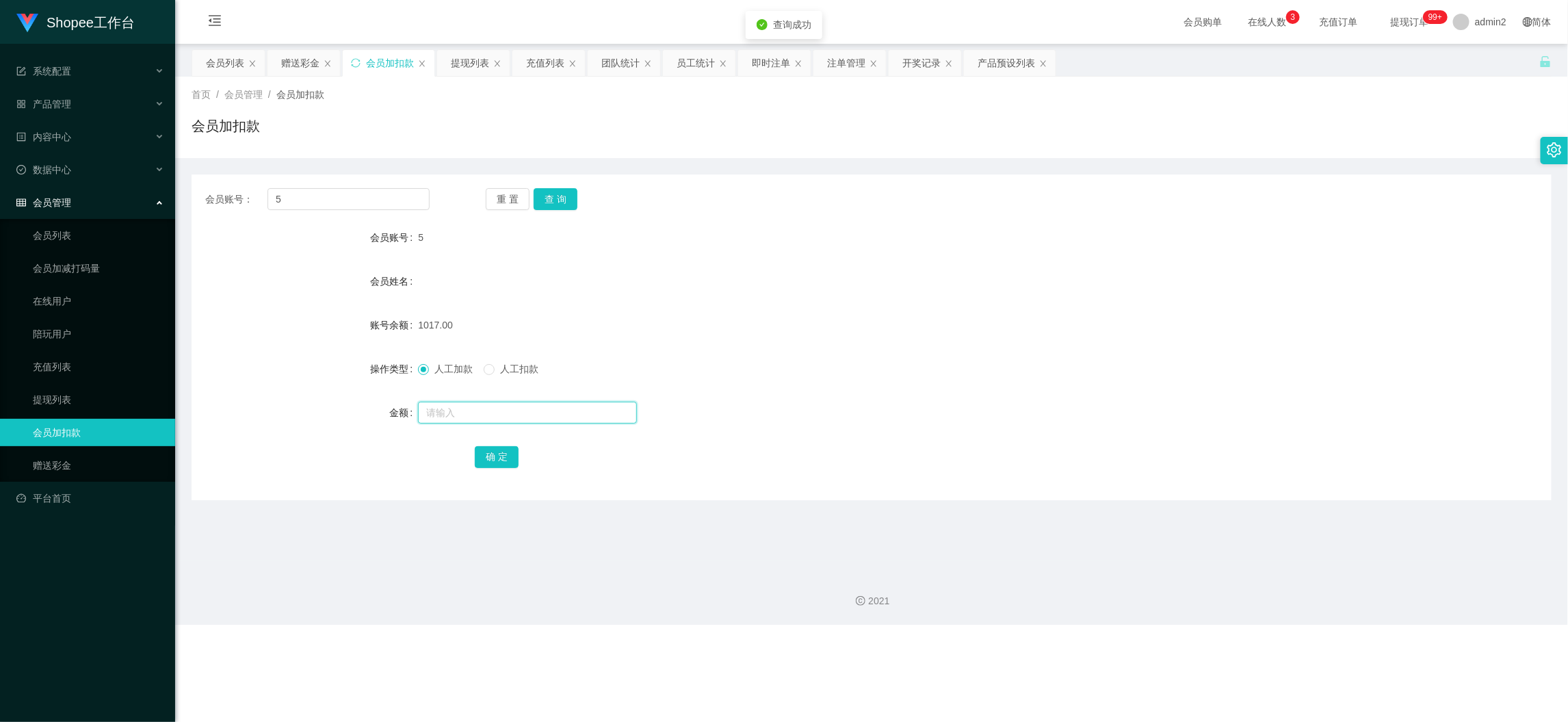
click at [601, 418] on input "text" at bounding box center [527, 412] width 219 height 22
click at [601, 418] on input "1" at bounding box center [527, 412] width 219 height 22
type input "15"
drag, startPoint x: 503, startPoint y: 450, endPoint x: 548, endPoint y: 441, distance: 45.9
click at [503, 450] on button "确 定" at bounding box center [497, 457] width 44 height 22
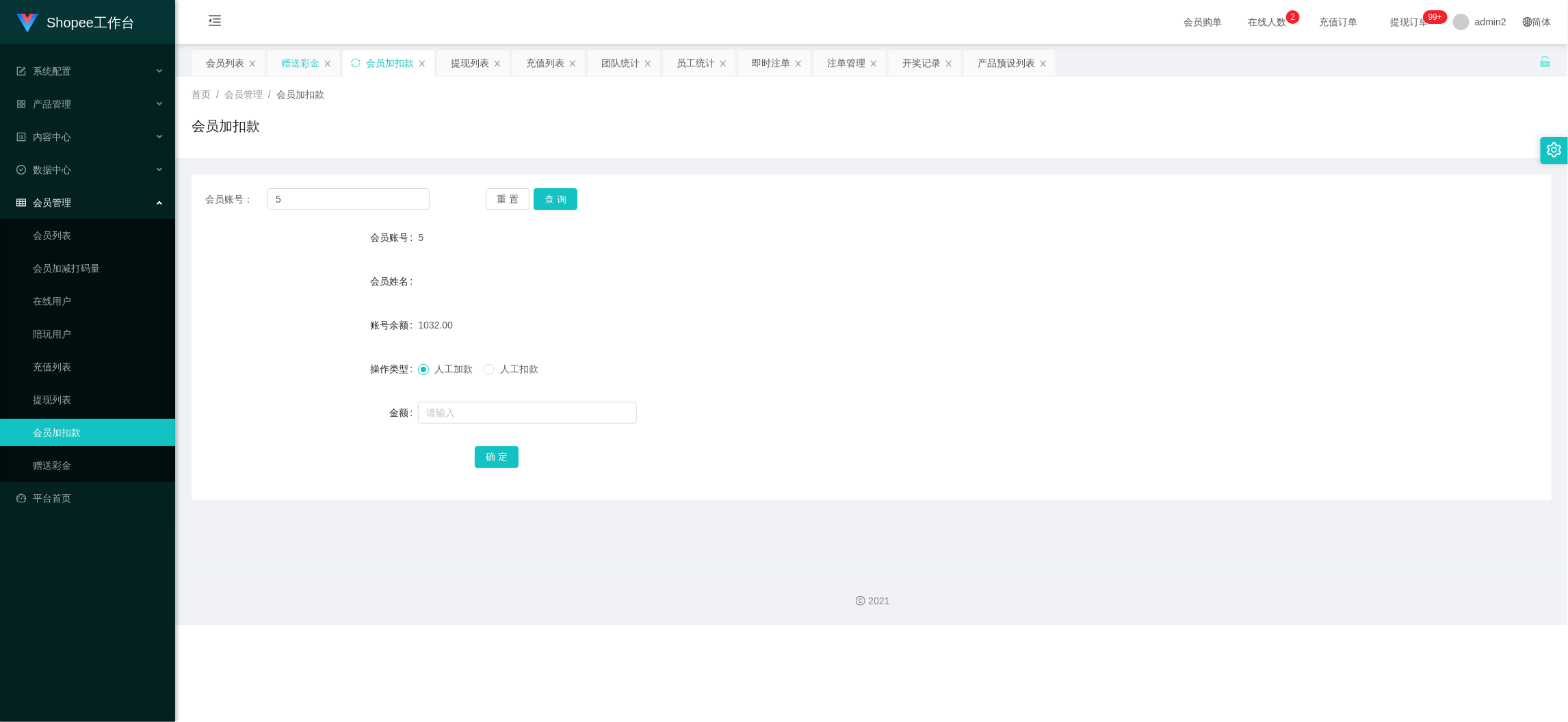
click at [310, 56] on div "赠送彩金" at bounding box center [301, 63] width 39 height 26
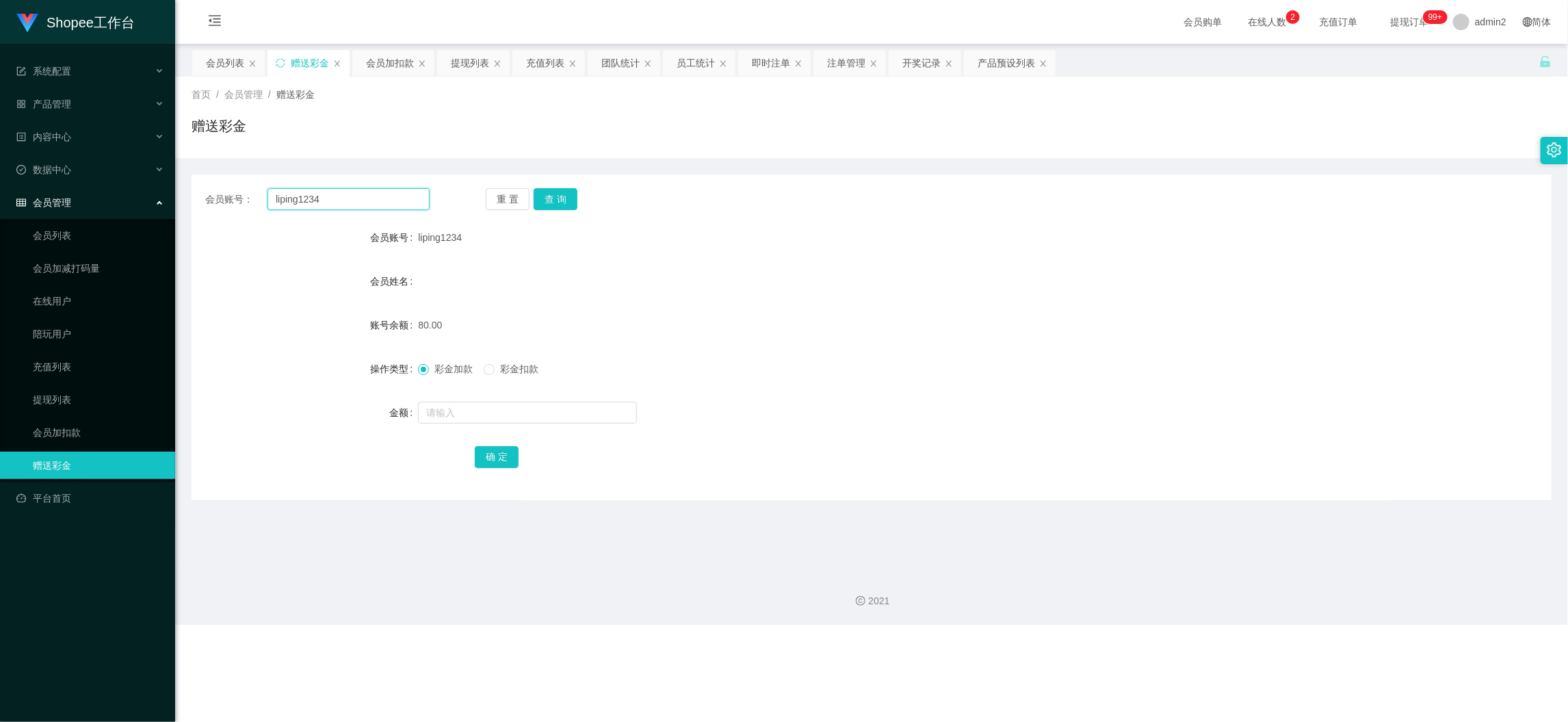
click at [371, 200] on input "liping1234" at bounding box center [348, 199] width 162 height 22
paste input "ehl5165"
type input "ehl5165"
click at [543, 194] on button "查 询" at bounding box center [556, 199] width 44 height 22
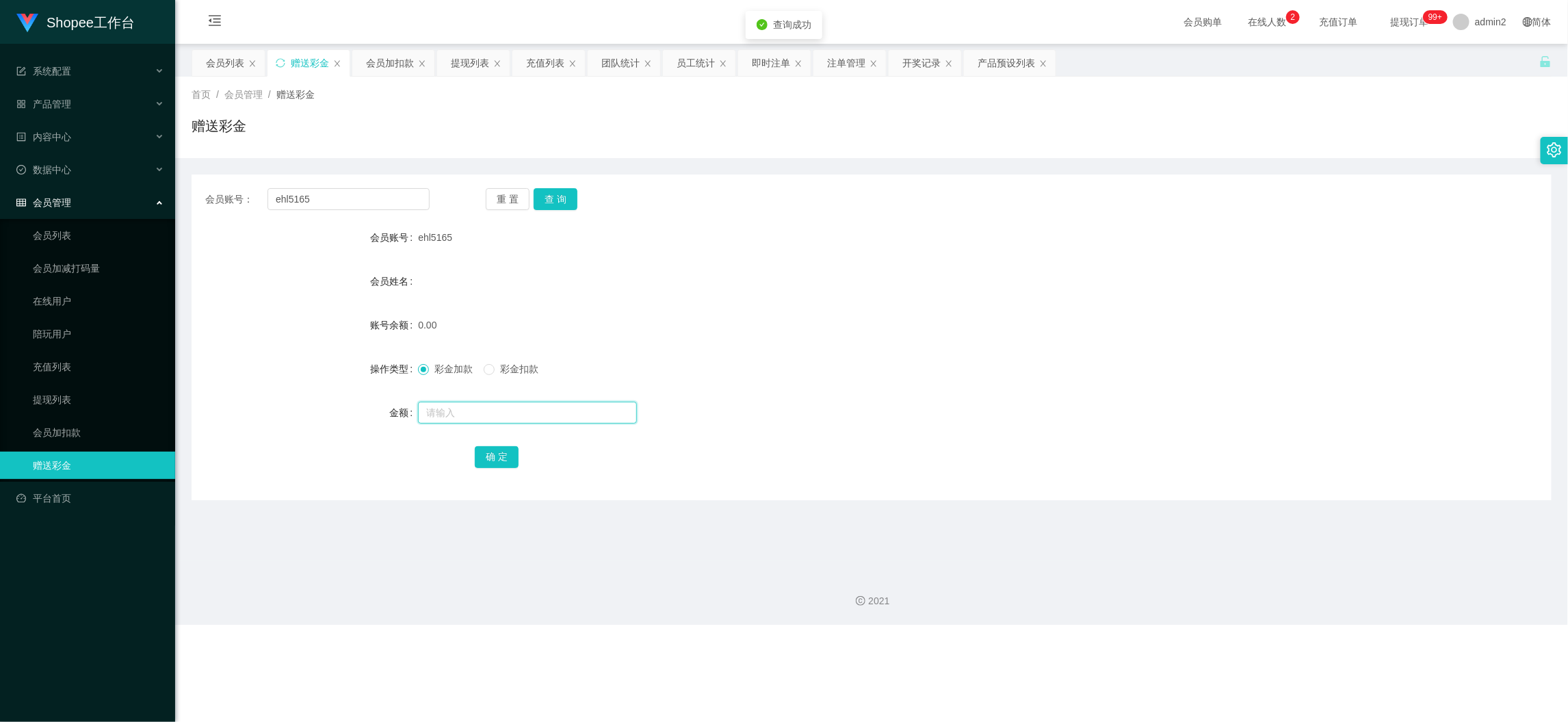
click at [576, 413] on input "text" at bounding box center [527, 412] width 219 height 22
click at [576, 413] on input "8" at bounding box center [527, 412] width 219 height 22
type input "80"
click at [489, 461] on button "确 定" at bounding box center [497, 457] width 44 height 22
click at [932, 377] on div "彩金加款 彩金扣款" at bounding box center [814, 369] width 794 height 28
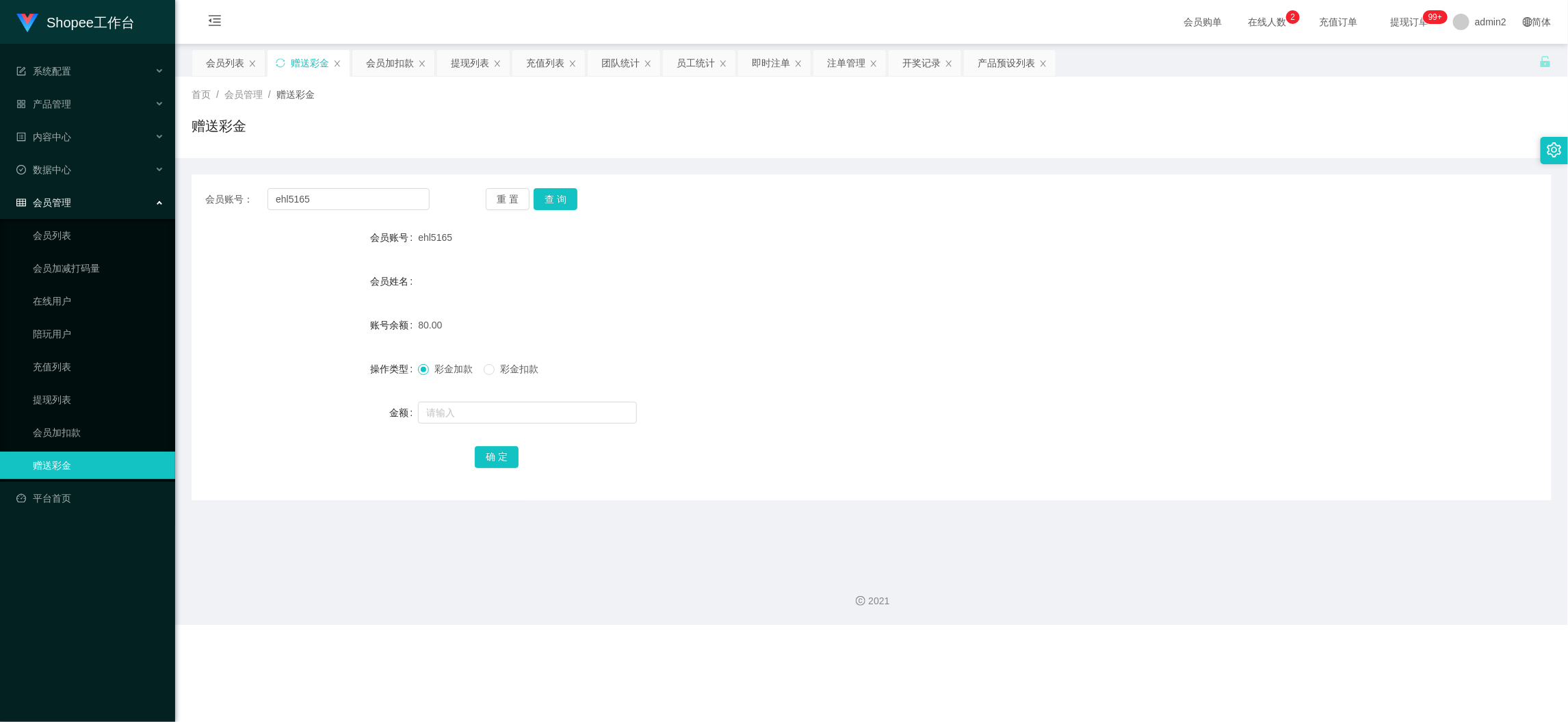
drag, startPoint x: 1209, startPoint y: 668, endPoint x: 1023, endPoint y: 532, distance: 230.4
click at [1201, 668] on div "Shopee工作台 系统配置 产品管理 产品列表 产品预设列表 开奖记录 注单管理 即时注单 内容中心 数据中心 员工统计 团队统计 会员管理 会员列表 会员…" at bounding box center [784, 361] width 1568 height 722
click at [461, 56] on div "提现列表" at bounding box center [470, 63] width 39 height 26
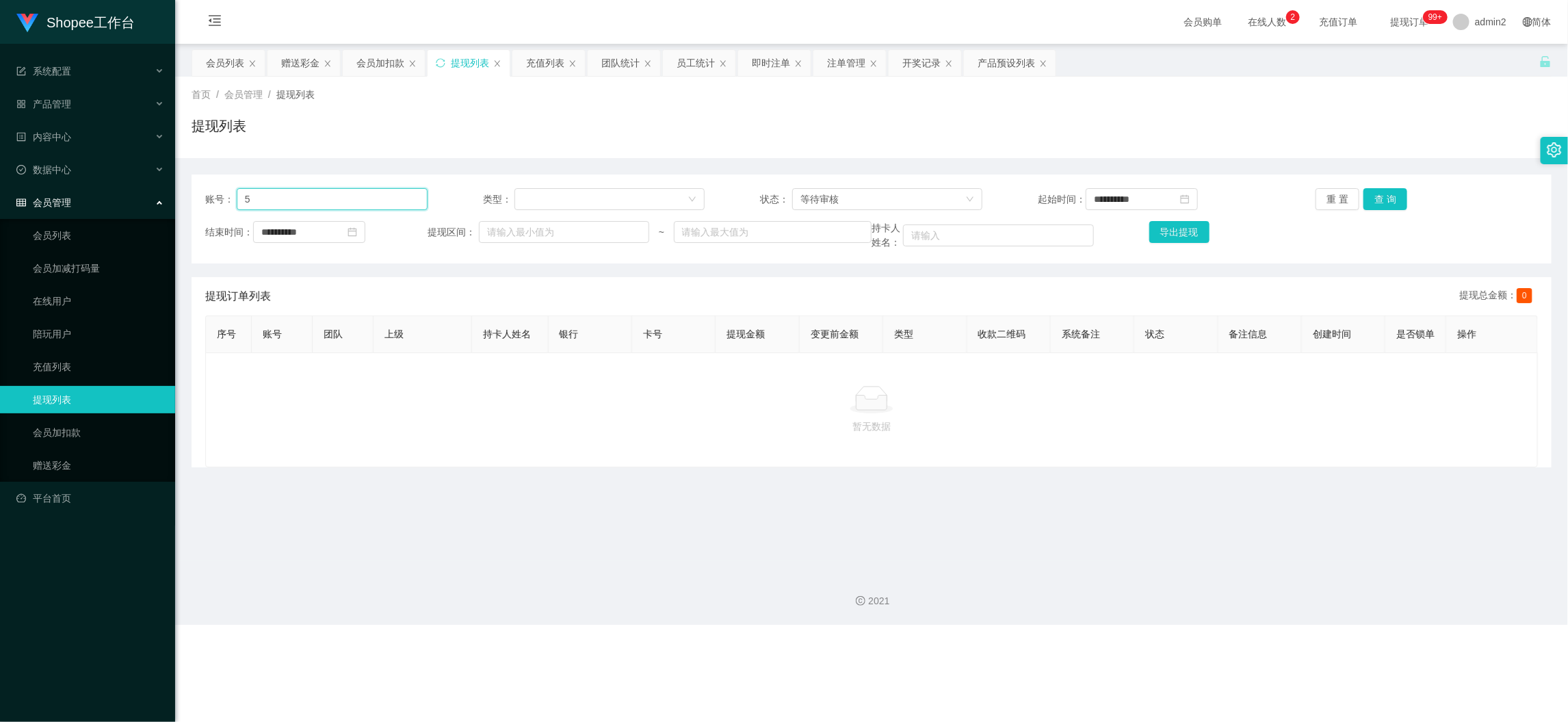
click at [368, 201] on input "5" at bounding box center [332, 199] width 191 height 22
paste input "ehl516"
type input "ehl5165"
click at [1368, 197] on button "查 询" at bounding box center [1386, 199] width 44 height 22
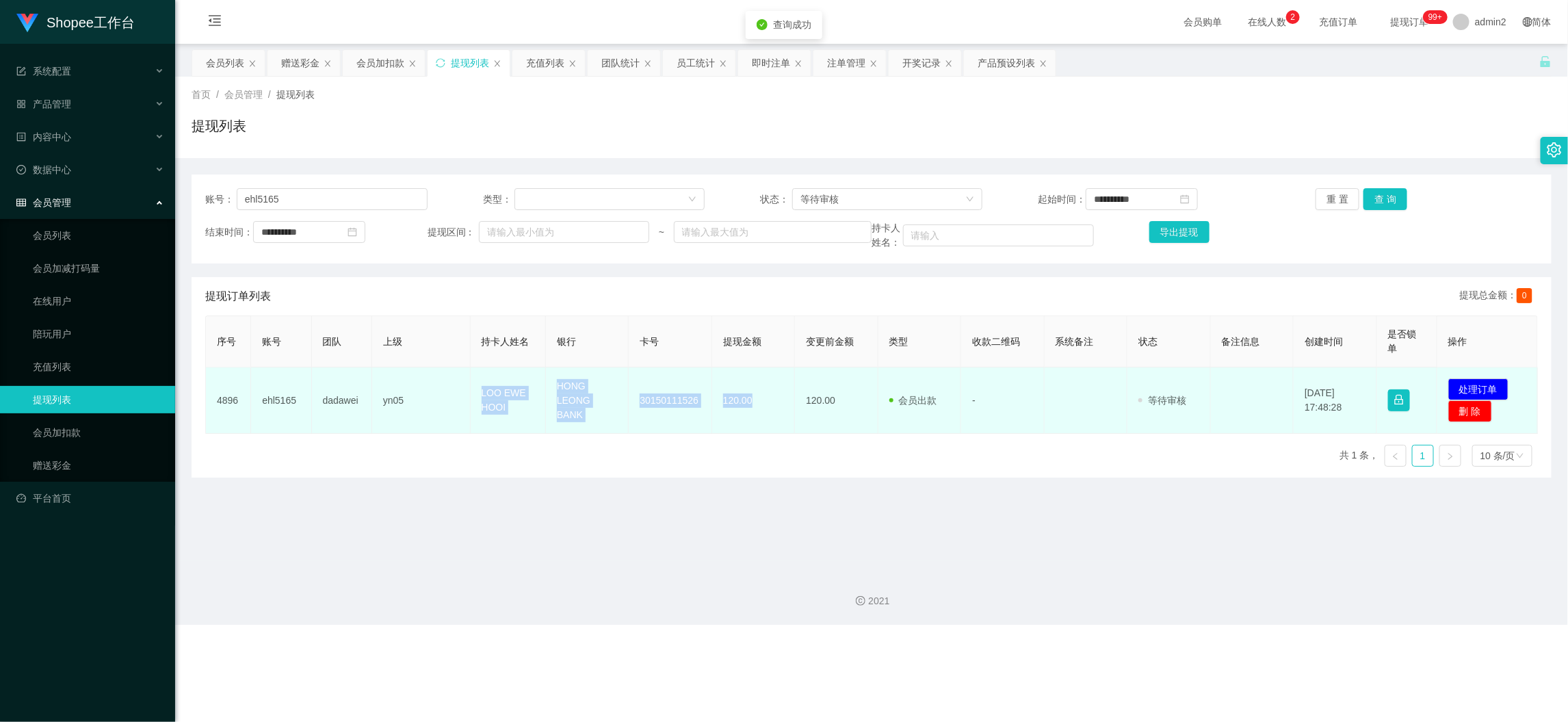
drag, startPoint x: 460, startPoint y: 394, endPoint x: 752, endPoint y: 407, distance: 292.3
click at [752, 407] on tr "4896 ehl5165 dadawei yn05 LOO EWE HOOI HONG LEONG BANK 30150111526 120.00 120.0…" at bounding box center [872, 401] width 1332 height 66
click at [1475, 390] on button "处理订单" at bounding box center [1478, 390] width 60 height 22
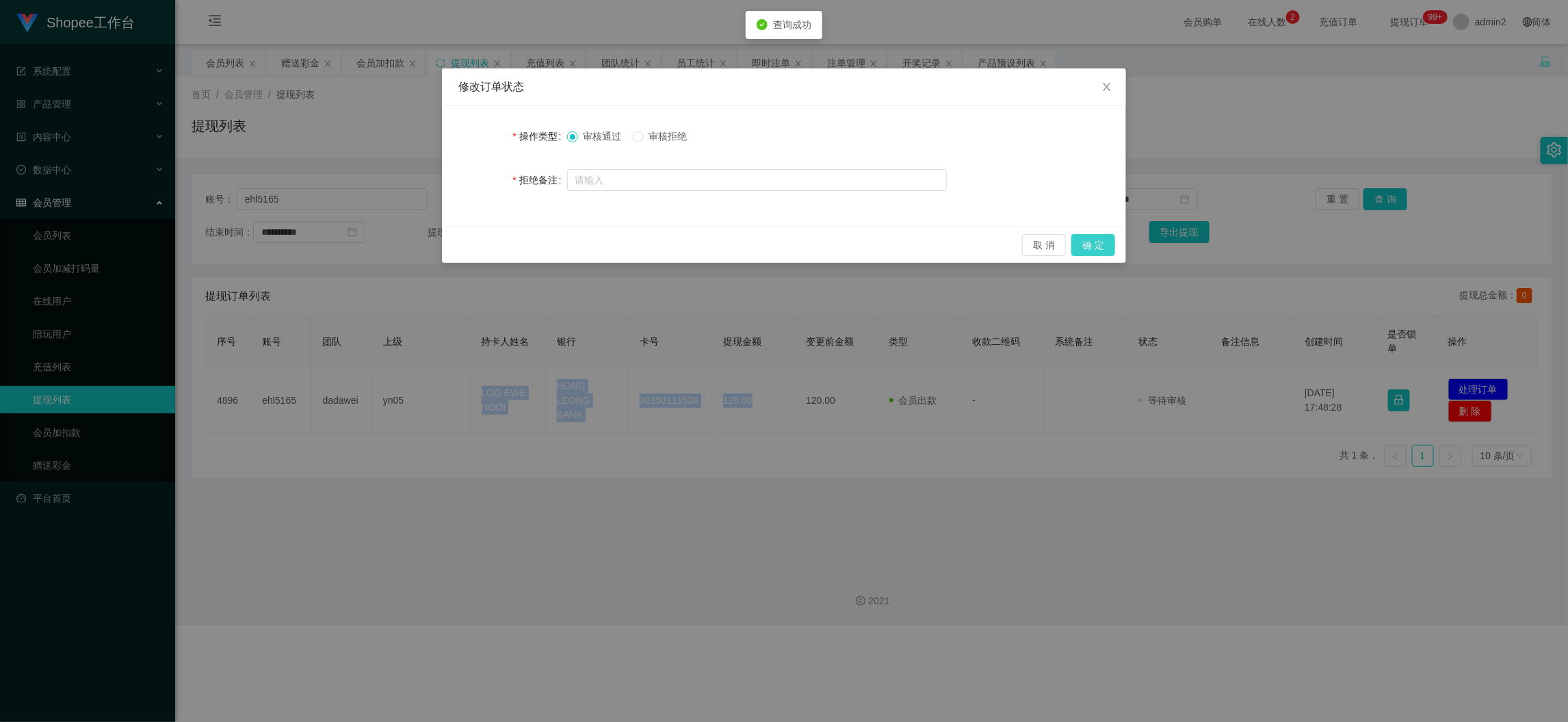
click at [1085, 239] on button "确 定" at bounding box center [1094, 245] width 44 height 22
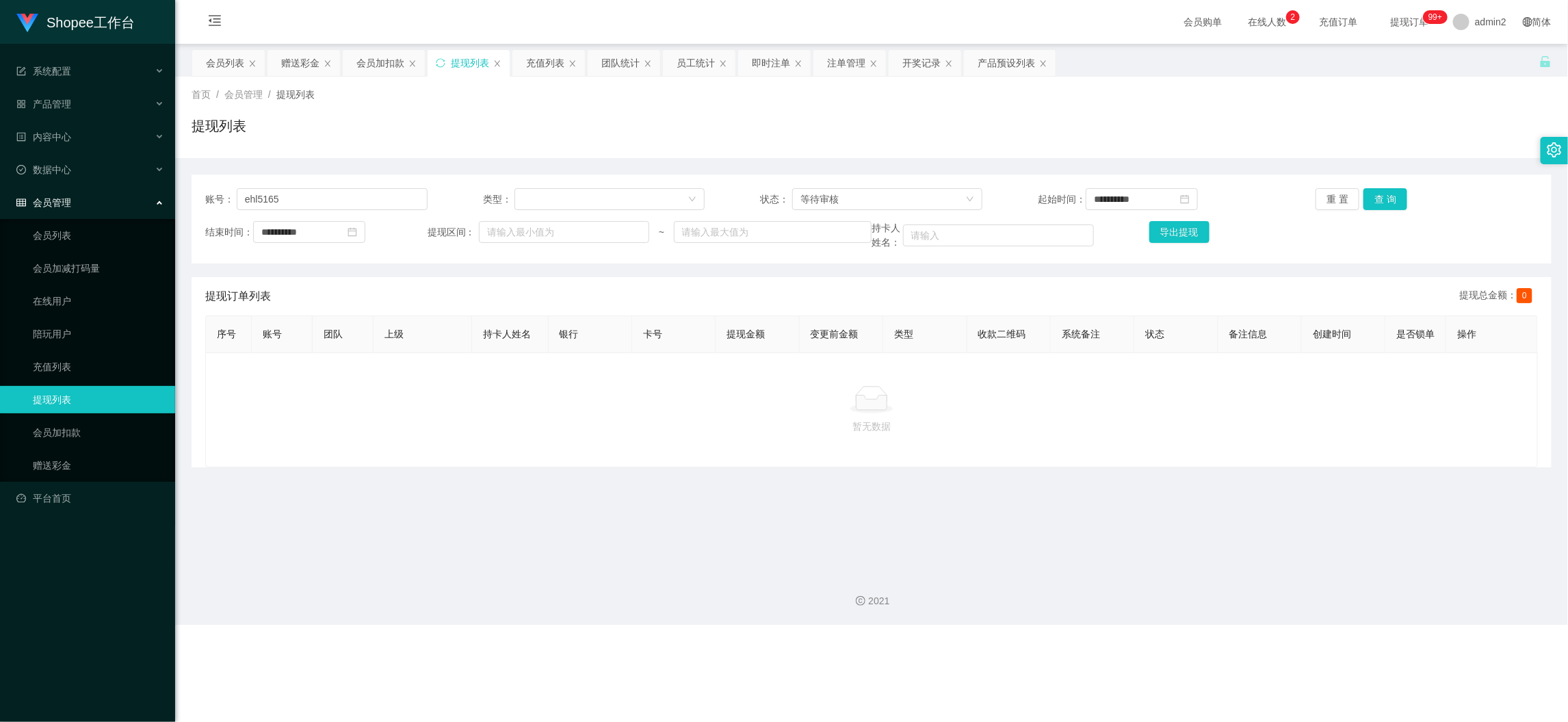
drag, startPoint x: 1241, startPoint y: 647, endPoint x: 1134, endPoint y: 559, distance: 138.5
click at [1241, 647] on div "Shopee工作台 系统配置 产品管理 产品列表 产品预设列表 开奖记录 注单管理 即时注单 内容中心 数据中心 员工统计 团队统计 会员管理 会员列表 会员…" at bounding box center [784, 361] width 1568 height 722
click at [299, 63] on div "赠送彩金" at bounding box center [301, 63] width 39 height 26
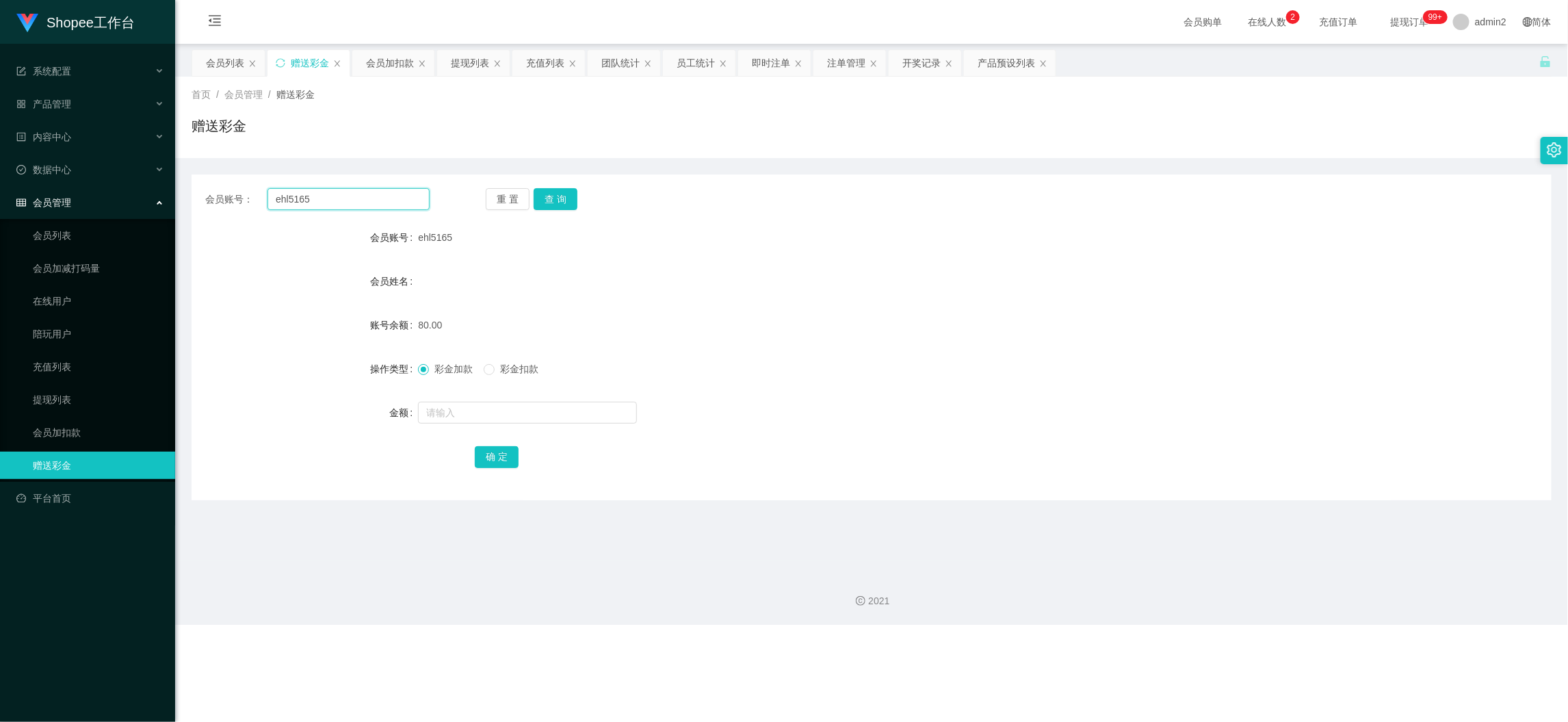
click at [390, 201] on input "ehl5165" at bounding box center [348, 199] width 162 height 22
paste input "Cj7138"
type input "Cj7138"
click at [555, 194] on button "查 询" at bounding box center [556, 199] width 44 height 22
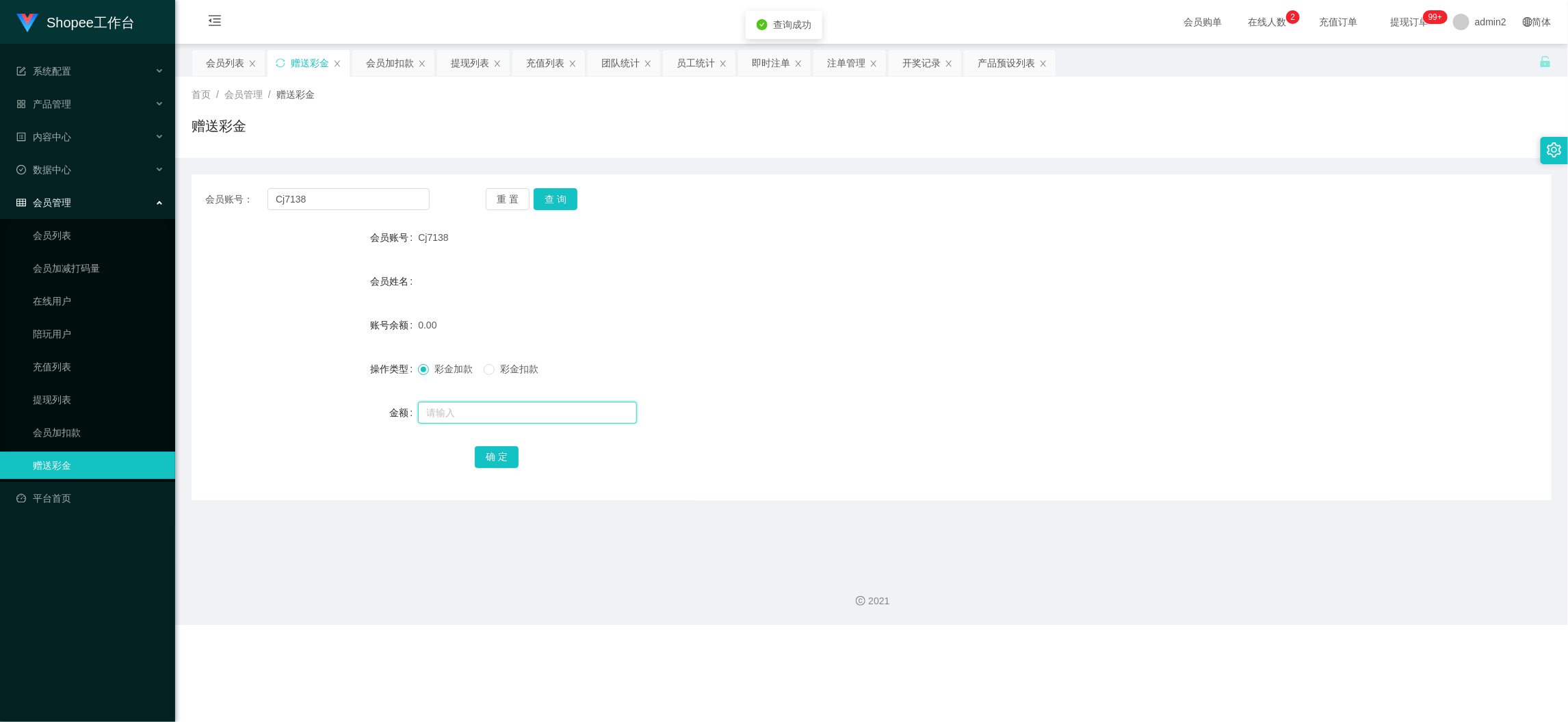
click at [559, 419] on input "text" at bounding box center [527, 412] width 219 height 22
type input "80"
click at [490, 460] on button "确 定" at bounding box center [497, 457] width 44 height 22
click at [912, 385] on form "会员账号 Cj7138 会员姓名 账号余额 0.00 操作类型 彩金加款 彩金扣款 金额 80 确 定" at bounding box center [872, 346] width 1360 height 246
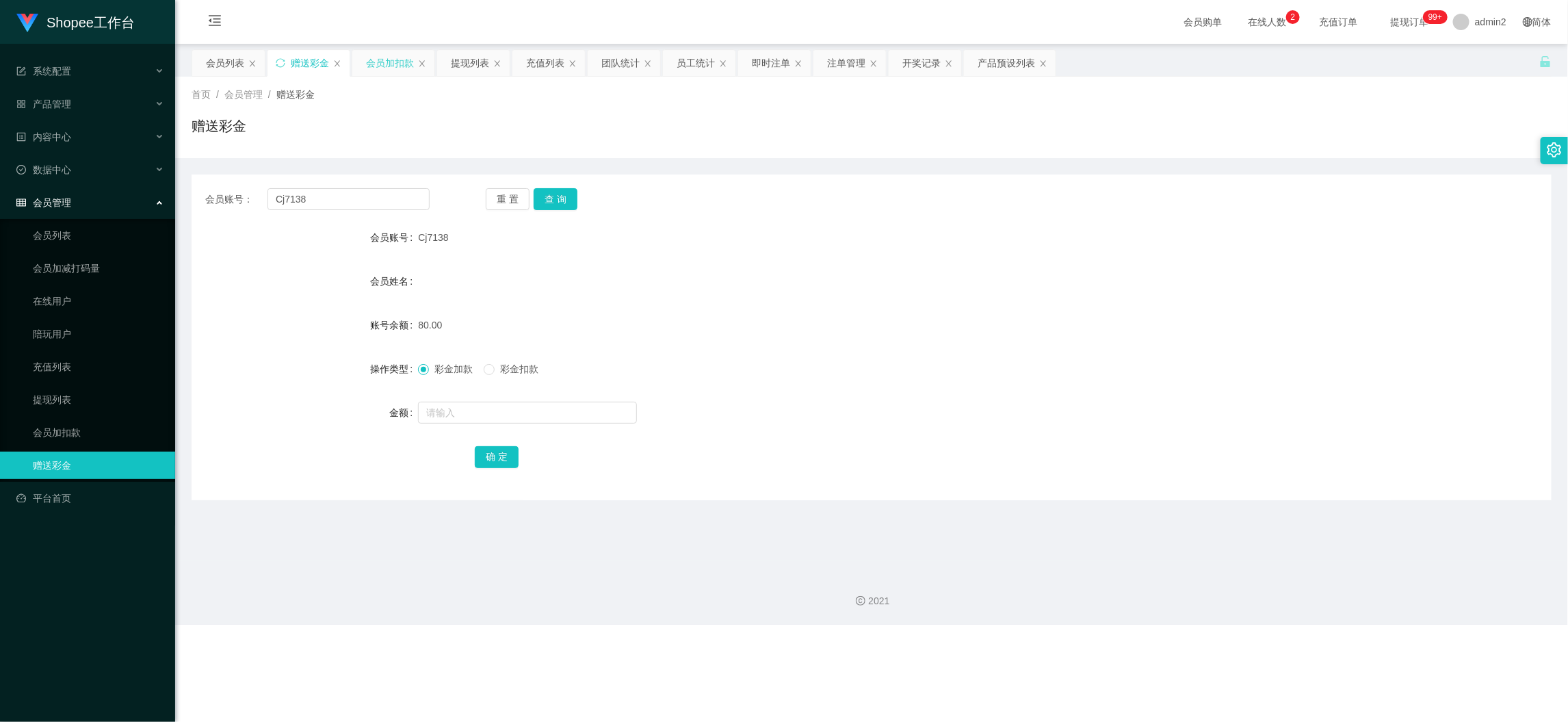
click at [387, 69] on div "会员加扣款" at bounding box center [390, 63] width 48 height 26
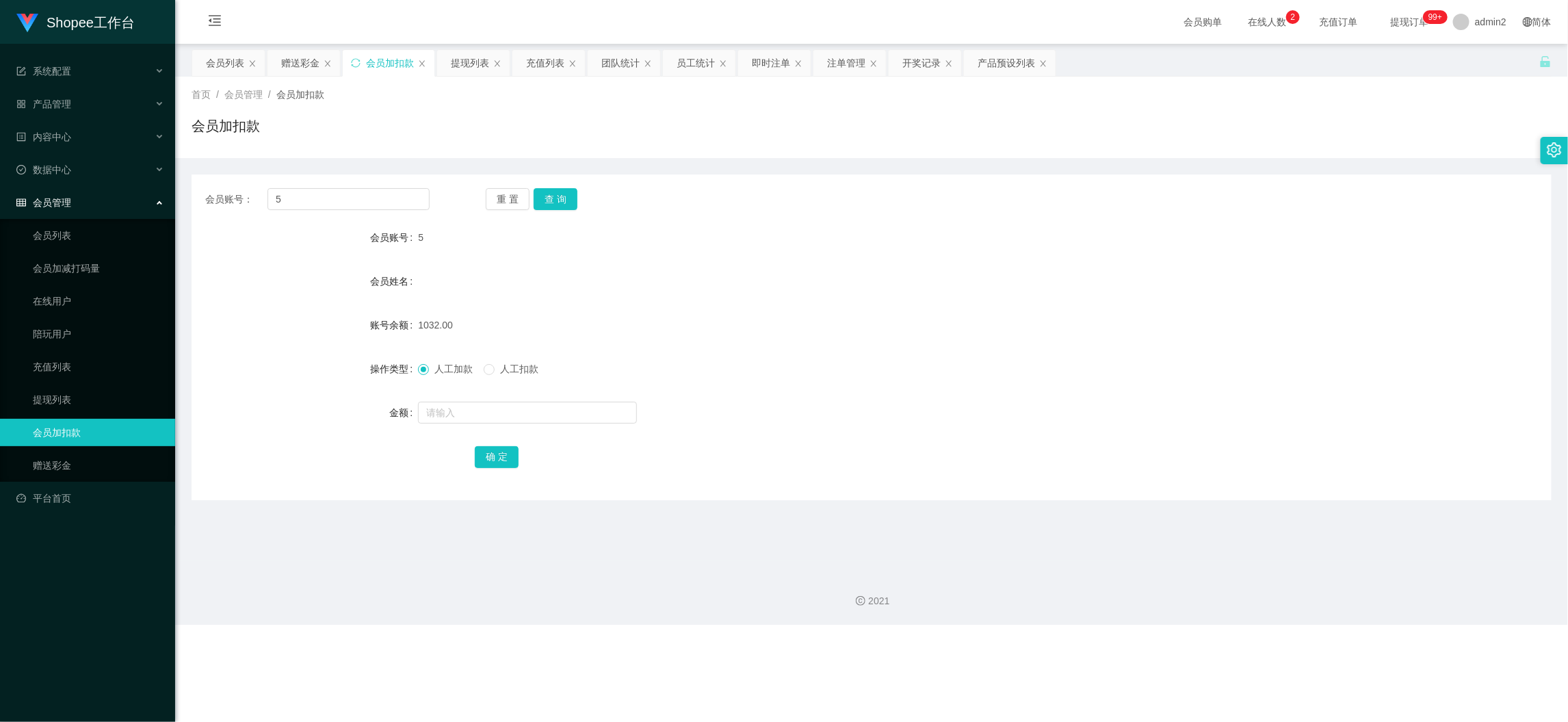
click at [382, 187] on div "会员账号： 5 重 置 查 询 会员账号 5 会员姓名 账号余额 1032.00 操作类型 人工加款 人工扣款 金额 确 定" at bounding box center [872, 337] width 1360 height 325
click at [386, 201] on input "5" at bounding box center [348, 199] width 162 height 22
paste input "168"
type input "168"
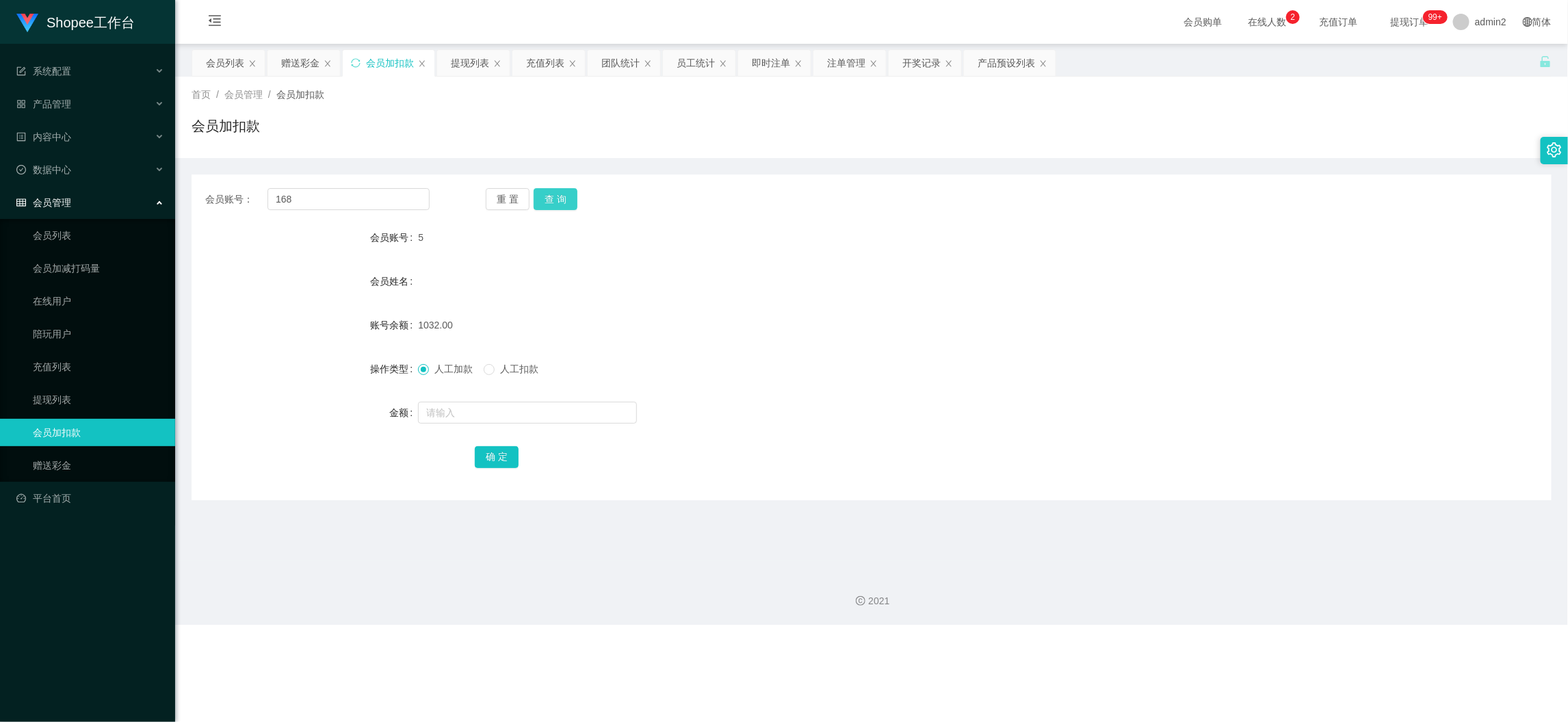
click at [567, 203] on button "查 询" at bounding box center [556, 199] width 44 height 22
click at [575, 413] on input "text" at bounding box center [527, 412] width 219 height 22
click at [575, 413] on input "1" at bounding box center [527, 412] width 219 height 22
type input "15"
click at [508, 456] on button "确 定" at bounding box center [497, 457] width 44 height 22
